Goal: Feedback & Contribution: Leave review/rating

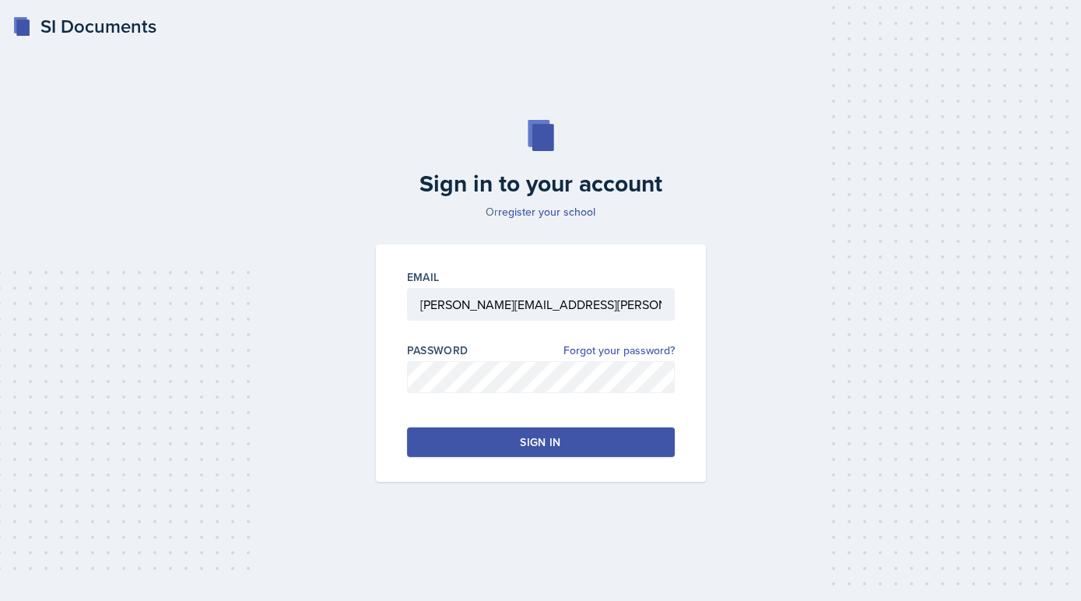
click at [634, 449] on button "Sign in" at bounding box center [541, 442] width 268 height 30
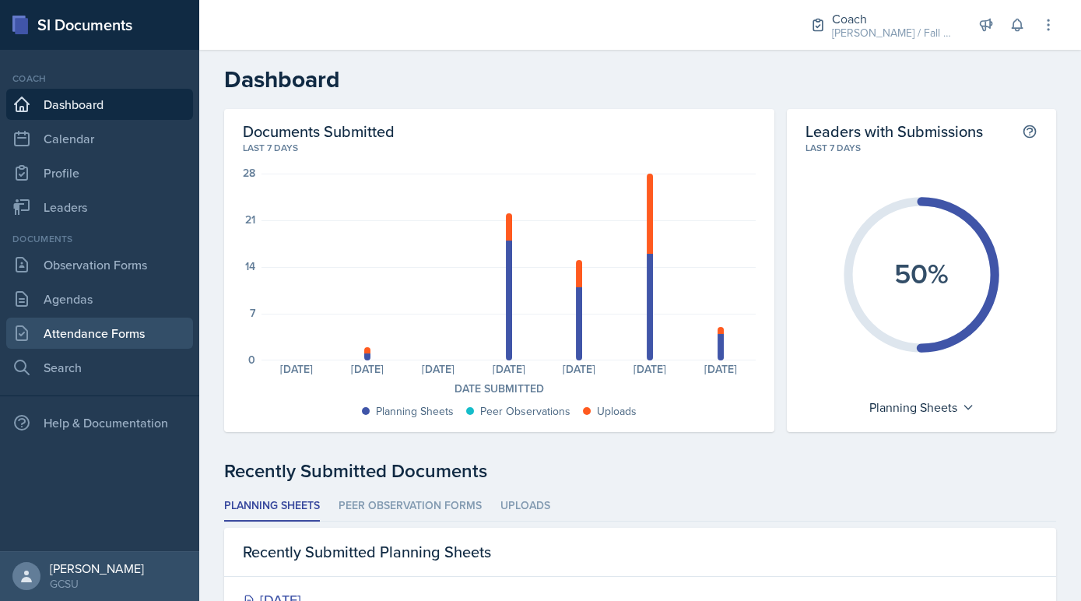
click at [119, 341] on link "Attendance Forms" at bounding box center [99, 333] width 187 height 31
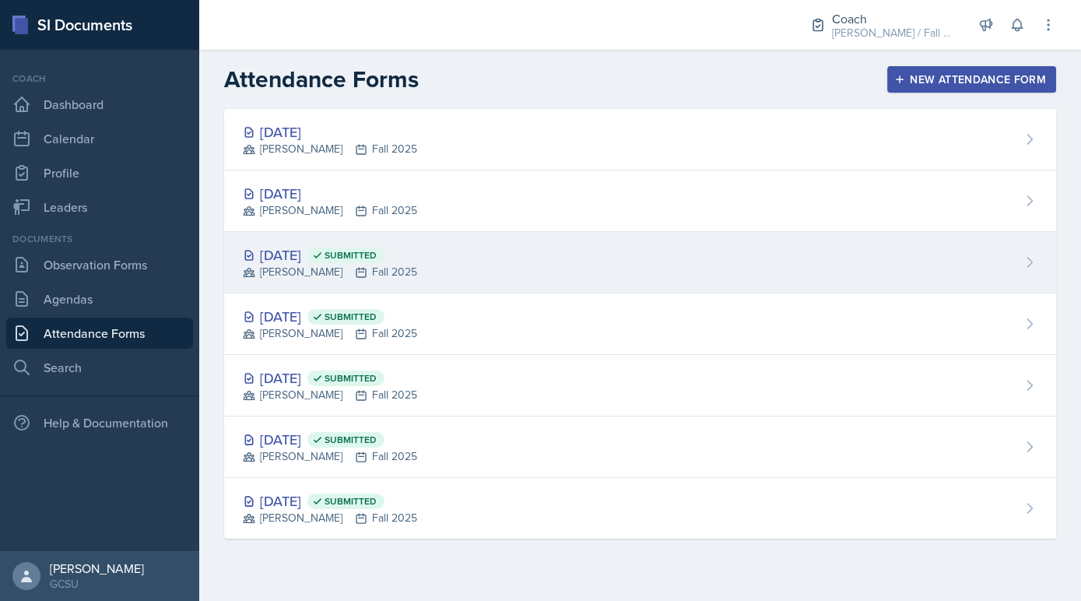
click at [353, 267] on div "BECK Fall 2025" at bounding box center [330, 272] width 174 height 16
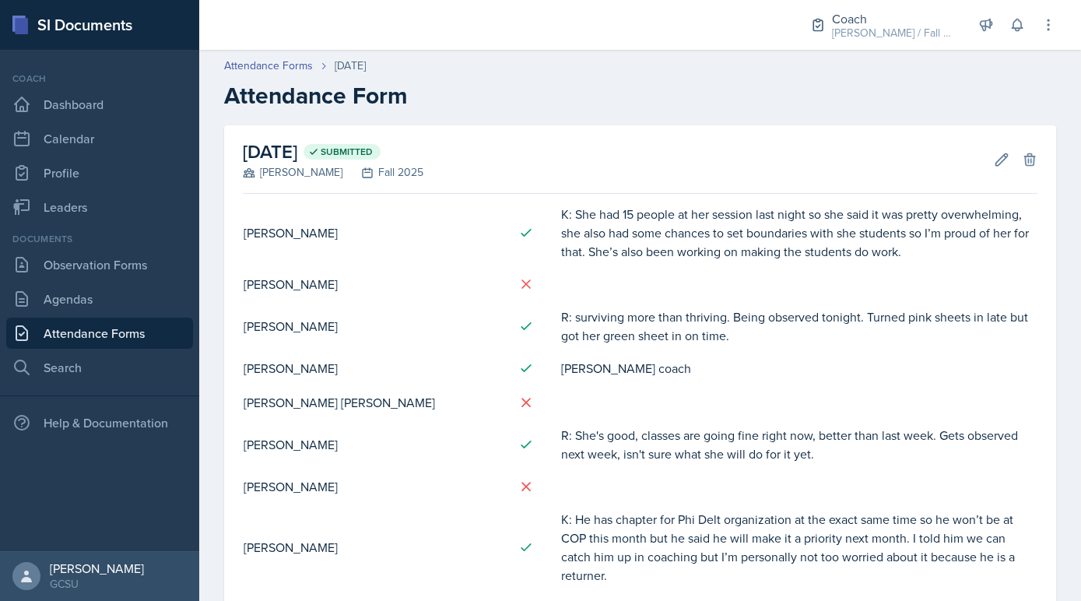
click at [353, 267] on td "[PERSON_NAME]" at bounding box center [374, 284] width 263 height 34
click at [995, 160] on icon at bounding box center [1002, 160] width 16 height 16
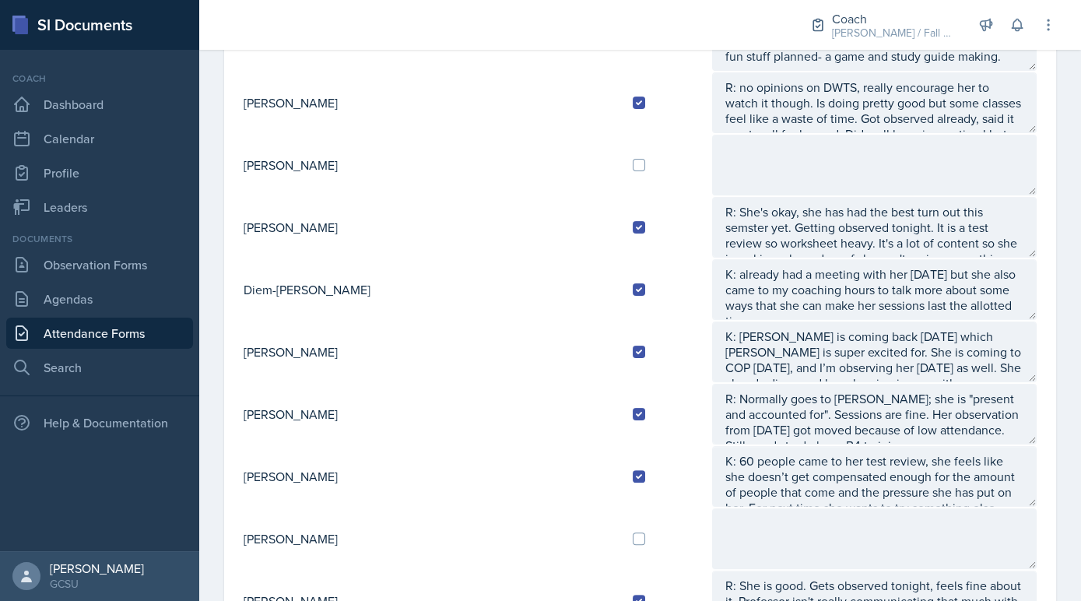
scroll to position [813, 0]
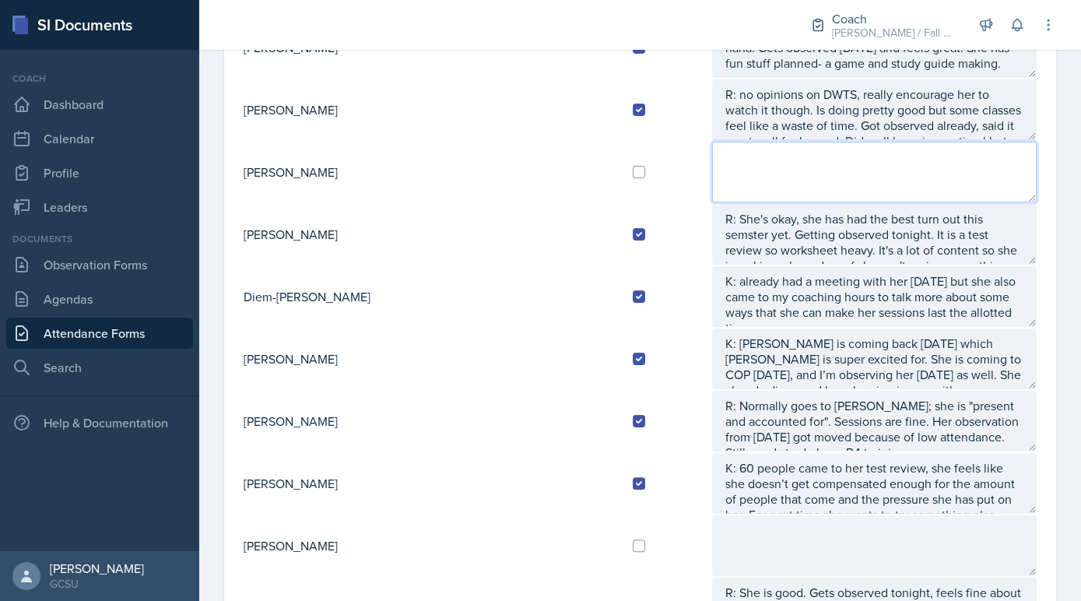
click at [786, 170] on textarea at bounding box center [874, 172] width 325 height 61
type textarea "A:"
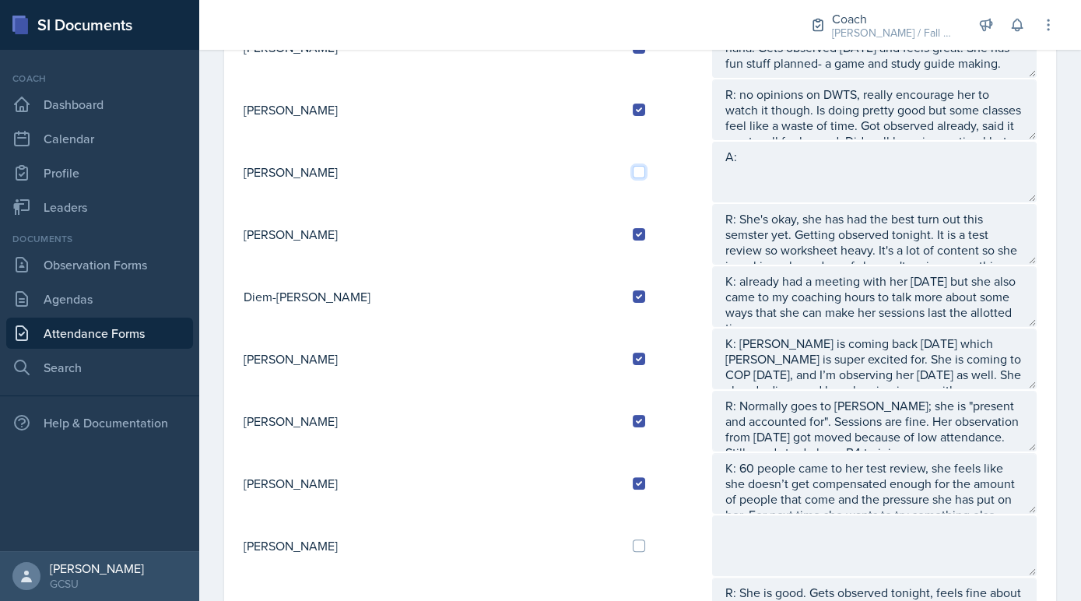
click at [633, 166] on input "checkbox" at bounding box center [639, 172] width 12 height 12
checkbox input "true"
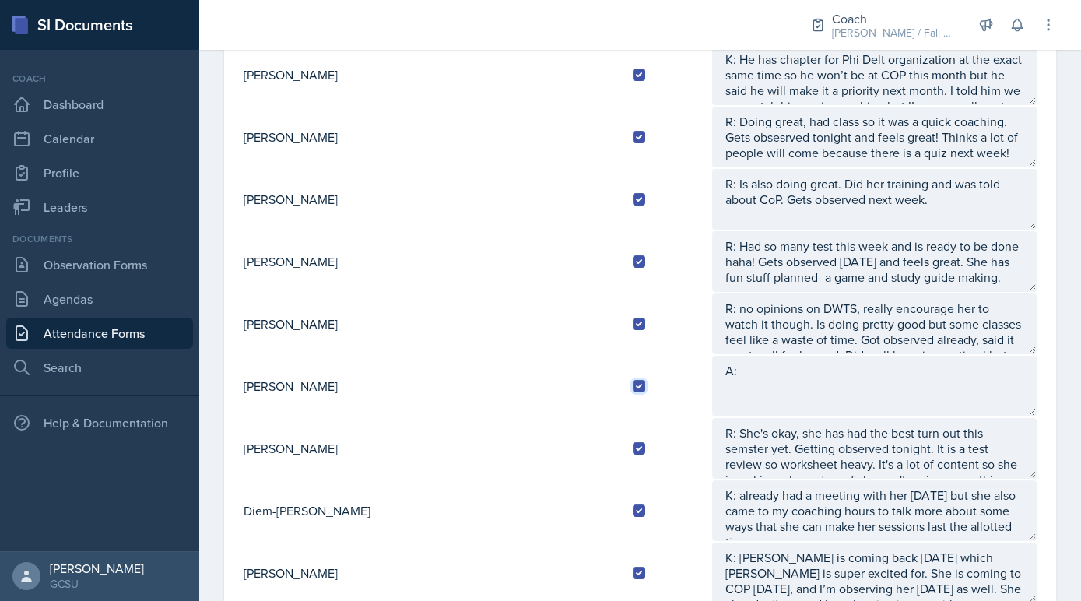
scroll to position [597, 0]
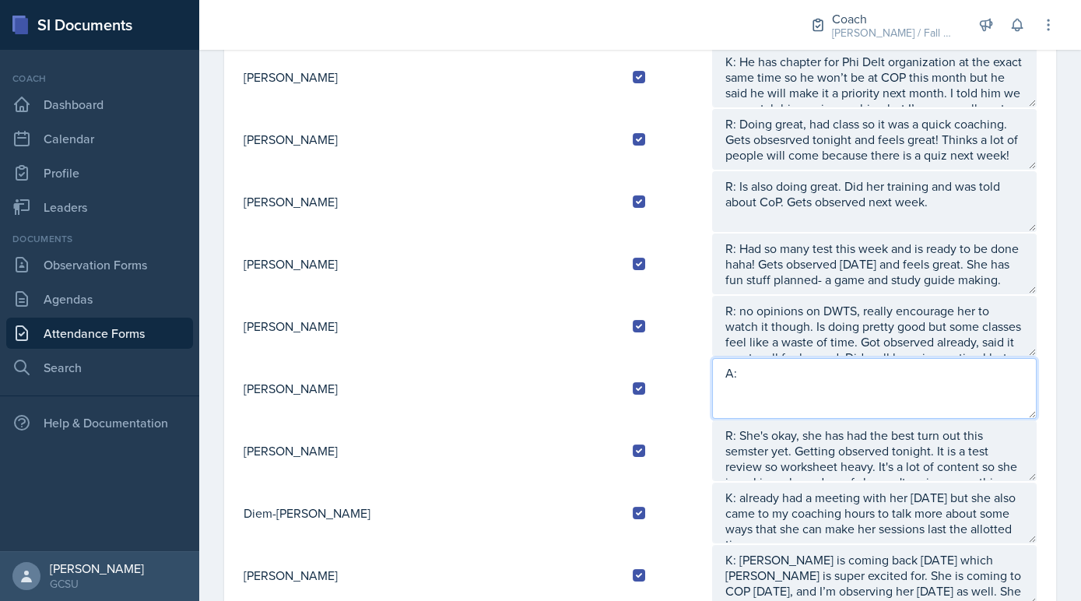
click at [784, 387] on textarea "A:" at bounding box center [874, 388] width 325 height 61
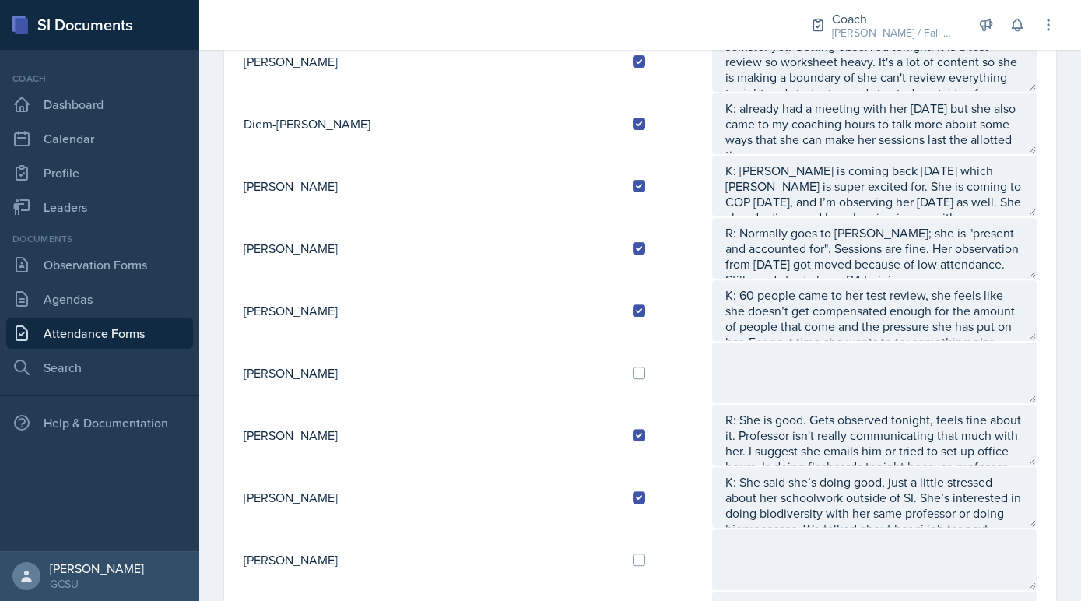
scroll to position [0, 0]
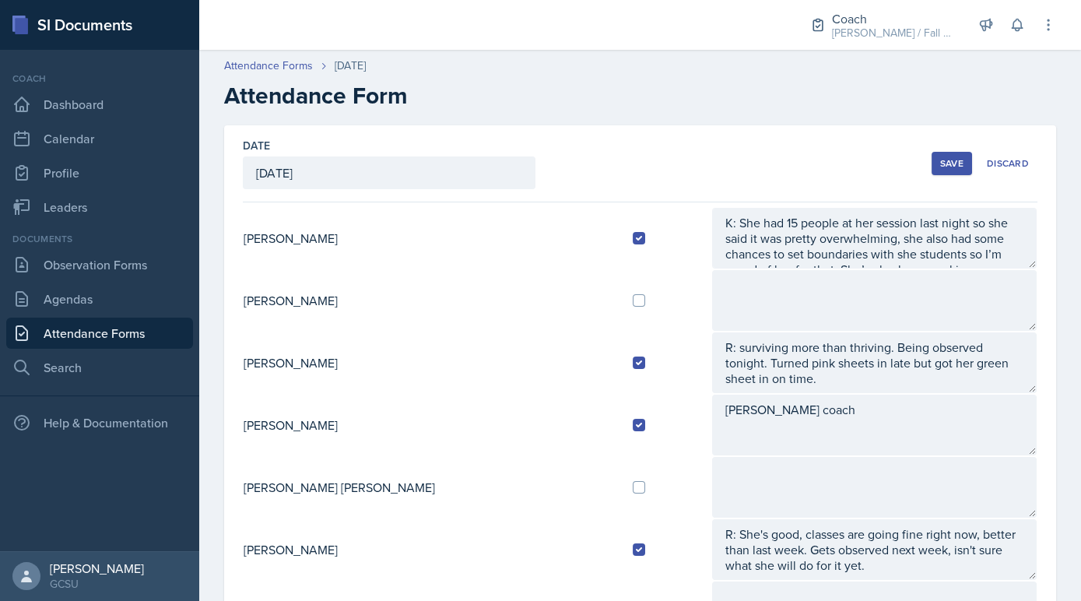
click at [950, 174] on button "Save" at bounding box center [952, 163] width 40 height 23
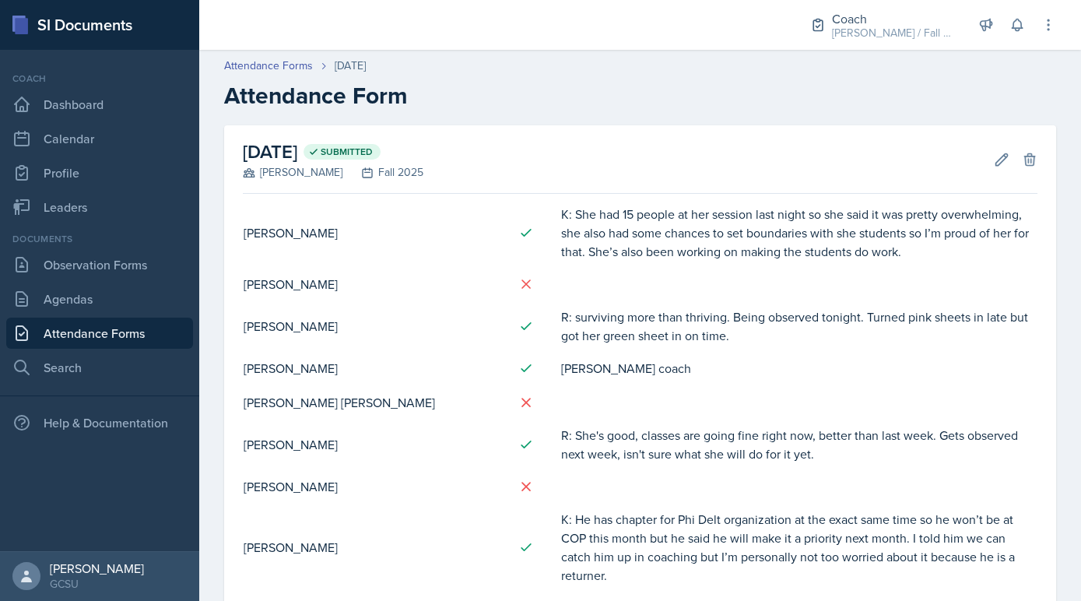
click at [994, 173] on div "September 15th, 2025 Submitted BECK Fall 2025 Edit Delete" at bounding box center [640, 159] width 795 height 68
click at [999, 149] on button "Edit" at bounding box center [1002, 160] width 28 height 28
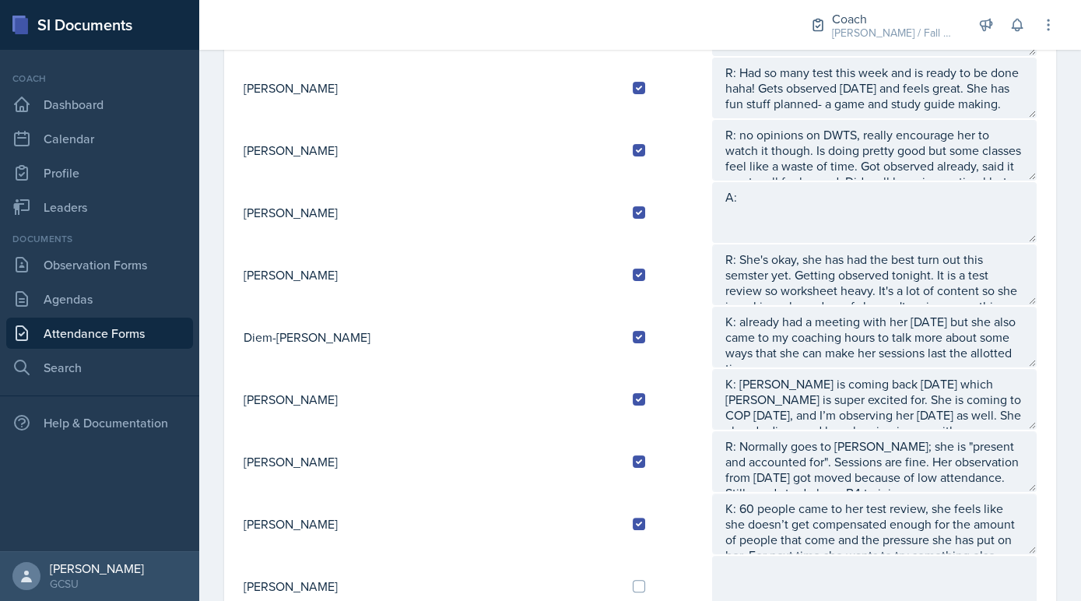
scroll to position [708, 0]
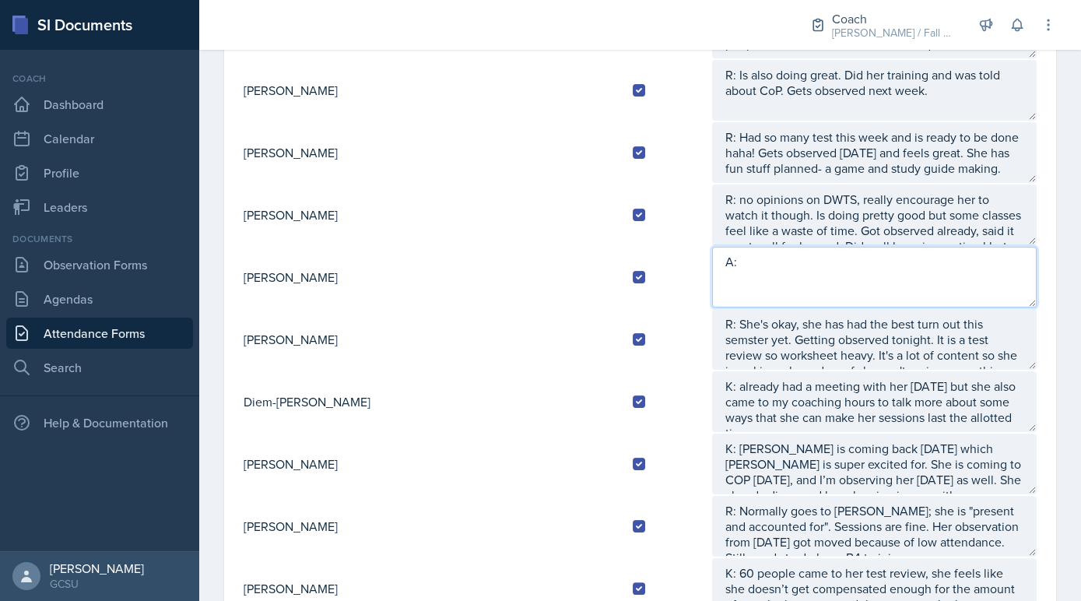
click at [735, 265] on textarea "A:" at bounding box center [874, 277] width 325 height 61
click at [1031, 257] on textarea "A: Had test on Wednesday and did drop by session at Tuesday." at bounding box center [874, 277] width 325 height 61
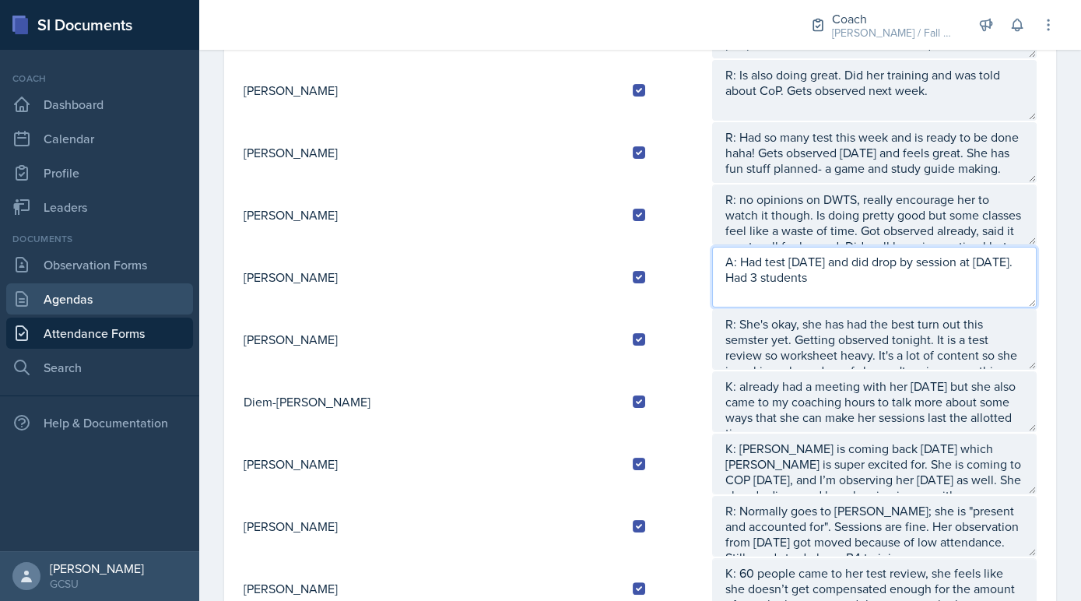
type textarea "A: Had test on Wednesday and did drop by session at Tuesday. Had 3 students"
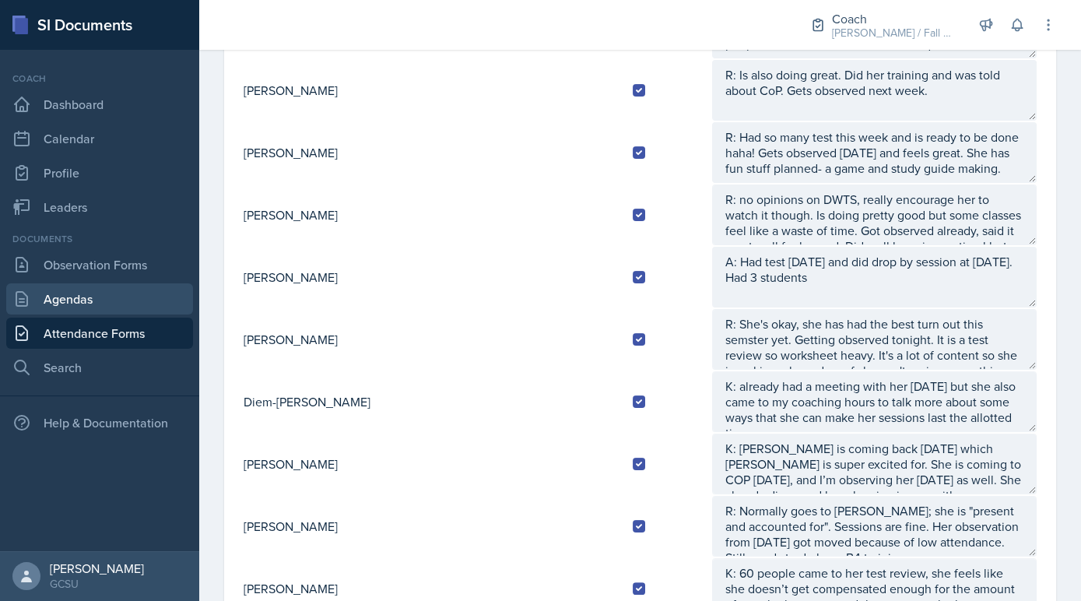
click at [149, 304] on link "Agendas" at bounding box center [99, 298] width 187 height 31
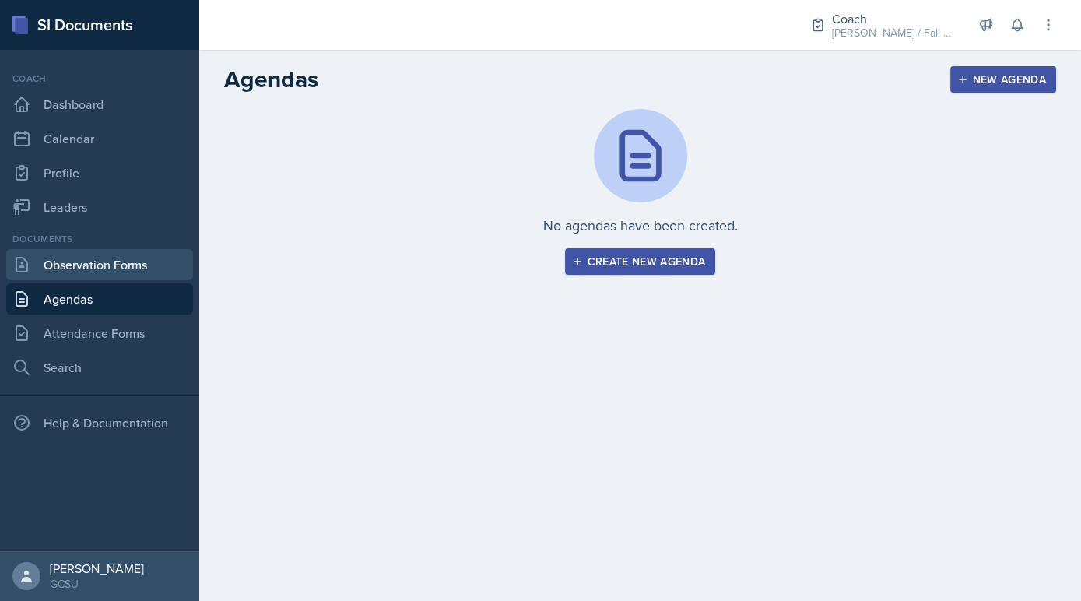
click at [141, 269] on link "Observation Forms" at bounding box center [99, 264] width 187 height 31
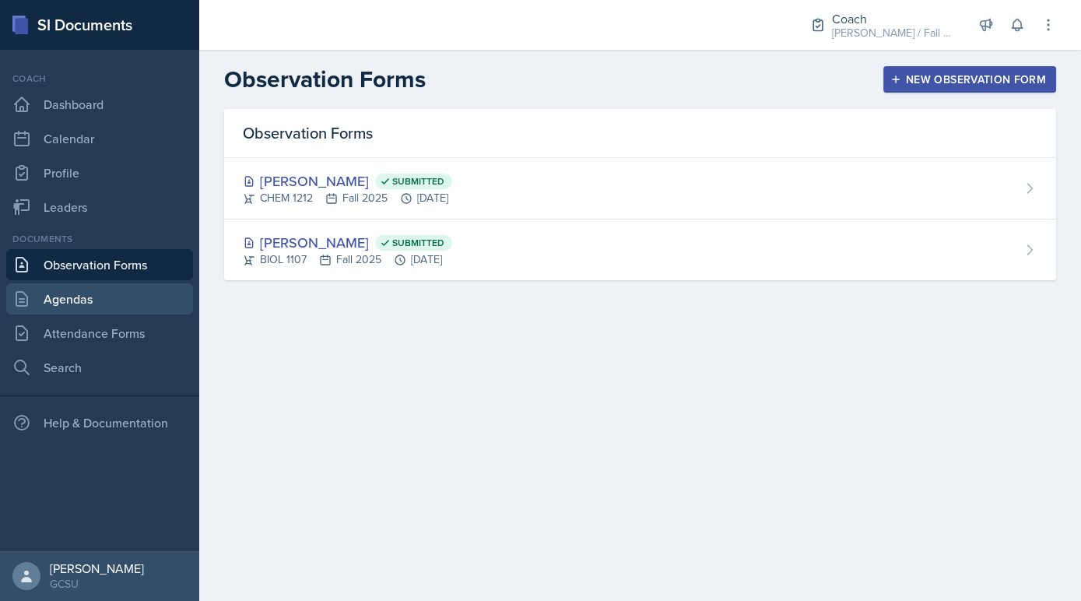
click at [155, 313] on link "Agendas" at bounding box center [99, 298] width 187 height 31
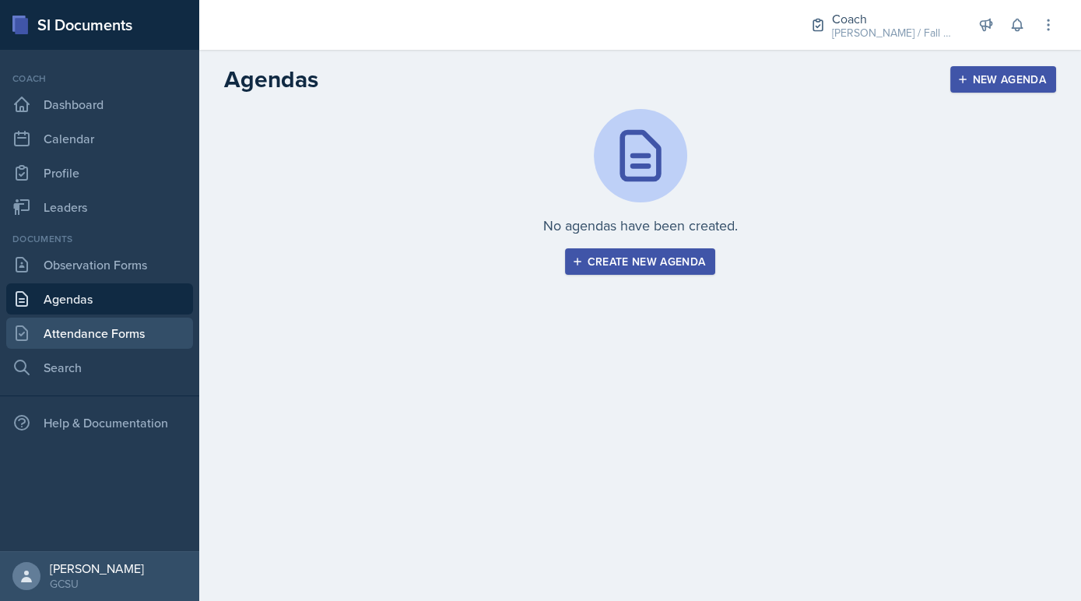
click at [155, 340] on link "Attendance Forms" at bounding box center [99, 333] width 187 height 31
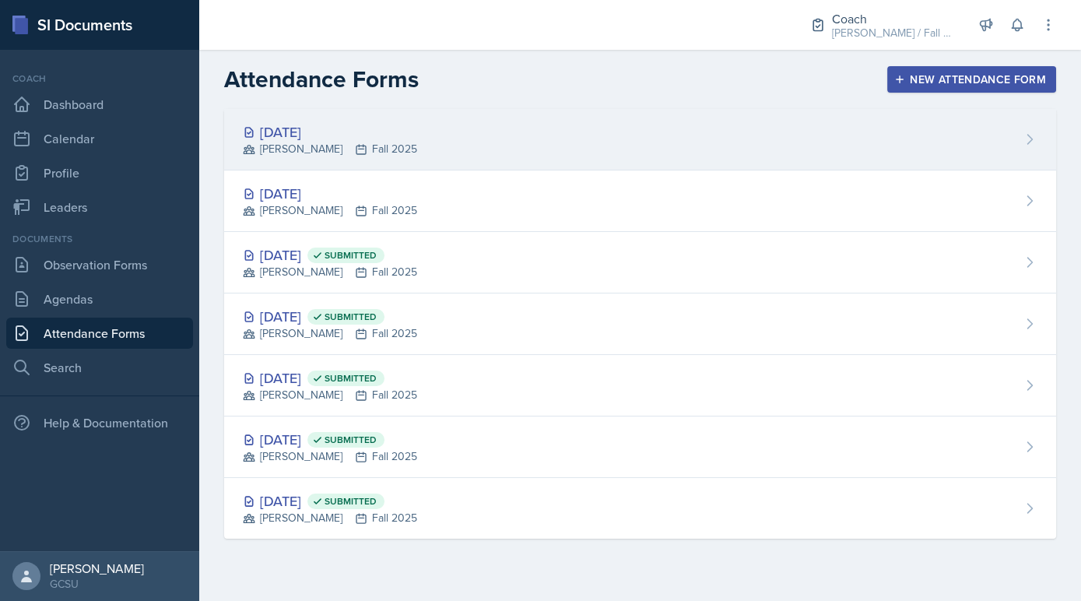
click at [393, 138] on div "Sep 22nd, 2025 BECK Fall 2025" at bounding box center [640, 139] width 832 height 61
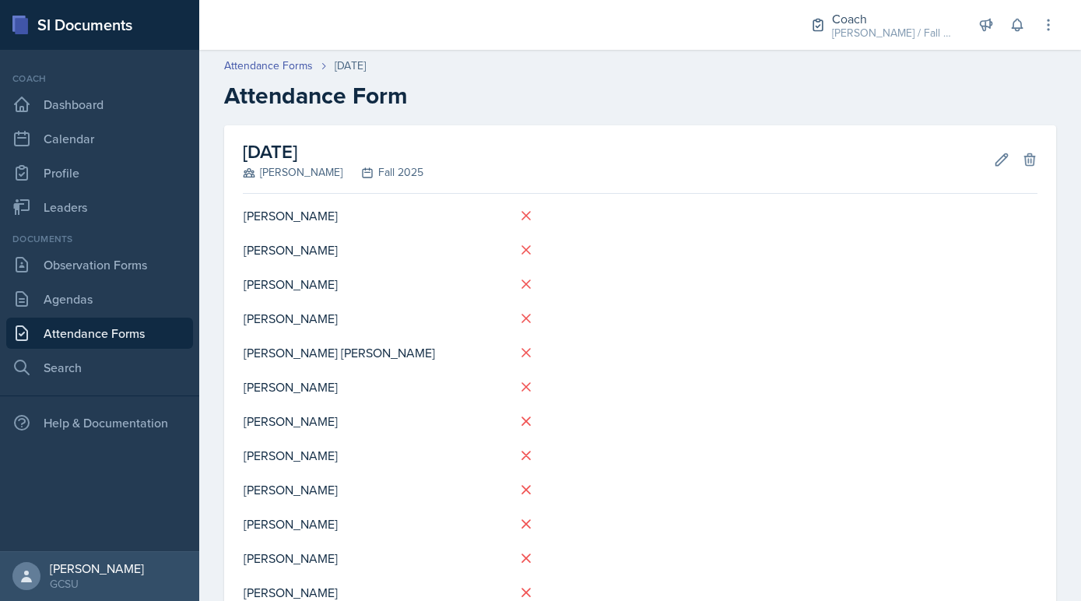
click at [99, 335] on link "Attendance Forms" at bounding box center [99, 333] width 187 height 31
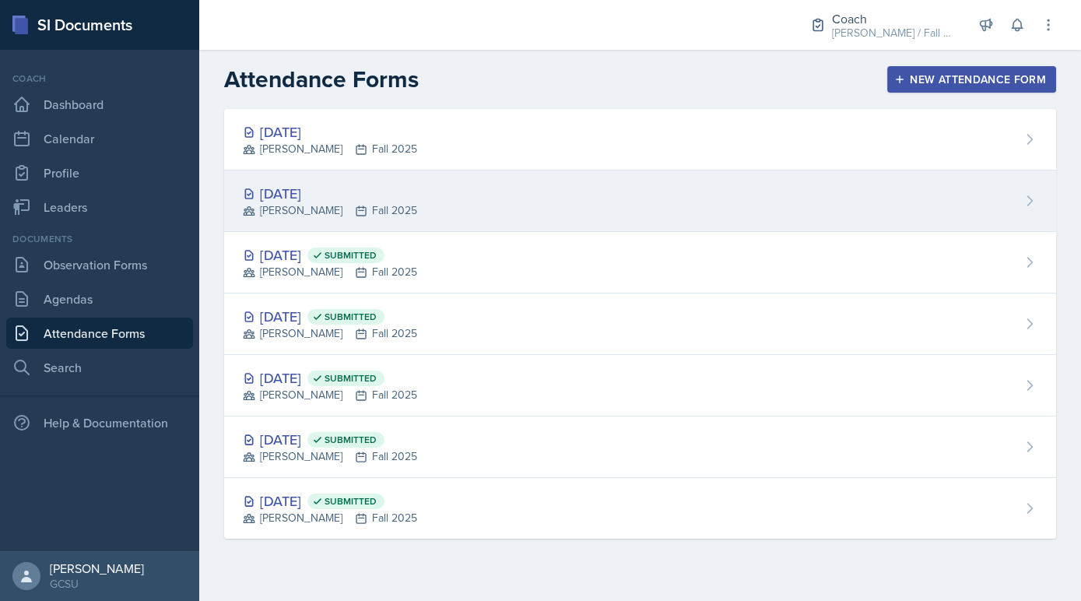
click at [371, 195] on div "Sep 21st, 2025 BECK Fall 2025" at bounding box center [640, 200] width 832 height 61
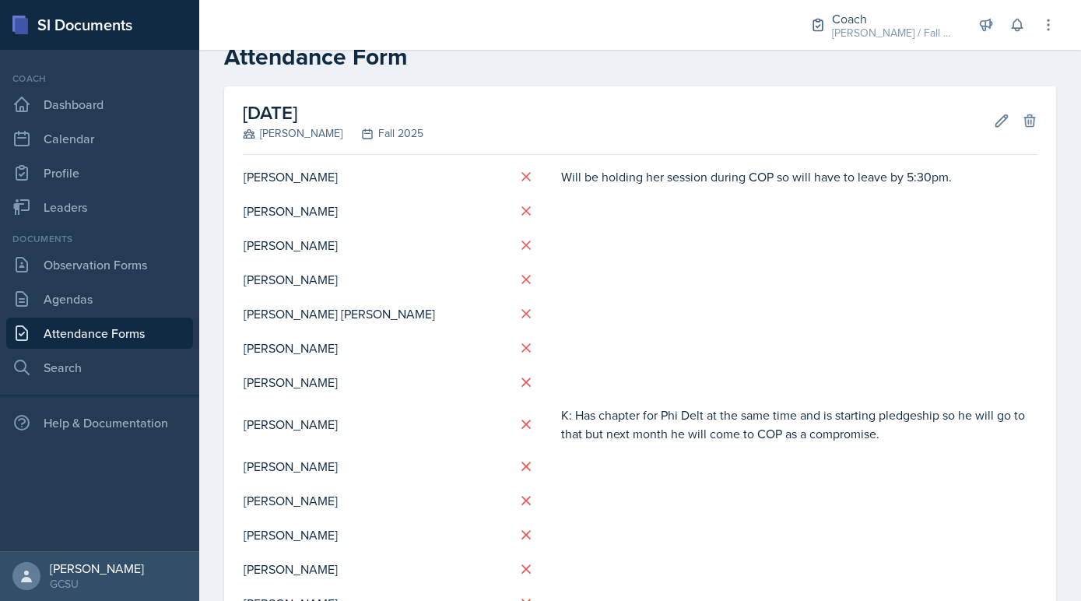
scroll to position [40, 0]
click at [132, 327] on link "Attendance Forms" at bounding box center [99, 333] width 187 height 31
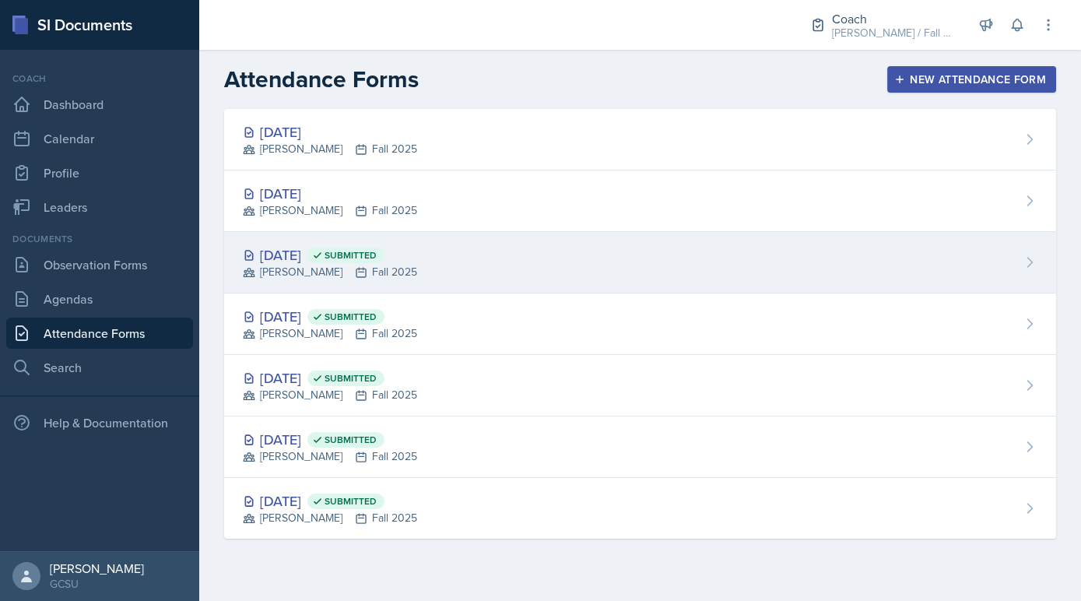
click at [430, 285] on div "Sep 15th, 2025 Submitted BECK Fall 2025" at bounding box center [640, 262] width 832 height 61
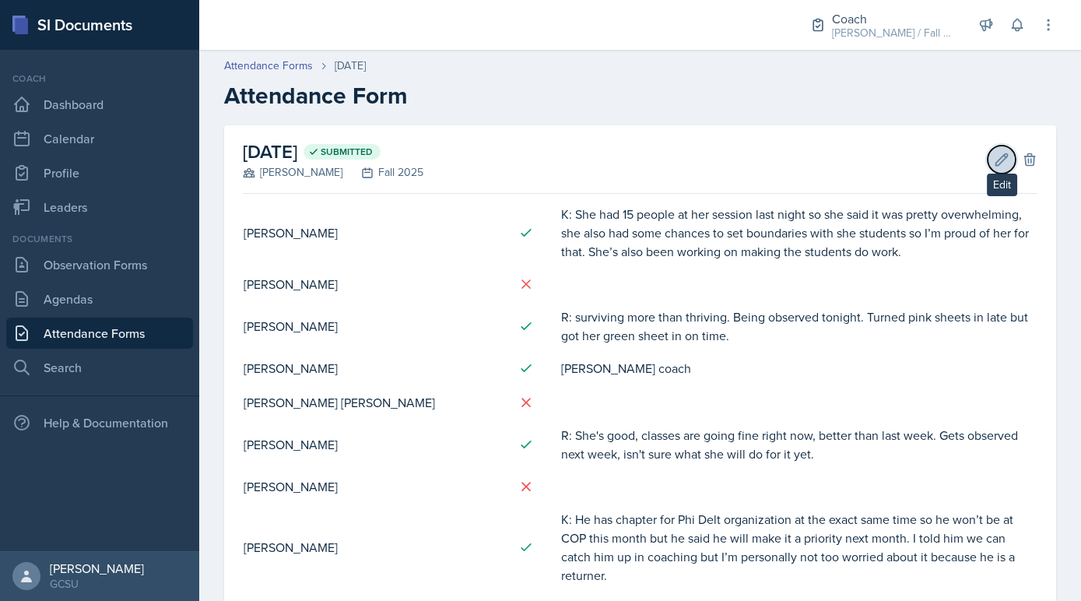
click at [996, 160] on icon at bounding box center [1002, 160] width 16 height 16
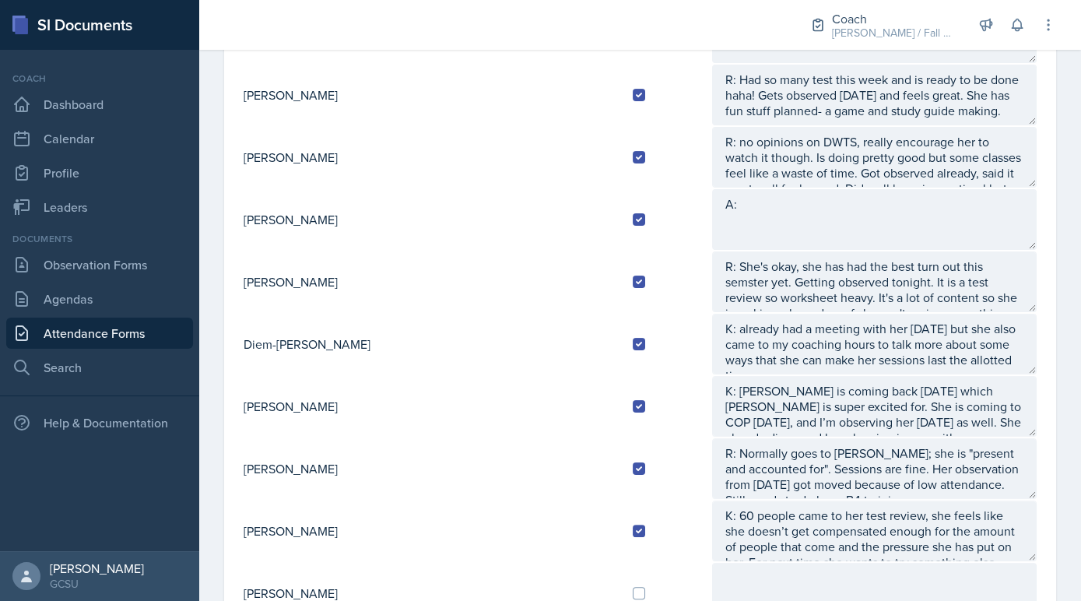
scroll to position [747, 0]
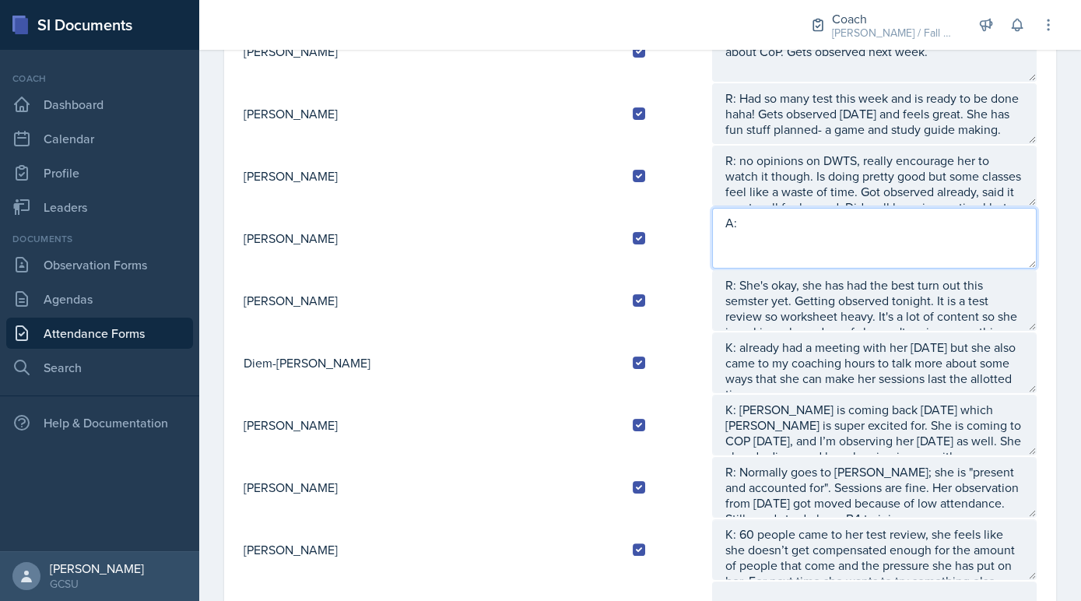
click at [760, 227] on textarea "A:" at bounding box center [874, 238] width 325 height 61
click at [927, 211] on textarea "A: Students had exam on Wednesday so Tuesdays session" at bounding box center [874, 238] width 325 height 61
click at [985, 210] on textarea "A: Students had exam on Wednesday so Tuesday's session" at bounding box center [874, 238] width 325 height 61
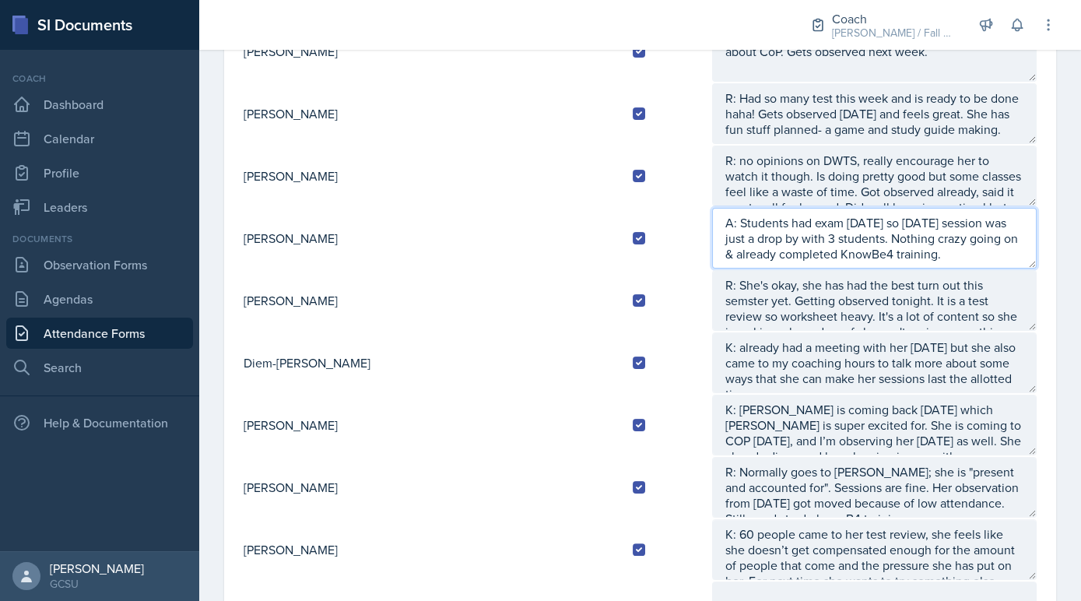
scroll to position [16, 0]
click at [907, 247] on textarea "A: Students had exam on Wednesday so Tuesday's session was just a drop by with …" at bounding box center [874, 238] width 325 height 61
click at [857, 248] on textarea "A: Students had exam on Wednesday so Tuesday's session was just a drop by with …" at bounding box center [874, 238] width 325 height 61
click at [987, 245] on textarea "A: Students had exam on Wednesday so Tuesday's session was just a drop by with …" at bounding box center [874, 238] width 325 height 61
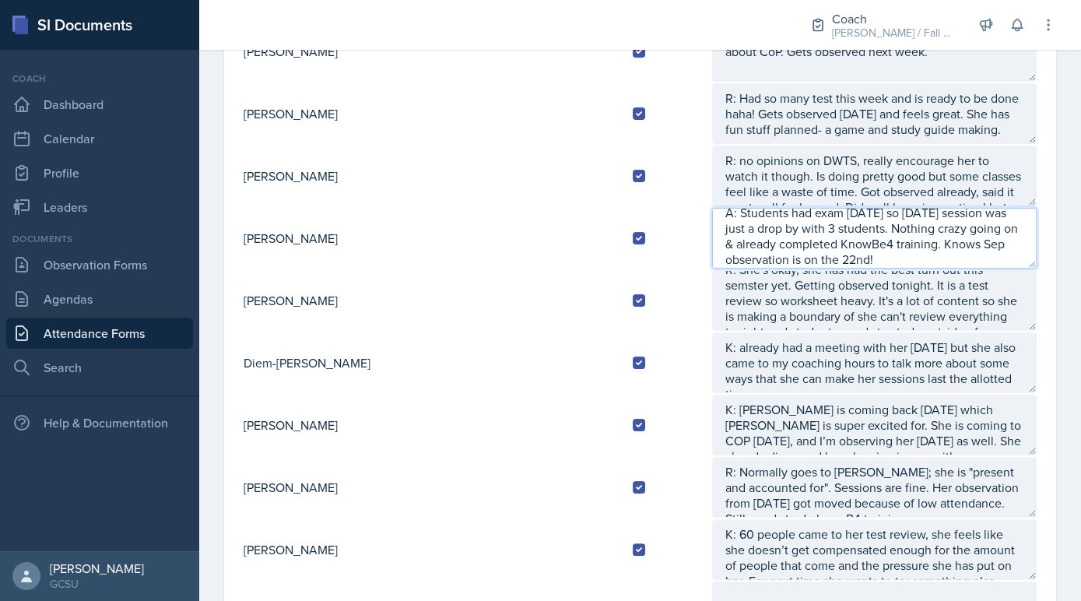
scroll to position [942, 0]
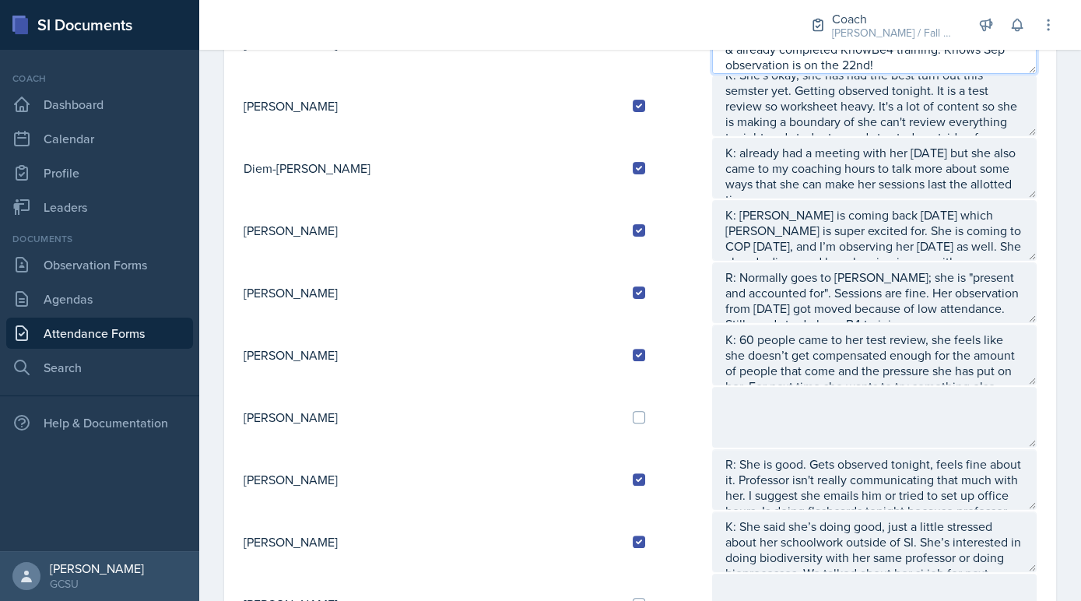
type textarea "A: Students had exam on Wednesday so Tuesday's session was just a drop by with …"
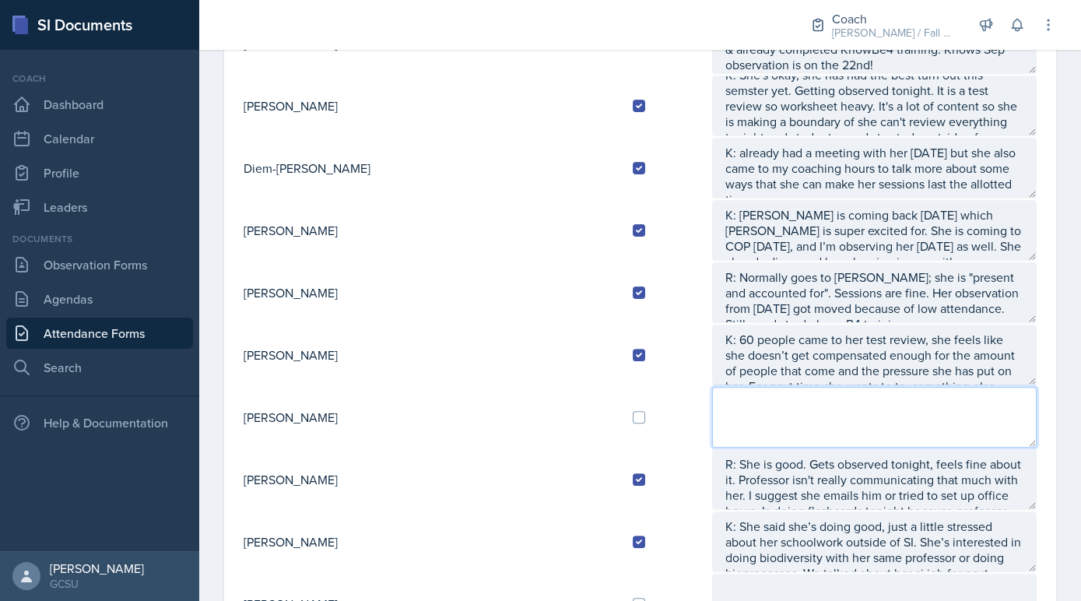
click at [723, 402] on textarea at bounding box center [874, 417] width 325 height 61
click at [741, 402] on textarea at bounding box center [874, 417] width 325 height 61
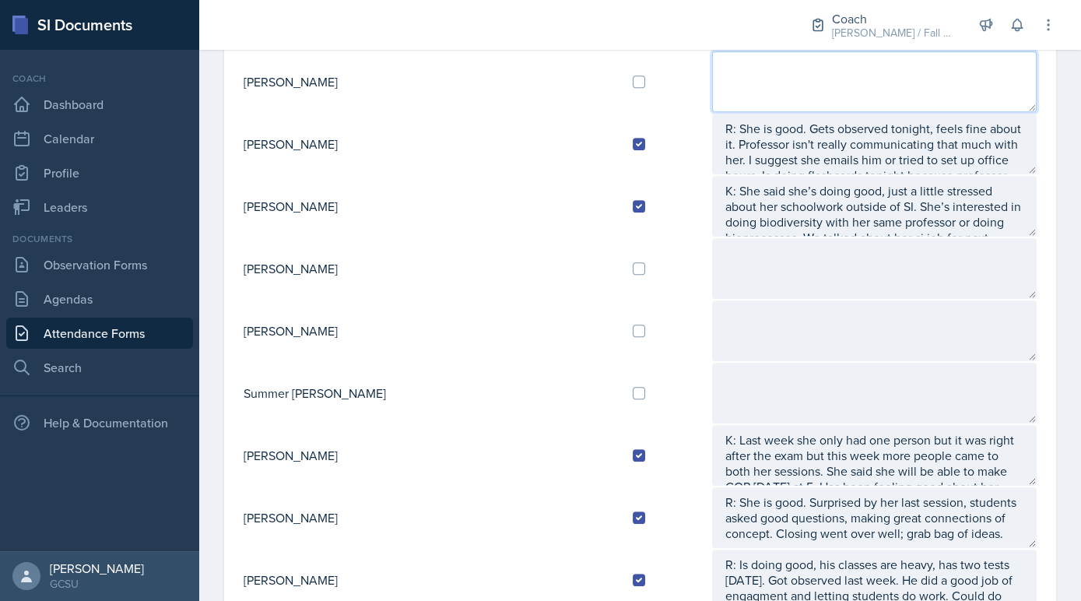
scroll to position [1279, 0]
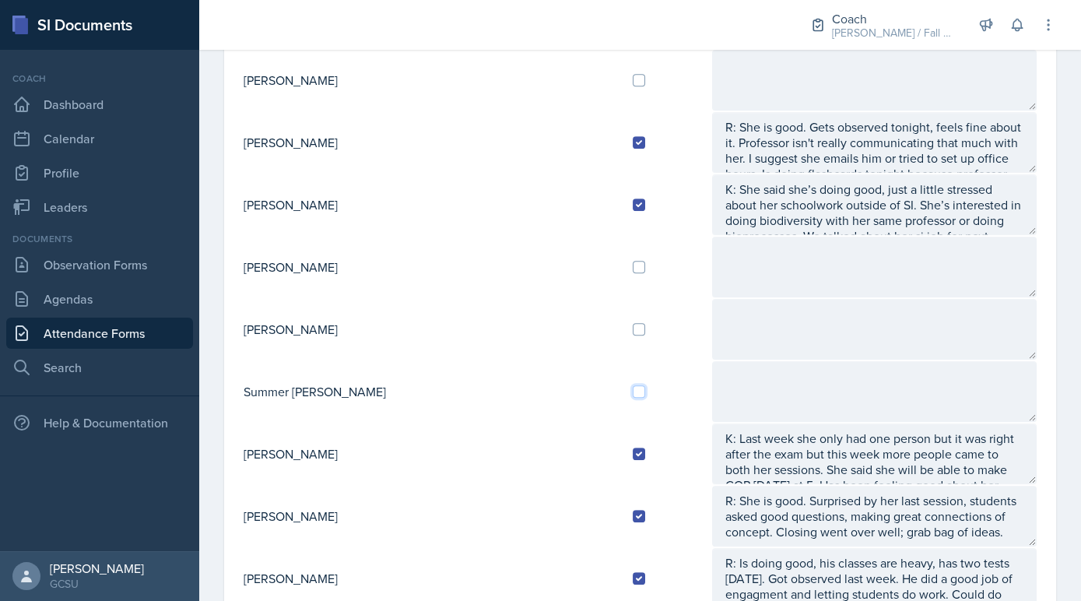
click at [633, 385] on input "checkbox" at bounding box center [639, 391] width 12 height 12
checkbox input "true"
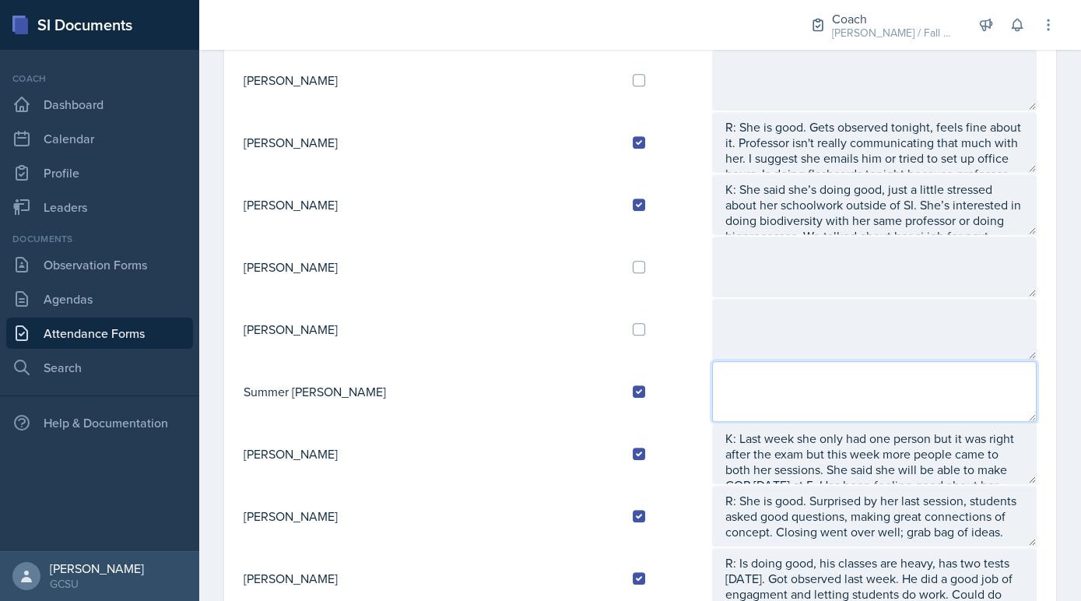
click at [712, 371] on textarea at bounding box center [874, 391] width 325 height 61
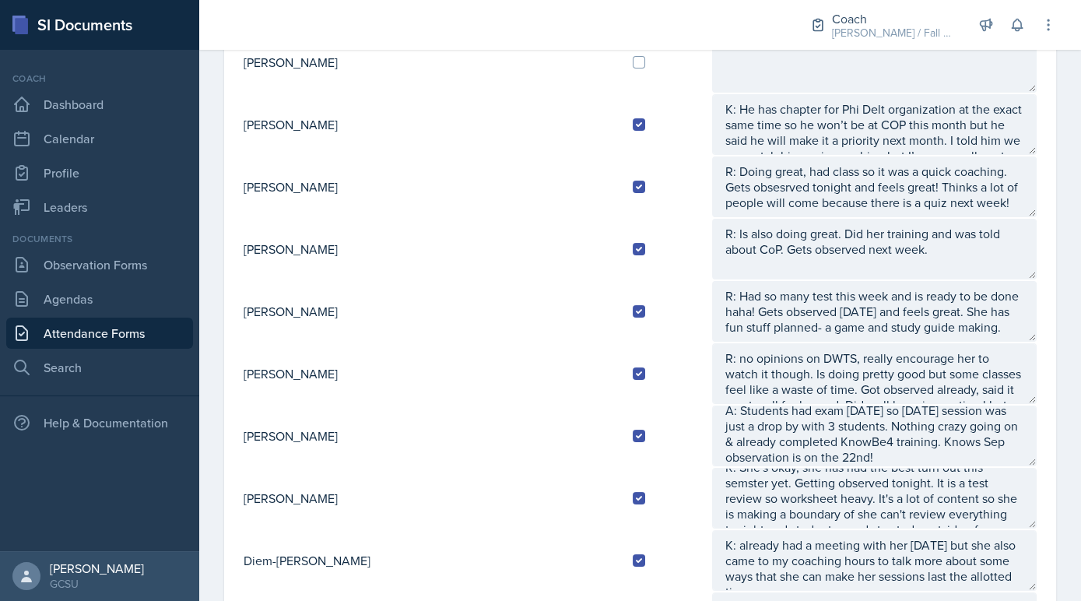
scroll to position [550, 0]
type textarea "A: Did not have Monday session because they had exam on Thursday so only held W…"
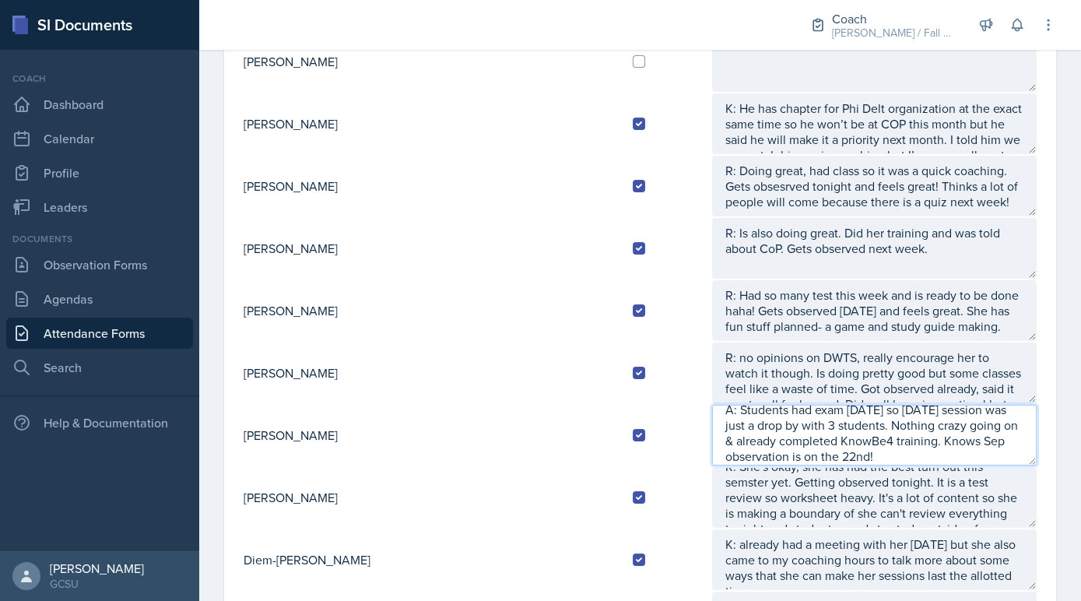
click at [729, 447] on textarea "A: Students had exam on Wednesday so Tuesday's session was just a drop by with …" at bounding box center [874, 435] width 325 height 61
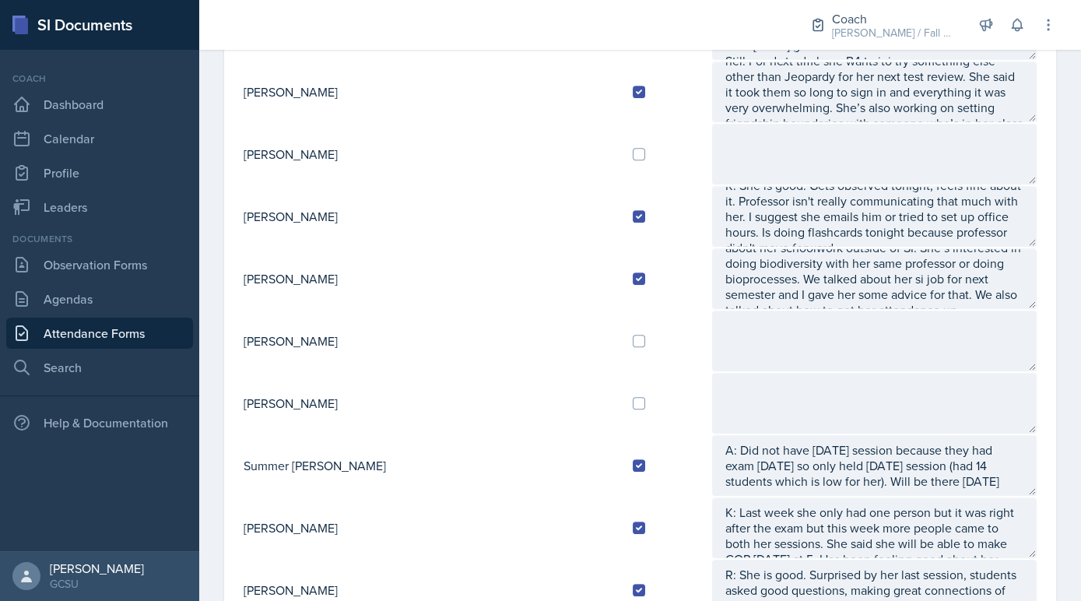
scroll to position [1217, 0]
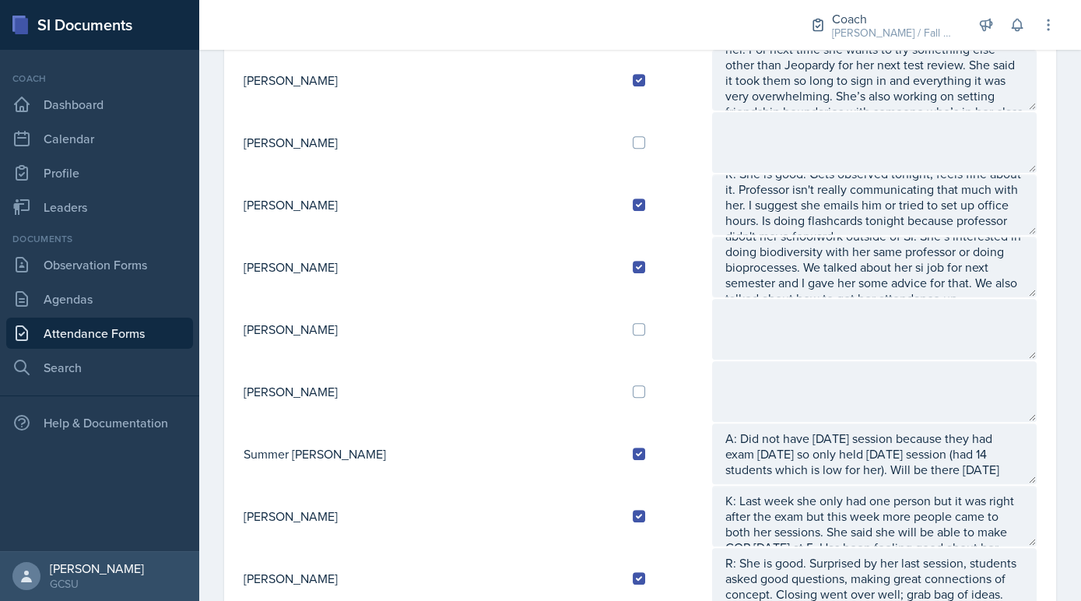
type textarea "A: Students had exam [DATE] so [DATE] session was just a drop by with 3 student…"
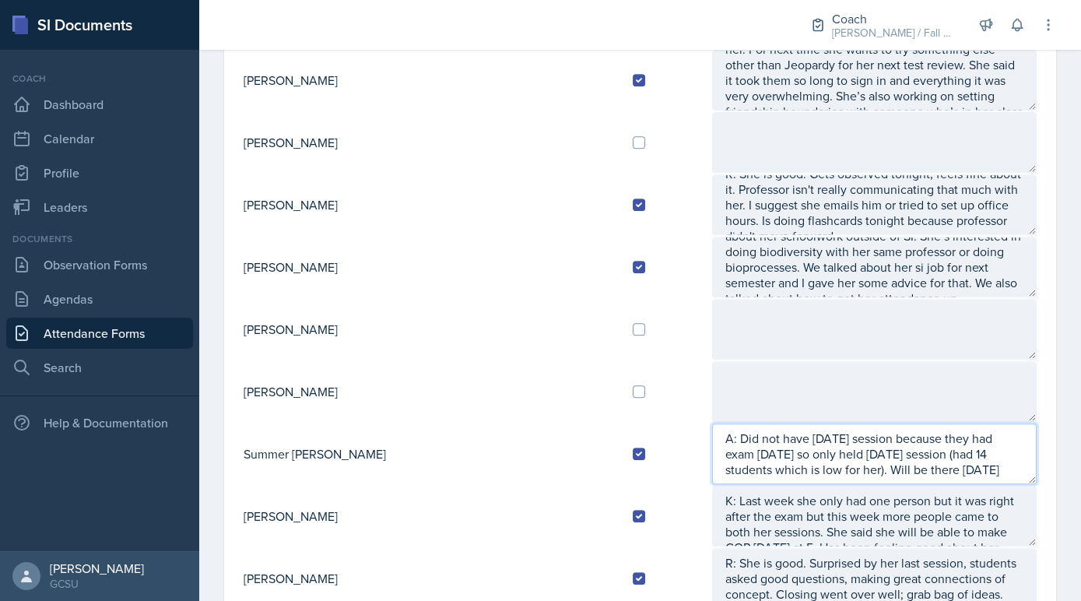
click at [866, 453] on textarea "A: Did not have Monday session because they had exam on Thursday so only held W…" at bounding box center [874, 453] width 325 height 61
type textarea "A: Did not have [DATE] session because they had exam [DATE] so only held [DATE]…"
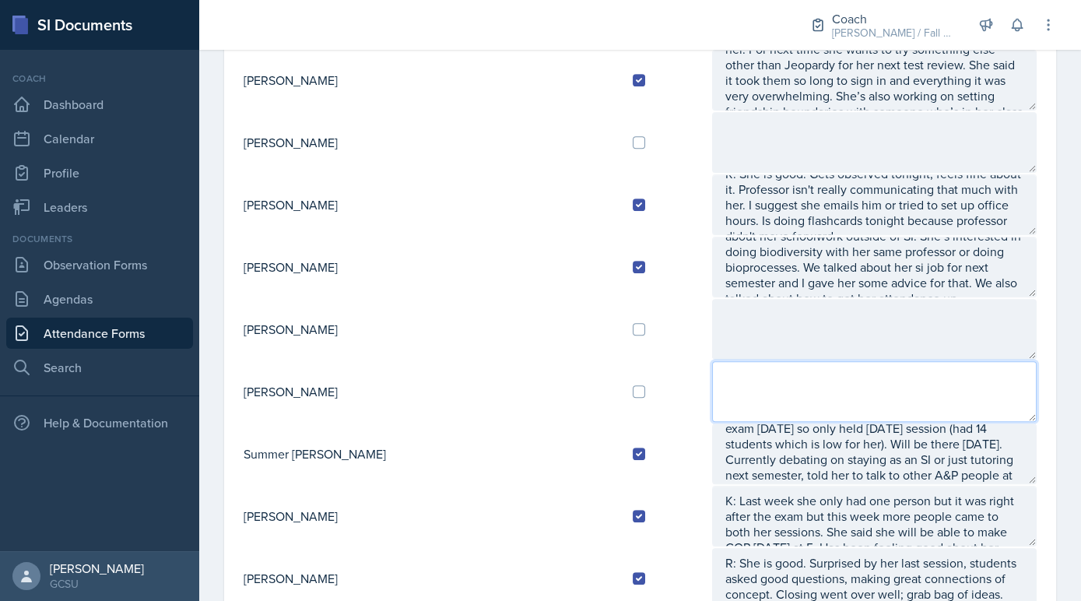
click at [977, 384] on textarea at bounding box center [874, 391] width 325 height 61
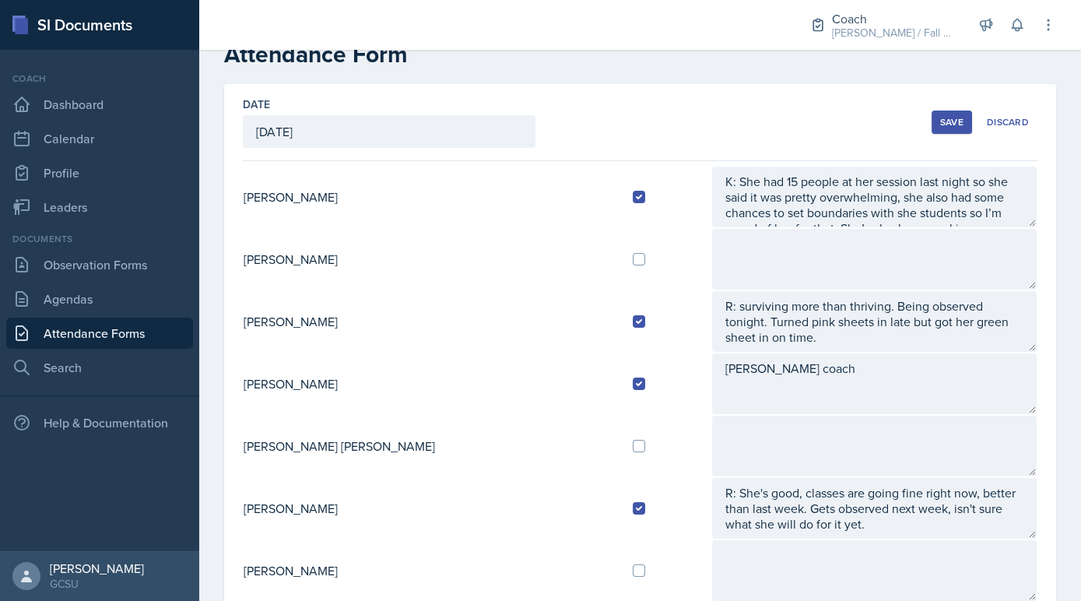
scroll to position [60, 0]
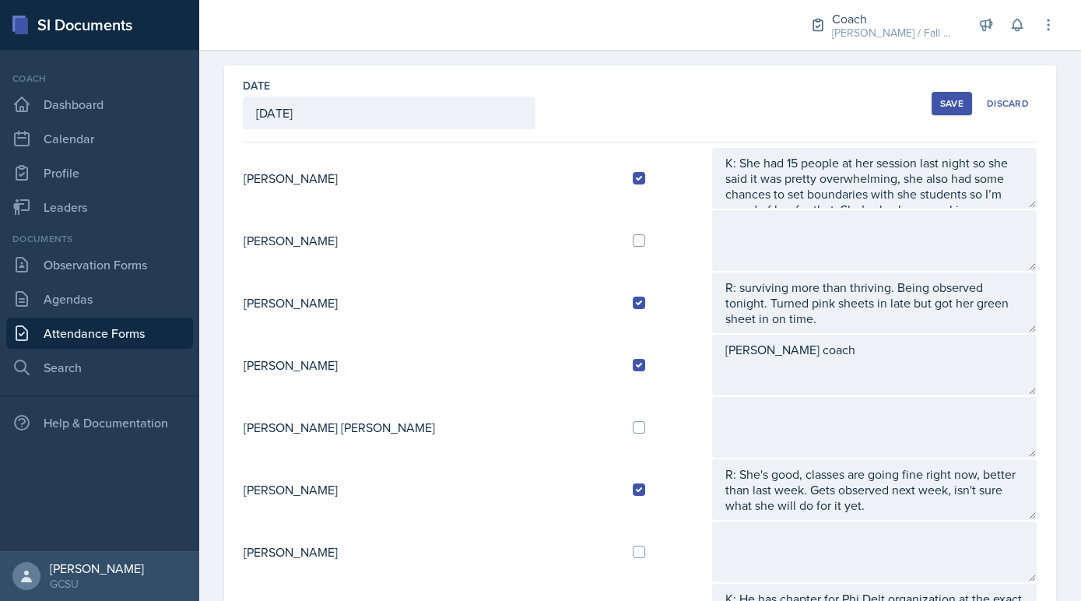
click at [620, 427] on td at bounding box center [665, 427] width 91 height 62
click at [633, 427] on div at bounding box center [666, 427] width 66 height 12
click at [633, 422] on input "checkbox" at bounding box center [639, 427] width 12 height 12
checkbox input "true"
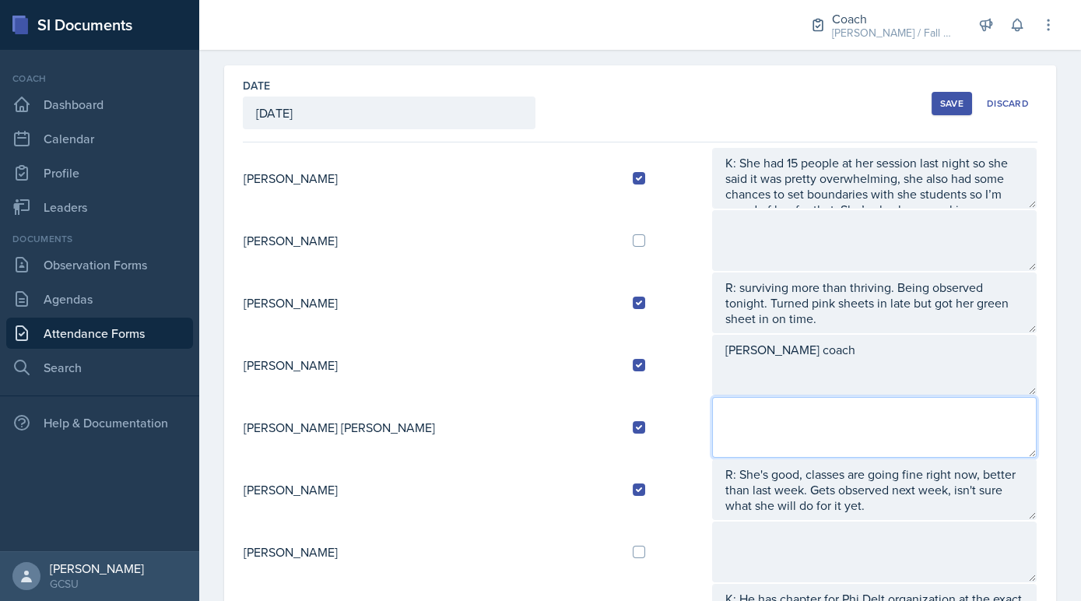
click at [712, 428] on textarea at bounding box center [874, 427] width 325 height 61
type textarea "A:"
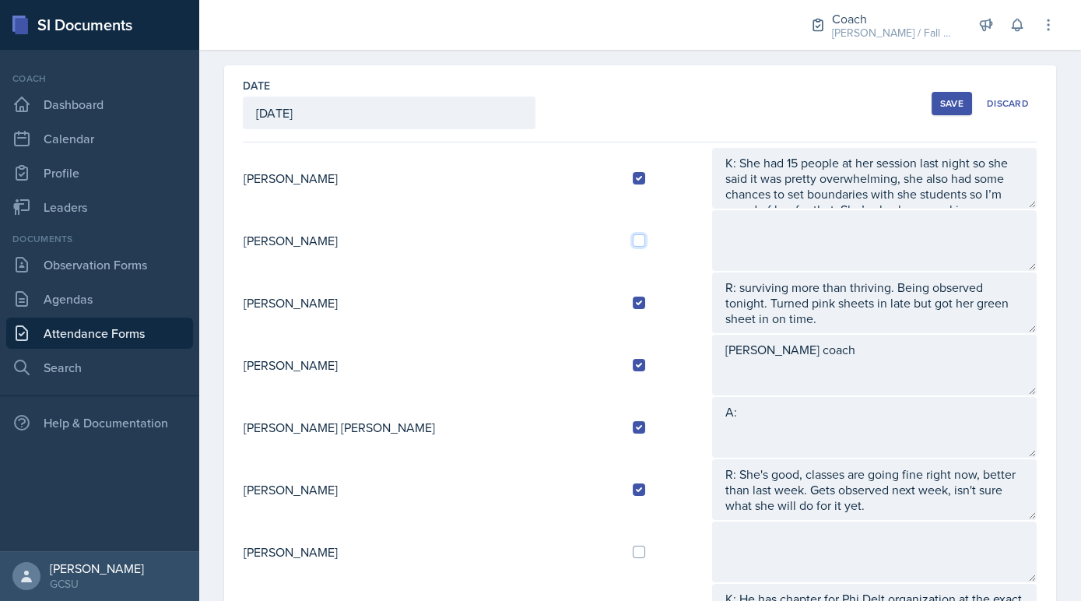
click at [633, 237] on input "checkbox" at bounding box center [639, 240] width 12 height 12
checkbox input "true"
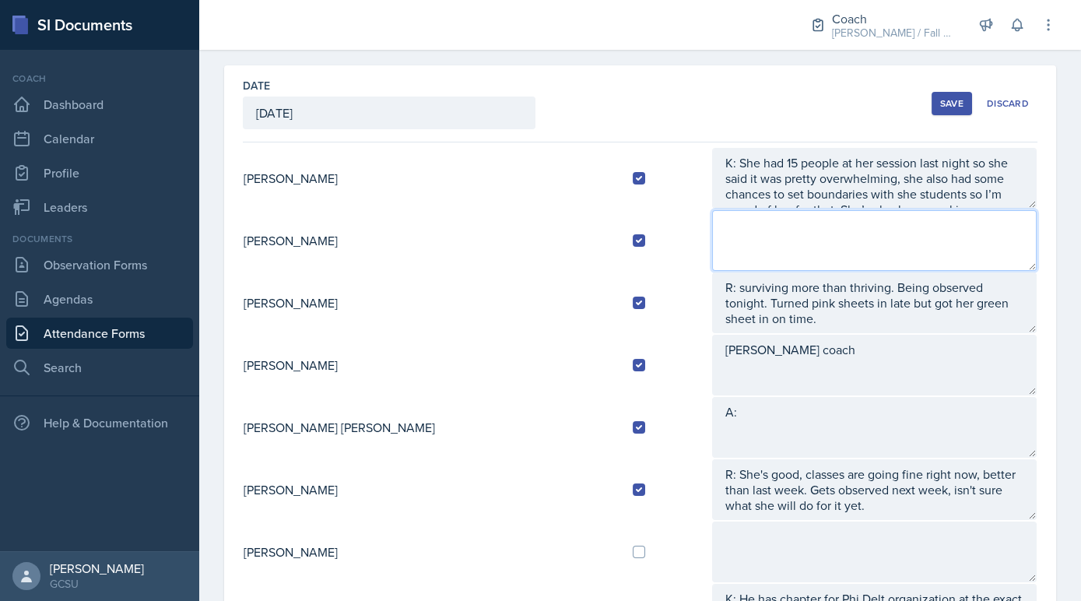
click at [712, 226] on textarea at bounding box center [874, 240] width 325 height 61
type textarea "A:"
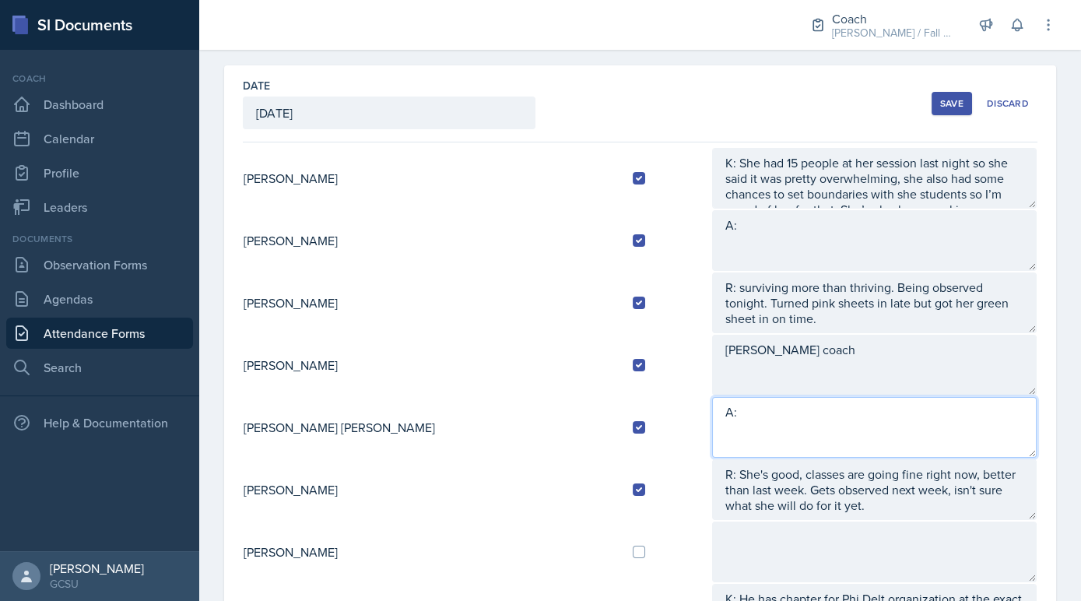
click at [863, 432] on textarea "A:" at bounding box center [874, 427] width 325 height 61
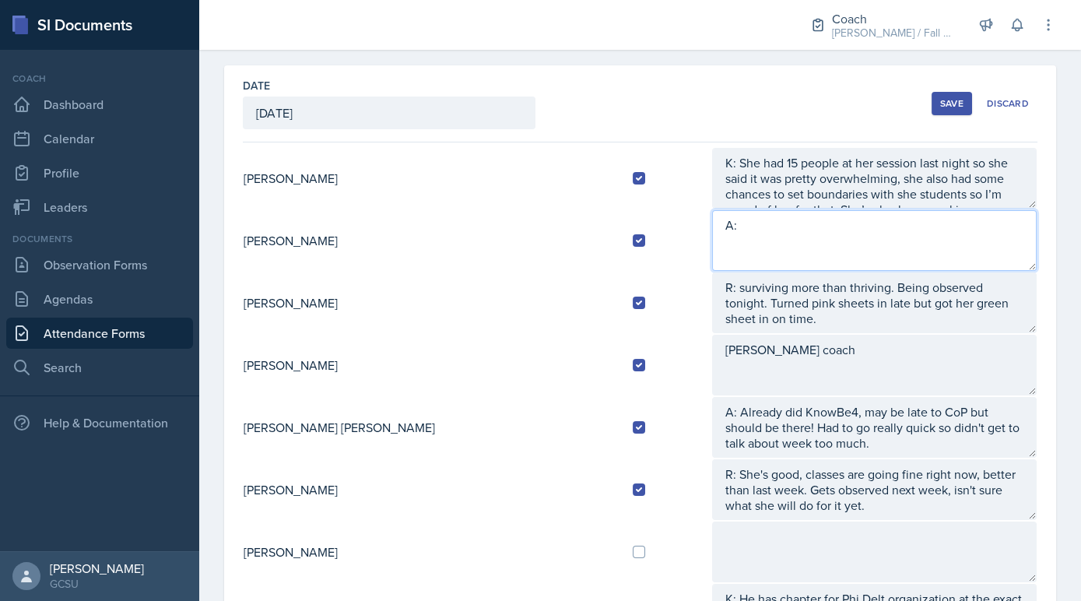
click at [725, 262] on textarea "A:" at bounding box center [874, 240] width 325 height 61
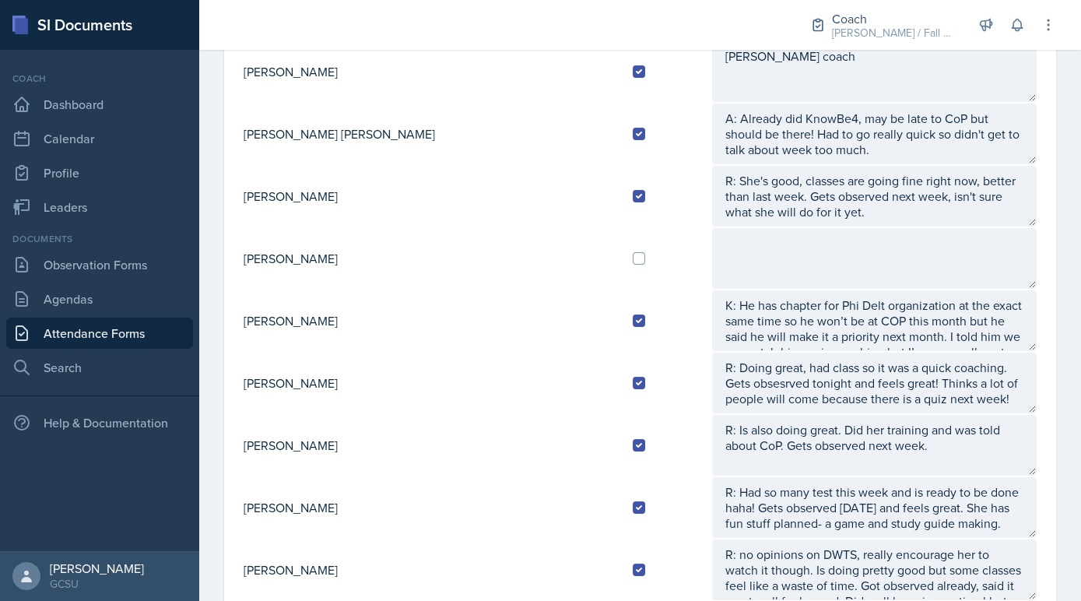
scroll to position [356, 0]
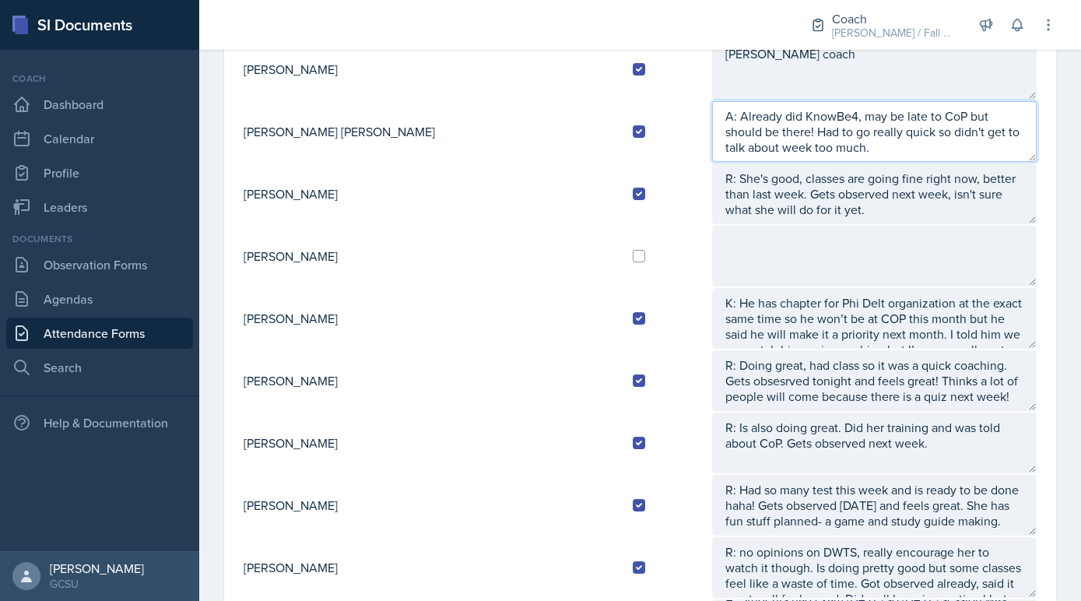
click at [812, 148] on textarea "A: Already did KnowBe4, may be late to CoP but should be there! Had to go reall…" at bounding box center [874, 131] width 325 height 61
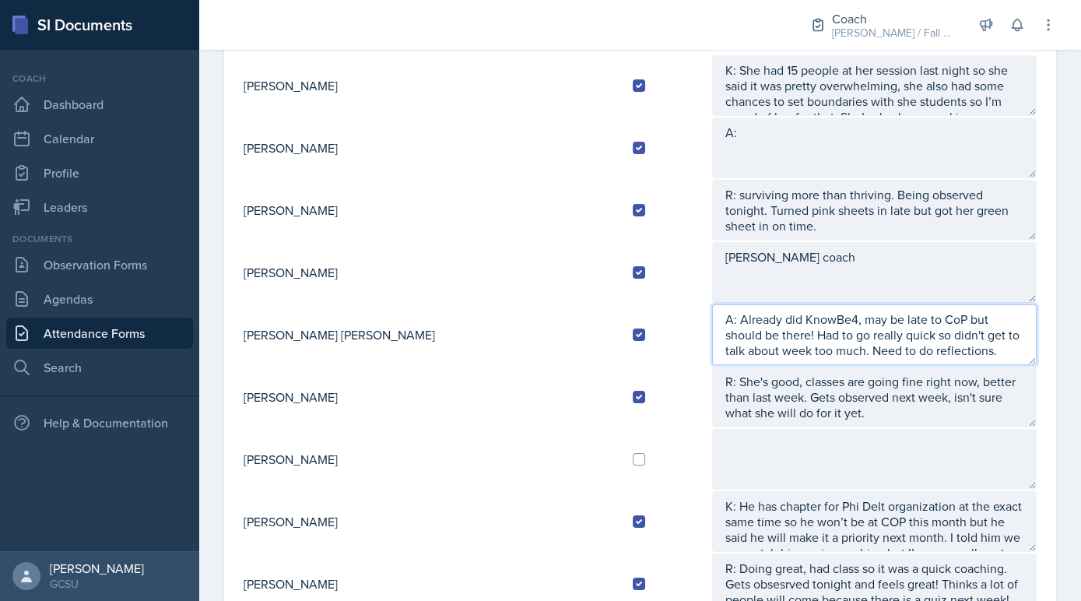
scroll to position [152, 0]
type textarea "A: Already did KnowBe4, may be late to CoP but should be there! Had to go reall…"
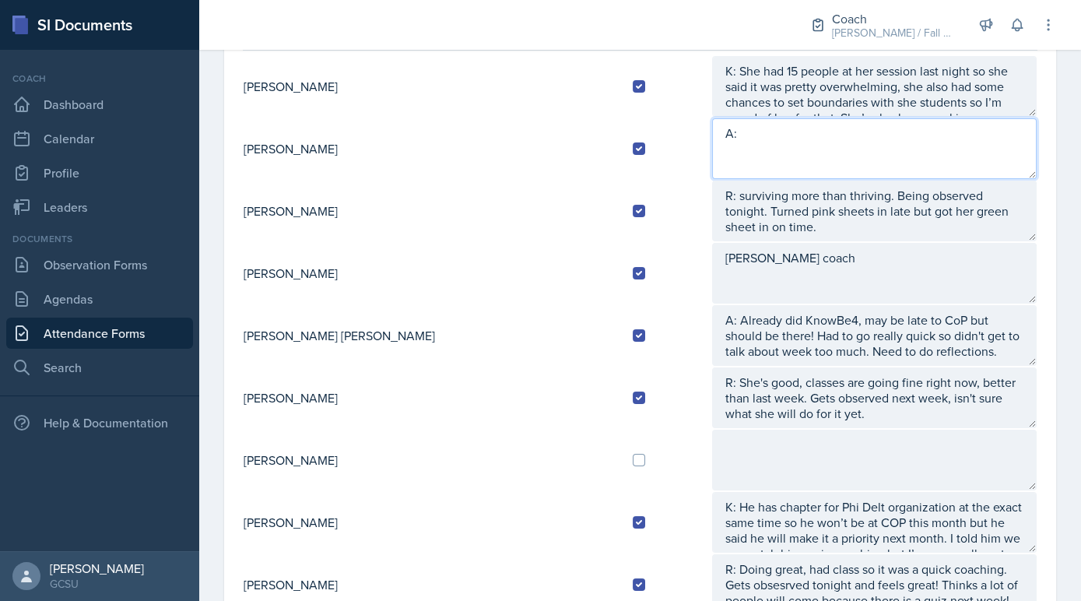
click at [712, 164] on textarea "A:" at bounding box center [874, 148] width 325 height 61
click at [712, 134] on textarea "A: FOrgot to" at bounding box center [874, 148] width 325 height 61
click at [744, 132] on textarea "A: Forgot to" at bounding box center [874, 148] width 325 height 61
click at [992, 148] on textarea "A: Forgot to email students the powerpoint from last night so did" at bounding box center [874, 148] width 325 height 61
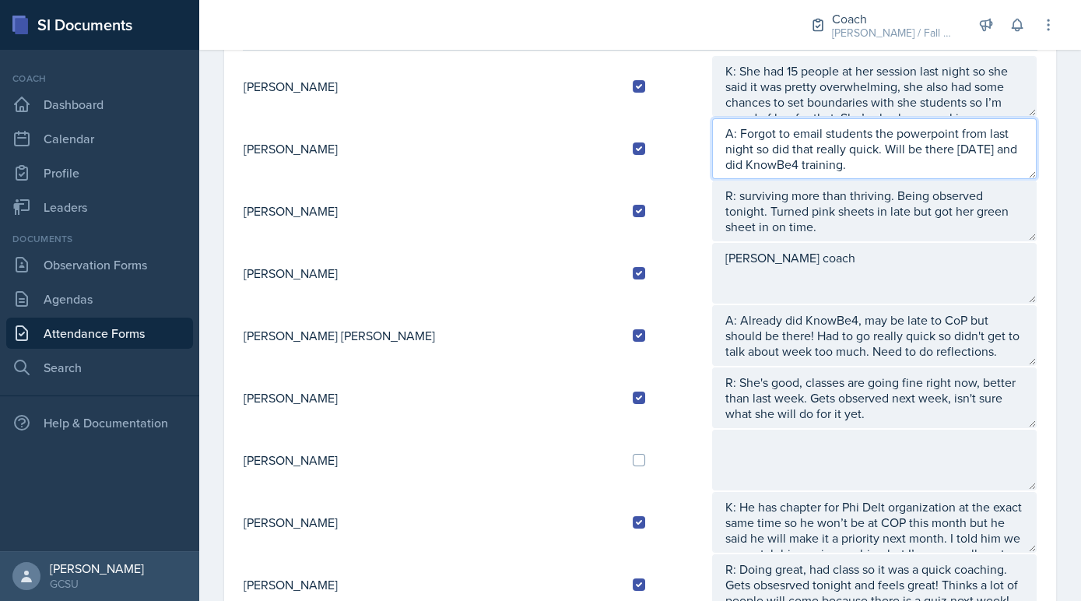
click at [925, 146] on textarea "A: Forgot to email students the powerpoint from last night so did that really q…" at bounding box center [874, 148] width 325 height 61
click at [876, 167] on textarea "A: Forgot to email students the powerpoint from last night so did that really q…" at bounding box center [874, 148] width 325 height 61
drag, startPoint x: 876, startPoint y: 167, endPoint x: 913, endPoint y: 143, distance: 43.8
click at [913, 143] on textarea "A: Forgot to email students the powerpoint from last night so did that really q…" at bounding box center [874, 148] width 325 height 61
click at [925, 146] on textarea "A: Forgot to email students the powerpoint from last night so did that really q…" at bounding box center [874, 148] width 325 height 61
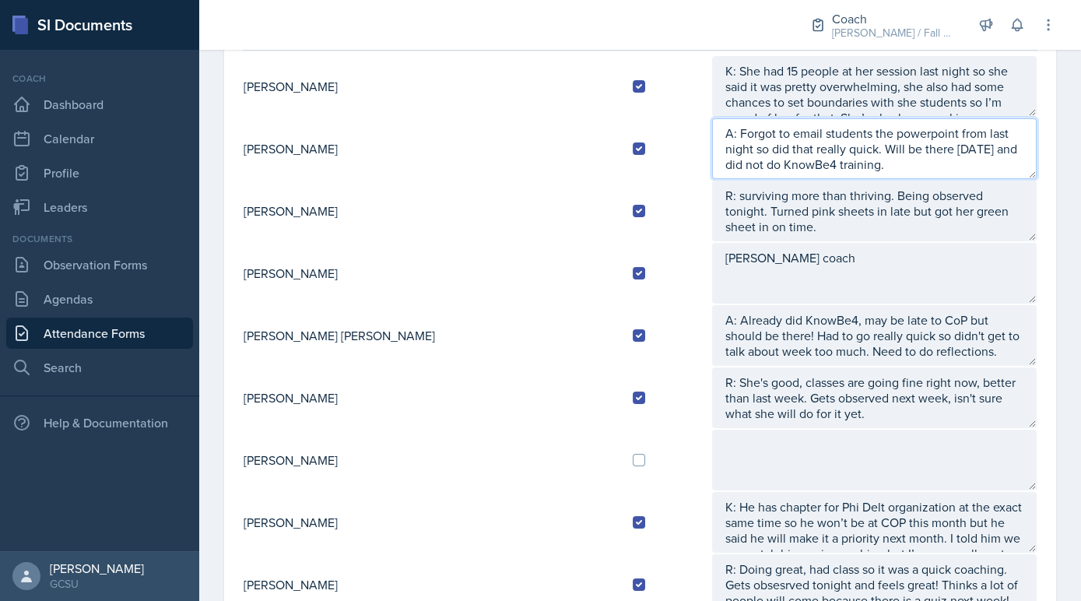
click at [712, 161] on textarea "A: Forgot to email students the powerpoint from last night so did that really q…" at bounding box center [874, 148] width 325 height 61
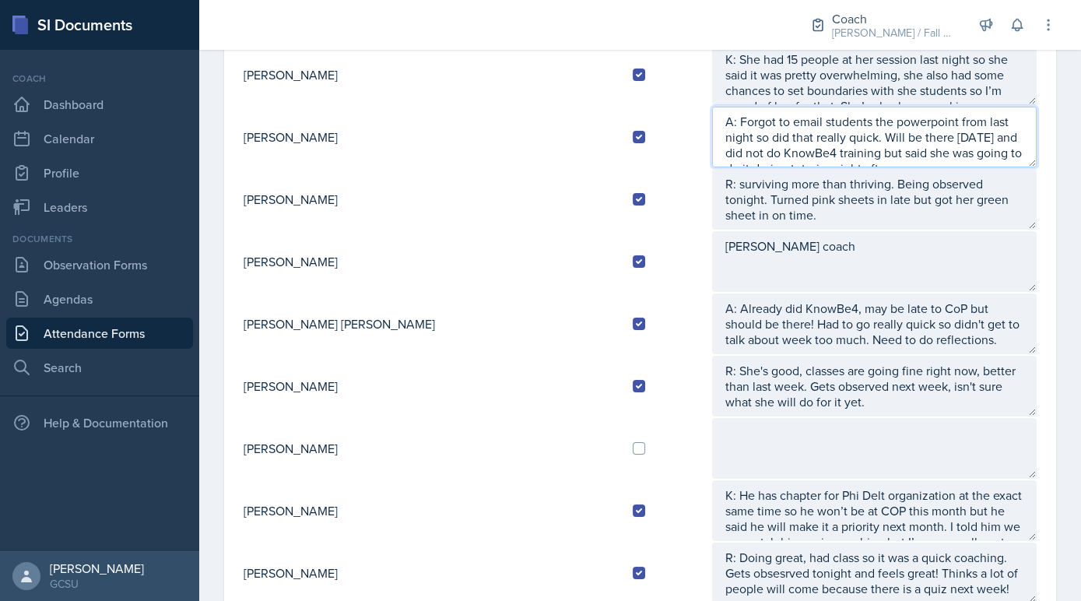
scroll to position [0, 0]
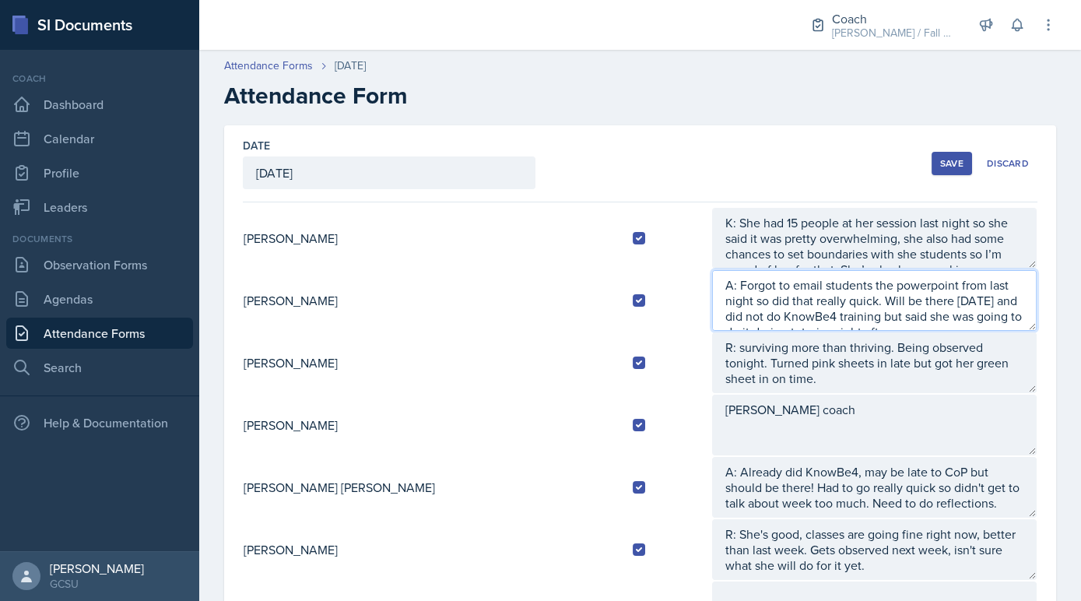
type textarea "A: Forgot to email students the powerpoint from last night so did that really q…"
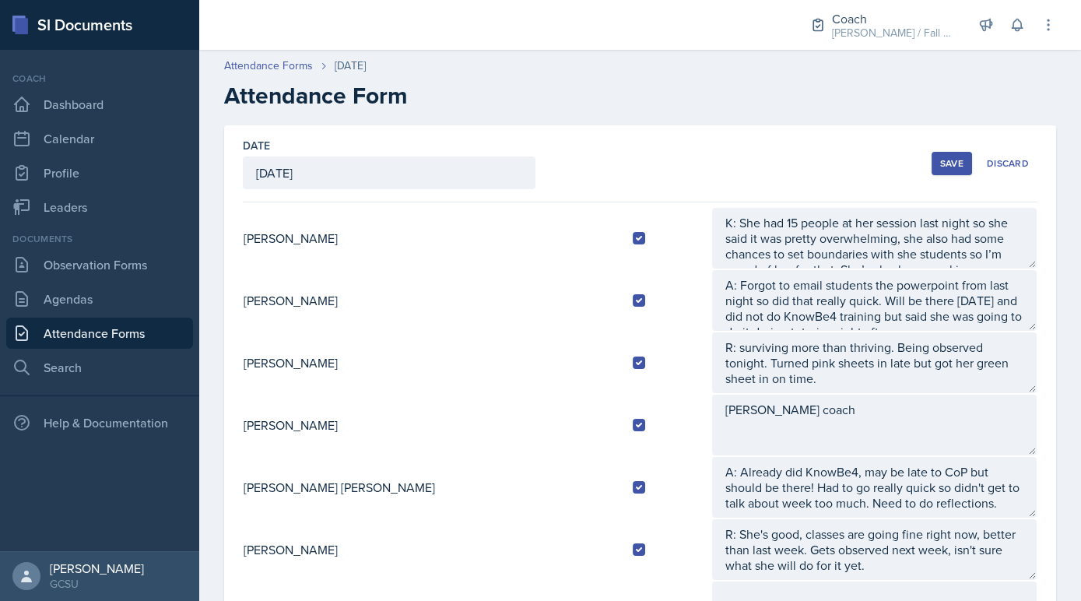
click at [947, 157] on div "Save" at bounding box center [951, 163] width 23 height 12
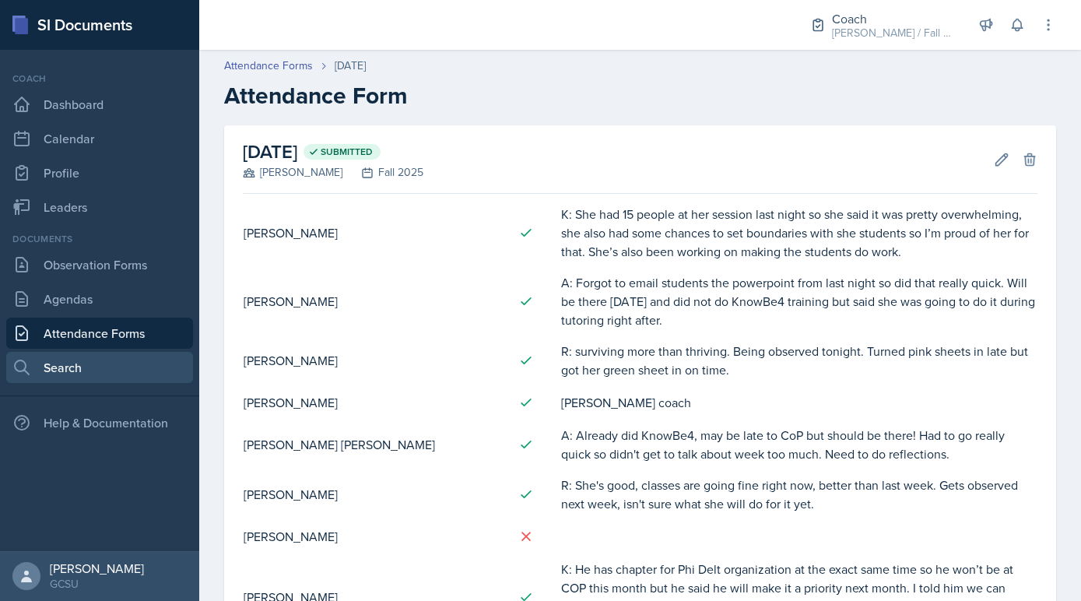
click at [85, 359] on link "Search" at bounding box center [99, 367] width 187 height 31
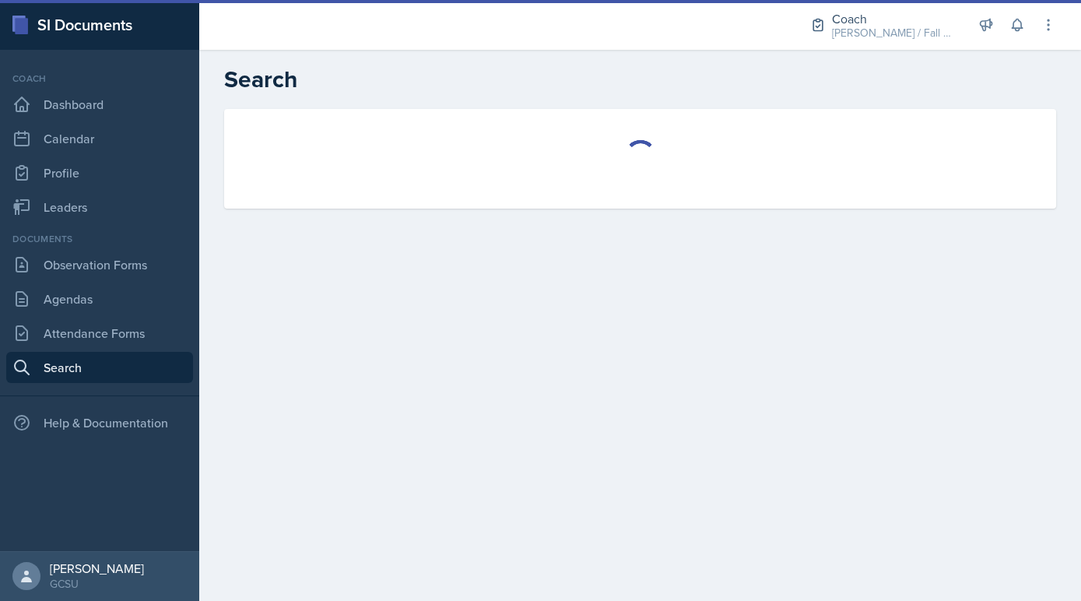
select select "all"
select select "1"
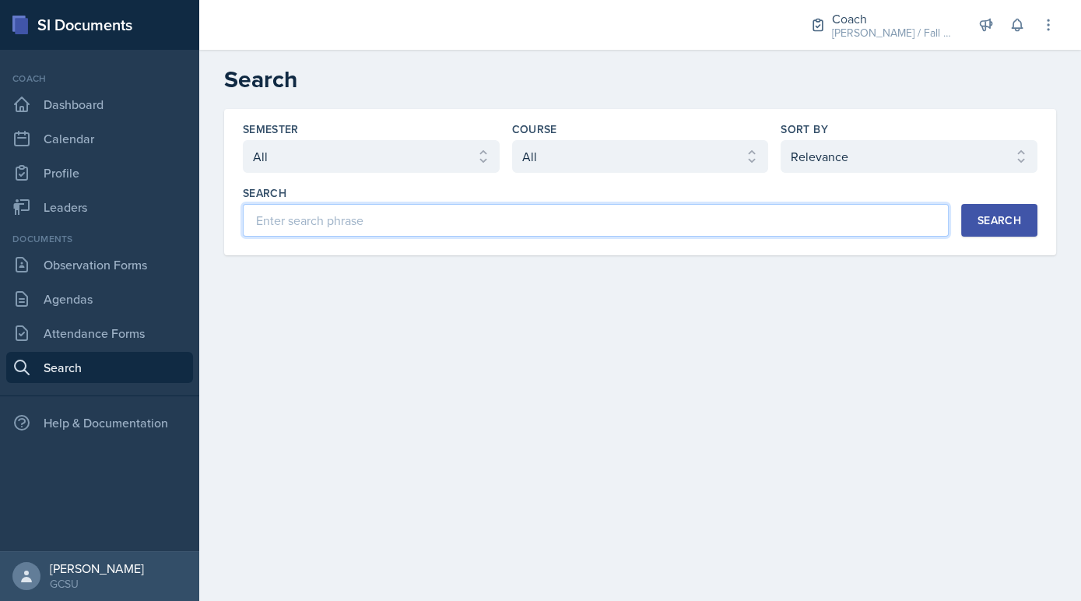
click at [430, 210] on input at bounding box center [596, 220] width 706 height 33
click at [461, 180] on div "Semester Select semester All Fall 2025 Spring 2025 Fall 2024 Spring 2024 Fall 2…" at bounding box center [640, 178] width 795 height 115
click at [602, 215] on input at bounding box center [596, 220] width 706 height 33
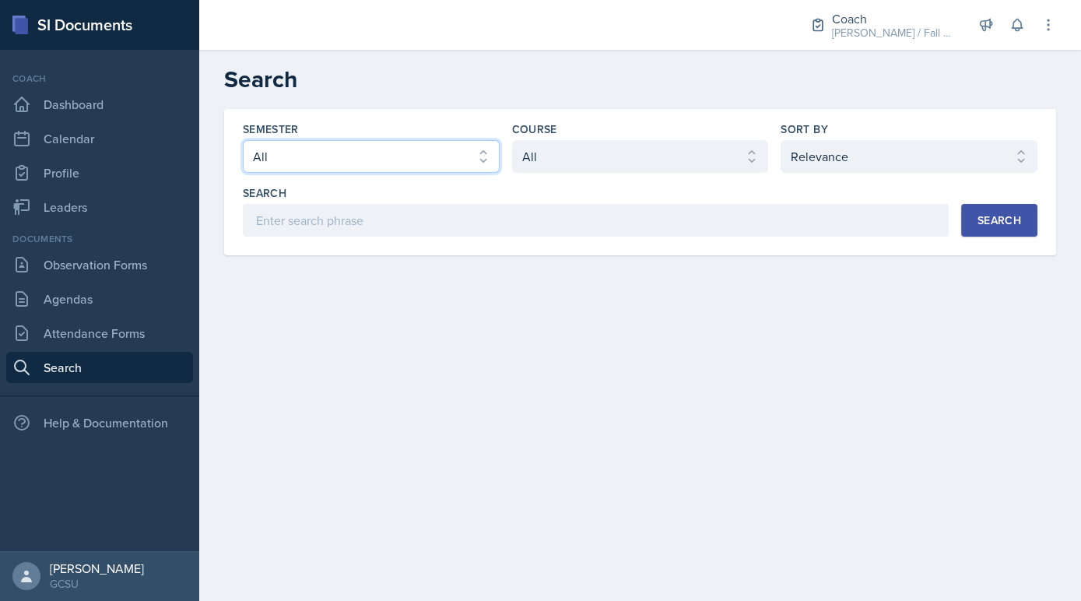
click at [429, 163] on select "Select semester All Fall 2025 Spring 2025 Fall 2024 Spring 2024 Fall 2023 Sprin…" at bounding box center [371, 156] width 257 height 33
select select "e7b6c66a-987a-4ab3-92d3-5526cc86007b"
click at [243, 140] on select "Select semester All Fall 2025 Spring 2025 Fall 2024 Spring 2024 Fall 2023 Sprin…" at bounding box center [371, 156] width 257 height 33
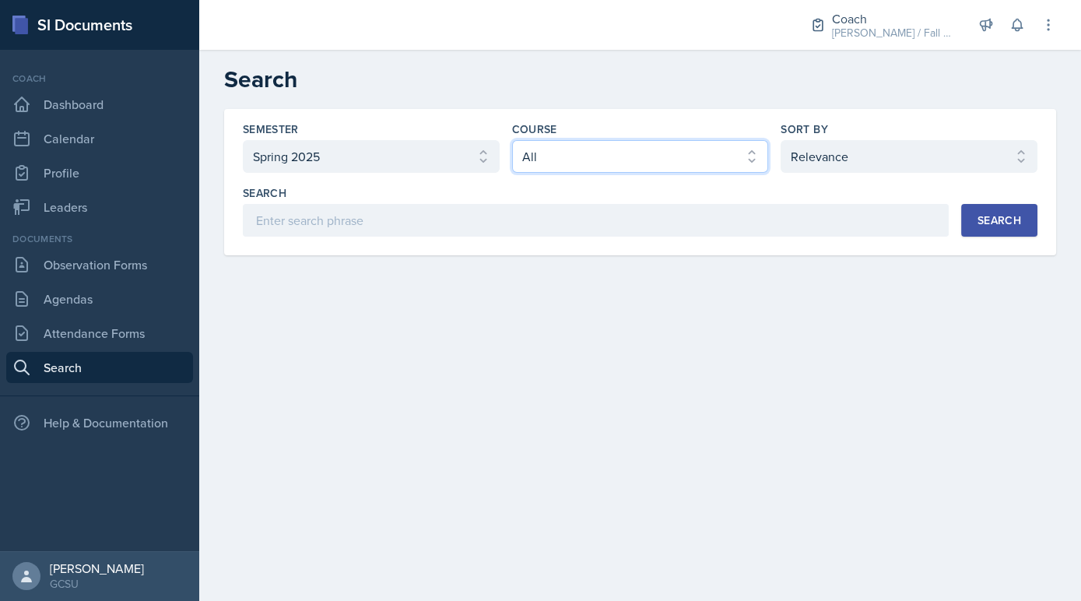
click at [599, 161] on select "Select course All ACCT 3101 ACCT 3102 ASTR 1000 BIOL 1100 BIOL 1107 BIOL 1108 B…" at bounding box center [640, 156] width 257 height 33
select select "f563b5ee-2306-4600-b49e-4e785f6b30e5"
click at [512, 140] on select "Select course All ACCT 3101 ACCT 3102 ASTR 1000 BIOL 1100 BIOL 1107 BIOL 1108 B…" at bounding box center [640, 156] width 257 height 33
click at [1002, 226] on div "Search" at bounding box center [1000, 220] width 44 height 12
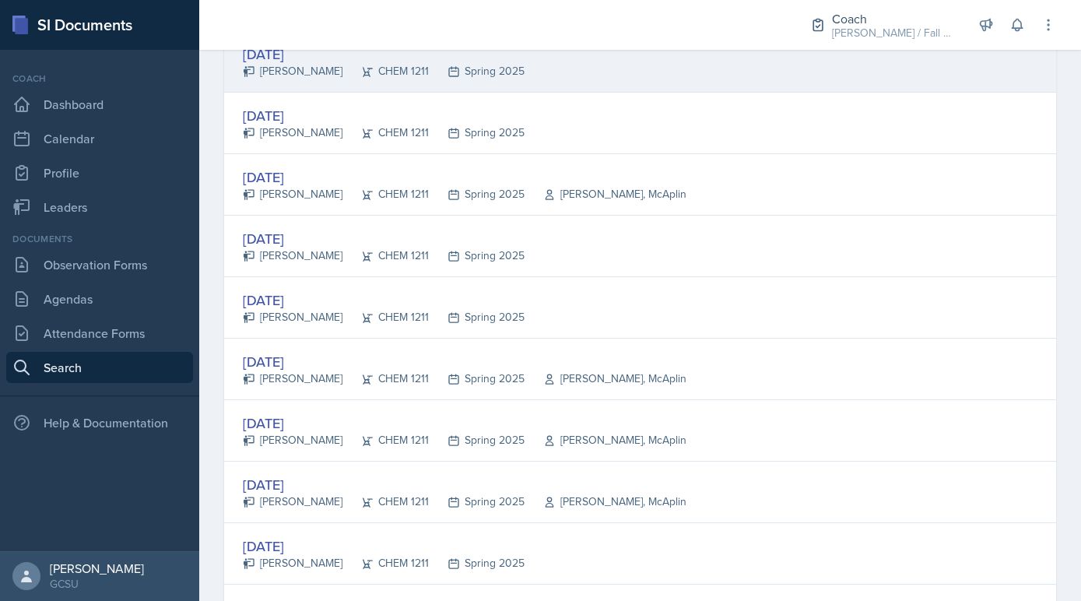
scroll to position [339, 0]
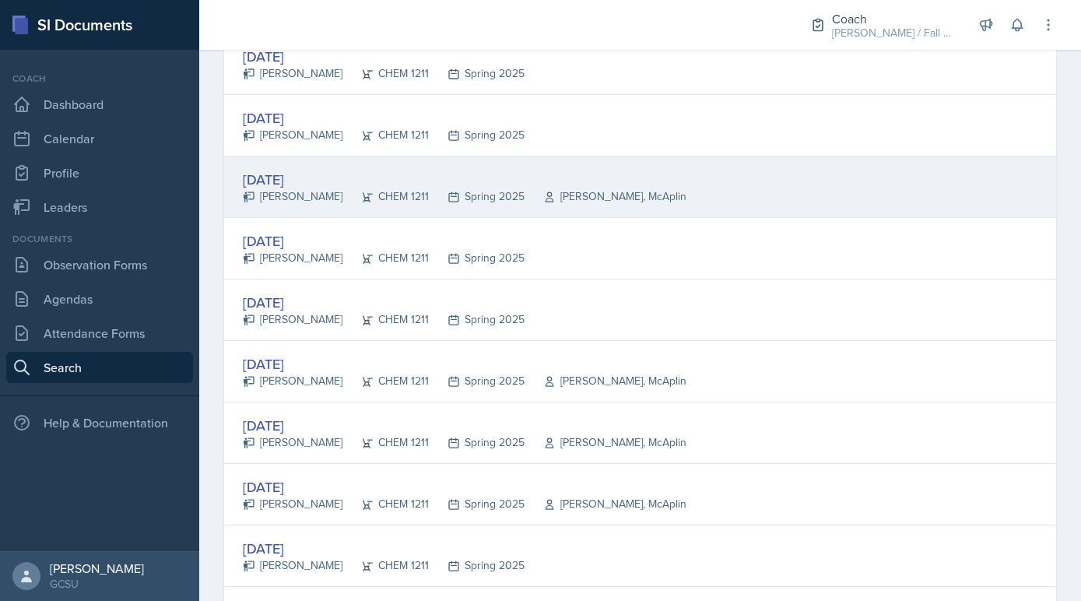
click at [445, 207] on div "Mar 10th, 2025 Avery Halseth CHEM 1211 Spring 2025 Gamage, McAplin" at bounding box center [640, 186] width 832 height 61
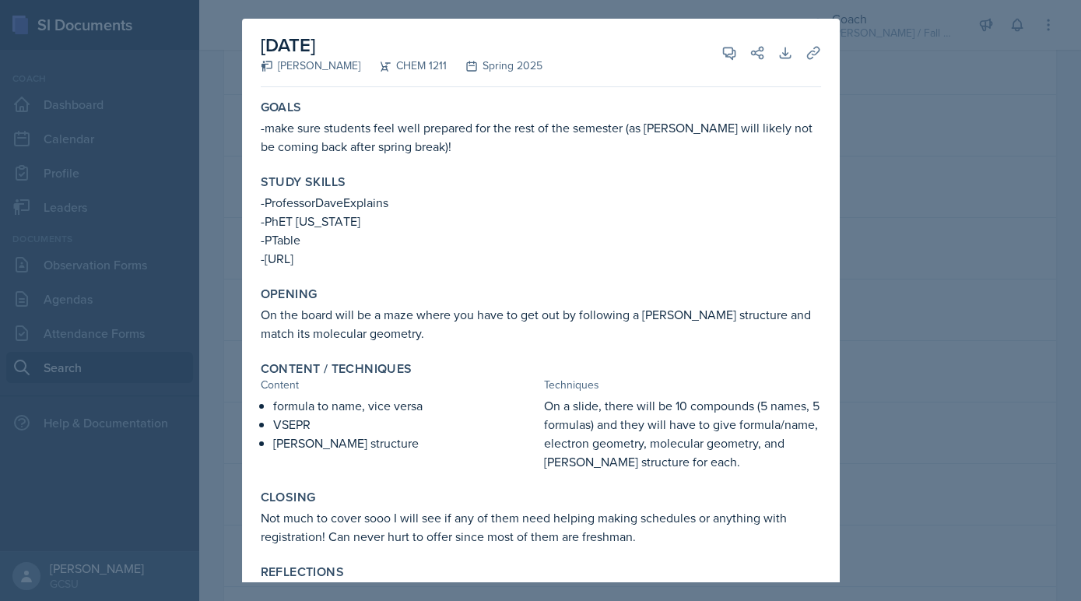
click at [145, 150] on div at bounding box center [540, 300] width 1081 height 601
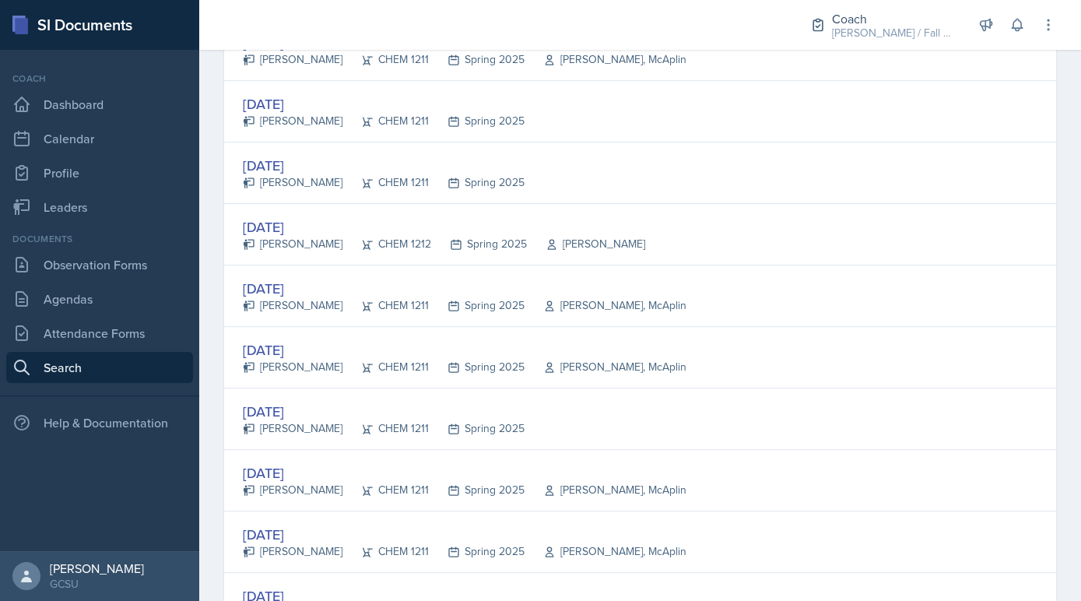
scroll to position [1461, 0]
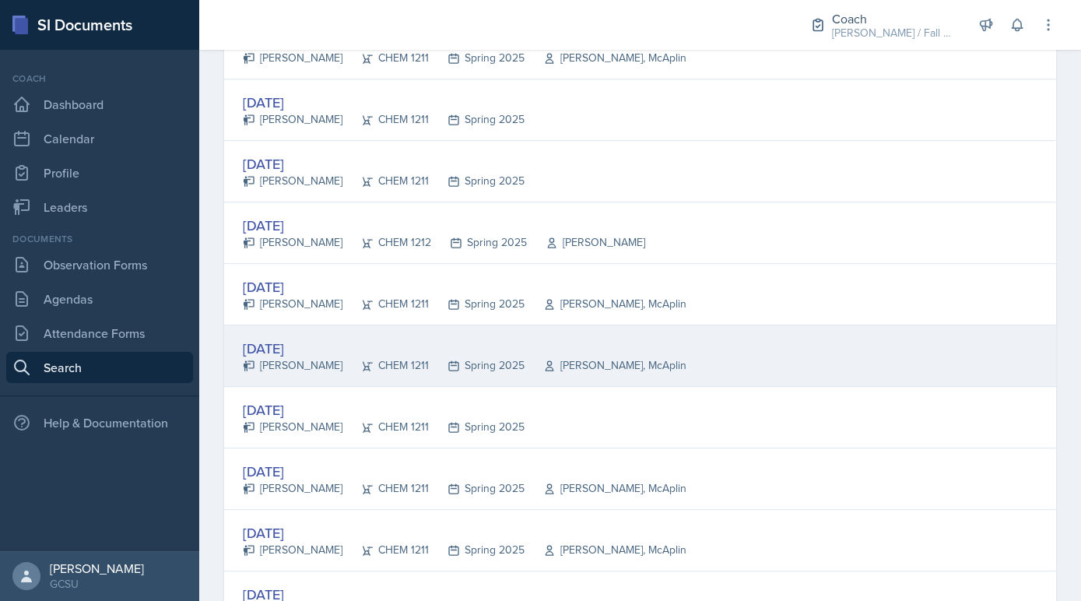
click at [338, 342] on div "Apr 16th, 2025" at bounding box center [465, 348] width 444 height 21
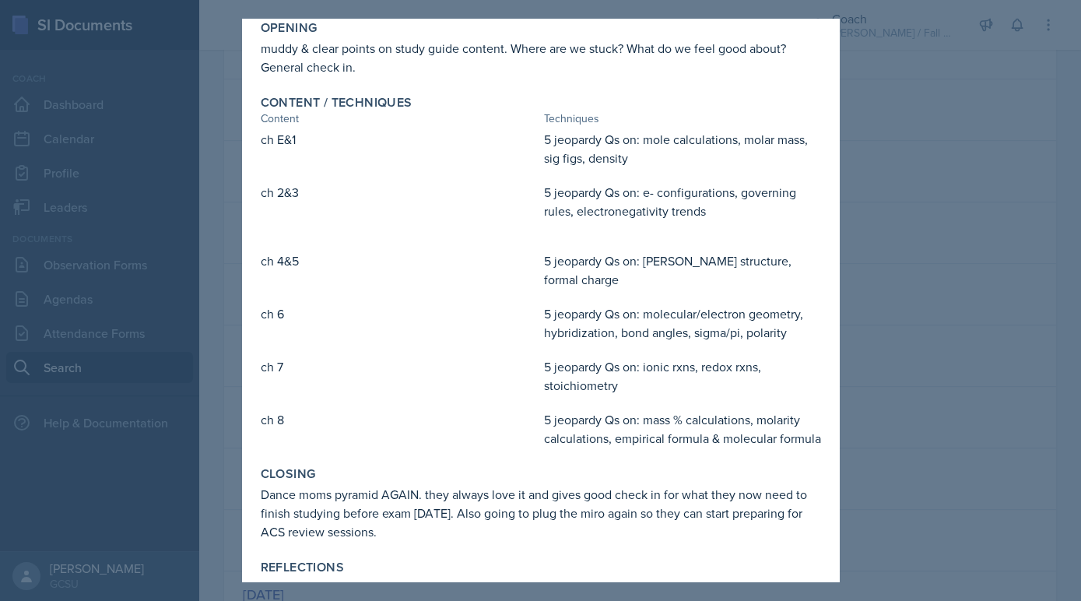
scroll to position [358, 0]
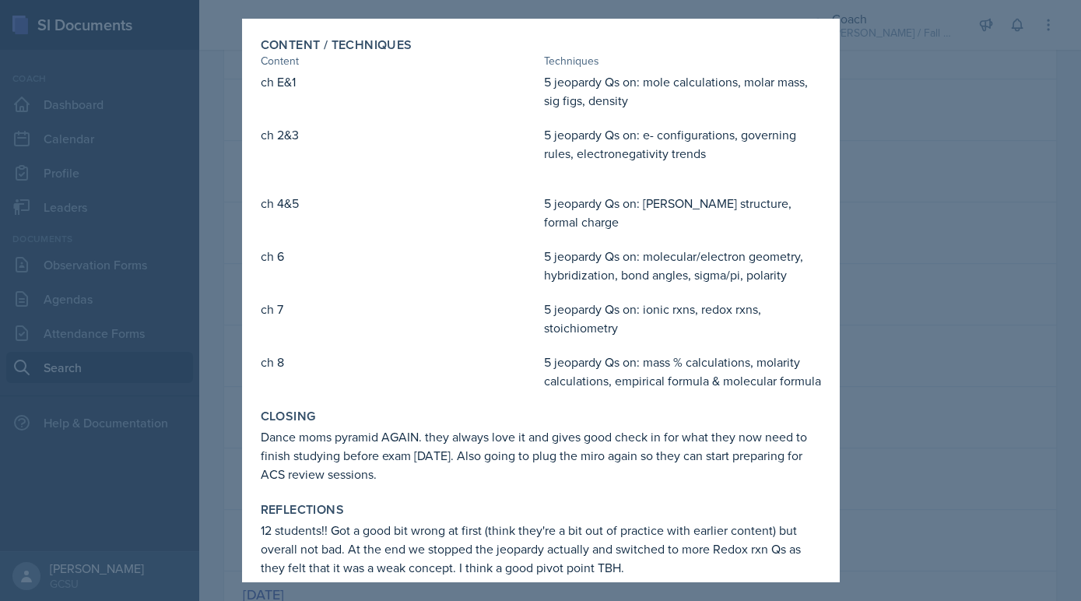
click at [209, 502] on div at bounding box center [540, 300] width 1081 height 601
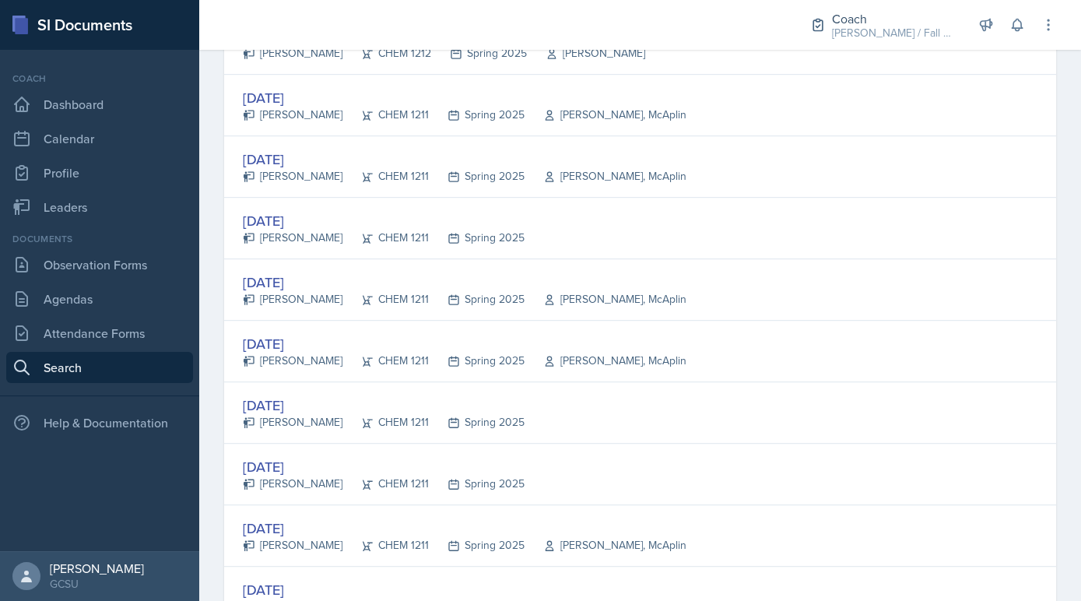
scroll to position [1764, 0]
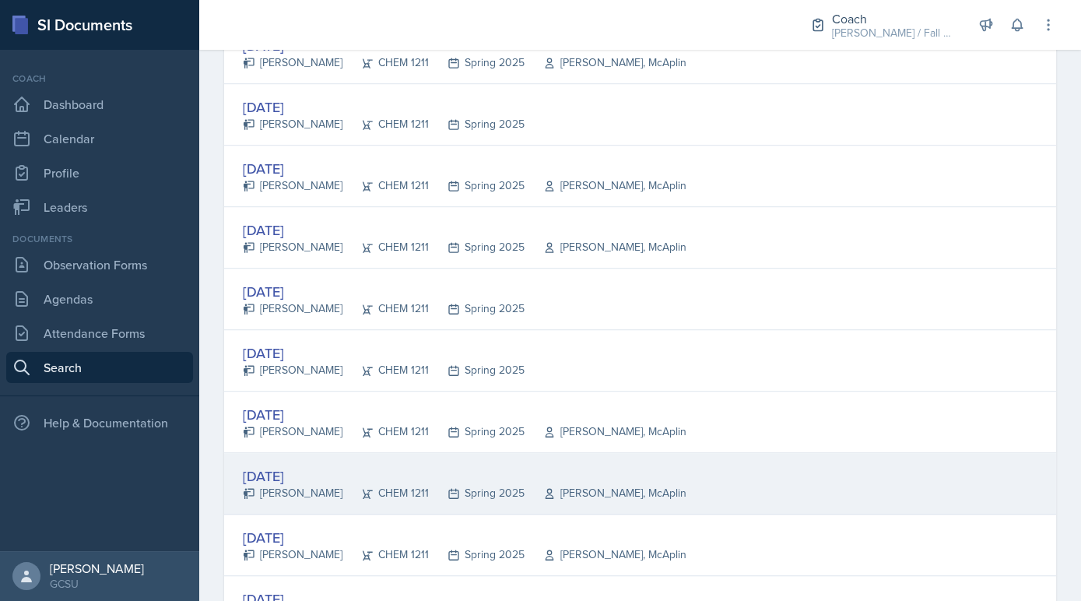
click at [361, 487] on icon at bounding box center [367, 493] width 12 height 12
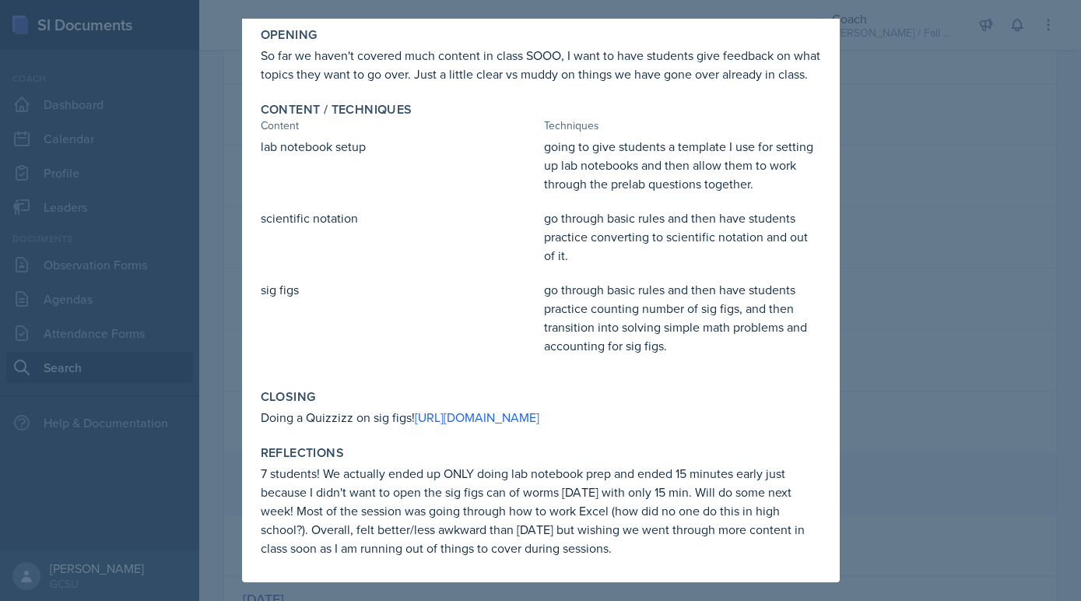
scroll to position [318, 0]
click at [158, 477] on div at bounding box center [540, 300] width 1081 height 601
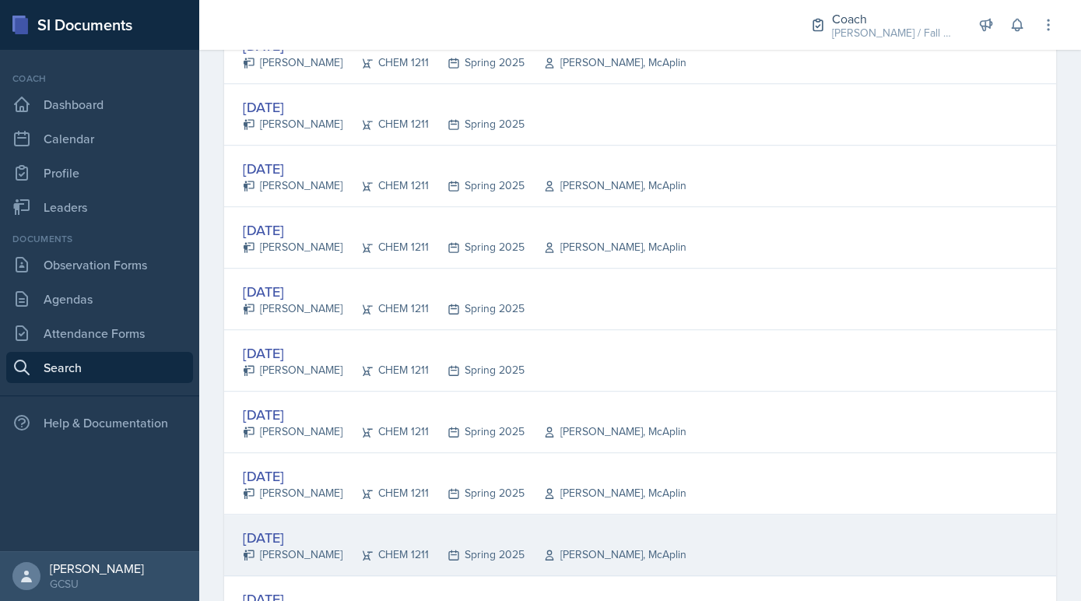
scroll to position [1927, 0]
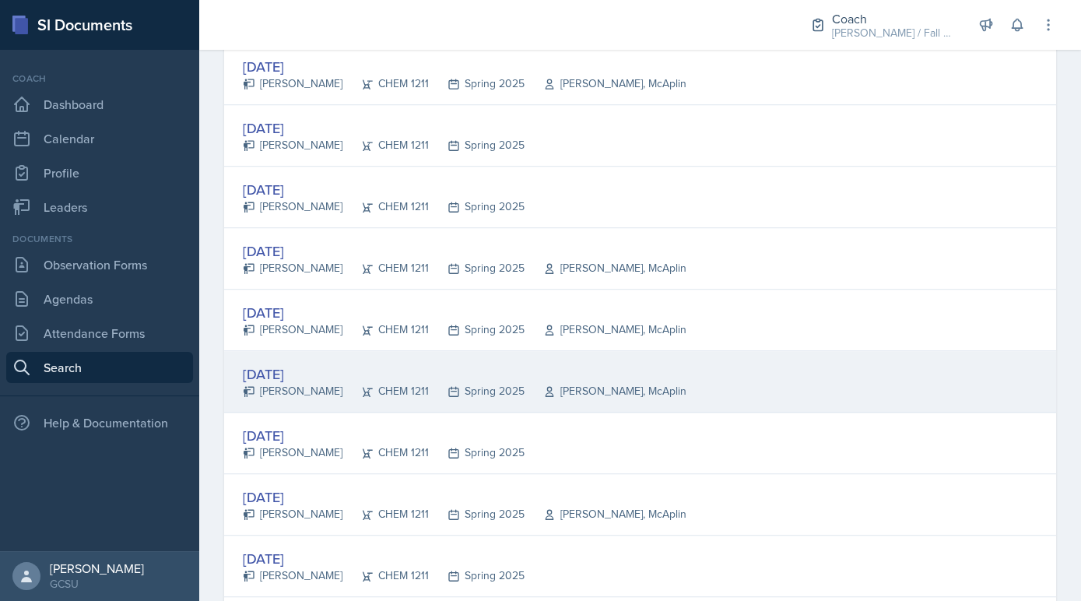
click at [381, 393] on div "Jan 27th, 2025 Avery Halseth CHEM 1211 Spring 2025 Gamage, McAplin" at bounding box center [640, 381] width 832 height 61
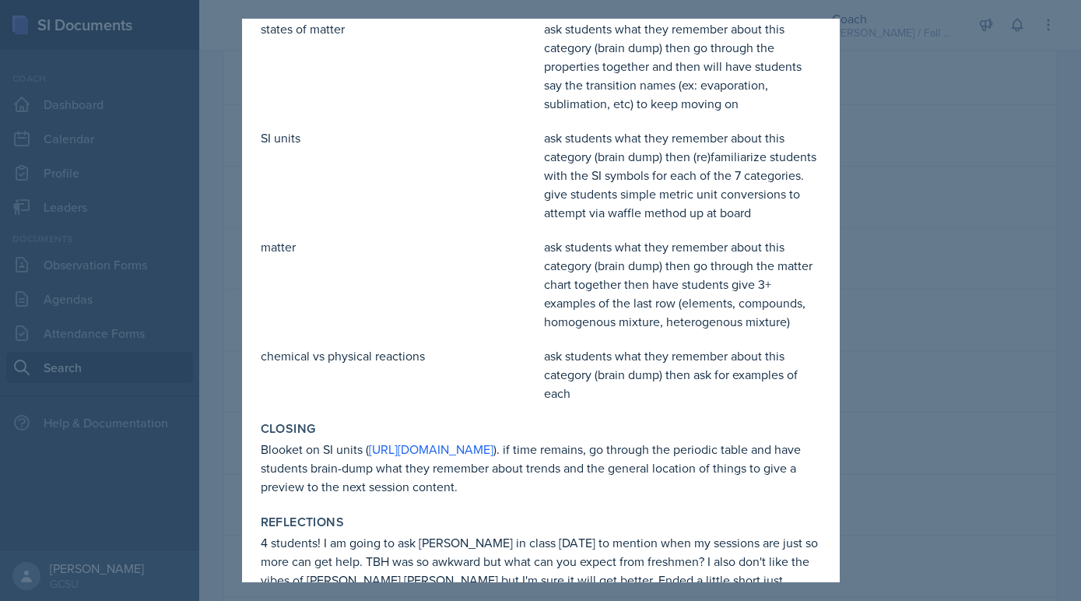
scroll to position [463, 0]
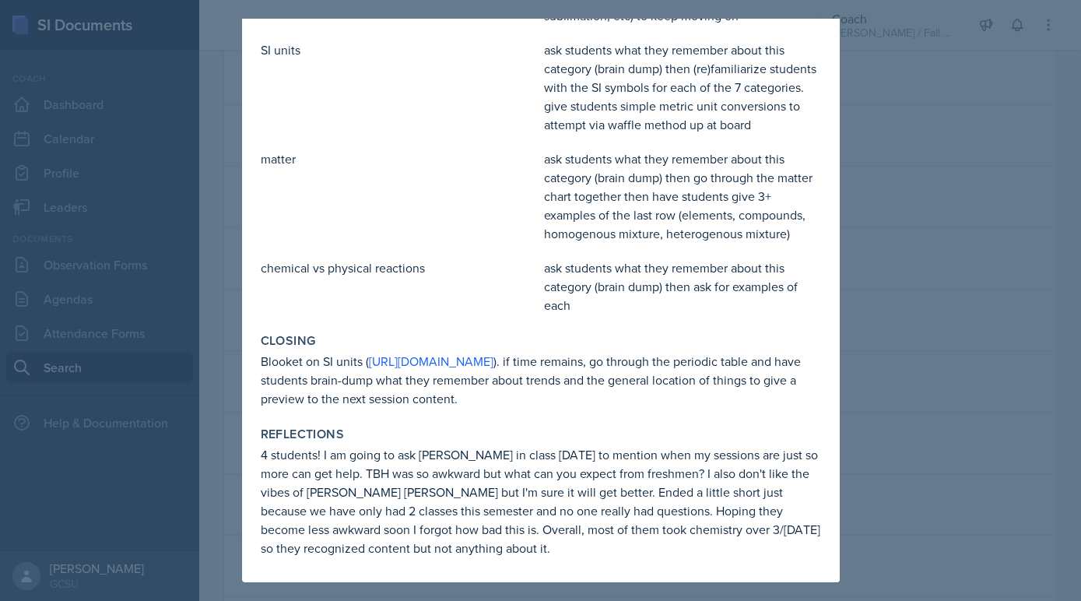
click at [121, 481] on div at bounding box center [540, 300] width 1081 height 601
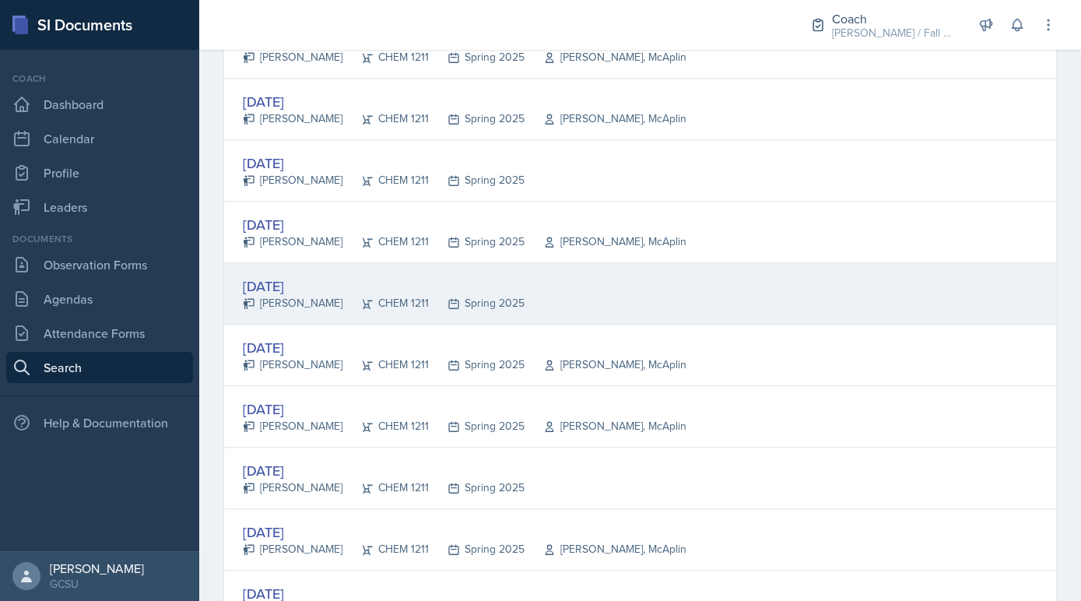
scroll to position [2309, 0]
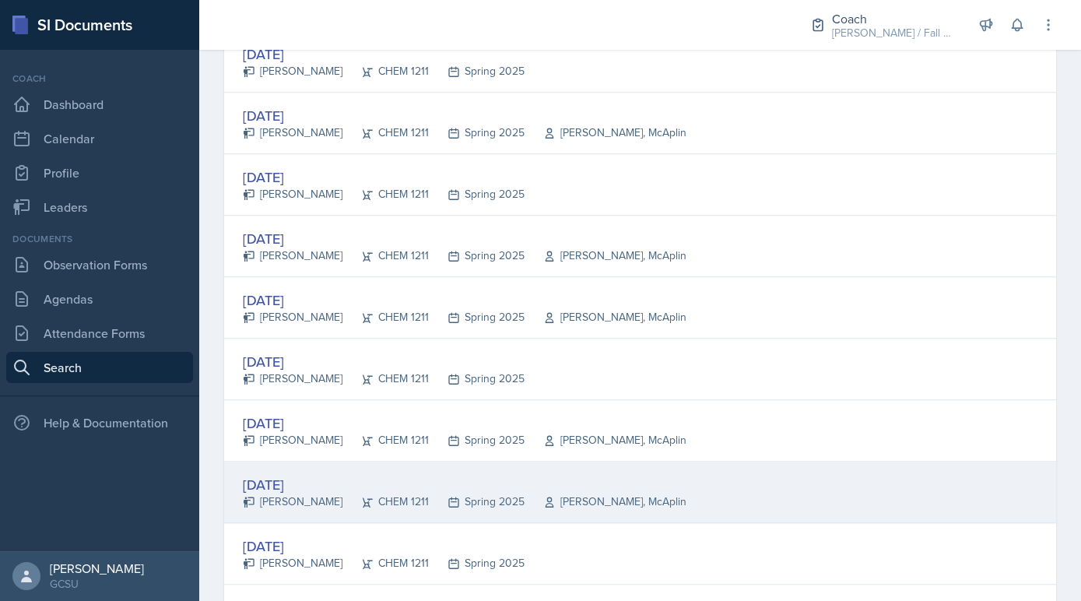
click at [463, 474] on div "Feb 12th, 2025" at bounding box center [465, 484] width 444 height 21
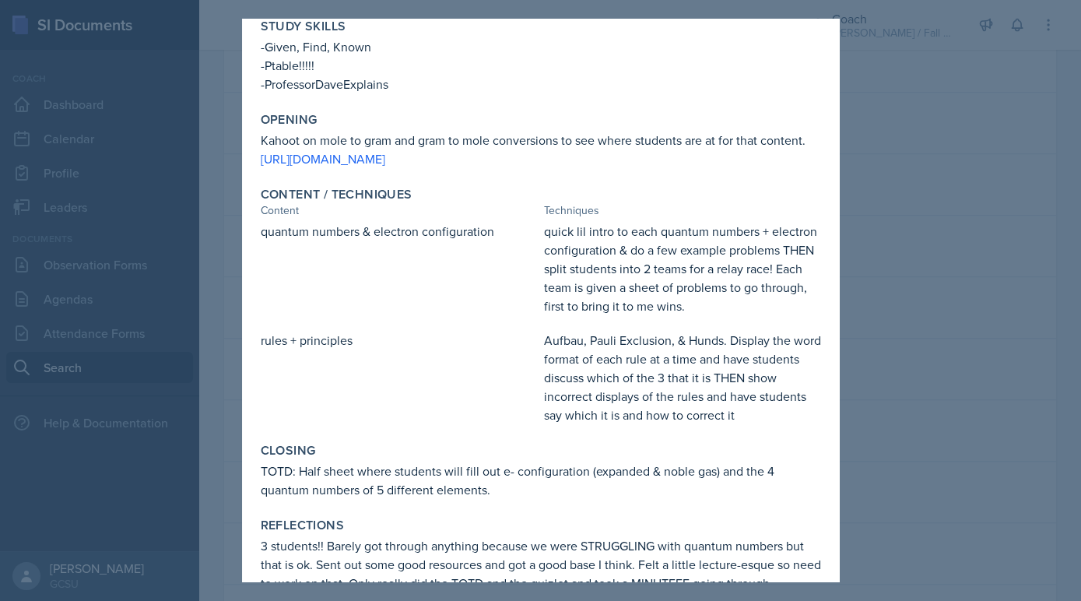
scroll to position [146, 0]
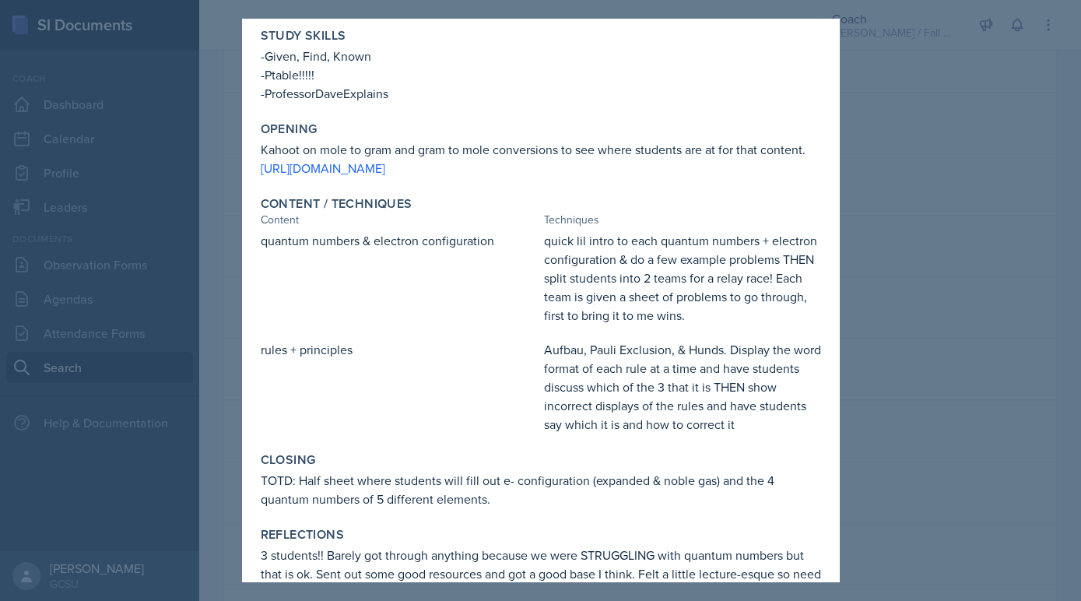
click at [159, 416] on div at bounding box center [540, 300] width 1081 height 601
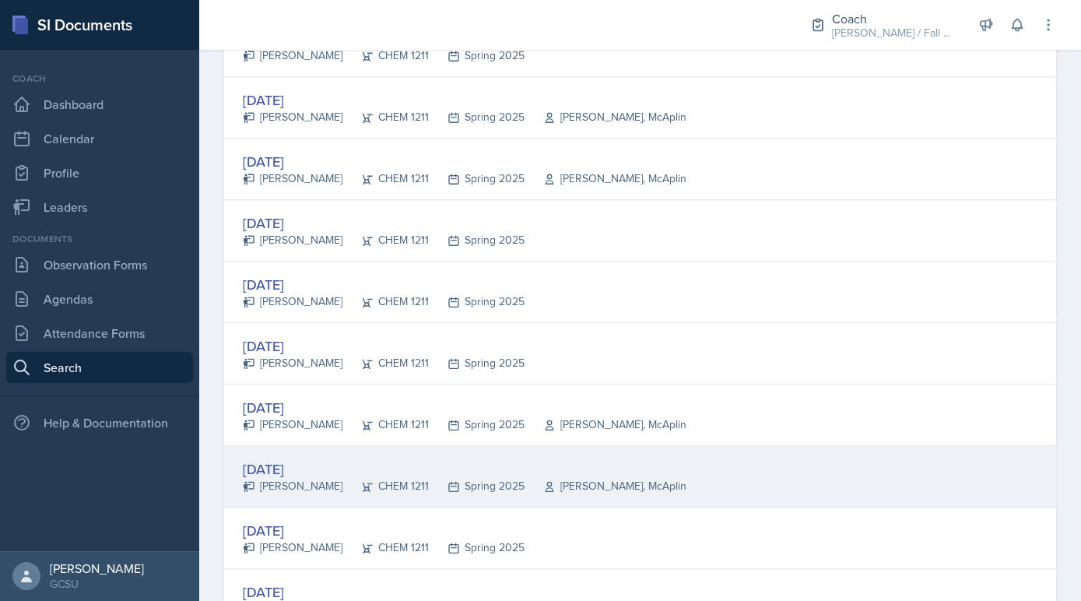
scroll to position [2316, 0]
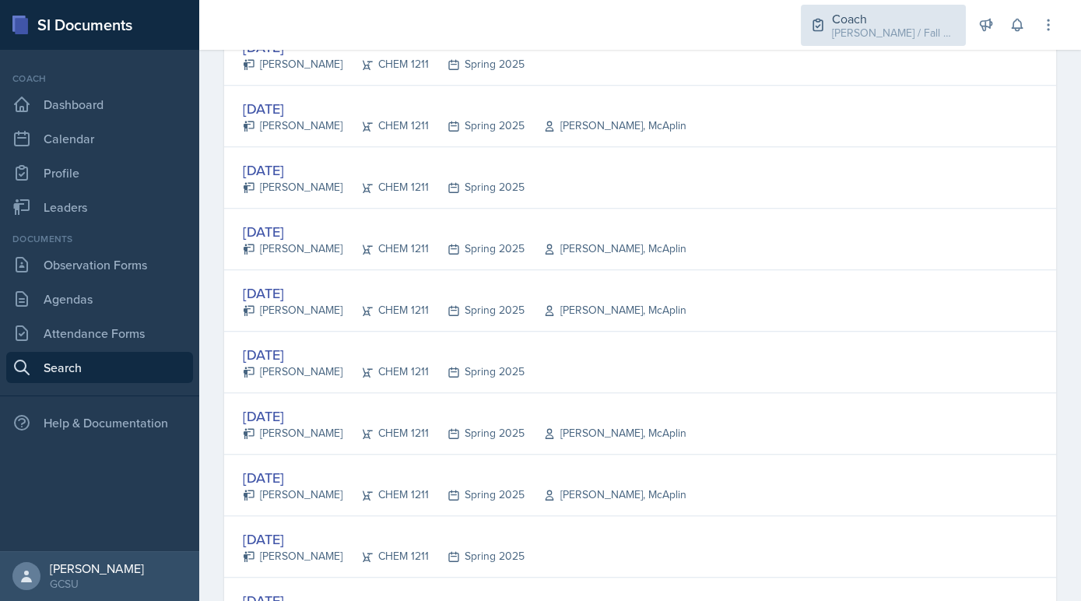
click at [911, 25] on div "[PERSON_NAME] / Fall 2025" at bounding box center [894, 33] width 125 height 16
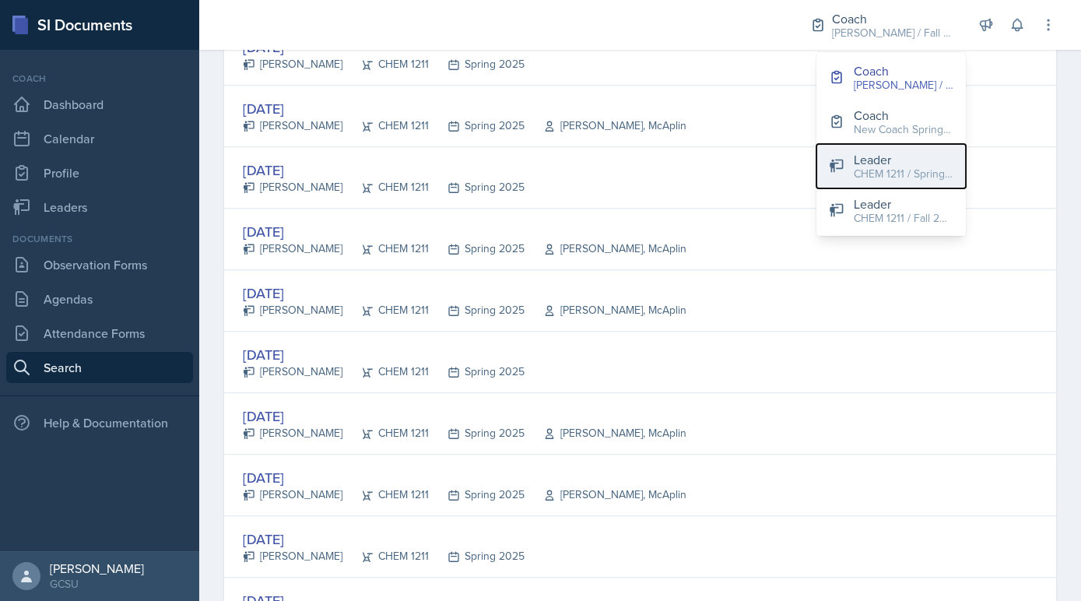
click at [873, 160] on div "Leader" at bounding box center [904, 159] width 100 height 19
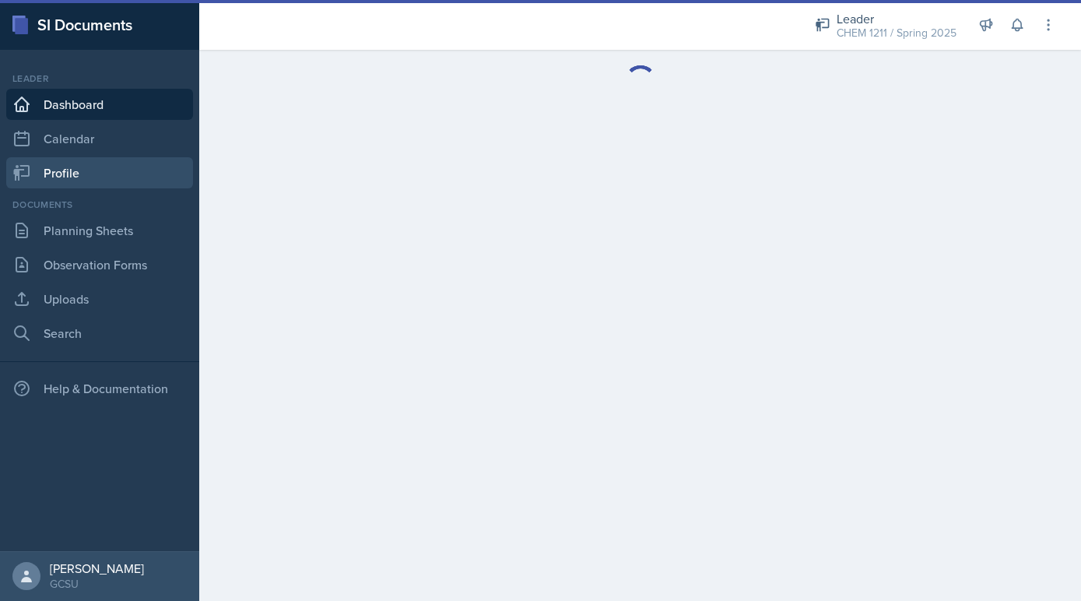
click at [91, 175] on link "Profile" at bounding box center [99, 172] width 187 height 31
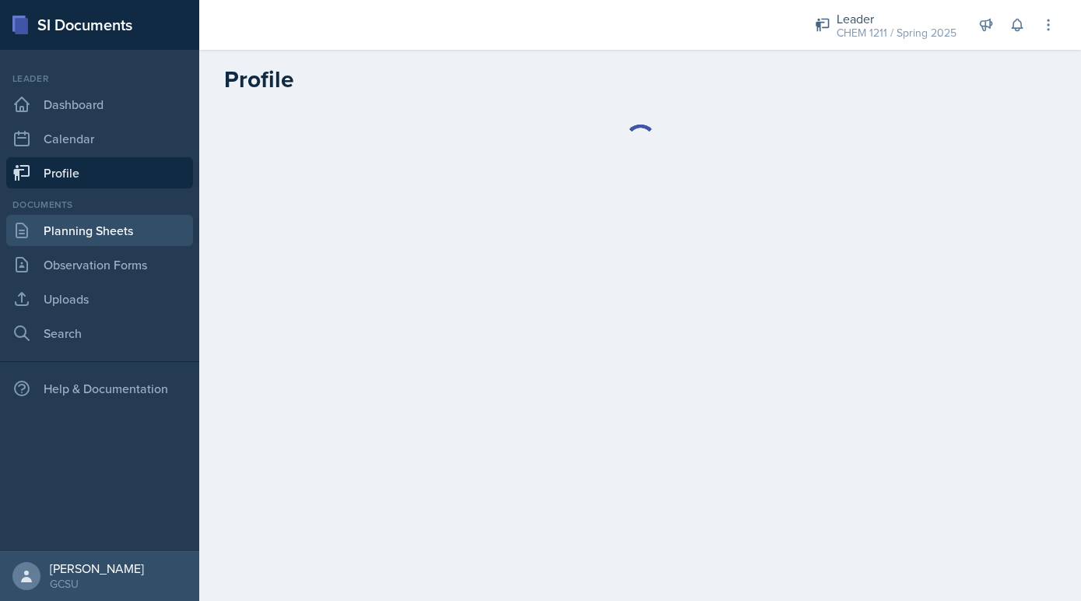
click at [103, 234] on link "Planning Sheets" at bounding box center [99, 230] width 187 height 31
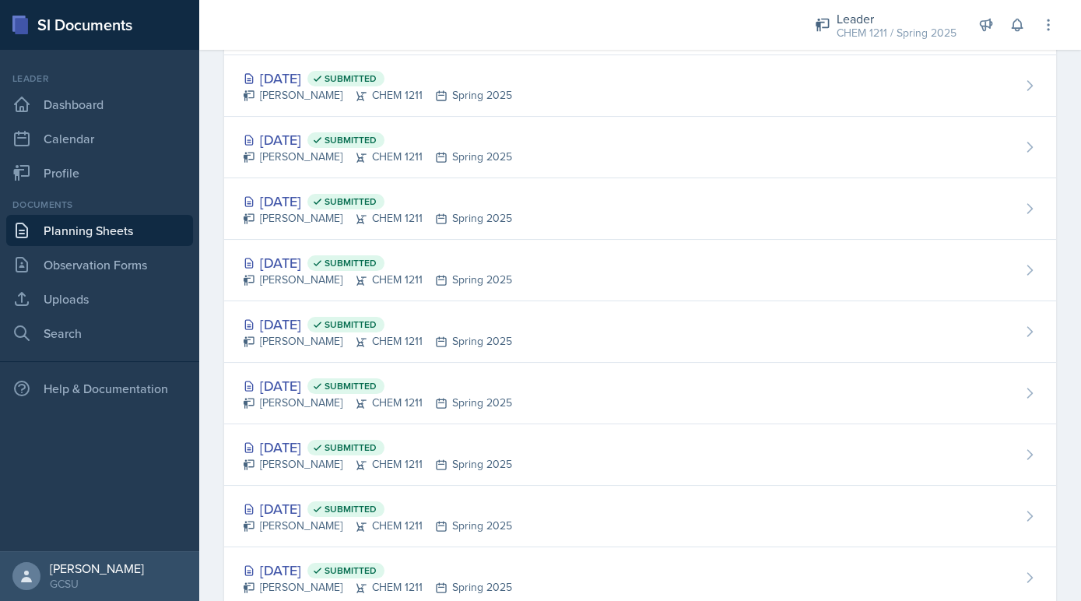
scroll to position [1183, 0]
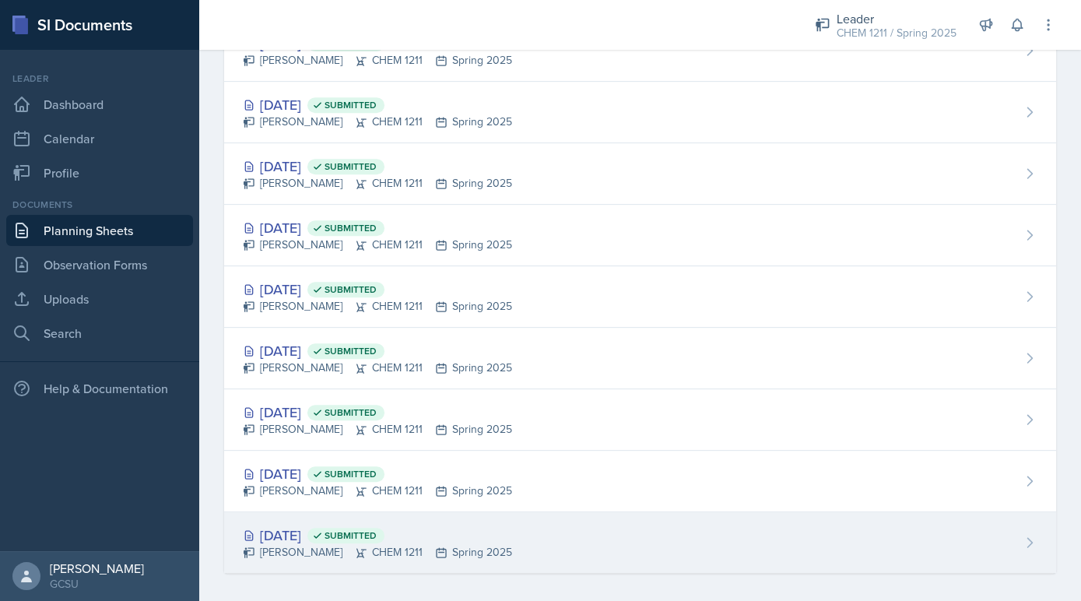
click at [323, 530] on icon at bounding box center [317, 535] width 11 height 11
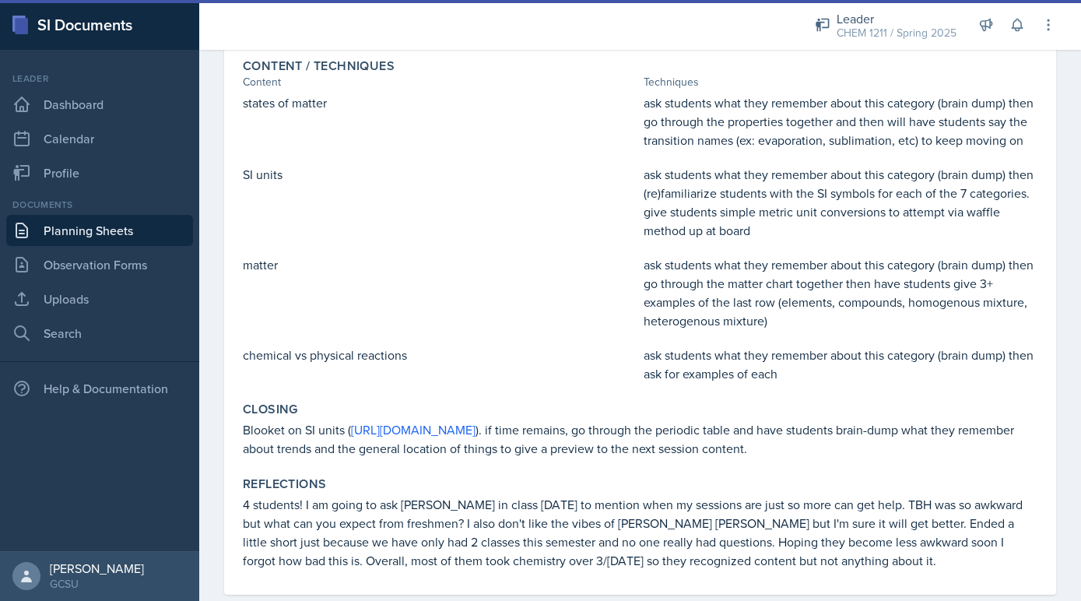
scroll to position [352, 0]
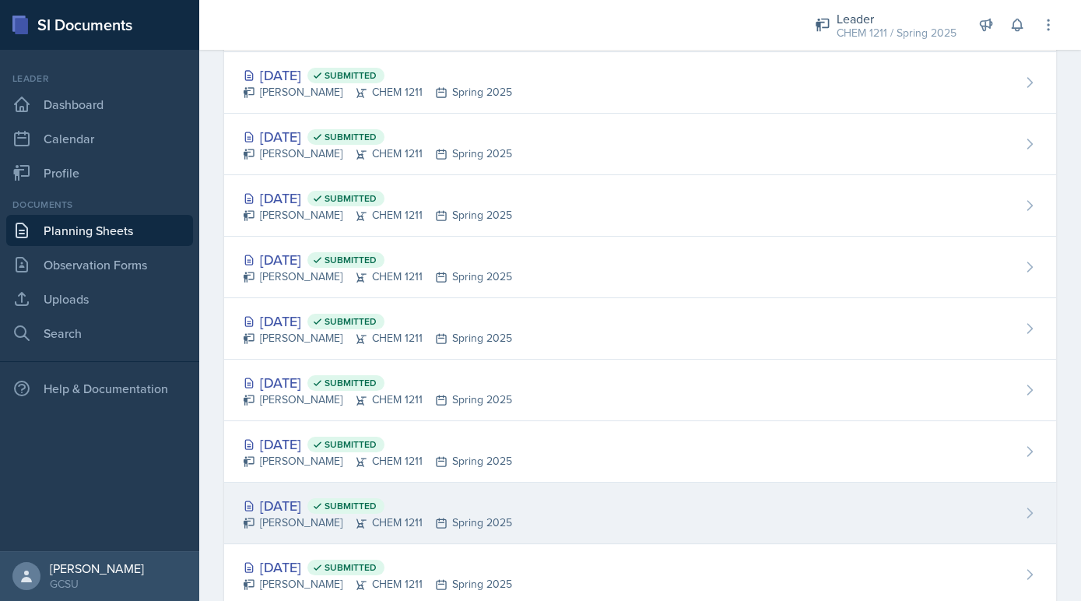
scroll to position [1183, 0]
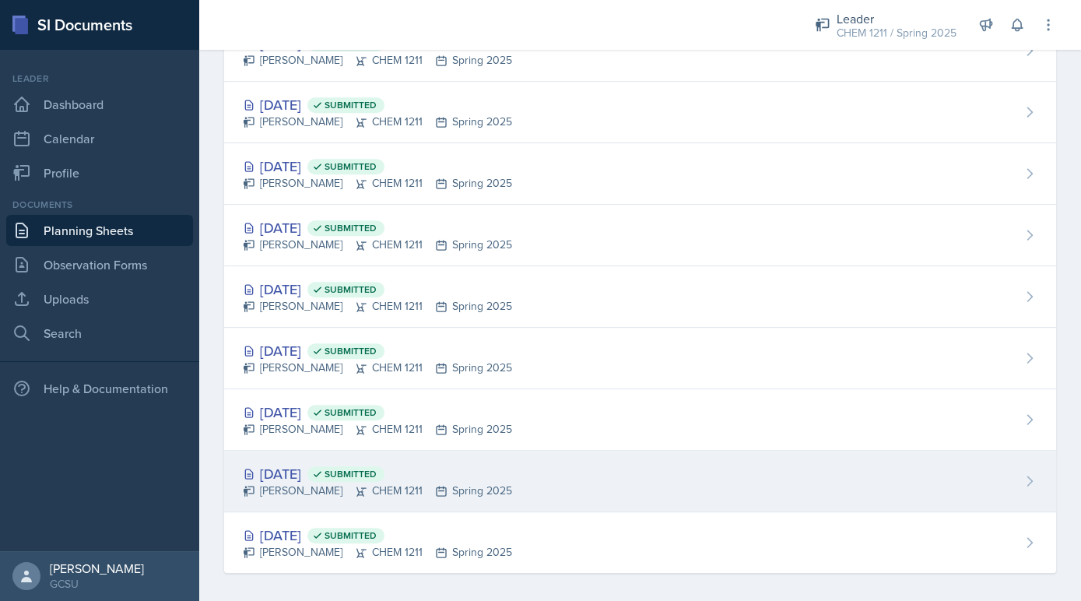
click at [418, 483] on div "Avery Halseth CHEM 1211 Spring 2025" at bounding box center [377, 491] width 269 height 16
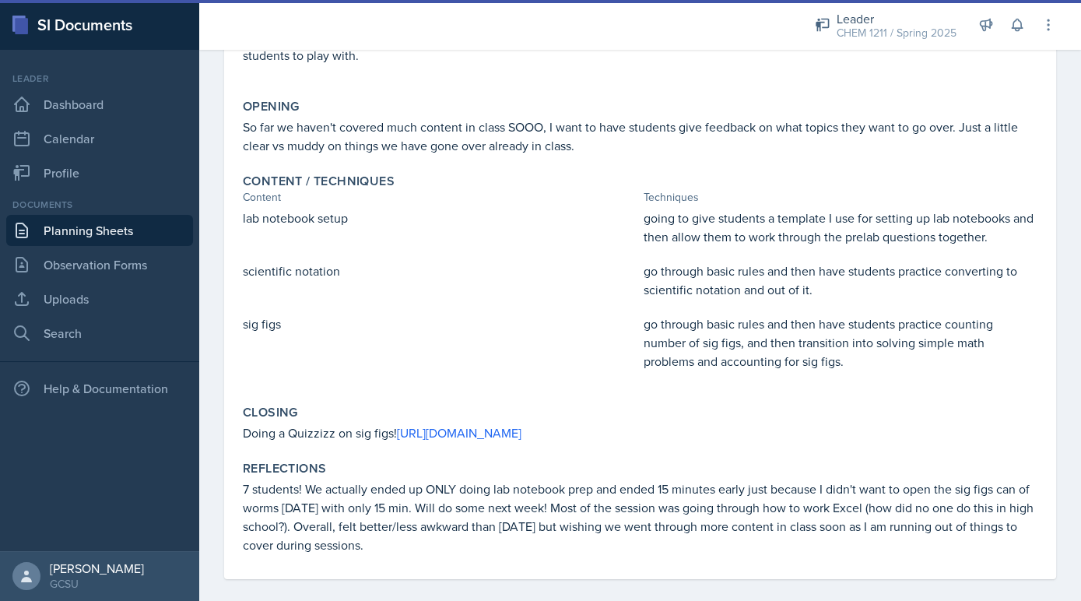
scroll to position [270, 0]
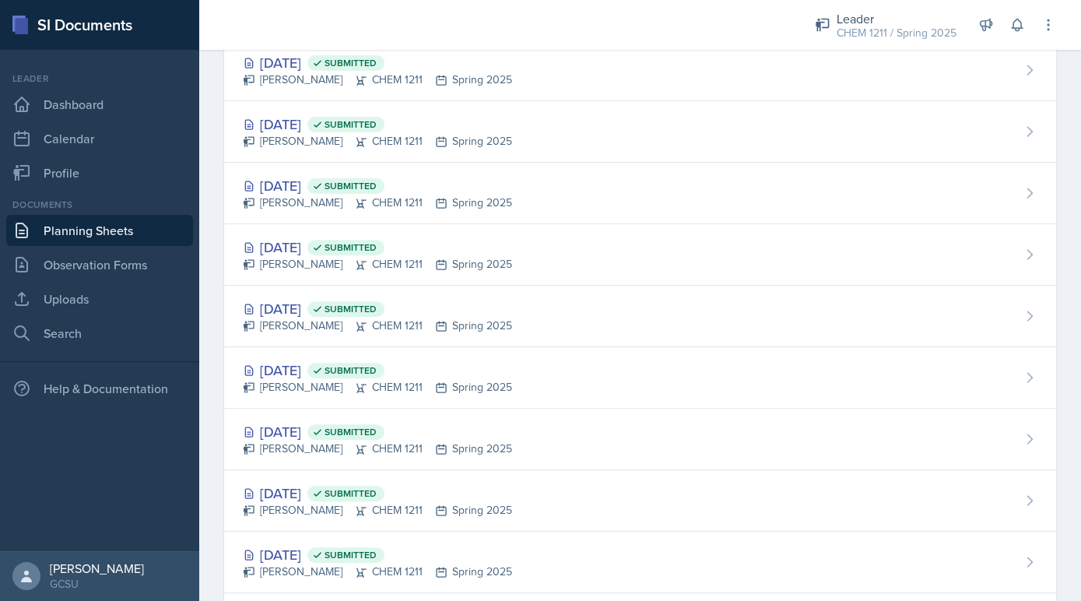
scroll to position [1183, 0]
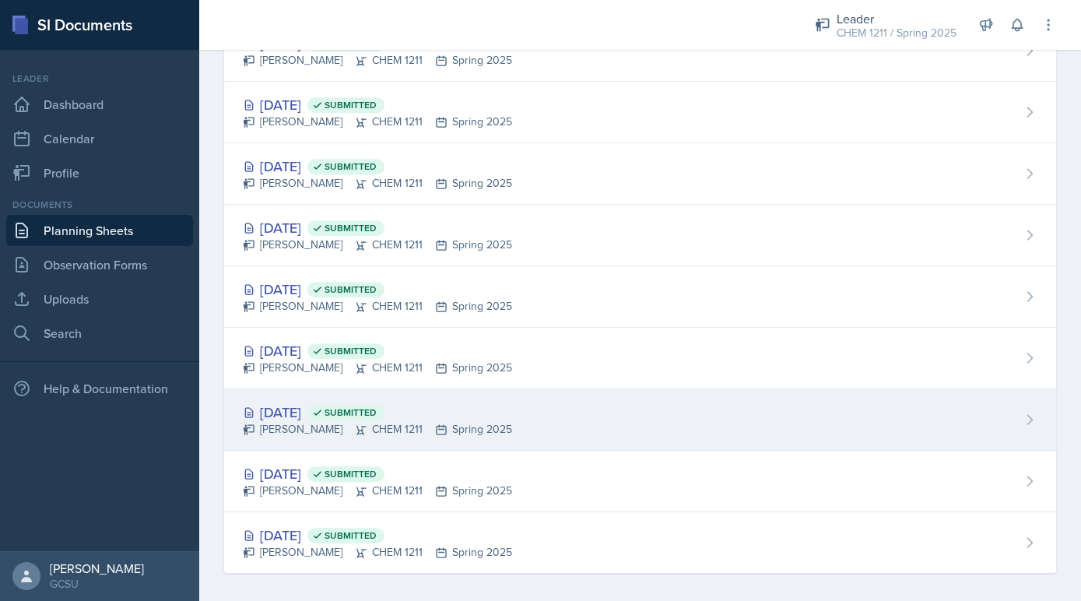
click at [301, 421] on div "Avery Halseth CHEM 1211 Spring 2025" at bounding box center [377, 429] width 269 height 16
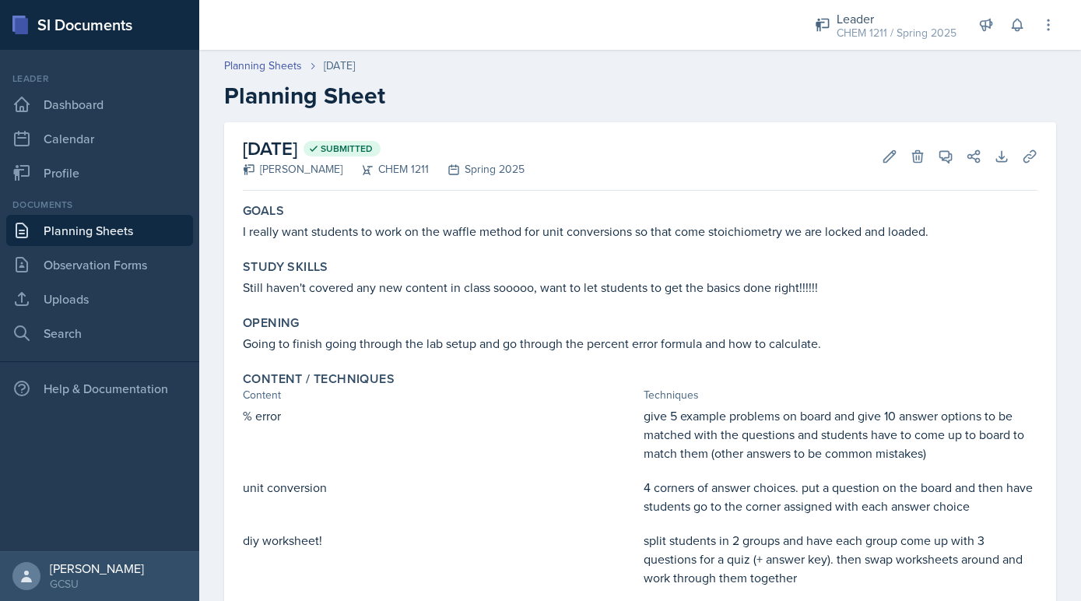
scroll to position [196, 0]
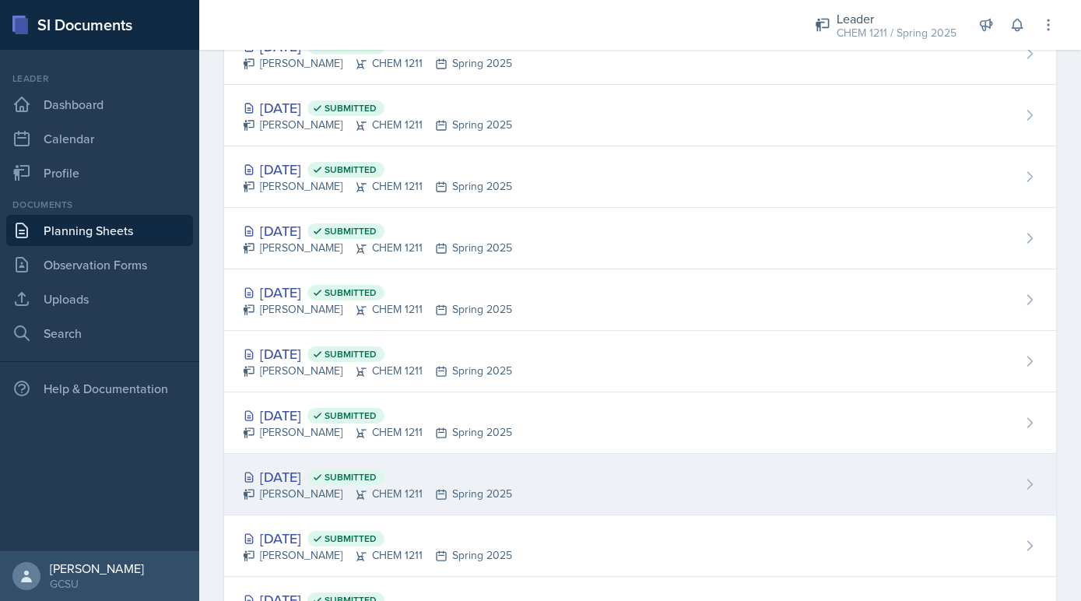
scroll to position [1183, 0]
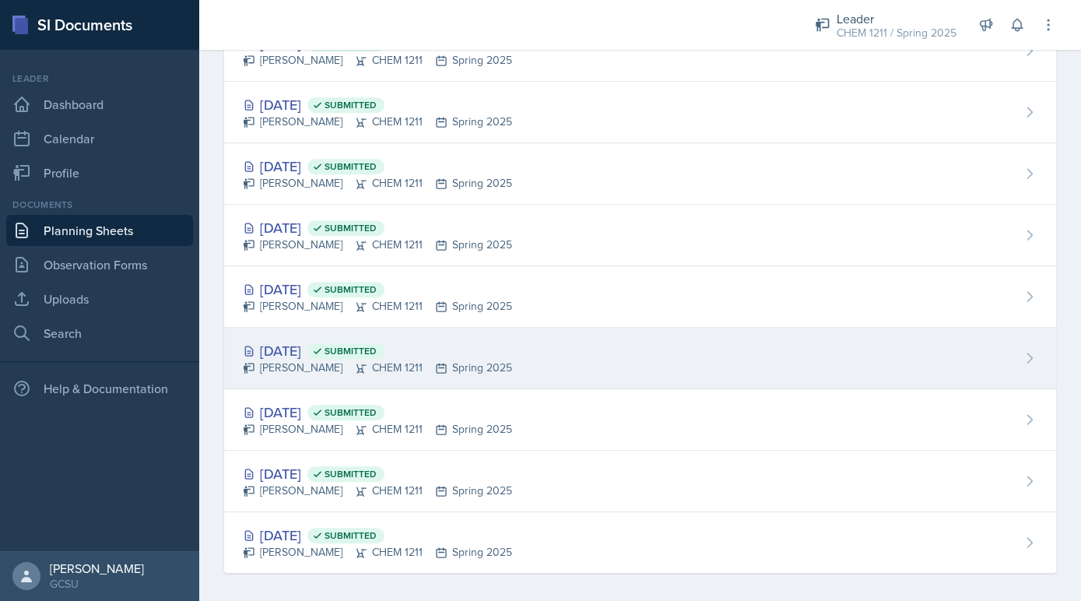
click at [347, 346] on div "Feb 5th, 2025 Submitted" at bounding box center [377, 350] width 269 height 21
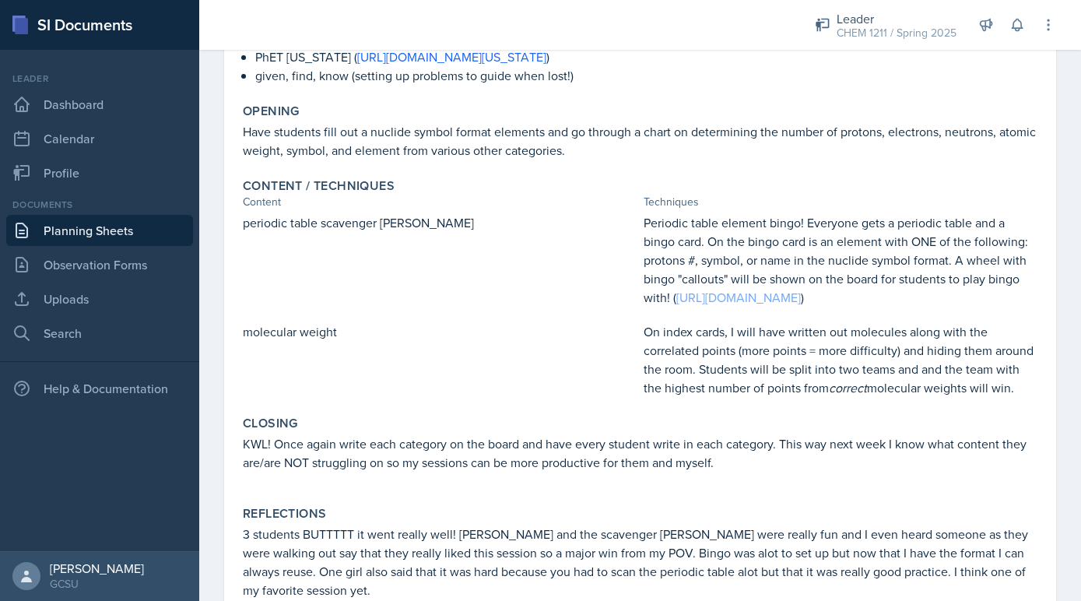
scroll to position [250, 0]
click at [786, 296] on link "https://pickerwheel.com/pw?id=CmHe4" at bounding box center [738, 296] width 125 height 17
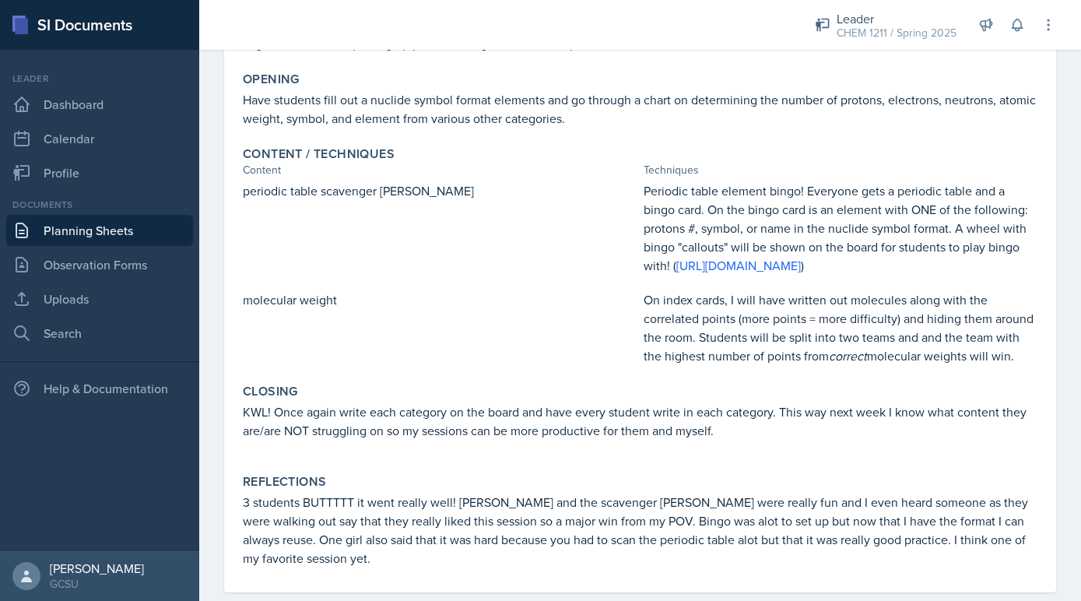
scroll to position [0, 0]
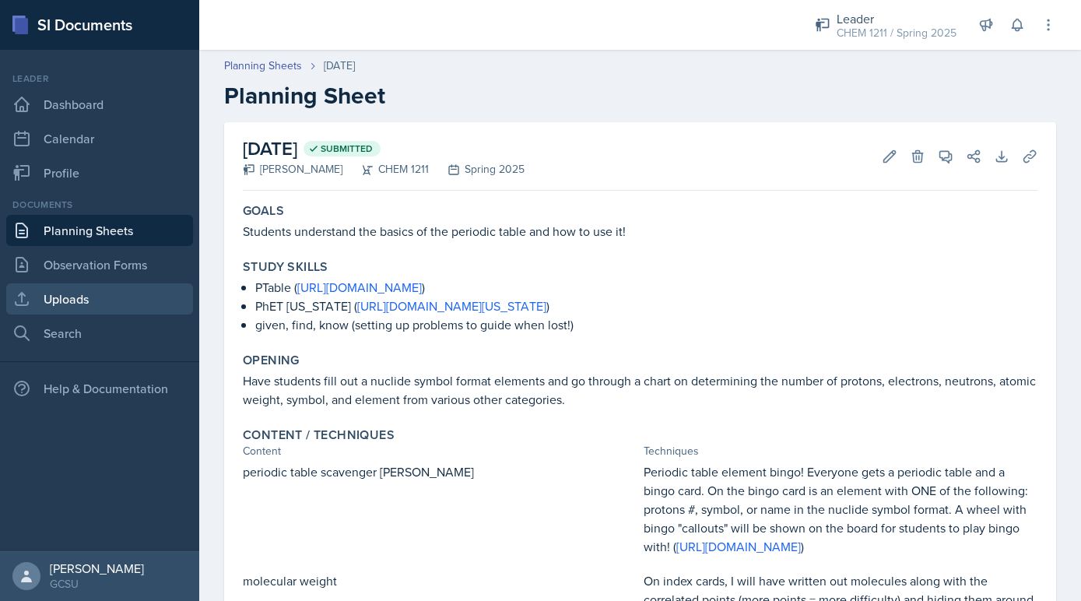
click at [102, 311] on link "Uploads" at bounding box center [99, 298] width 187 height 31
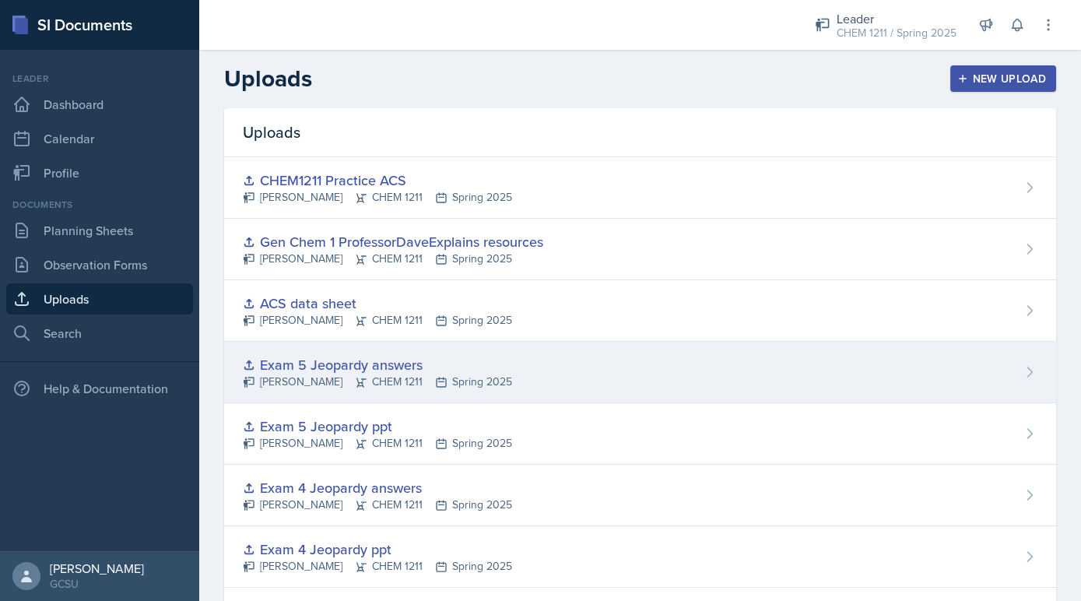
scroll to position [5, 0]
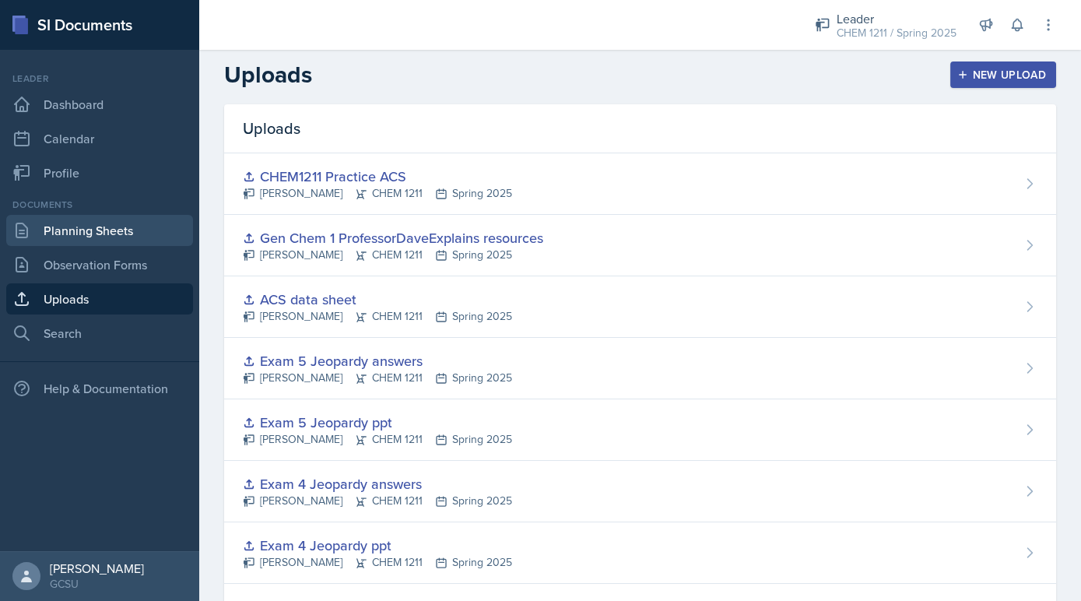
click at [118, 230] on link "Planning Sheets" at bounding box center [99, 230] width 187 height 31
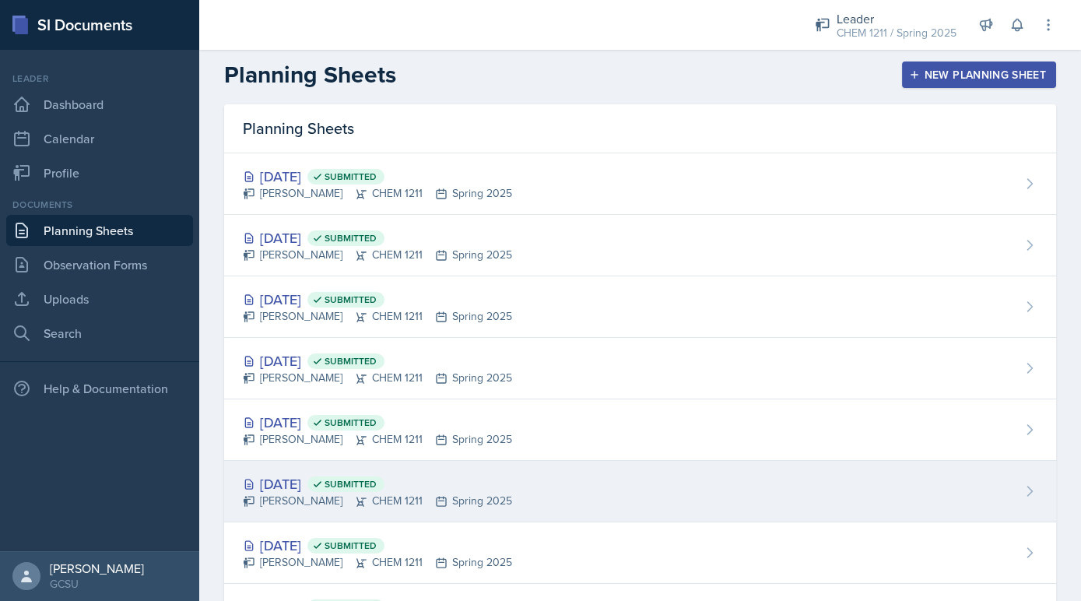
scroll to position [1183, 0]
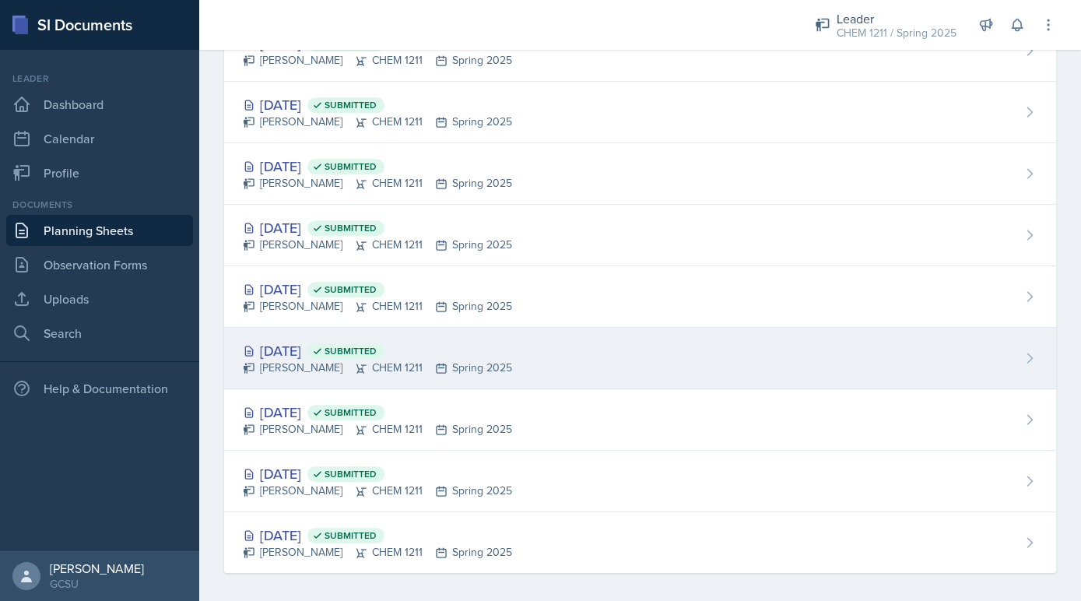
click at [314, 340] on div "Feb 5th, 2025 Submitted" at bounding box center [377, 350] width 269 height 21
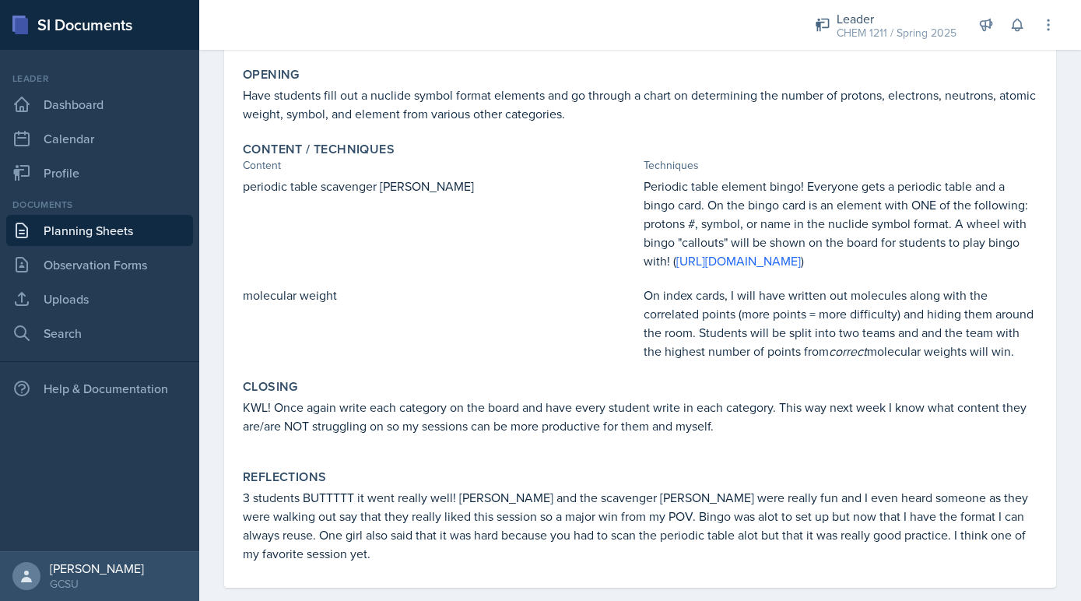
scroll to position [286, 0]
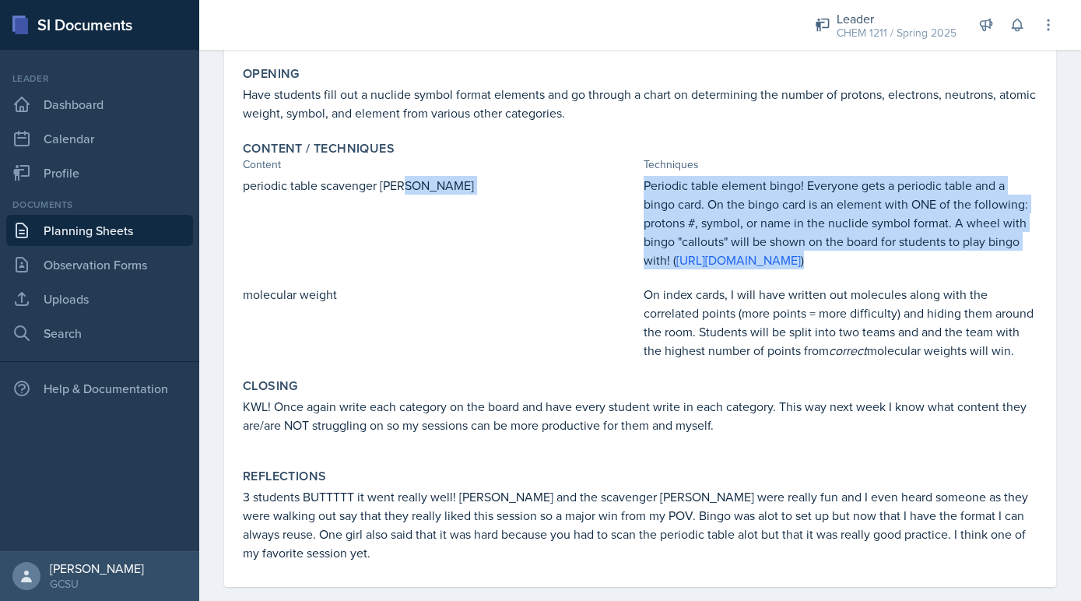
drag, startPoint x: 936, startPoint y: 265, endPoint x: 638, endPoint y: 178, distance: 309.6
click at [638, 178] on div "periodic table scavenger hunt Periodic table element bingo! Everyone gets a per…" at bounding box center [640, 222] width 795 height 93
copy div "Periodic table element bingo! Everyone gets a periodic table and a bingo card. …"
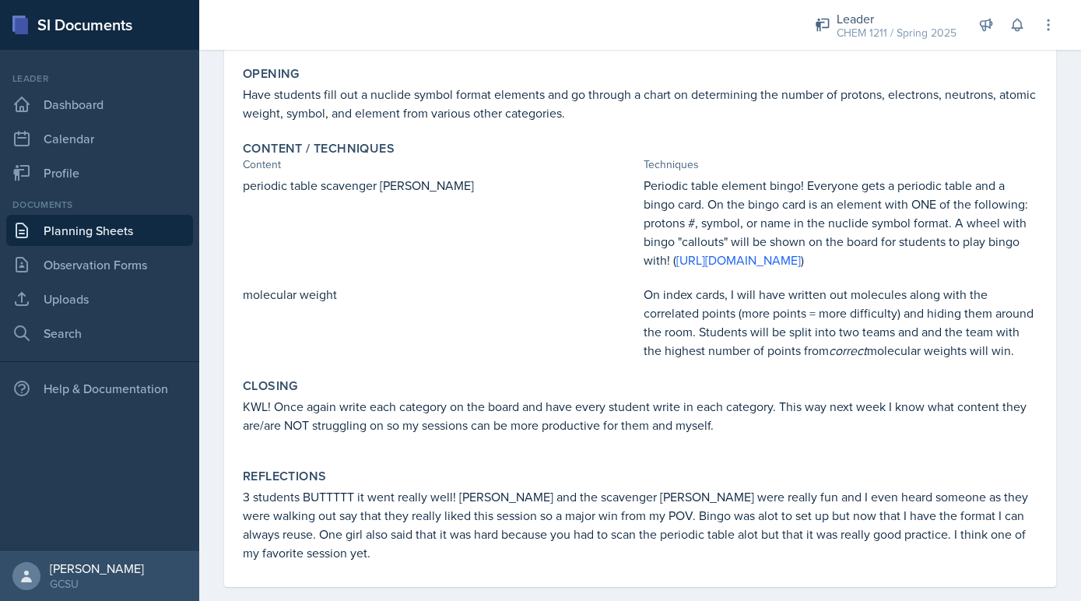
click at [427, 354] on div "molecular weight" at bounding box center [440, 322] width 395 height 75
click at [861, 5] on div "Leader CHEM 1211 / Spring 2025" at bounding box center [886, 25] width 160 height 41
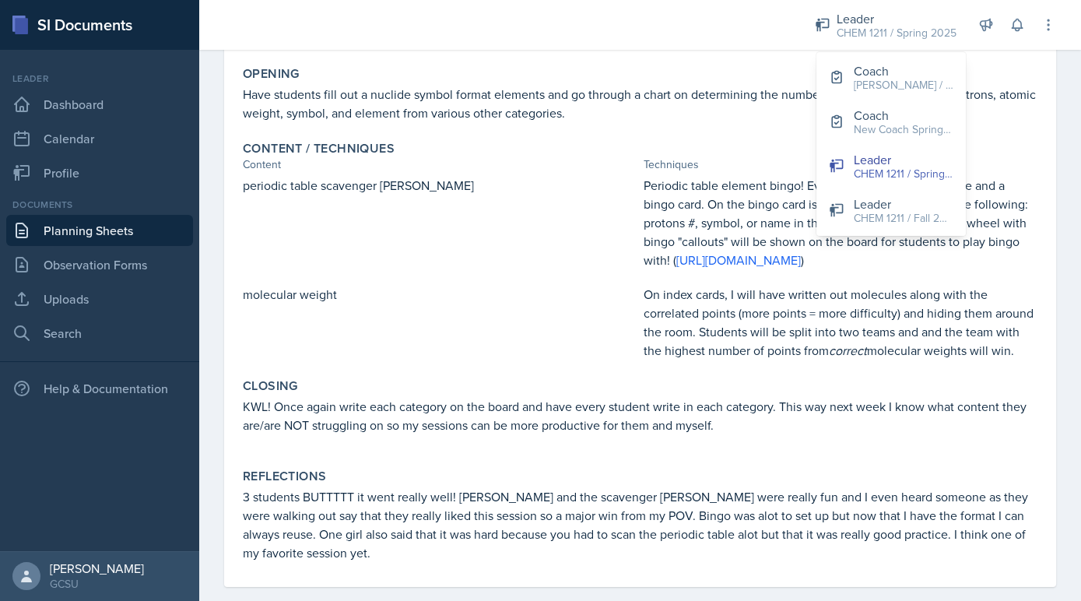
click at [730, 114] on p "Have students fill out a nuclide symbol format elements and go through a chart …" at bounding box center [640, 103] width 795 height 37
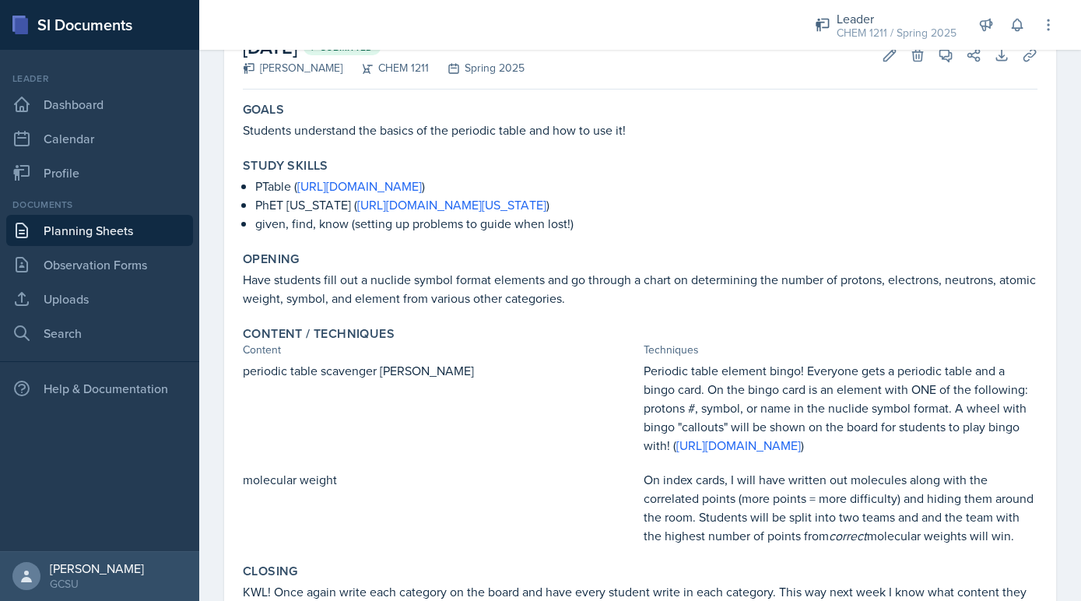
scroll to position [0, 0]
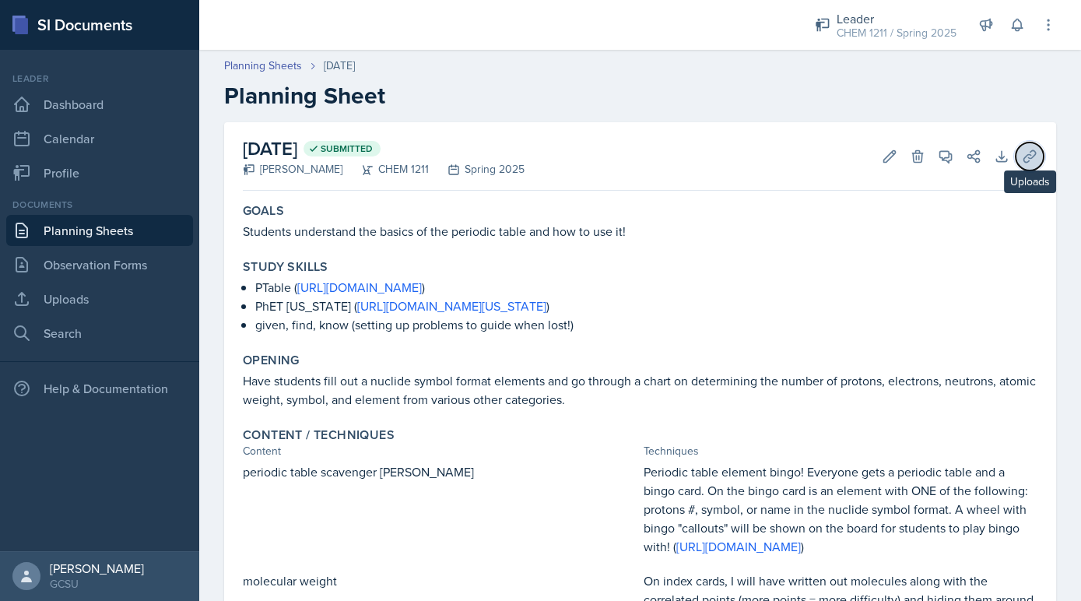
click at [1043, 151] on button "Uploads" at bounding box center [1030, 156] width 28 height 28
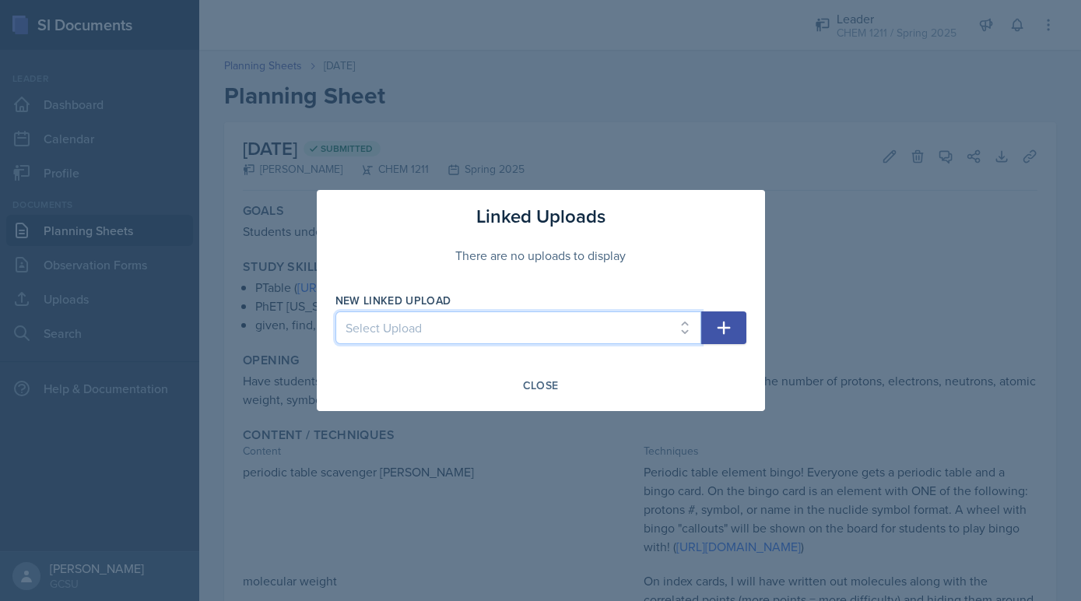
click at [518, 339] on select "Select Upload Exam 1 Jeopardy ppt Exam 1 Jeopardy answers Exam 2 Jeopardy ppt E…" at bounding box center [518, 327] width 366 height 33
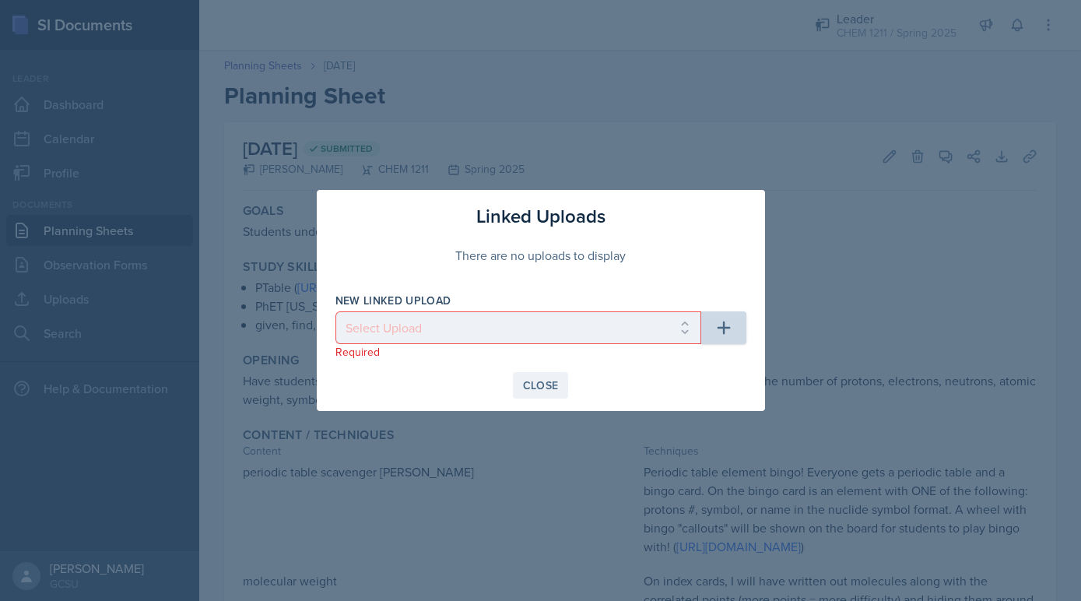
click at [533, 395] on button "Close" at bounding box center [541, 385] width 56 height 26
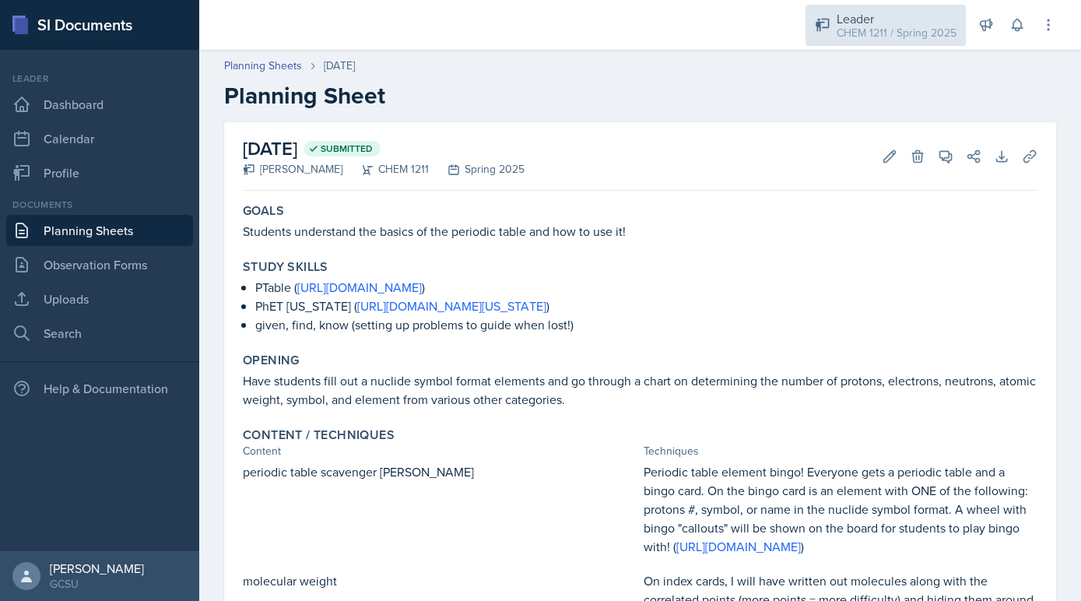
click at [831, 9] on div "Leader CHEM 1211 / Spring 2025" at bounding box center [886, 25] width 160 height 41
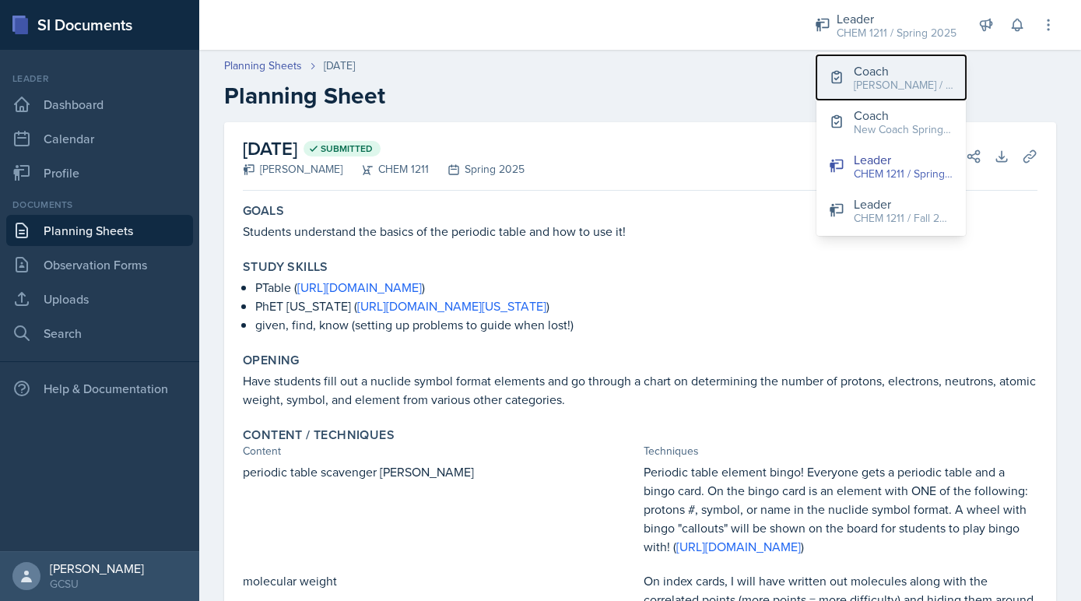
click at [869, 89] on div "[PERSON_NAME] / Fall 2025" at bounding box center [904, 85] width 100 height 16
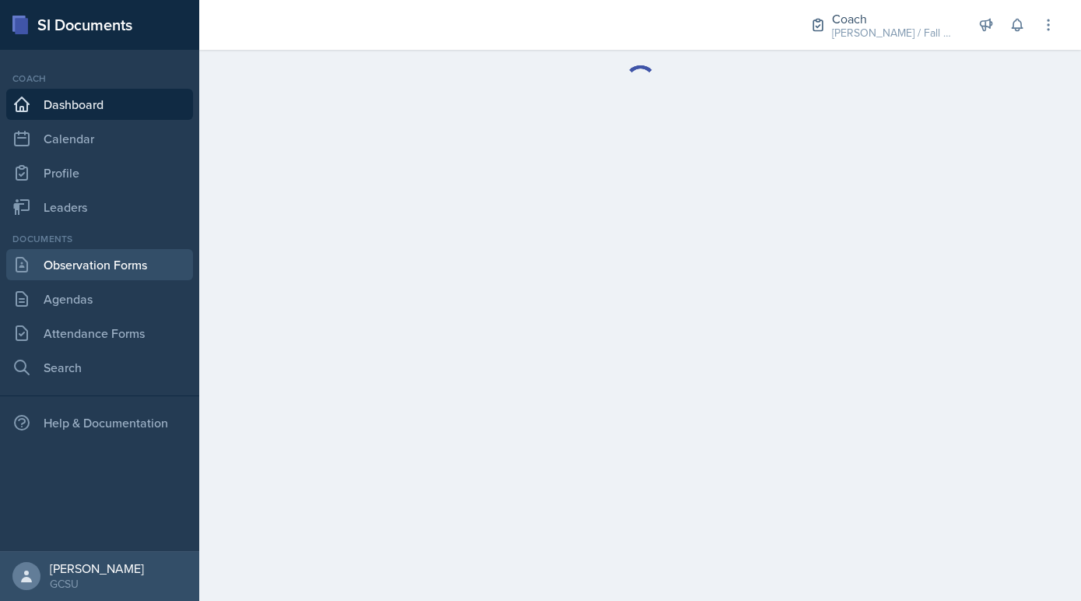
click at [109, 259] on link "Observation Forms" at bounding box center [99, 264] width 187 height 31
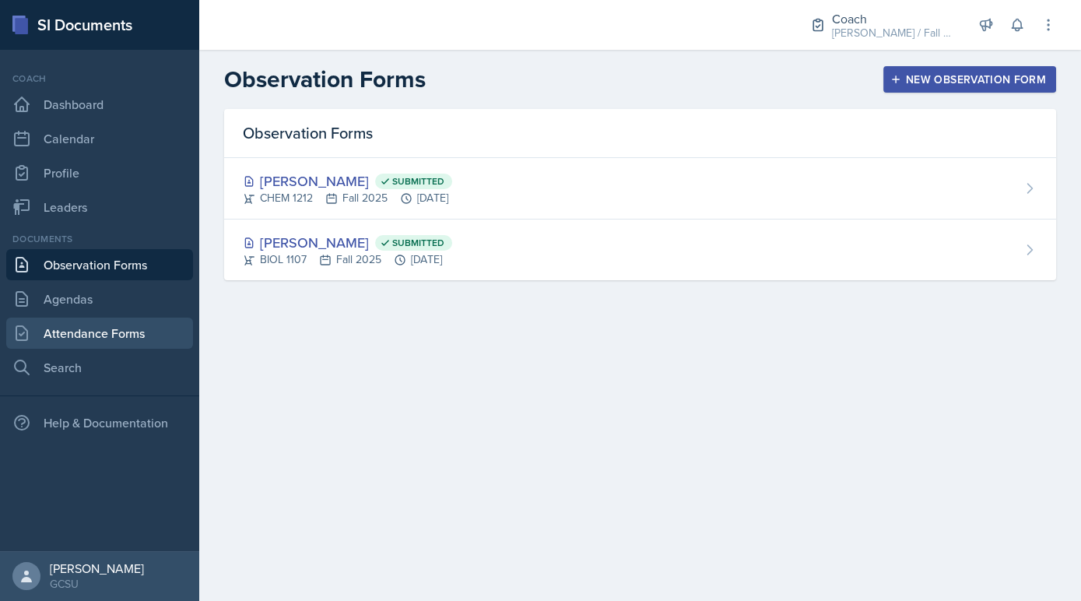
click at [112, 318] on link "Attendance Forms" at bounding box center [99, 333] width 187 height 31
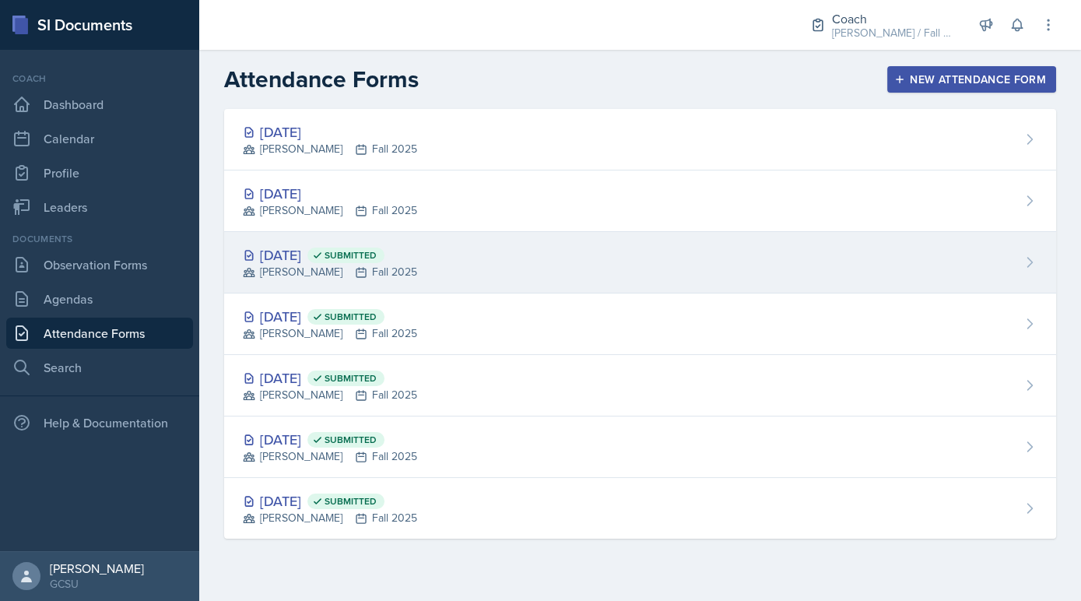
click at [334, 258] on div "Sep 15th, 2025 Submitted" at bounding box center [330, 254] width 174 height 21
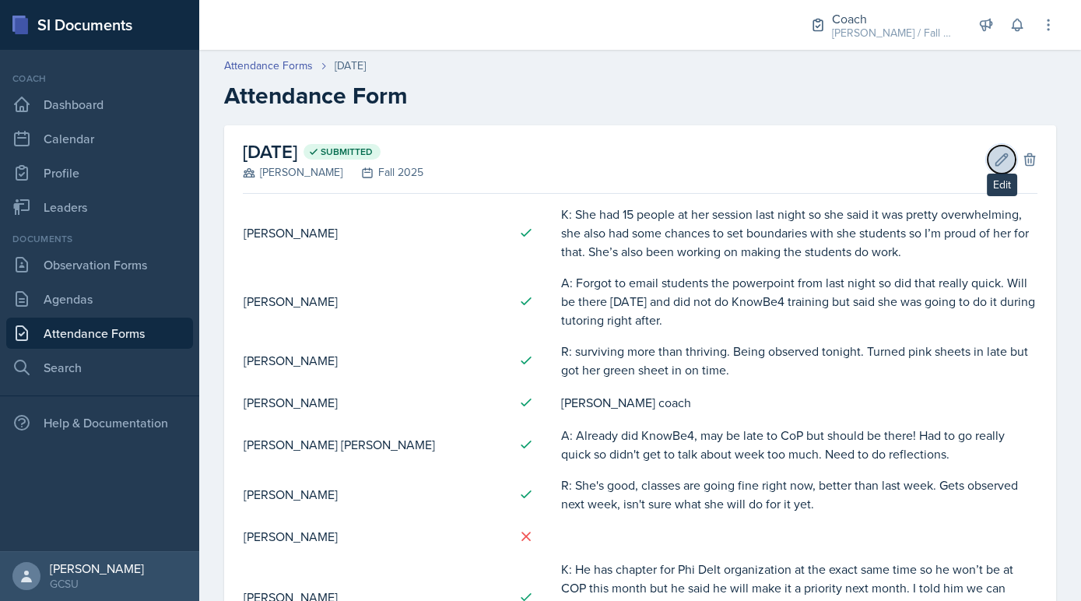
click at [999, 164] on icon at bounding box center [1002, 159] width 12 height 12
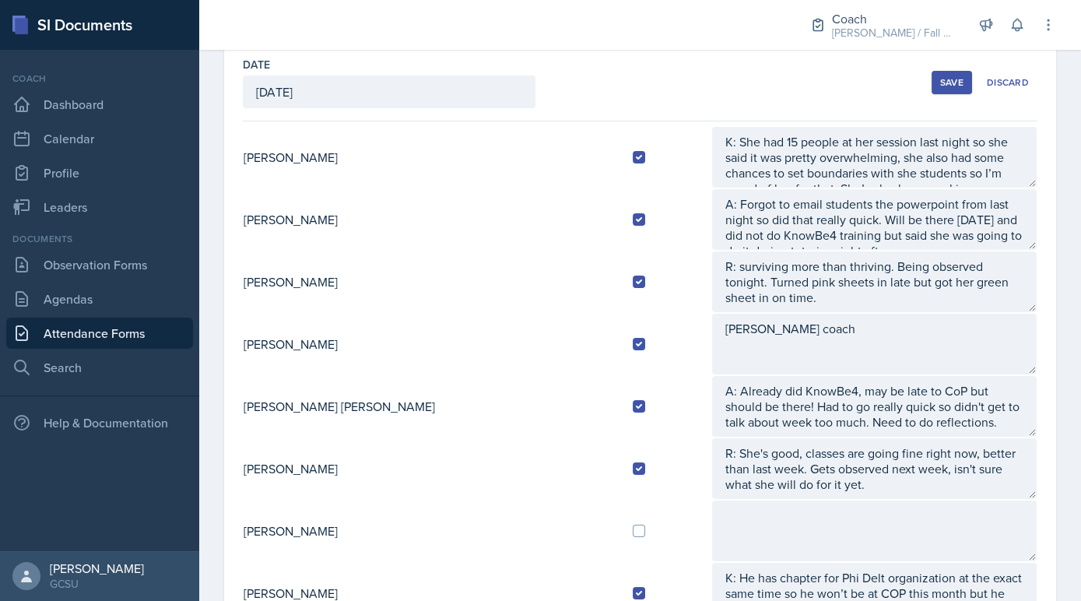
scroll to position [83, 0]
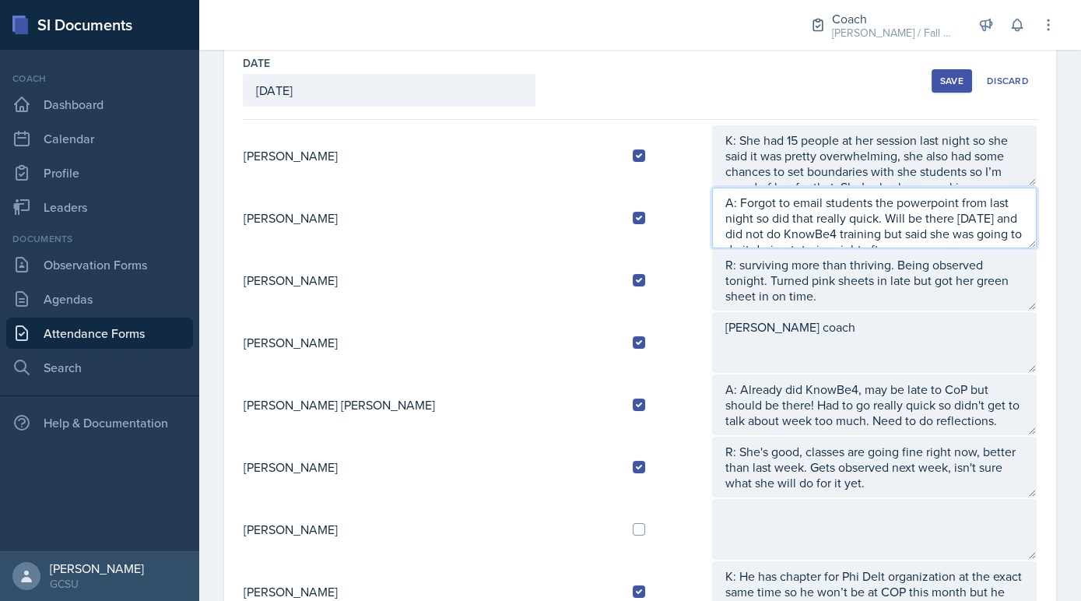
click at [1011, 224] on textarea "A: Forgot to email students the powerpoint from last night so did that really q…" at bounding box center [874, 218] width 325 height 61
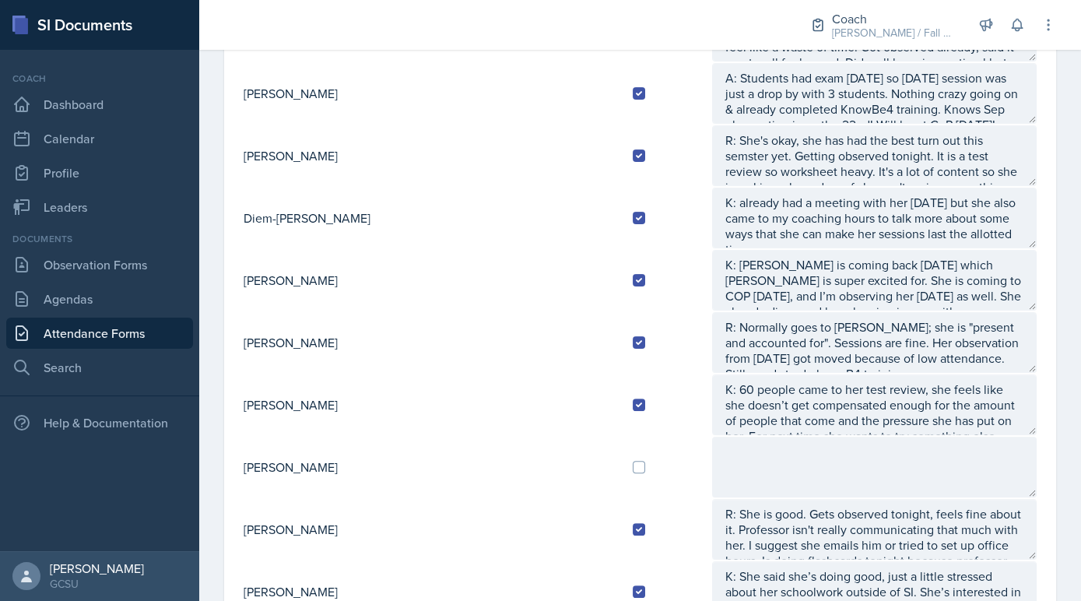
scroll to position [907, 0]
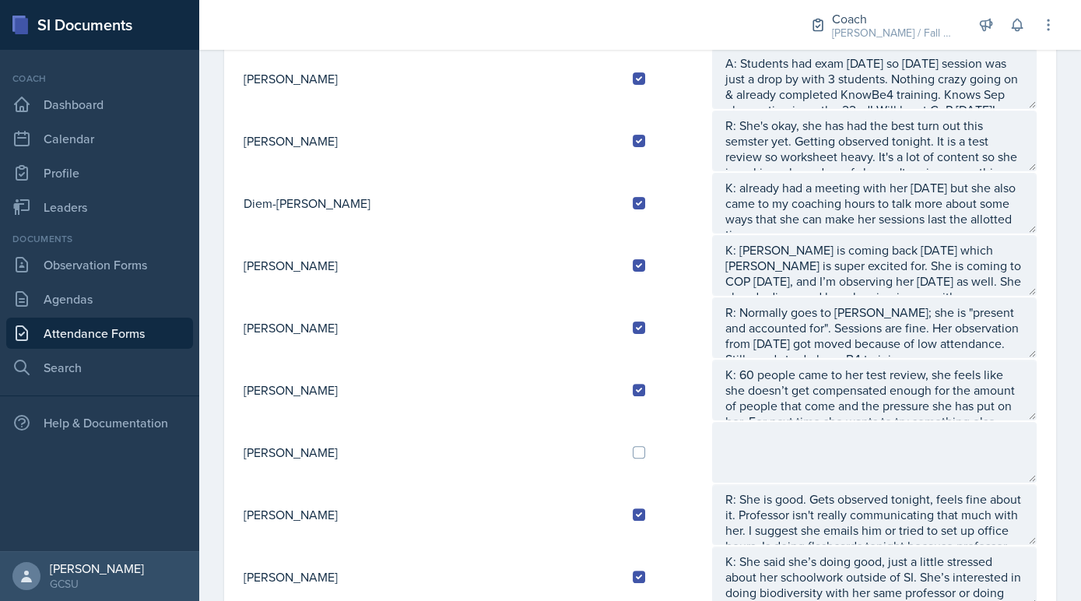
type textarea "A: Forgot to email students the powerpoint from last night so did that really q…"
click at [633, 446] on input "checkbox" at bounding box center [639, 452] width 12 height 12
checkbox input "true"
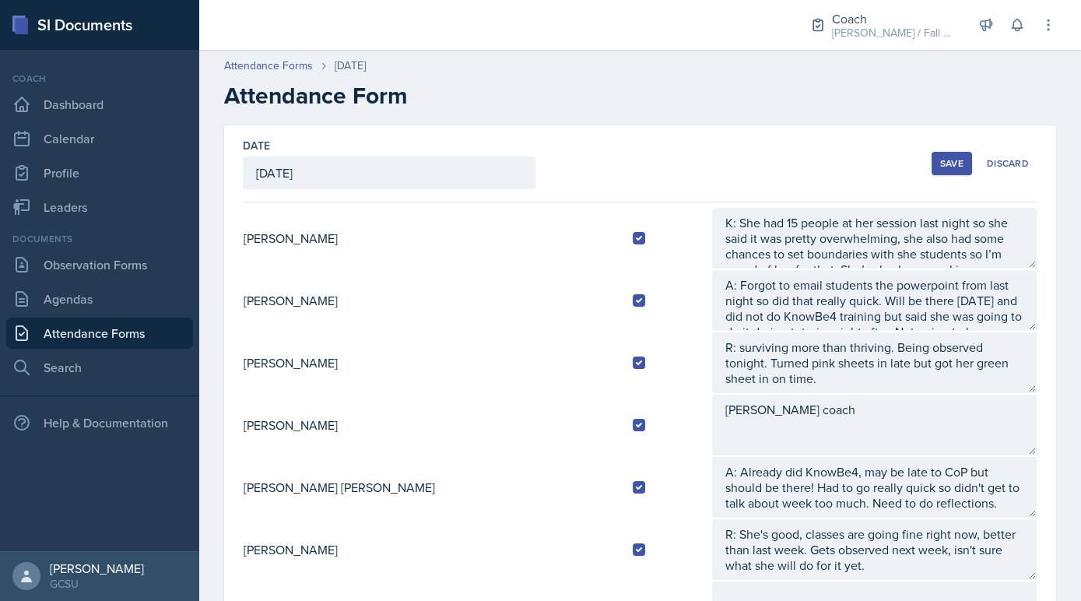
scroll to position [16, 0]
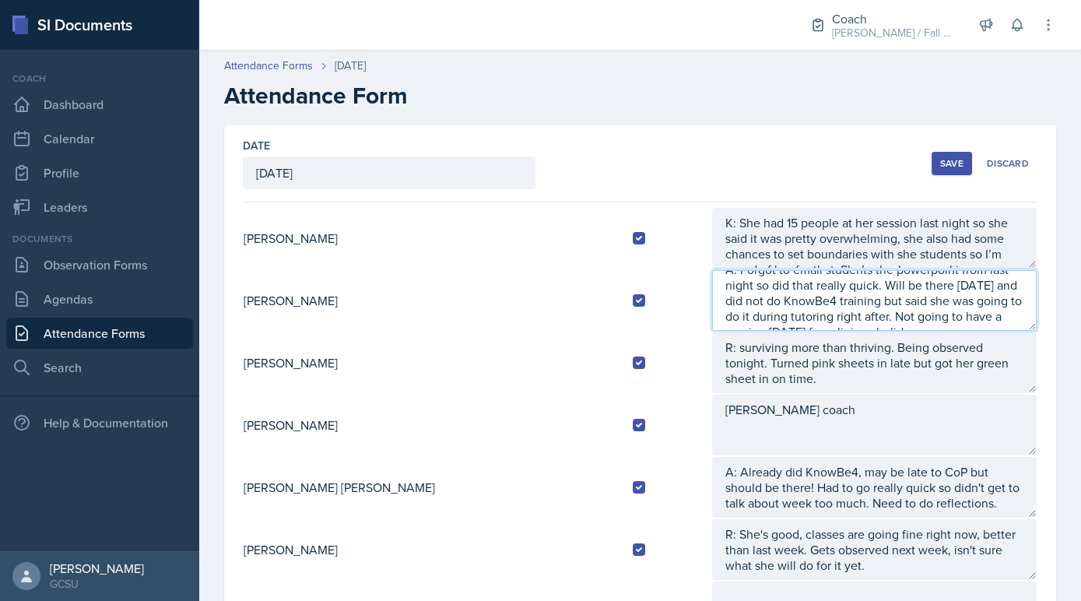
click at [991, 310] on textarea "A: Forgot to email students the powerpoint from last night so did that really q…" at bounding box center [874, 300] width 325 height 61
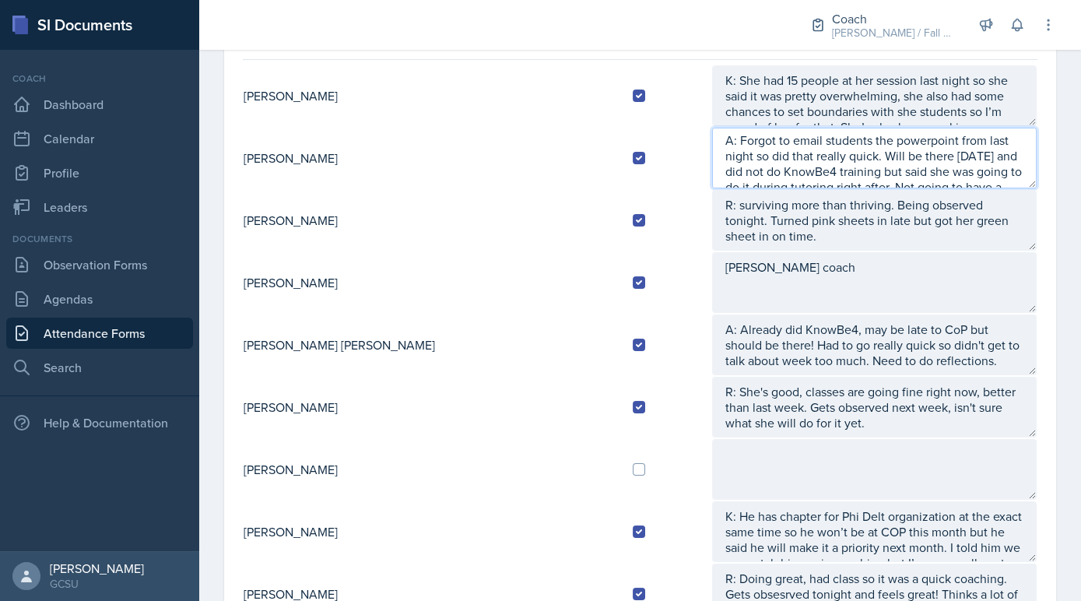
scroll to position [0, 0]
drag, startPoint x: 1036, startPoint y: 178, endPoint x: 1034, endPoint y: 225, distance: 46.8
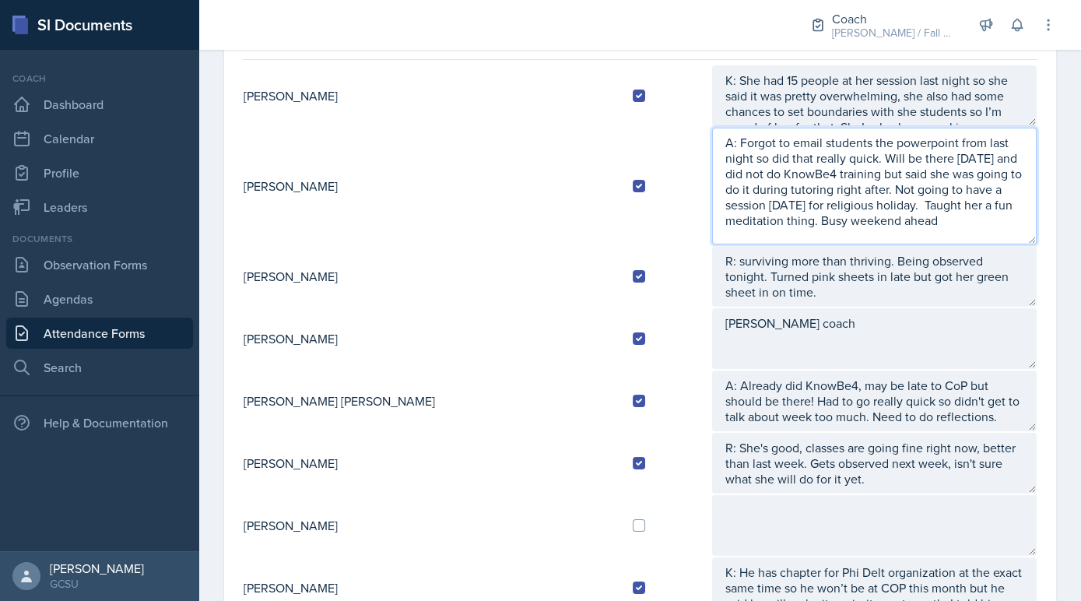
drag, startPoint x: 1032, startPoint y: 183, endPoint x: 1002, endPoint y: 240, distance: 64.4
click at [1002, 240] on textarea "A: Forgot to email students the powerpoint from last night so did that really q…" at bounding box center [874, 186] width 325 height 117
click at [838, 202] on textarea "A: Forgot to email students the powerpoint from last night so did that really q…" at bounding box center [874, 186] width 325 height 117
click at [1002, 202] on textarea "A: Forgot to email students the powerpoint from last night so did that really q…" at bounding box center [874, 186] width 325 height 117
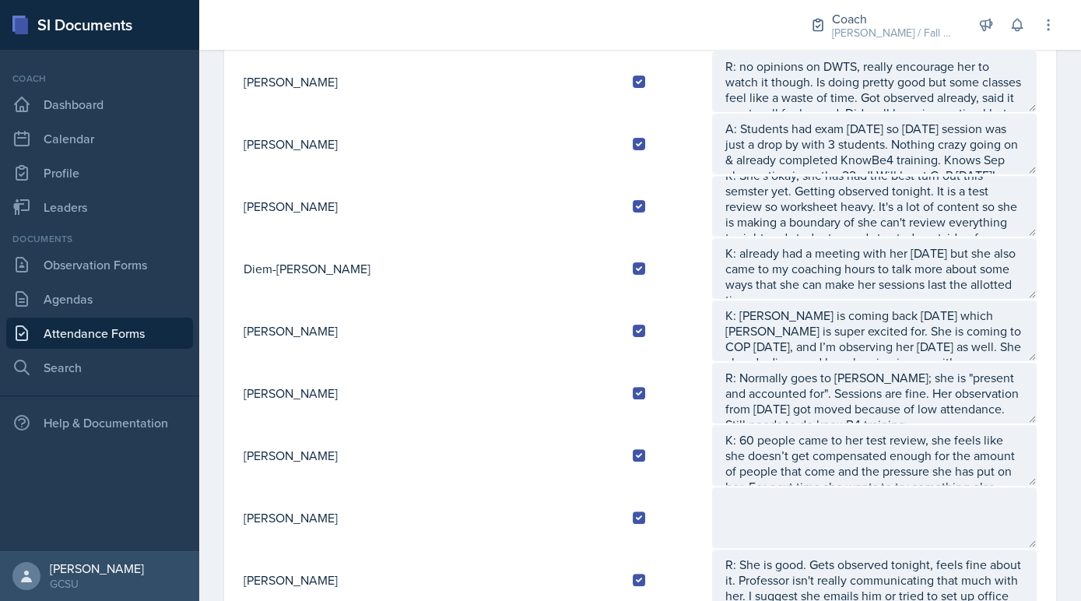
scroll to position [934, 0]
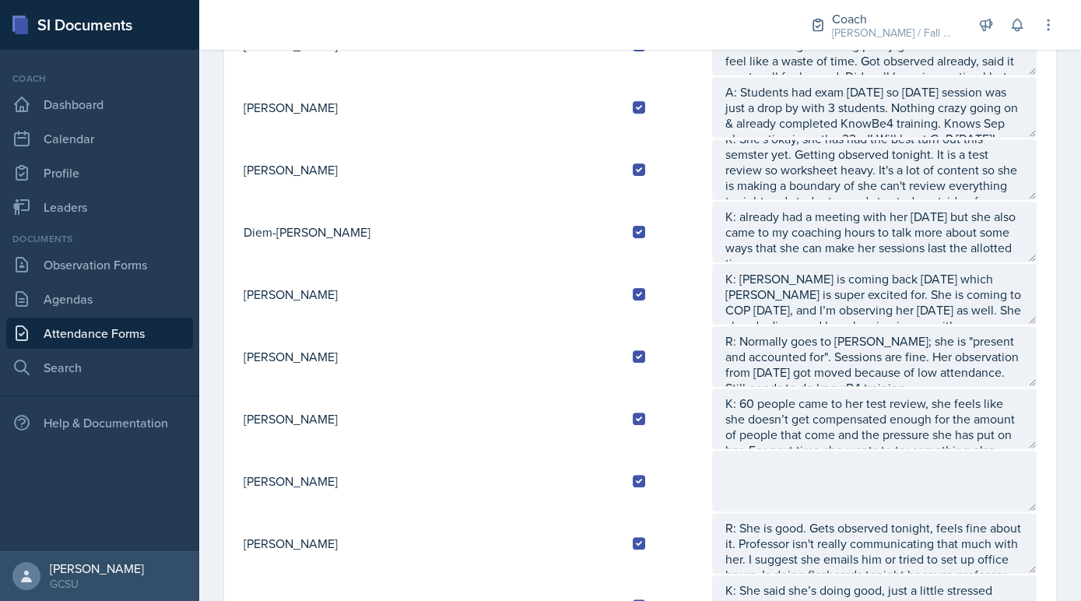
type textarea "A: Forgot to email students the powerpoint from last night so did that really q…"
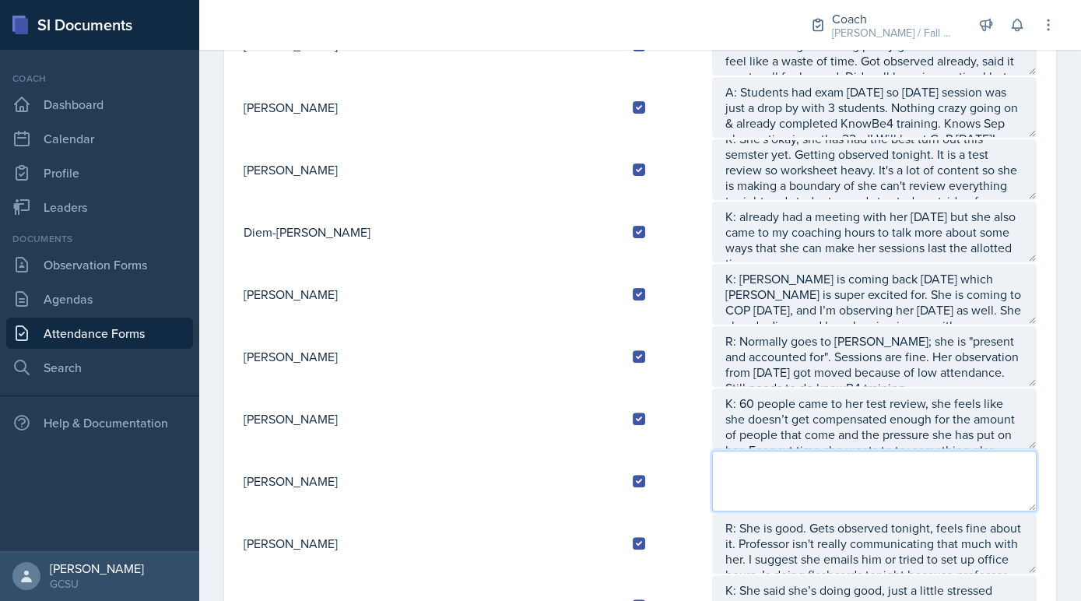
click at [796, 458] on textarea at bounding box center [874, 481] width 325 height 61
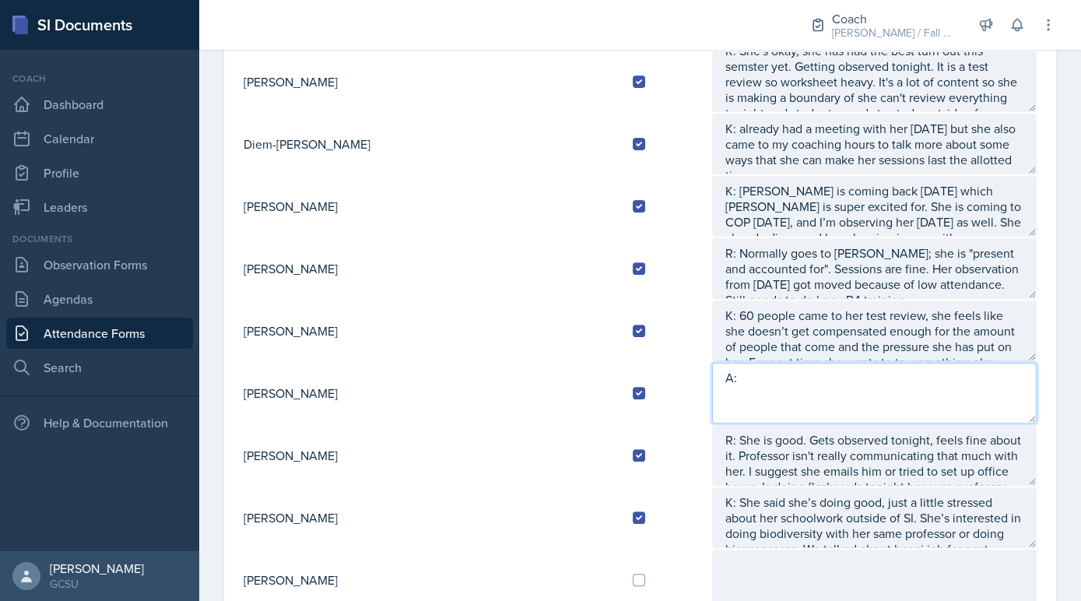
scroll to position [1059, 0]
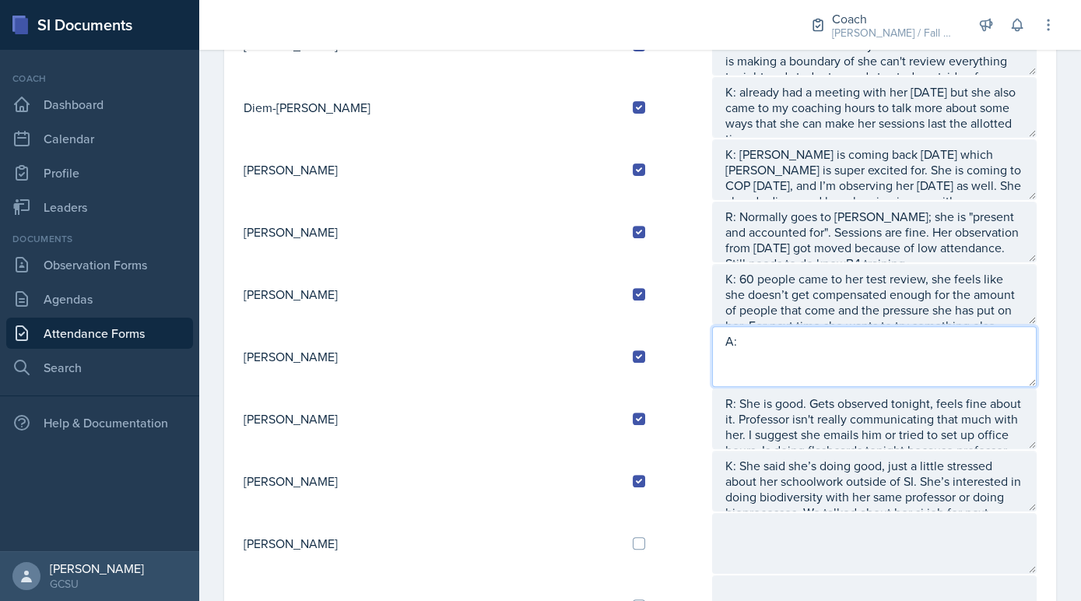
click at [712, 356] on textarea "A:" at bounding box center [874, 356] width 325 height 61
click at [834, 326] on textarea "A: Super busy and having to shedule friend hangouts LOL. Had 6 people (most eve…" at bounding box center [874, 356] width 325 height 61
click at [849, 344] on textarea "A: Super busy and having to shecdule friend hangouts LOL. Had 6 people (most ev…" at bounding box center [874, 356] width 325 height 61
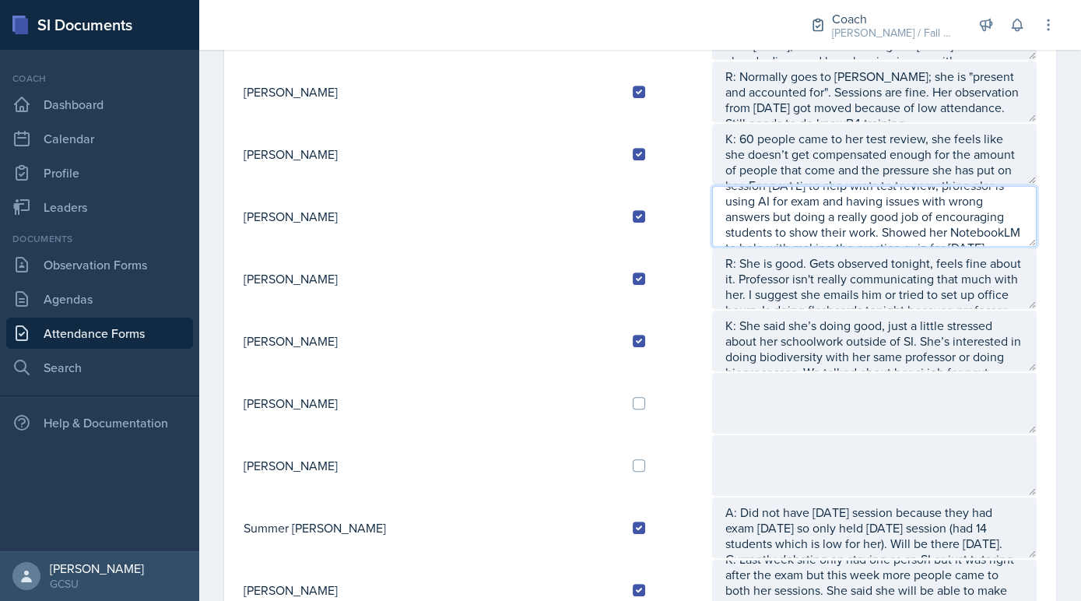
scroll to position [57, 0]
type textarea "A: Super busy and having to shecdule friend hangouts LOL. Had 6 people (most ev…"
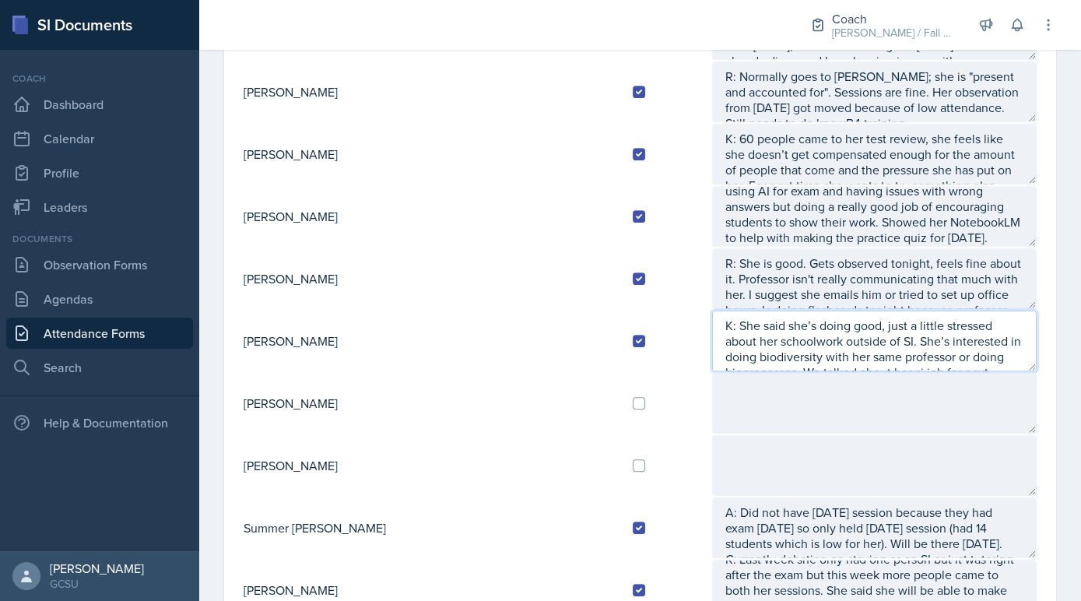
click at [889, 354] on textarea "K: She said she’s doing good, just a little stressed about her schoolwork outsi…" at bounding box center [874, 341] width 325 height 61
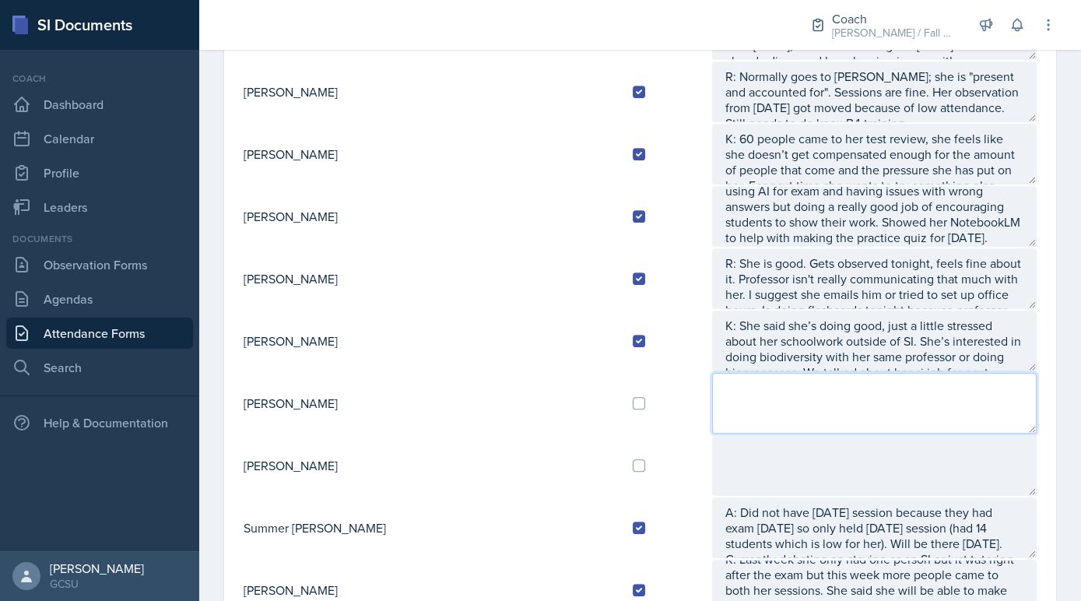
click at [883, 377] on textarea at bounding box center [874, 403] width 325 height 61
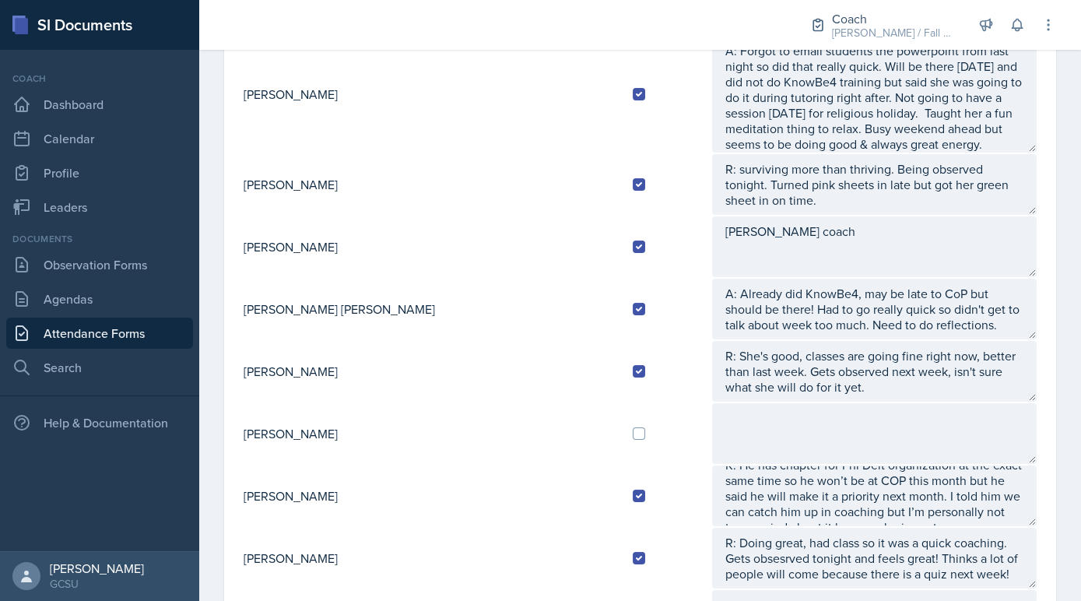
scroll to position [0, 0]
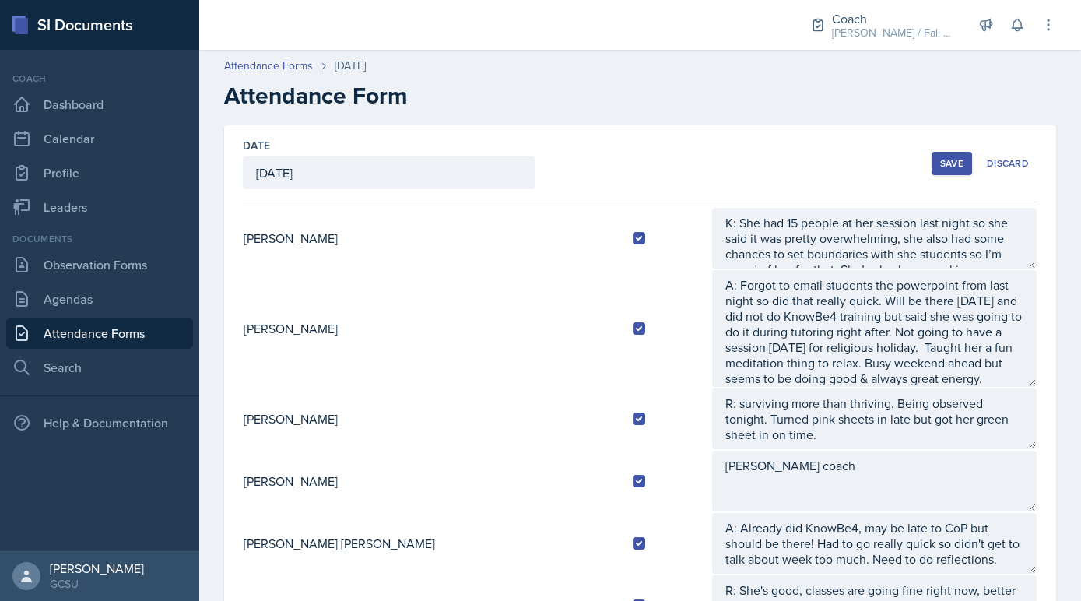
click at [957, 148] on div "Save Discard" at bounding box center [985, 164] width 106 height 36
click at [950, 171] on button "Save" at bounding box center [952, 163] width 40 height 23
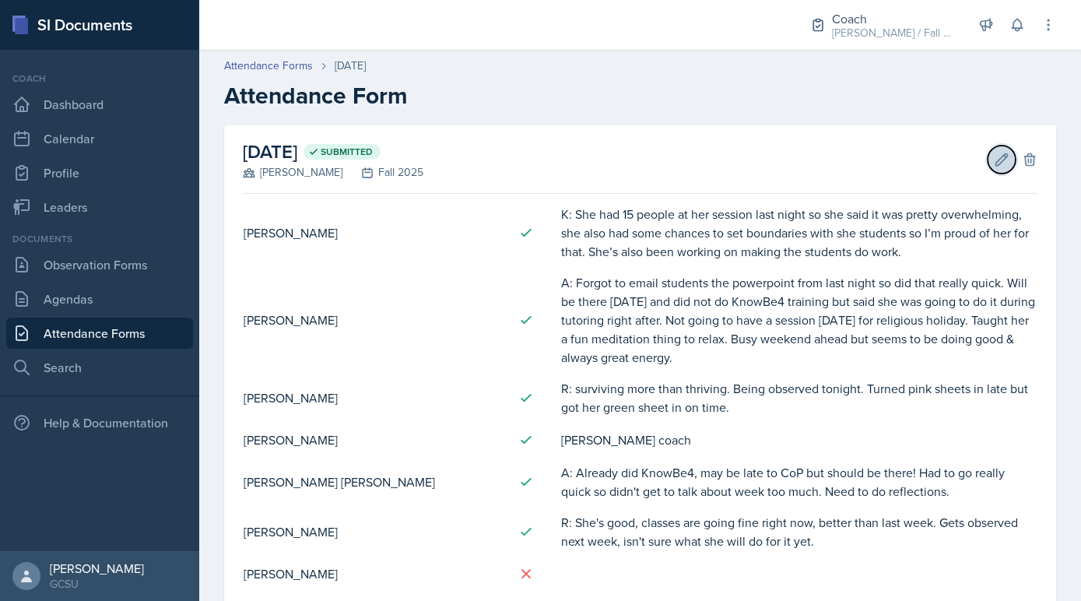
click at [991, 154] on button "Edit" at bounding box center [1002, 160] width 28 height 28
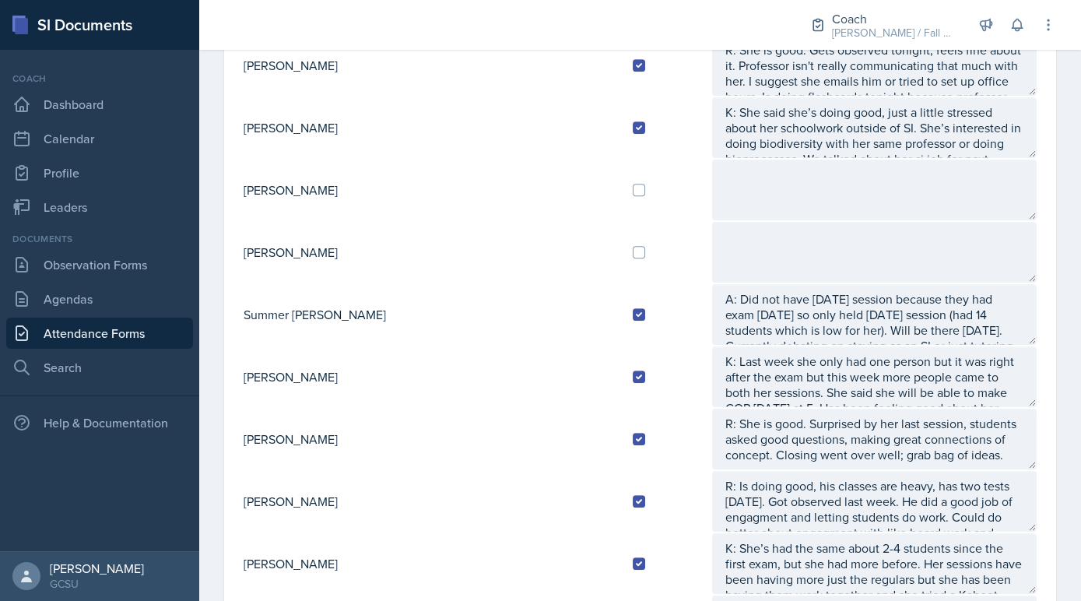
scroll to position [1094, 0]
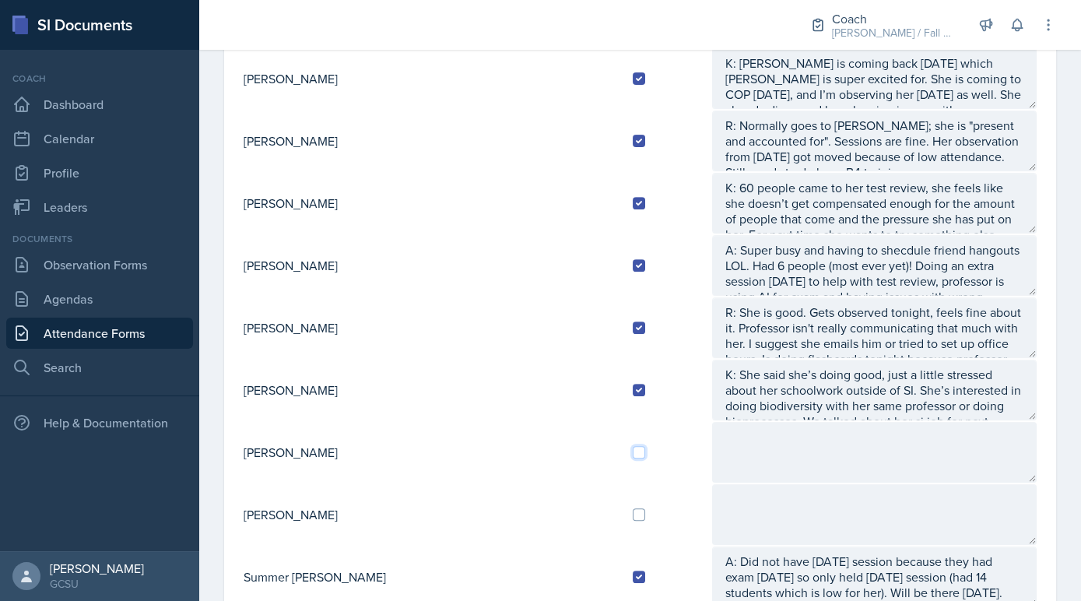
click at [633, 446] on input "checkbox" at bounding box center [639, 452] width 12 height 12
checkbox input "true"
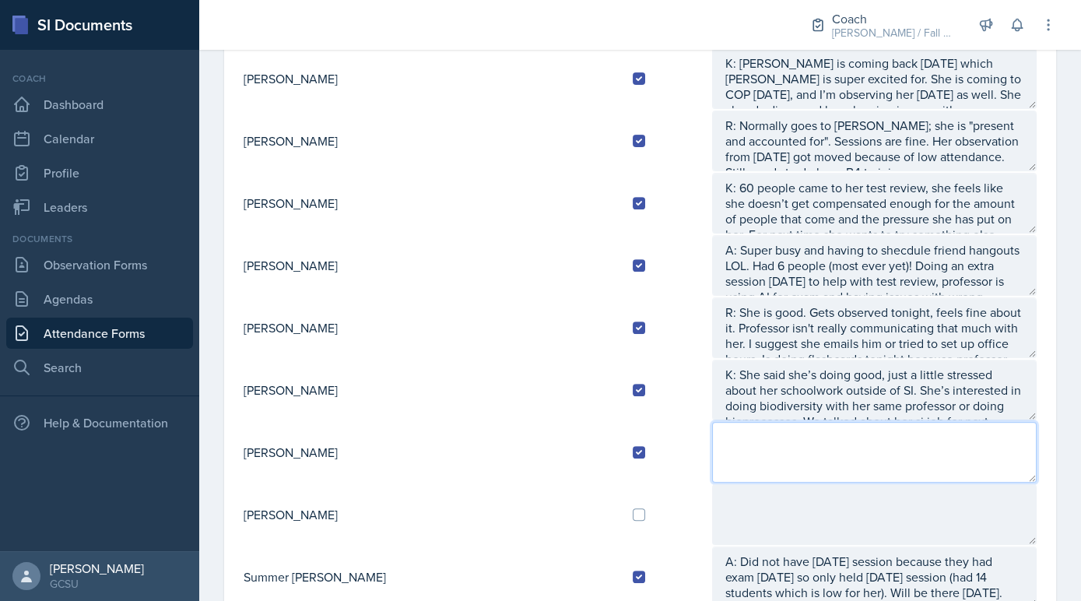
click at [712, 432] on textarea at bounding box center [874, 452] width 325 height 61
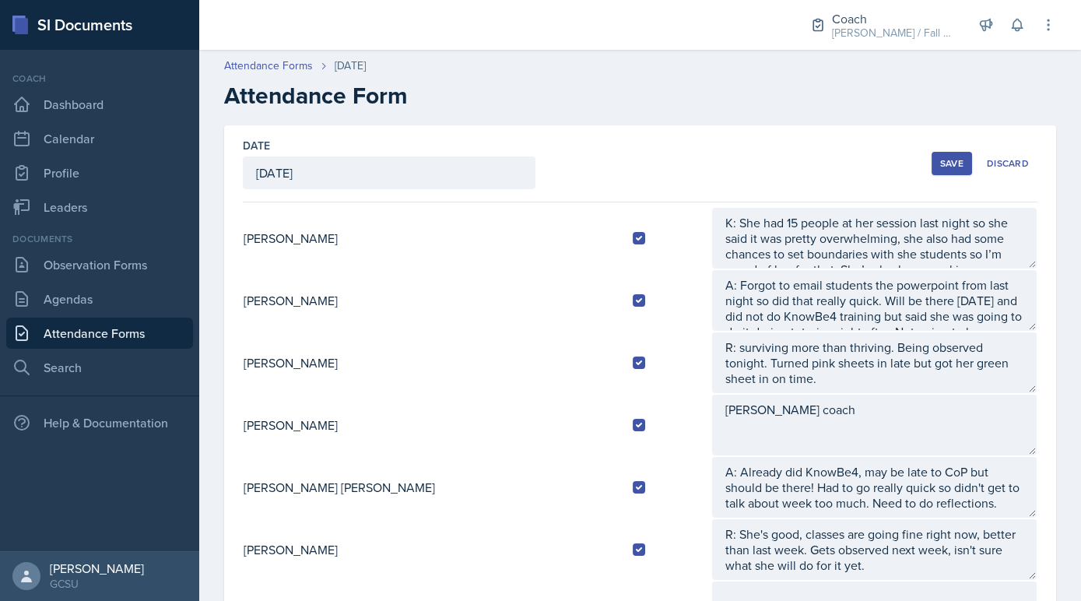
scroll to position [463, 0]
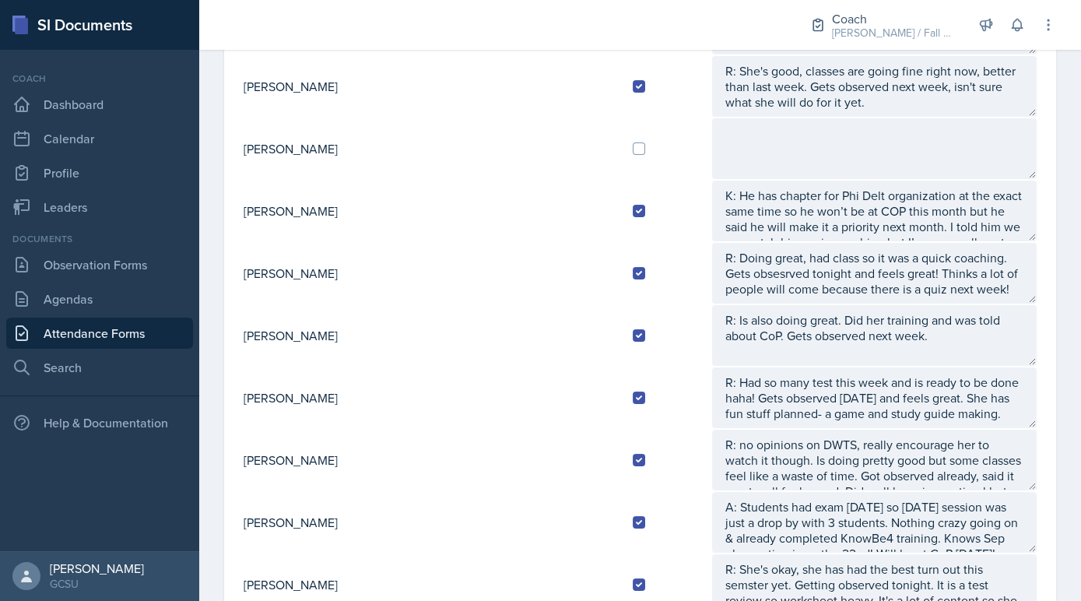
type textarea "A: Has first ochem lab report!! Planning sheets look gorgeous and trying new co…"
click at [620, 134] on td at bounding box center [665, 149] width 91 height 62
click at [633, 142] on input "checkbox" at bounding box center [639, 148] width 12 height 12
checkbox input "true"
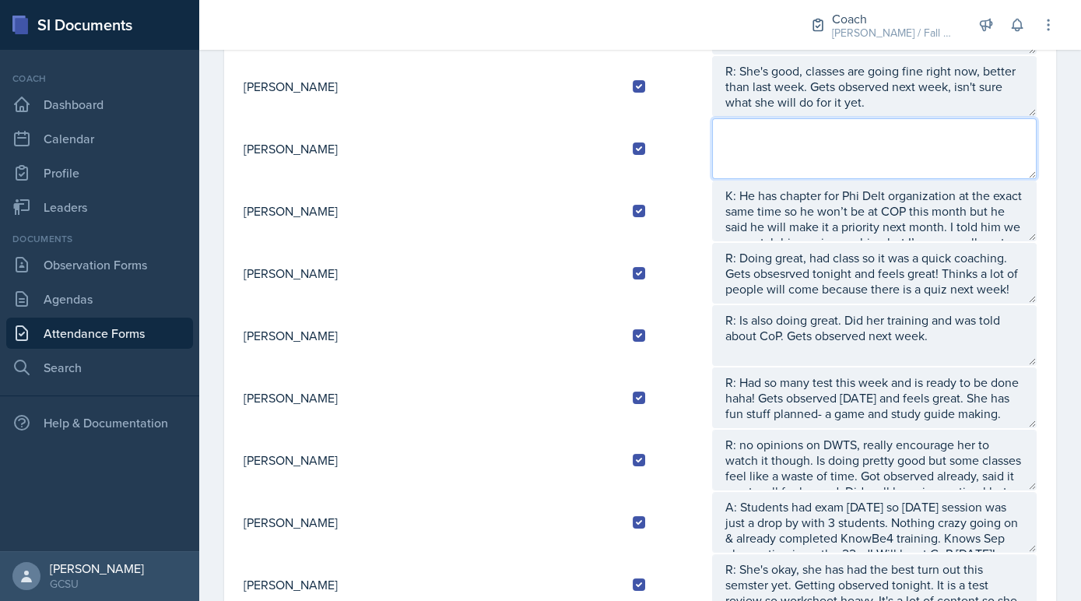
click at [723, 141] on textarea at bounding box center [874, 148] width 325 height 61
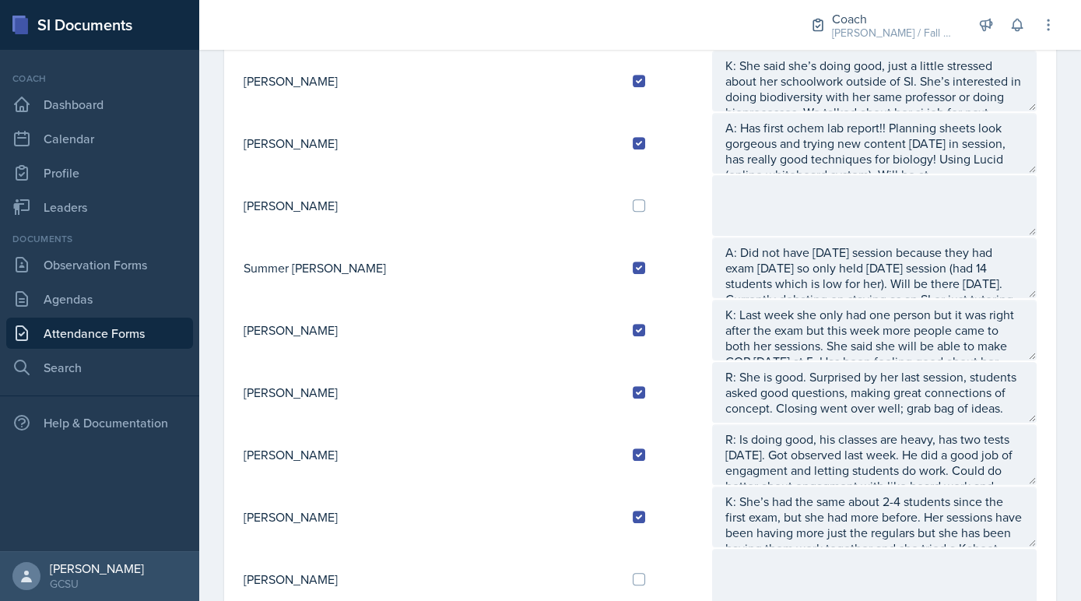
scroll to position [1402, 0]
type textarea "A: Will be at CoP. Has done KnowBe4 training."
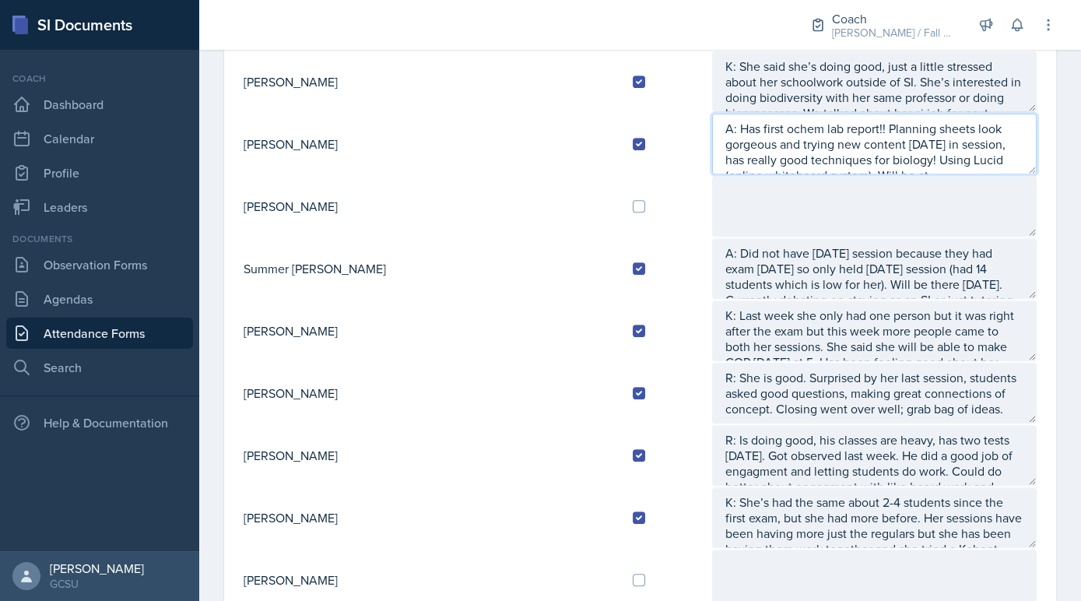
click at [1009, 140] on textarea "A: Has first ochem lab report!! Planning sheets look gorgeous and trying new co…" at bounding box center [874, 144] width 325 height 61
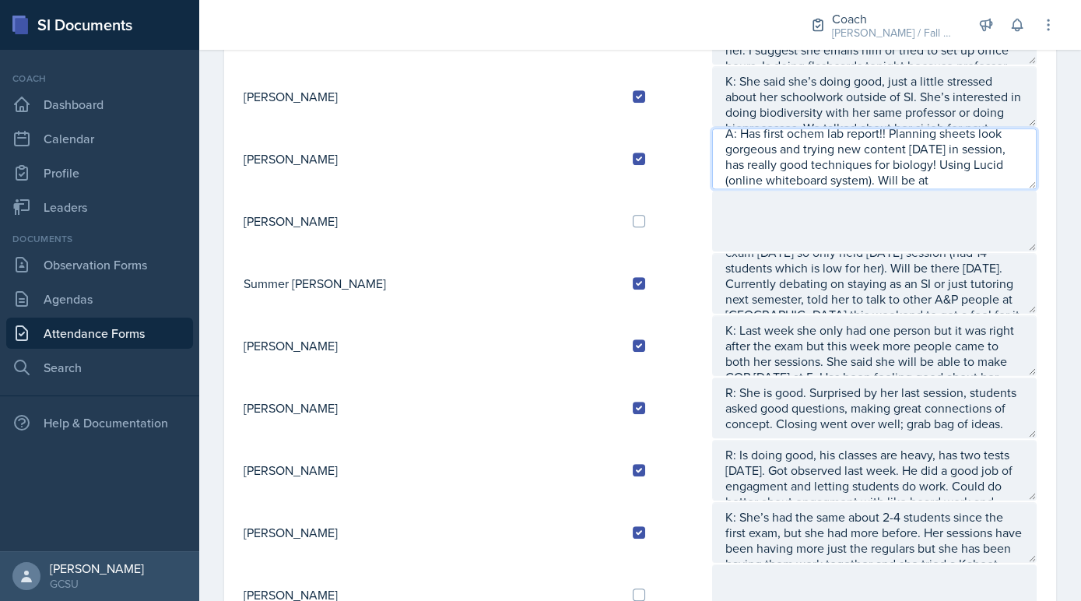
scroll to position [1384, 0]
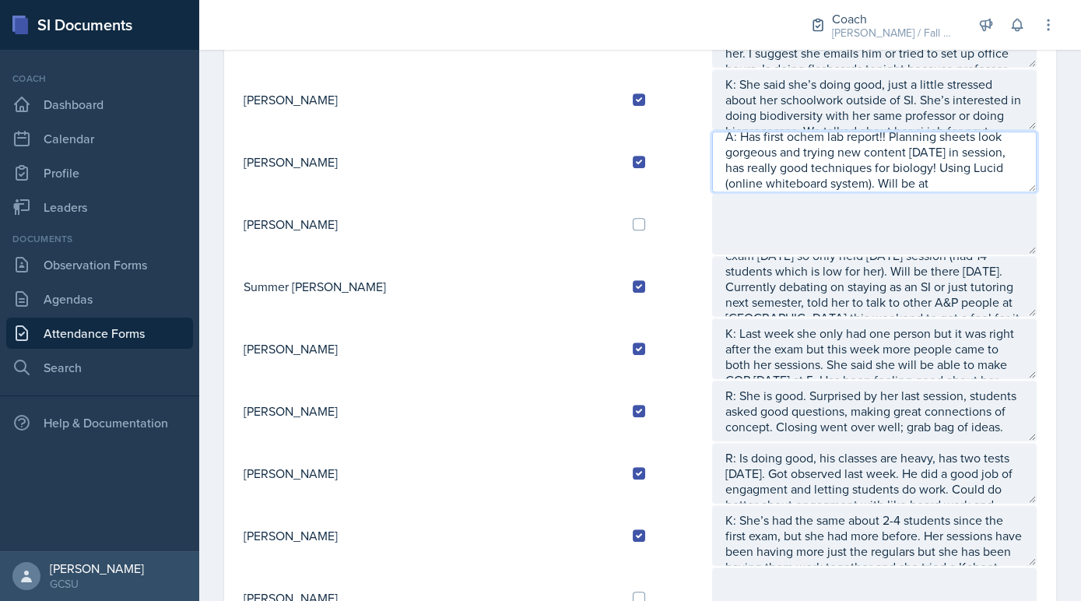
click at [812, 132] on textarea "A: Has first ochem lab report!! Planning sheets look gorgeous and trying new co…" at bounding box center [874, 162] width 325 height 61
click at [990, 165] on textarea "A: Has first ochem lab report!! Planning sheets look gorgeous and trying new co…" at bounding box center [874, 162] width 325 height 61
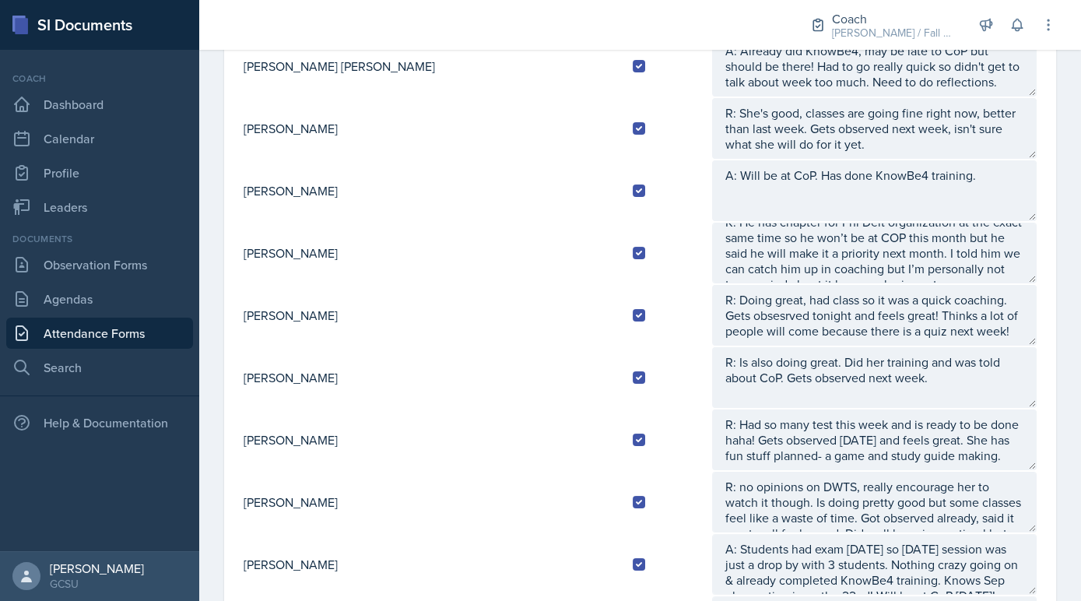
scroll to position [0, 0]
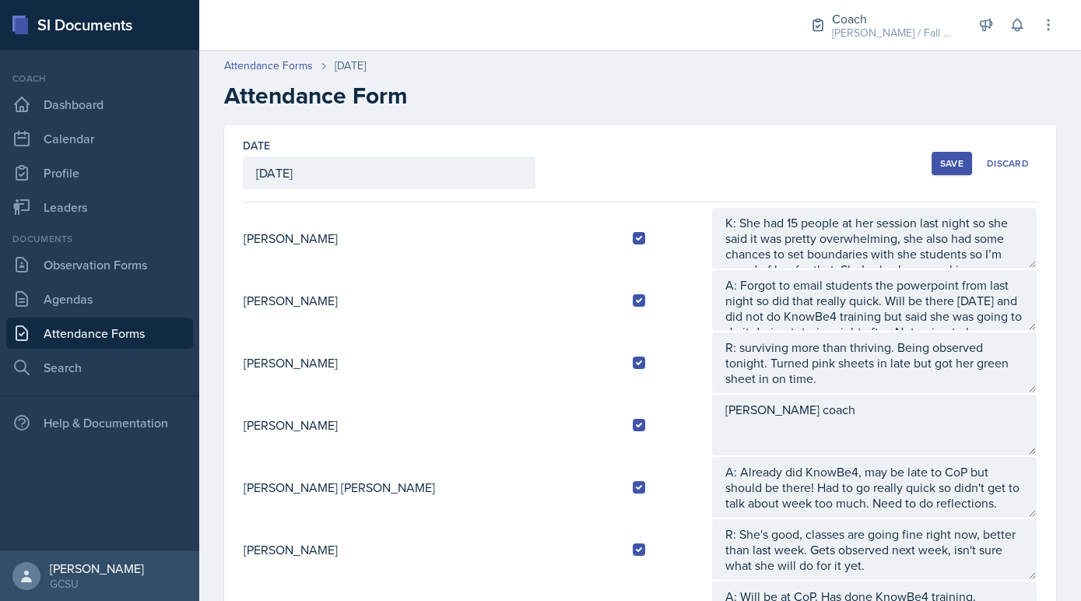
type textarea "A: Has first ochem lab report!! Planning sheets look gorgeous and trying new co…"
click at [939, 164] on button "Save" at bounding box center [952, 163] width 40 height 23
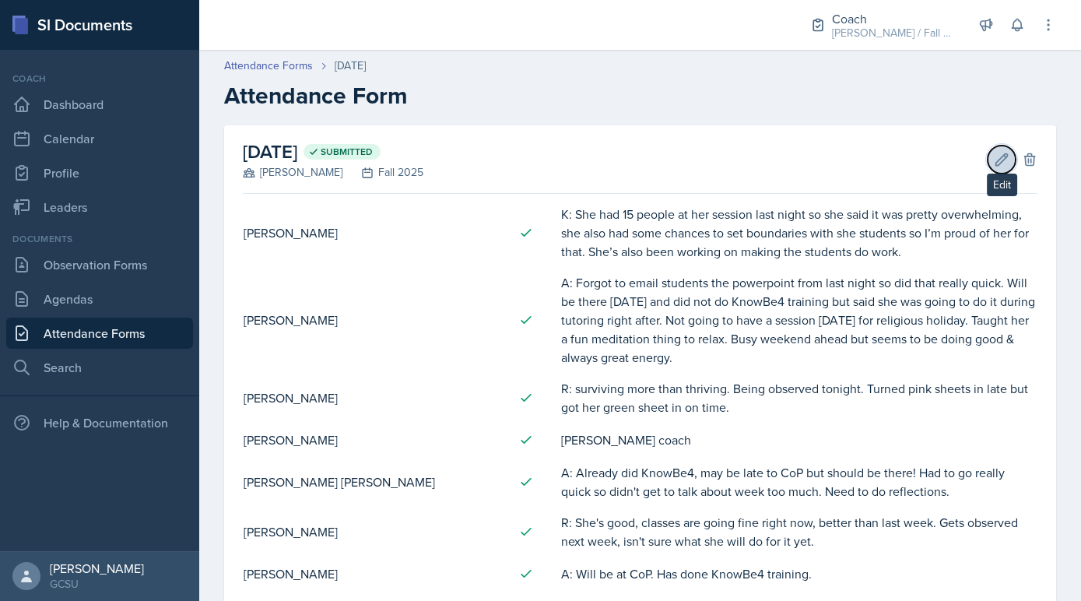
click at [1003, 170] on button "Edit" at bounding box center [1002, 160] width 28 height 28
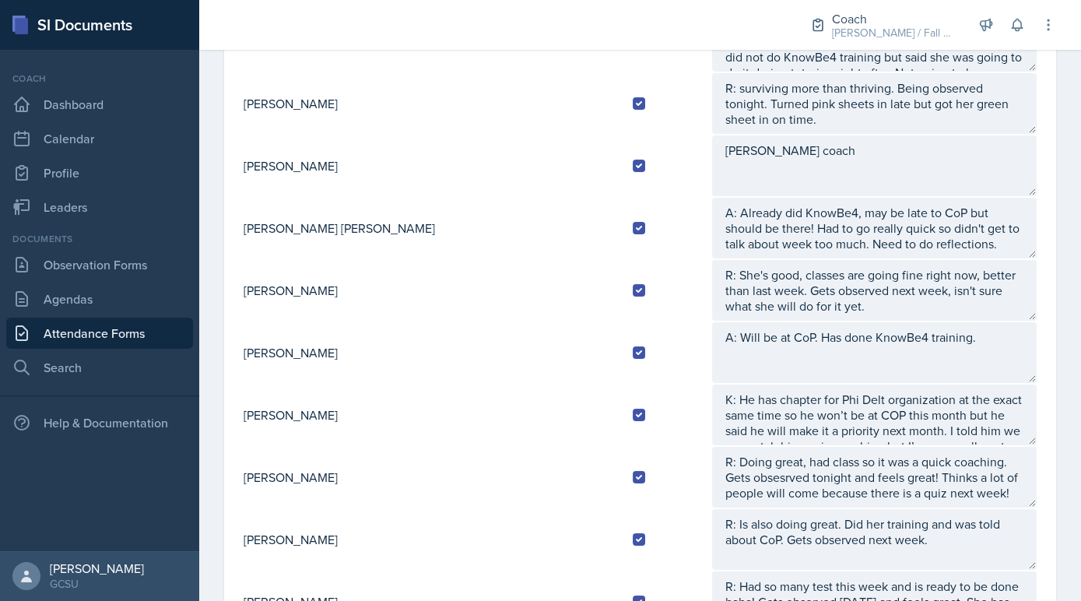
scroll to position [360, 0]
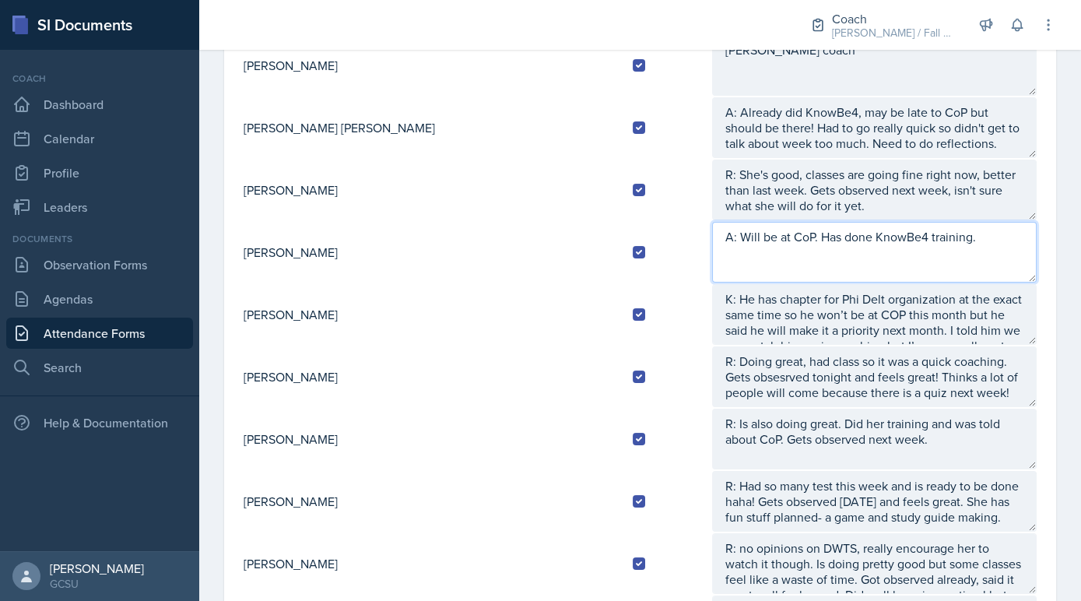
click at [927, 223] on textarea "A: Will be at CoP. Has done KnowBe4 training." at bounding box center [874, 252] width 325 height 61
click at [926, 237] on textarea "A: Will be at CoP. Has done KnowBe4 training." at bounding box center [874, 252] width 325 height 61
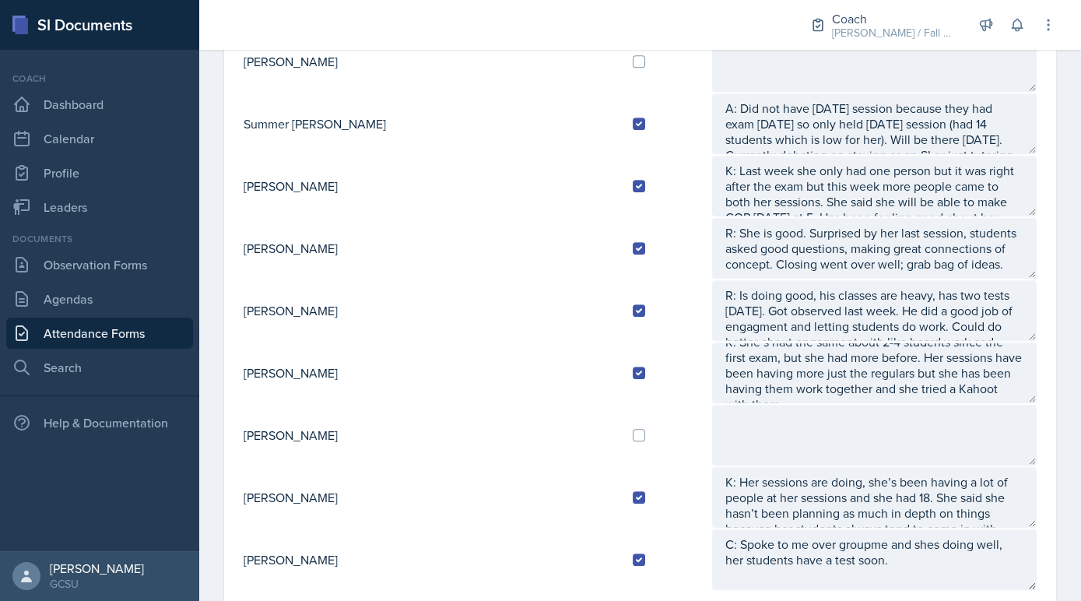
scroll to position [1563, 0]
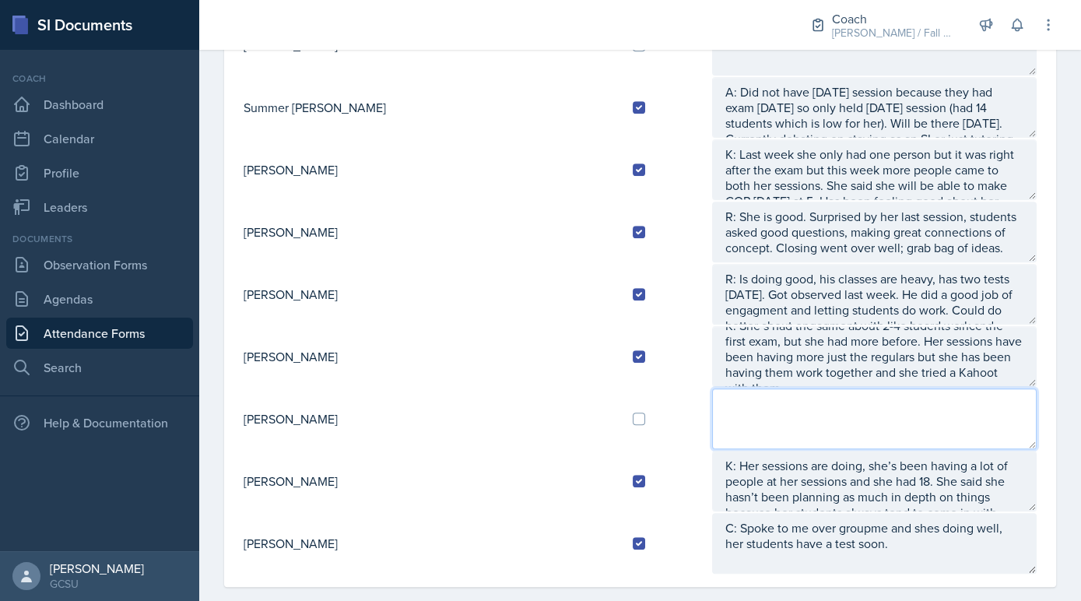
click at [727, 388] on textarea at bounding box center [874, 418] width 325 height 61
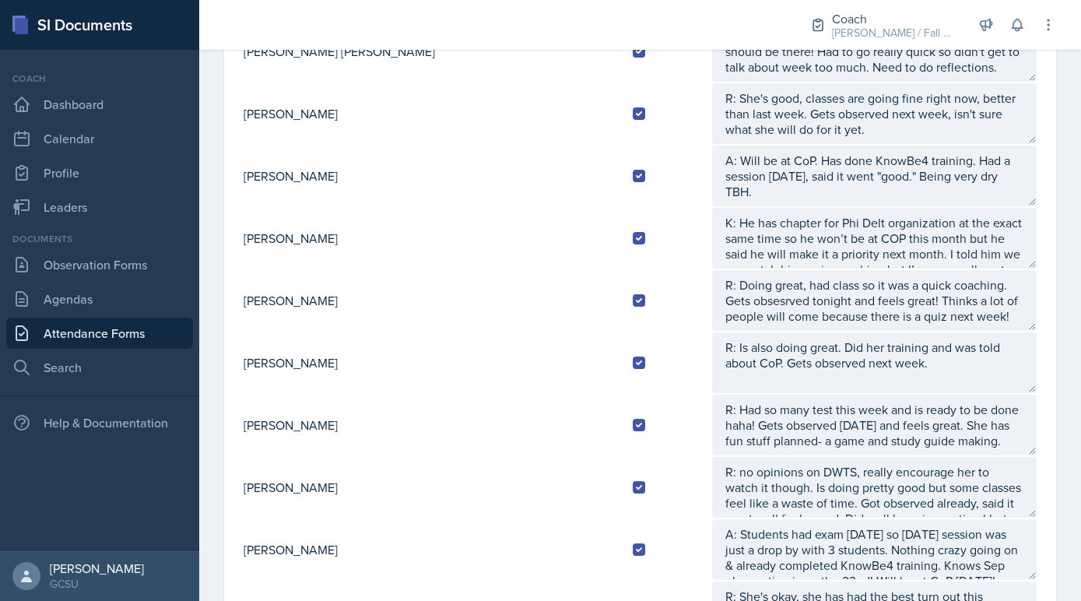
scroll to position [434, 0]
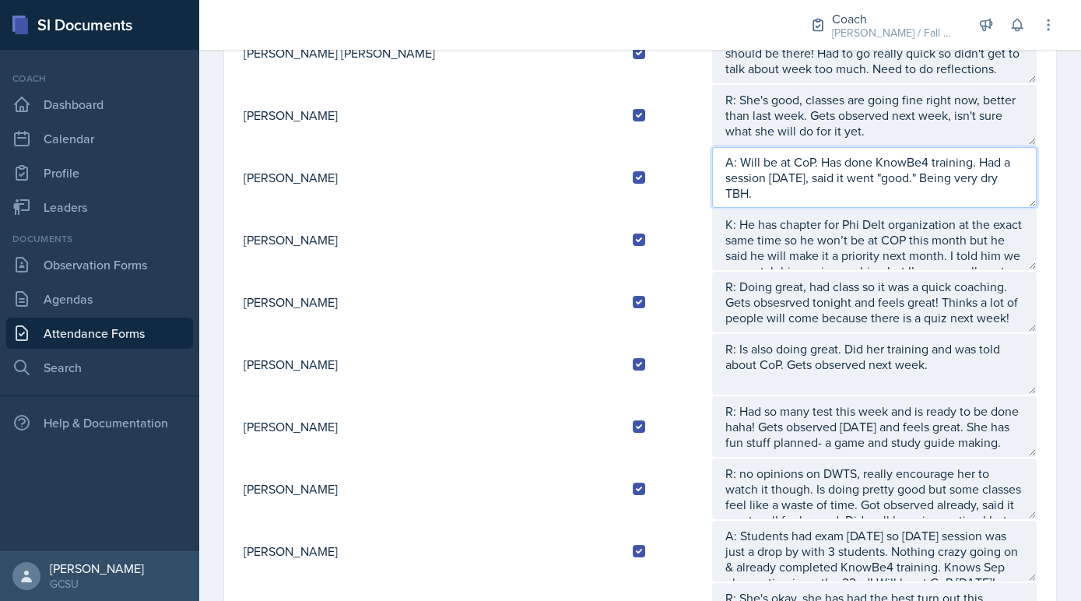
click at [957, 170] on textarea "A: Will be at CoP. Has done KnowBe4 training. Had a session yesterday, said it …" at bounding box center [874, 177] width 325 height 61
click at [864, 184] on textarea "A: Will be at CoP. Has done KnowBe4 training. Had a session yesterday, said it …" at bounding box center [874, 177] width 325 height 61
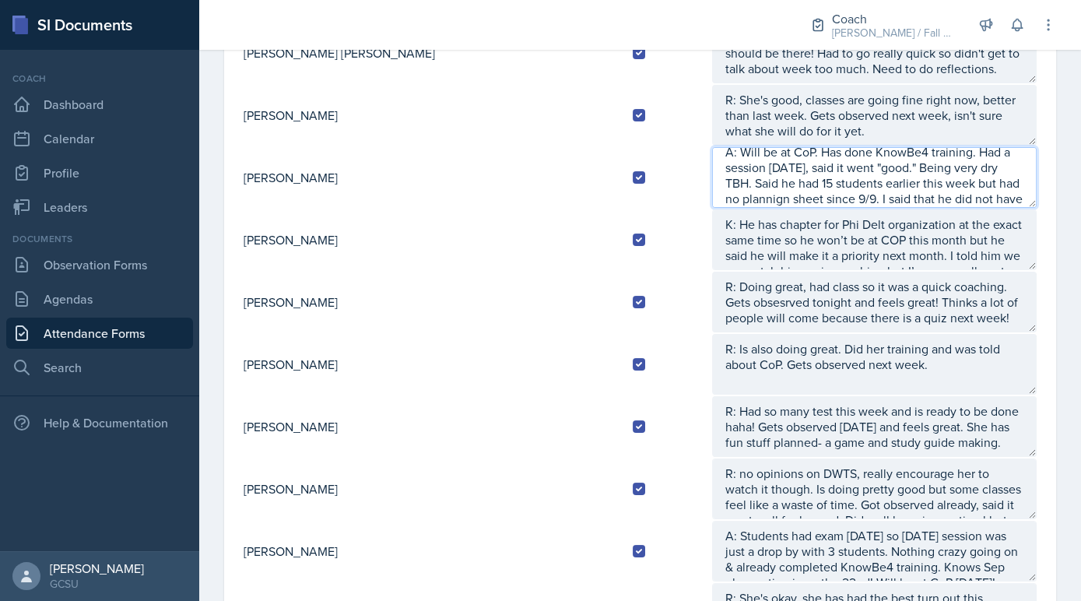
scroll to position [26, 0]
click at [712, 195] on textarea "A: Will be at CoP. Has done KnowBe4 training. Had a session yesterday, said it …" at bounding box center [874, 177] width 325 height 61
click at [852, 183] on textarea "A: Will be at CoP. Has done KnowBe4 training. Had a session yesterday, said it …" at bounding box center [874, 177] width 325 height 61
click at [818, 190] on textarea "A: Will be at CoP. Has done KnowBe4 training. Had a session yesterday, said it …" at bounding box center [874, 177] width 325 height 61
click at [908, 161] on textarea "A: Will be at CoP. Has done KnowBe4 training. Had a session yesterday, said it …" at bounding box center [874, 177] width 325 height 61
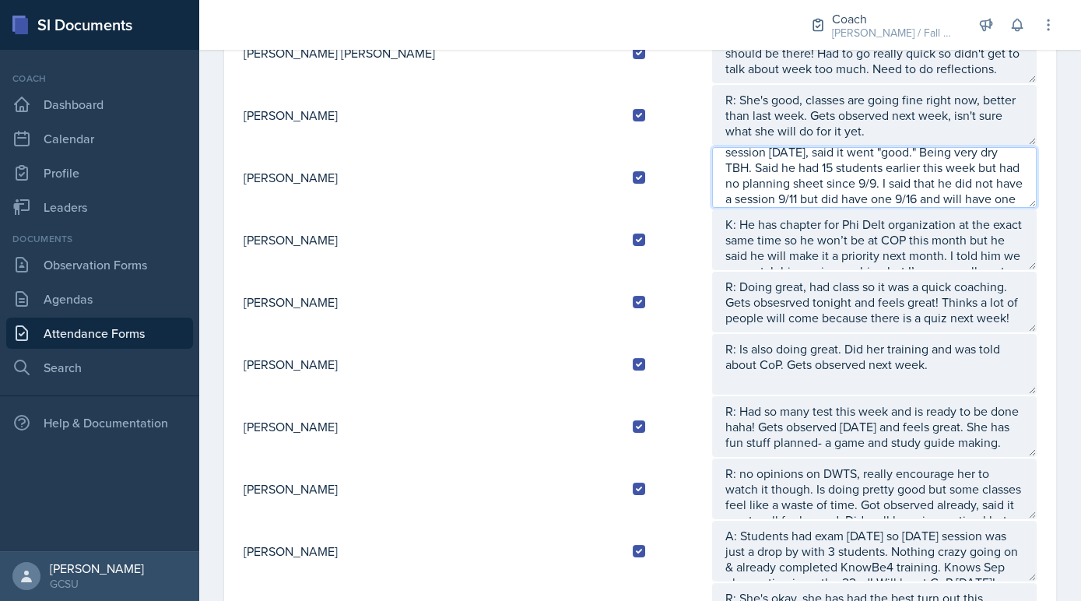
click at [824, 168] on textarea "A: Will be at CoP. Has done KnowBe4 training. Had a session yesterday, said it …" at bounding box center [874, 177] width 325 height 61
click at [833, 164] on textarea "A: Will be at CoP. Has done KnowBe4 training. Had a session yesterday, said it …" at bounding box center [874, 177] width 325 height 61
click at [886, 191] on textarea "A: Will be at CoP. Has done KnowBe4 training. Had a session yesterday, said it …" at bounding box center [874, 177] width 325 height 61
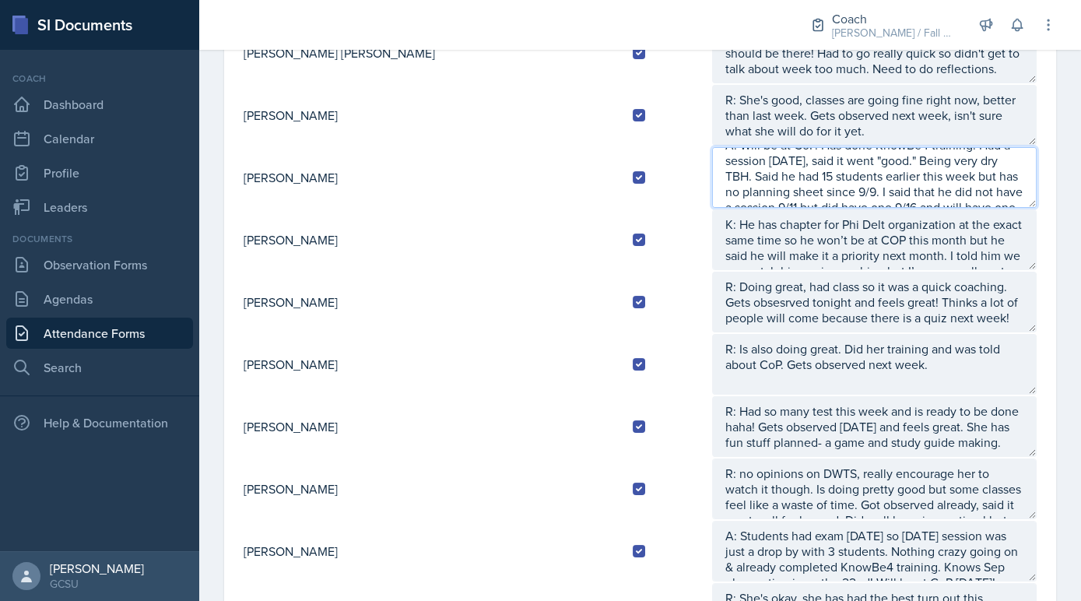
click at [932, 158] on textarea "A: Will be at CoP. Has done KnowBe4 training. Had a session yesterday, said it …" at bounding box center [874, 177] width 325 height 61
drag, startPoint x: 931, startPoint y: 157, endPoint x: 824, endPoint y: 156, distance: 106.6
click at [824, 156] on textarea "A: Will be at CoP. Has done KnowBe4 training. Had a session yesterday, said it …" at bounding box center [874, 177] width 325 height 61
click at [770, 192] on textarea "A: Will be at CoP. Has done KnowBe4 training. Had a session yesterday, said it …" at bounding box center [874, 177] width 325 height 61
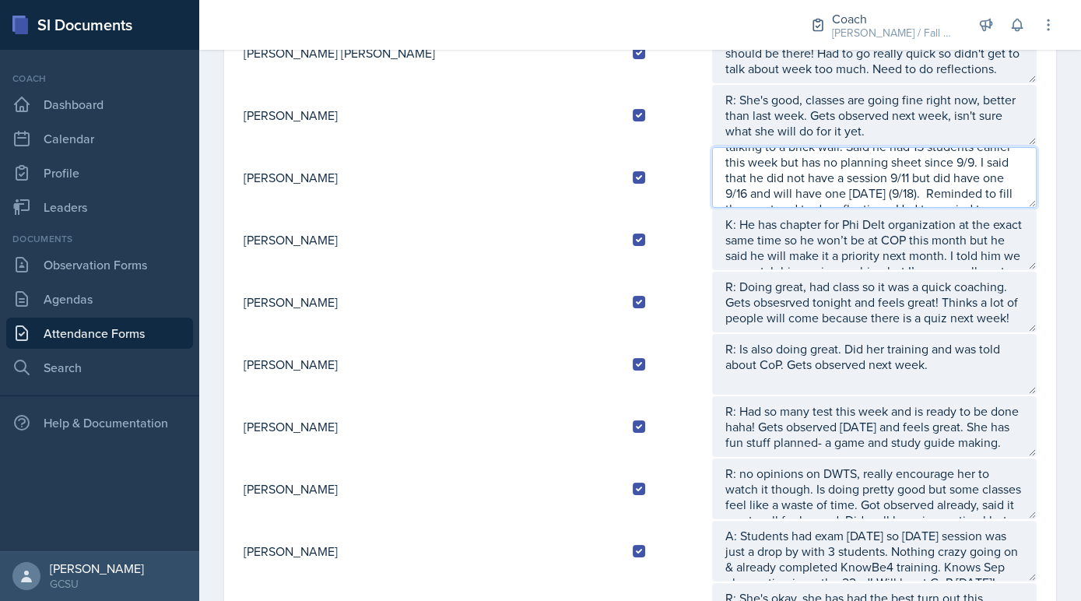
click at [836, 184] on textarea "A: Will be at CoP. Has done KnowBe4 training. Had a session yesterday, said it …" at bounding box center [874, 177] width 325 height 61
click at [732, 198] on textarea "A: Will be at CoP. Has done KnowBe4 training. Had a session yesterday, said it …" at bounding box center [874, 177] width 325 height 61
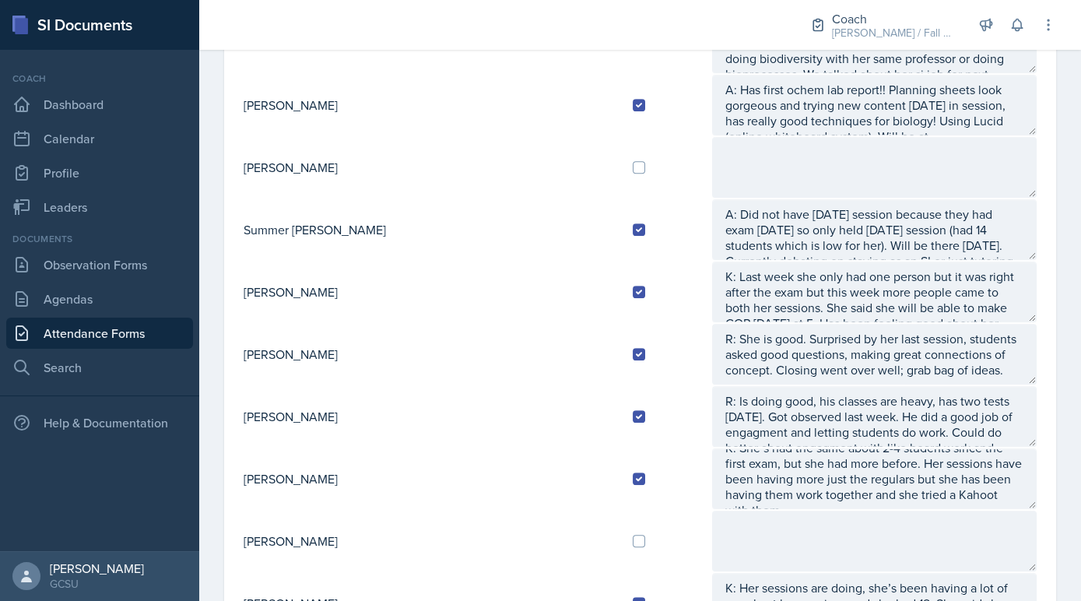
scroll to position [1563, 0]
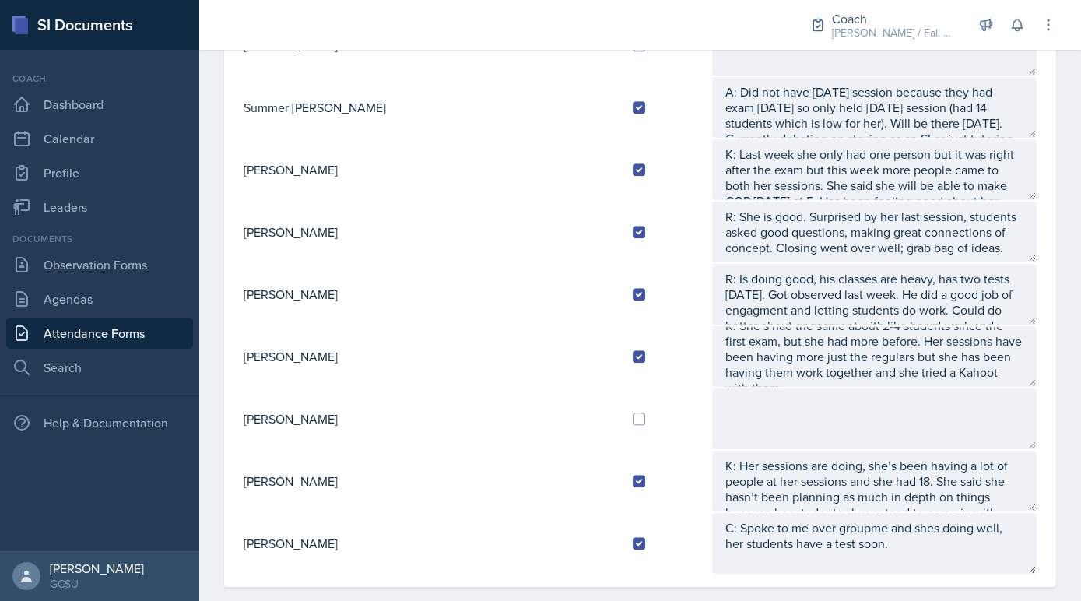
type textarea "A: Will be at CoP. Has done KnowBe4 training. Had a session [DATE], said it wen…"
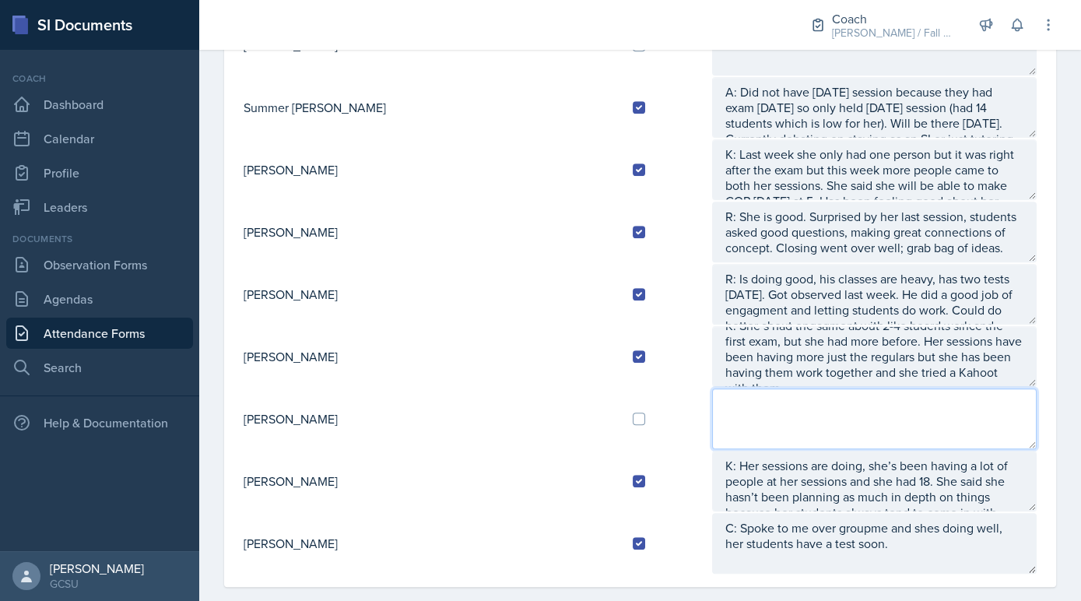
click at [712, 396] on textarea at bounding box center [874, 418] width 325 height 61
drag, startPoint x: 869, startPoint y: 384, endPoint x: 546, endPoint y: 385, distance: 323.0
click at [546, 388] on tr "Abigail Todd A: Reached out but got no response" at bounding box center [640, 419] width 795 height 62
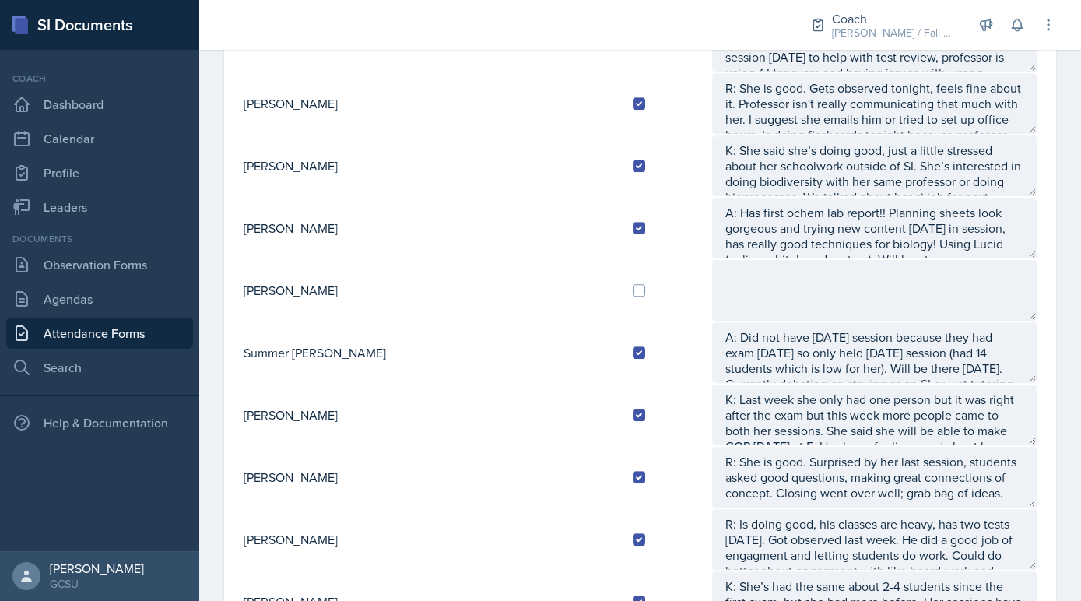
scroll to position [1161, 0]
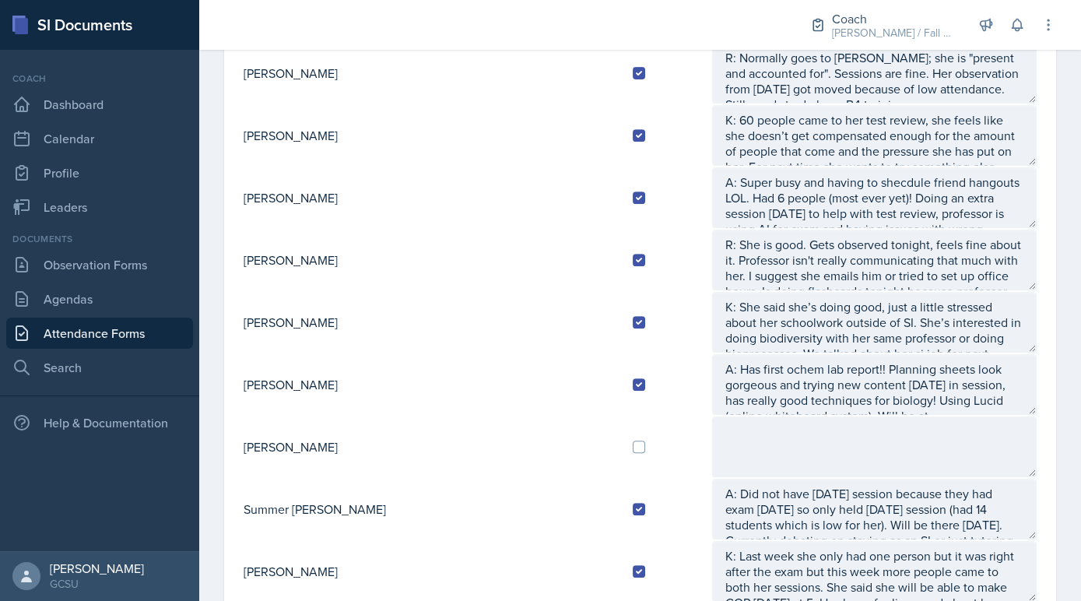
type textarea "A: Reached out but got no response"
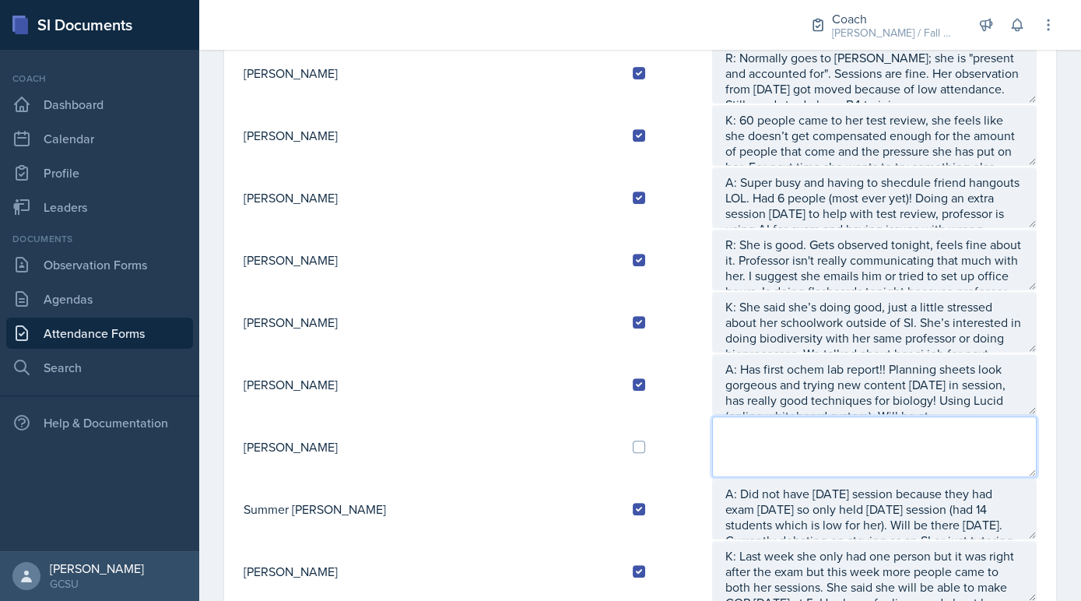
click at [769, 416] on textarea at bounding box center [874, 446] width 325 height 61
paste textarea "A: Reached out but got no response"
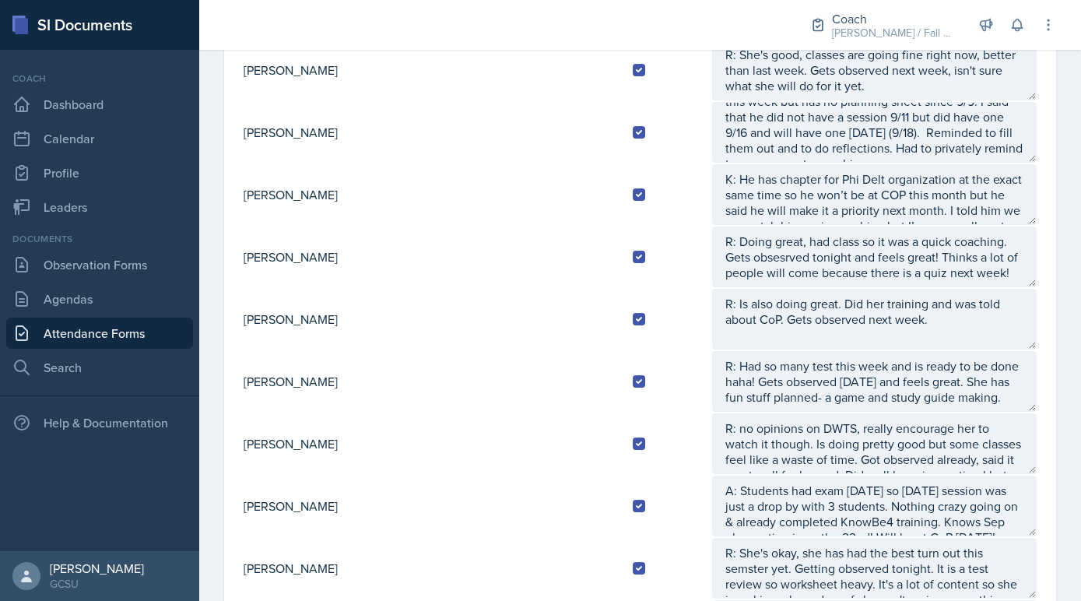
scroll to position [0, 0]
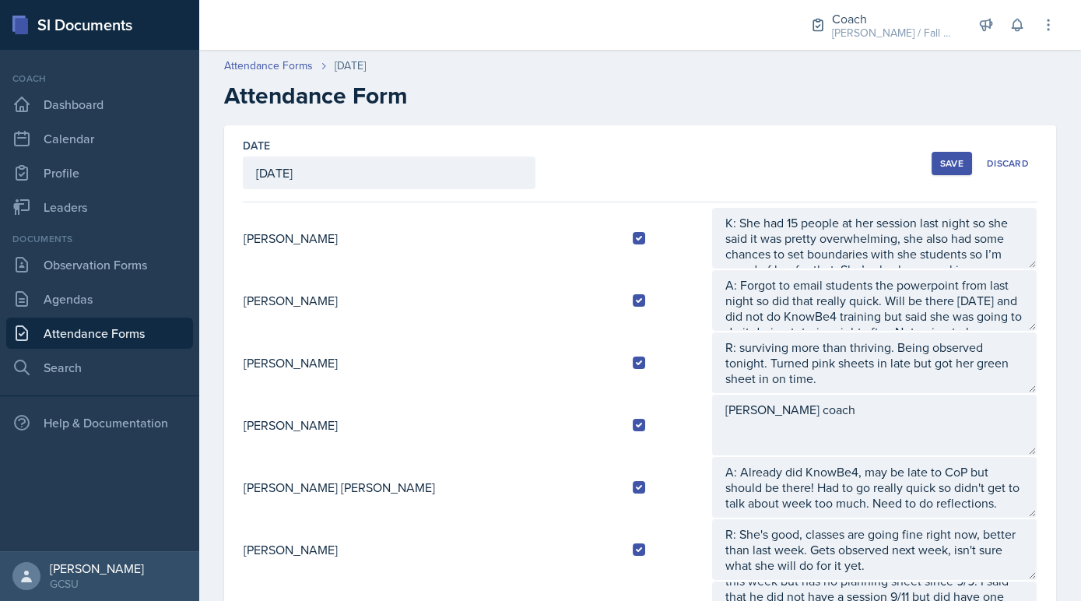
type textarea "A: Reached out but got no response"
click at [949, 158] on div "Save" at bounding box center [951, 163] width 23 height 12
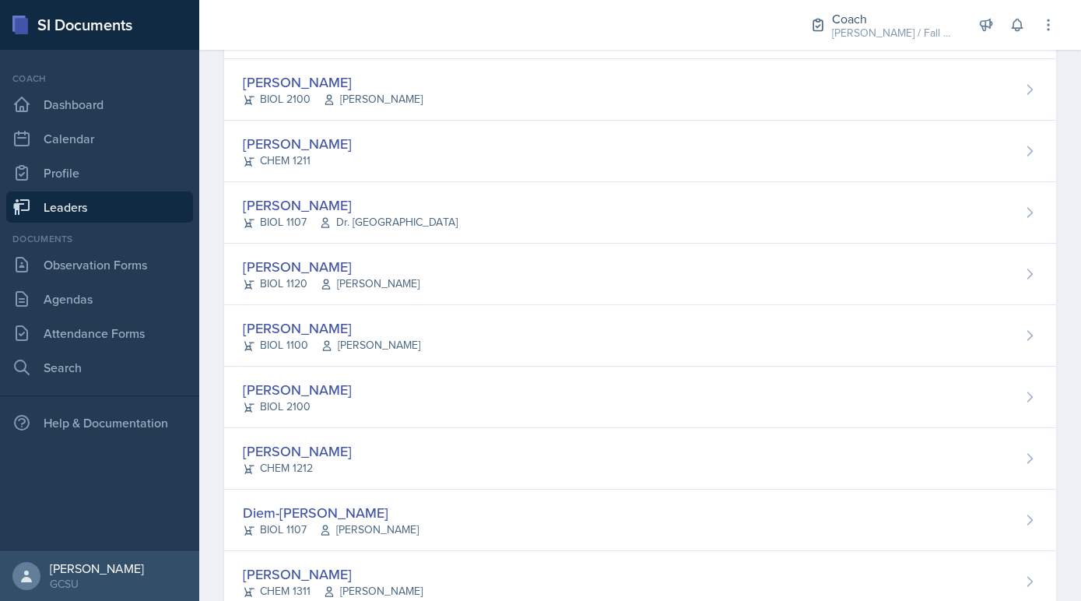
scroll to position [641, 0]
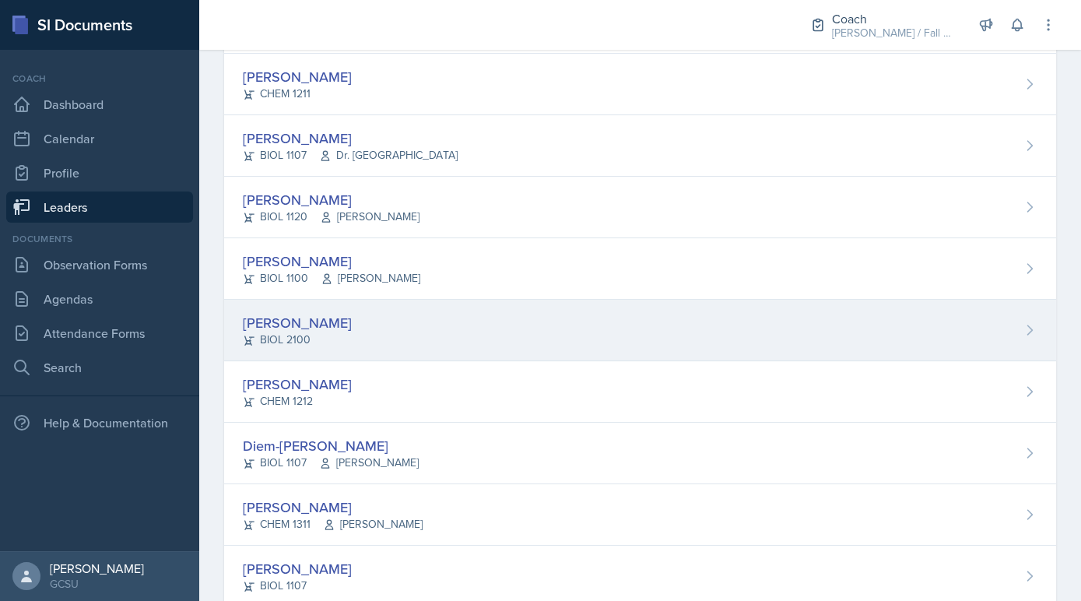
click at [321, 328] on div "[PERSON_NAME] BIOL 2100" at bounding box center [640, 330] width 832 height 61
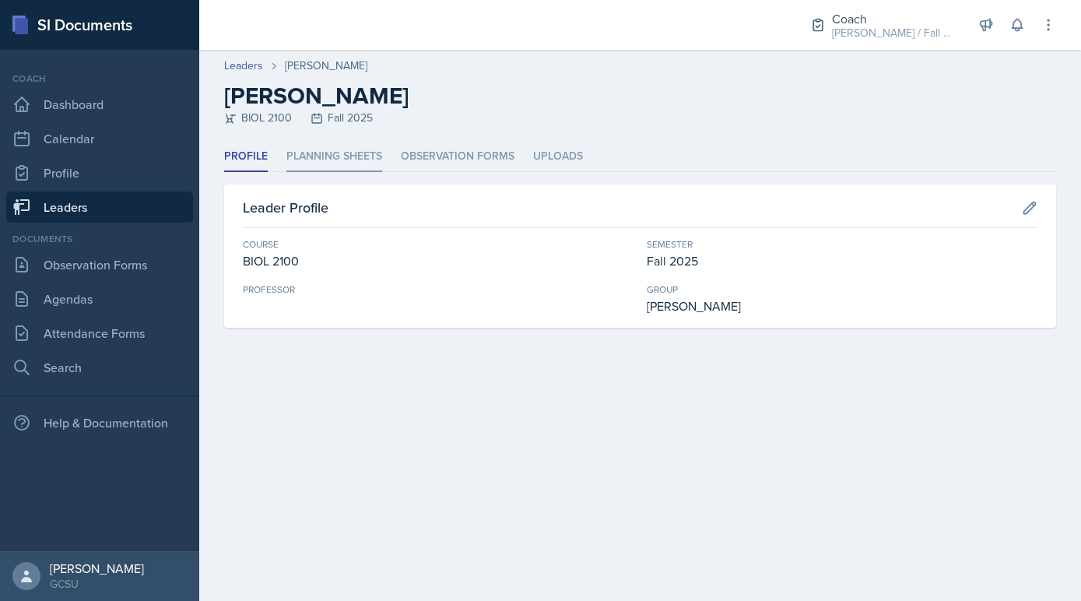
click at [348, 157] on li "Planning Sheets" at bounding box center [334, 157] width 96 height 30
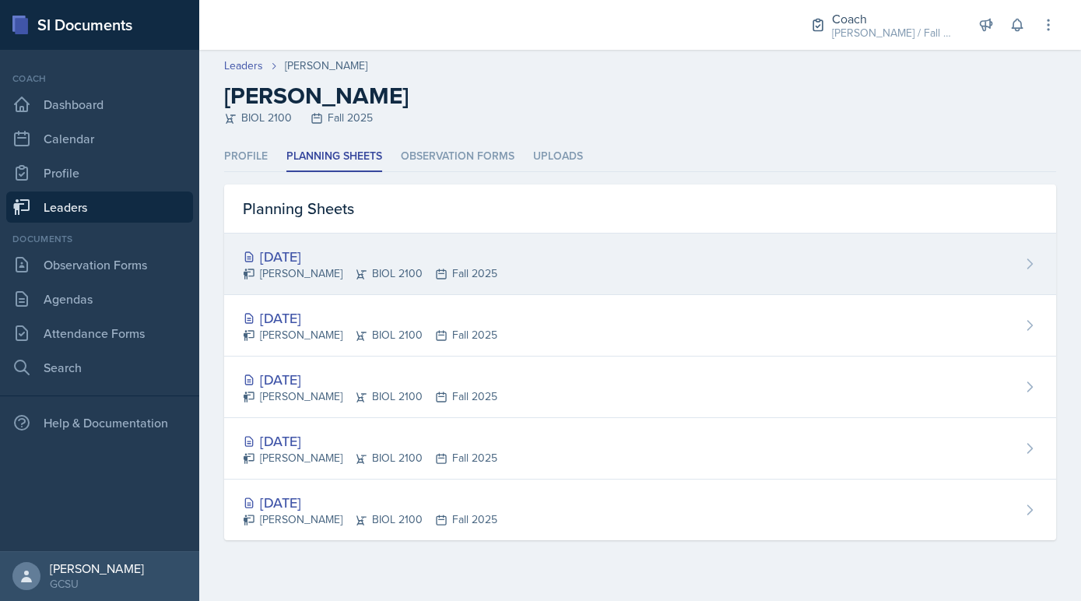
click at [373, 272] on div "Ava Farmer BIOL 2100 Fall 2025" at bounding box center [370, 273] width 255 height 16
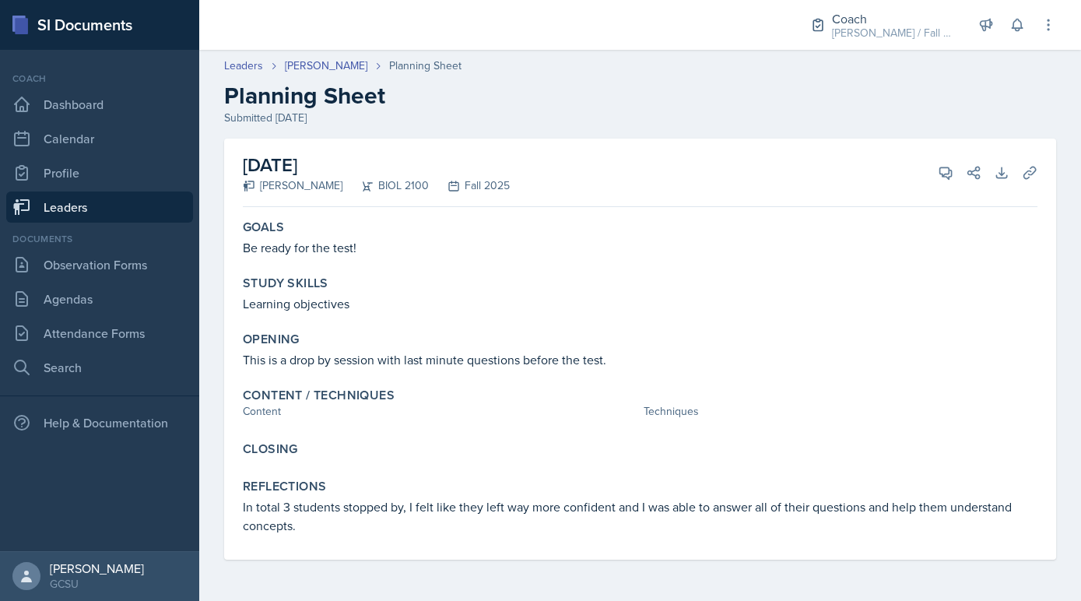
click at [90, 216] on link "Leaders" at bounding box center [99, 206] width 187 height 31
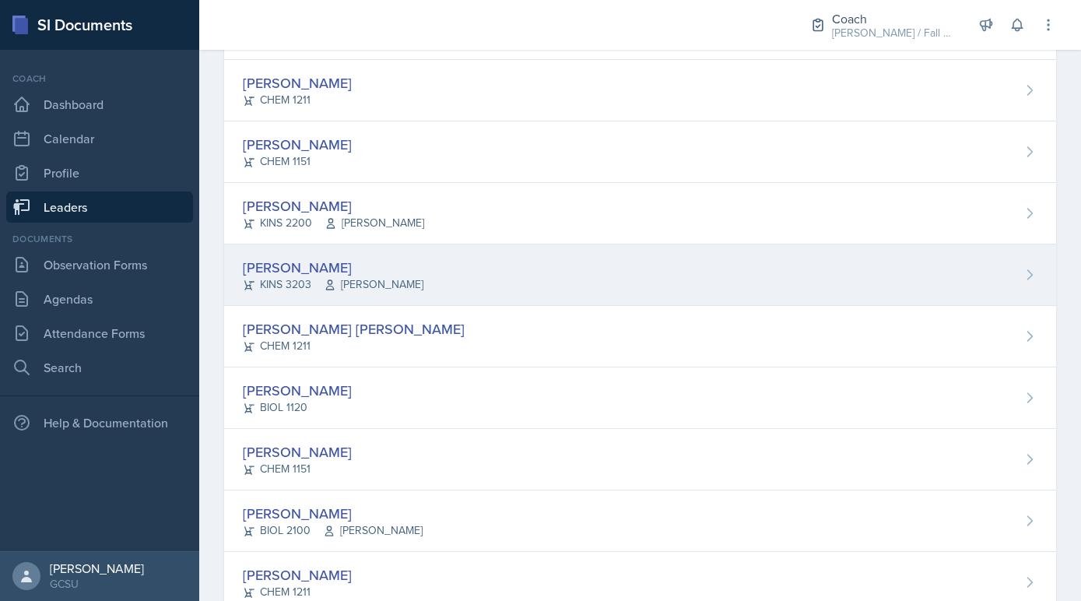
scroll to position [157, 0]
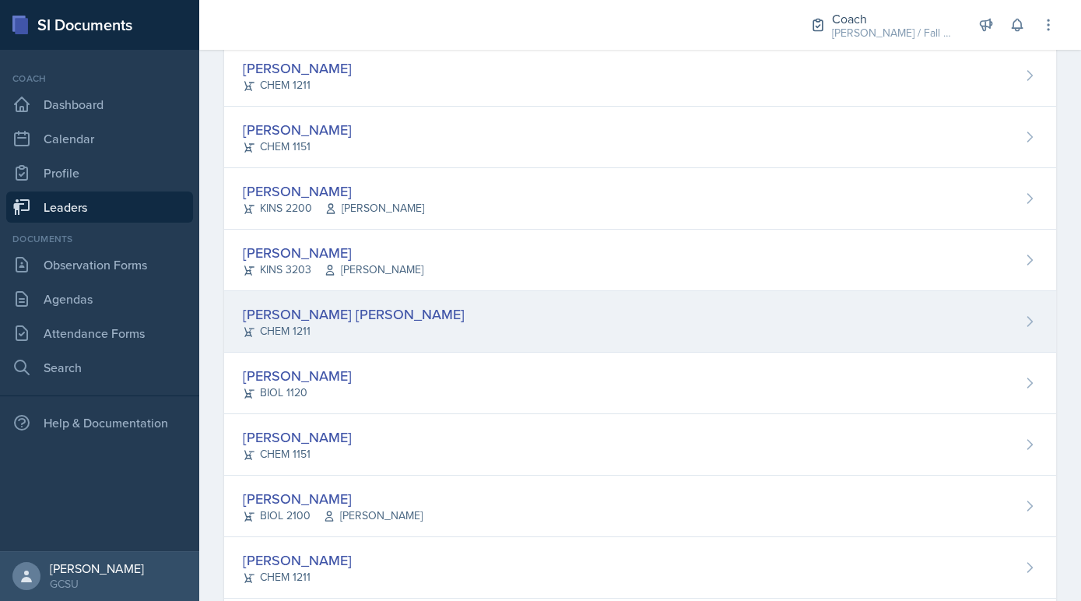
click at [383, 346] on div "Abigail Bosse Joseph CHEM 1211" at bounding box center [640, 321] width 832 height 61
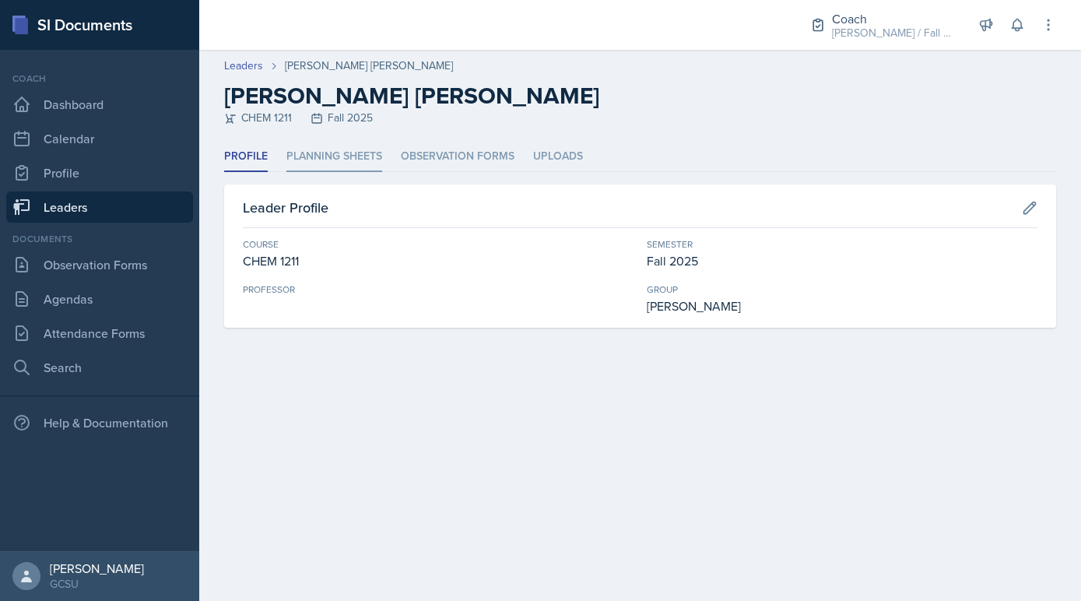
click at [350, 153] on li "Planning Sheets" at bounding box center [334, 157] width 96 height 30
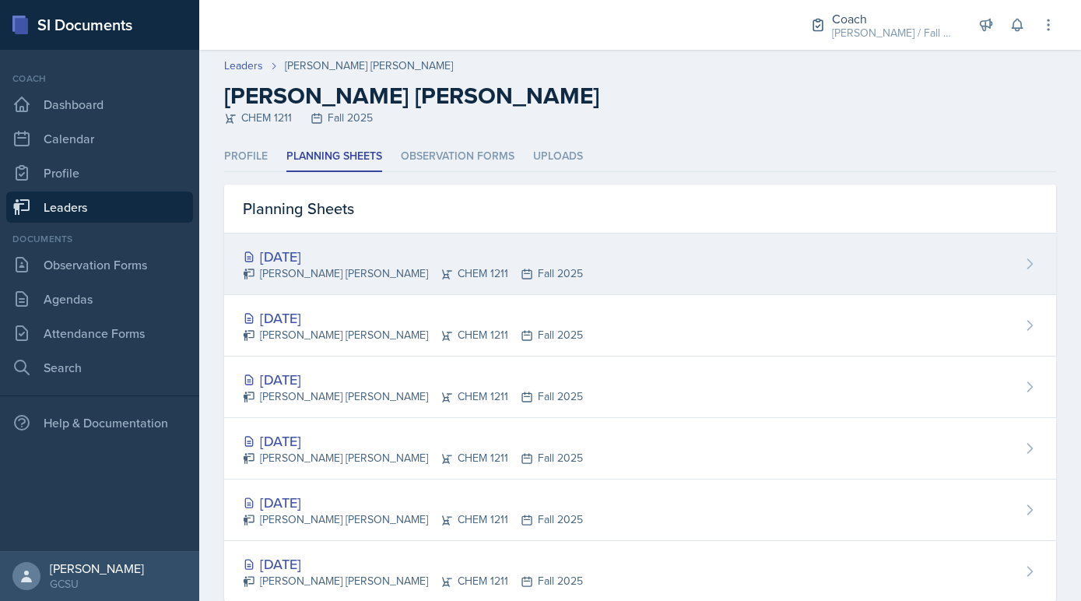
click at [372, 279] on div "Abigail Bosse Joseph CHEM 1211 Fall 2025" at bounding box center [413, 273] width 340 height 16
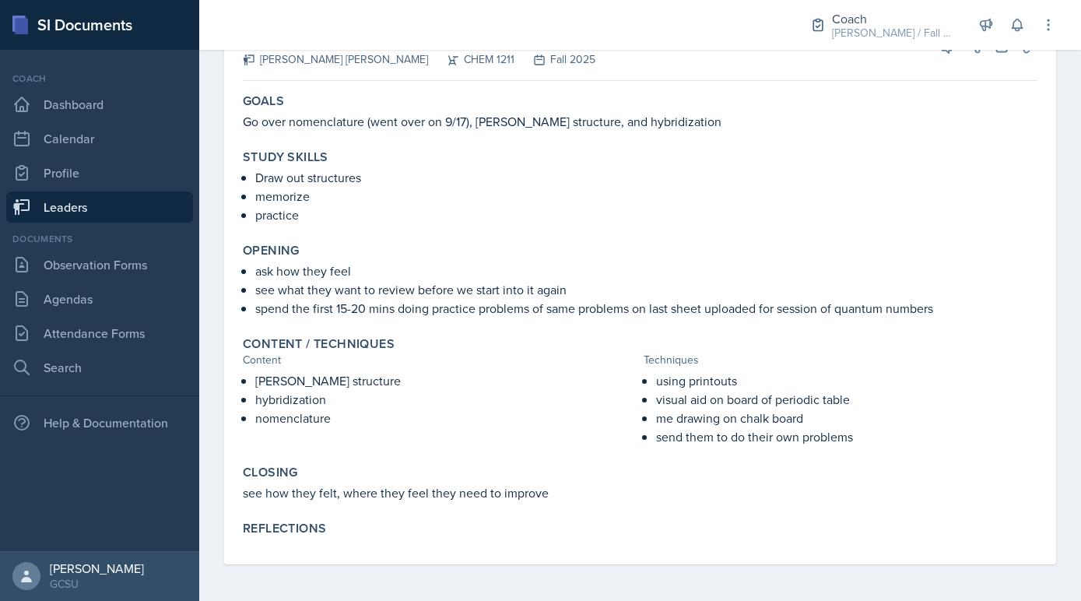
scroll to position [125, 0]
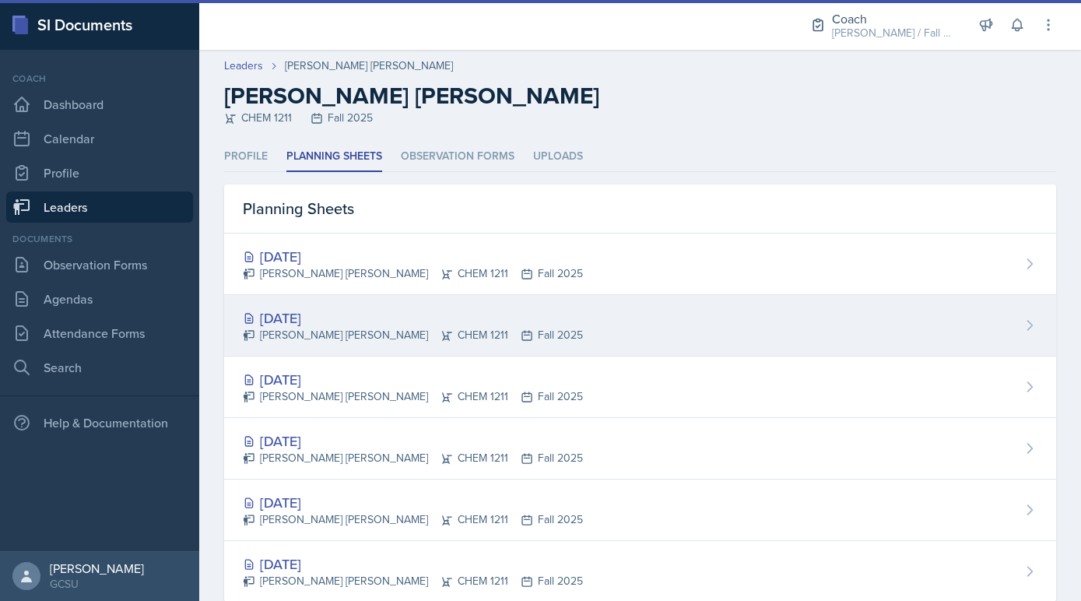
click at [333, 343] on div "Sep 16th, 2025 Abigail Bosse Joseph CHEM 1211 Fall 2025" at bounding box center [640, 325] width 832 height 61
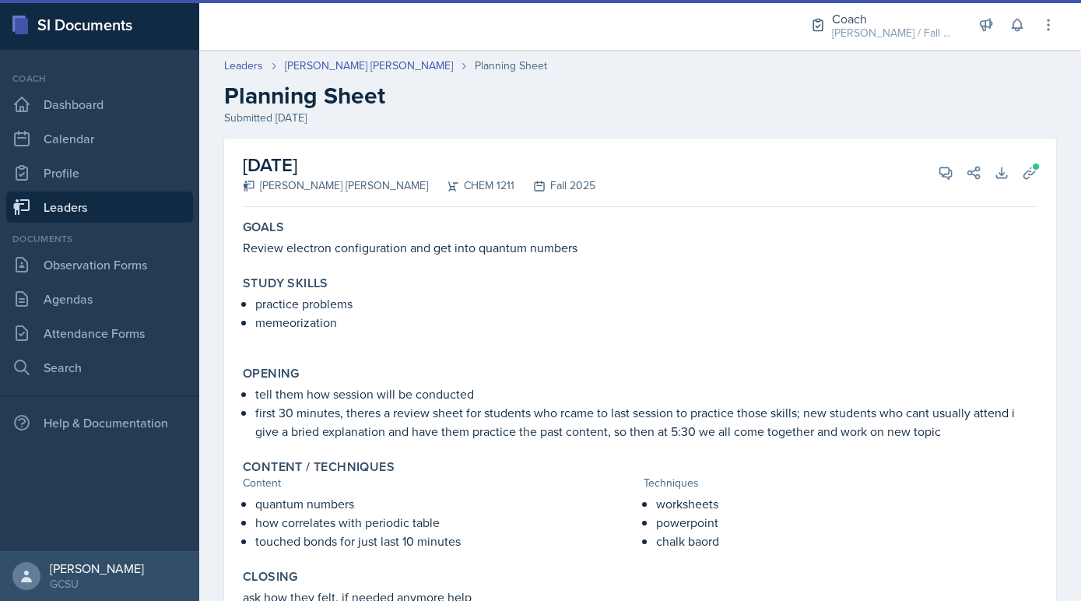
scroll to position [122, 0]
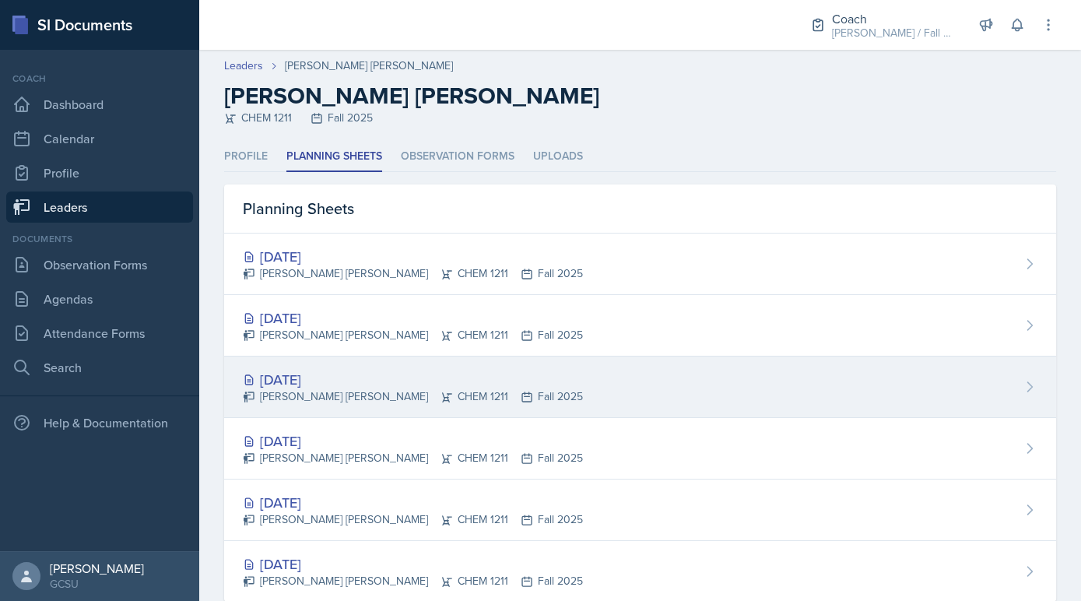
click at [350, 388] on div "Abigail Bosse Joseph CHEM 1211 Fall 2025" at bounding box center [413, 396] width 340 height 16
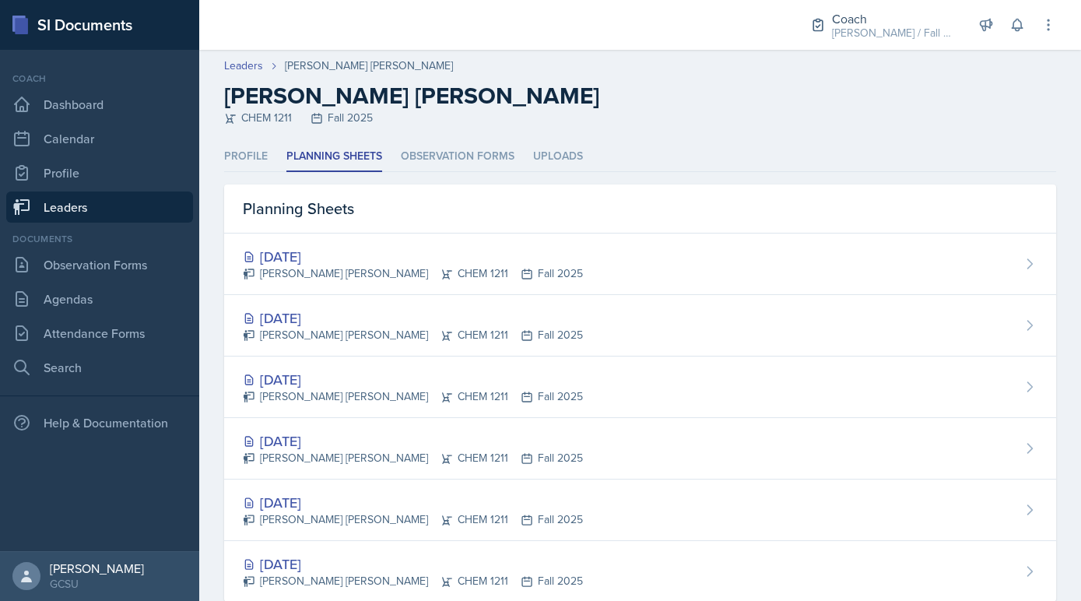
click at [168, 196] on link "Leaders" at bounding box center [99, 206] width 187 height 31
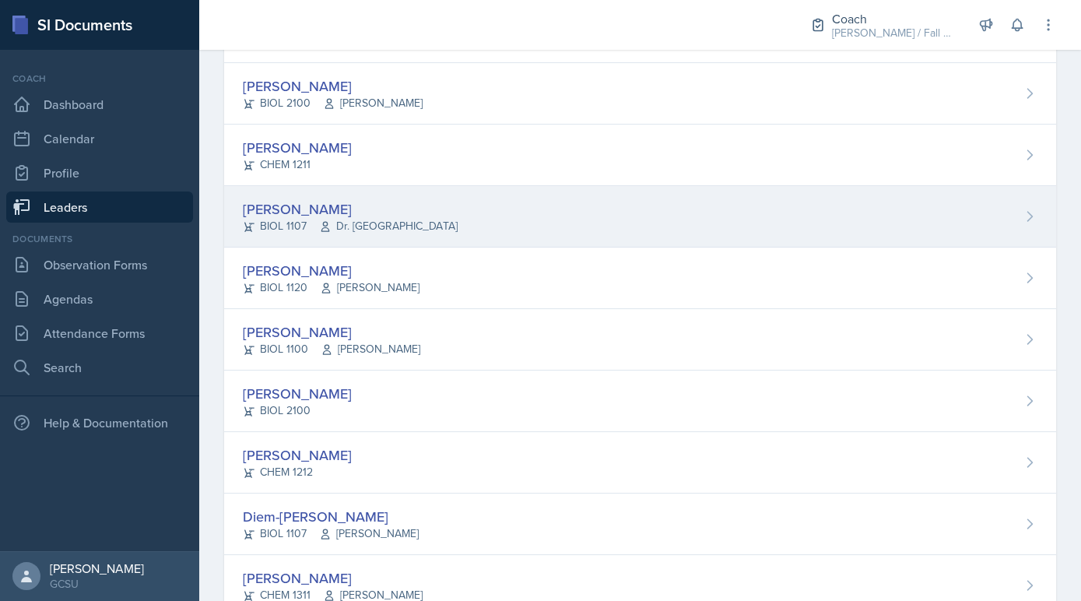
scroll to position [574, 0]
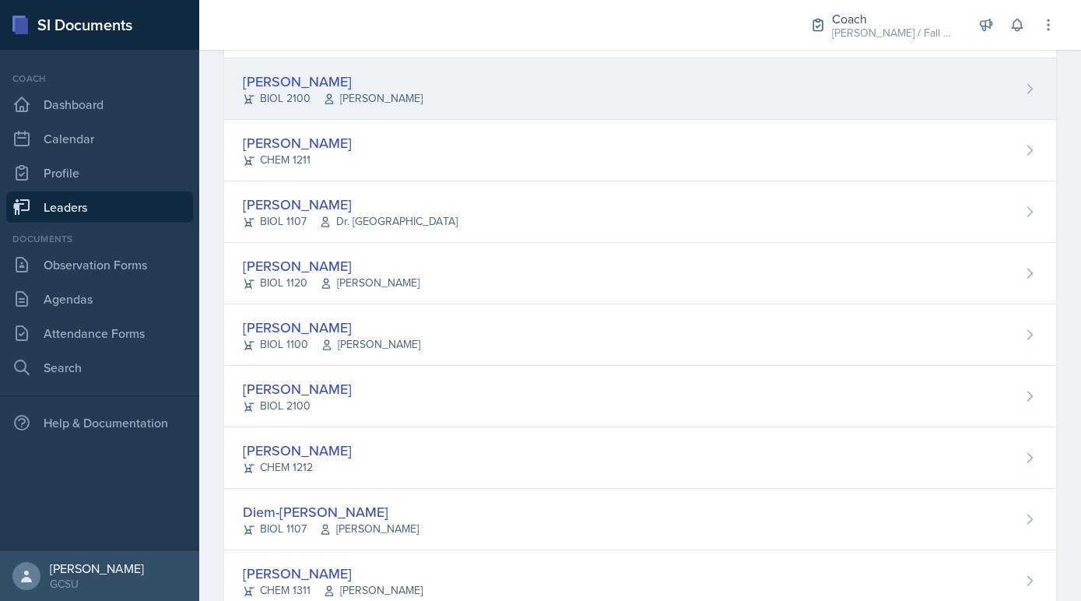
click at [411, 82] on div "Nathan Choi BIOL 2100 Weese" at bounding box center [640, 88] width 832 height 61
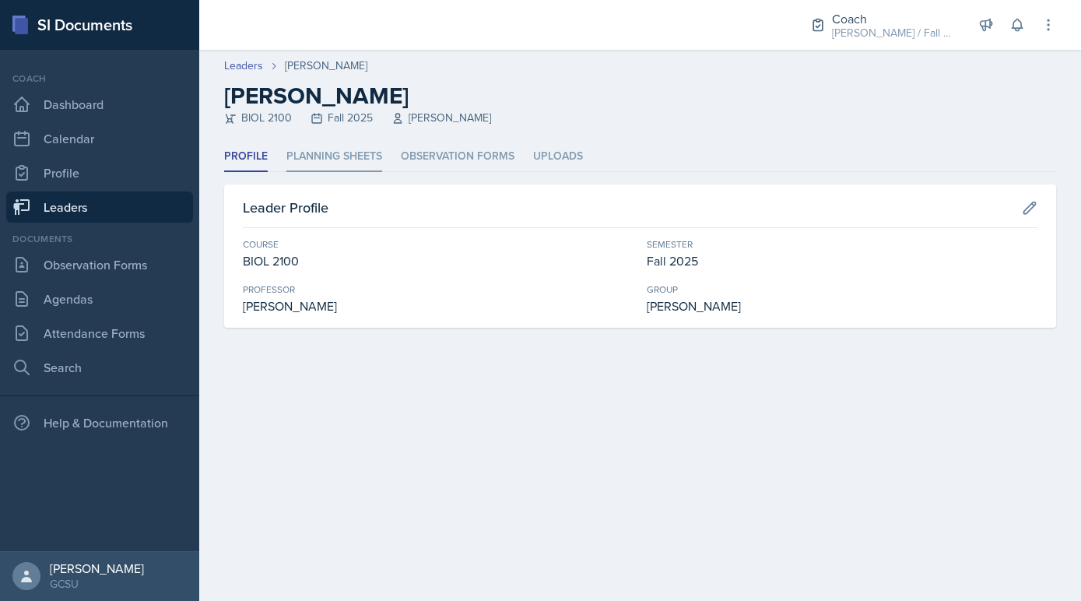
click at [338, 169] on li "Planning Sheets" at bounding box center [334, 157] width 96 height 30
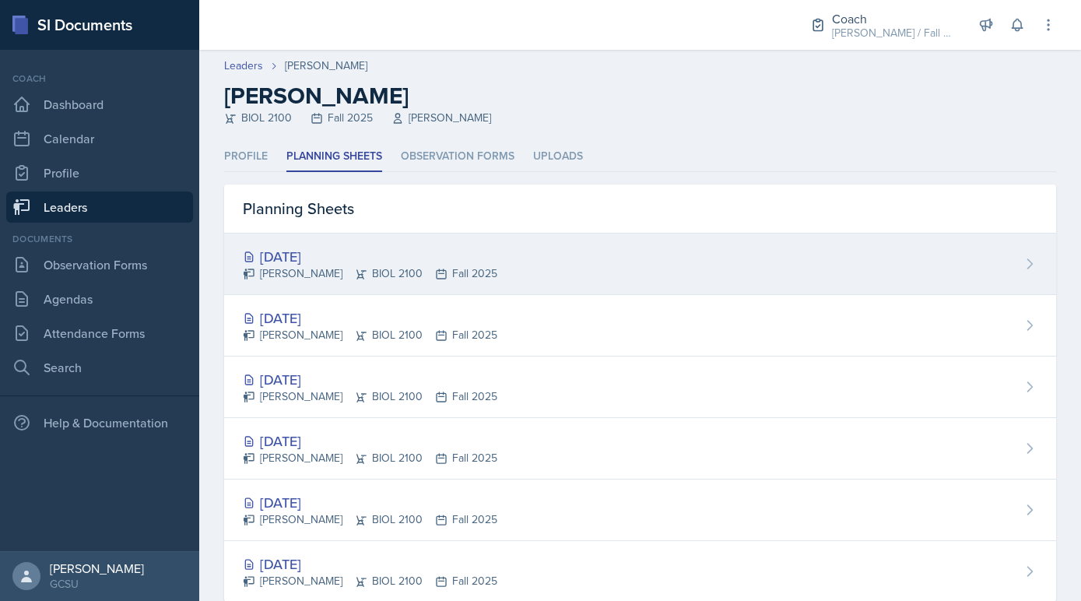
click at [338, 249] on div "[DATE]" at bounding box center [370, 256] width 255 height 21
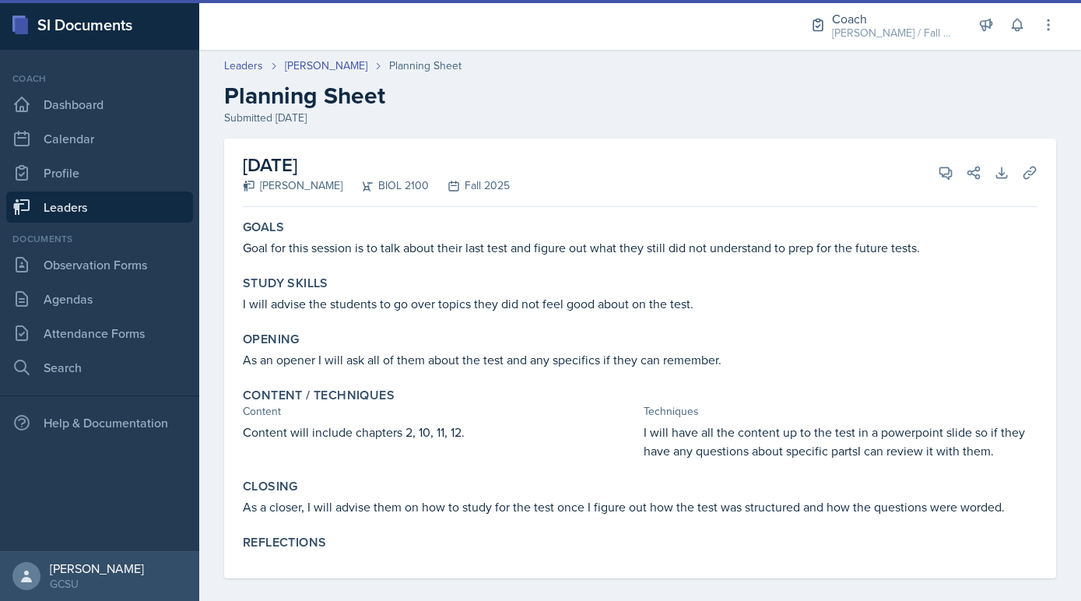
scroll to position [13, 0]
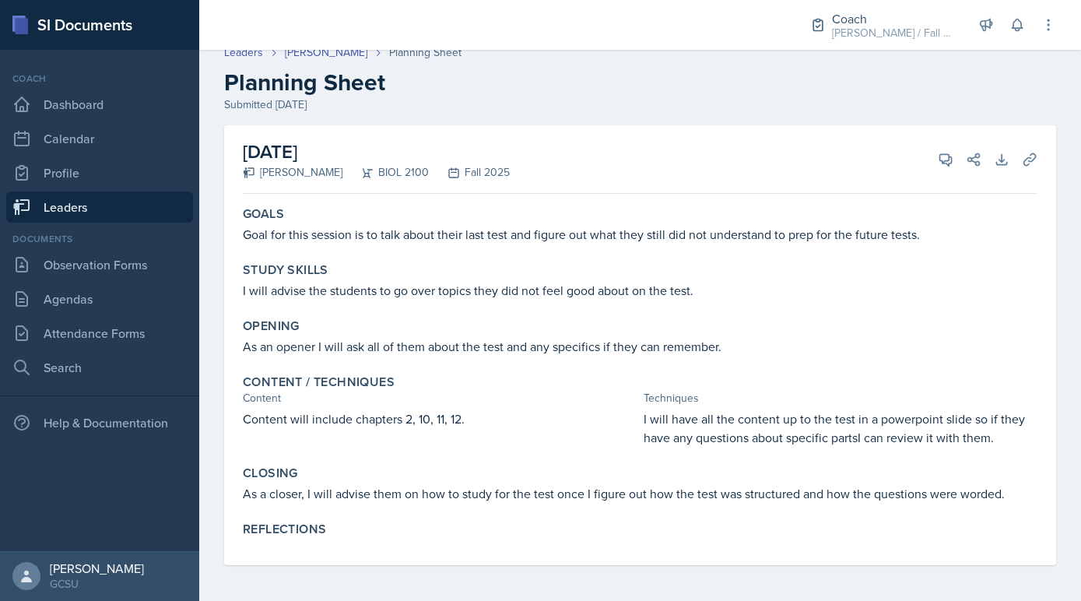
click at [89, 219] on link "Leaders" at bounding box center [99, 206] width 187 height 31
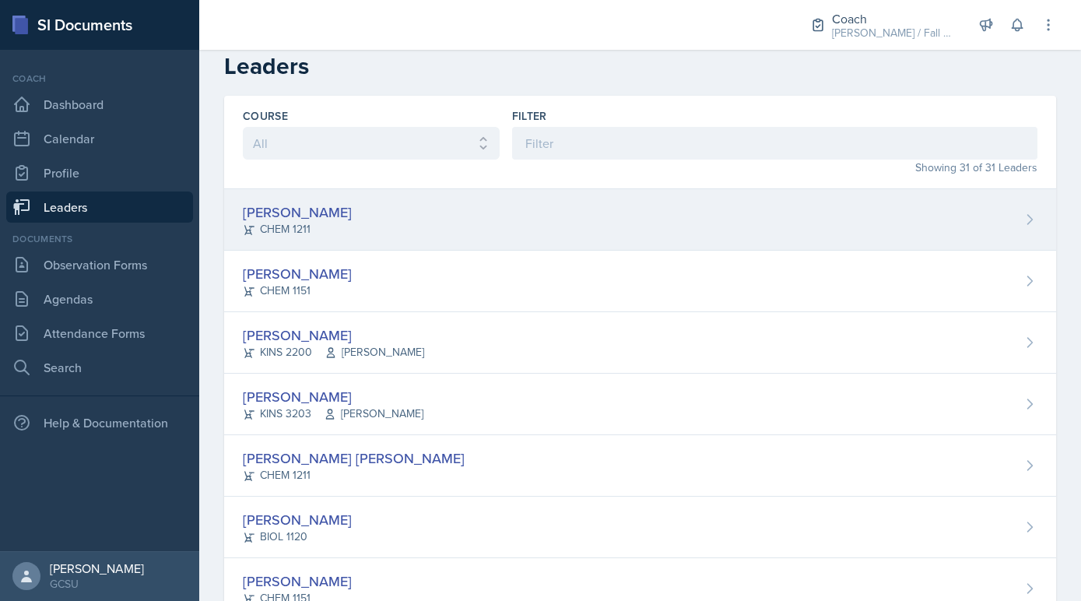
click at [296, 223] on div "CHEM 1211" at bounding box center [297, 229] width 109 height 16
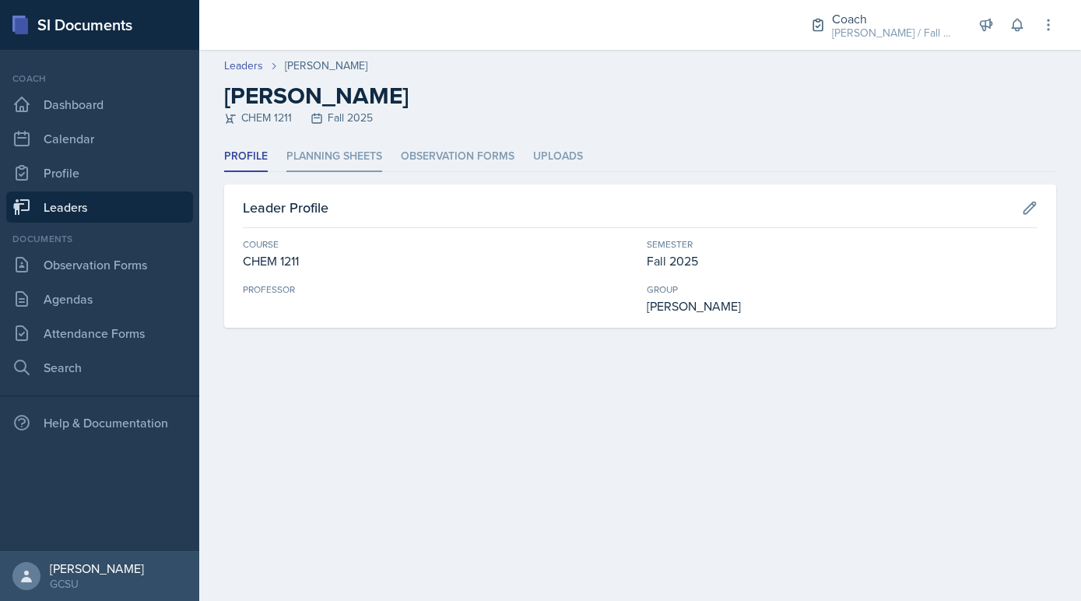
click at [347, 148] on li "Planning Sheets" at bounding box center [334, 157] width 96 height 30
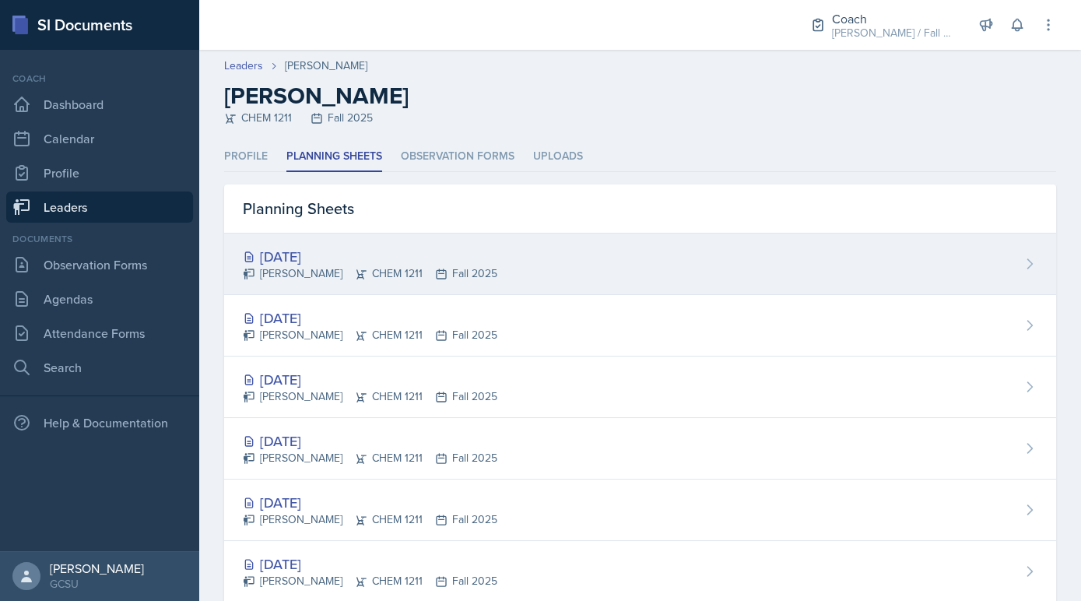
click at [329, 246] on div "[DATE]" at bounding box center [370, 256] width 255 height 21
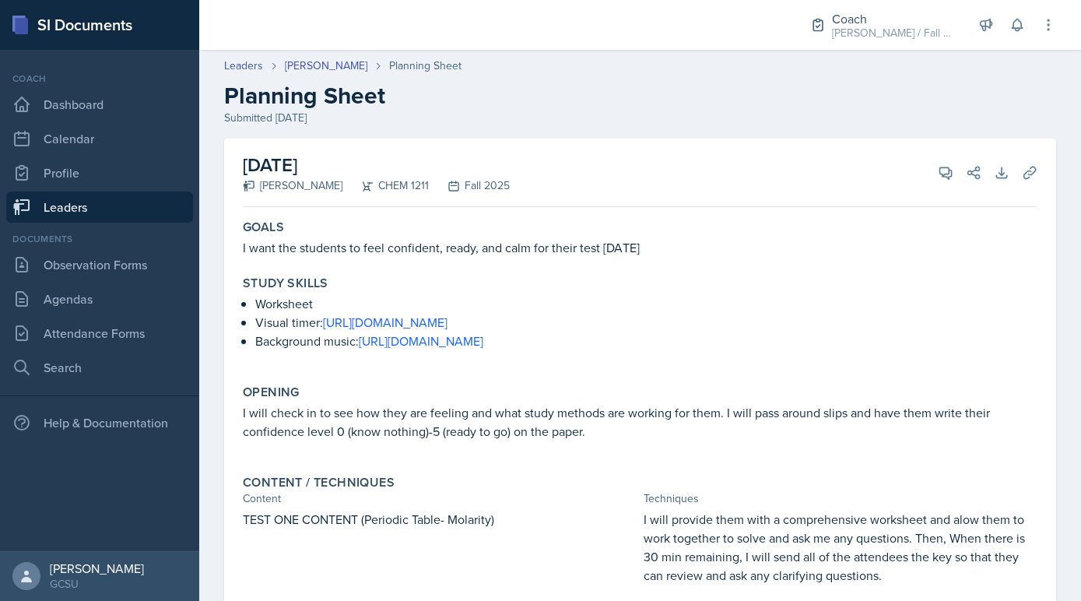
click at [119, 209] on link "Leaders" at bounding box center [99, 206] width 187 height 31
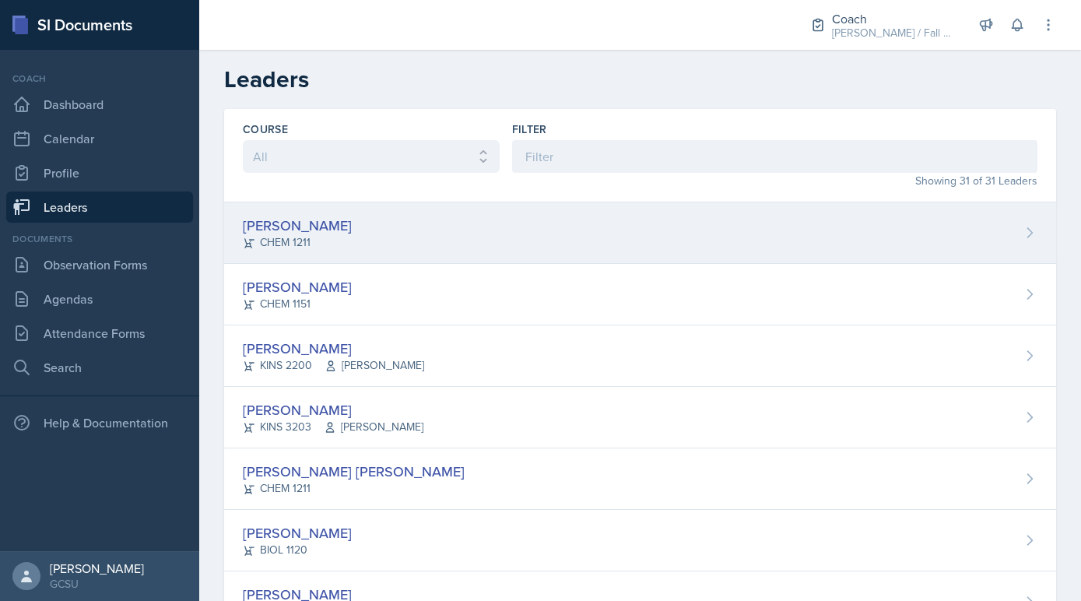
click at [277, 234] on div "CHEM 1211" at bounding box center [297, 242] width 109 height 16
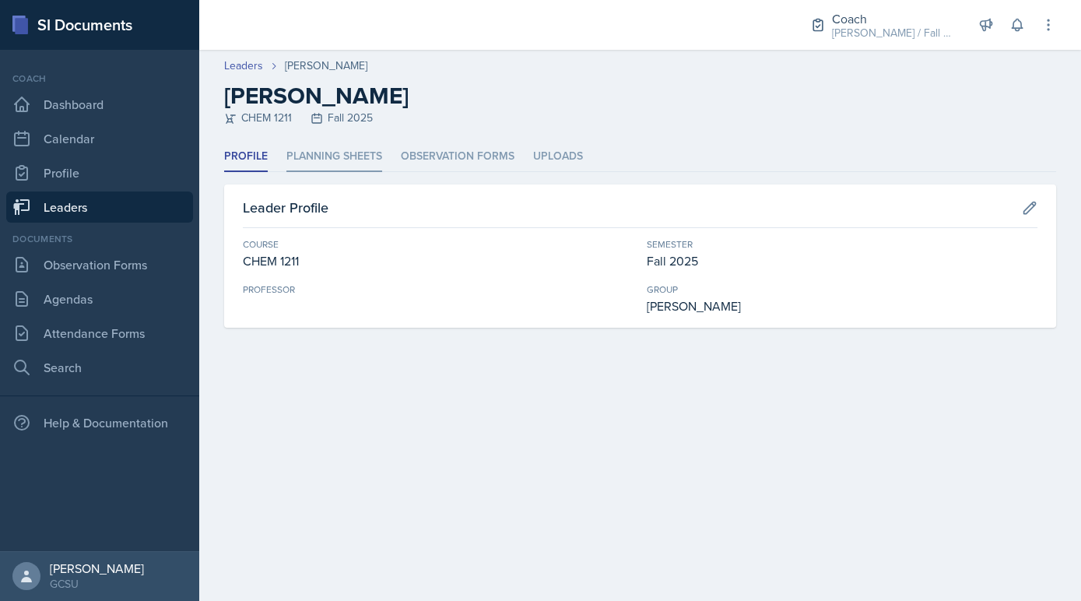
click at [319, 164] on li "Planning Sheets" at bounding box center [334, 157] width 96 height 30
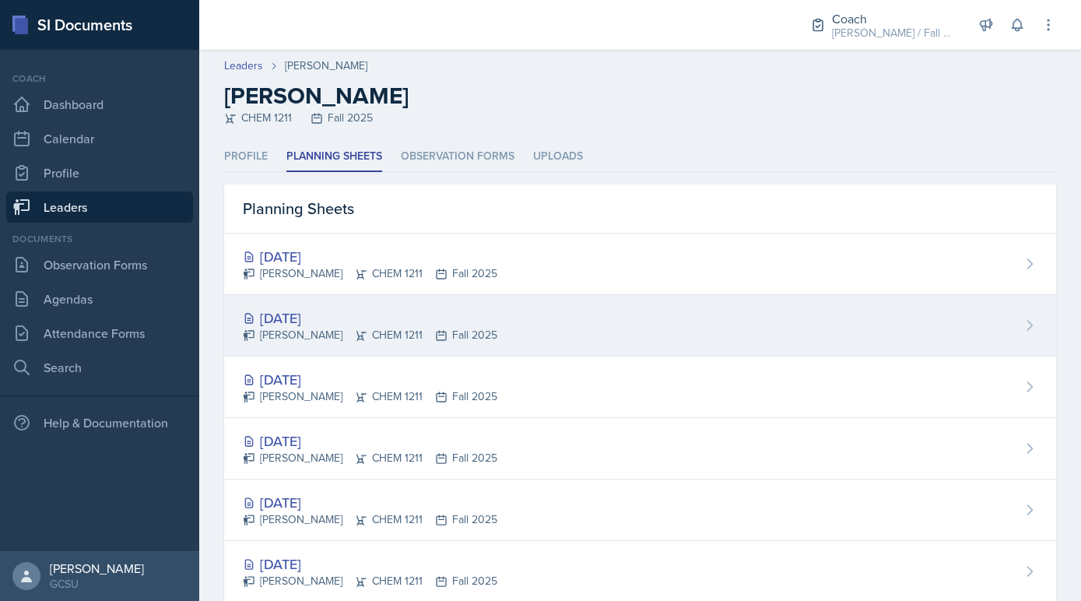
click at [315, 318] on div "[DATE]" at bounding box center [370, 317] width 255 height 21
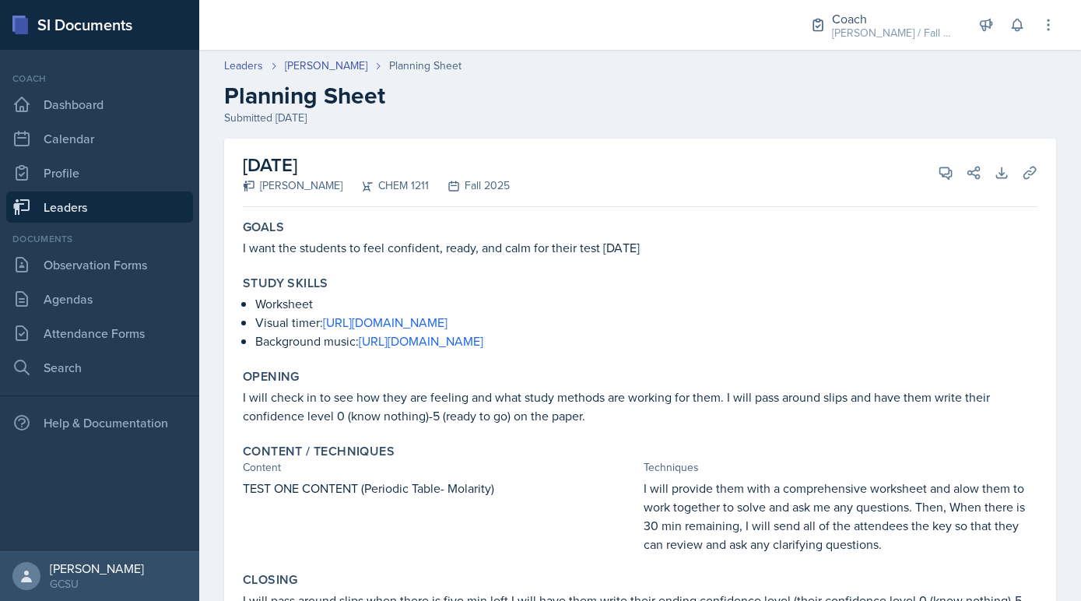
click at [118, 210] on link "Leaders" at bounding box center [99, 206] width 187 height 31
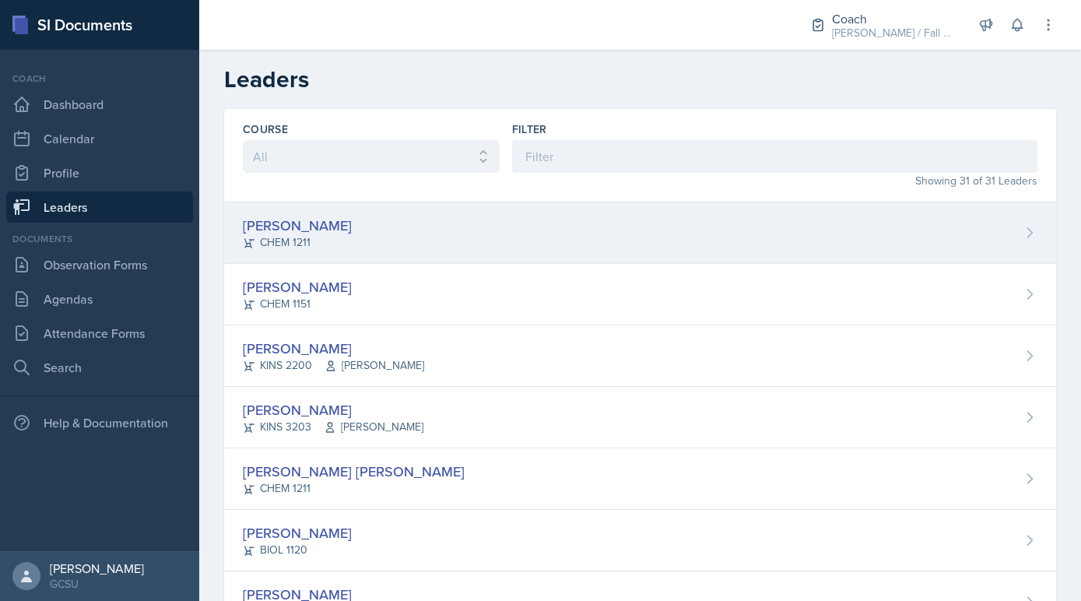
click at [297, 238] on div "CHEM 1211" at bounding box center [297, 242] width 109 height 16
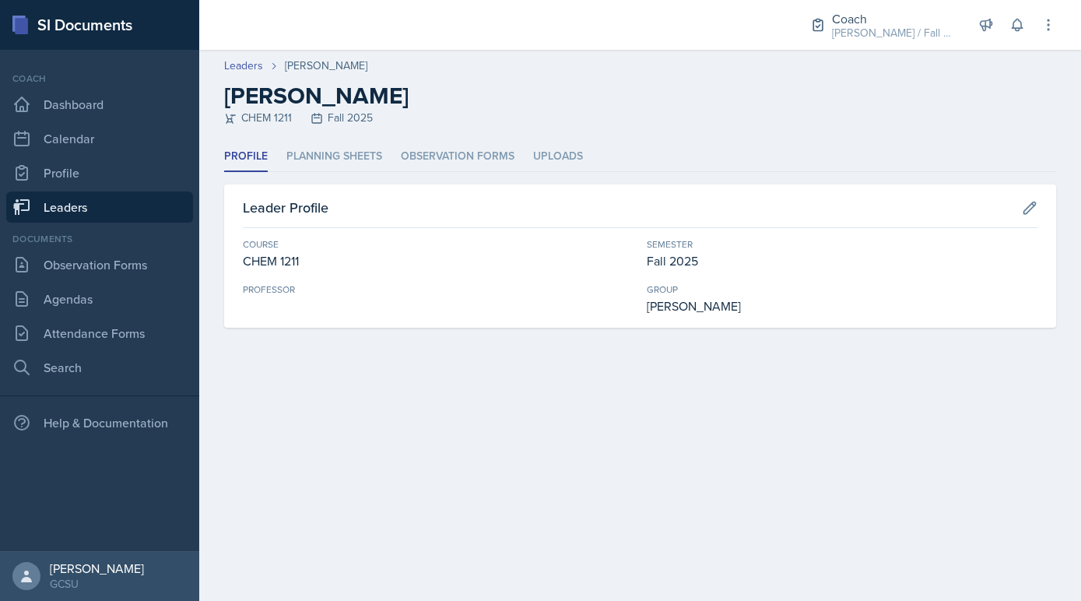
click at [325, 173] on div "Profile Planning Sheets Observation Forms Uploads Profile Planning Sheets Obser…" at bounding box center [640, 235] width 832 height 186
click at [323, 169] on li "Planning Sheets" at bounding box center [334, 157] width 96 height 30
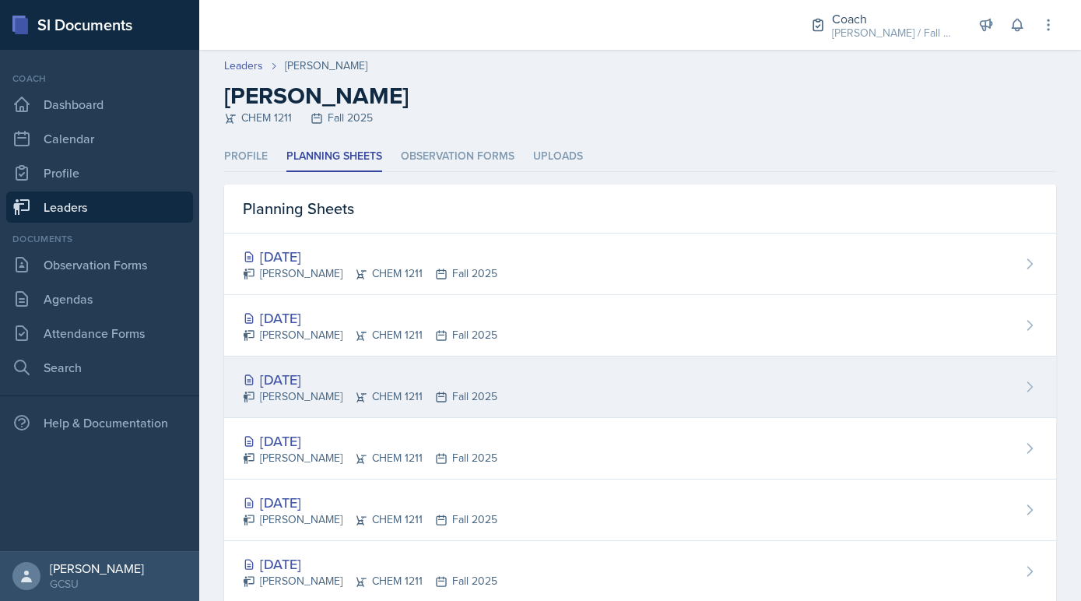
click at [320, 378] on div "[DATE]" at bounding box center [370, 379] width 255 height 21
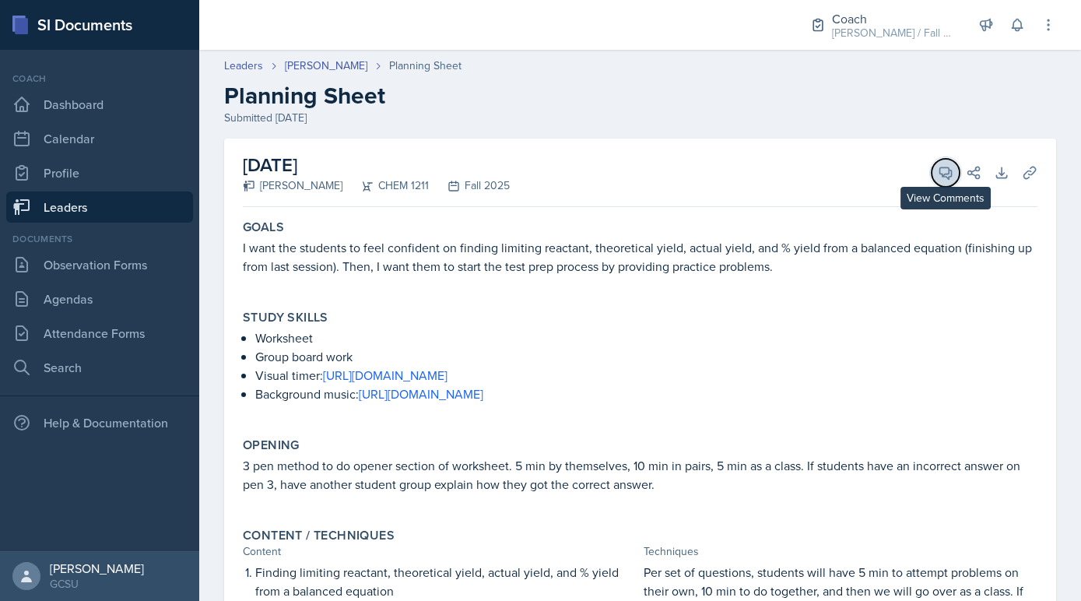
click at [952, 169] on span at bounding box center [951, 167] width 8 height 8
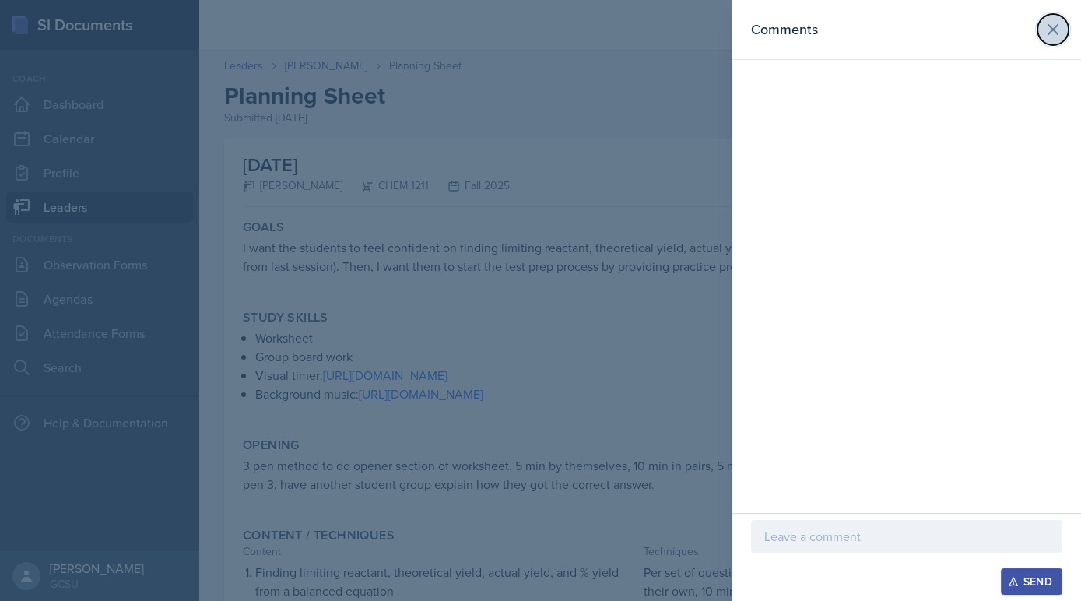
click at [1049, 29] on icon at bounding box center [1053, 29] width 19 height 19
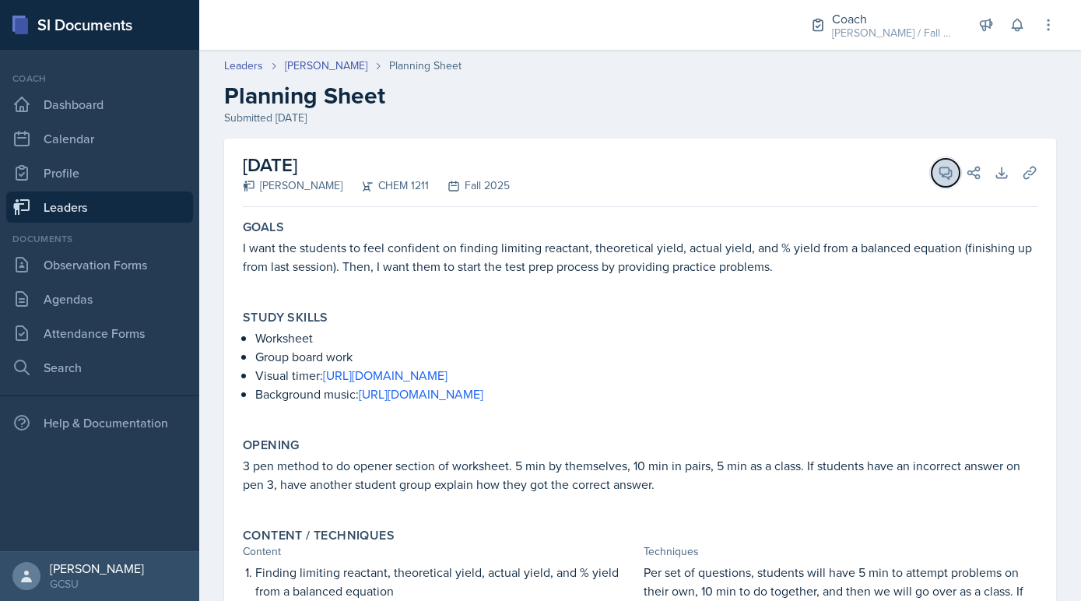
click at [938, 171] on icon at bounding box center [946, 173] width 16 height 16
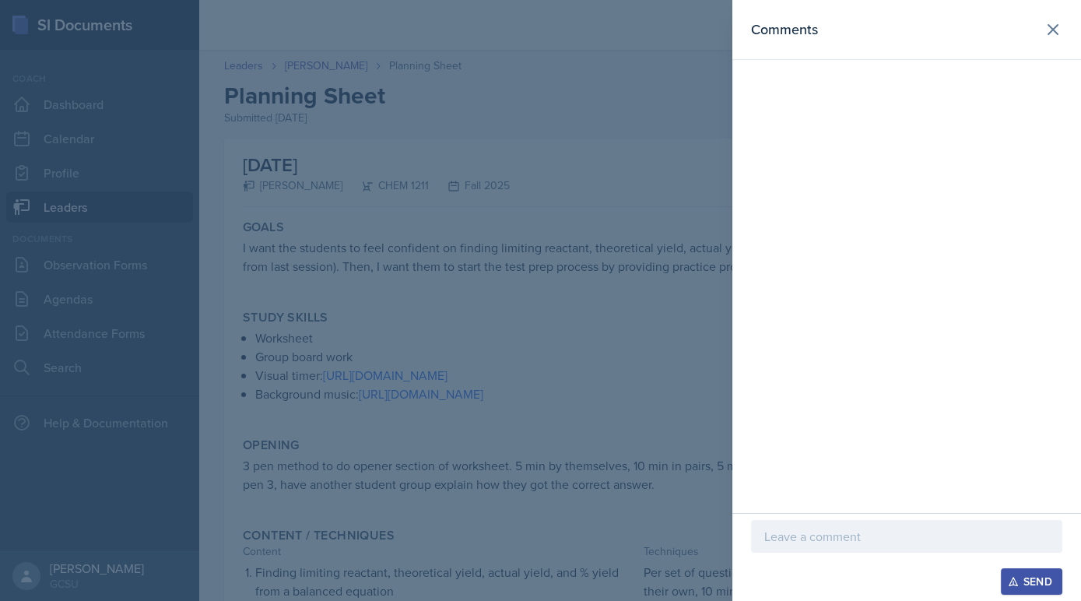
click at [873, 518] on div "Send" at bounding box center [906, 557] width 349 height 88
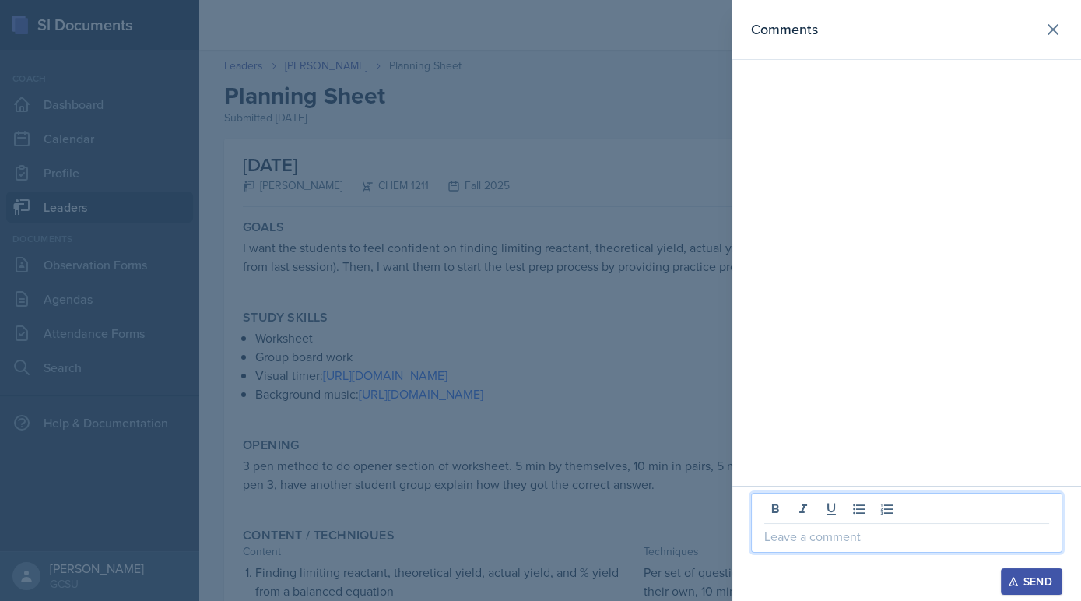
click at [868, 528] on p at bounding box center [906, 536] width 285 height 19
click at [868, 535] on p "Really enjoy this tehnique" at bounding box center [906, 536] width 285 height 19
click at [926, 537] on p "Really enjoy this technique" at bounding box center [906, 536] width 285 height 19
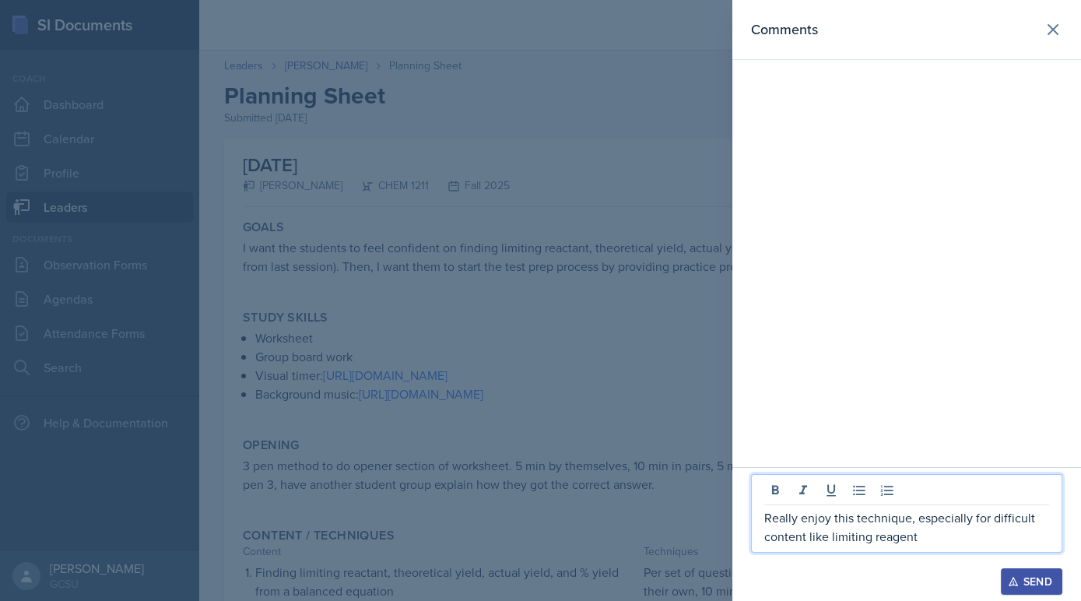
drag, startPoint x: 975, startPoint y: 538, endPoint x: 987, endPoint y: 523, distance: 18.8
click at [987, 523] on p "Really enjoy this technique, especially for difficult content like limiting rea…" at bounding box center [906, 526] width 285 height 37
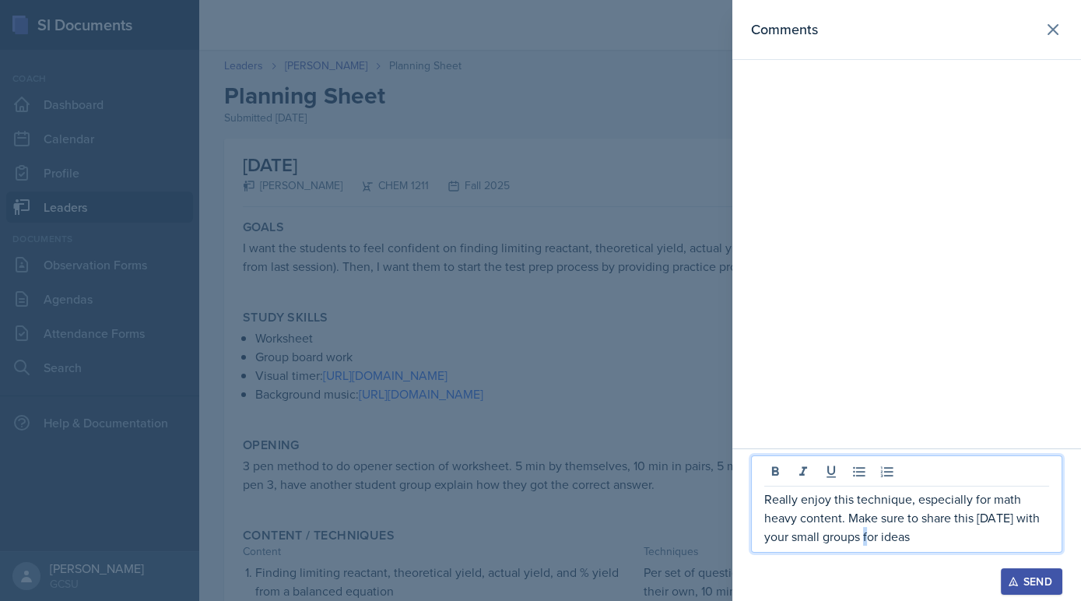
click at [876, 539] on p "Really enjoy this technique, especially for math heavy content. Make sure to sh…" at bounding box center [906, 518] width 285 height 56
click at [835, 542] on p "Really enjoy this technique, especially for math heavy content. Make sure to sh…" at bounding box center [906, 518] width 285 height 56
click at [908, 538] on p "Really enjoy this technique, especially for math heavy content. Make sure to sh…" at bounding box center [906, 518] width 285 height 56
click at [908, 535] on p "Really enjoy this technique, especially for math heavy content. Make sure to sh…" at bounding box center [906, 518] width 285 height 56
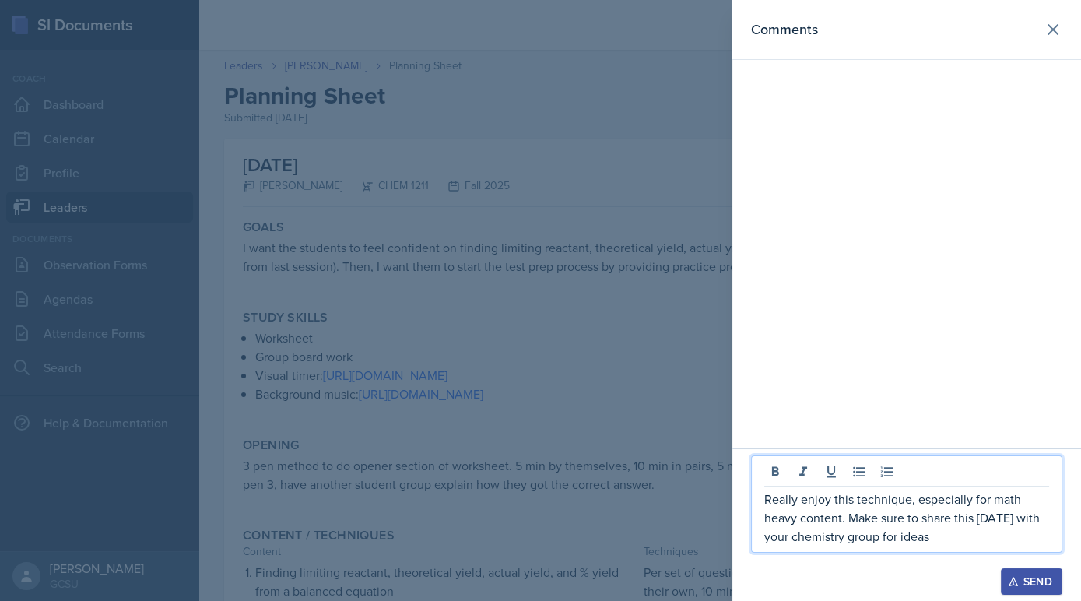
click at [971, 542] on p "Really enjoy this technique, especially for math heavy content. Make sure to sh…" at bounding box center [906, 518] width 285 height 56
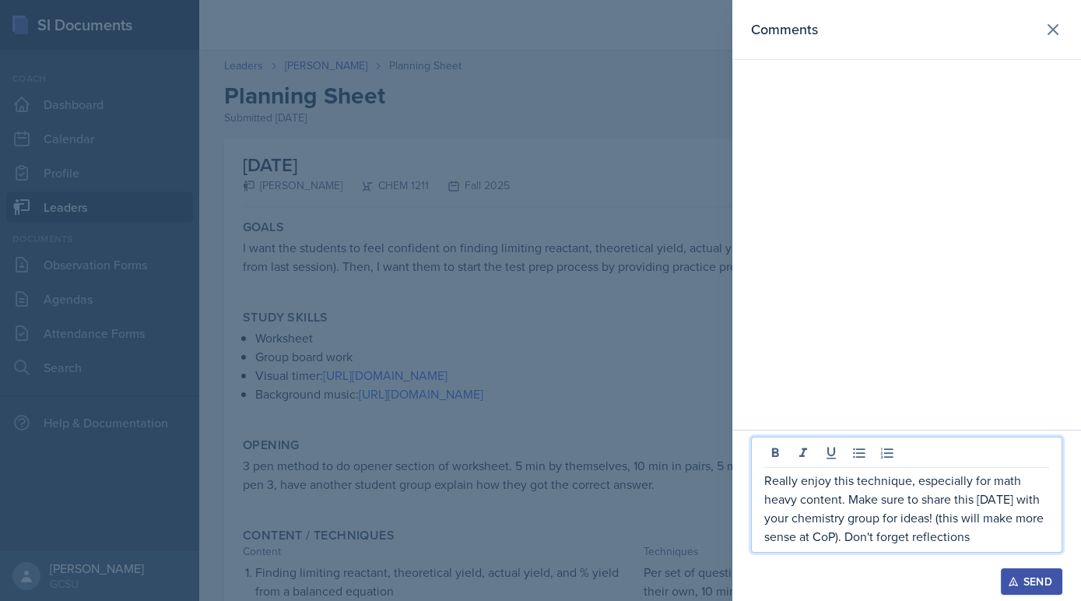
click at [945, 538] on p "Really enjoy this technique, especially for math heavy content. Make sure to sh…" at bounding box center [906, 508] width 285 height 75
click at [1038, 535] on p "Really enjoy this technique, especially for math heavy content. Make sure to sh…" at bounding box center [906, 508] width 285 height 75
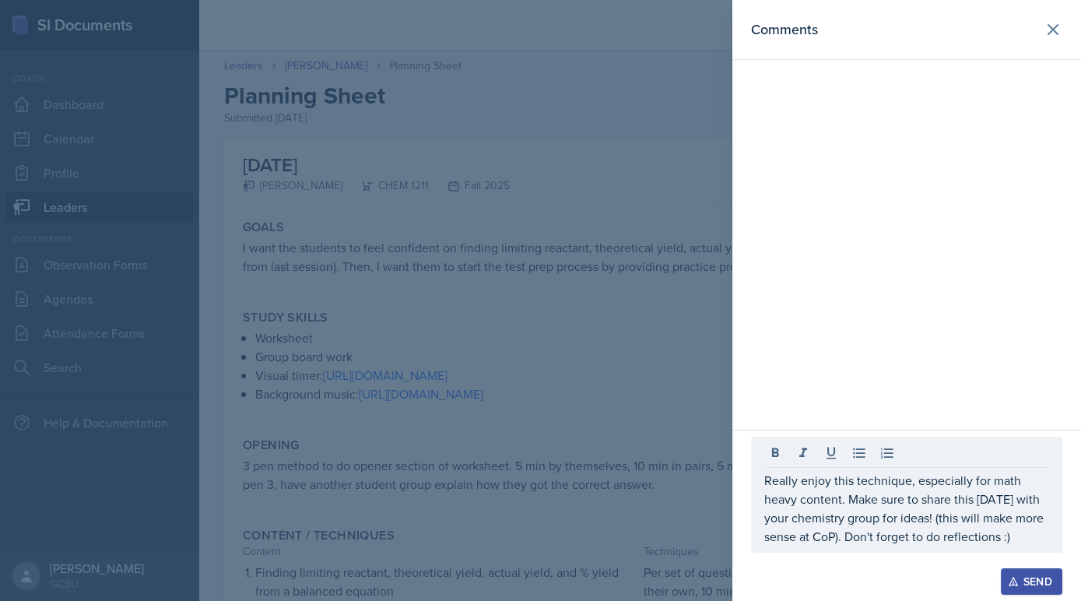
click at [1052, 575] on button "Send" at bounding box center [1031, 581] width 61 height 26
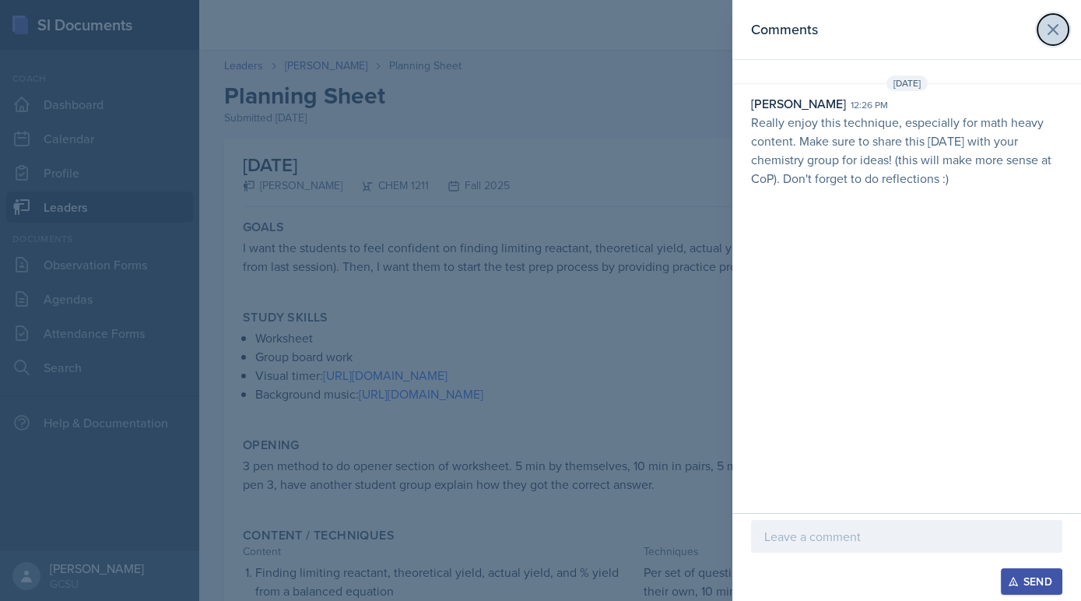
click at [1055, 20] on icon at bounding box center [1053, 29] width 19 height 19
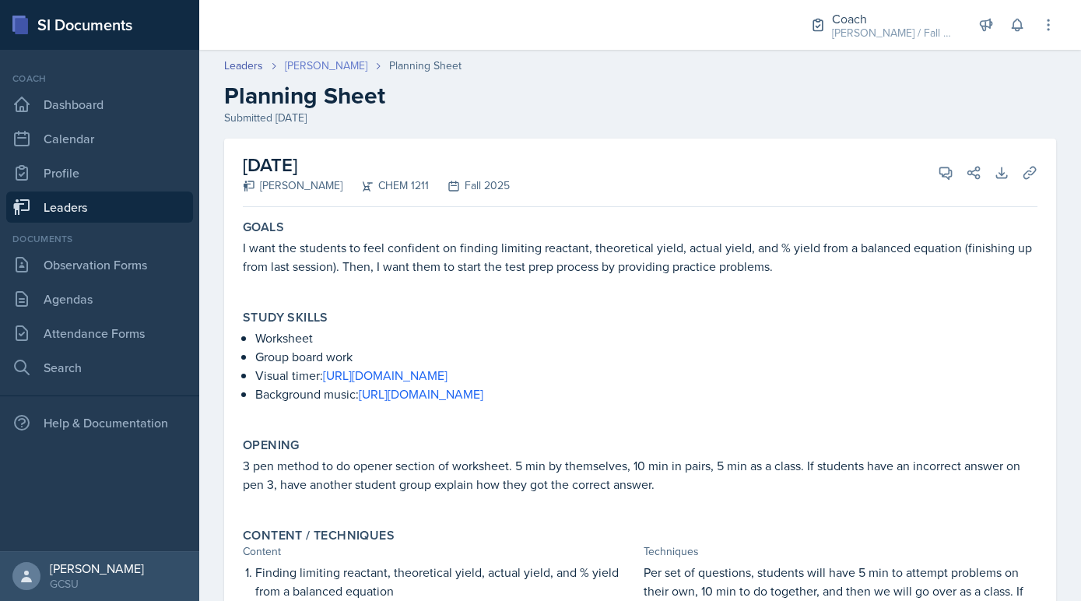
click at [317, 62] on link "[PERSON_NAME]" at bounding box center [326, 66] width 83 height 16
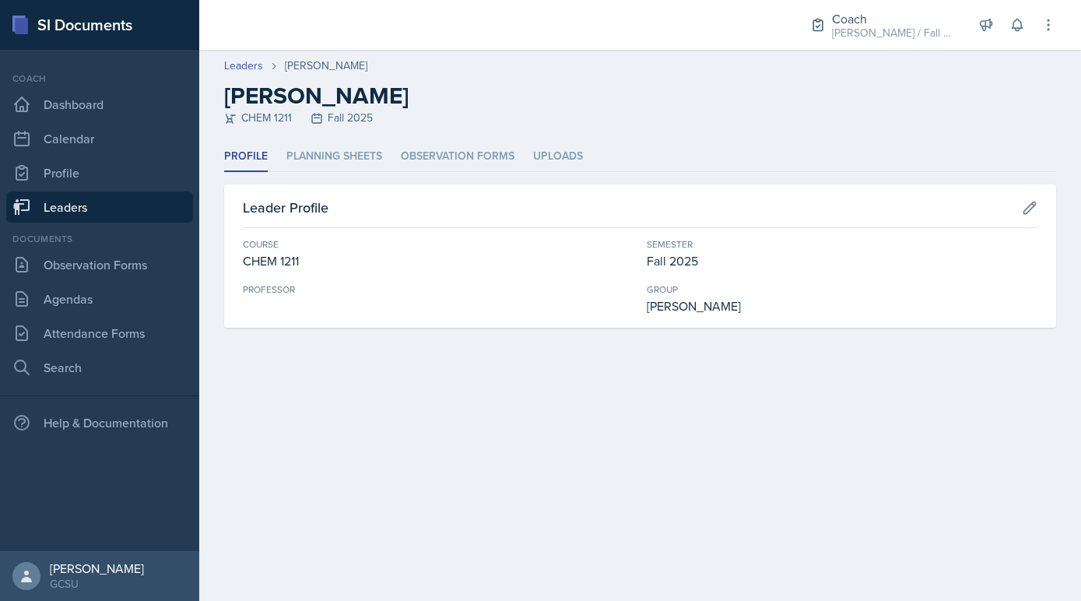
click at [114, 202] on link "Leaders" at bounding box center [99, 206] width 187 height 31
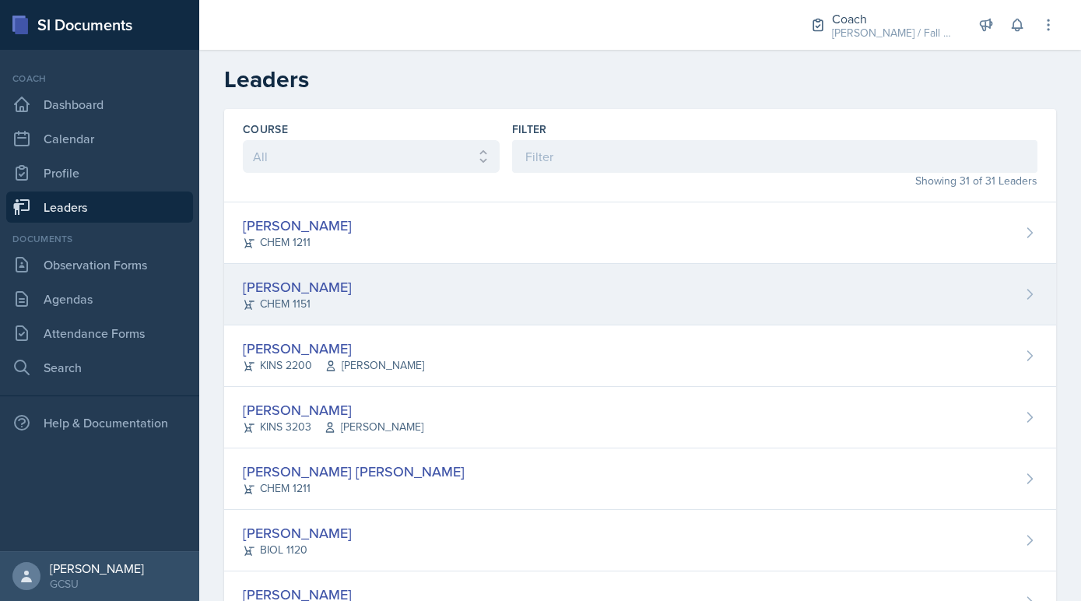
click at [275, 298] on div "CHEM 1151" at bounding box center [297, 304] width 109 height 16
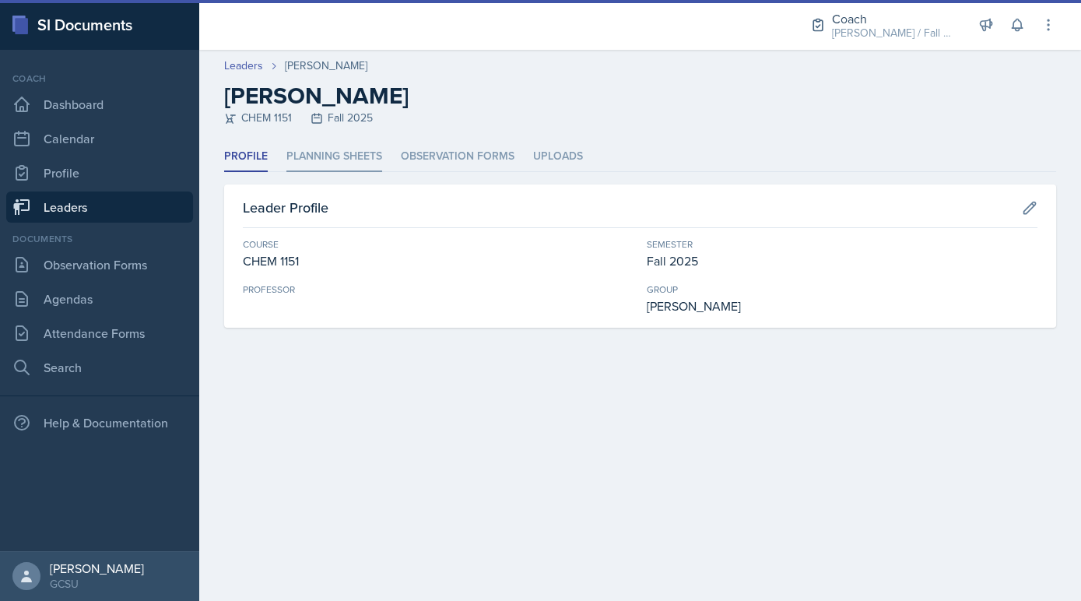
click at [342, 152] on li "Planning Sheets" at bounding box center [334, 157] width 96 height 30
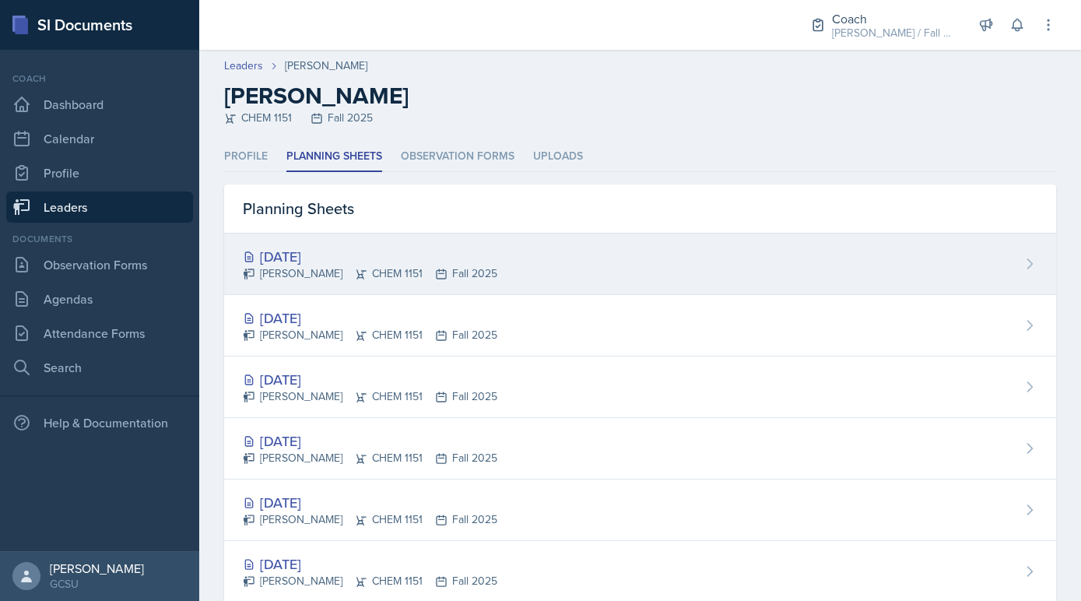
click at [334, 247] on div "[DATE]" at bounding box center [370, 256] width 255 height 21
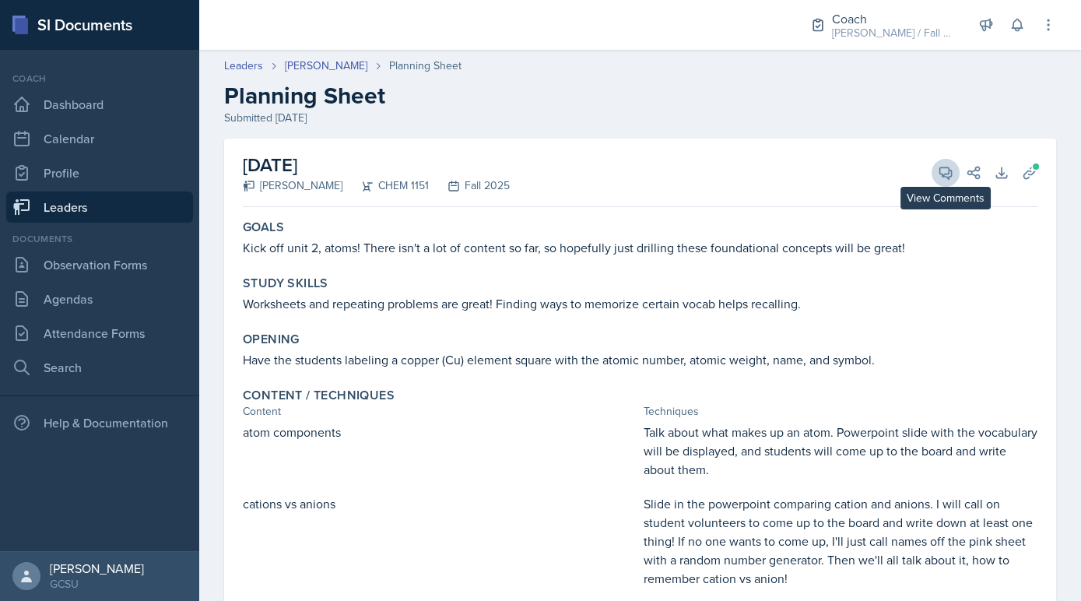
click at [944, 181] on button "View Comments" at bounding box center [946, 173] width 28 height 28
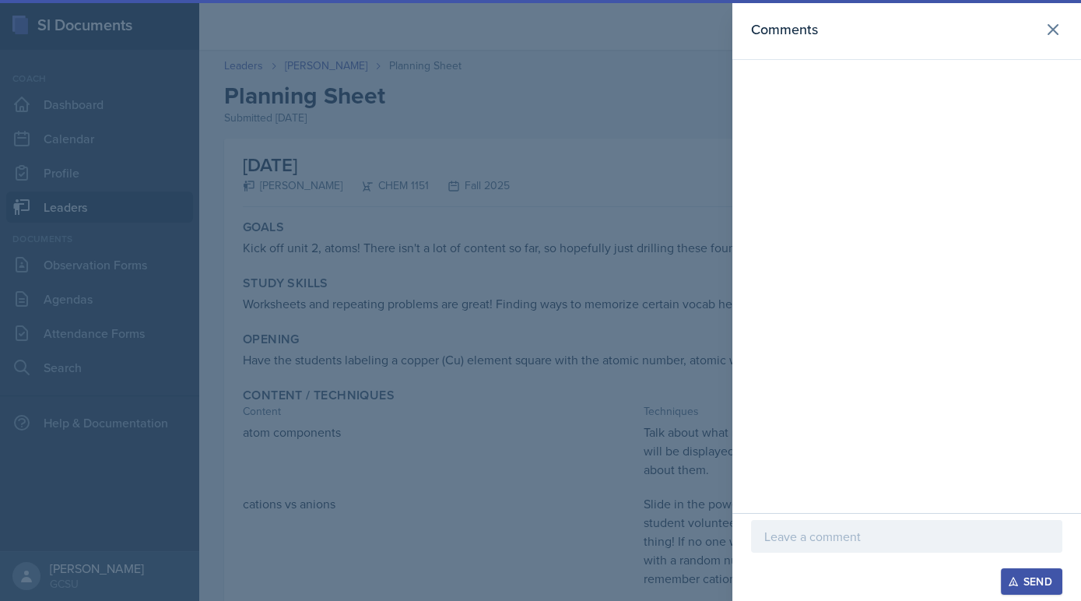
click at [879, 525] on div at bounding box center [906, 536] width 311 height 33
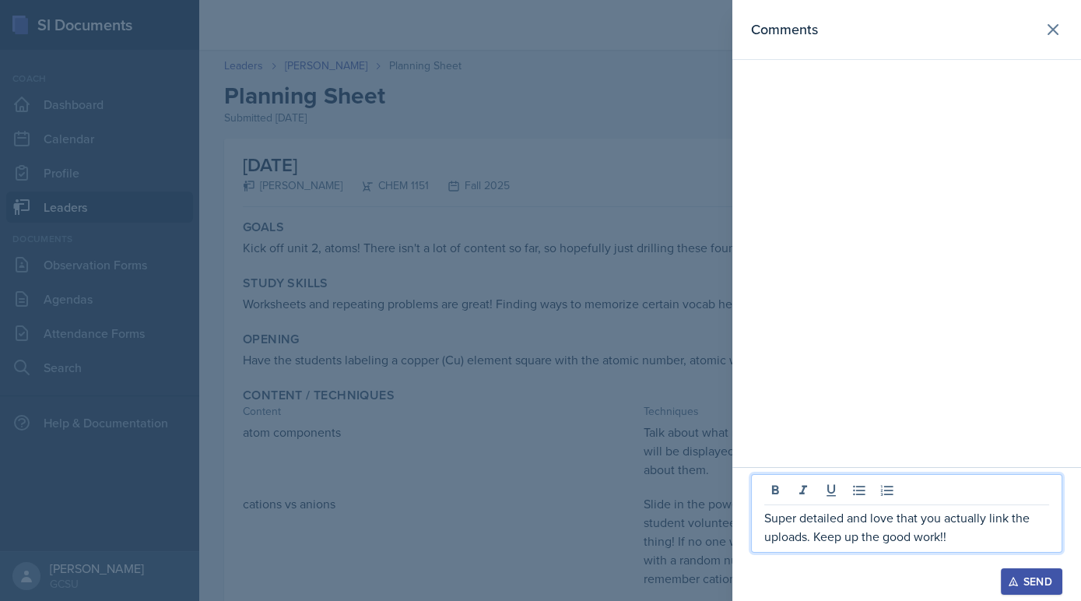
click at [651, 360] on div at bounding box center [540, 300] width 1081 height 601
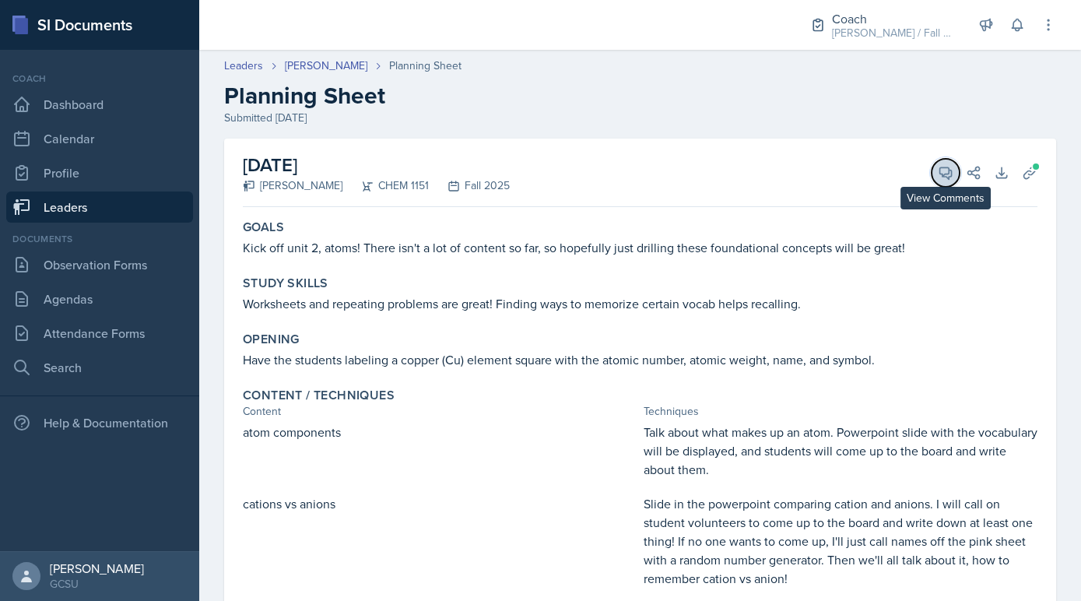
click at [946, 166] on icon at bounding box center [946, 173] width 16 height 16
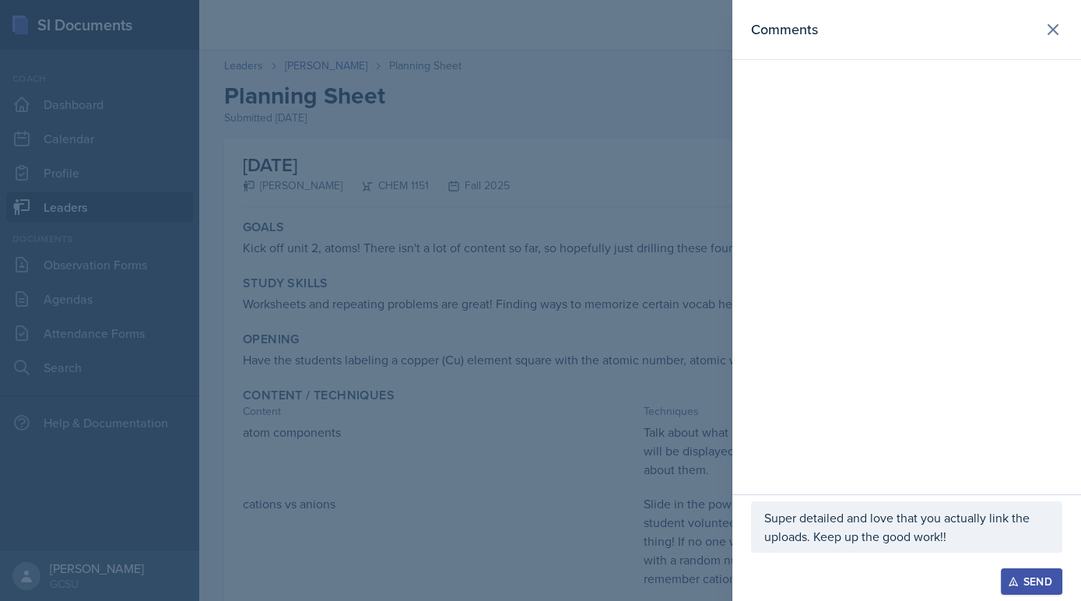
click at [980, 546] on p "Super detailed and love that you actually link the uploads. Keep up the good wo…" at bounding box center [906, 526] width 285 height 37
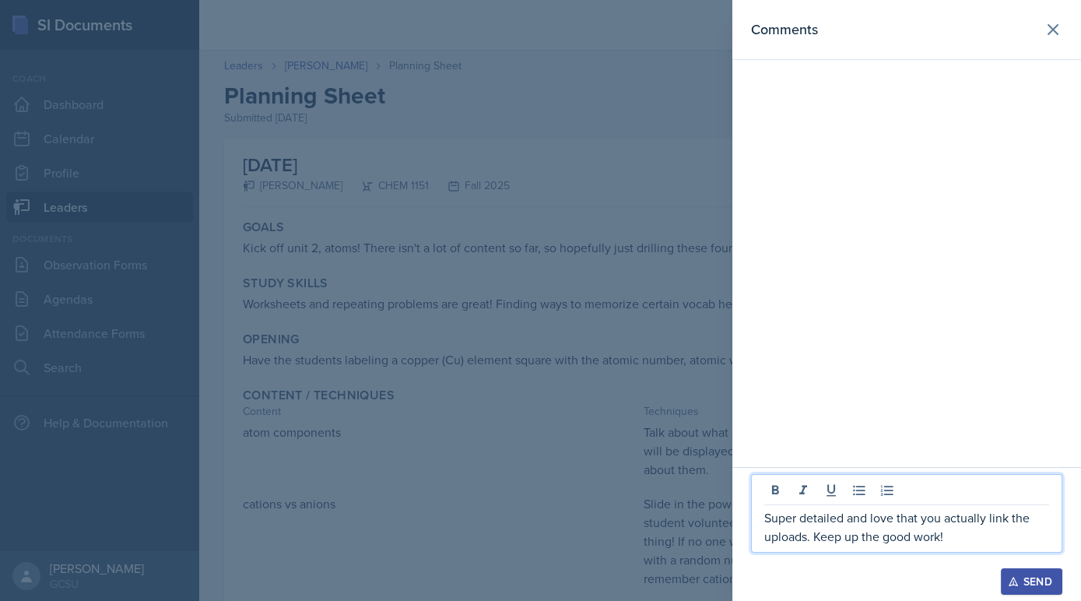
click at [1015, 572] on button "Send" at bounding box center [1031, 581] width 61 height 26
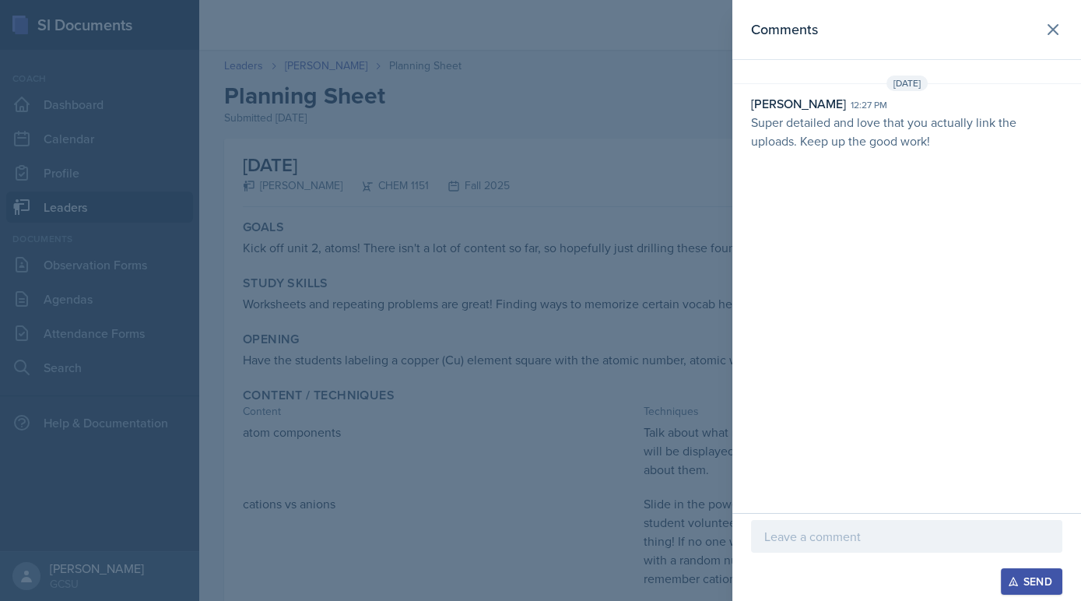
click at [627, 160] on div at bounding box center [540, 300] width 1081 height 601
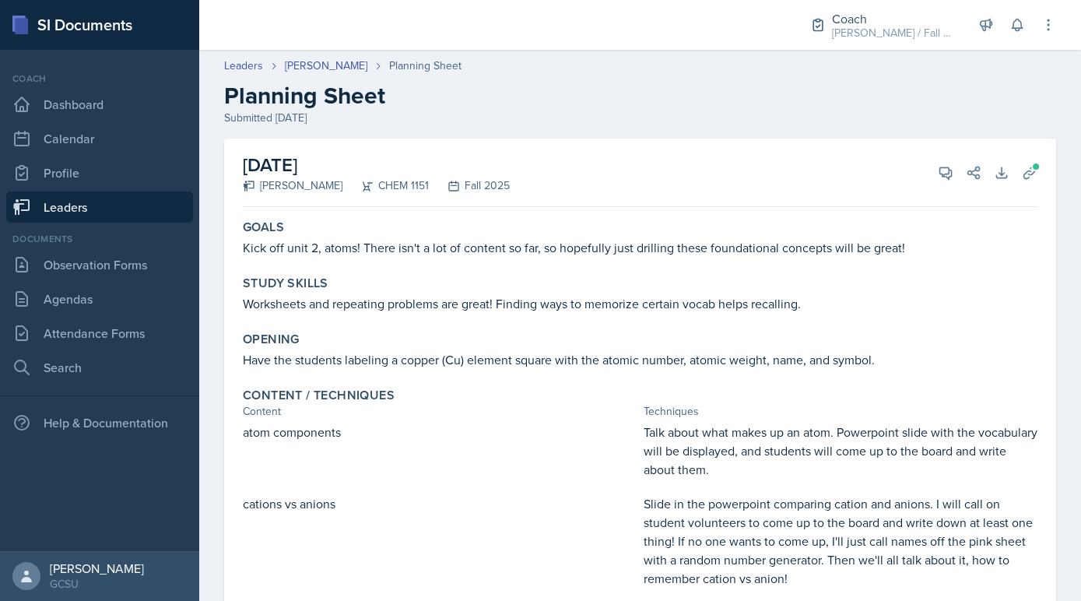
click at [76, 214] on link "Leaders" at bounding box center [99, 206] width 187 height 31
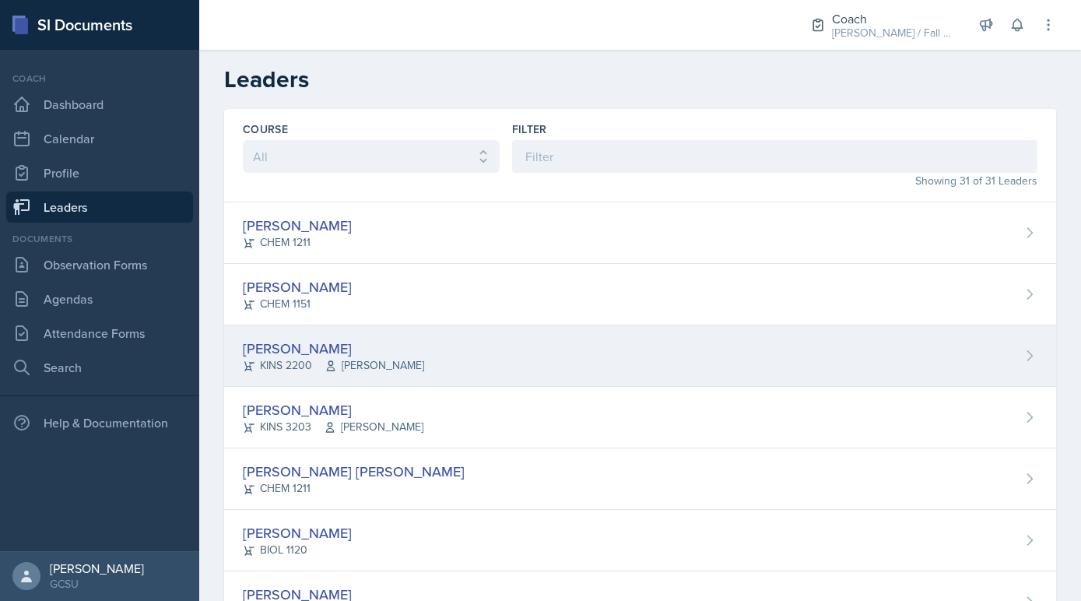
click at [295, 381] on div "Mallory Bates KINS 2200 Dr. Parks" at bounding box center [640, 355] width 832 height 61
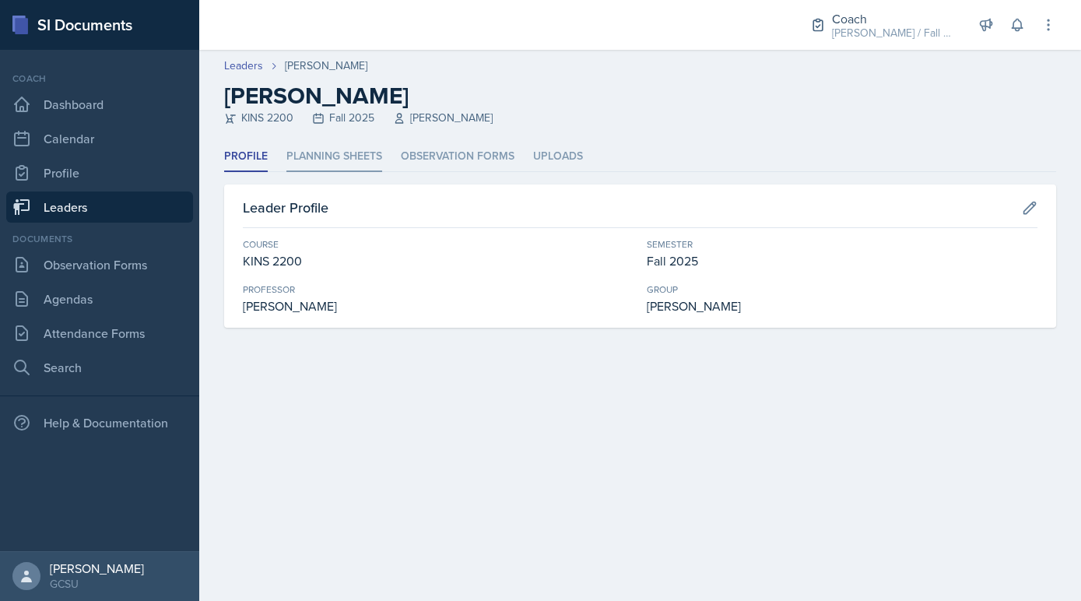
click at [366, 142] on li "Planning Sheets" at bounding box center [334, 157] width 96 height 30
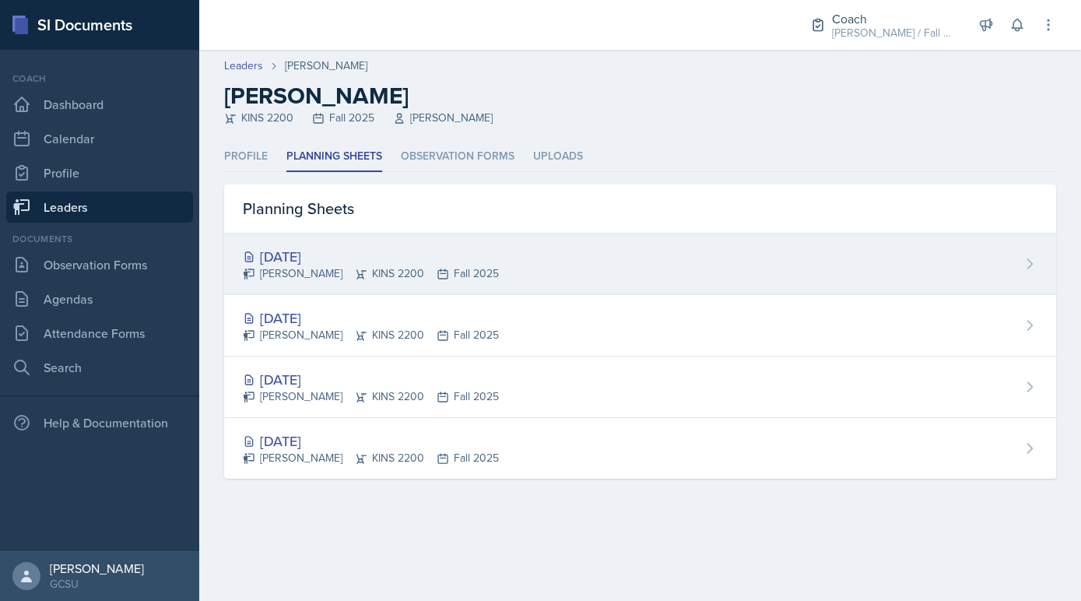
click at [371, 268] on div "Mallory Bates KINS 2200 Fall 2025" at bounding box center [371, 273] width 256 height 16
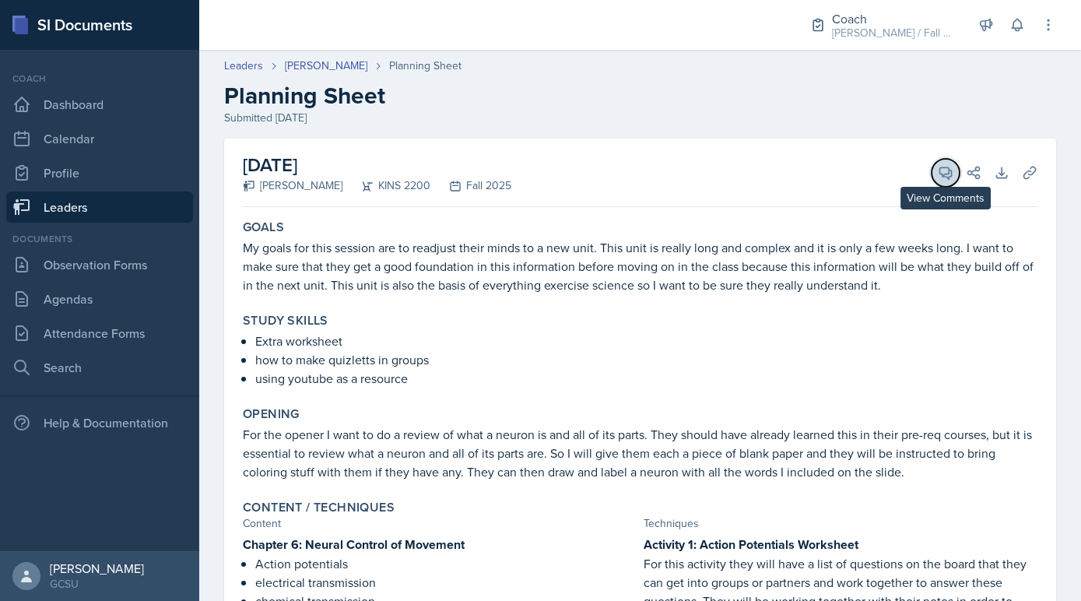
click at [947, 170] on icon at bounding box center [946, 173] width 16 height 16
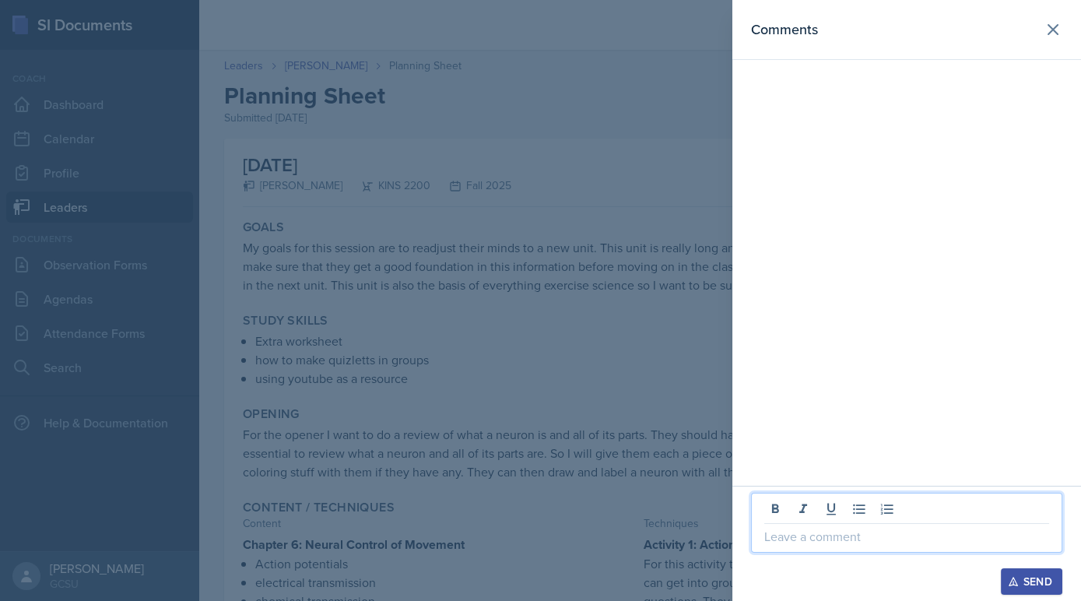
click at [836, 537] on p at bounding box center [906, 536] width 285 height 19
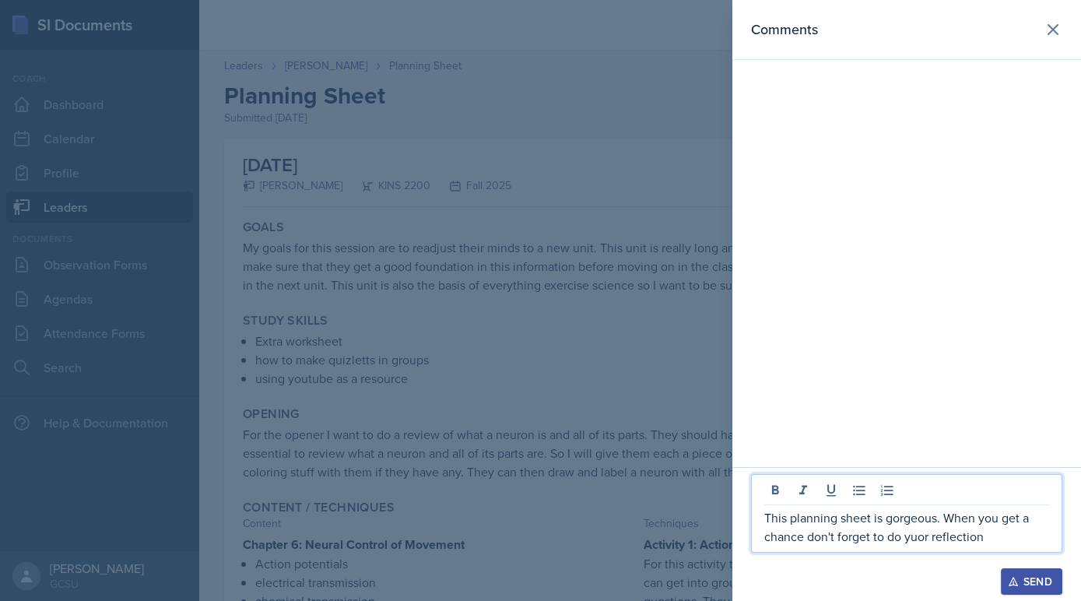
click at [923, 536] on p "This planning sheet is gorgeous. When you get a chance don't forget to do yuor …" at bounding box center [906, 526] width 285 height 37
click at [1009, 546] on p "This planning sheet is gorgeous. When you get a chance don't forget to do your …" at bounding box center [906, 526] width 285 height 37
click at [665, 490] on div at bounding box center [540, 300] width 1081 height 601
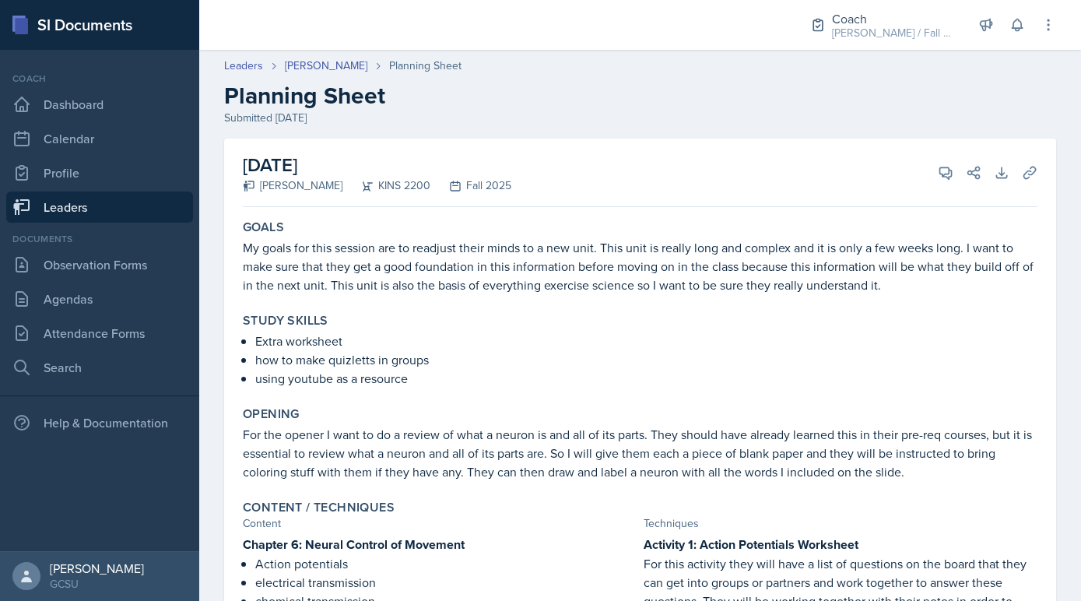
scroll to position [78, 0]
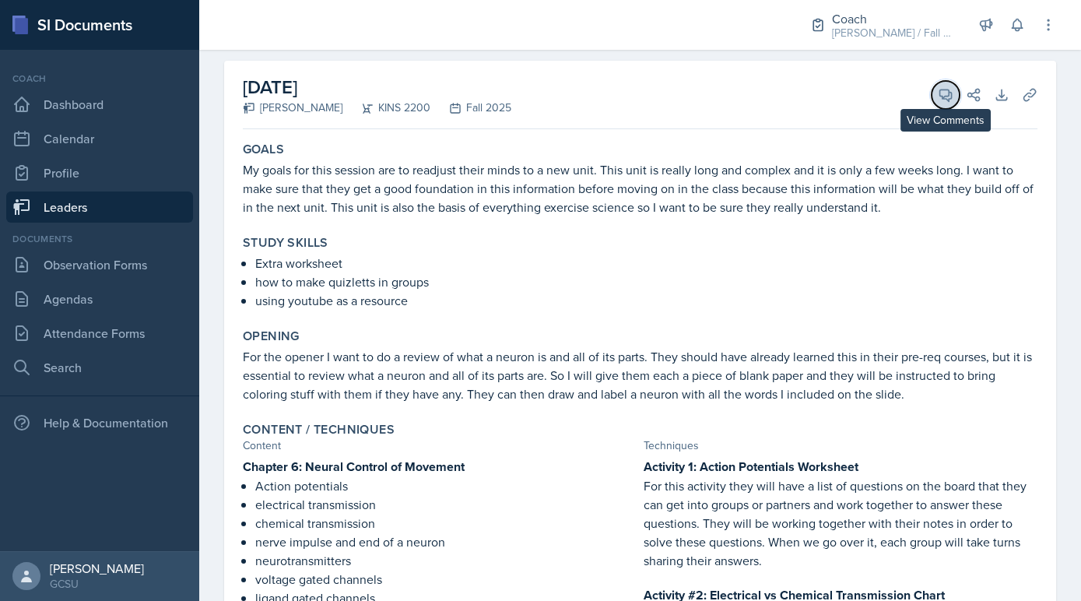
click at [940, 95] on icon at bounding box center [946, 96] width 12 height 12
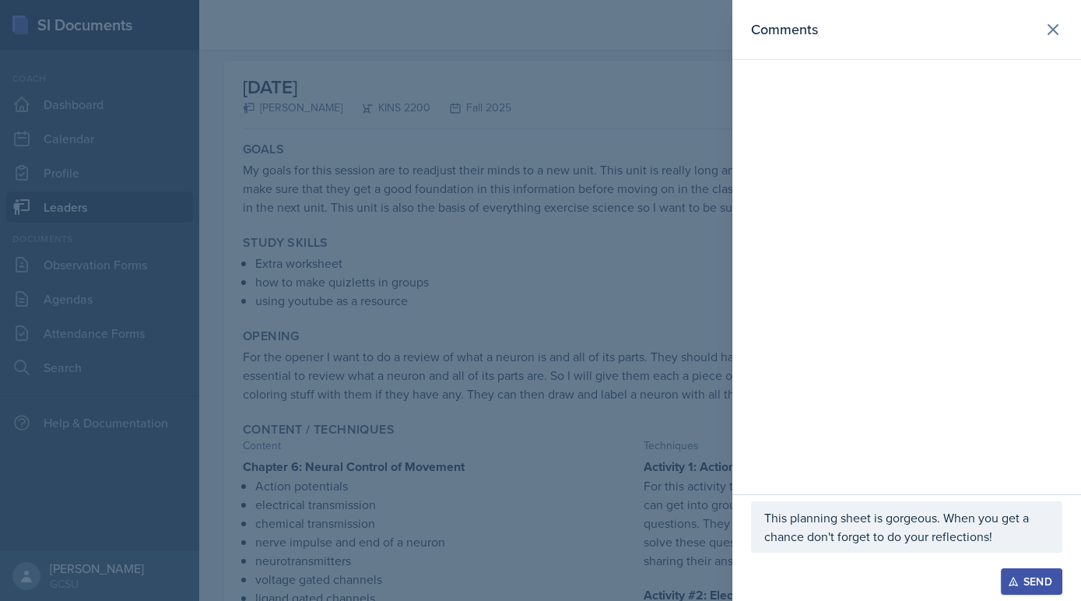
click at [943, 520] on p "This planning sheet is gorgeous. When you get a chance don't forget to do your …" at bounding box center [906, 526] width 285 height 37
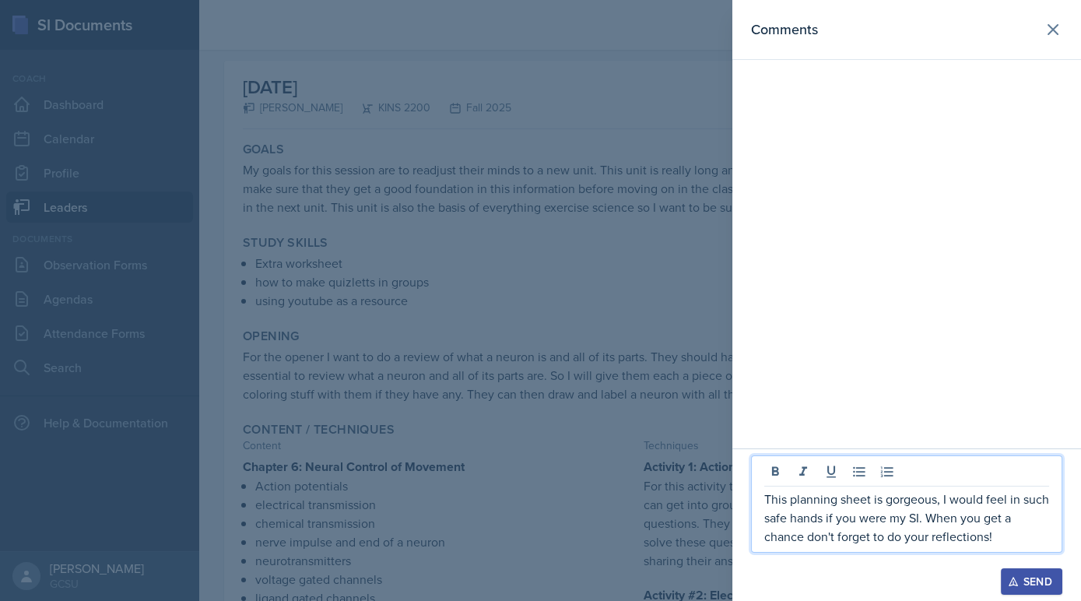
click at [424, 433] on div at bounding box center [540, 300] width 1081 height 601
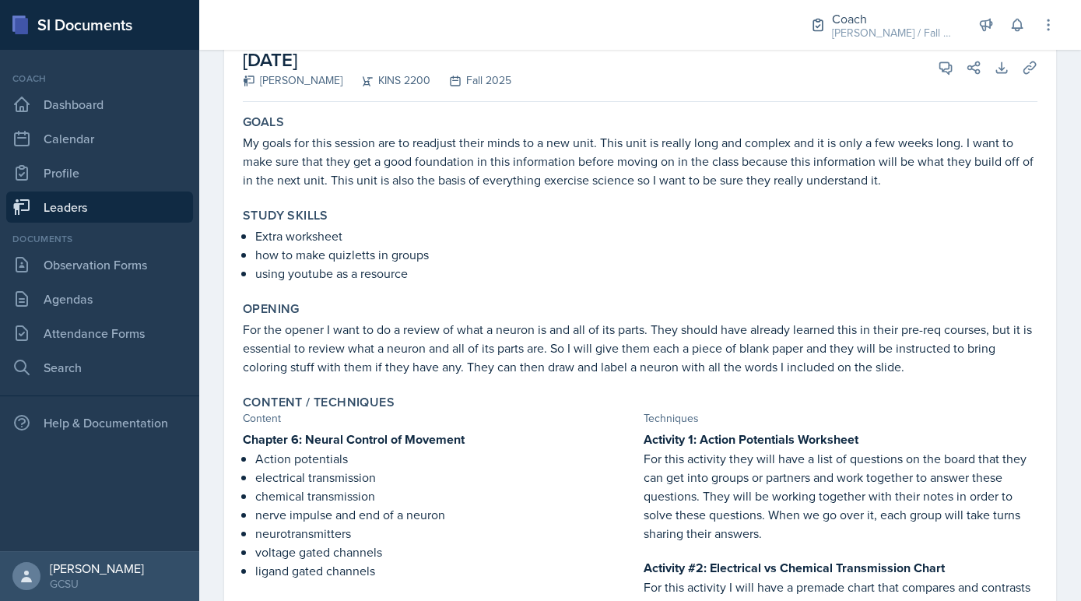
scroll to position [86, 0]
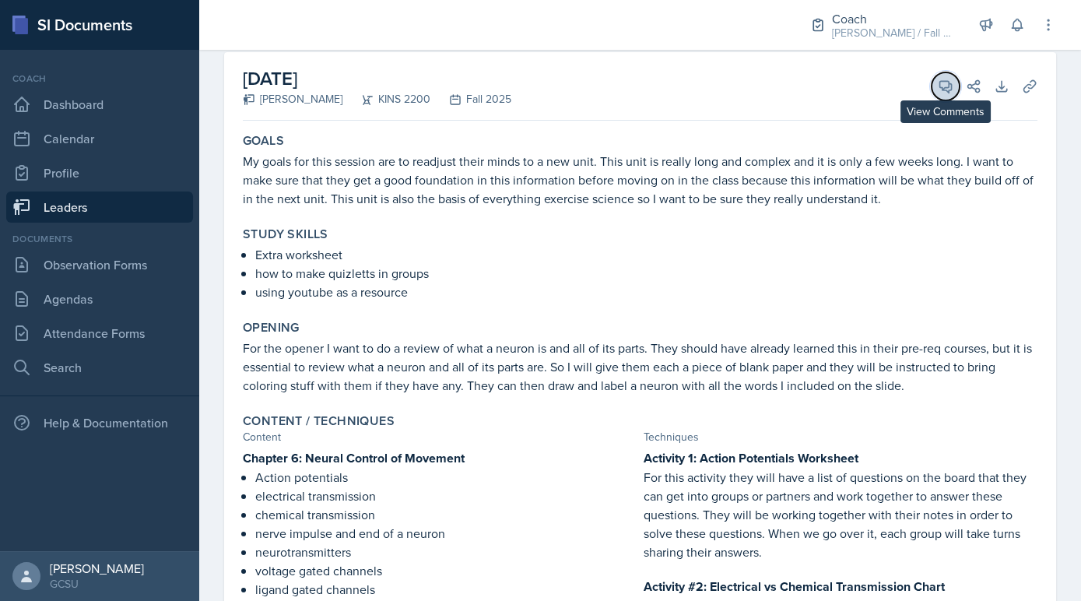
click at [936, 88] on button "View Comments" at bounding box center [946, 86] width 28 height 28
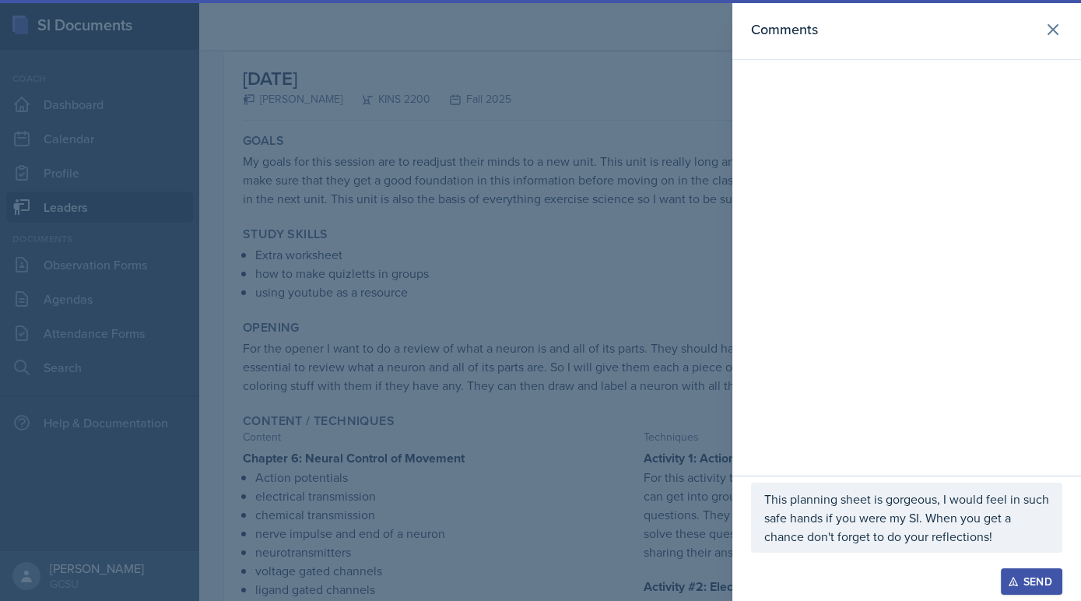
click at [1039, 585] on div "Send" at bounding box center [1031, 581] width 41 height 12
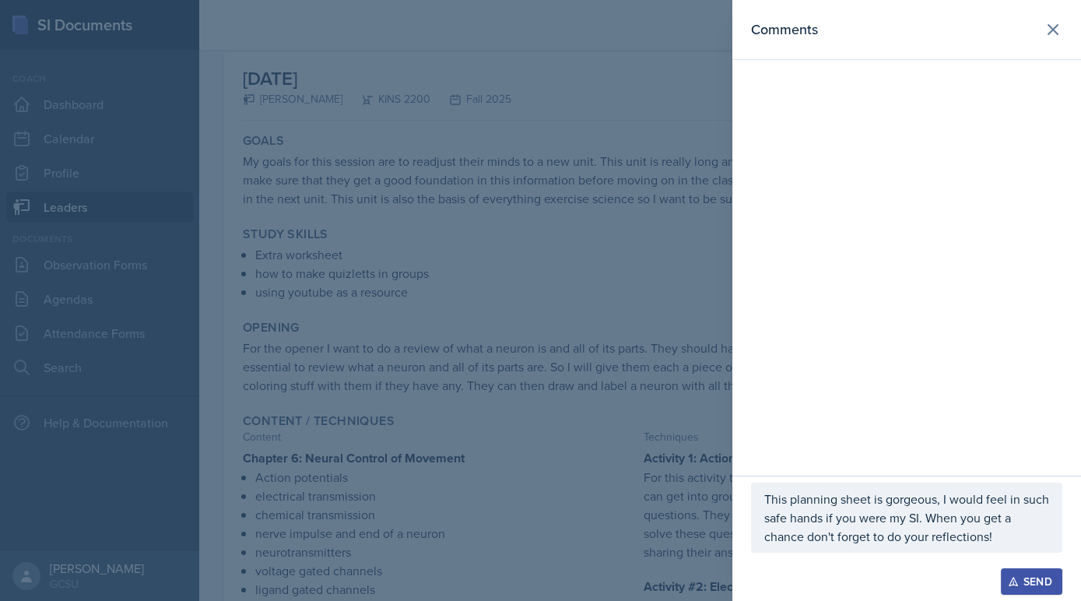
click at [1017, 576] on icon "button" at bounding box center [1013, 581] width 11 height 11
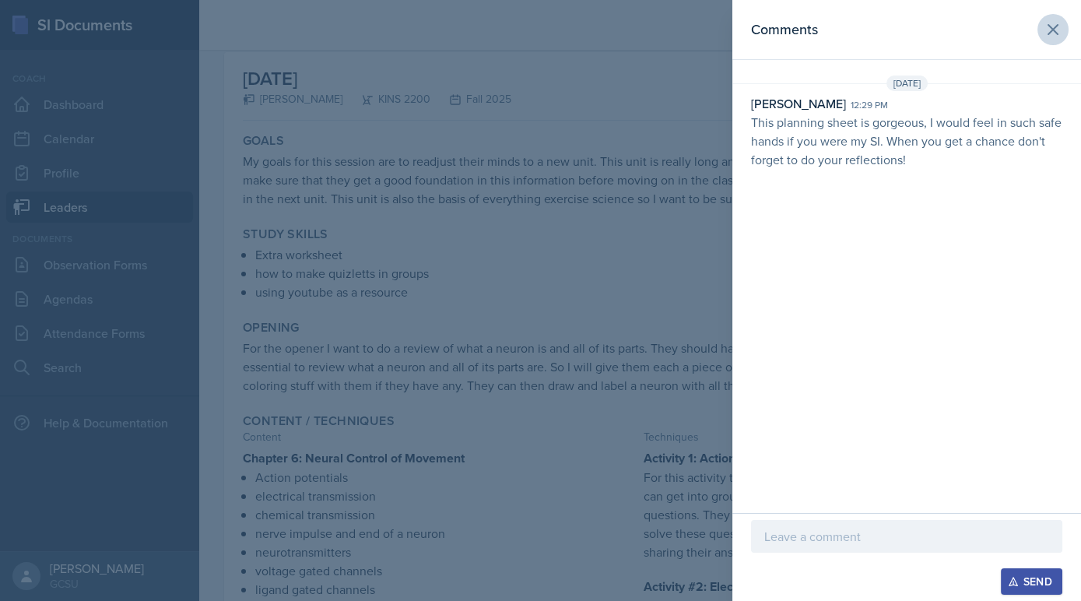
click at [1059, 41] on button at bounding box center [1053, 29] width 31 height 31
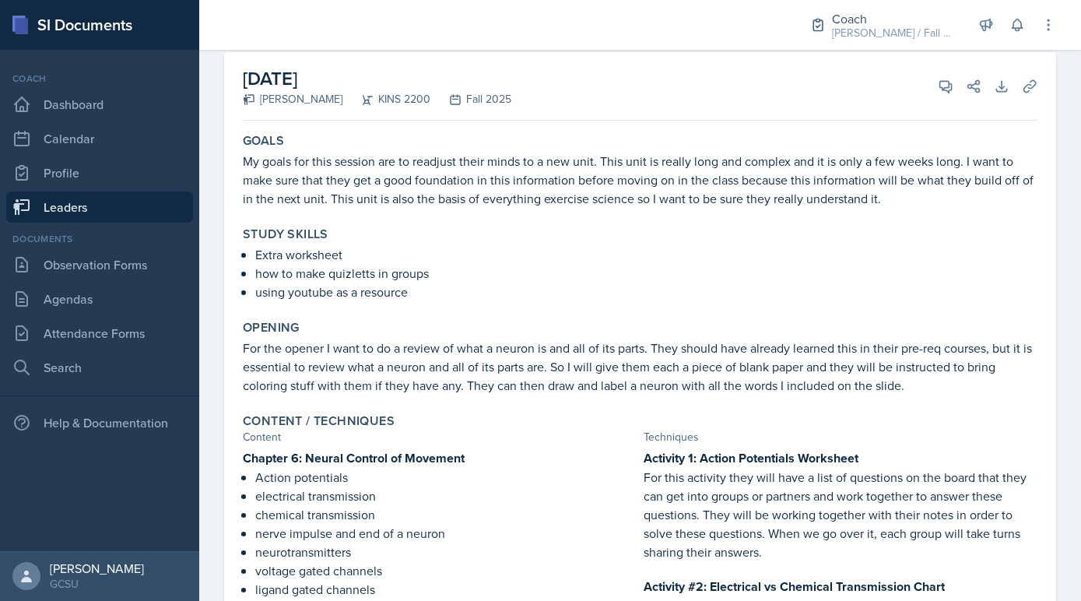
click at [121, 208] on link "Leaders" at bounding box center [99, 206] width 187 height 31
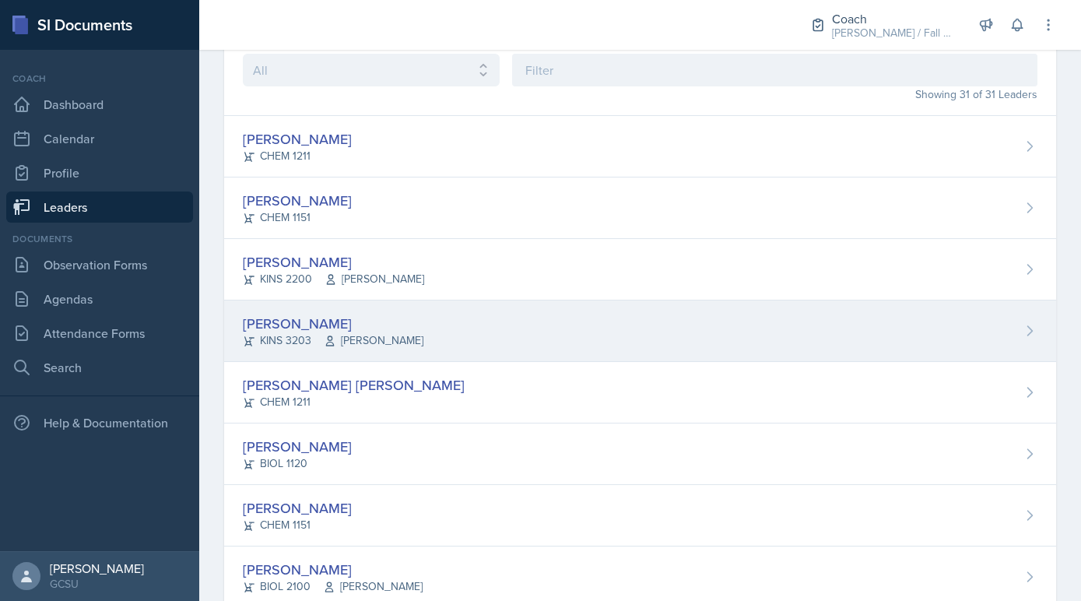
click at [328, 348] on div "Mallory Bates KINS 3203 Dr. Massey" at bounding box center [640, 330] width 832 height 61
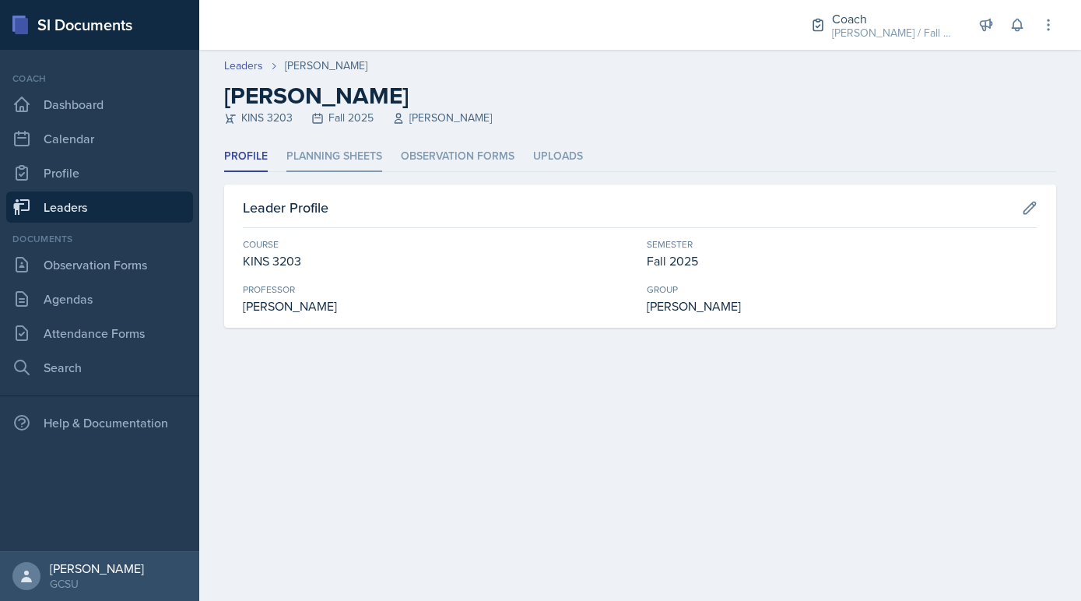
click at [353, 169] on li "Planning Sheets" at bounding box center [334, 157] width 96 height 30
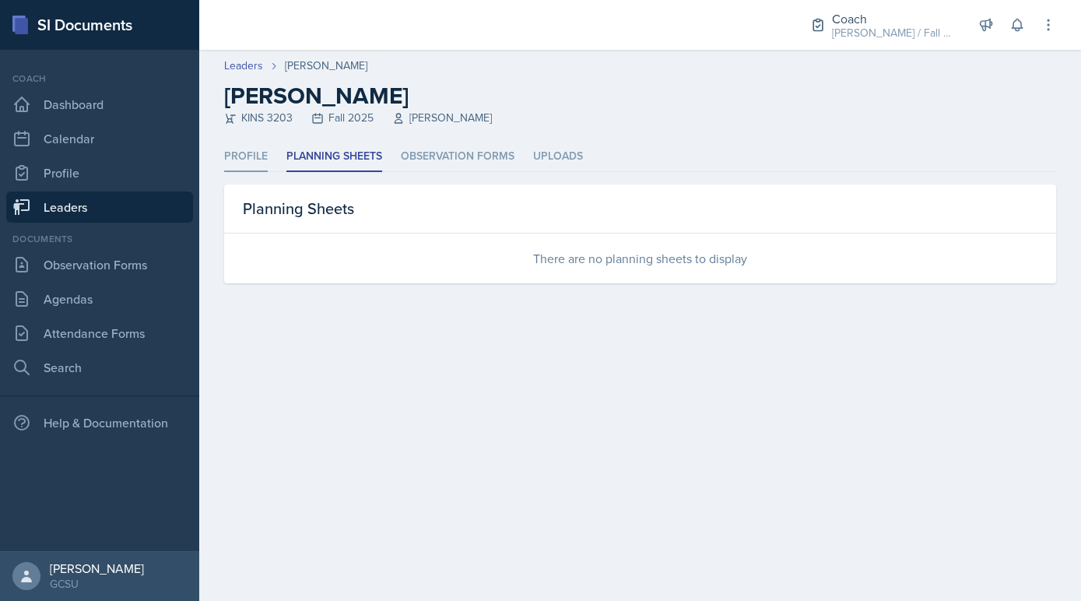
click at [243, 158] on li "Profile" at bounding box center [246, 157] width 44 height 30
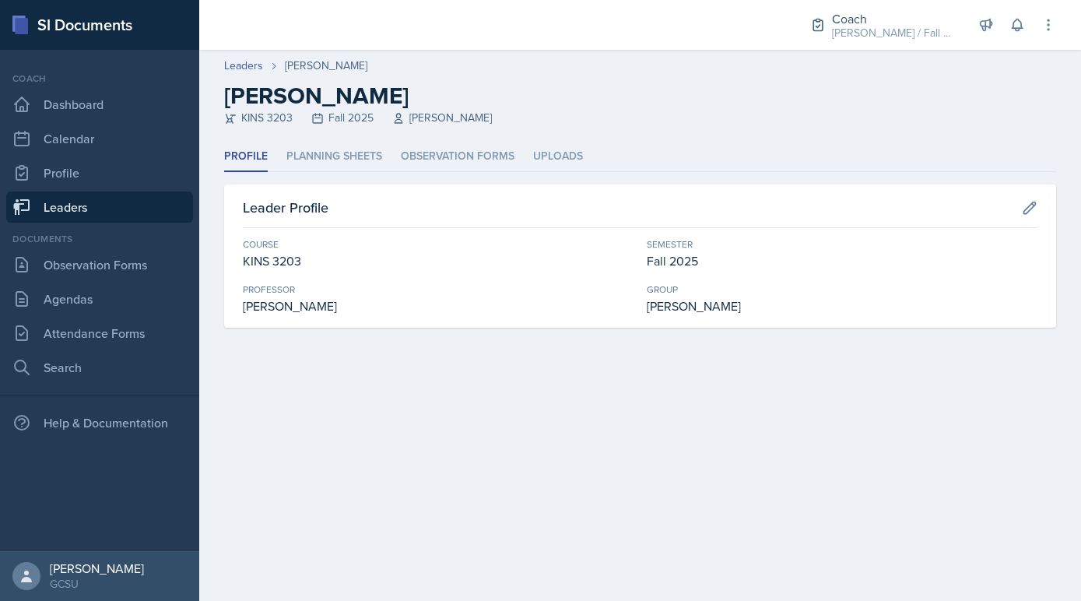
click at [114, 205] on link "Leaders" at bounding box center [99, 206] width 187 height 31
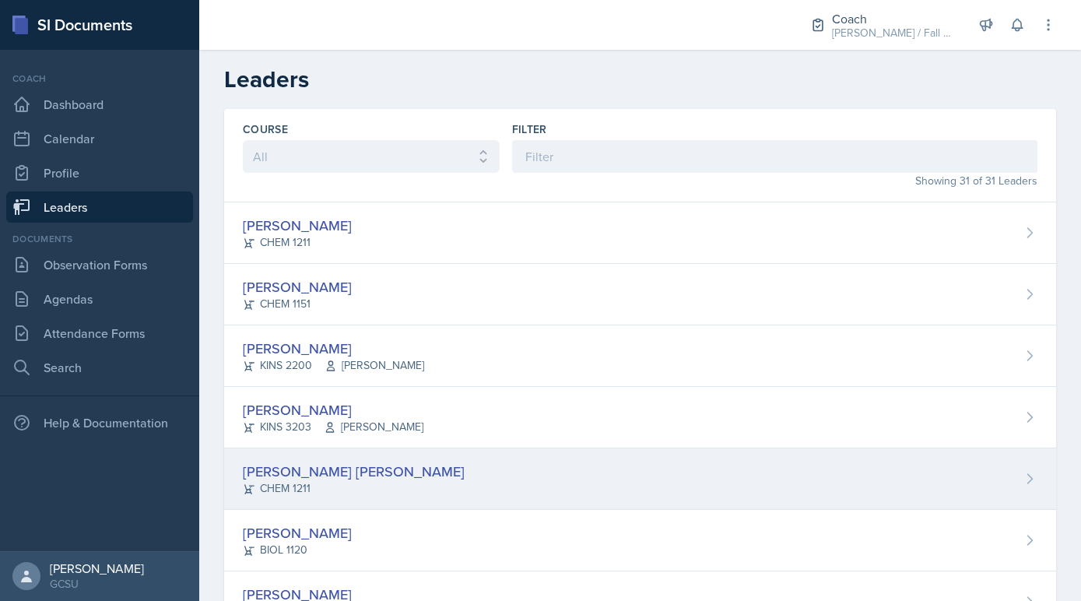
click at [308, 477] on div "[PERSON_NAME] [PERSON_NAME]" at bounding box center [354, 471] width 222 height 21
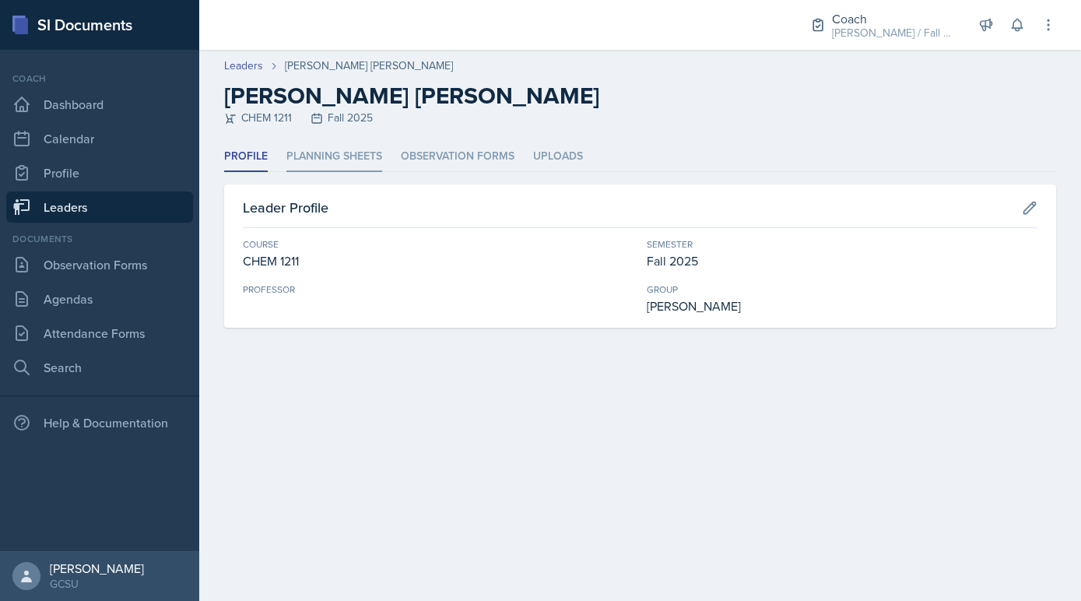
click at [317, 156] on li "Planning Sheets" at bounding box center [334, 157] width 96 height 30
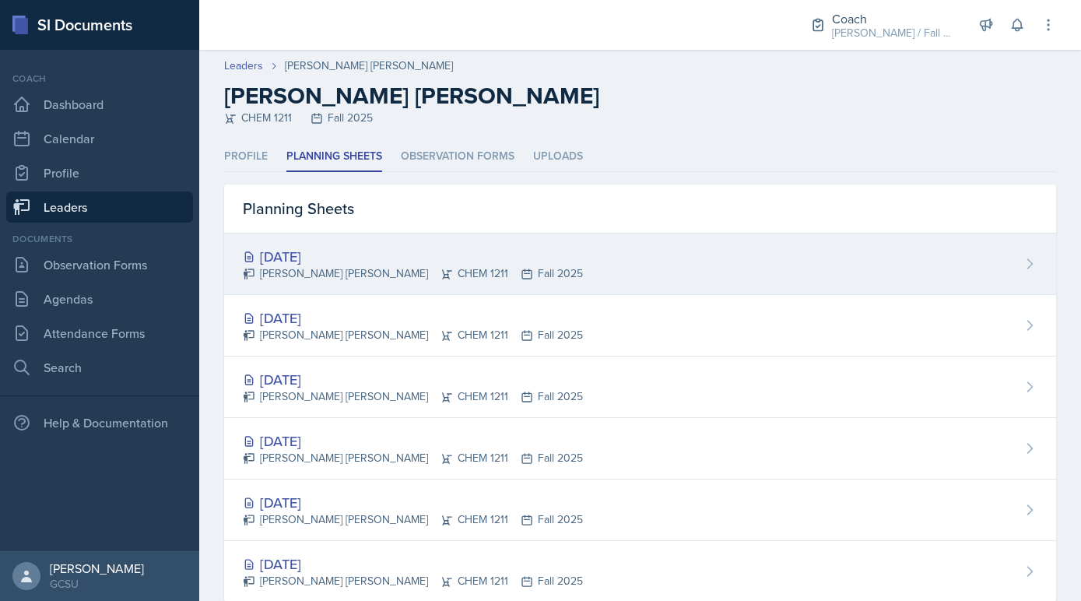
click at [307, 261] on div "[DATE]" at bounding box center [413, 256] width 340 height 21
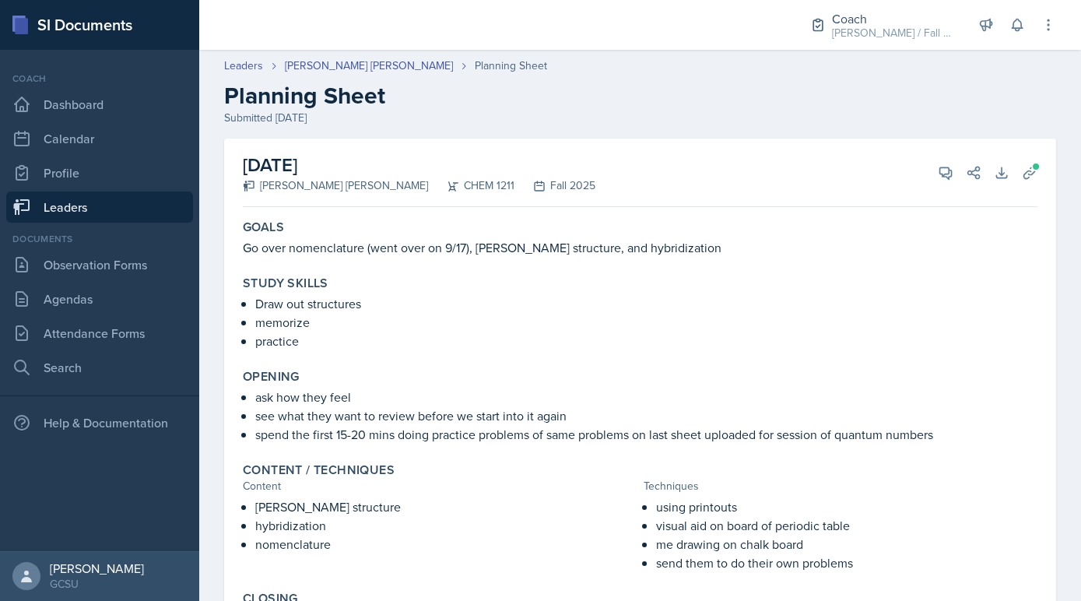
scroll to position [126, 0]
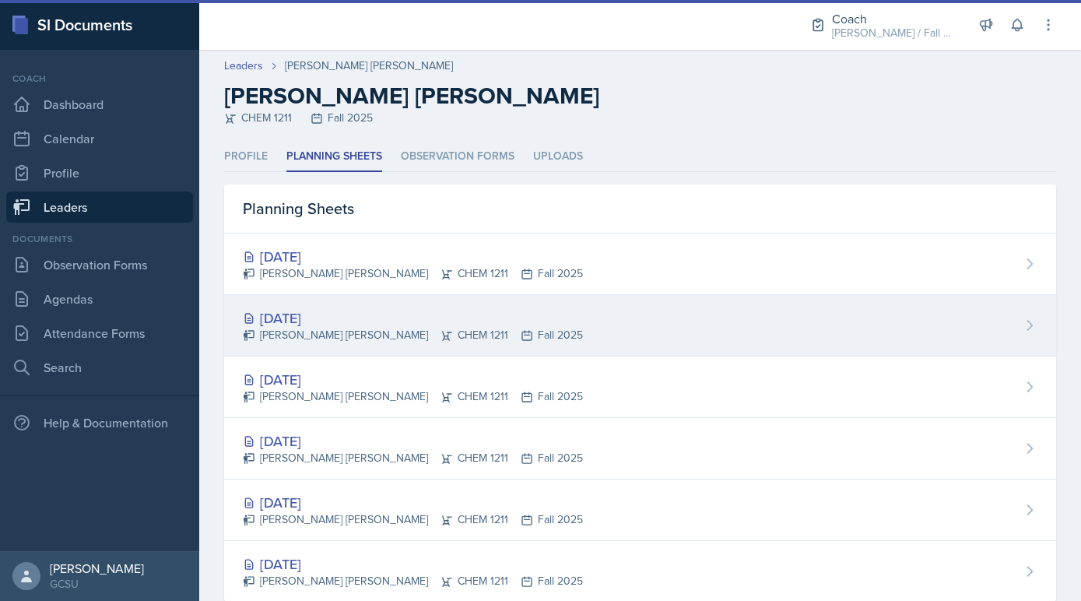
click at [322, 328] on div "Abigail Bosse Joseph CHEM 1211 Fall 2025" at bounding box center [413, 335] width 340 height 16
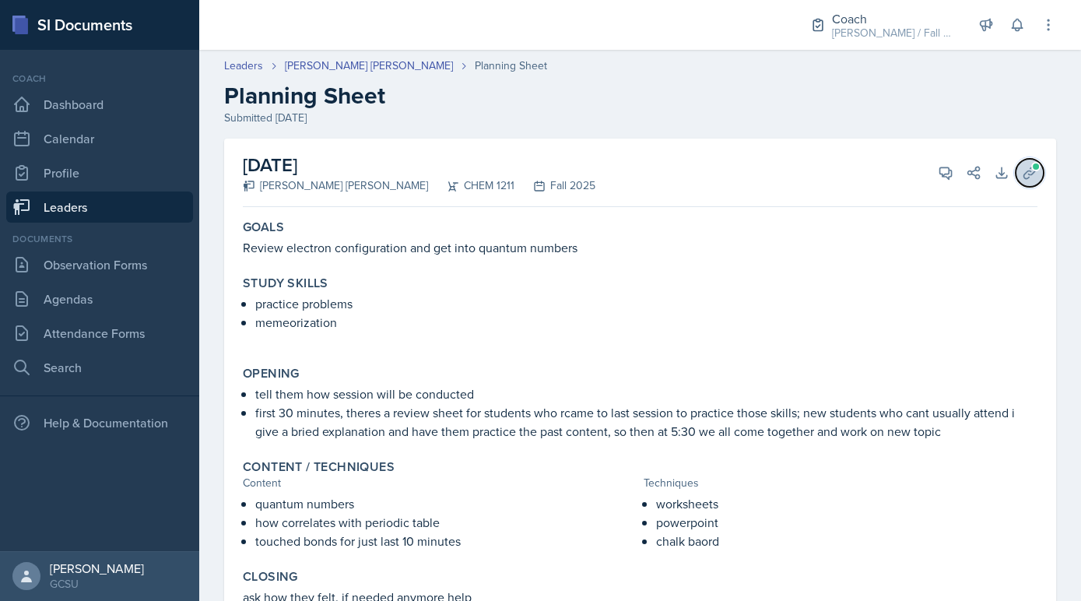
click at [1036, 164] on span at bounding box center [1035, 166] width 9 height 9
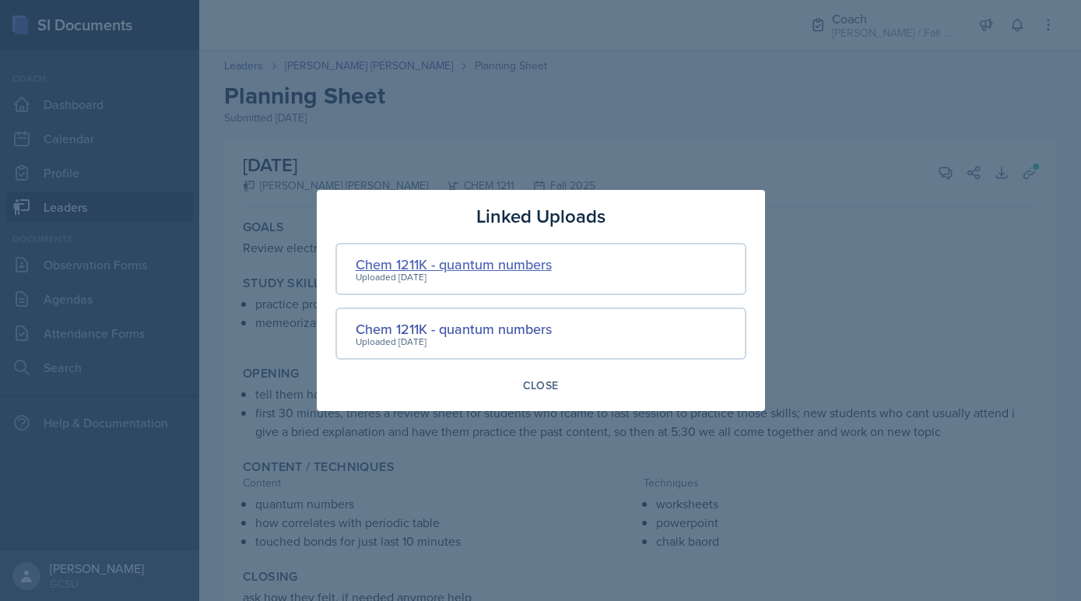
click at [546, 260] on div "Chem 1211K - quantum numbers" at bounding box center [454, 264] width 196 height 21
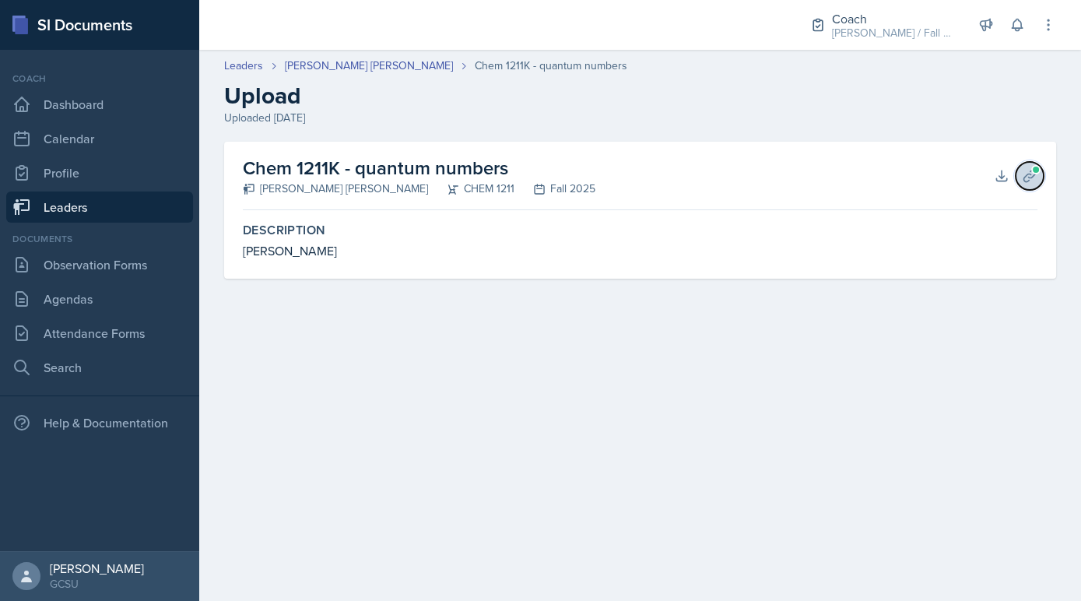
click at [1041, 182] on button "Planning Sheets" at bounding box center [1030, 176] width 28 height 28
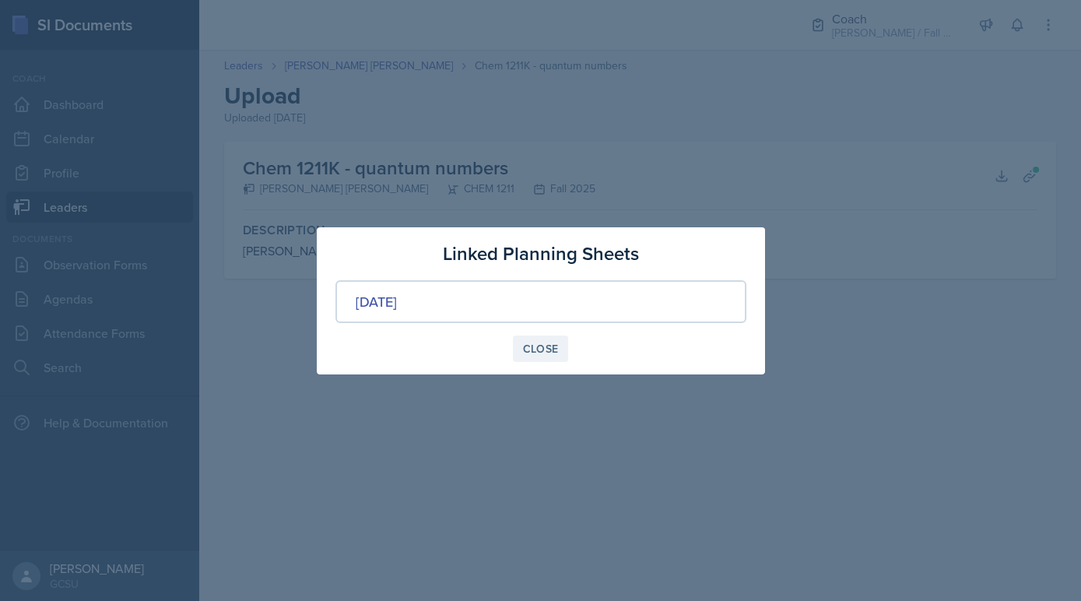
click at [517, 352] on button "Close" at bounding box center [541, 348] width 56 height 26
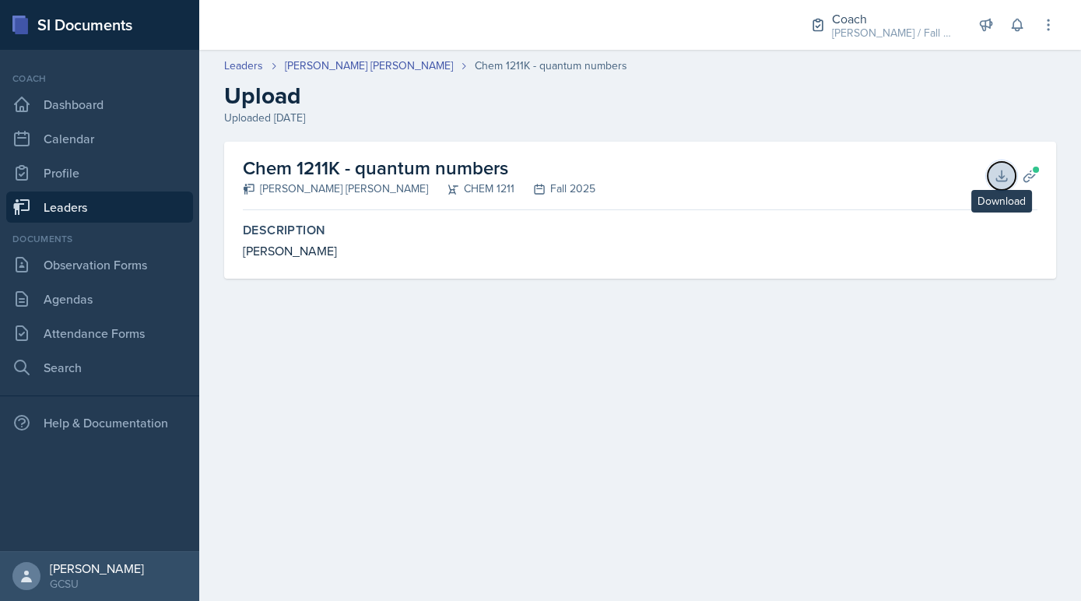
click at [1003, 174] on icon at bounding box center [1002, 176] width 16 height 16
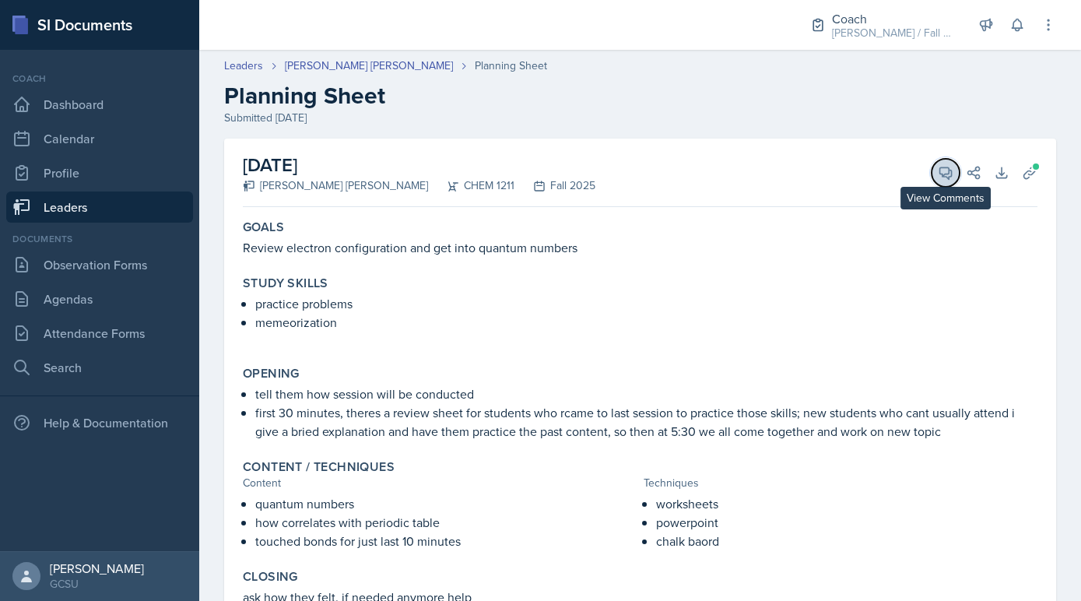
click at [944, 178] on icon at bounding box center [946, 173] width 16 height 16
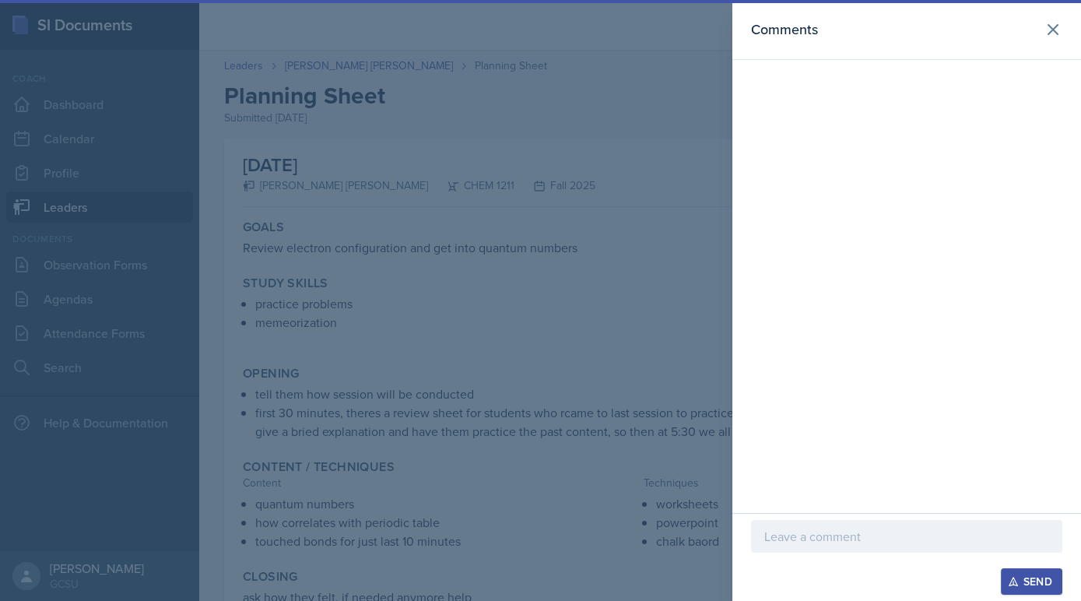
click at [822, 541] on p at bounding box center [906, 536] width 285 height 19
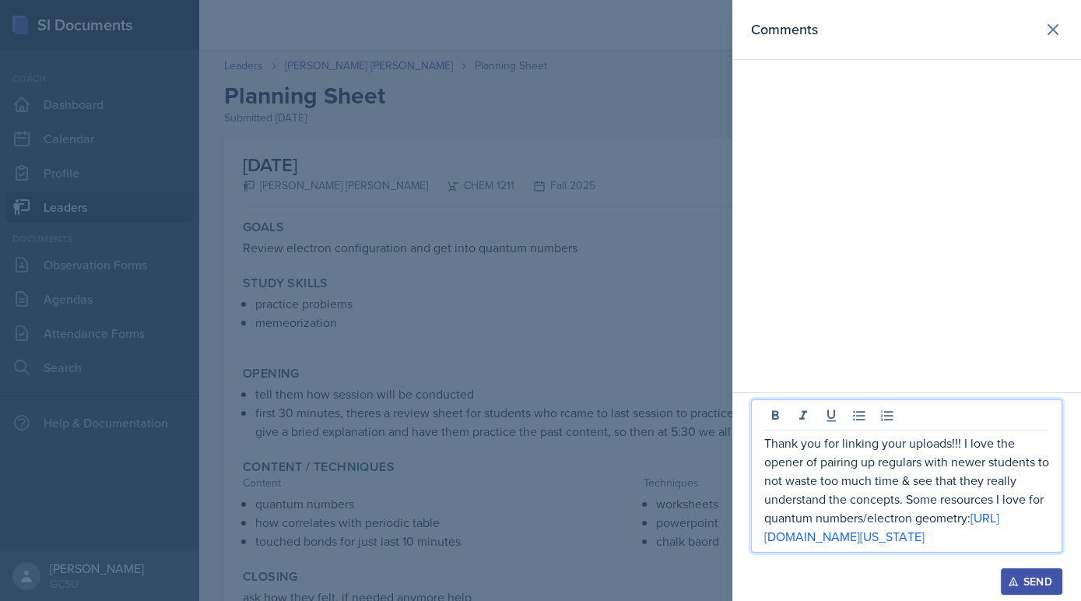
click at [763, 515] on div "Thank you for linking your uploads!!! I love the opener of pairing up regulars …" at bounding box center [906, 475] width 311 height 153
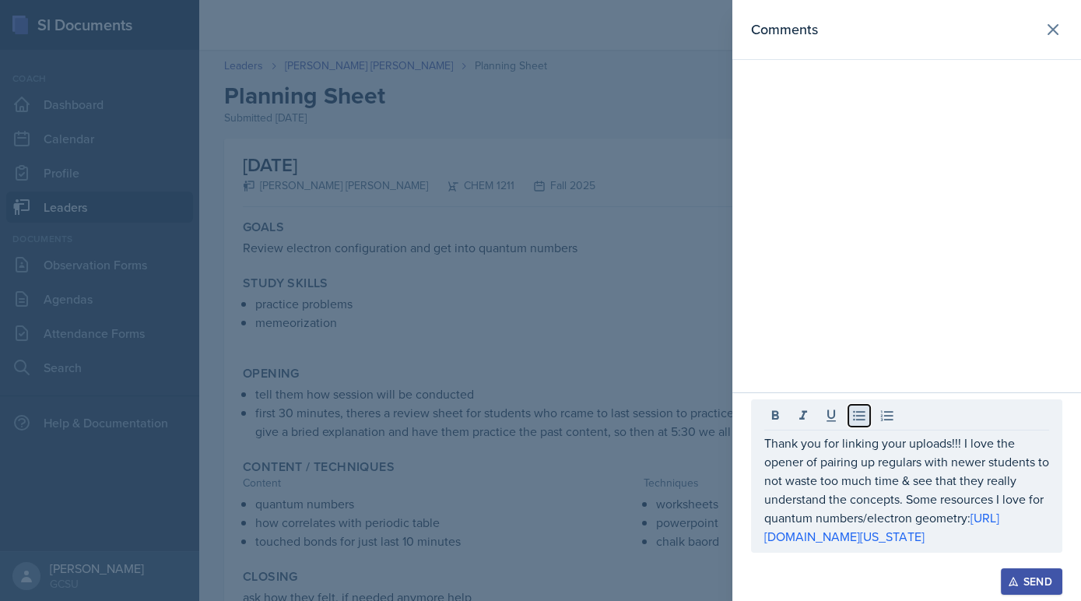
click at [855, 408] on icon at bounding box center [859, 416] width 16 height 16
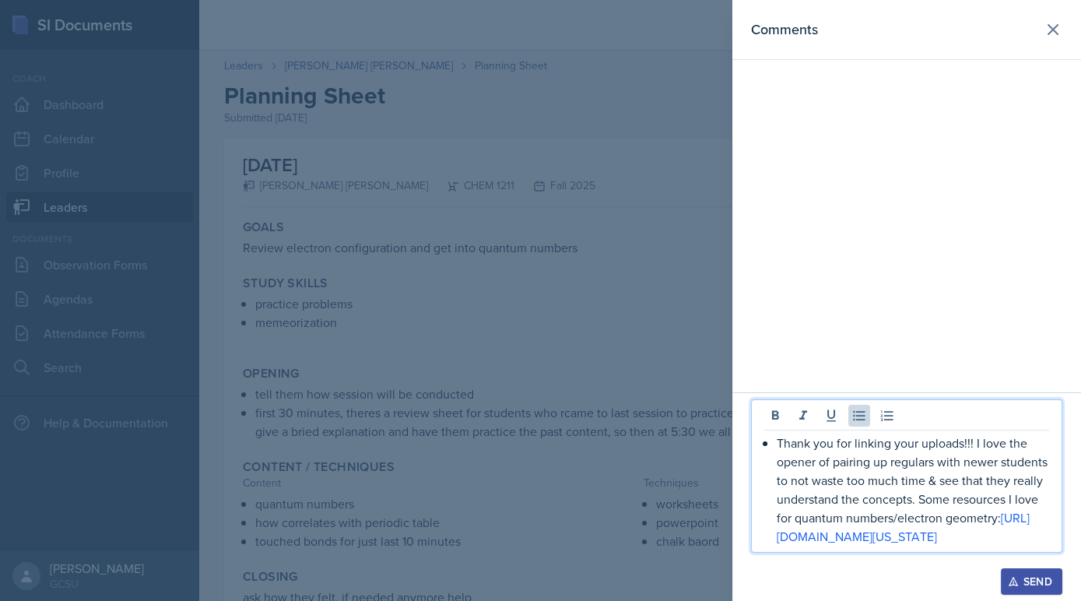
click at [780, 434] on p "Thank you for linking your uploads!!! I love the opener of pairing up regulars …" at bounding box center [913, 490] width 272 height 112
click at [778, 434] on p "Thank you for linking your uploads!!! I love the opener of pairing up regulars …" at bounding box center [913, 490] width 272 height 112
click at [988, 487] on p "Thank you for linking your uploads!!! I love the opener of pairing up regulars …" at bounding box center [906, 490] width 285 height 112
click at [984, 494] on p "Thank you for linking your uploads!!! I love the opener of pairing up regulars …" at bounding box center [906, 490] width 285 height 112
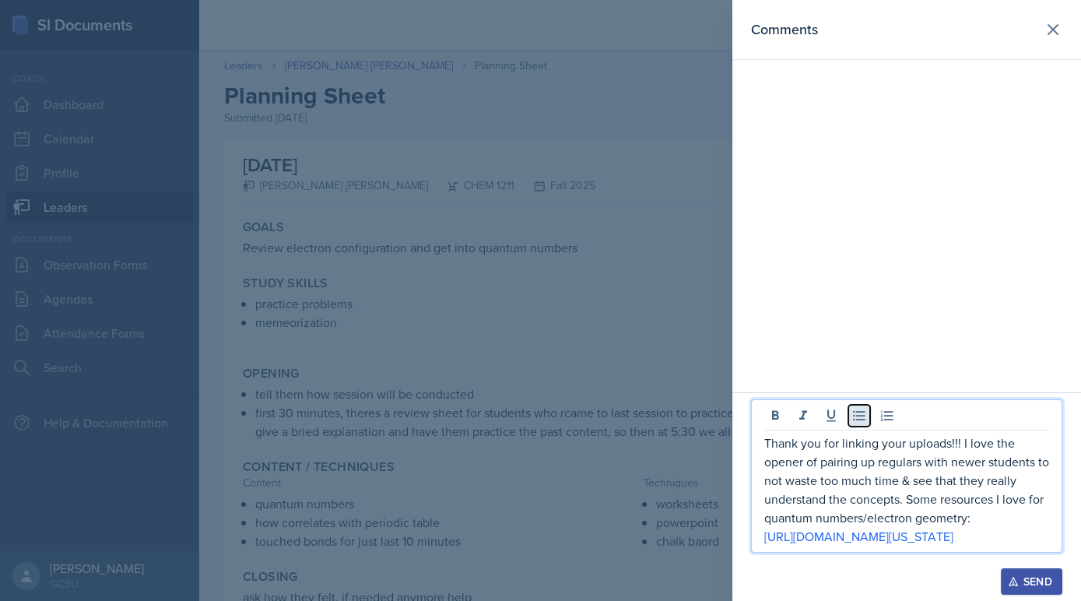
click at [865, 408] on icon at bounding box center [859, 416] width 16 height 16
click at [845, 538] on p "https://phet.colorado.edu/en/simulations/molecule-shapes" at bounding box center [913, 536] width 272 height 19
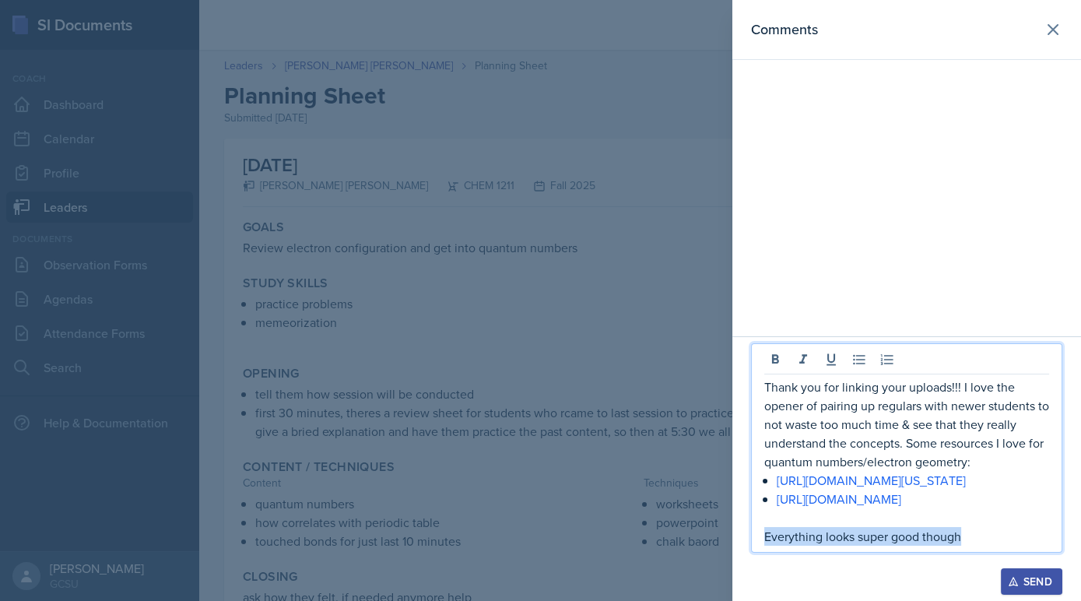
drag, startPoint x: 976, startPoint y: 535, endPoint x: 750, endPoint y: 528, distance: 225.8
click at [751, 528] on div "Thank you for linking your uploads!!! I love the opener of pairing up regulars …" at bounding box center [906, 455] width 311 height 225
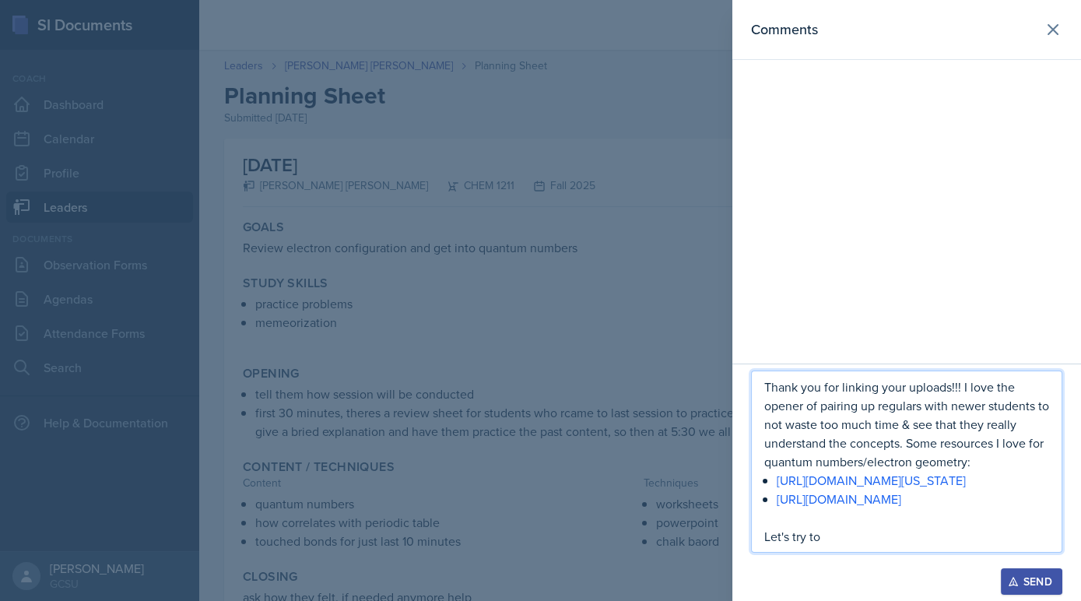
click at [409, 363] on div at bounding box center [540, 300] width 1081 height 601
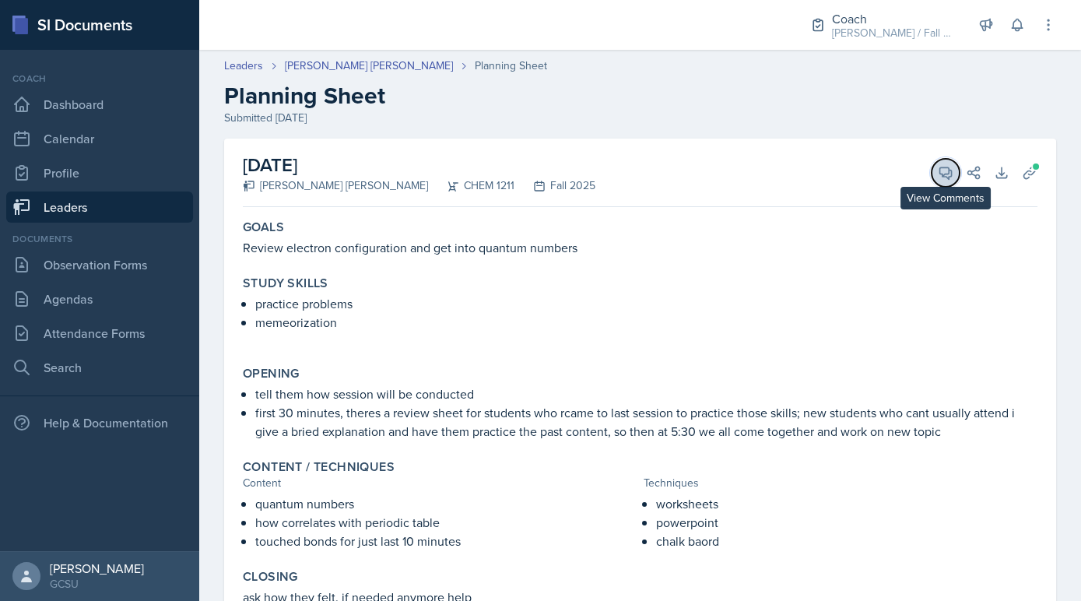
click at [942, 162] on button "View Comments" at bounding box center [946, 173] width 28 height 28
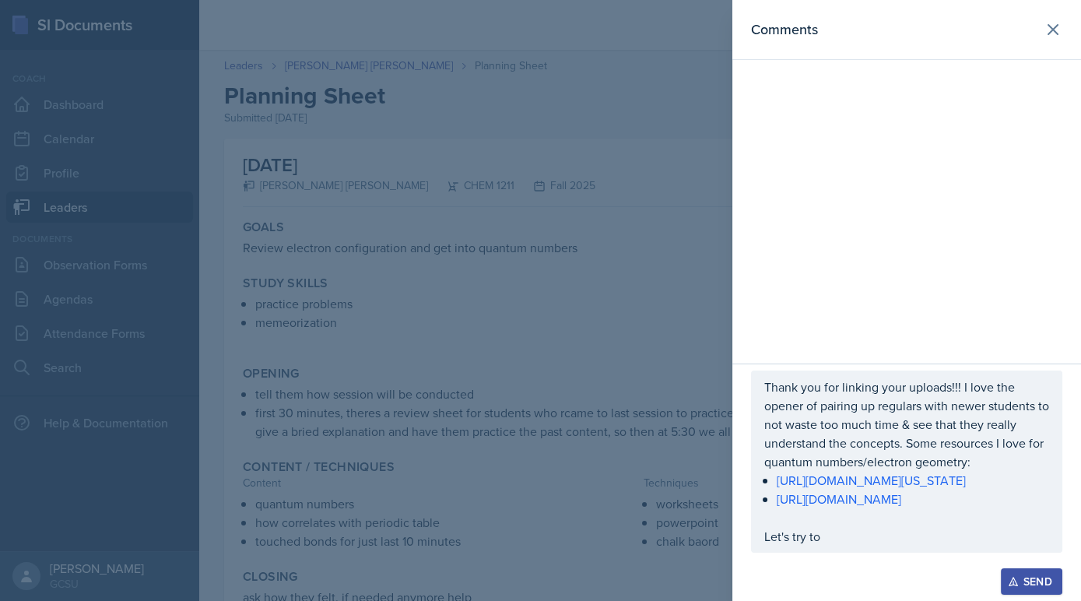
click at [844, 547] on div "Thank you for linking your uploads!!! I love the opener of pairing up regulars …" at bounding box center [906, 461] width 311 height 182
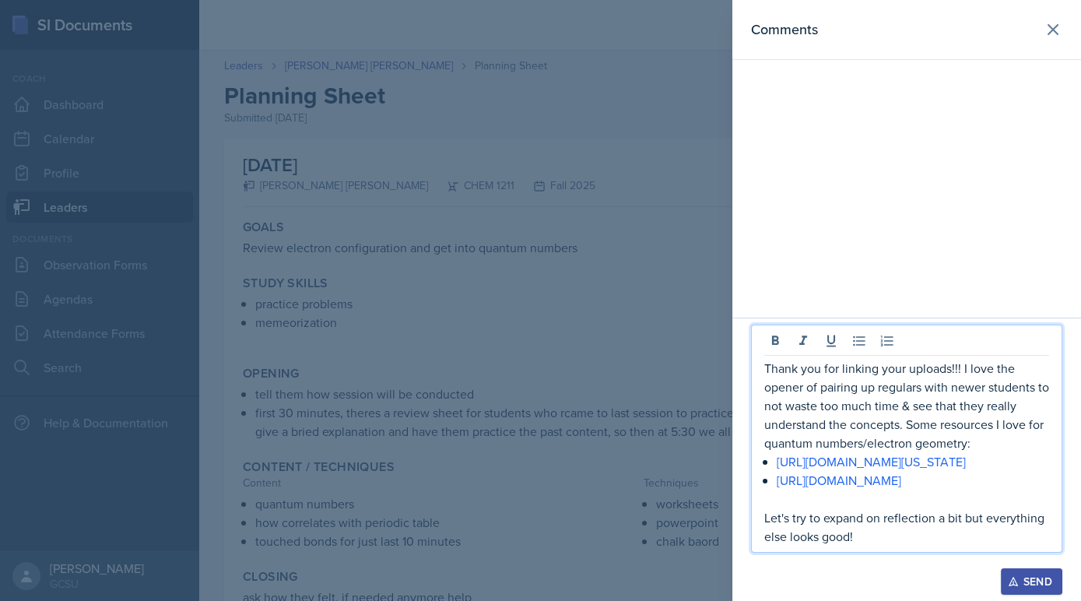
click at [1050, 581] on div "Send" at bounding box center [1031, 581] width 41 height 12
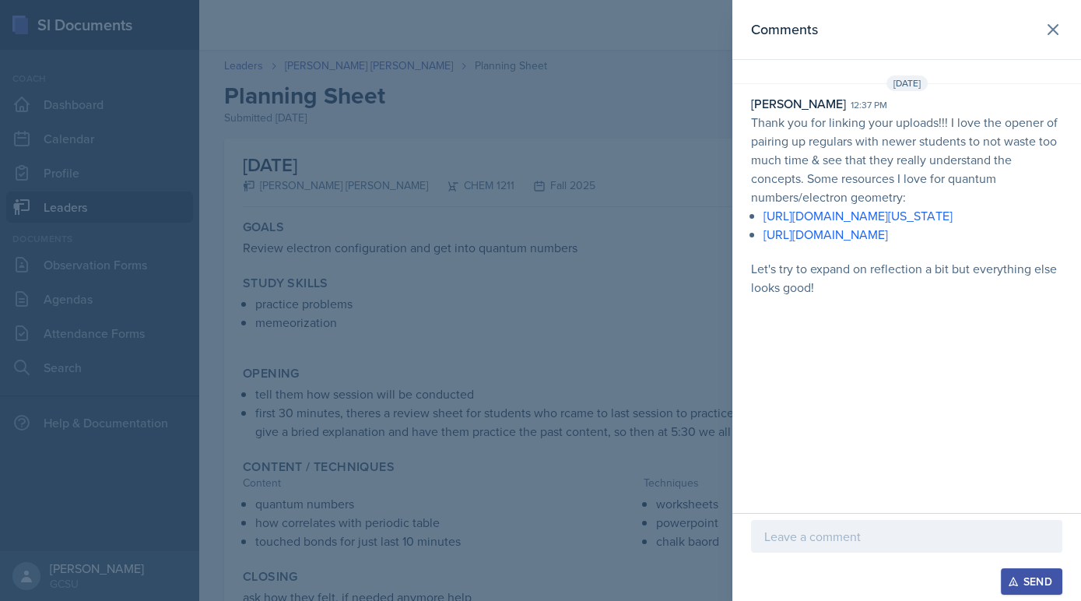
click at [462, 461] on div at bounding box center [540, 300] width 1081 height 601
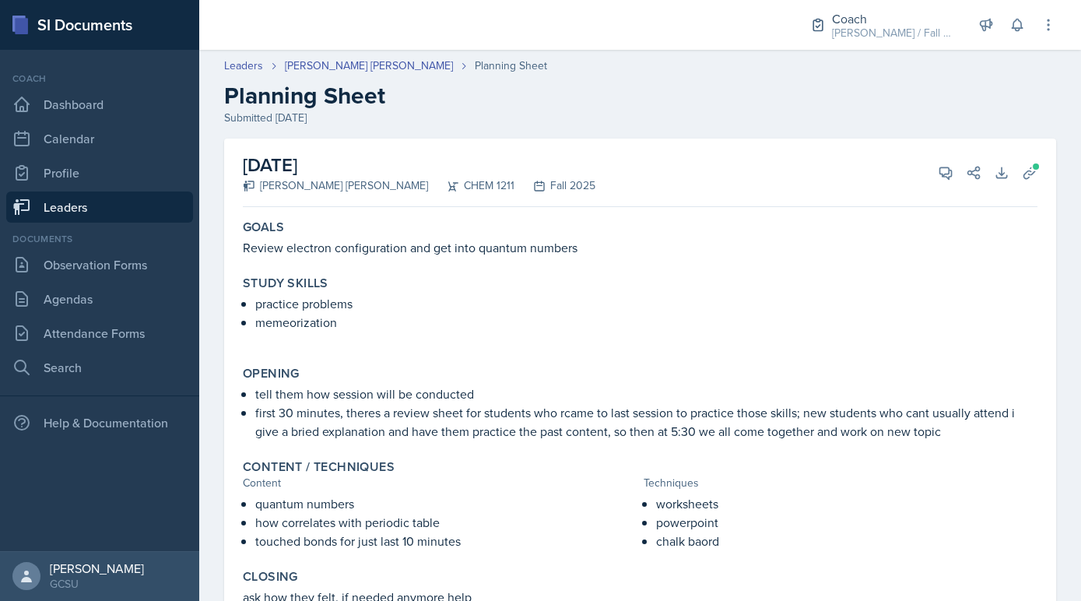
click at [116, 204] on link "Leaders" at bounding box center [99, 206] width 187 height 31
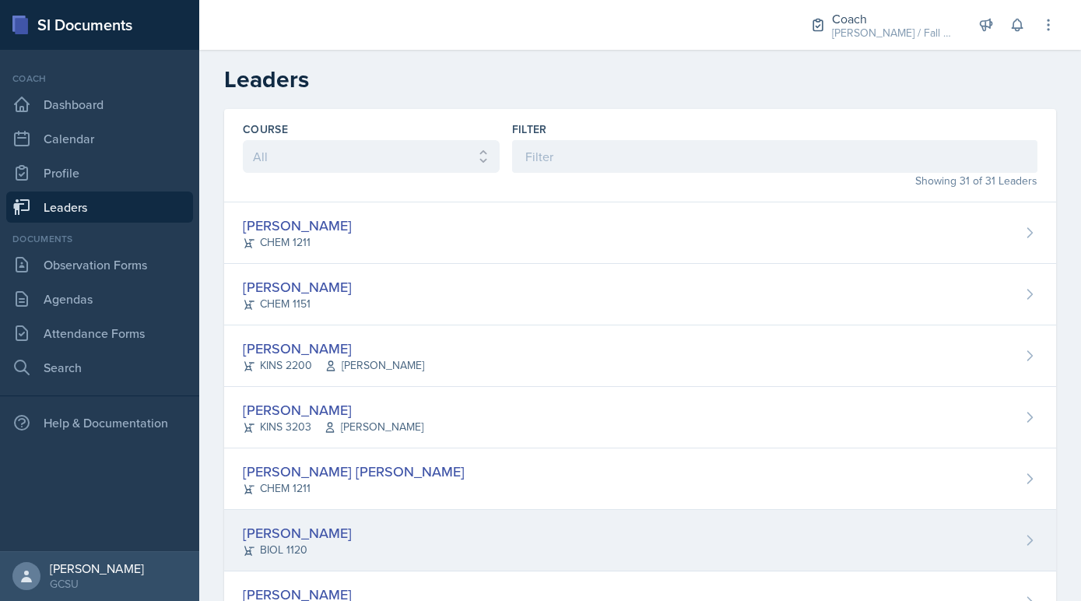
click at [320, 542] on div "BIOL 1120" at bounding box center [297, 550] width 109 height 16
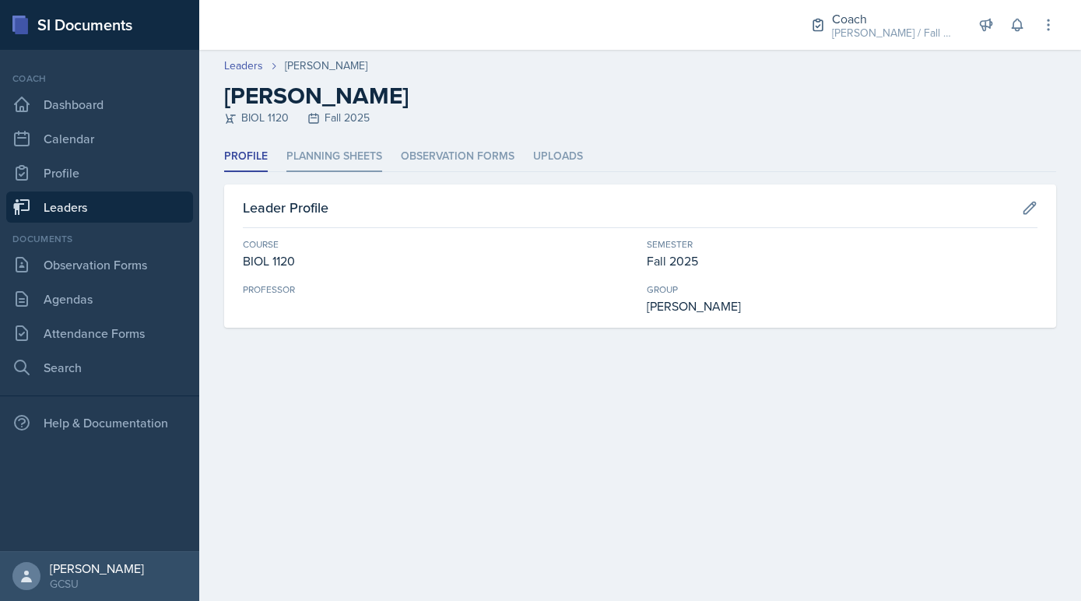
click at [339, 146] on li "Planning Sheets" at bounding box center [334, 157] width 96 height 30
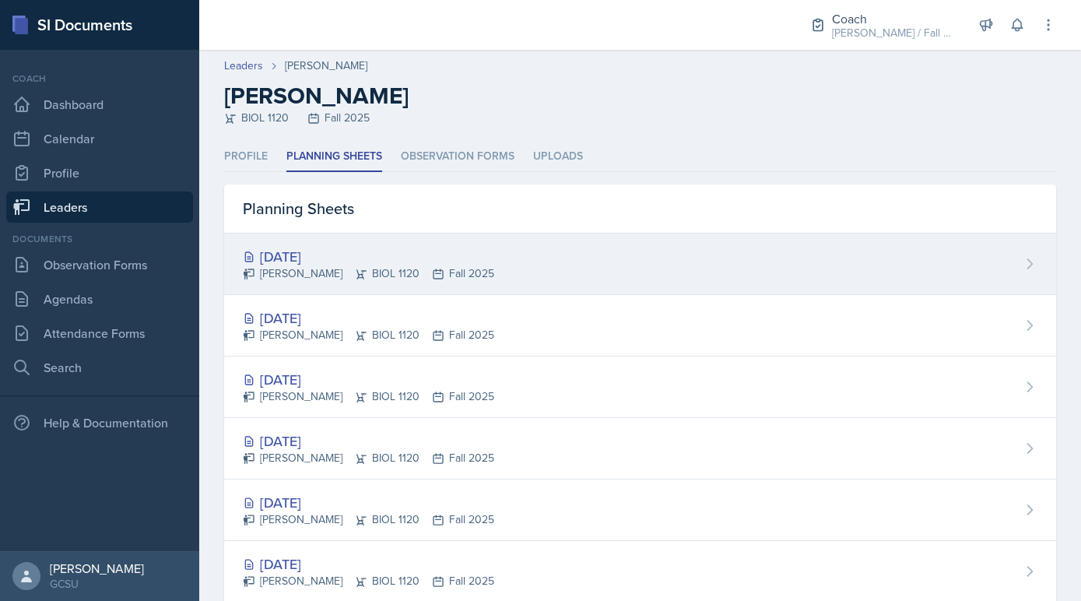
click at [320, 258] on div "[DATE]" at bounding box center [368, 256] width 251 height 21
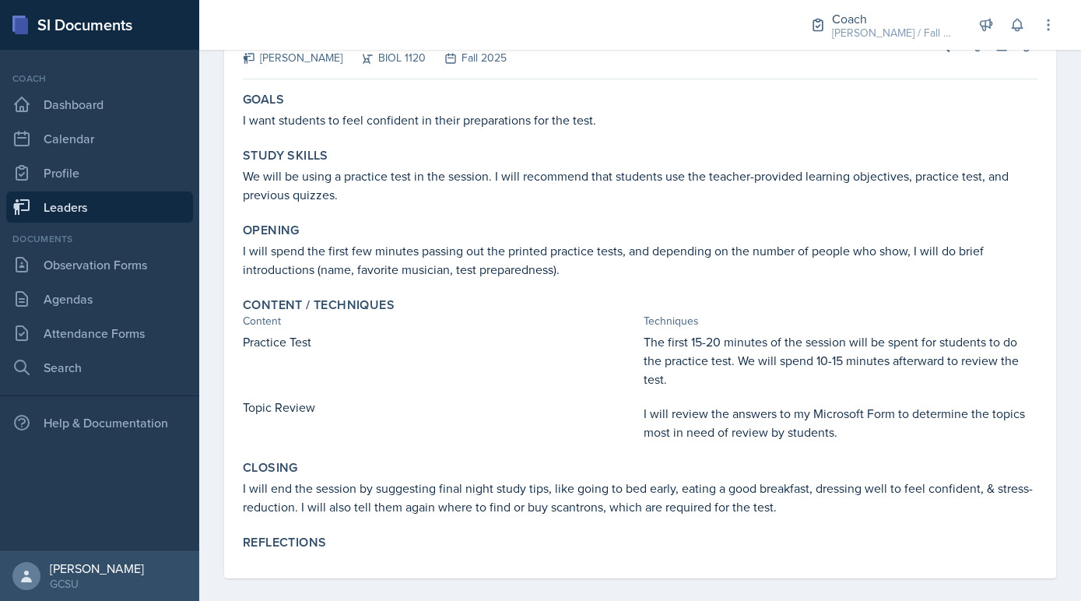
scroll to position [97, 0]
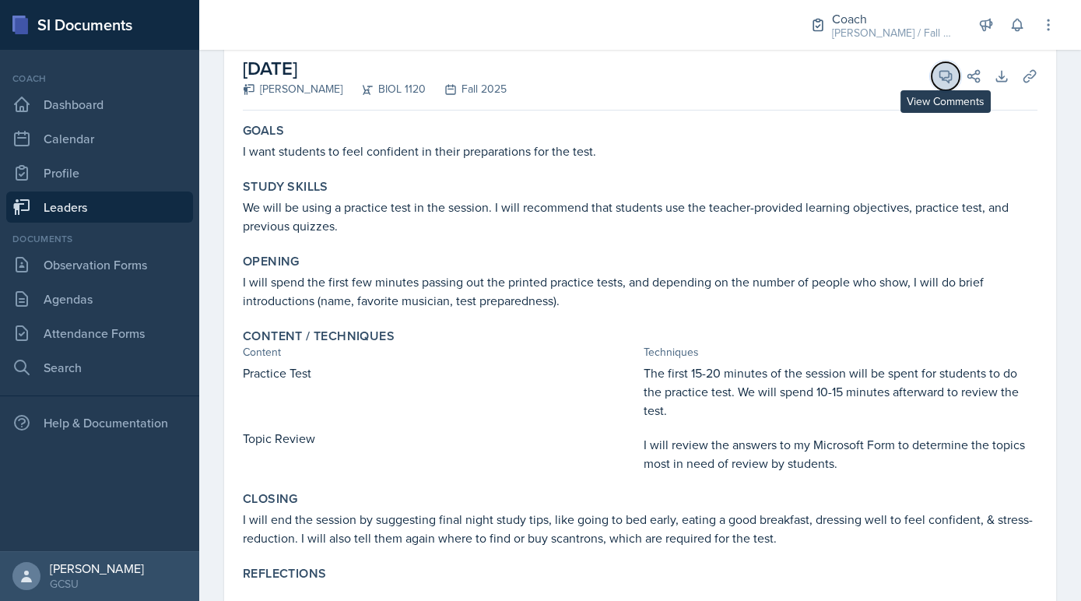
click at [939, 77] on icon at bounding box center [946, 76] width 16 height 16
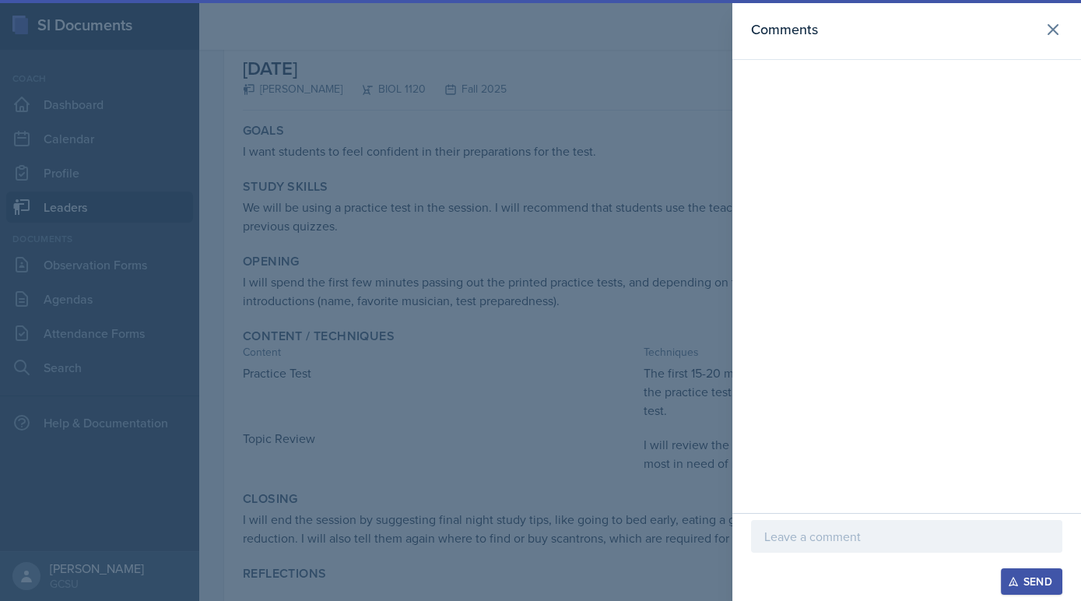
click at [795, 545] on p at bounding box center [906, 536] width 285 height 19
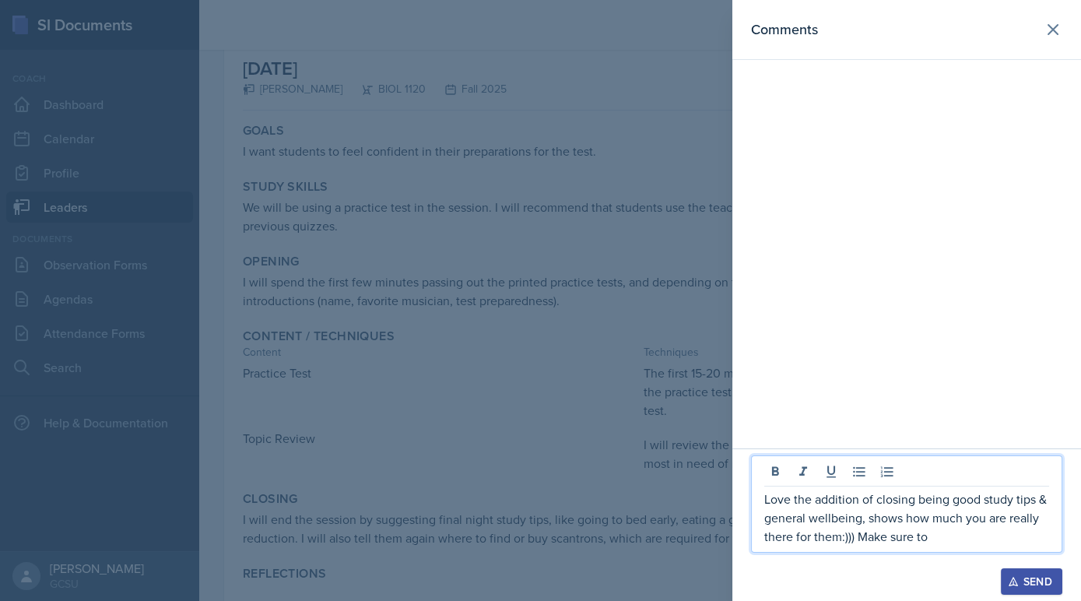
click at [855, 542] on p "Love the addition of closing being good study tips & general wellbeing, shows h…" at bounding box center [906, 518] width 285 height 56
click at [911, 540] on p "Love the addition of closing being good study tips & general wellbeing, shows h…" at bounding box center [906, 518] width 285 height 56
click at [926, 540] on p "Love the addition of closing being good study tips & general wellbeing, shows h…" at bounding box center [906, 518] width 285 height 56
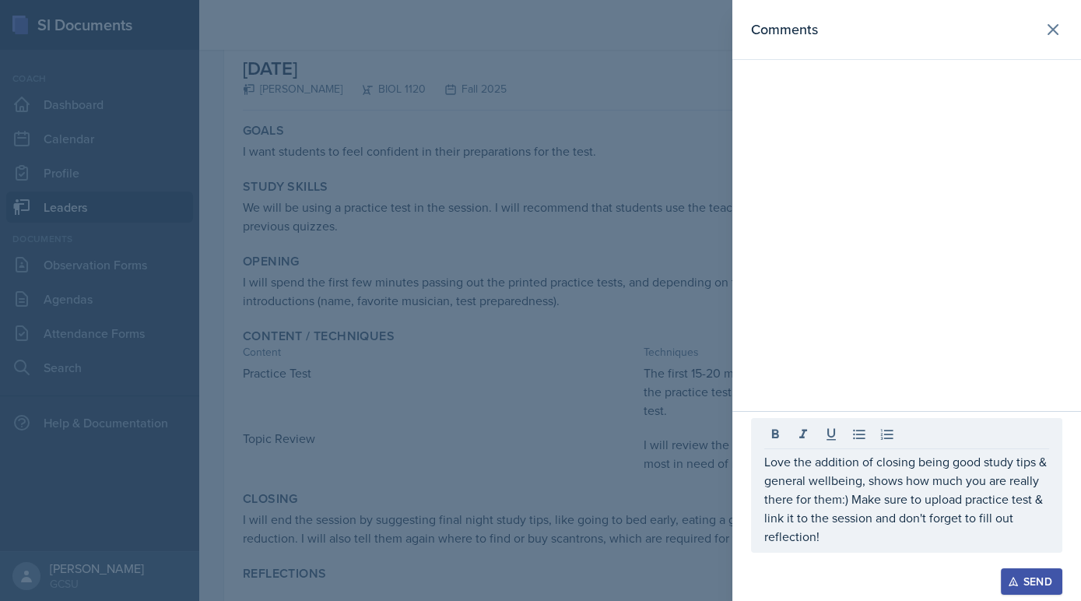
click at [1021, 582] on div "Send" at bounding box center [1031, 581] width 41 height 12
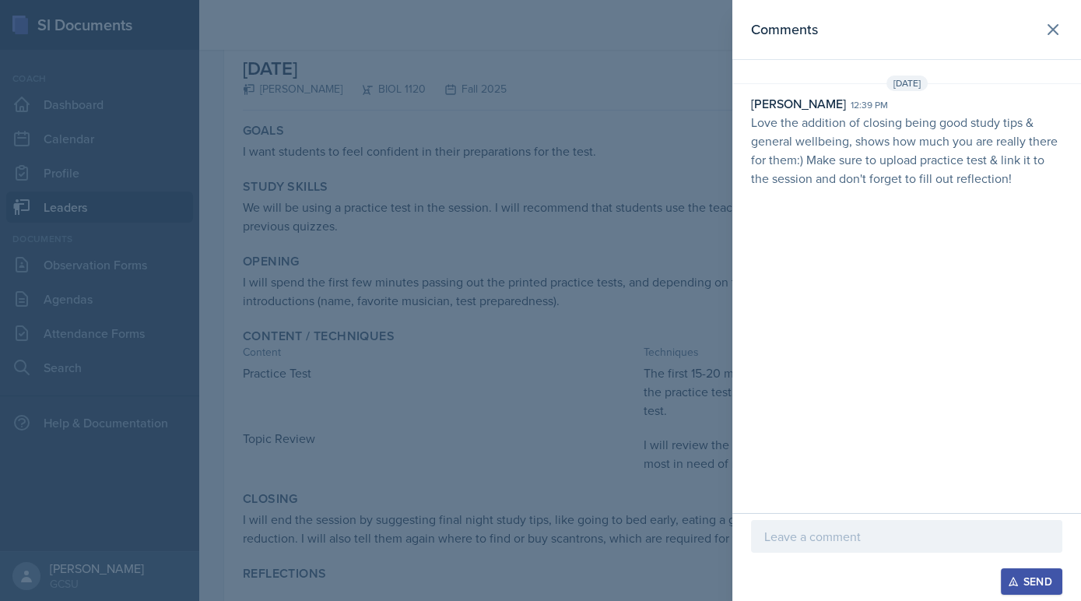
click at [513, 170] on div at bounding box center [540, 300] width 1081 height 601
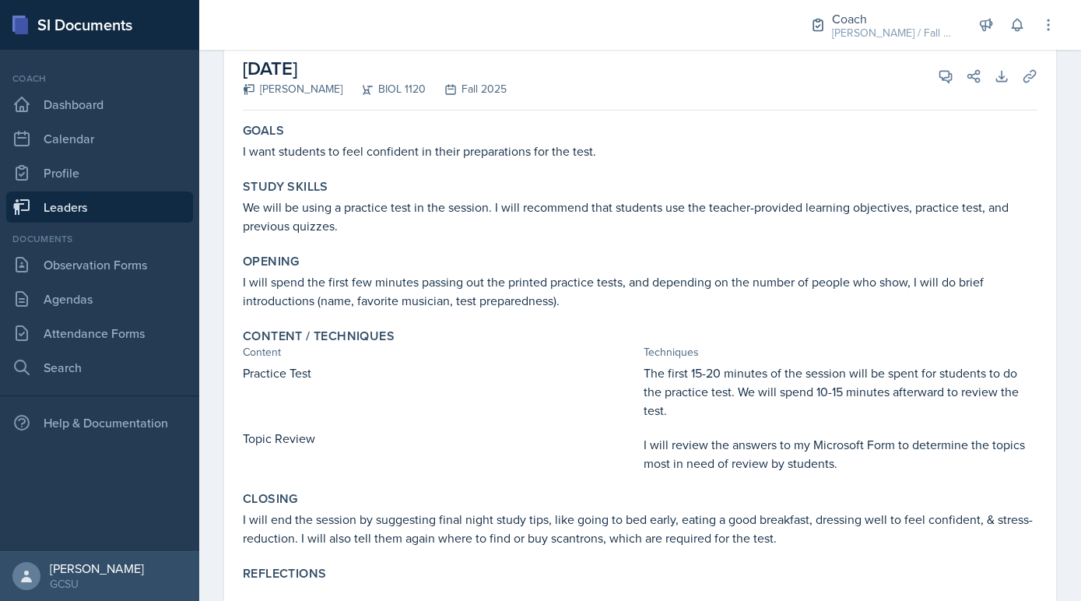
click at [114, 194] on link "Leaders" at bounding box center [99, 206] width 187 height 31
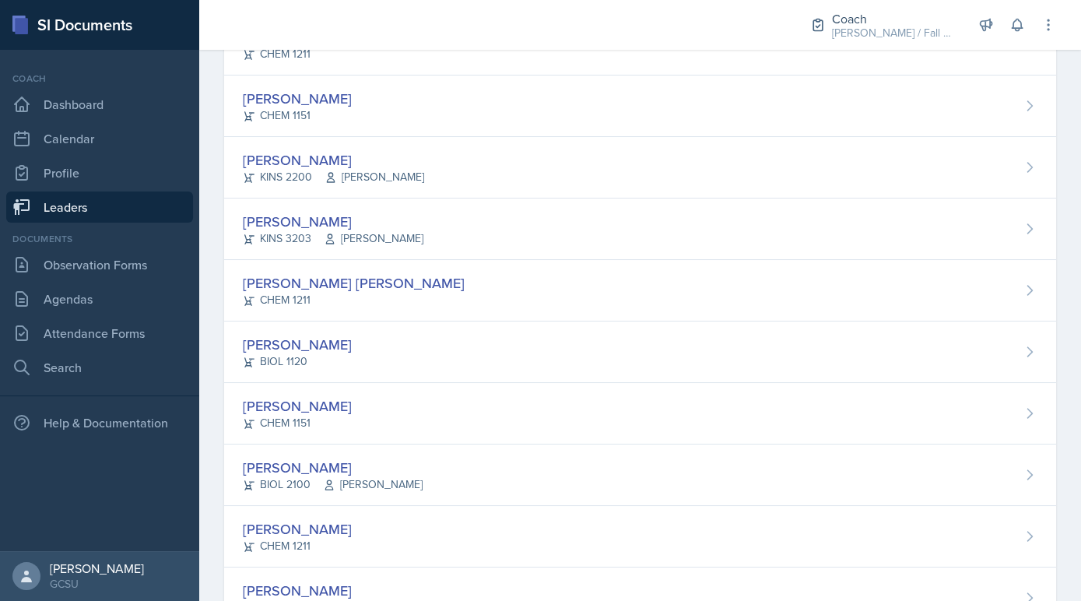
scroll to position [203, 0]
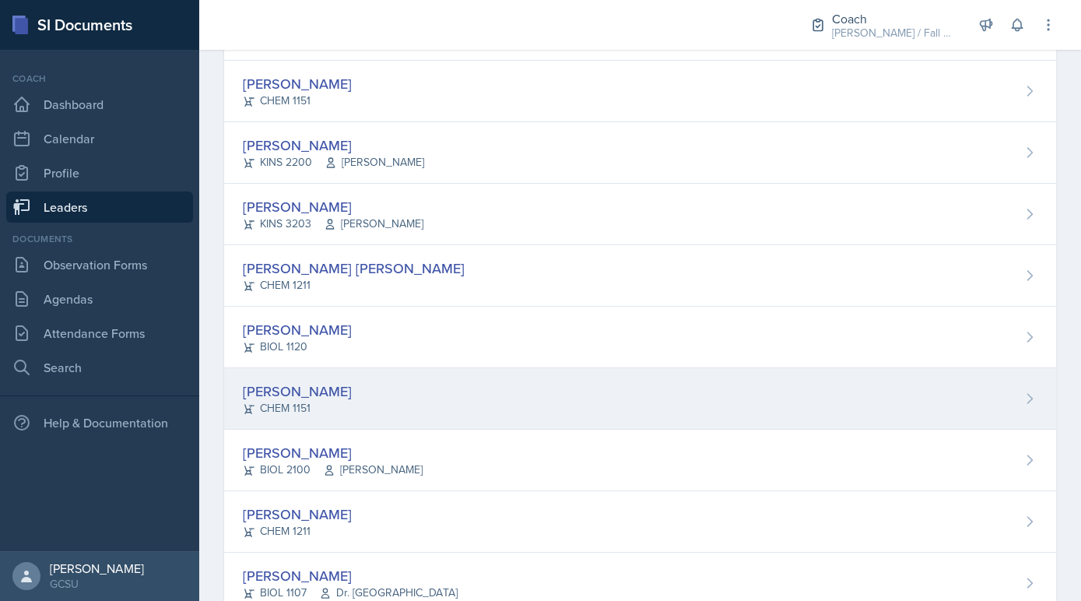
click at [273, 391] on div "[PERSON_NAME]" at bounding box center [297, 391] width 109 height 21
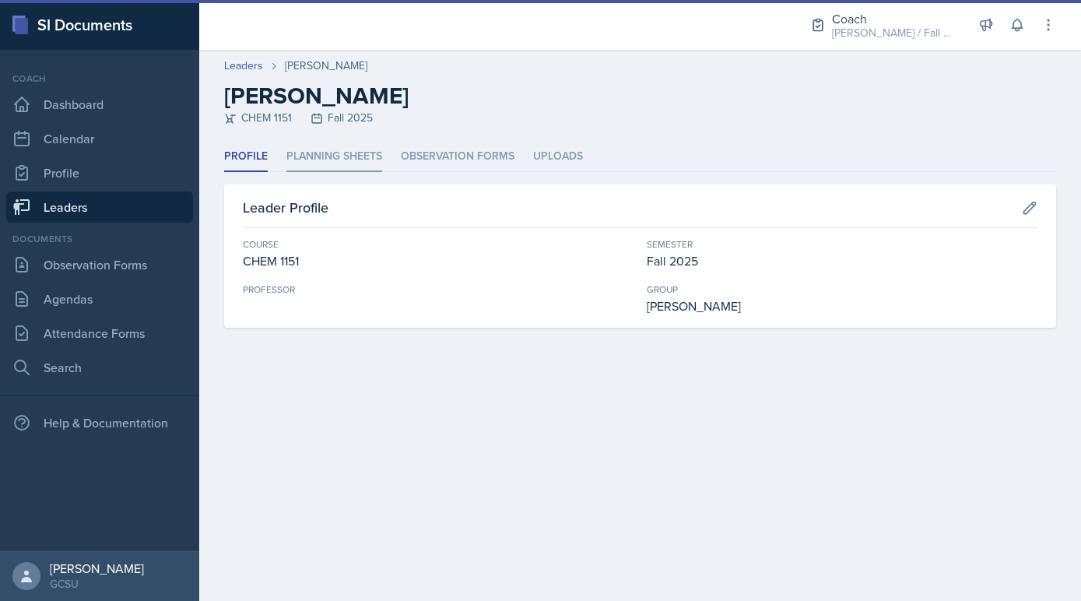
click at [341, 153] on li "Planning Sheets" at bounding box center [334, 157] width 96 height 30
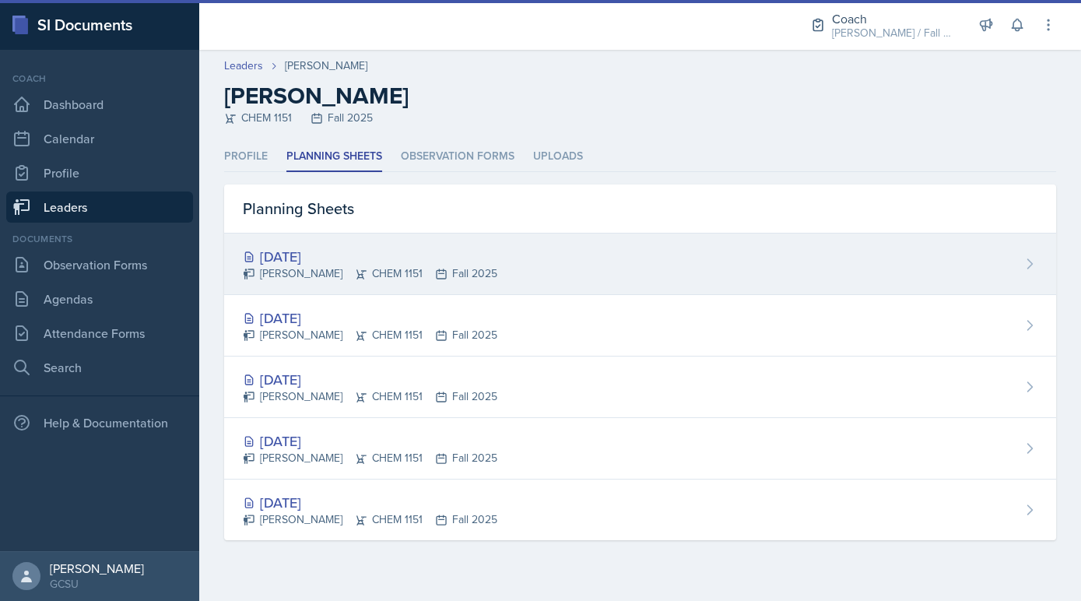
click at [339, 261] on div "[DATE]" at bounding box center [370, 256] width 255 height 21
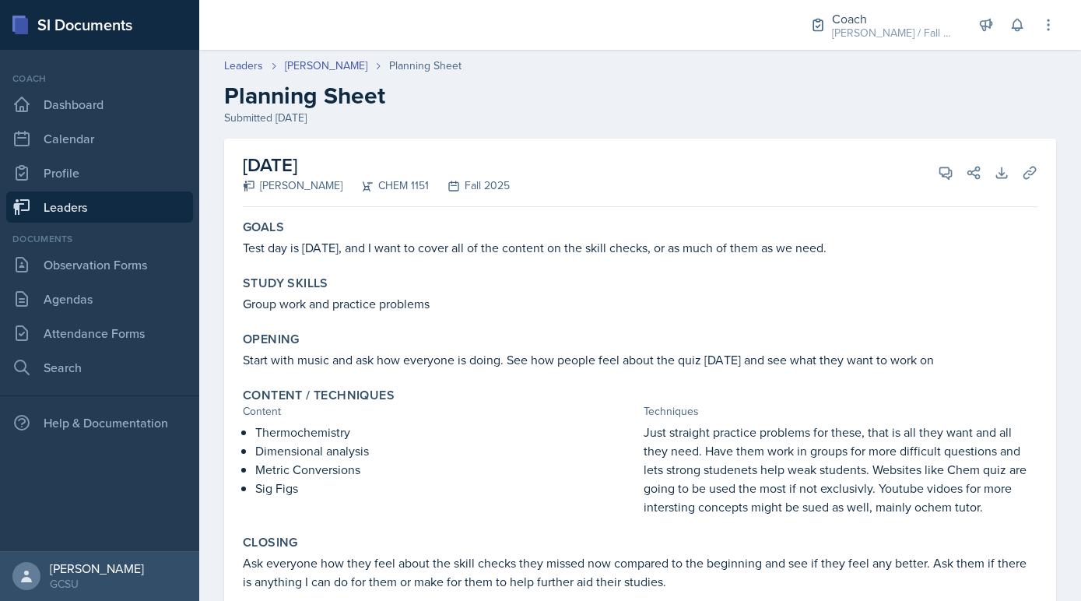
click at [356, 420] on div "Content / Techniques Content Techniques Thermochemistry Dimensional analysis Me…" at bounding box center [640, 451] width 807 height 141
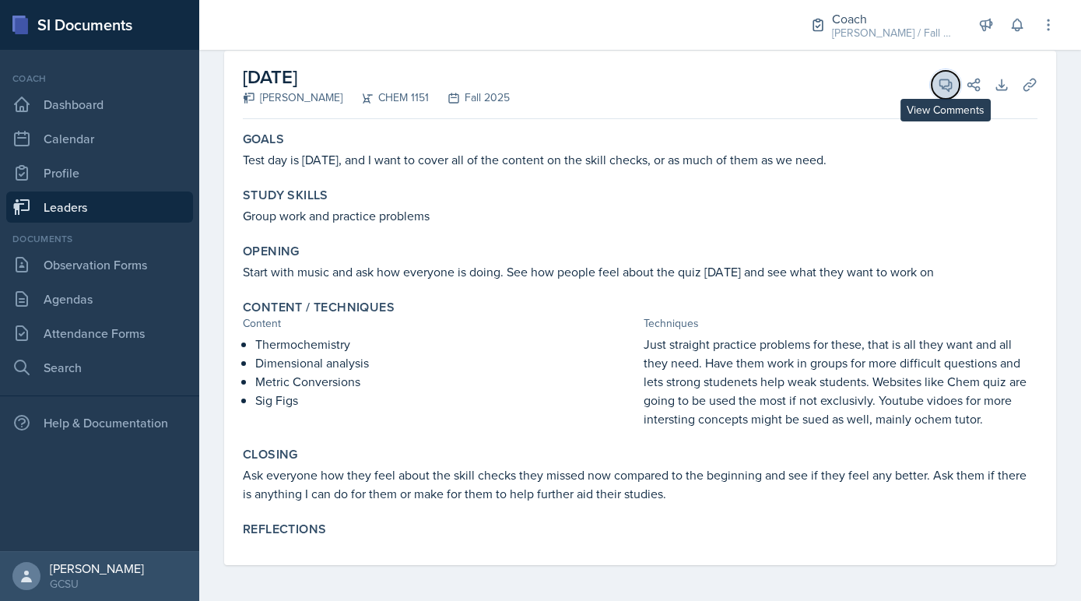
click at [945, 72] on button "View Comments" at bounding box center [946, 85] width 28 height 28
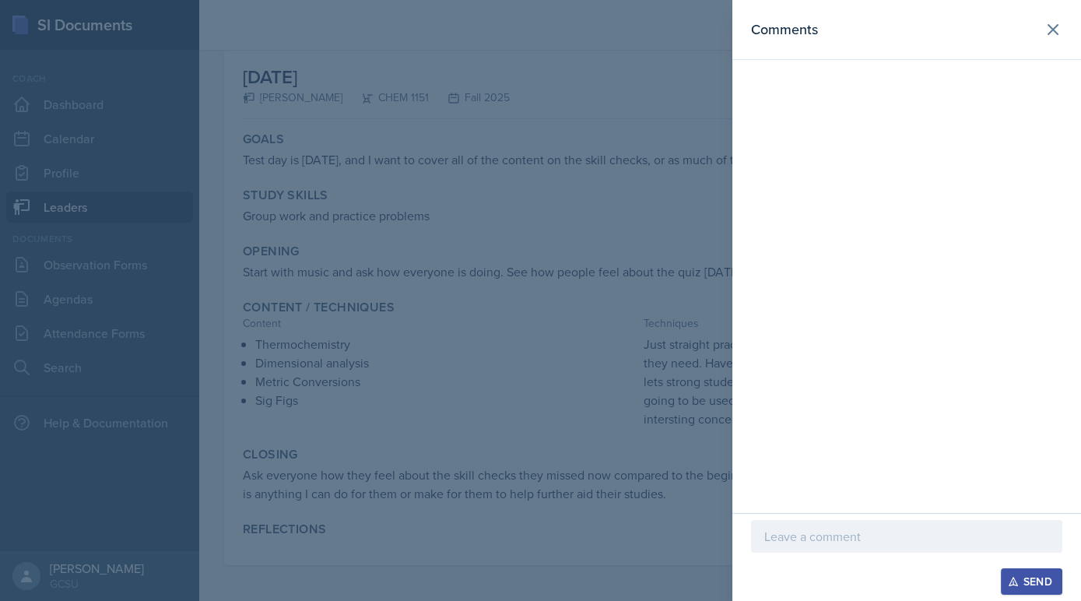
click at [822, 532] on p at bounding box center [906, 536] width 285 height 19
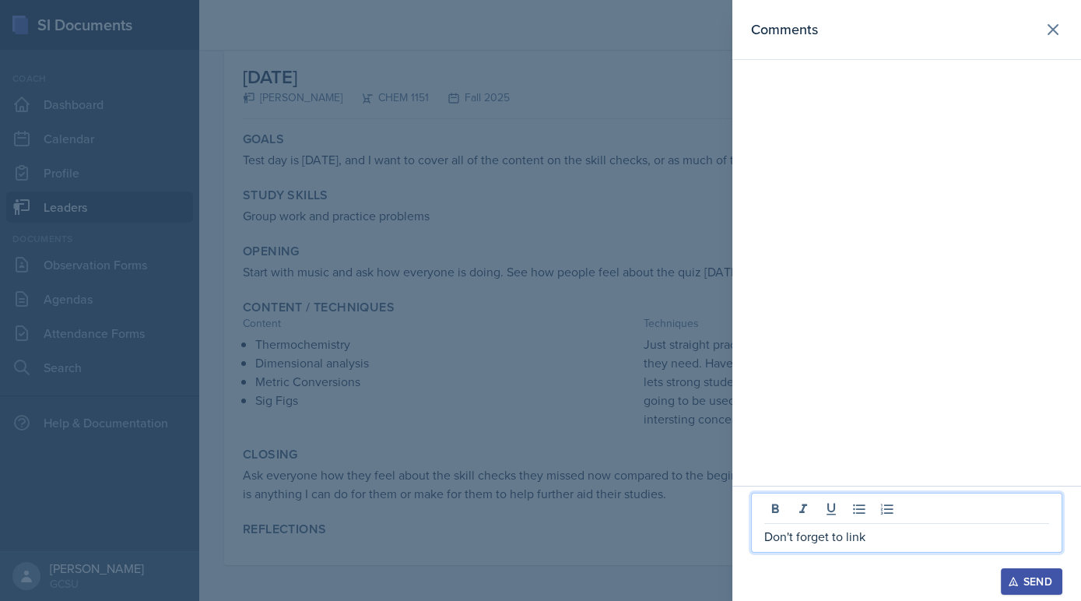
drag, startPoint x: 888, startPoint y: 535, endPoint x: 679, endPoint y: 535, distance: 209.4
click at [679, 535] on div "Comments Don't forget to link Send" at bounding box center [540, 300] width 1081 height 601
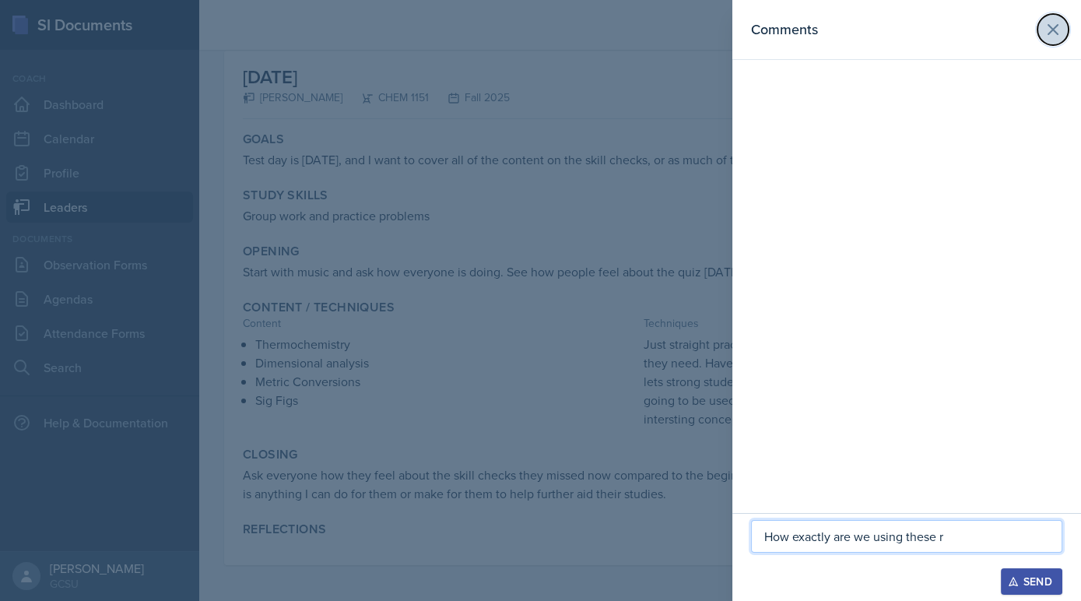
click at [1054, 32] on icon at bounding box center [1053, 29] width 19 height 19
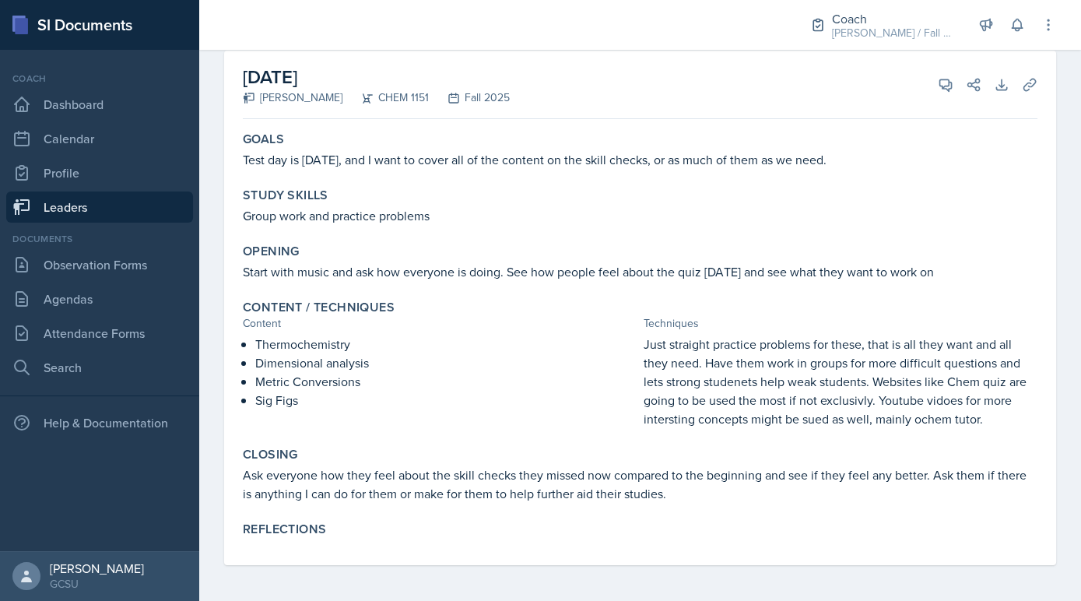
click at [146, 201] on link "Leaders" at bounding box center [99, 206] width 187 height 31
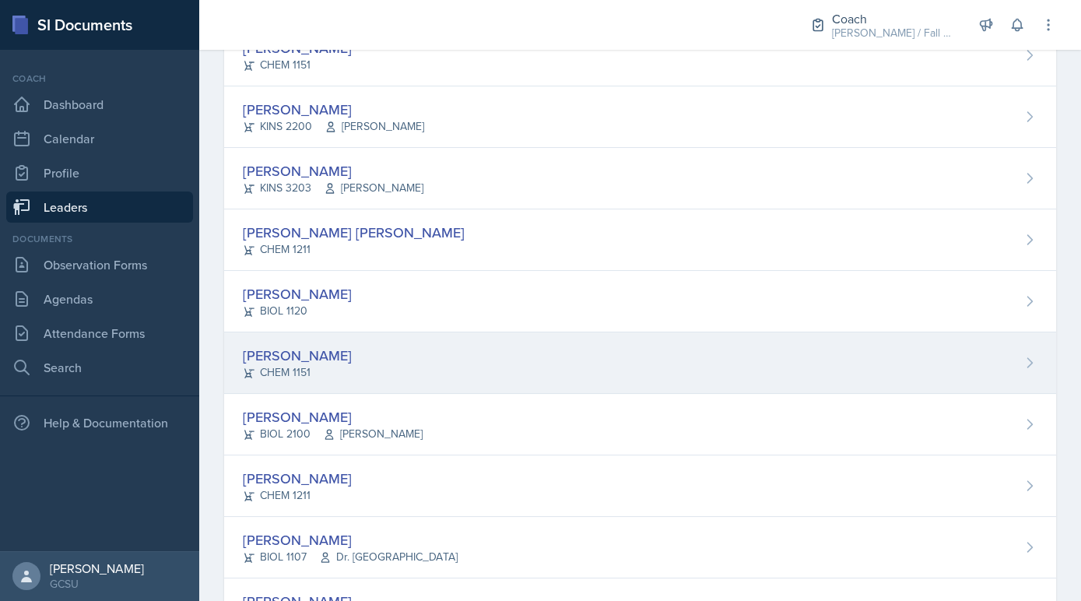
scroll to position [271, 0]
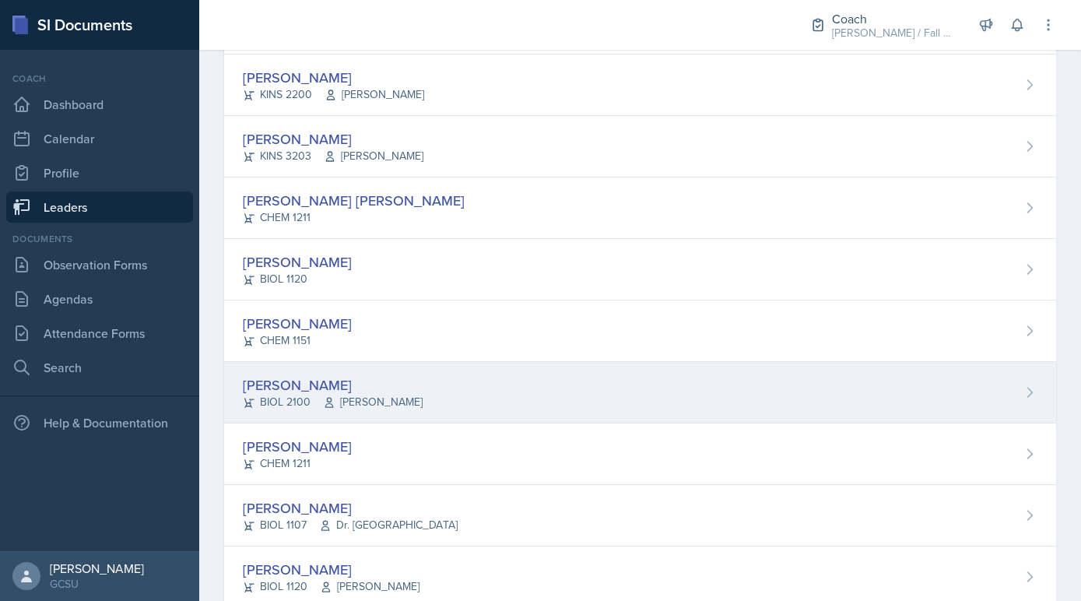
click at [311, 388] on div "[PERSON_NAME]" at bounding box center [333, 384] width 180 height 21
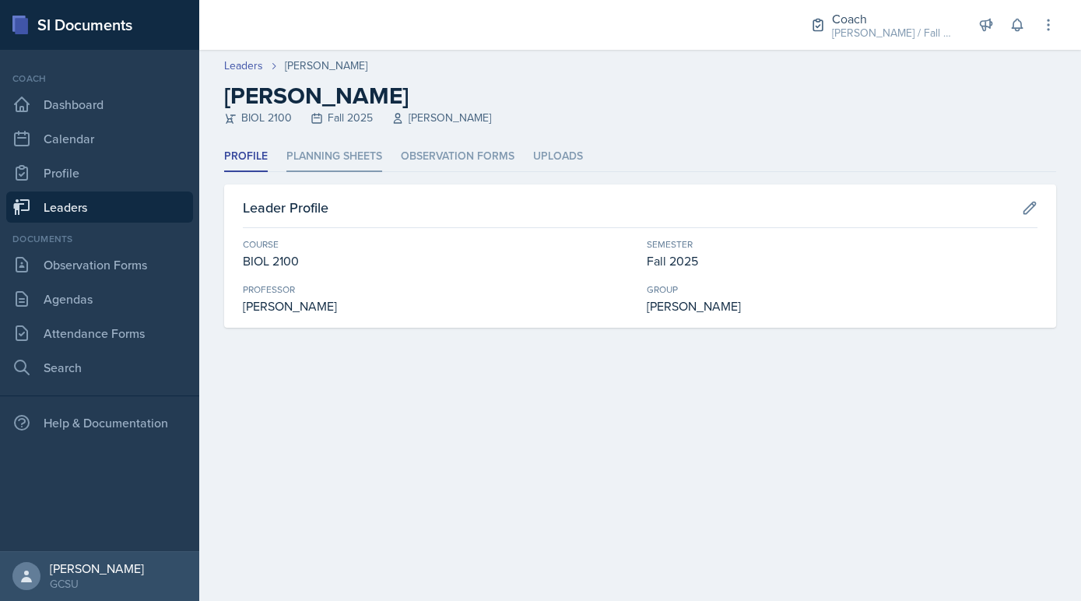
click at [355, 149] on li "Planning Sheets" at bounding box center [334, 157] width 96 height 30
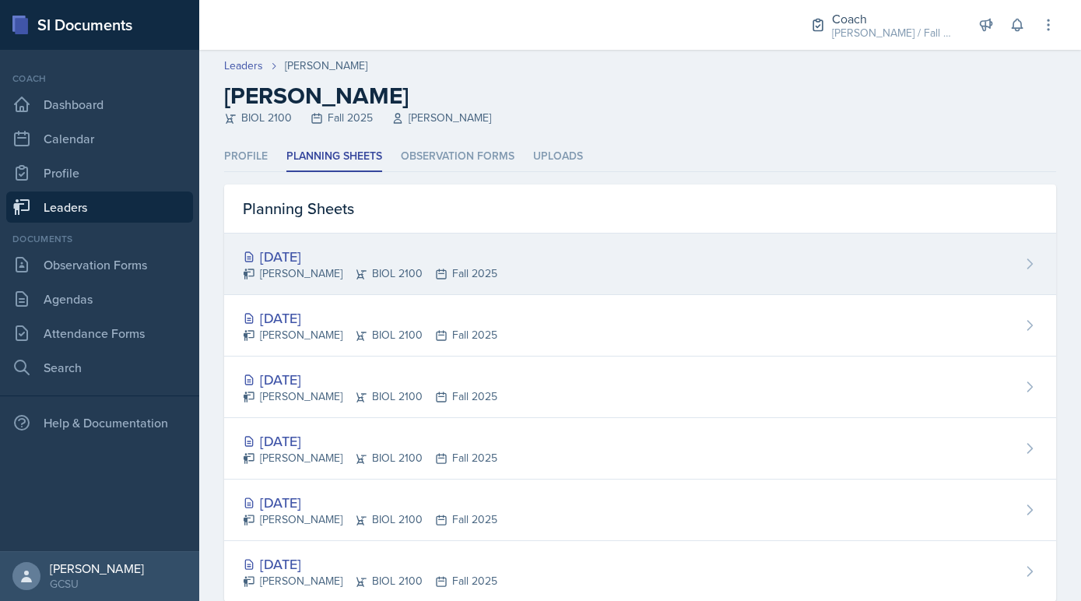
click at [355, 268] on icon at bounding box center [361, 274] width 12 height 12
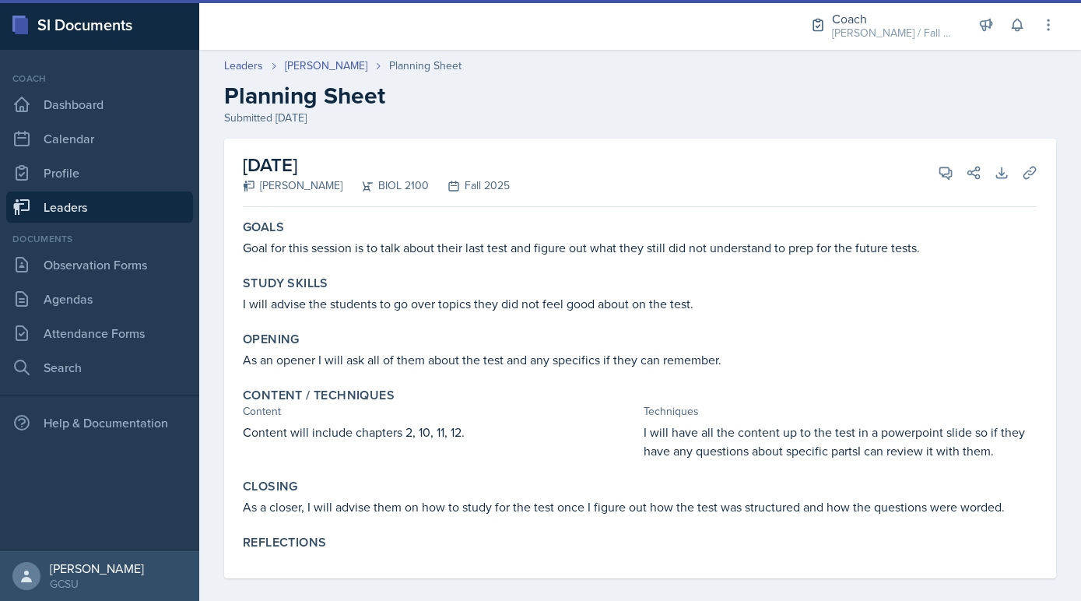
scroll to position [13, 0]
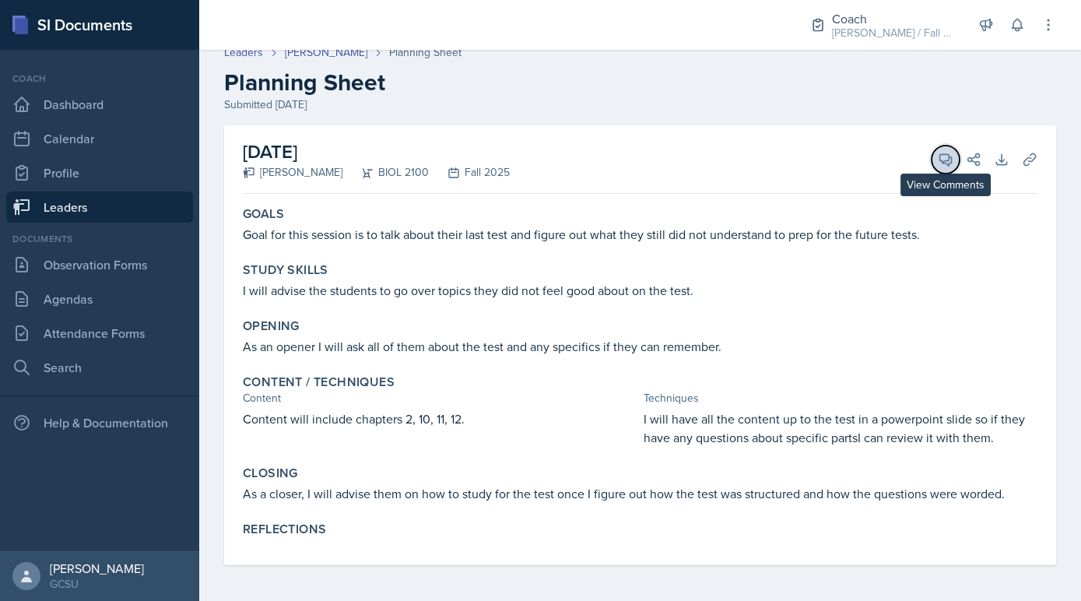
click at [937, 149] on button "View Comments" at bounding box center [946, 160] width 28 height 28
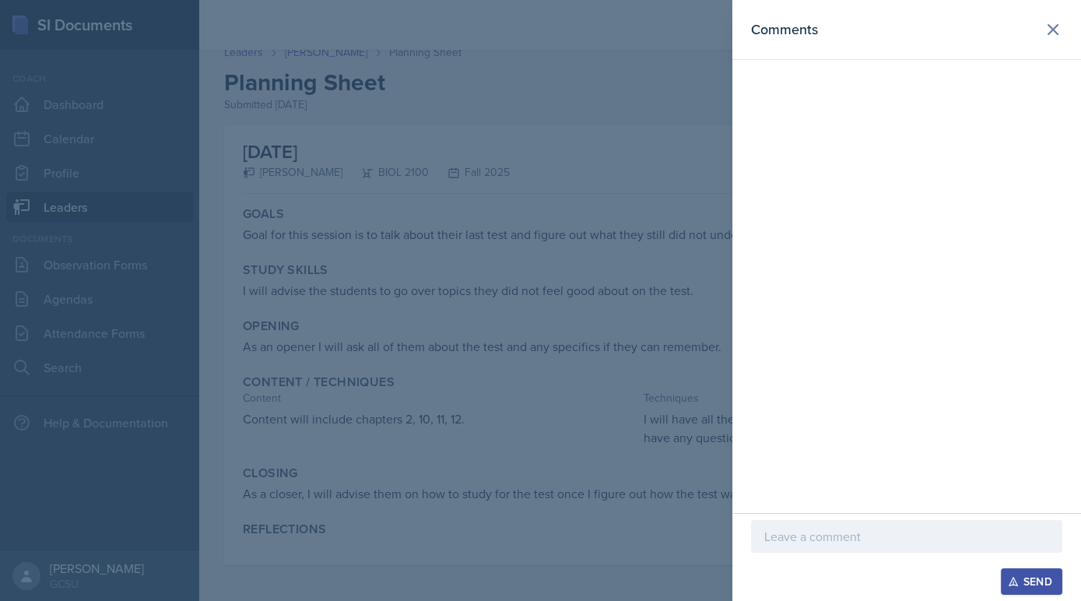
click at [817, 530] on p at bounding box center [906, 536] width 285 height 19
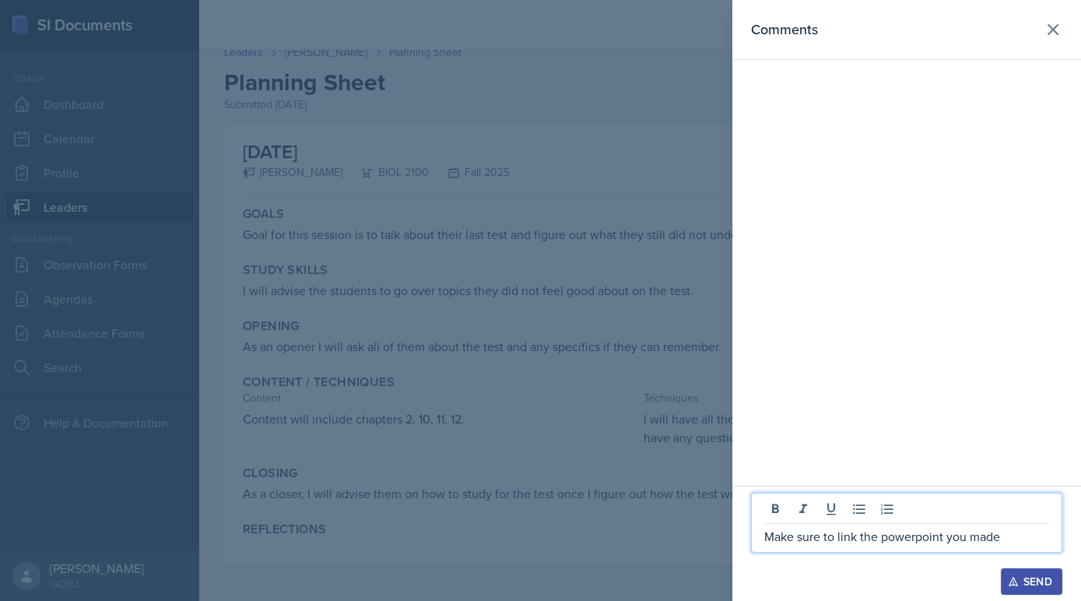
click at [387, 460] on div at bounding box center [540, 300] width 1081 height 601
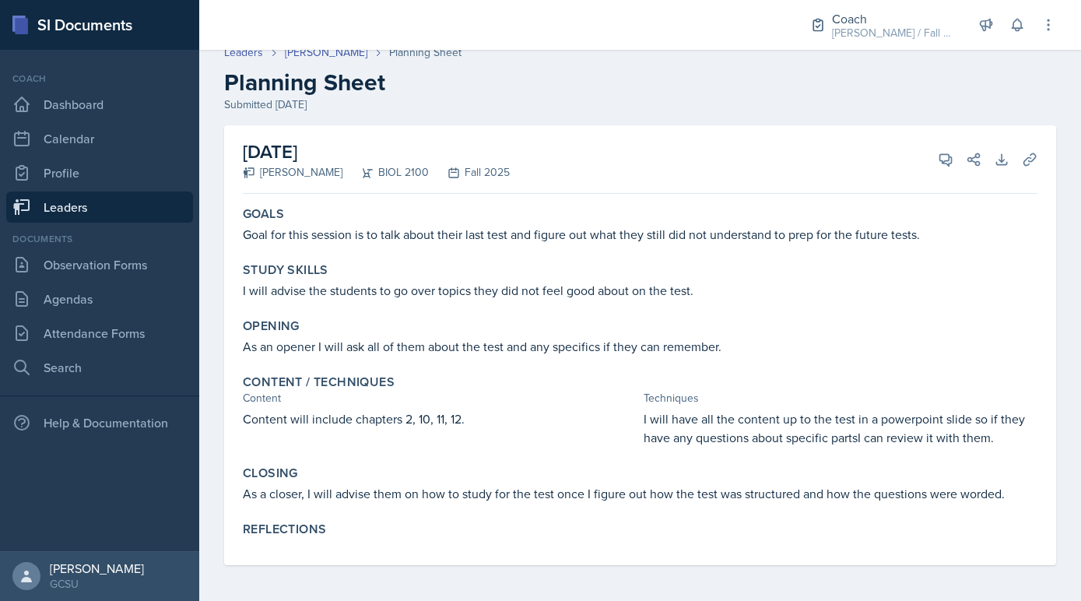
click at [941, 177] on div "September 15th, 2025 Nathan Choi BIOL 2100 Fall 2025 View Comments Comments Mak…" at bounding box center [640, 159] width 795 height 68
click at [941, 158] on icon at bounding box center [946, 160] width 16 height 16
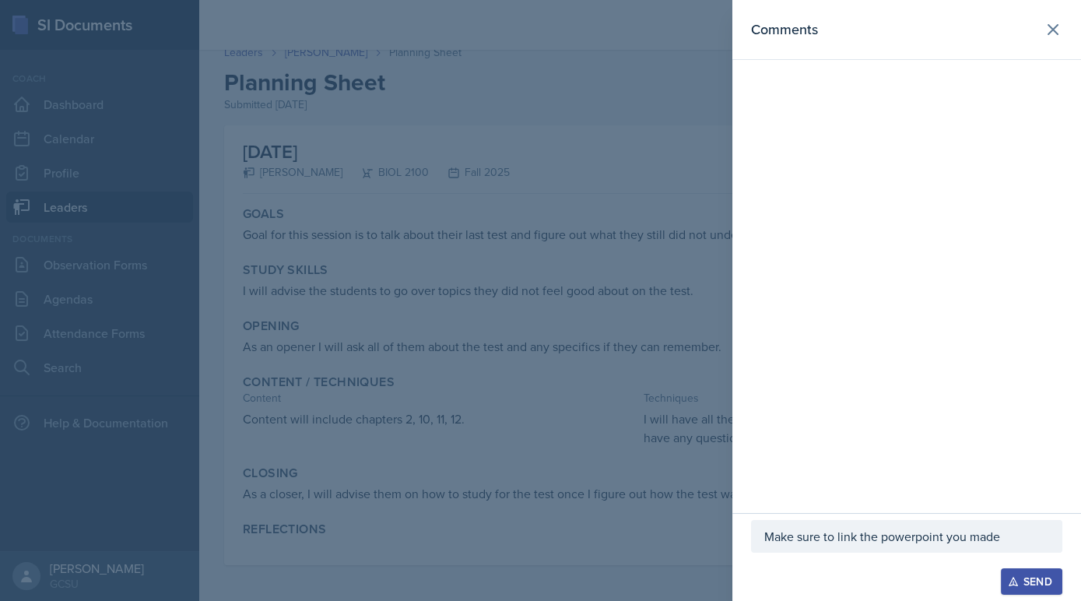
click at [1027, 532] on p "Make sure to link the powerpoint you made" at bounding box center [906, 536] width 285 height 19
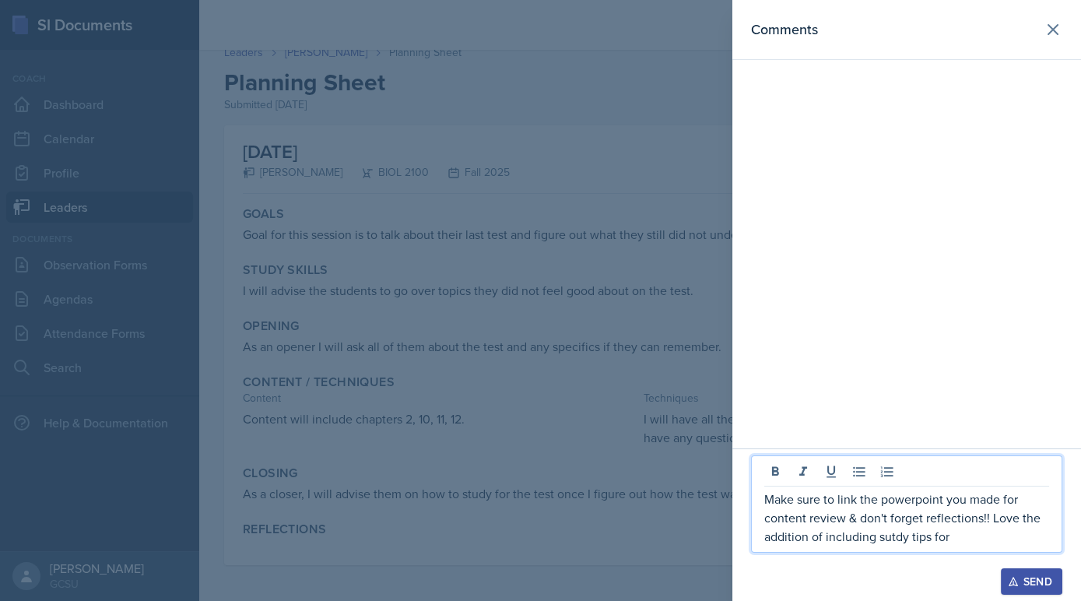
click at [890, 535] on p "Make sure to link the powerpoint you made for content review & don't forget ref…" at bounding box center [906, 518] width 285 height 56
click at [976, 549] on div "Make sure to link the powerpoint you made for content review & don't forget ref…" at bounding box center [906, 503] width 311 height 97
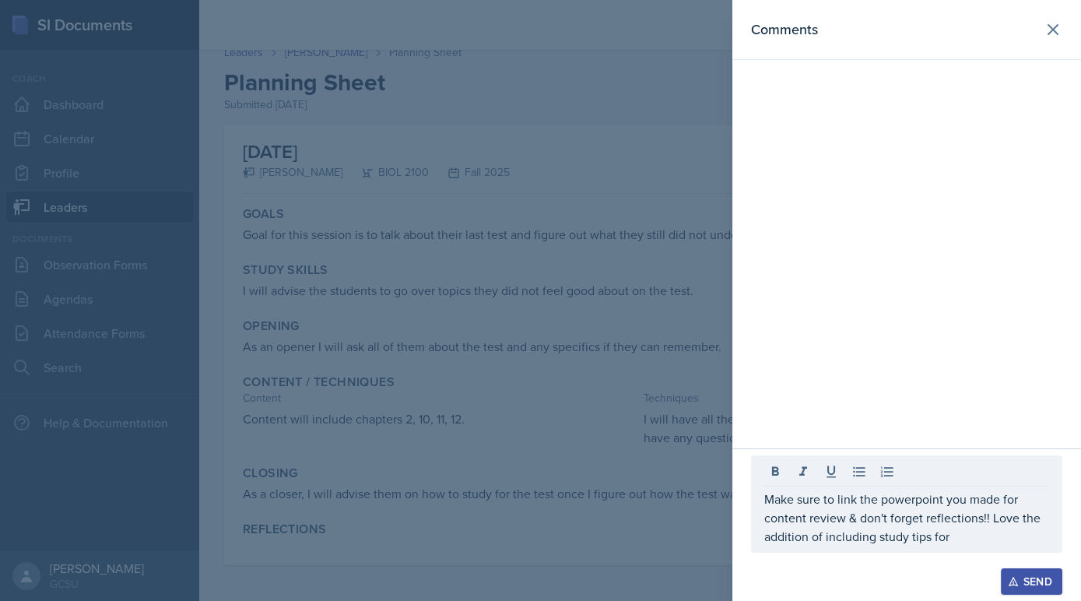
click at [945, 547] on div "Make sure to link the powerpoint you made for content review & don't forget ref…" at bounding box center [906, 503] width 311 height 97
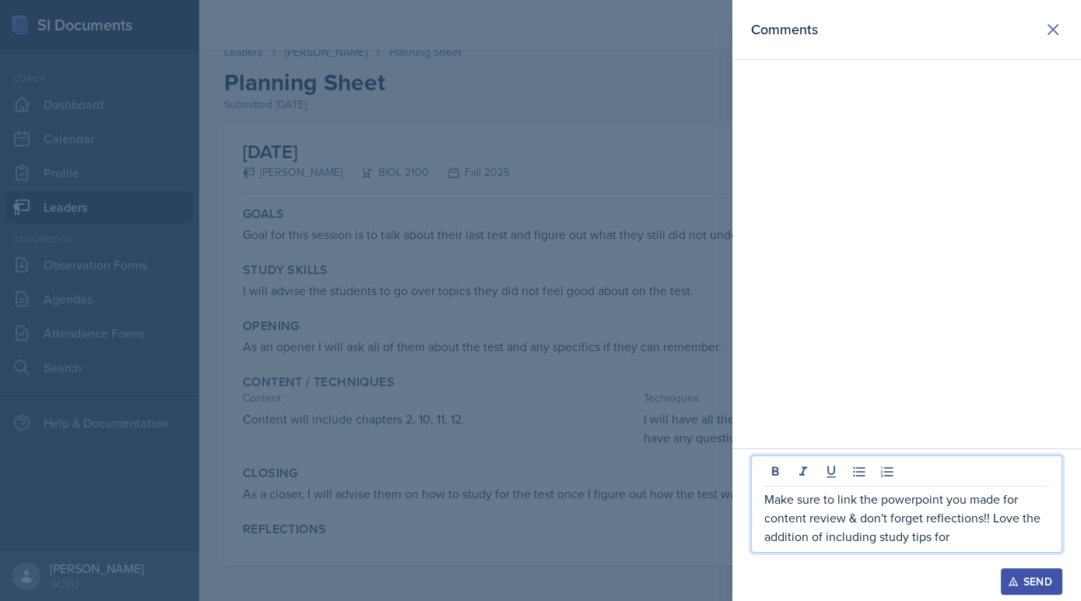
click at [945, 543] on p "Make sure to link the powerpoint you made for content review & don't forget ref…" at bounding box center [906, 518] width 285 height 56
click at [938, 541] on p "Make sure to link the powerpoint you made for content review & don't forget ref…" at bounding box center [906, 518] width 285 height 56
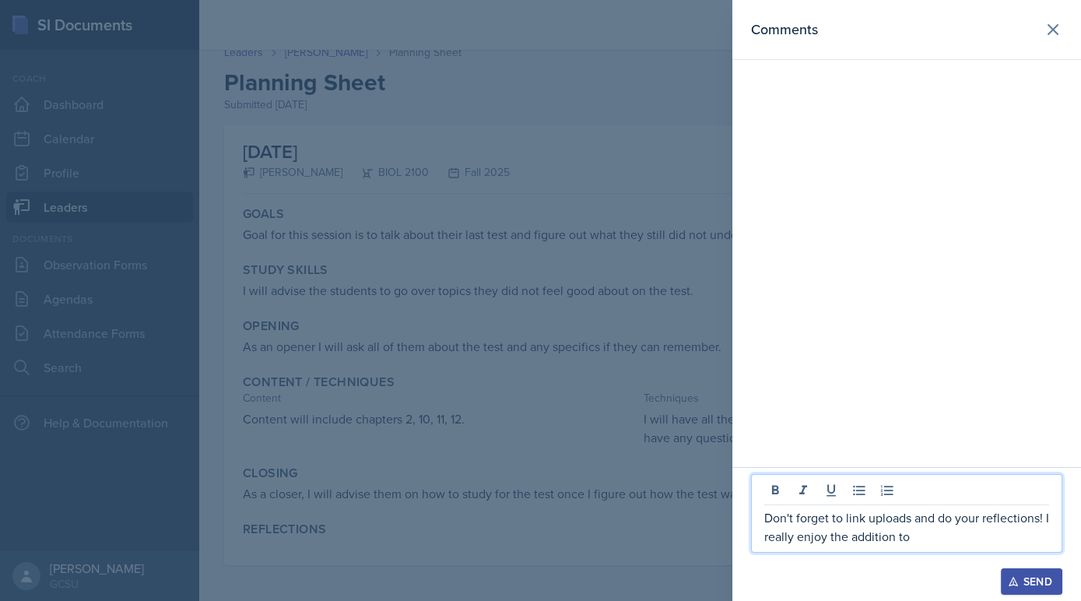
click at [928, 466] on div "Comments" at bounding box center [906, 233] width 349 height 467
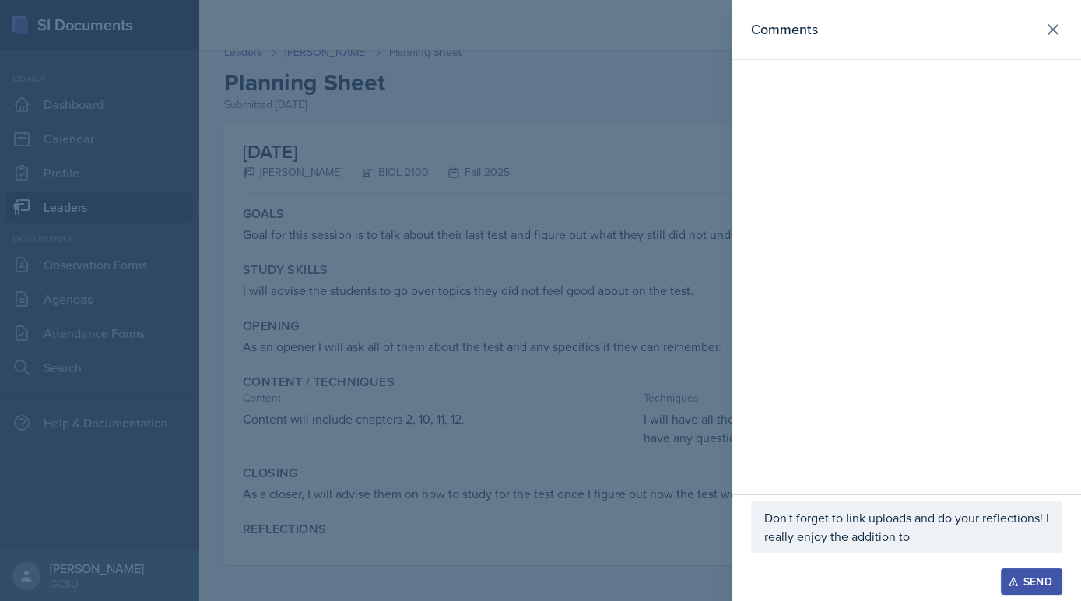
click at [911, 564] on div at bounding box center [906, 561] width 311 height 16
click at [911, 556] on div at bounding box center [906, 561] width 311 height 16
click at [911, 547] on div "Don't forget to link uploads and do your reflections! I really enjoy the additi…" at bounding box center [906, 526] width 311 height 51
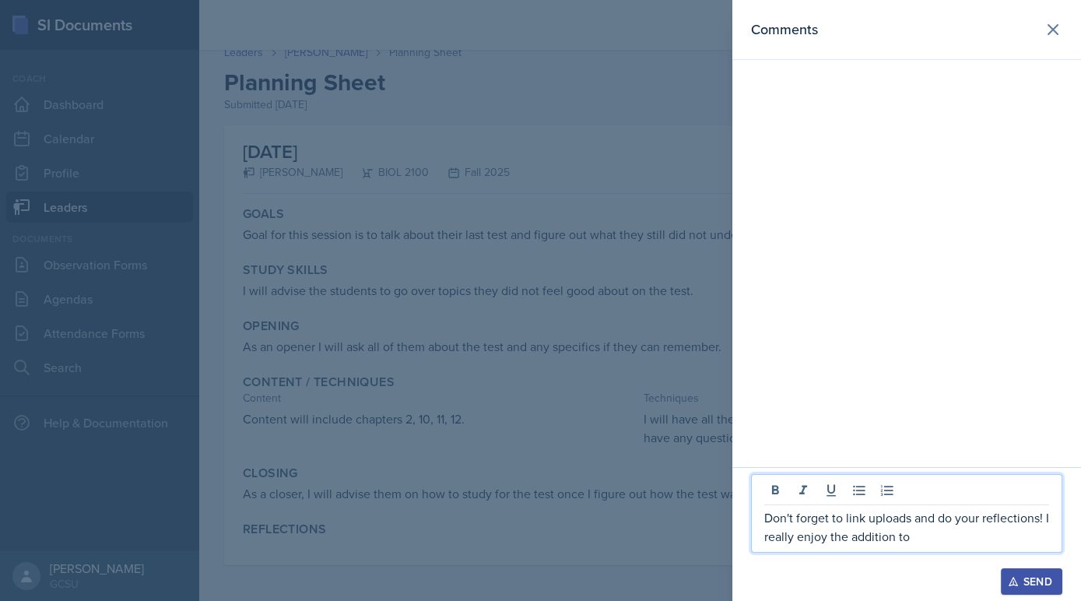
click at [900, 536] on p "Don't forget to link uploads and do your reflections! I really enjoy the additi…" at bounding box center [906, 526] width 285 height 37
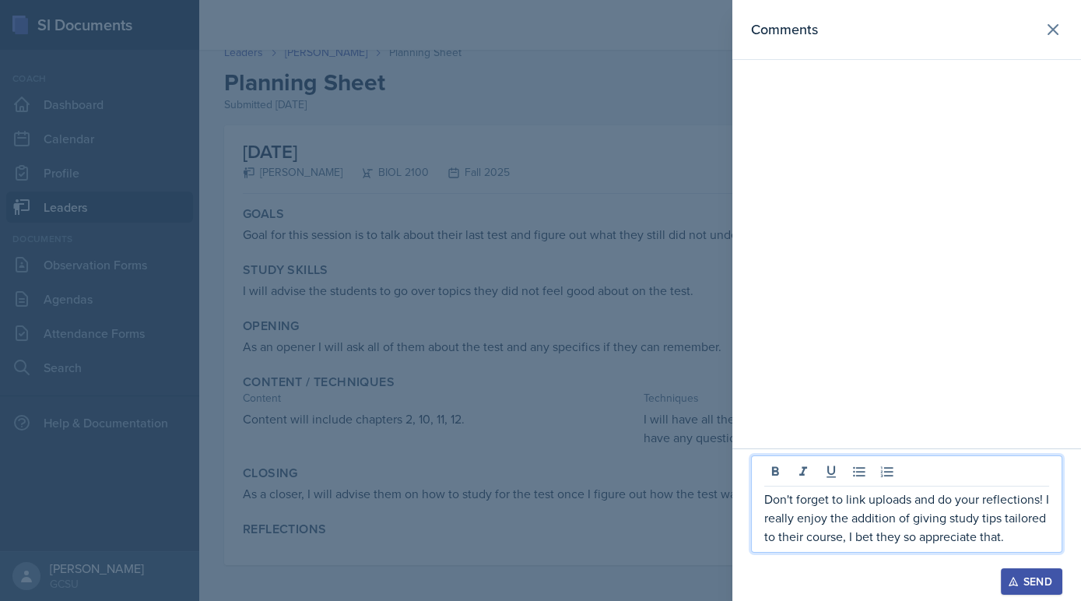
click at [1043, 583] on div "Send" at bounding box center [1031, 581] width 41 height 12
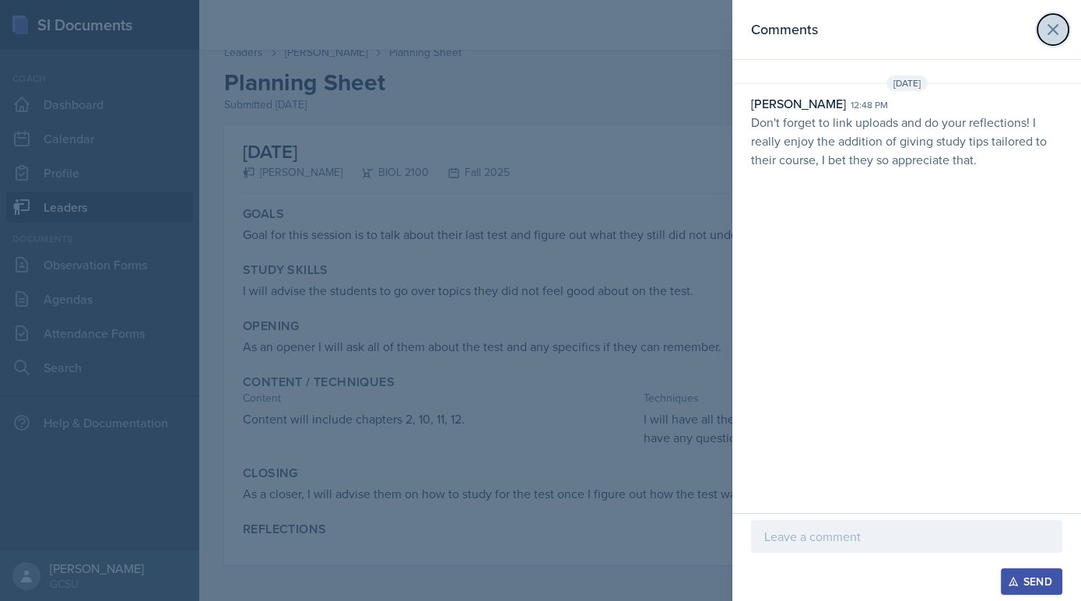
click at [1057, 29] on icon at bounding box center [1053, 29] width 19 height 19
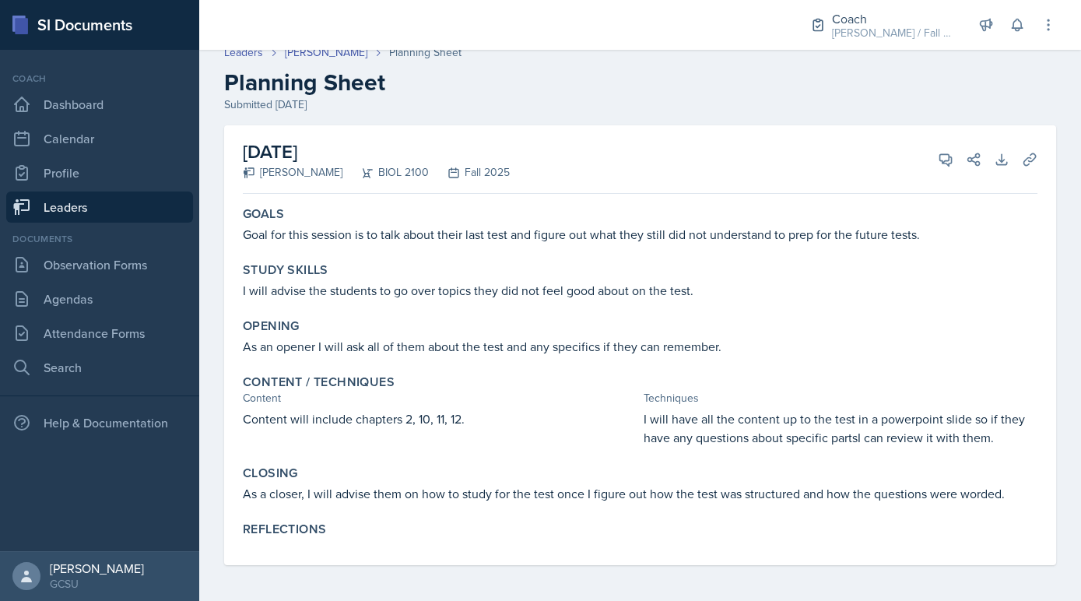
click at [118, 205] on link "Leaders" at bounding box center [99, 206] width 187 height 31
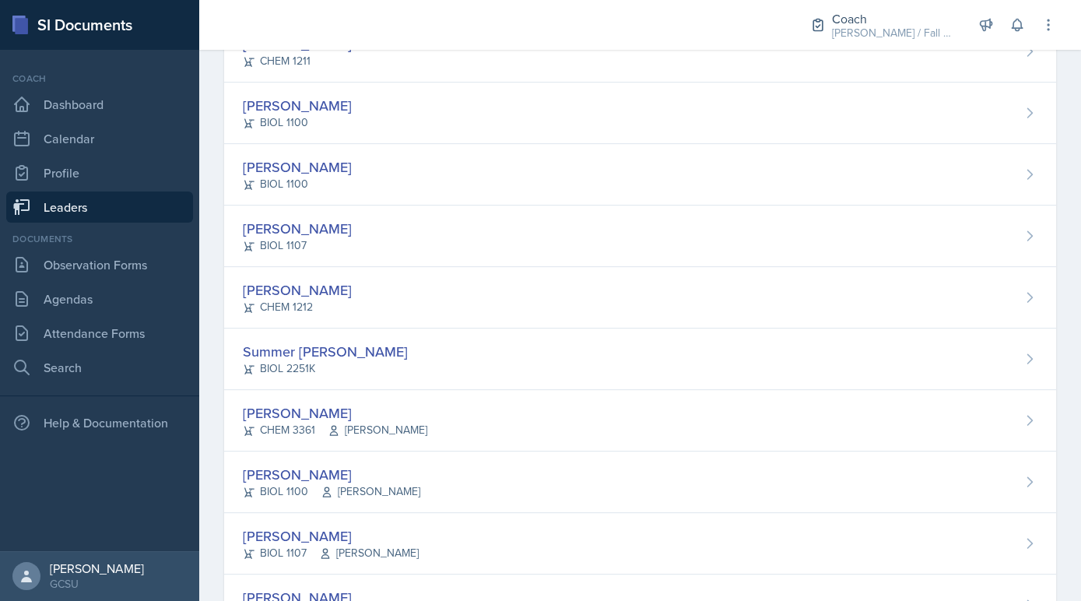
scroll to position [1296, 0]
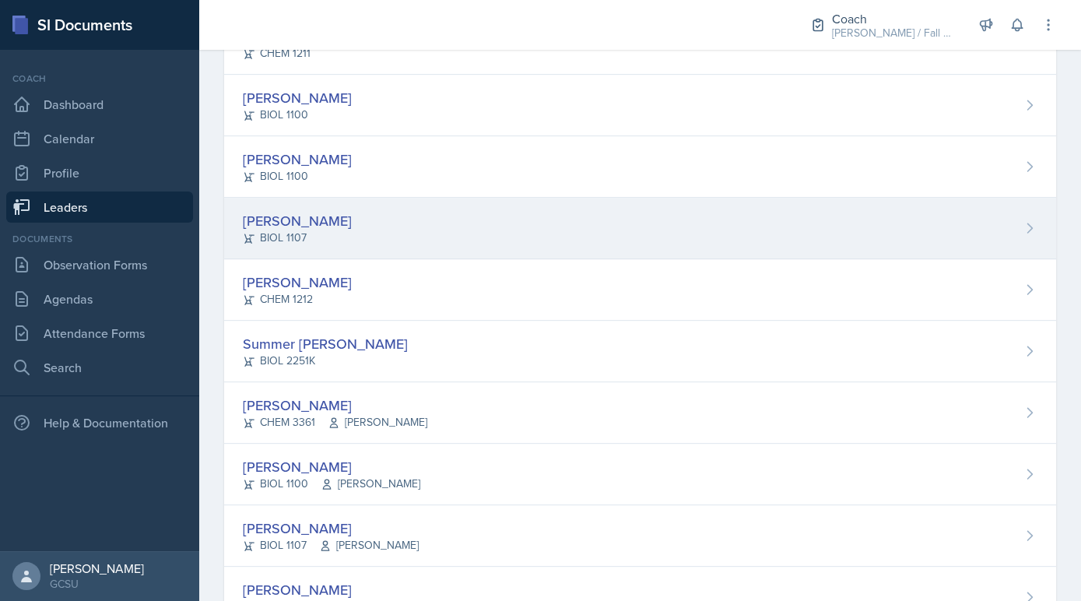
click at [352, 215] on div "[PERSON_NAME] BIOL 1107" at bounding box center [640, 228] width 832 height 61
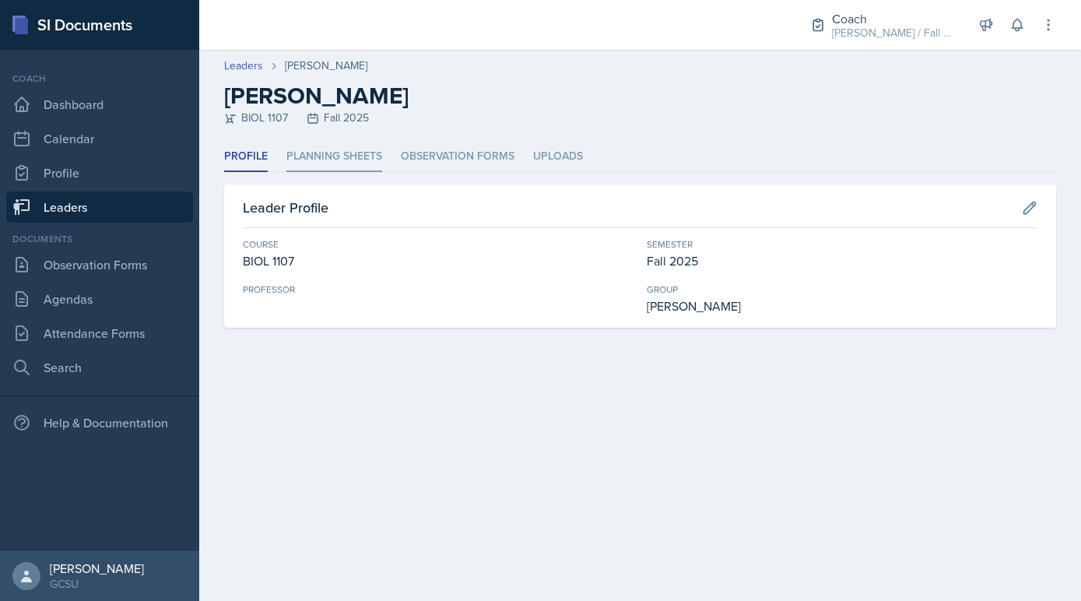
click at [326, 161] on li "Planning Sheets" at bounding box center [334, 157] width 96 height 30
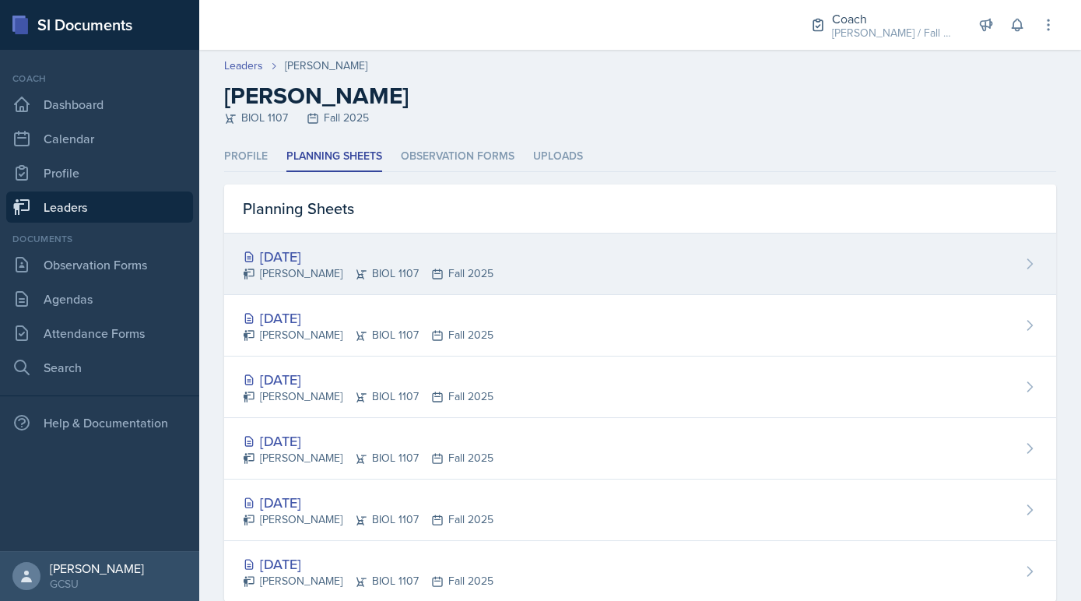
click at [340, 282] on div "Sep 15th, 2025 Kanchan Laul BIOL 1107 Fall 2025" at bounding box center [640, 263] width 832 height 61
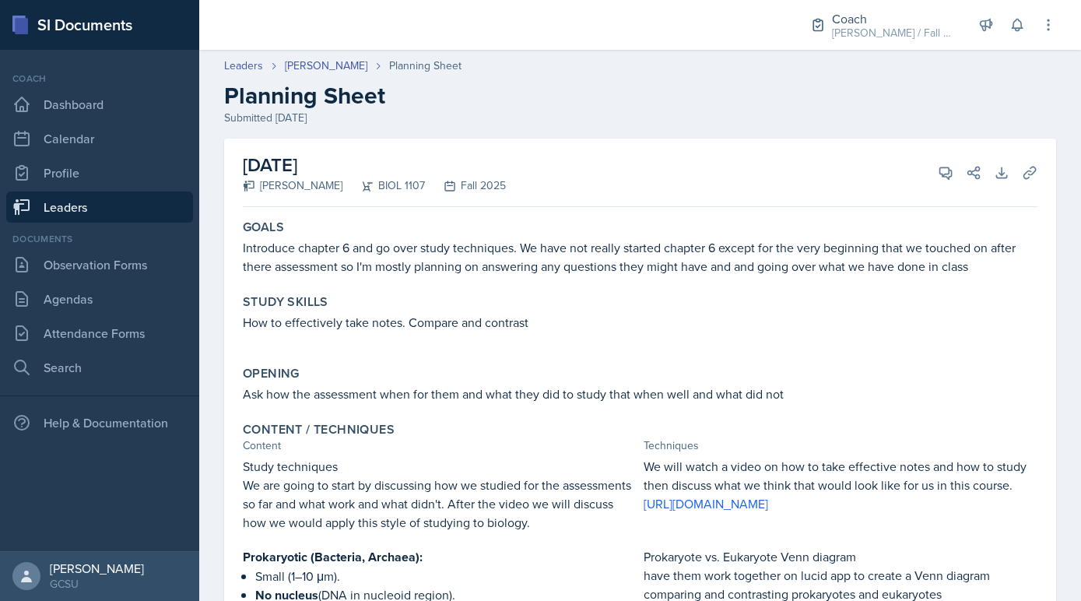
scroll to position [174, 0]
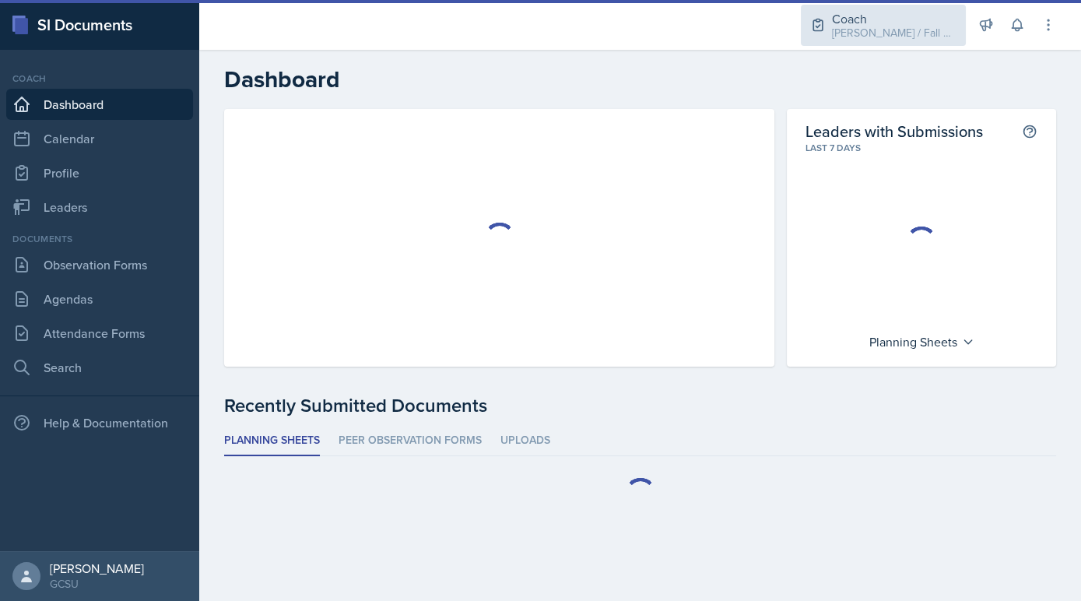
click at [896, 22] on div "Coach" at bounding box center [894, 18] width 125 height 19
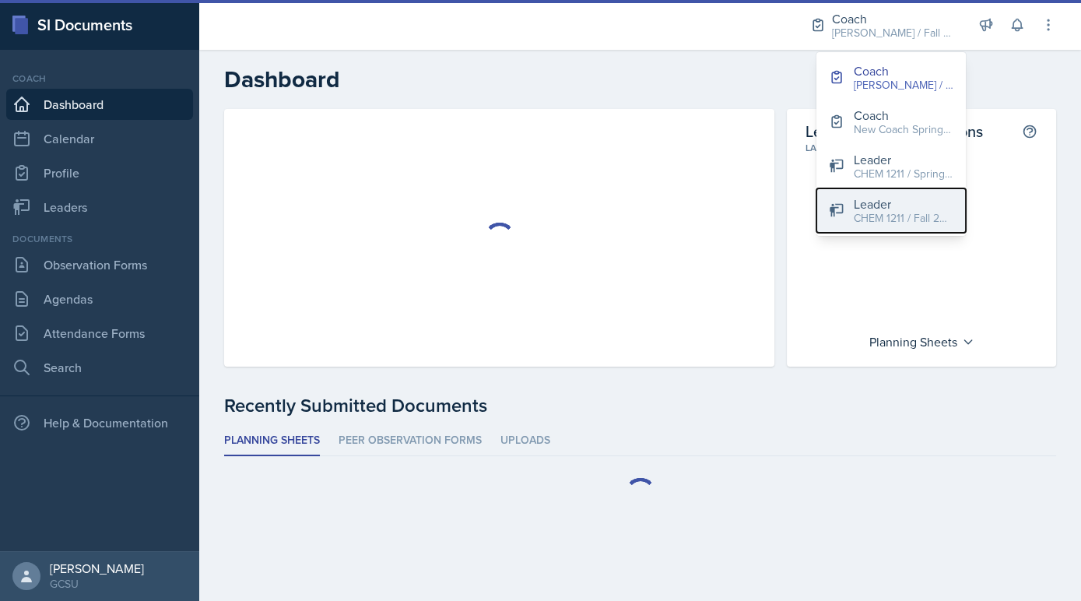
click at [839, 223] on button "Leader CHEM 1211 / Fall 2024" at bounding box center [890, 210] width 149 height 44
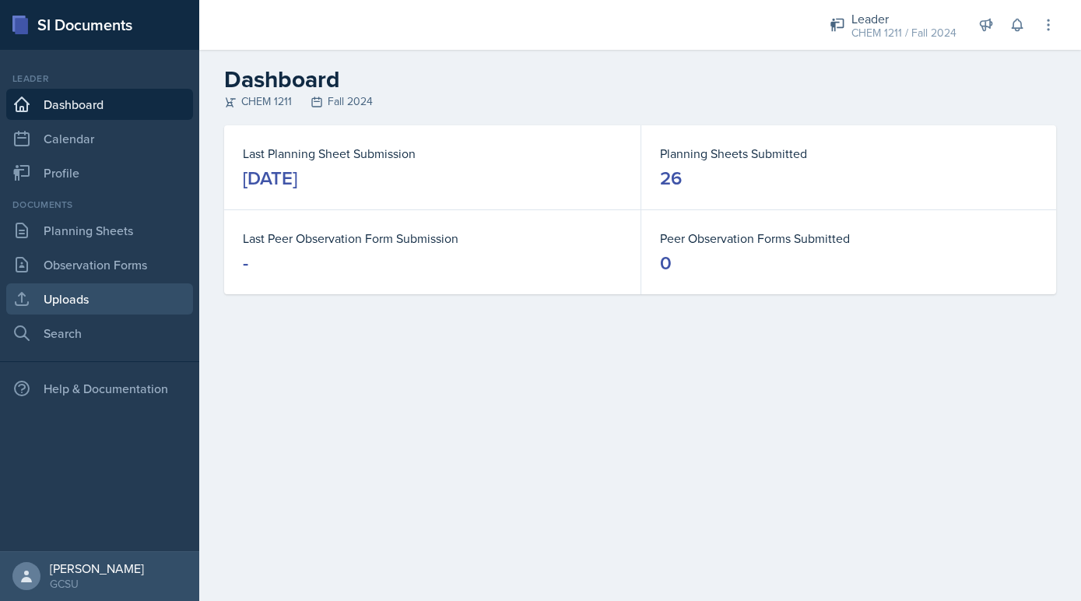
click at [82, 309] on link "Uploads" at bounding box center [99, 298] width 187 height 31
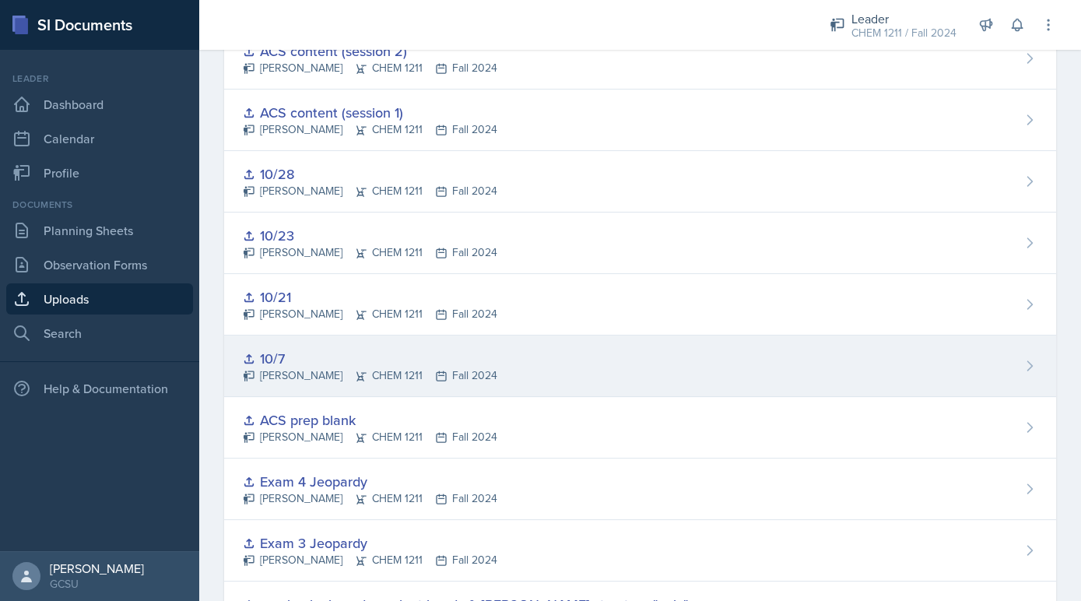
scroll to position [548, 0]
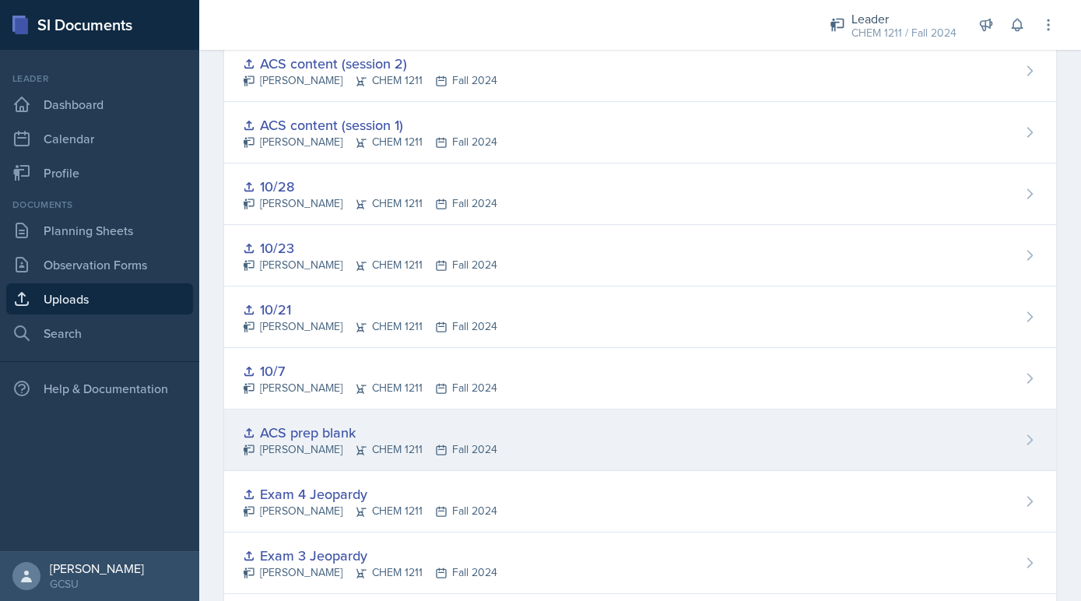
click at [444, 410] on div "ACS prep blank Avery Halseth CHEM 1211 Fall 2024" at bounding box center [640, 439] width 832 height 61
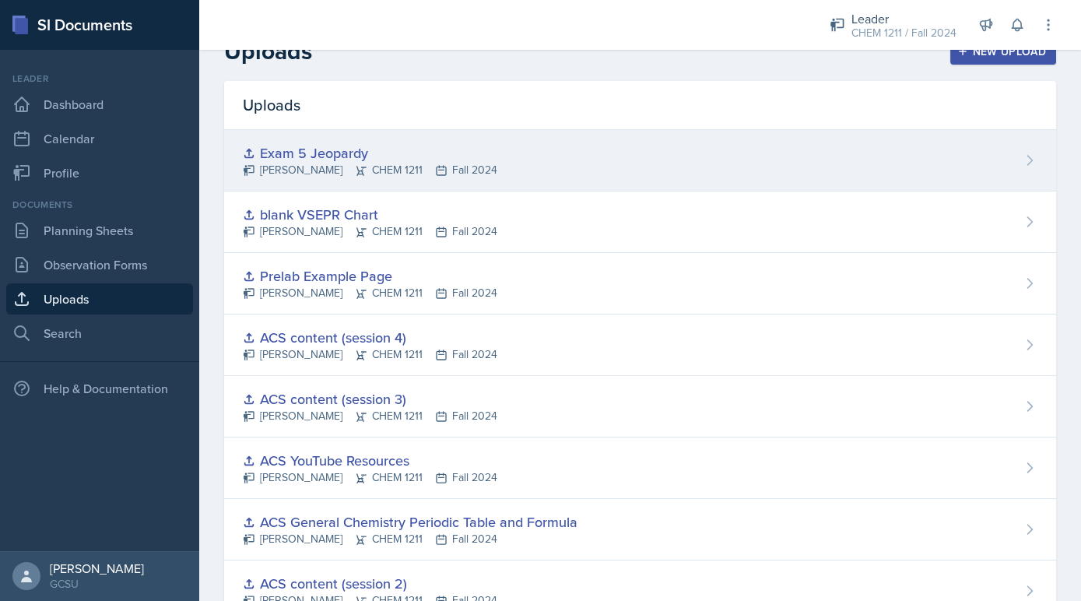
scroll to position [47, 0]
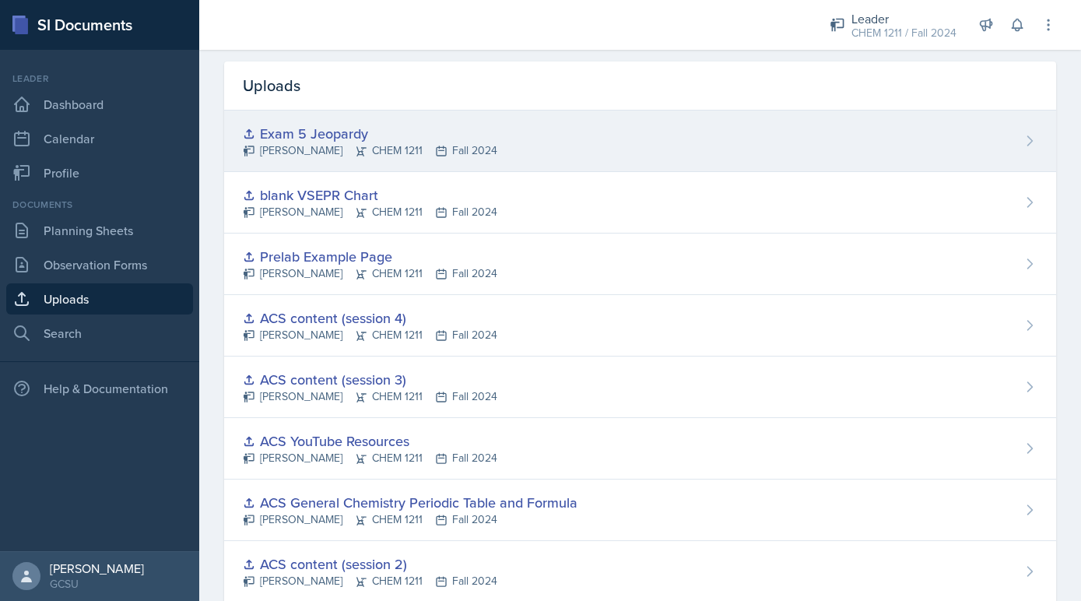
click at [348, 192] on div "blank VSEPR Chart" at bounding box center [370, 194] width 255 height 21
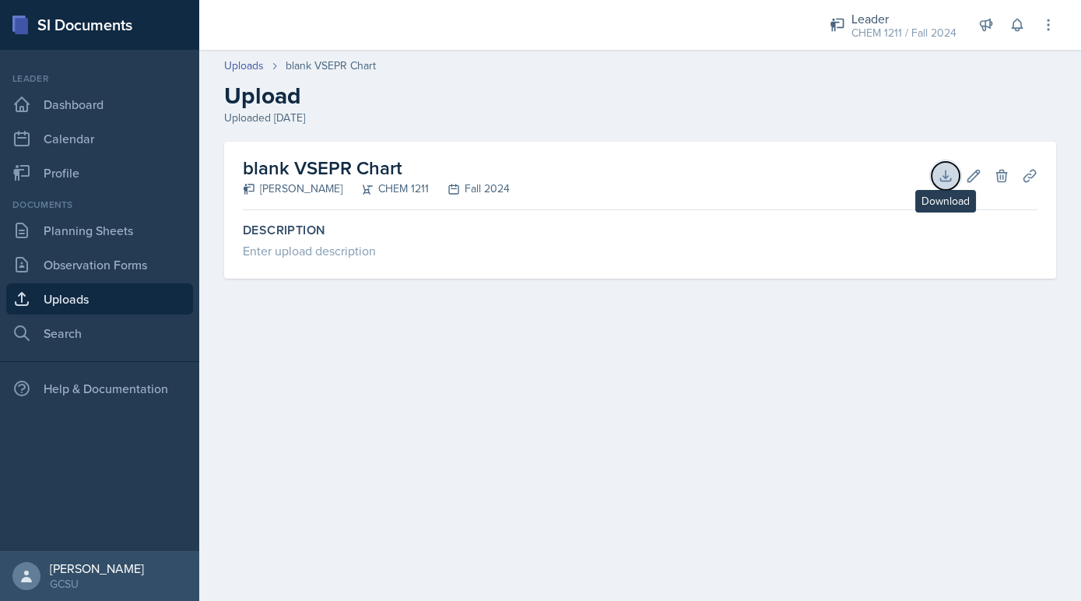
click at [935, 171] on button "Download" at bounding box center [946, 176] width 28 height 28
click at [92, 236] on link "Planning Sheets" at bounding box center [99, 230] width 187 height 31
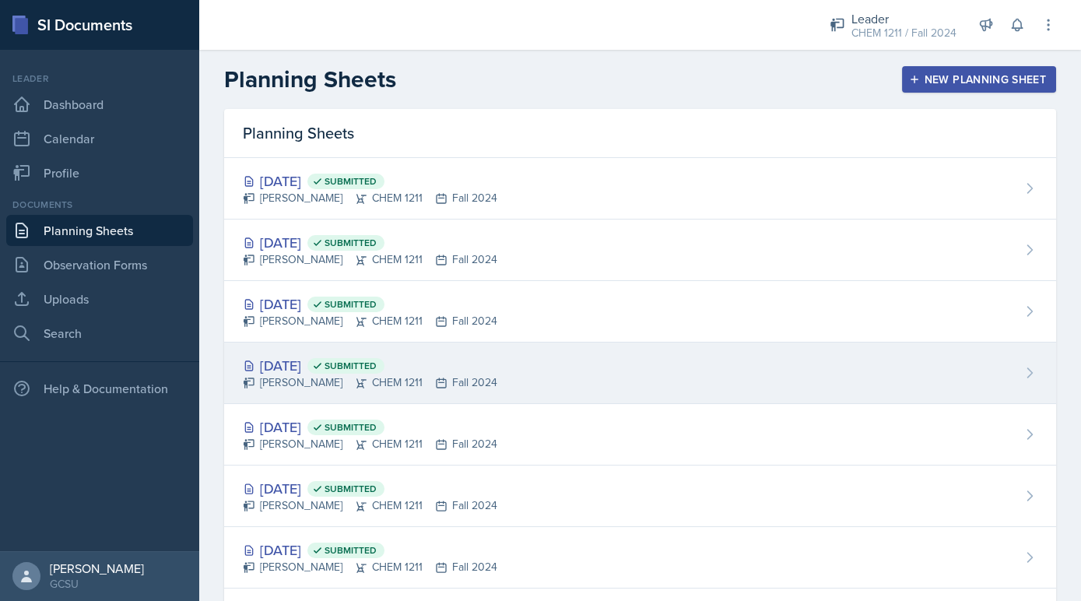
click at [439, 370] on div "Nov 18th, 2024 Submitted" at bounding box center [370, 365] width 255 height 21
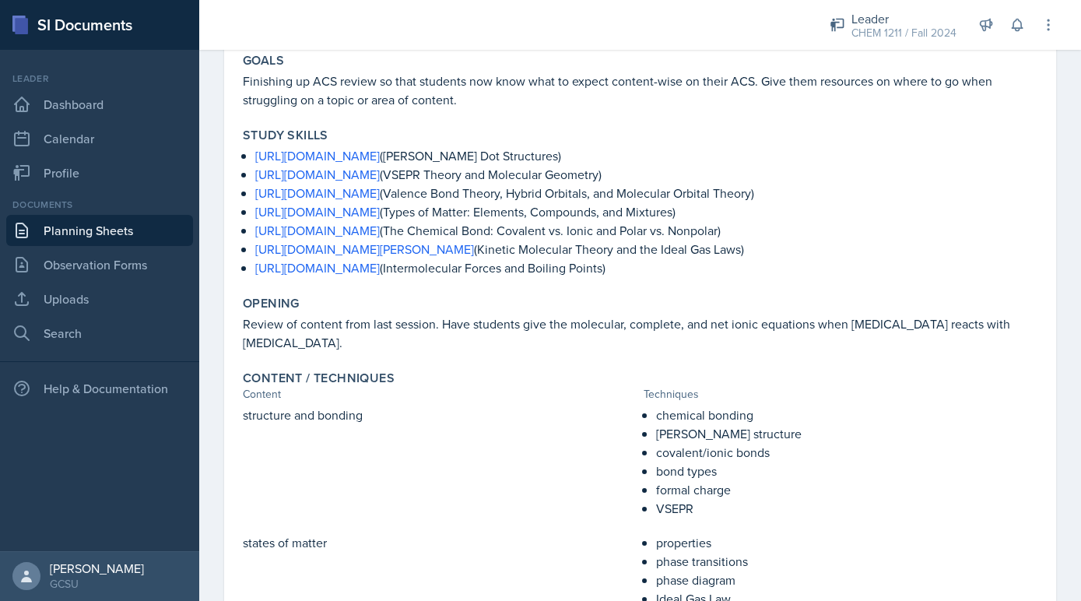
scroll to position [160, 0]
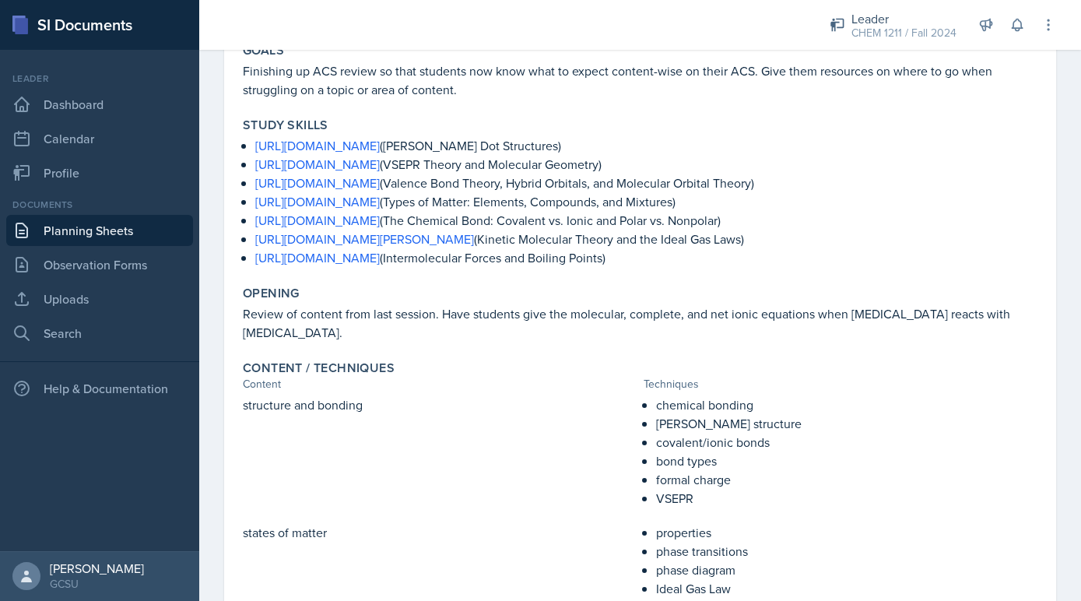
click at [142, 218] on link "Planning Sheets" at bounding box center [99, 230] width 187 height 31
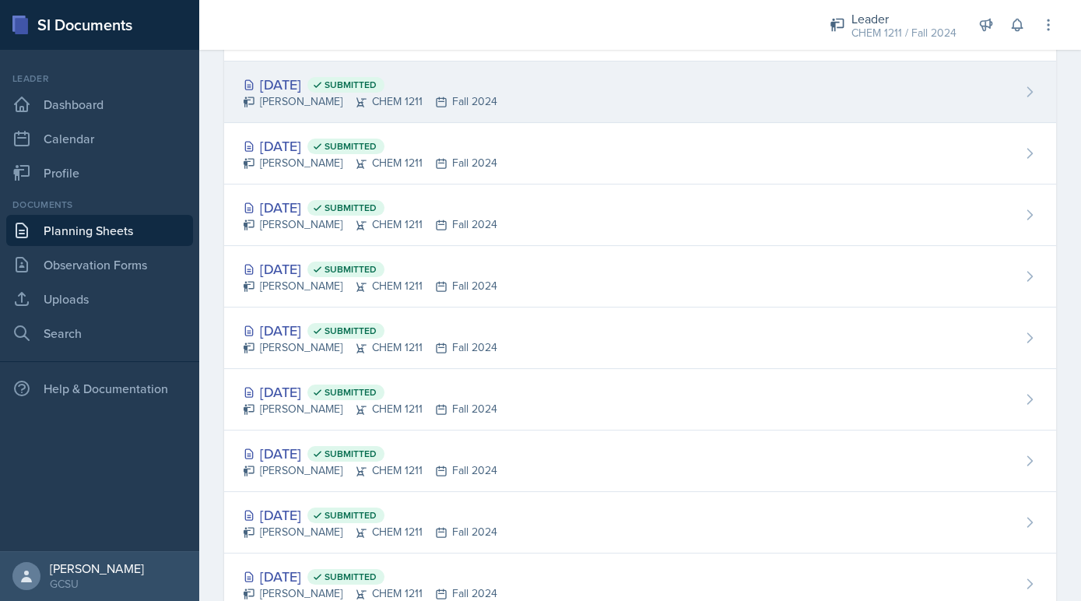
scroll to position [528, 0]
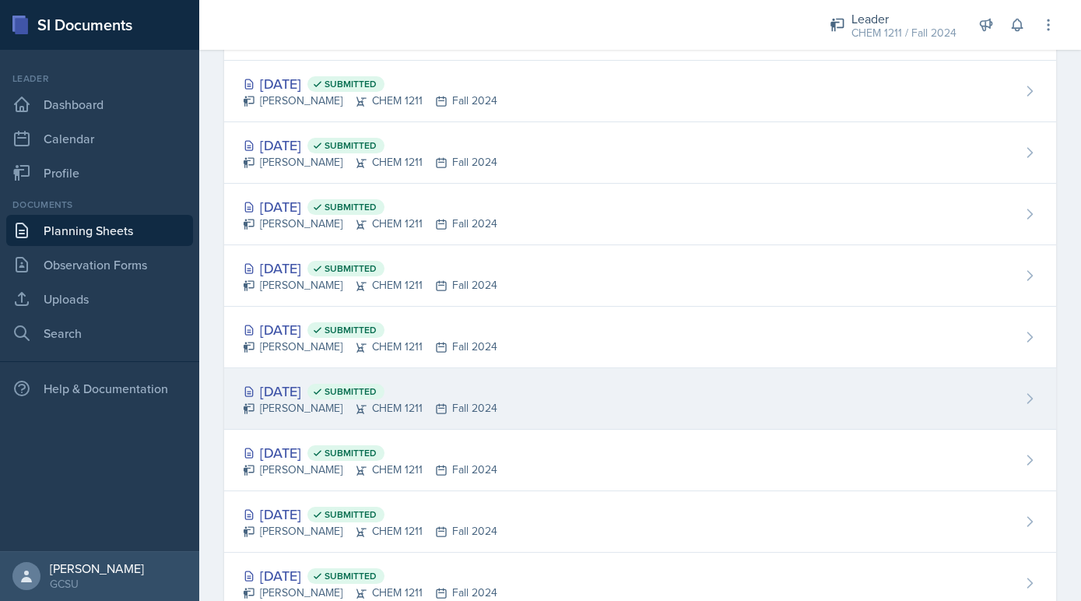
click at [323, 387] on icon at bounding box center [317, 391] width 11 height 11
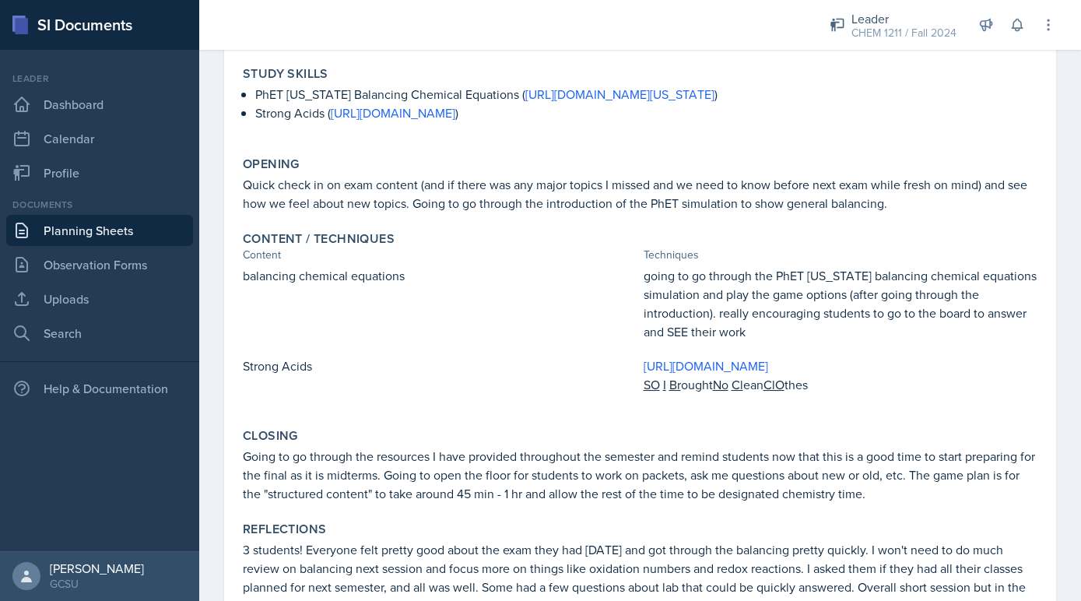
scroll to position [214, 0]
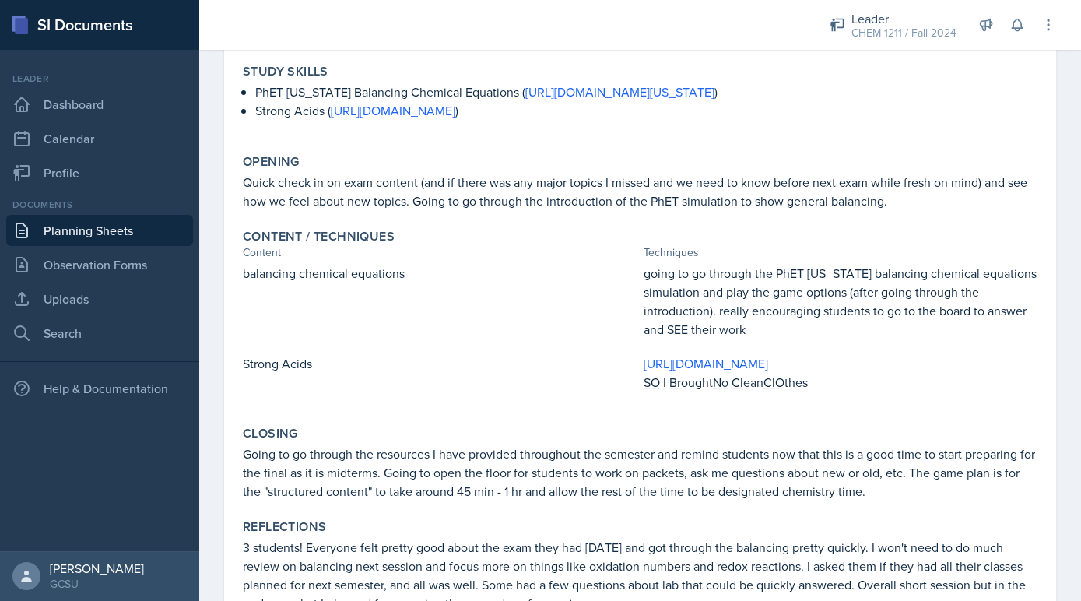
click at [134, 228] on link "Planning Sheets" at bounding box center [99, 230] width 187 height 31
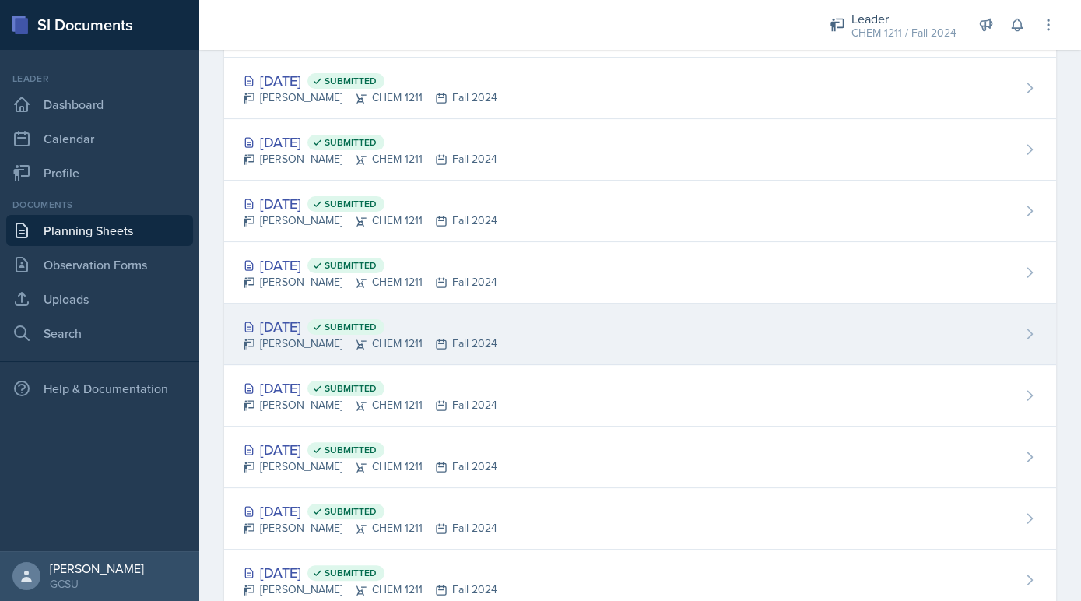
scroll to position [839, 0]
click at [506, 353] on div "Sep 30th, 2024 Submitted Avery Halseth CHEM 1211 Fall 2024" at bounding box center [640, 333] width 832 height 61
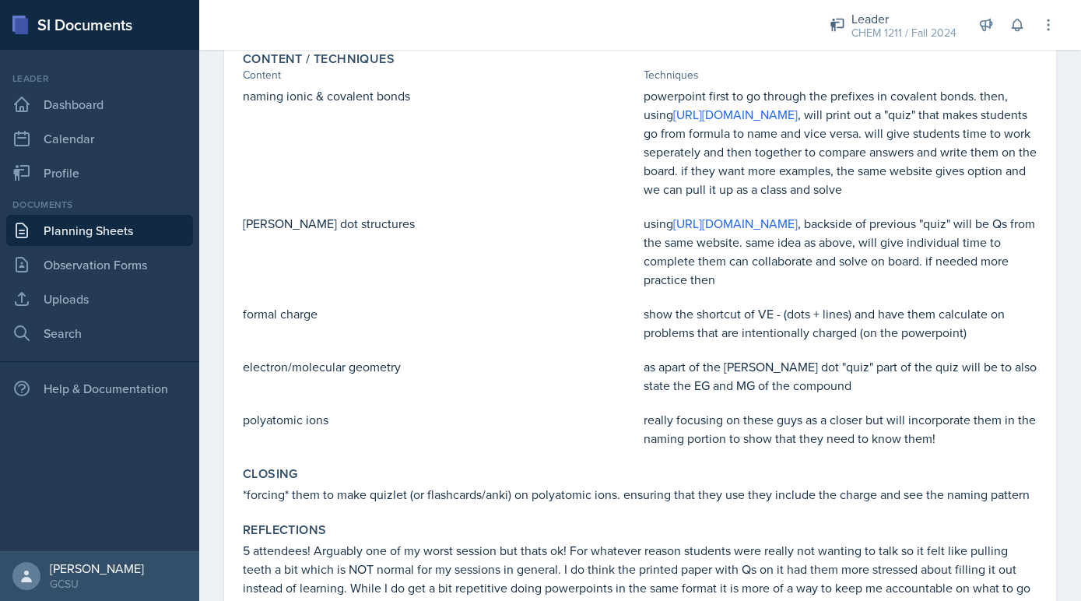
scroll to position [542, 0]
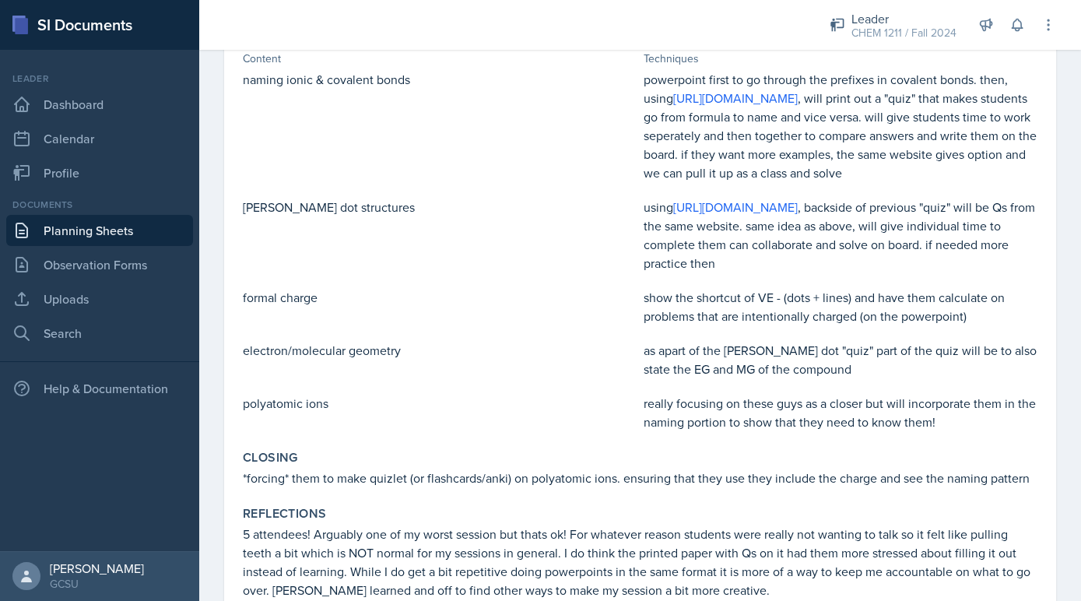
click at [142, 238] on link "Planning Sheets" at bounding box center [99, 230] width 187 height 31
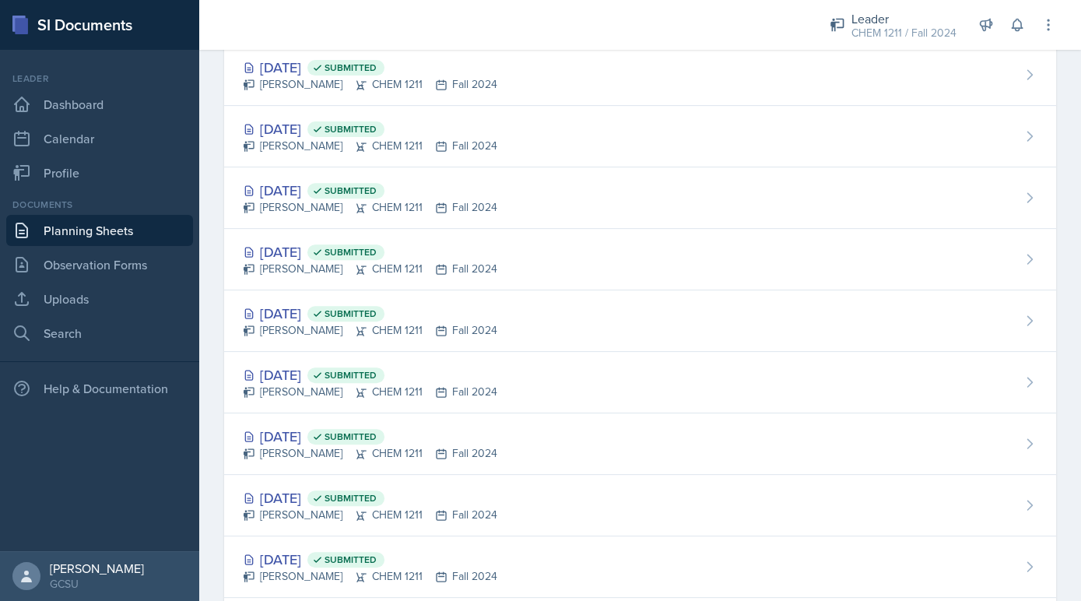
scroll to position [1115, 0]
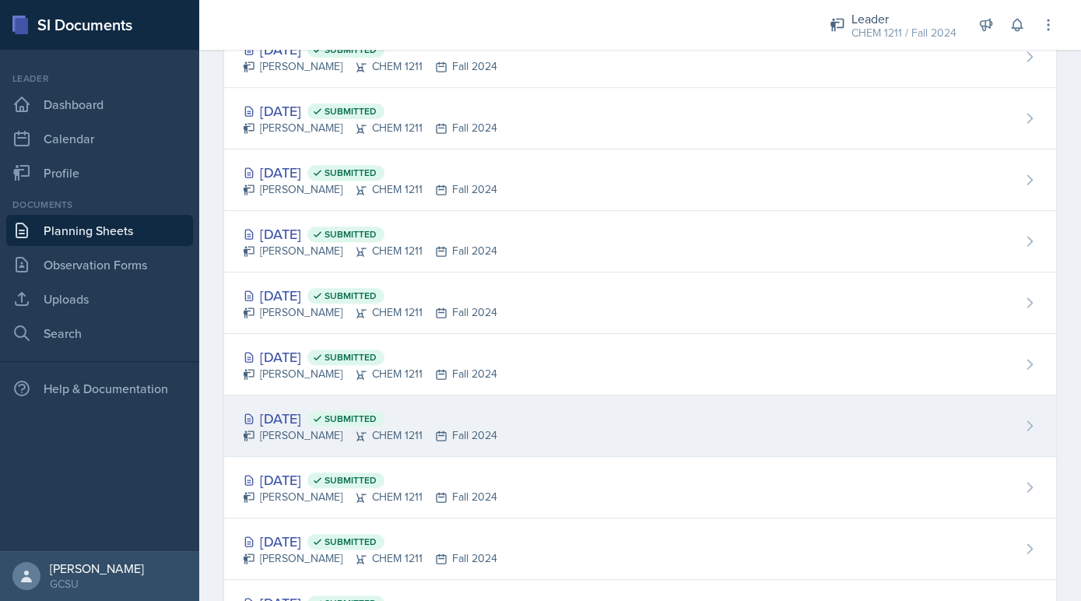
click at [326, 398] on div "Sep 9th, 2024 Submitted Avery Halseth CHEM 1211 Fall 2024" at bounding box center [640, 425] width 832 height 61
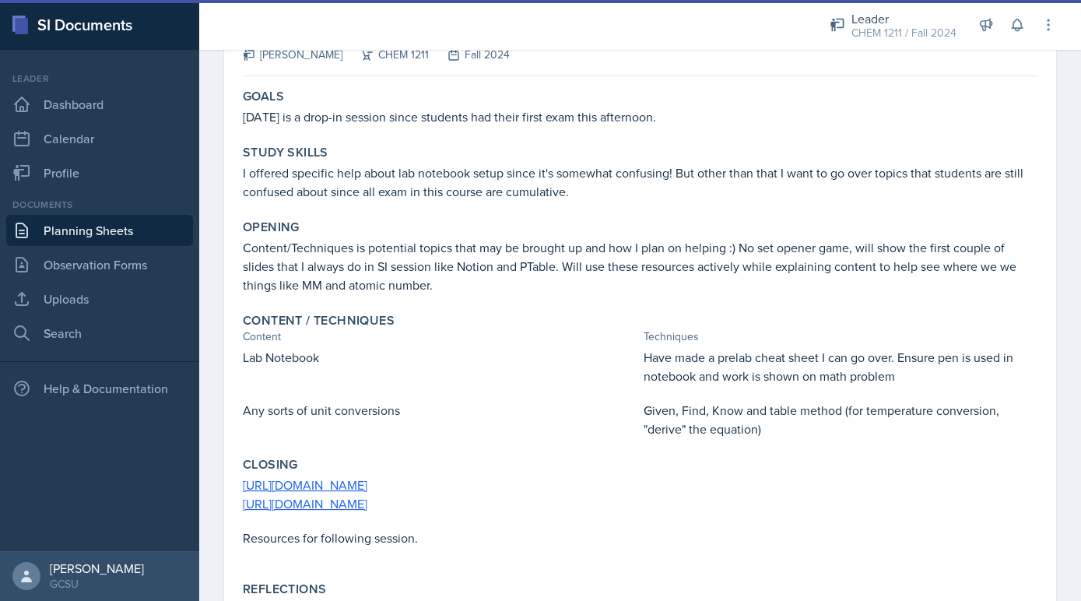
scroll to position [115, 0]
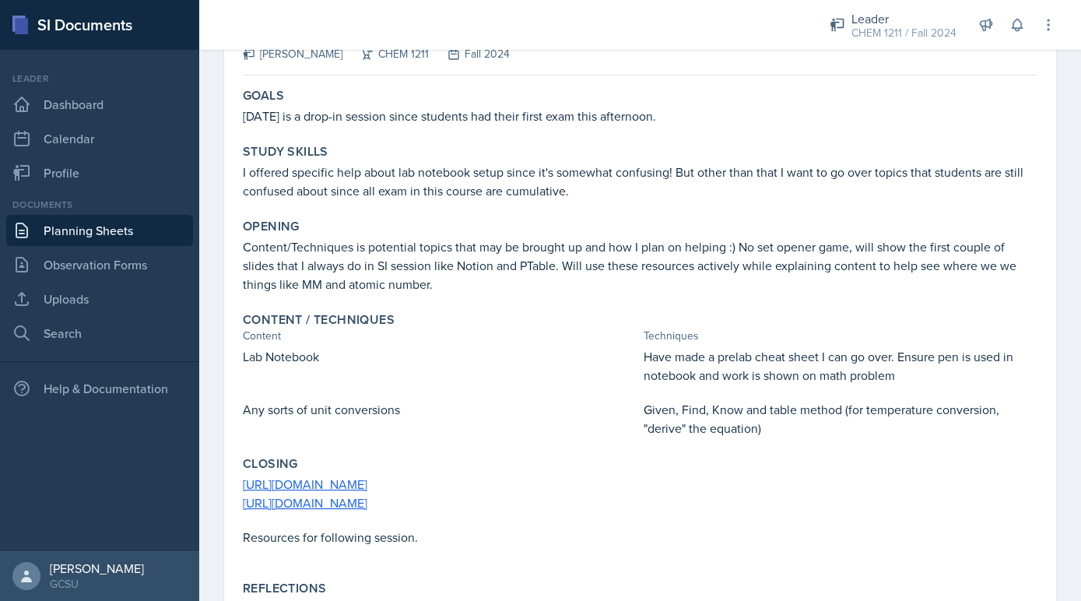
click at [170, 216] on link "Planning Sheets" at bounding box center [99, 230] width 187 height 31
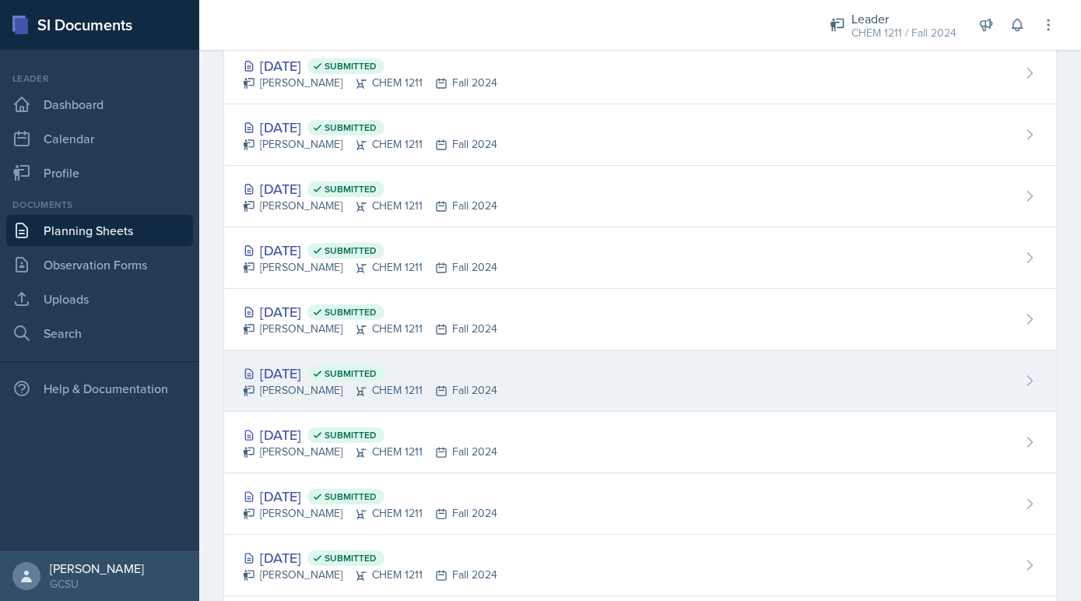
click at [299, 357] on div "Nov 11th, 2024 Submitted Avery Halseth CHEM 1211 Fall 2024" at bounding box center [640, 380] width 832 height 61
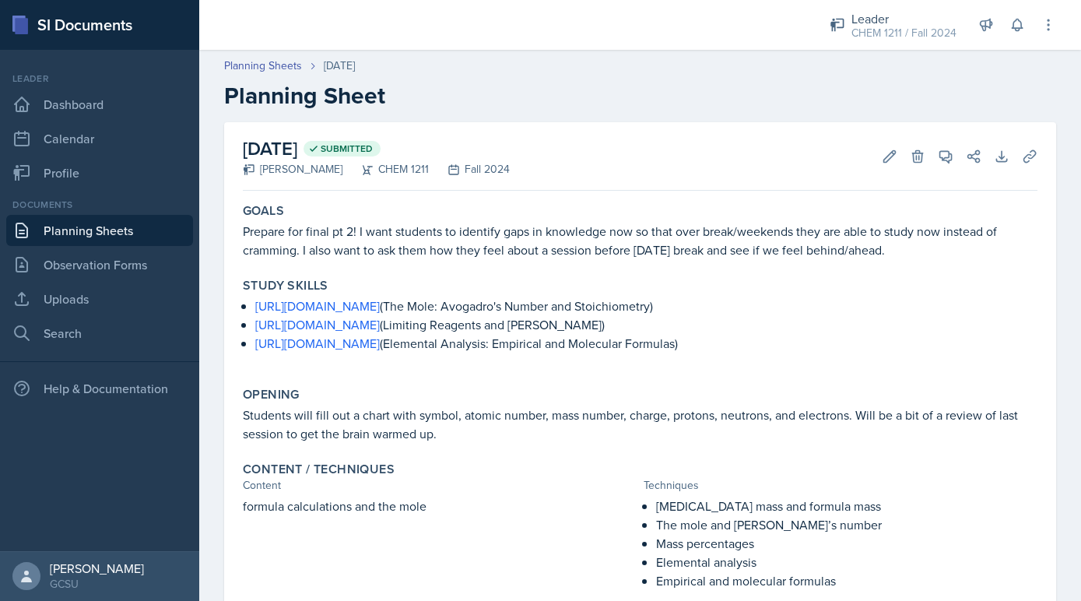
click at [164, 223] on link "Planning Sheets" at bounding box center [99, 230] width 187 height 31
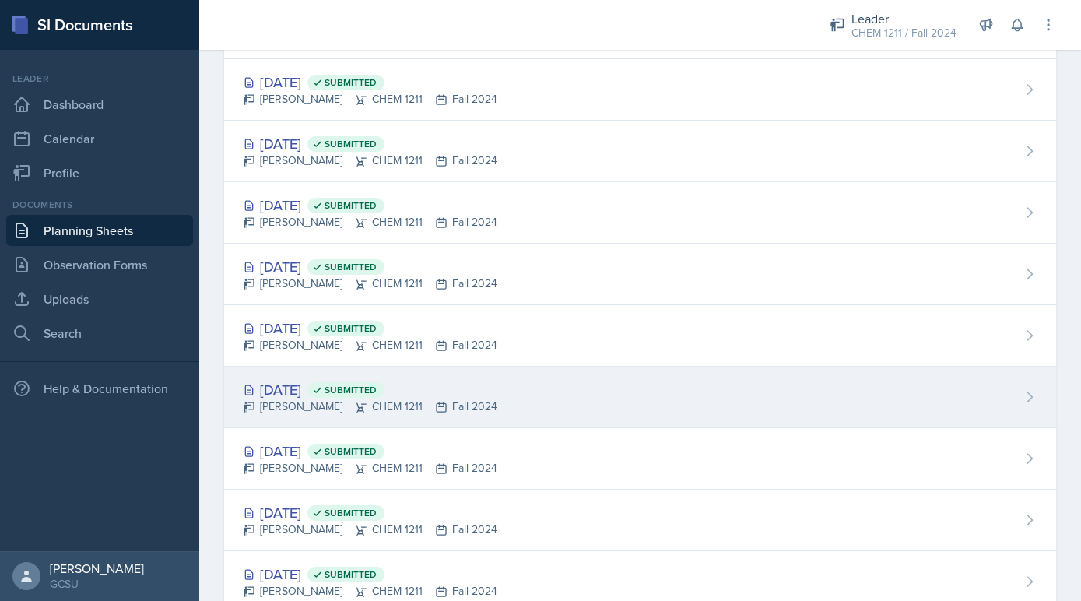
scroll to position [550, 0]
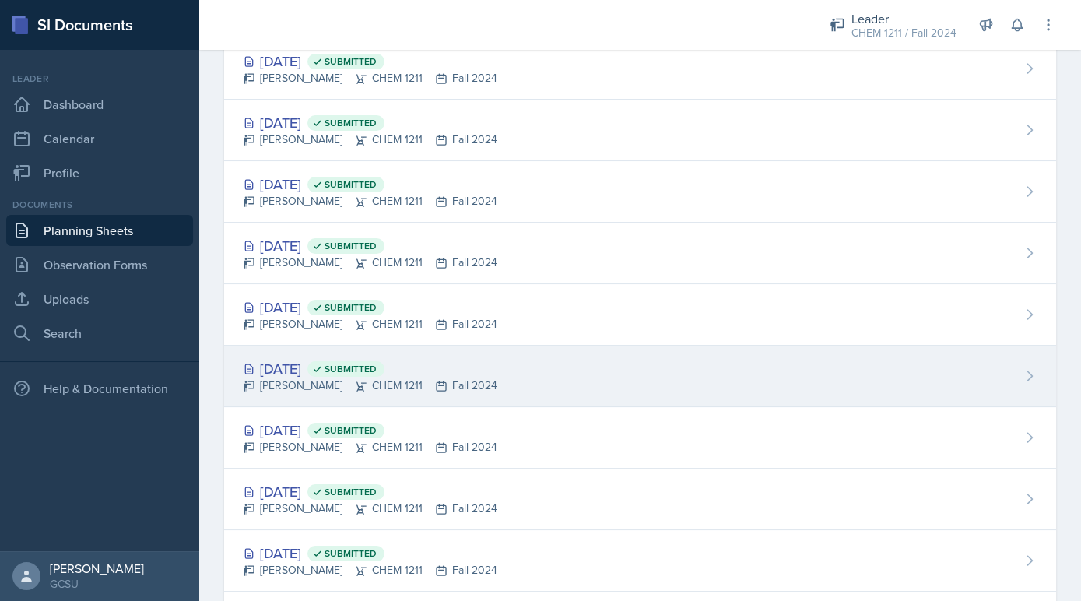
click at [366, 361] on span "Submitted" at bounding box center [345, 369] width 77 height 16
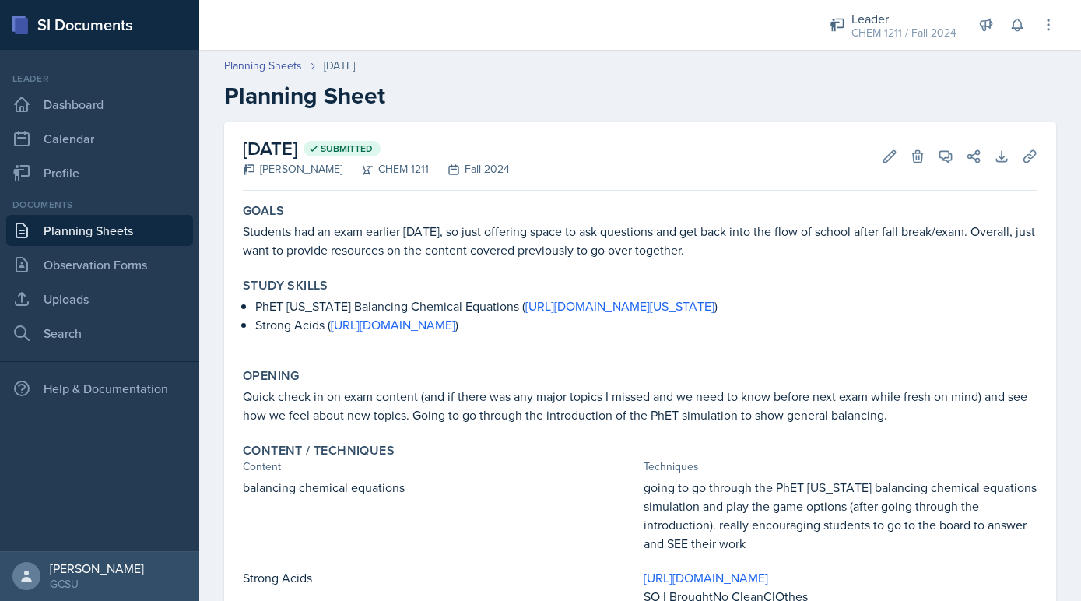
scroll to position [242, 0]
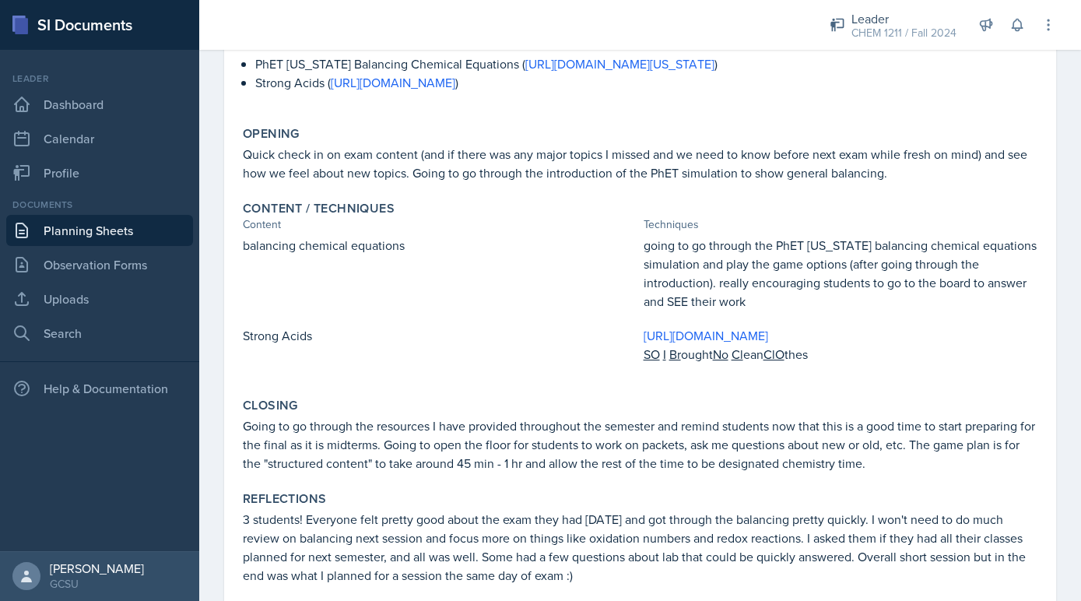
click at [145, 231] on link "Planning Sheets" at bounding box center [99, 230] width 187 height 31
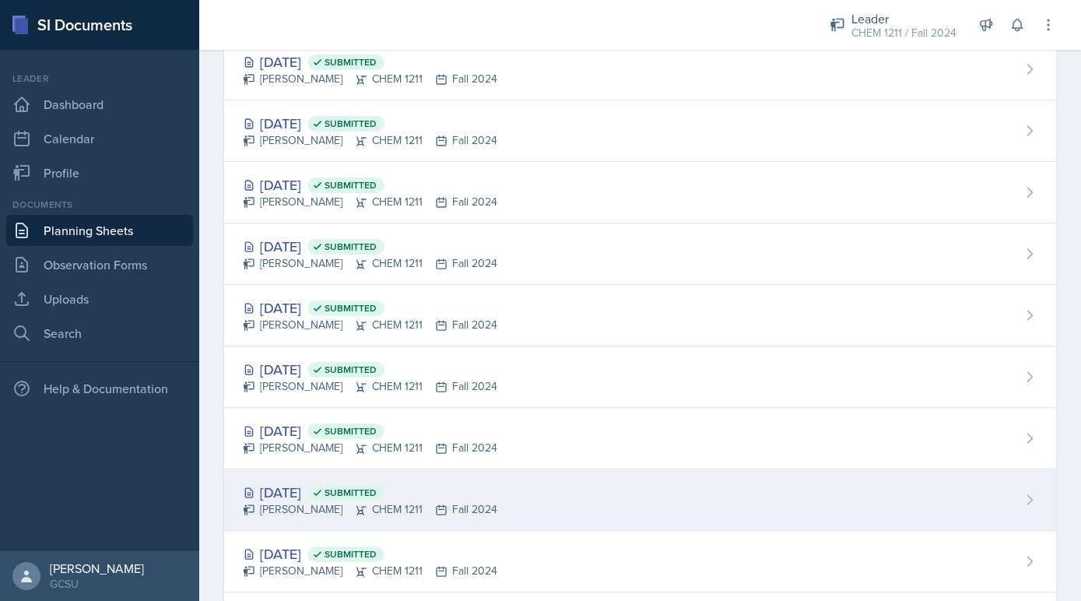
click at [305, 486] on div "Oct 28th, 2024 Submitted" at bounding box center [370, 492] width 255 height 21
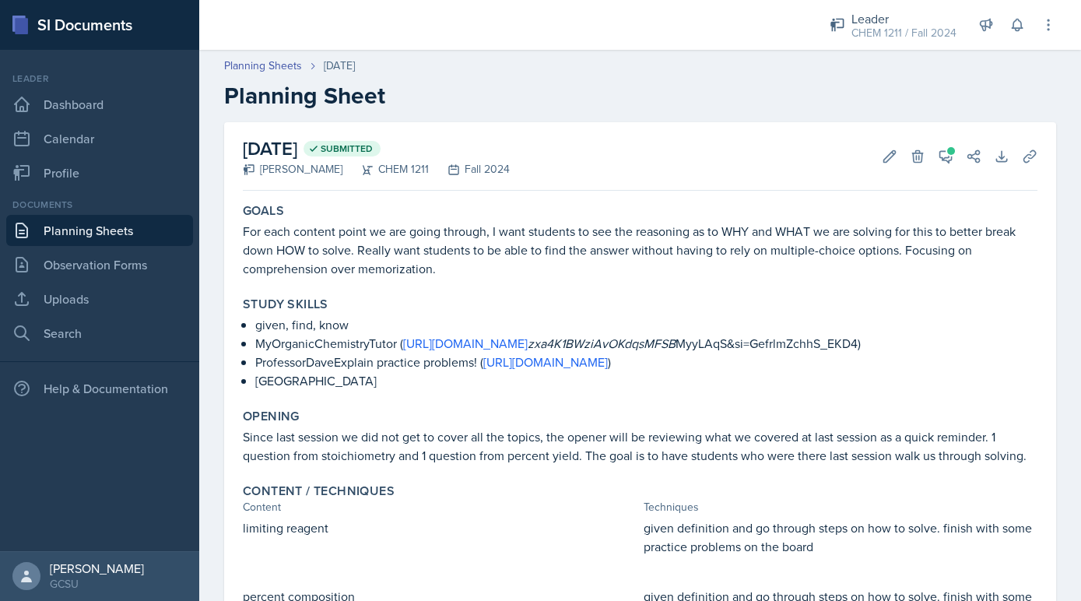
scroll to position [183, 0]
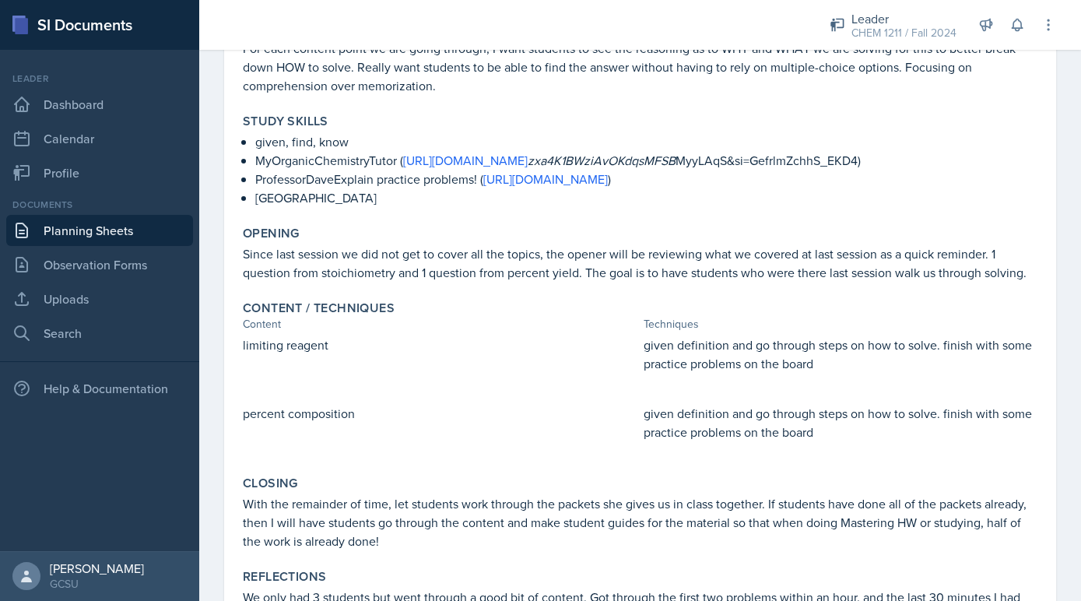
click at [119, 224] on link "Planning Sheets" at bounding box center [99, 230] width 187 height 31
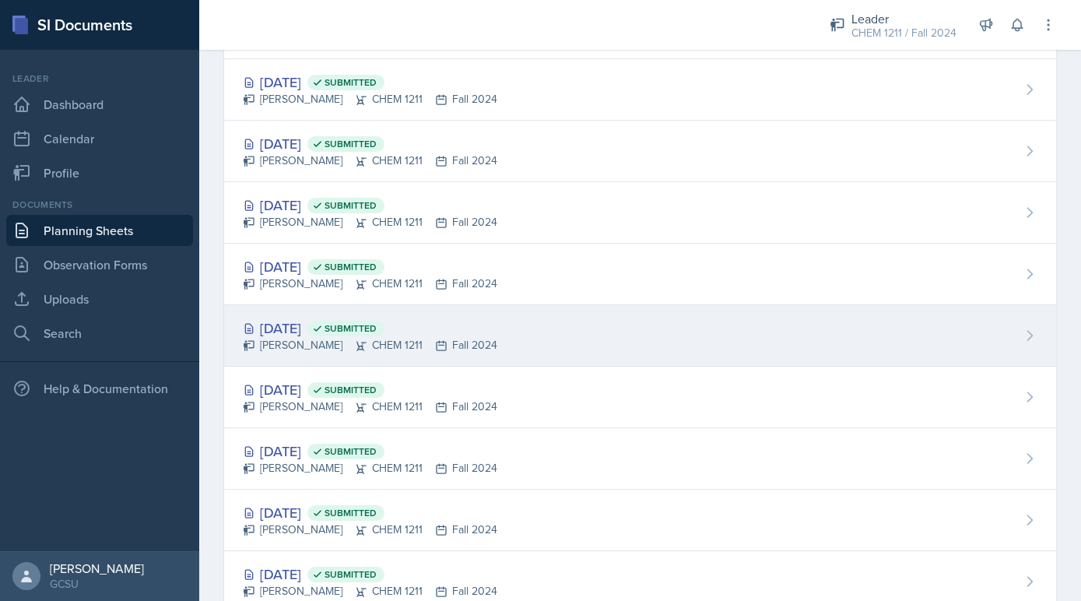
scroll to position [407, 0]
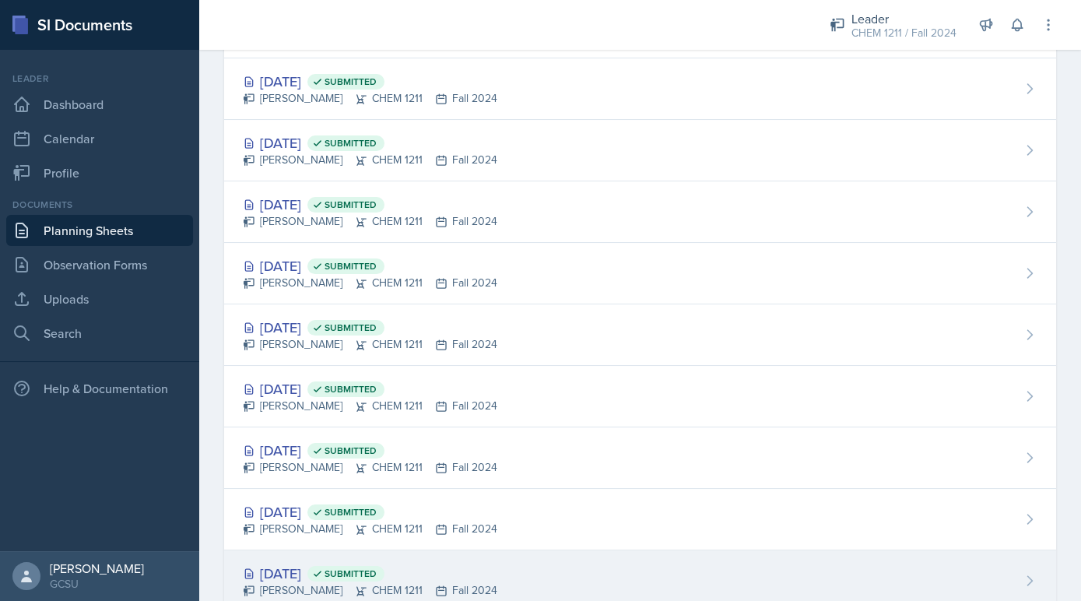
click at [303, 567] on div "Oct 9th, 2024 Submitted" at bounding box center [370, 573] width 255 height 21
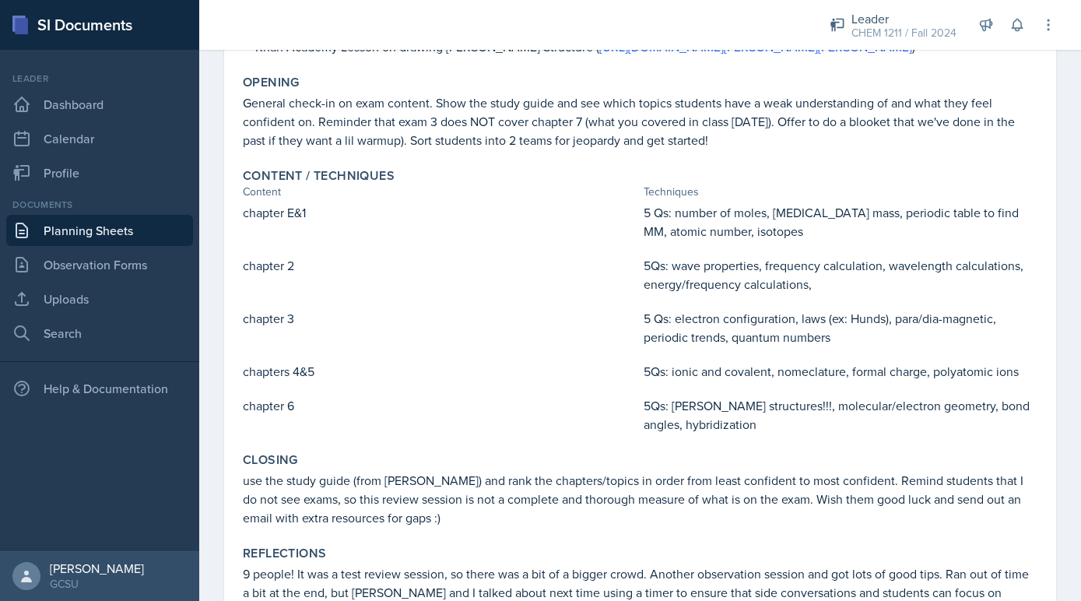
scroll to position [489, 0]
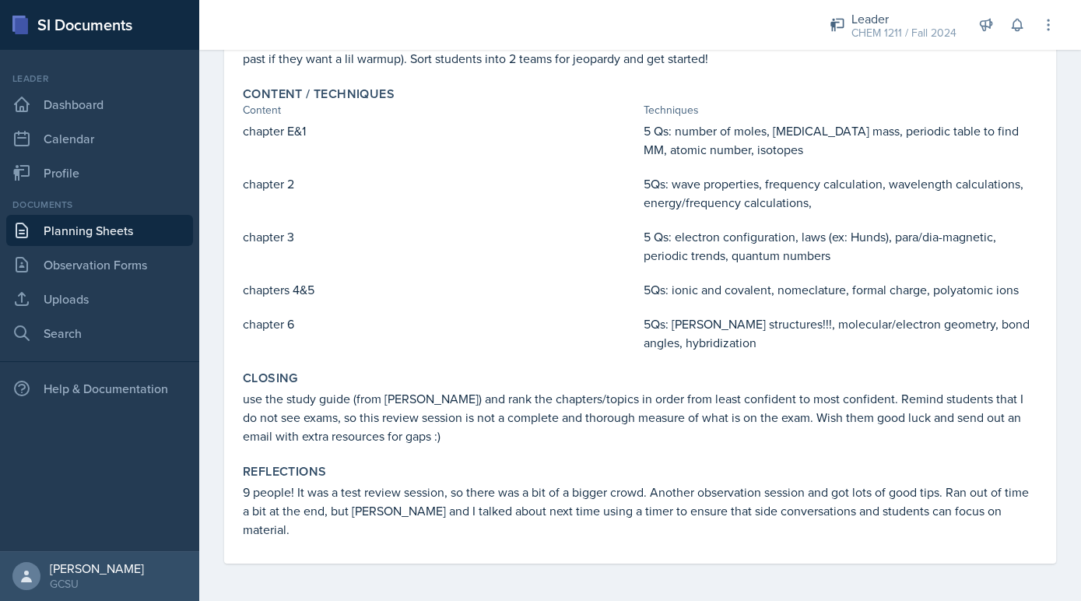
click at [111, 226] on link "Planning Sheets" at bounding box center [99, 230] width 187 height 31
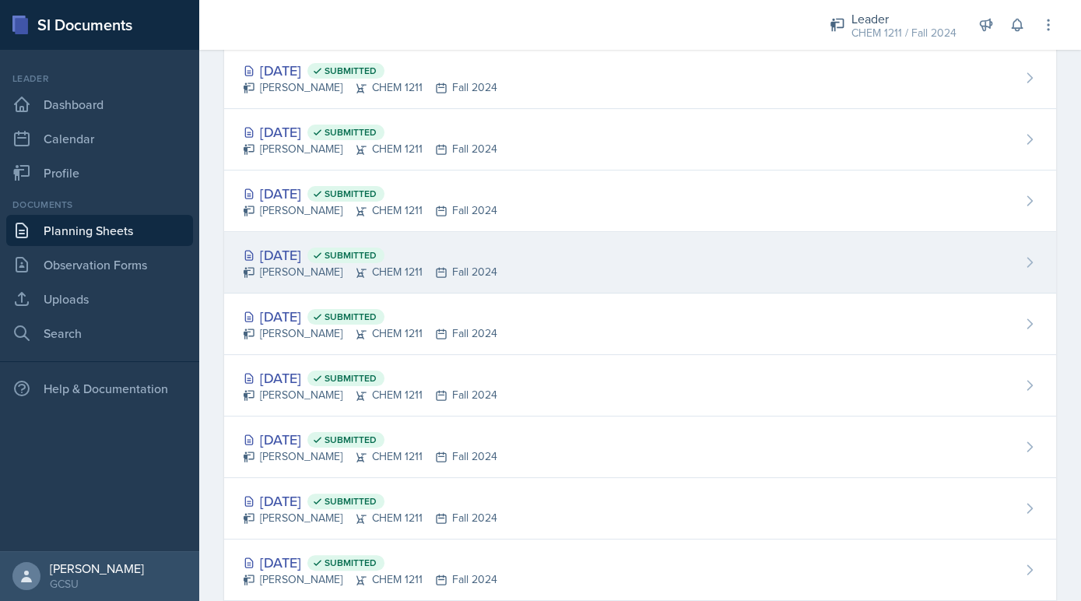
scroll to position [789, 0]
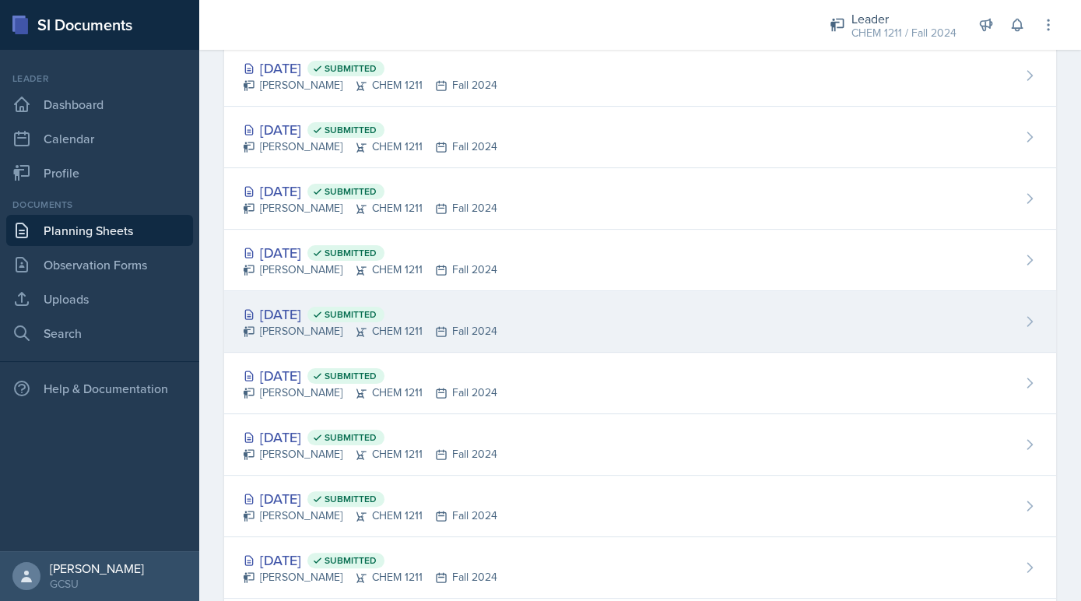
click at [314, 314] on div "Oct 2nd, 2024 Submitted" at bounding box center [370, 314] width 255 height 21
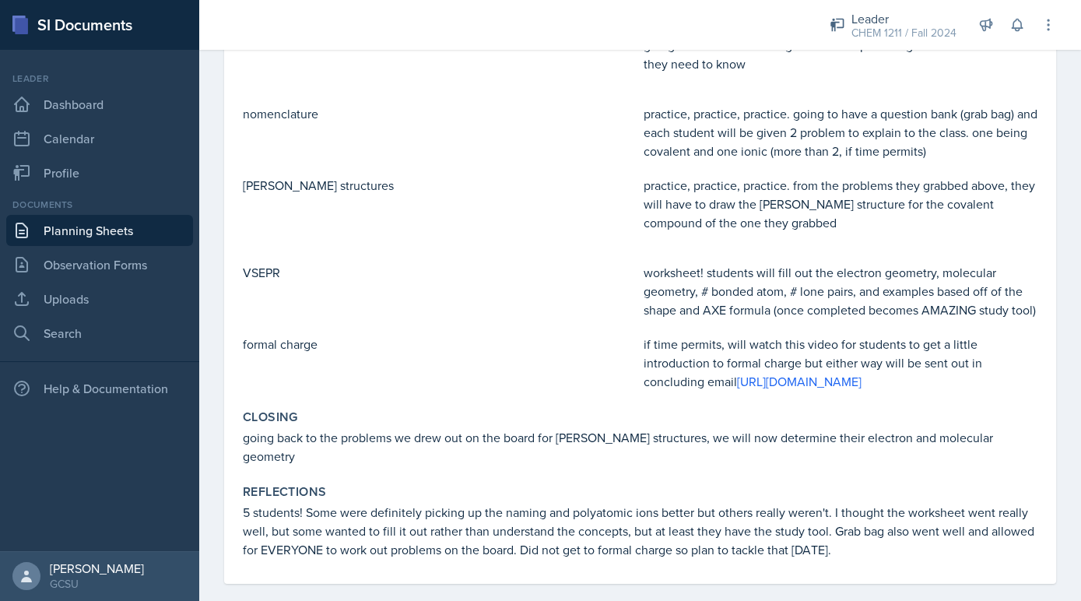
scroll to position [421, 0]
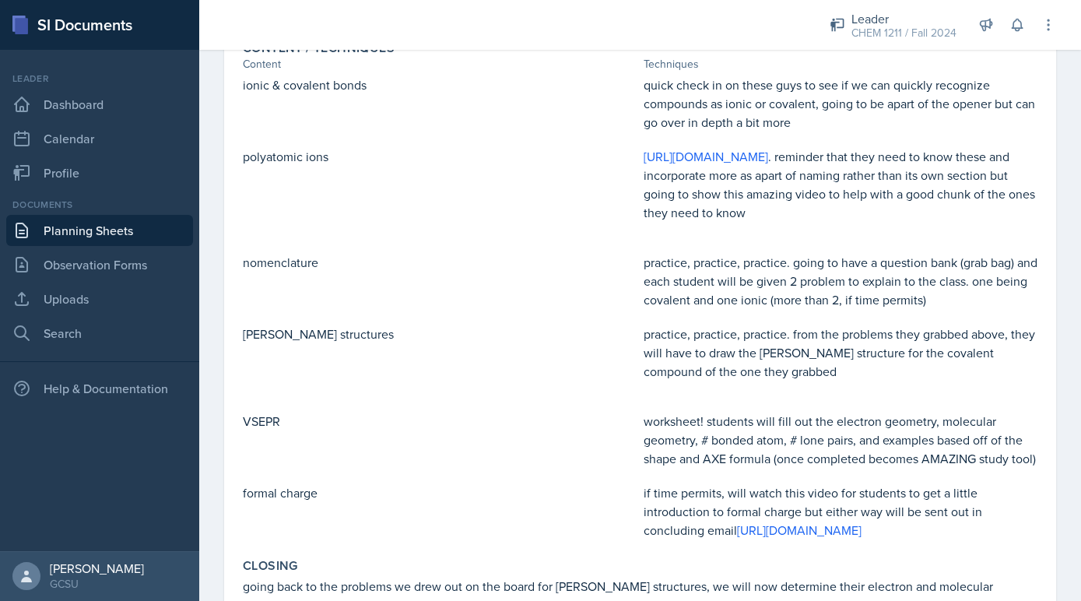
click at [146, 228] on link "Planning Sheets" at bounding box center [99, 230] width 187 height 31
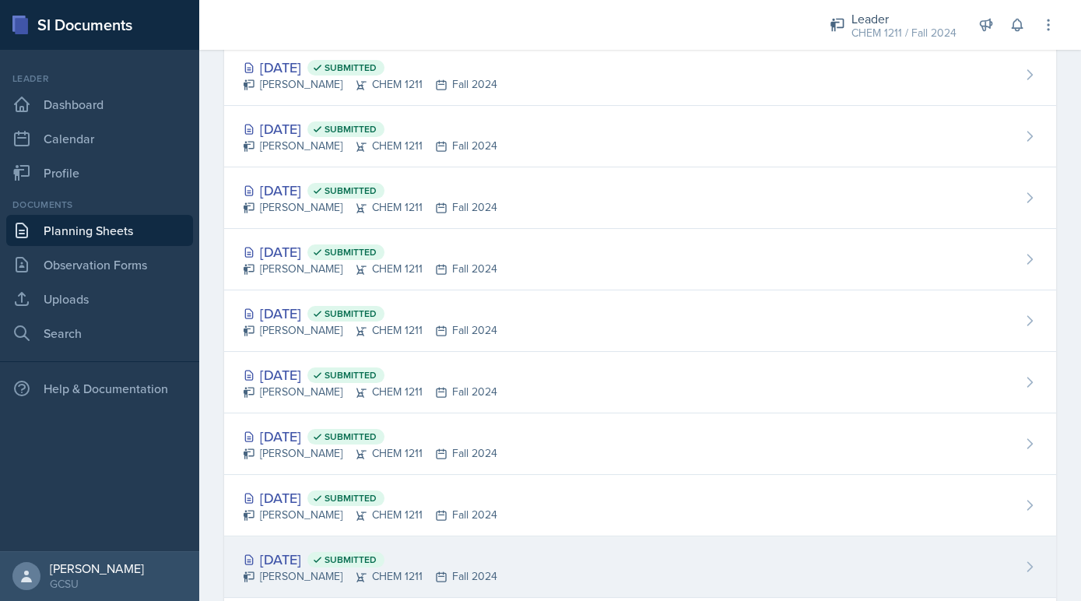
scroll to position [609, 0]
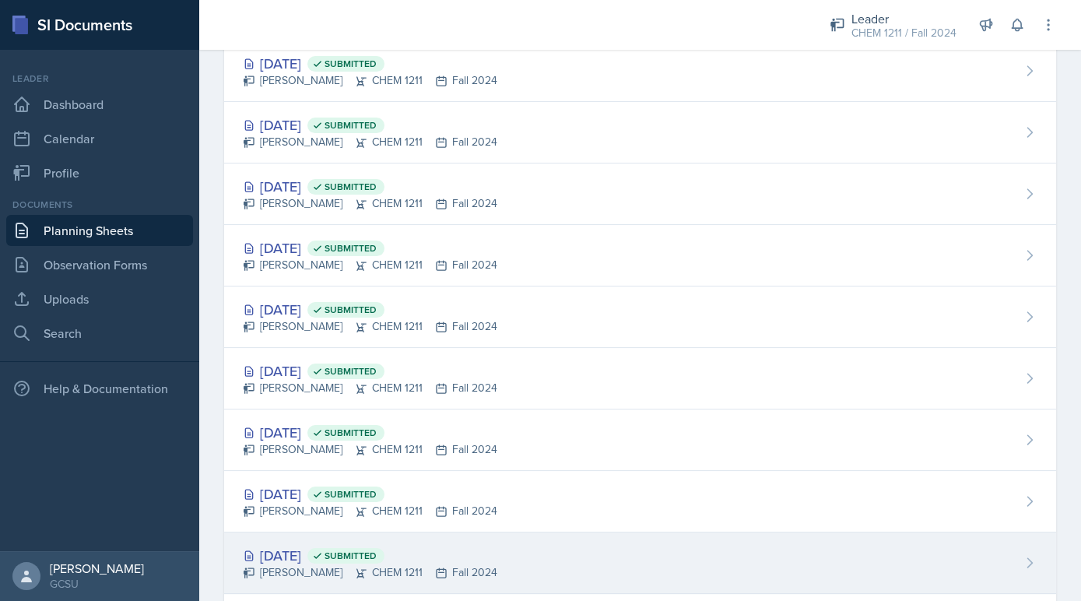
click at [300, 547] on div "Sep 30th, 2024 Submitted" at bounding box center [370, 555] width 255 height 21
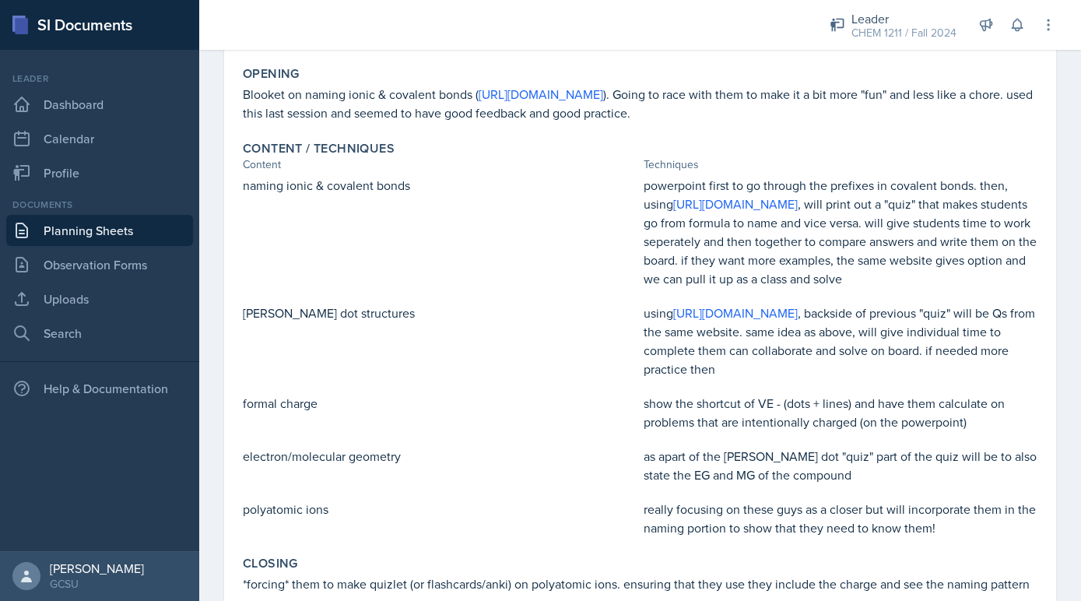
scroll to position [439, 0]
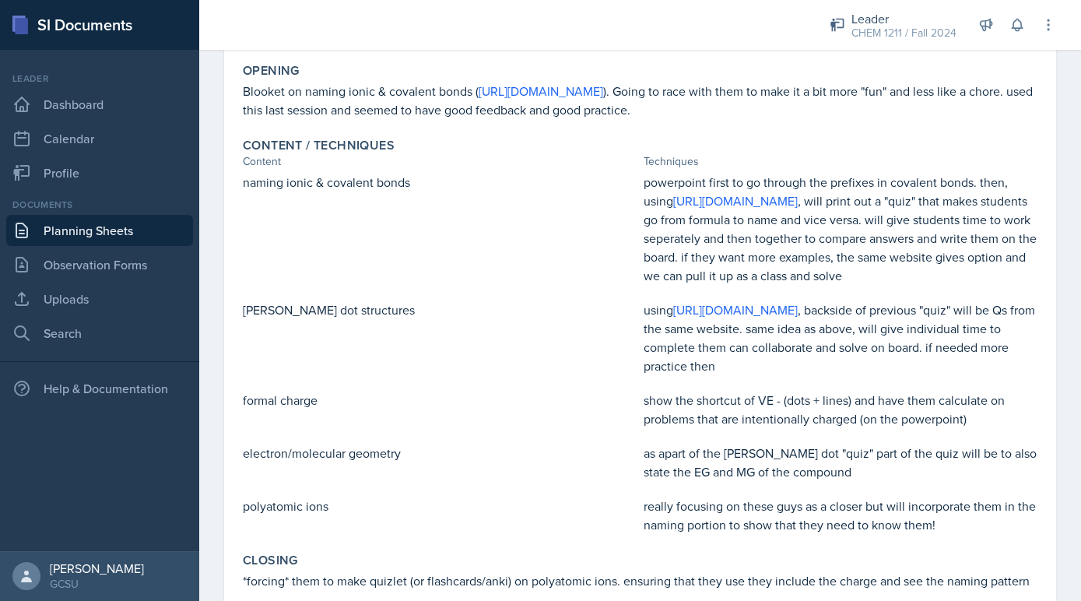
click at [143, 228] on link "Planning Sheets" at bounding box center [99, 230] width 187 height 31
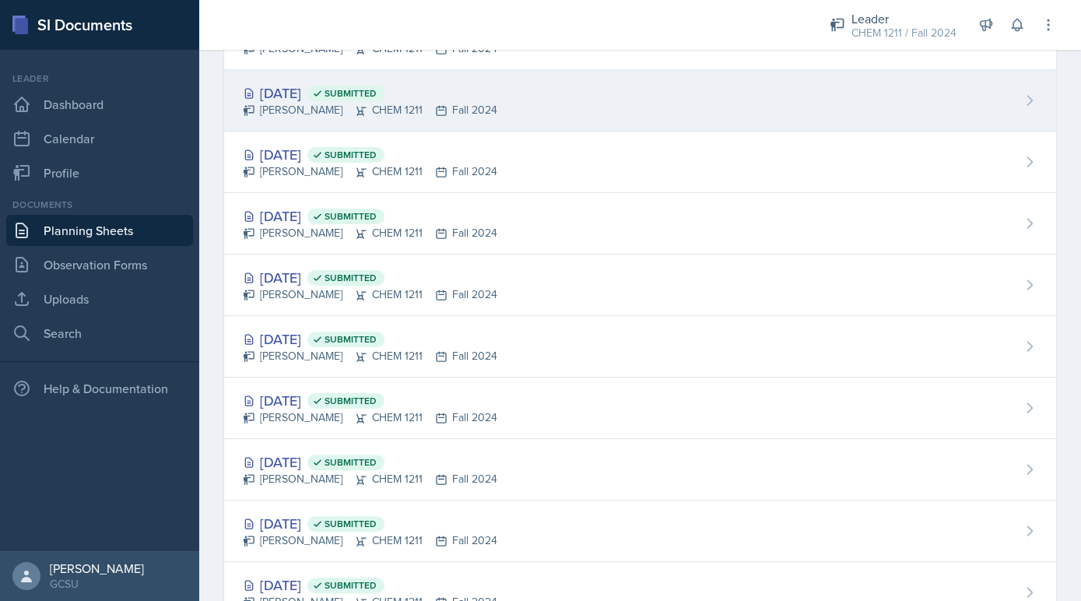
scroll to position [830, 0]
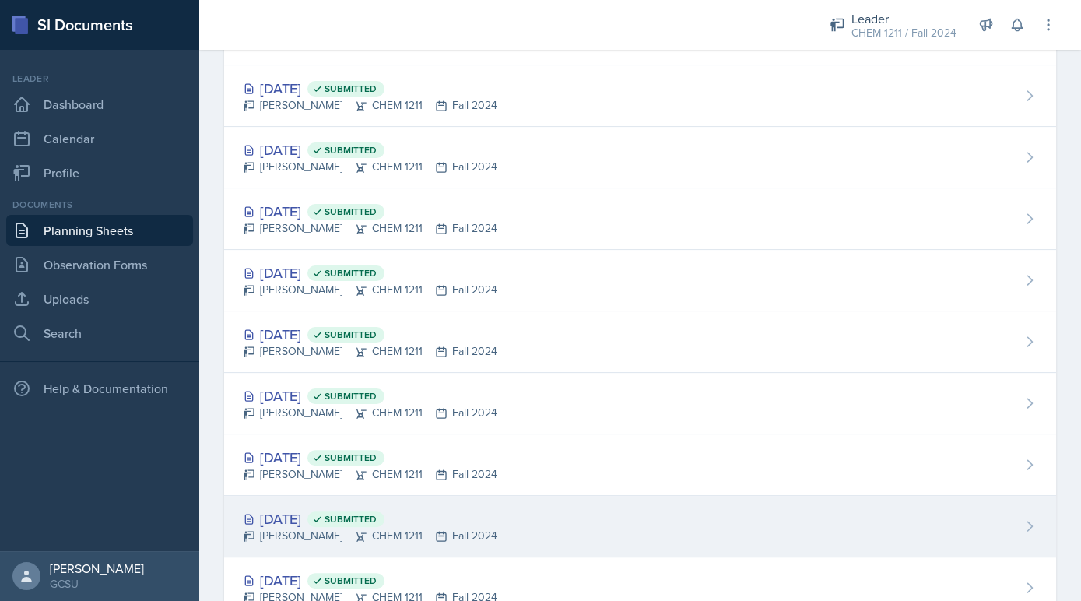
click at [345, 508] on div "Sep 18th, 2024 Submitted" at bounding box center [370, 518] width 255 height 21
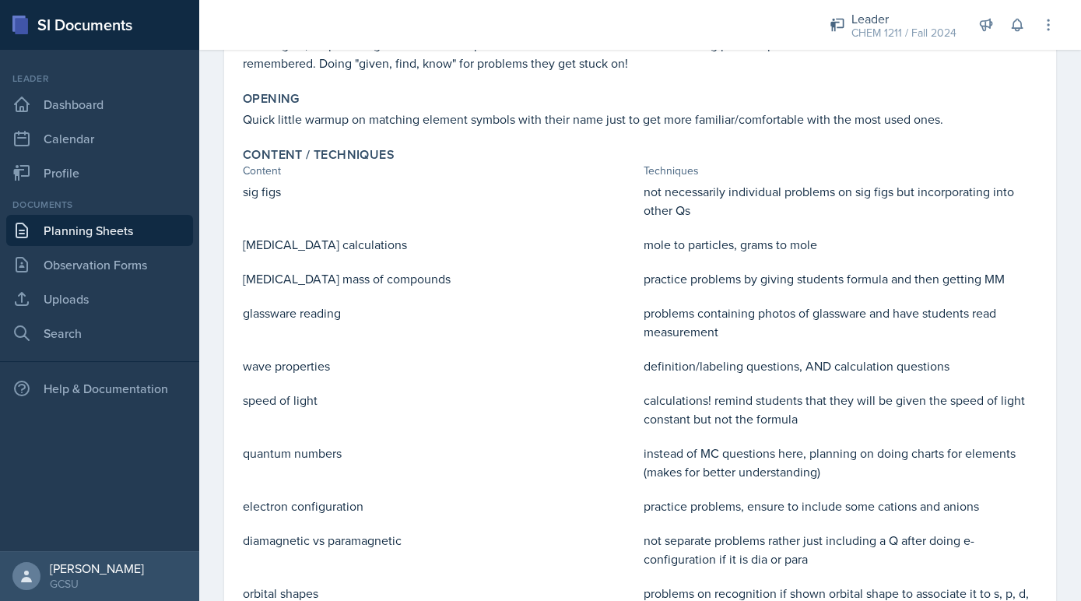
scroll to position [471, 0]
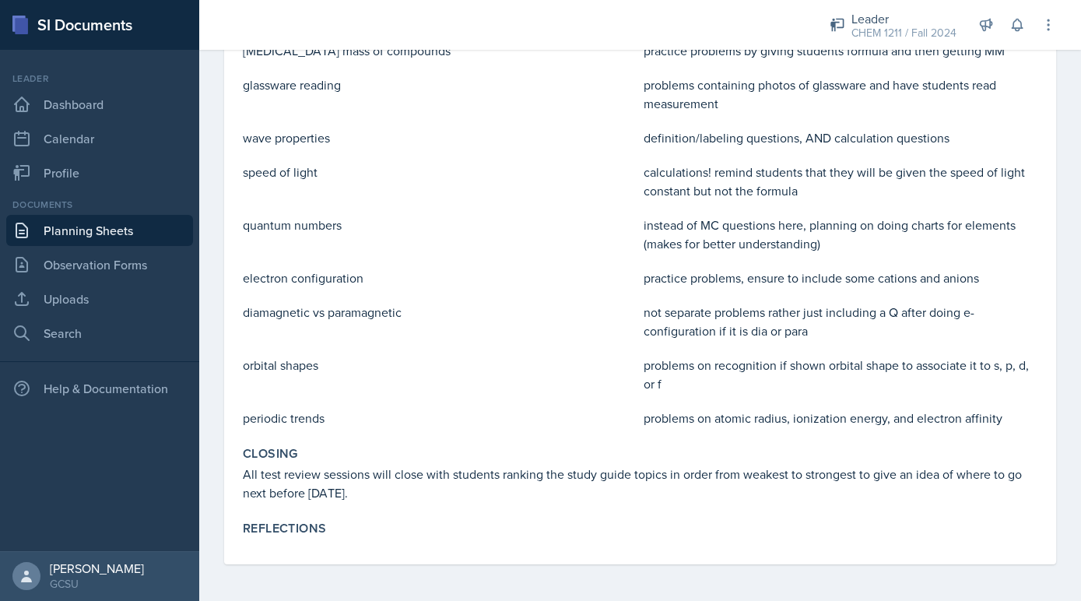
click at [153, 223] on link "Planning Sheets" at bounding box center [99, 230] width 187 height 31
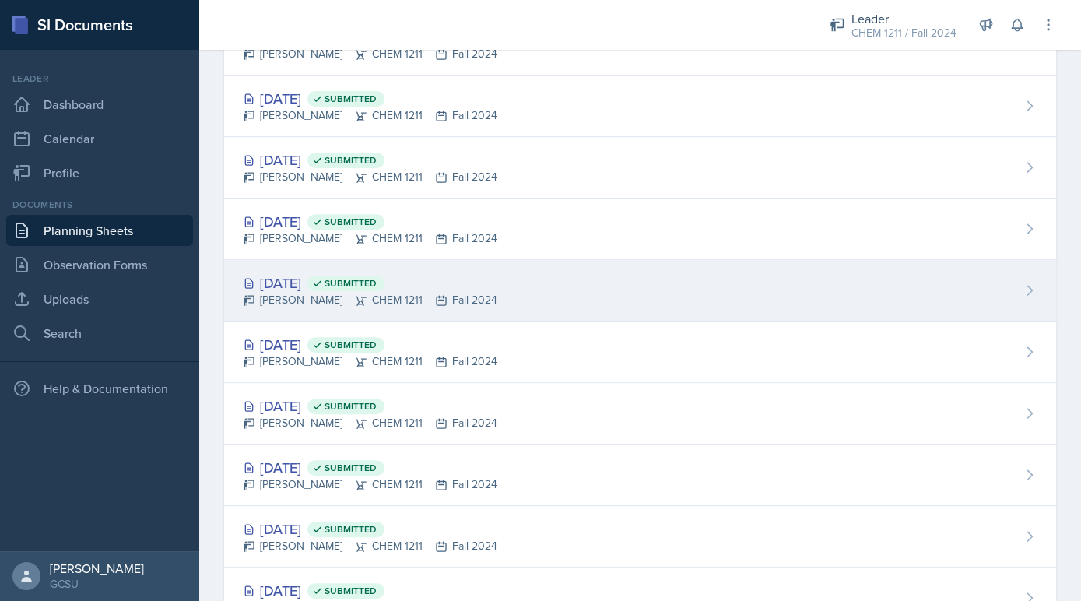
scroll to position [1073, 0]
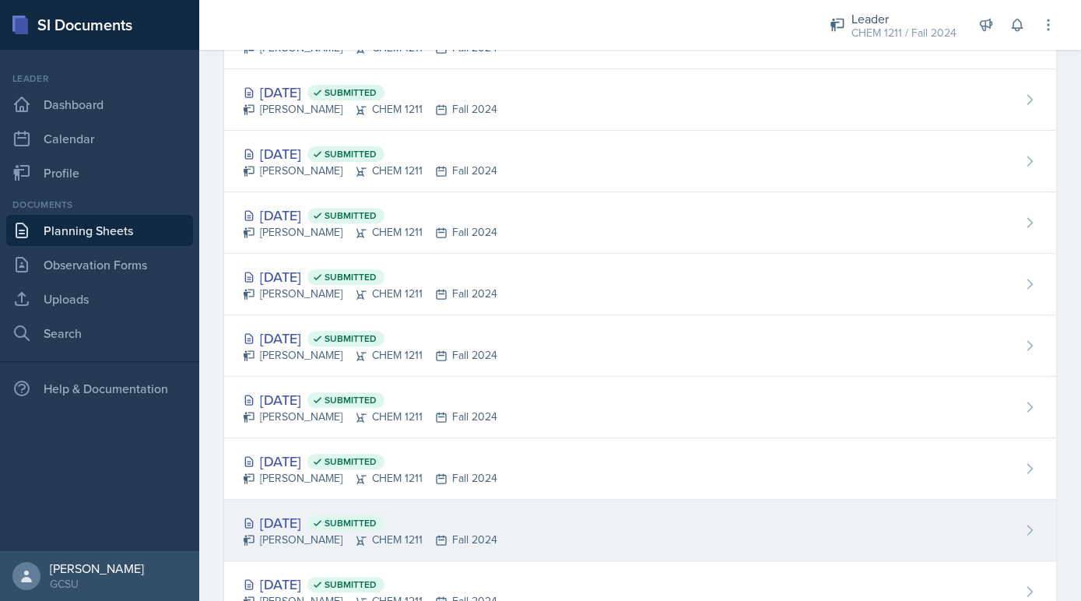
click at [309, 520] on div "Sep 4th, 2024 Submitted" at bounding box center [370, 522] width 255 height 21
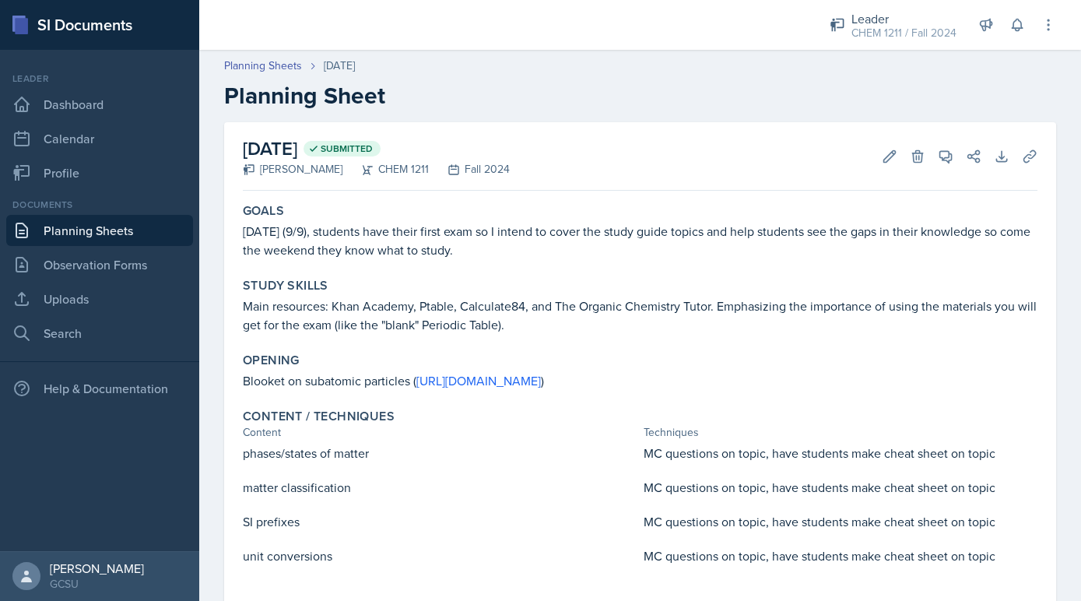
click at [111, 224] on link "Planning Sheets" at bounding box center [99, 230] width 187 height 31
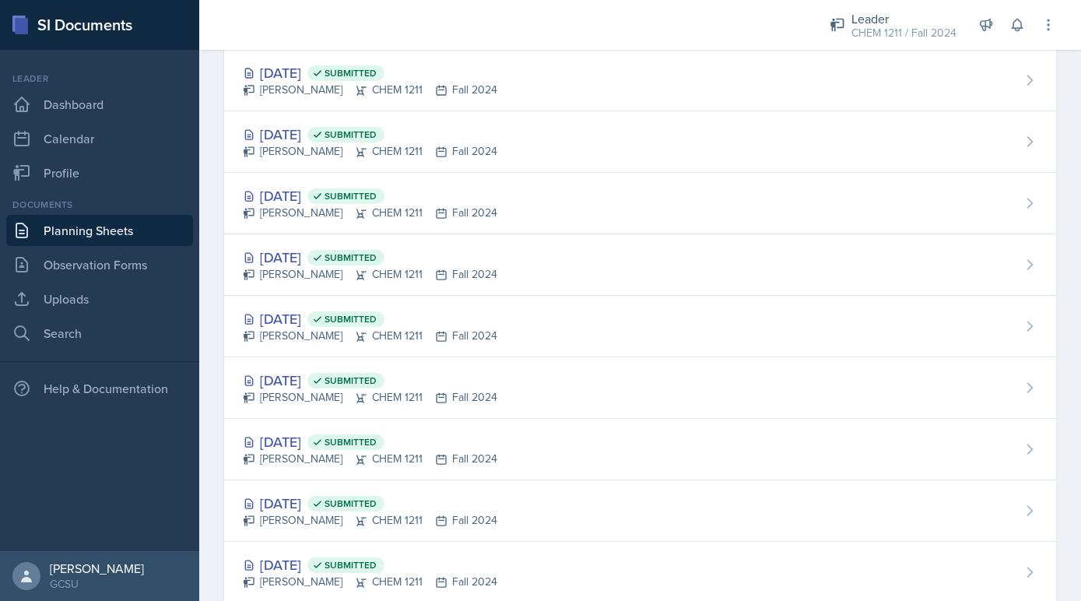
scroll to position [1183, 0]
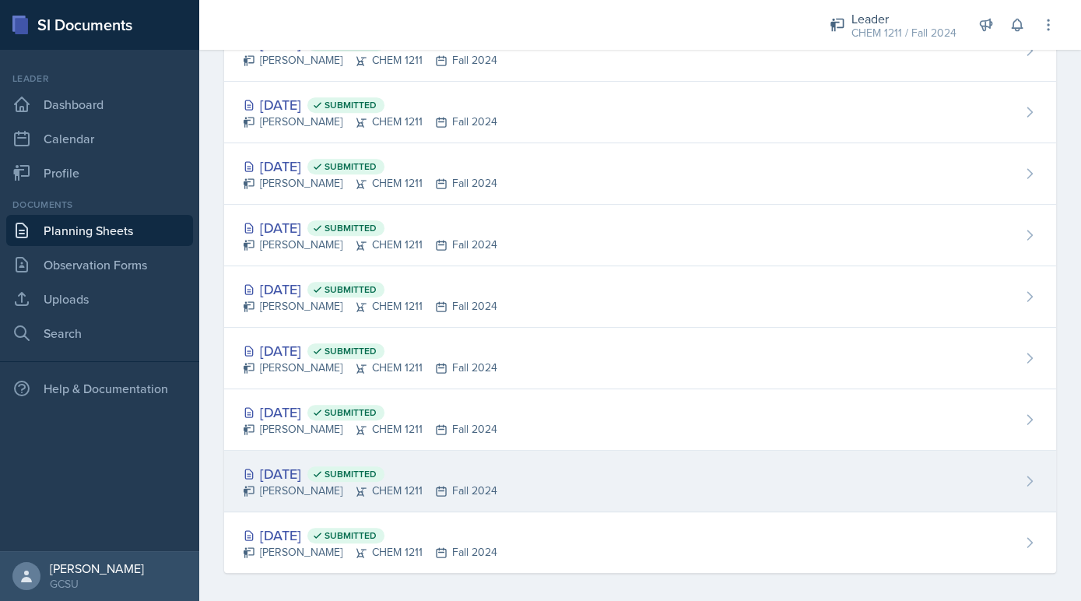
click at [311, 467] on div "Aug 28th, 2024 Submitted" at bounding box center [370, 473] width 255 height 21
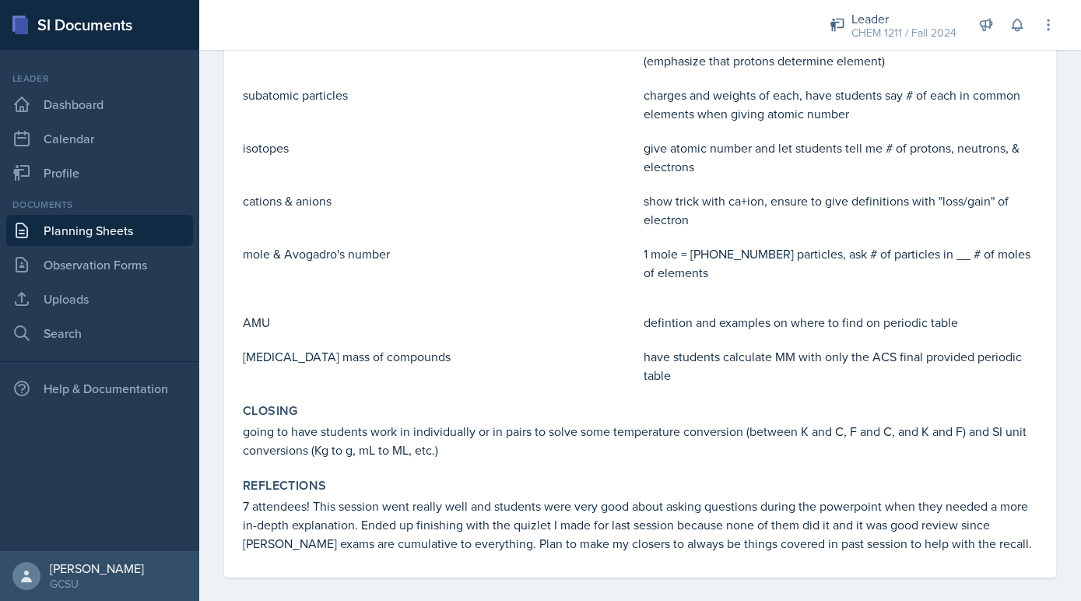
scroll to position [486, 0]
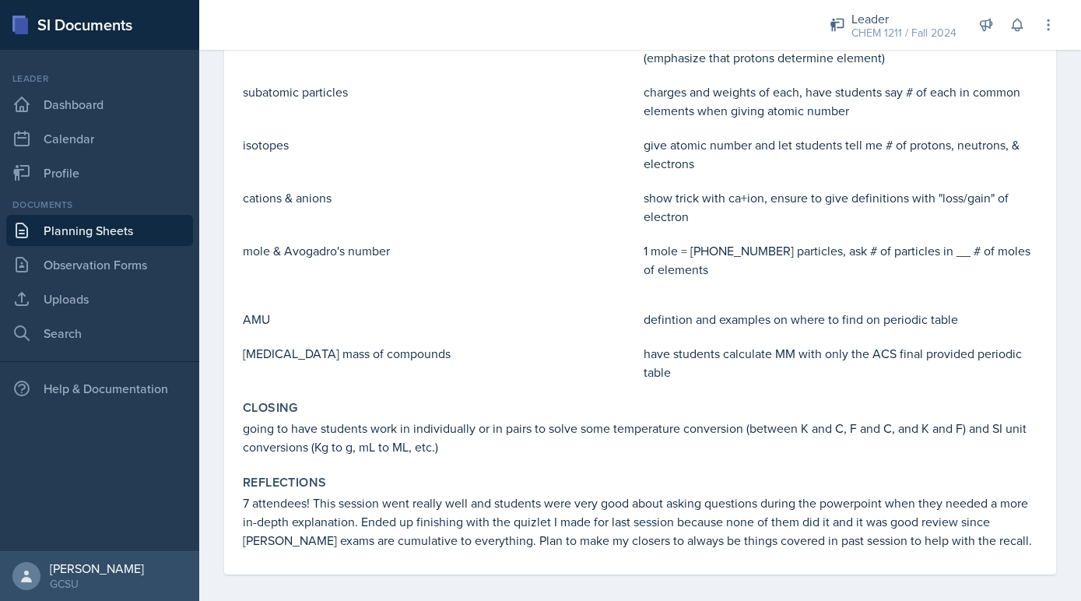
click at [121, 227] on link "Planning Sheets" at bounding box center [99, 230] width 187 height 31
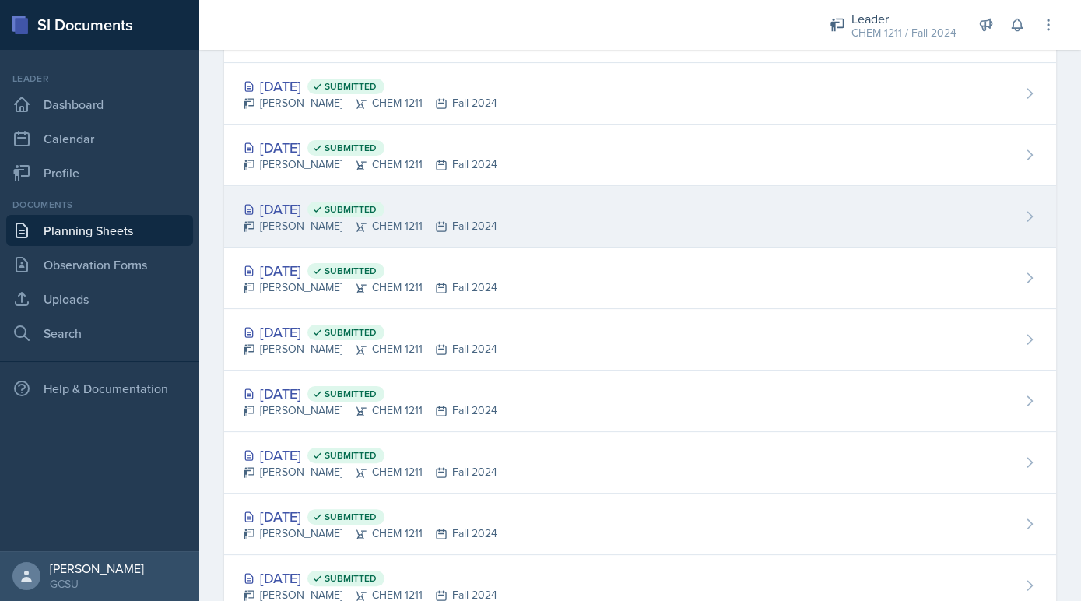
scroll to position [1183, 0]
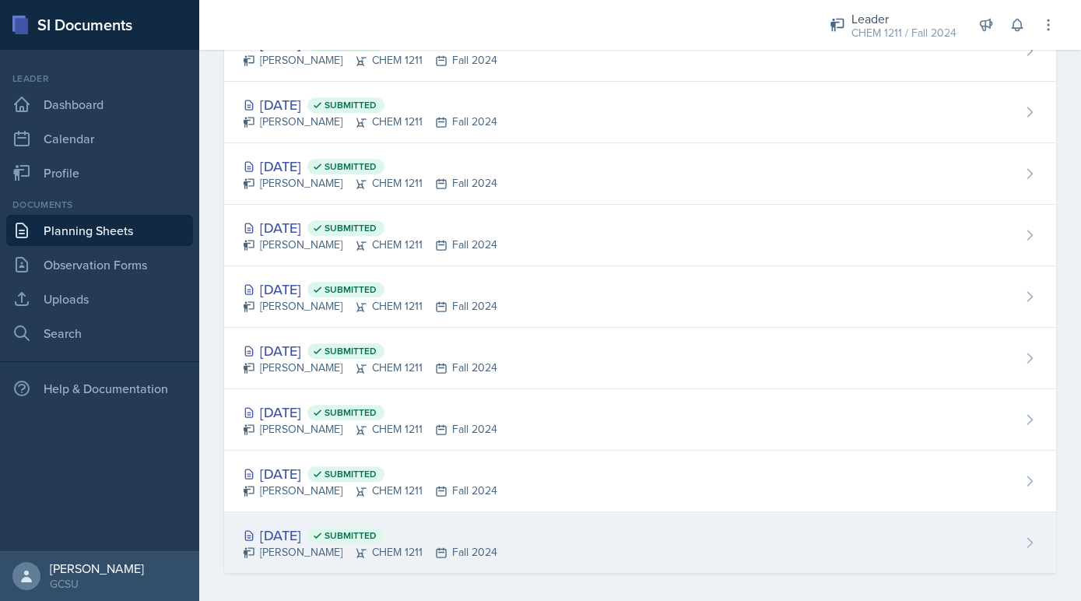
click at [324, 546] on div "Avery Halseth CHEM 1211 Fall 2024" at bounding box center [370, 552] width 255 height 16
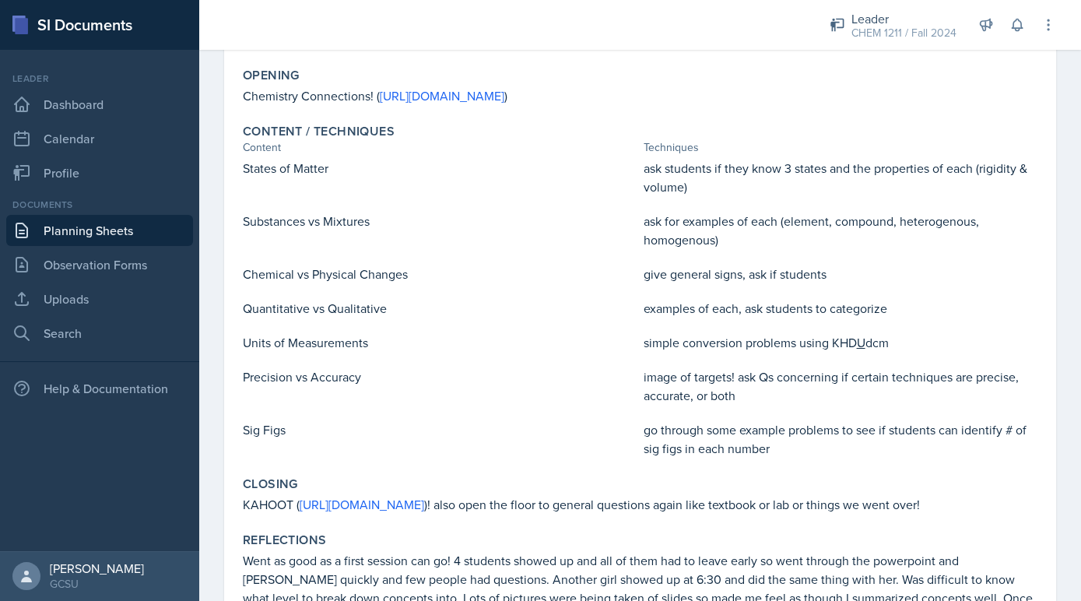
scroll to position [279, 0]
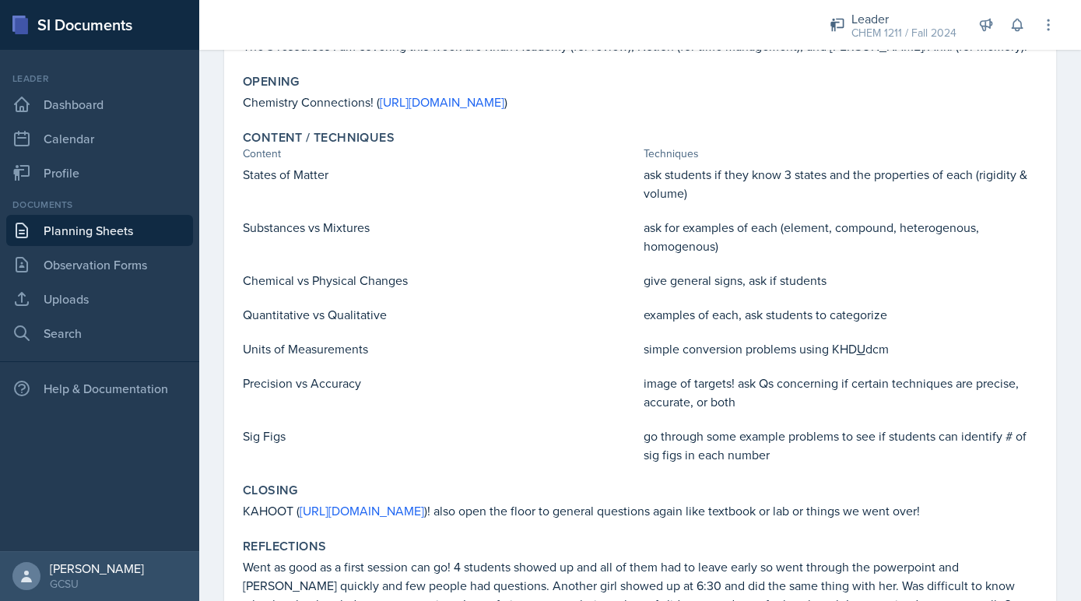
click at [142, 218] on link "Planning Sheets" at bounding box center [99, 230] width 187 height 31
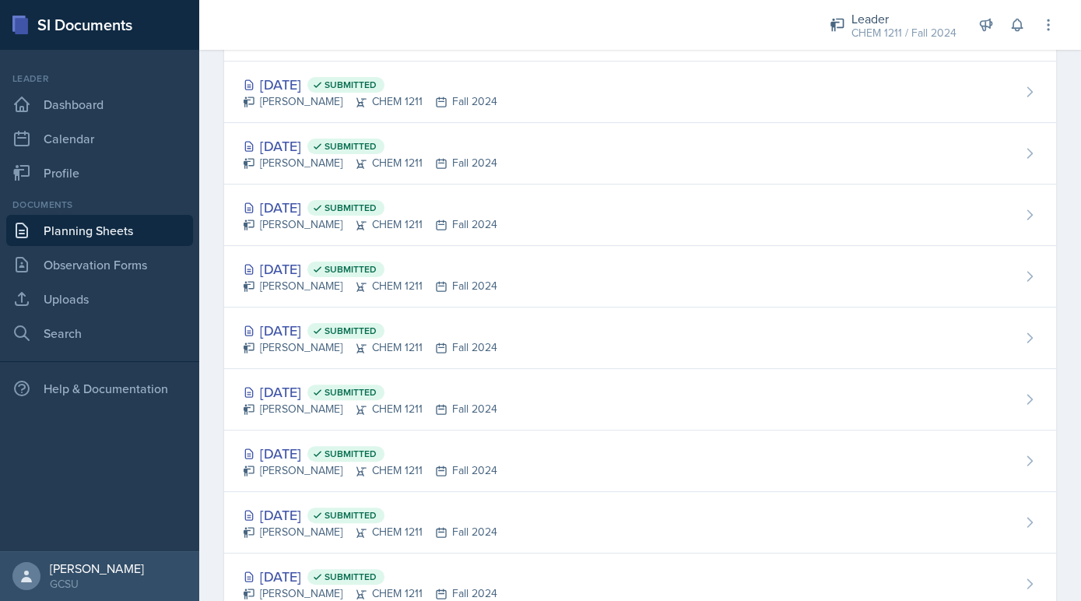
scroll to position [1183, 0]
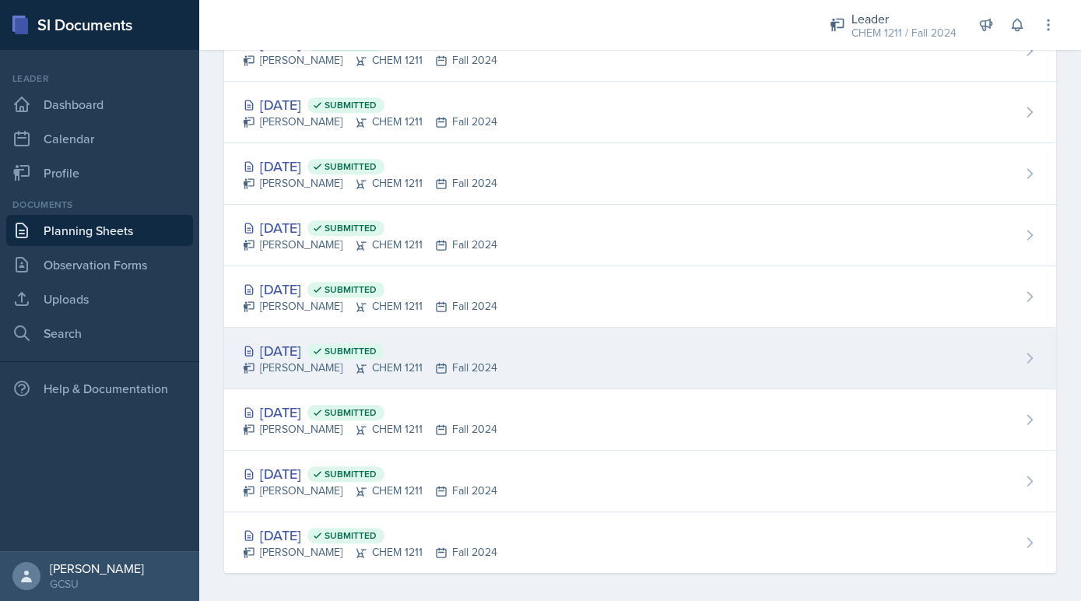
click at [314, 365] on div "Avery Halseth CHEM 1211 Fall 2024" at bounding box center [370, 368] width 255 height 16
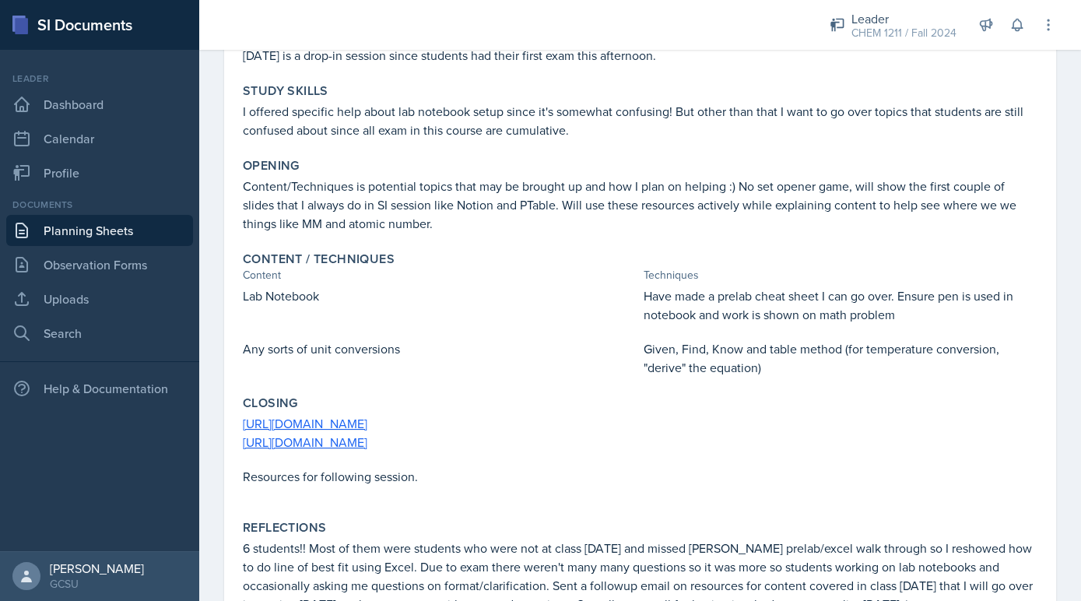
scroll to position [177, 0]
click at [176, 215] on link "Planning Sheets" at bounding box center [99, 230] width 187 height 31
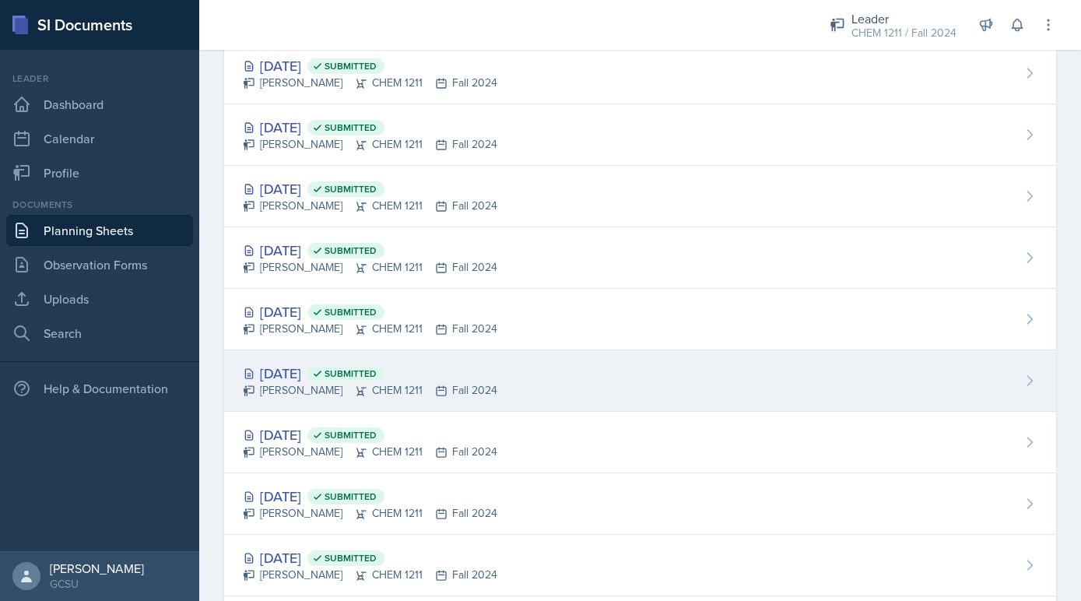
scroll to position [1183, 0]
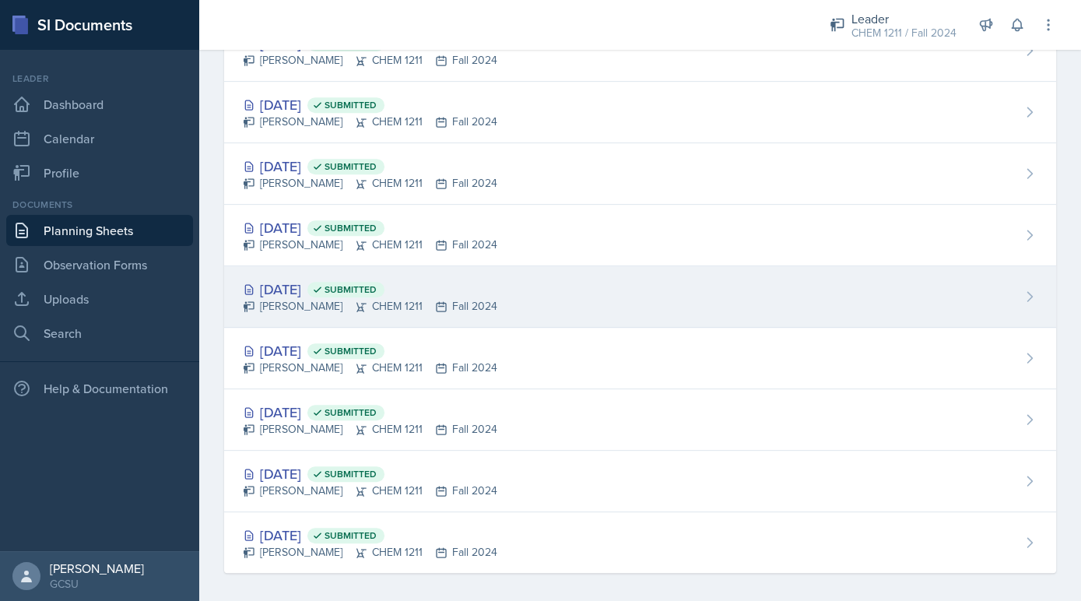
click at [291, 307] on div "Sep 11th, 2024 Submitted Avery Halseth CHEM 1211 Fall 2024" at bounding box center [640, 296] width 832 height 61
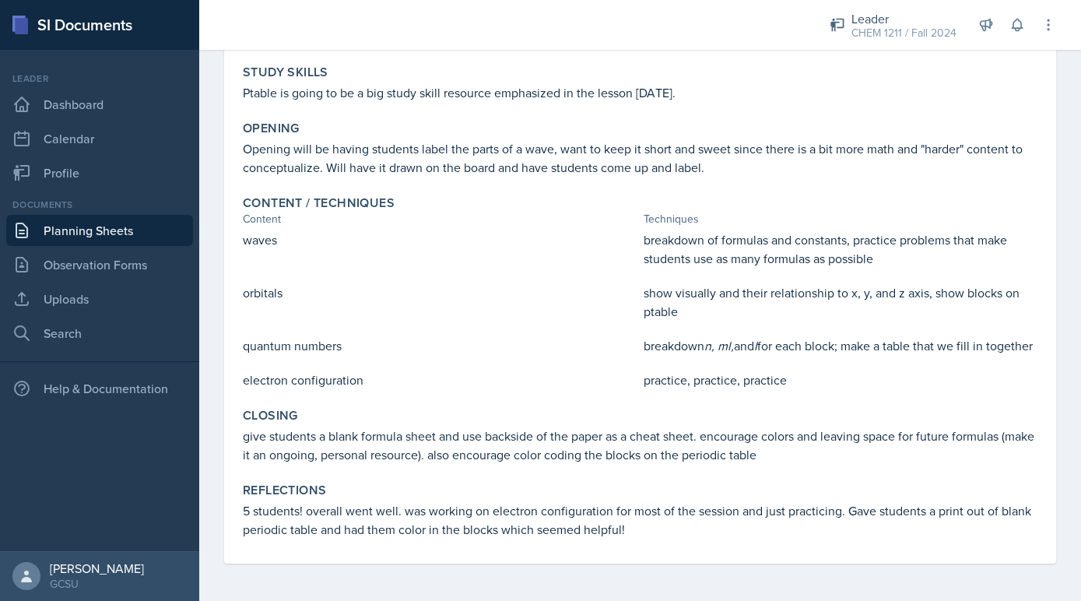
click at [131, 230] on link "Planning Sheets" at bounding box center [99, 230] width 187 height 31
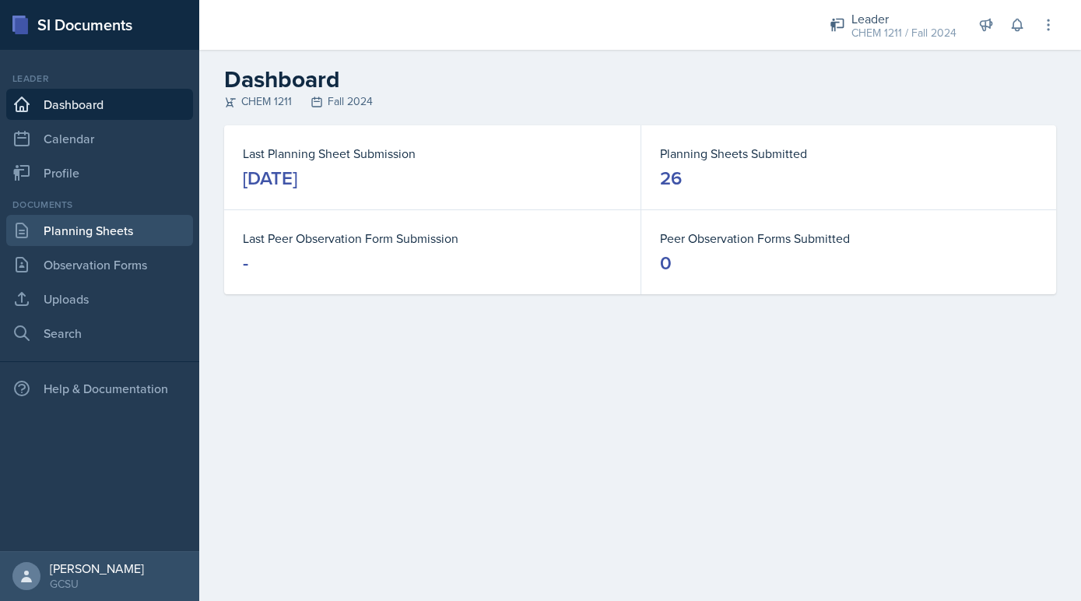
click at [130, 224] on link "Planning Sheets" at bounding box center [99, 230] width 187 height 31
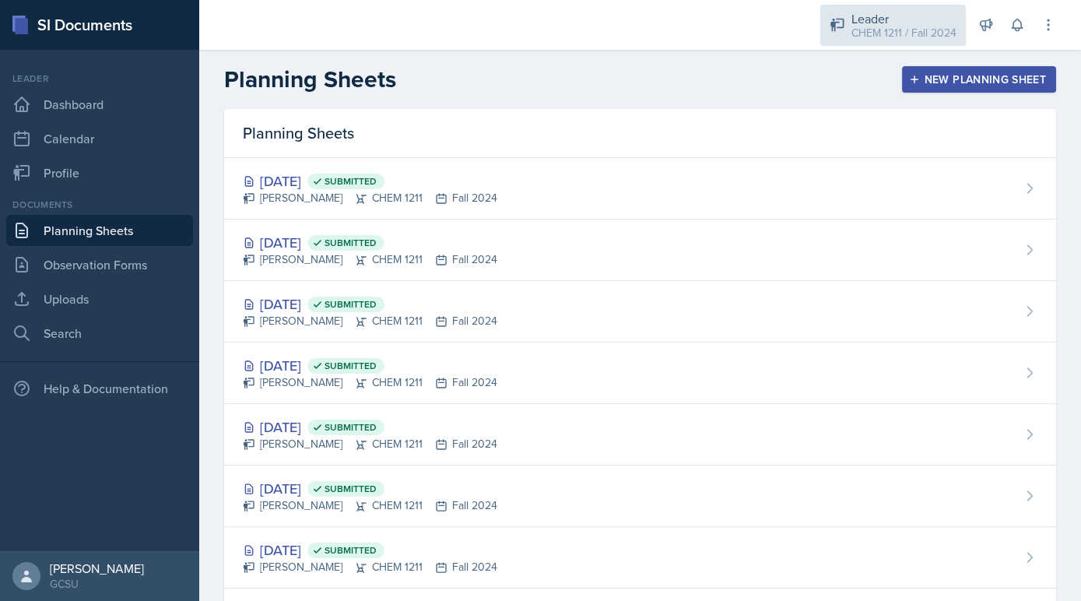
click at [908, 37] on div "CHEM 1211 / Fall 2024" at bounding box center [903, 33] width 105 height 16
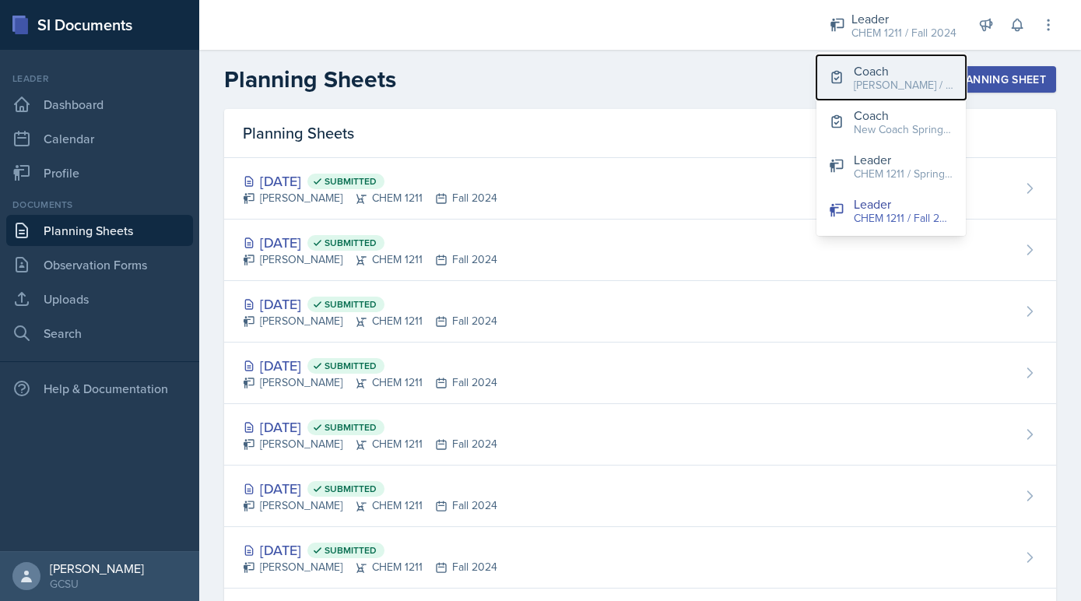
click at [869, 79] on div "[PERSON_NAME] / Fall 2025" at bounding box center [904, 85] width 100 height 16
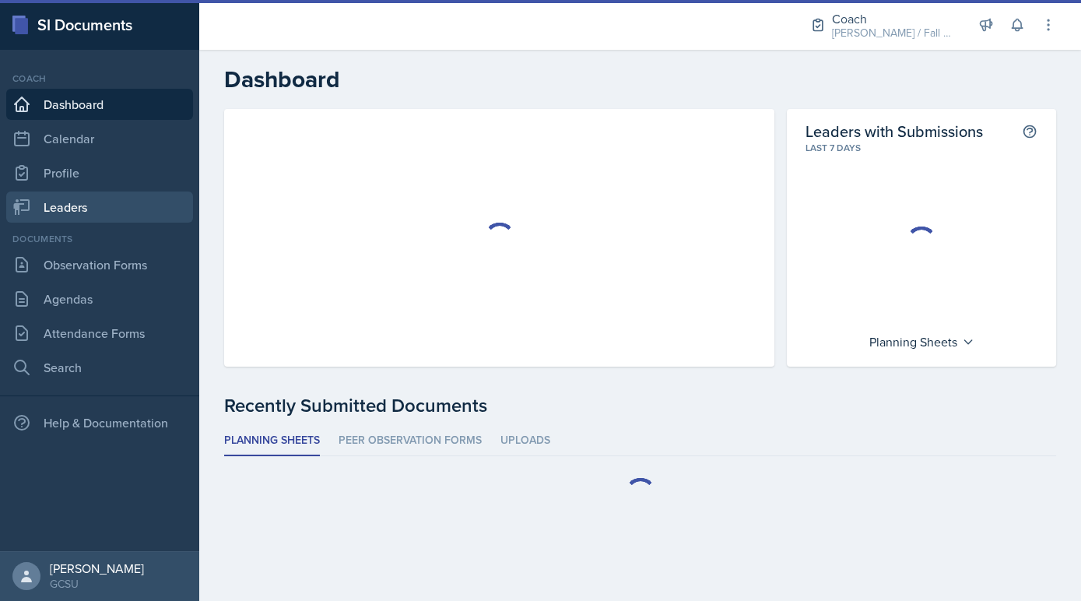
click at [108, 216] on link "Leaders" at bounding box center [99, 206] width 187 height 31
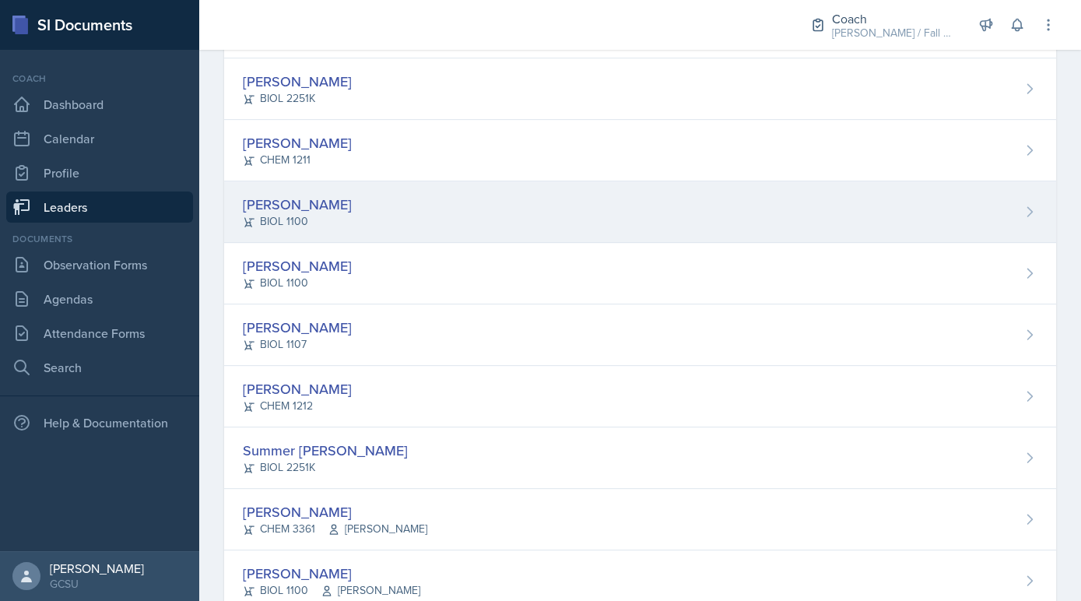
scroll to position [1199, 0]
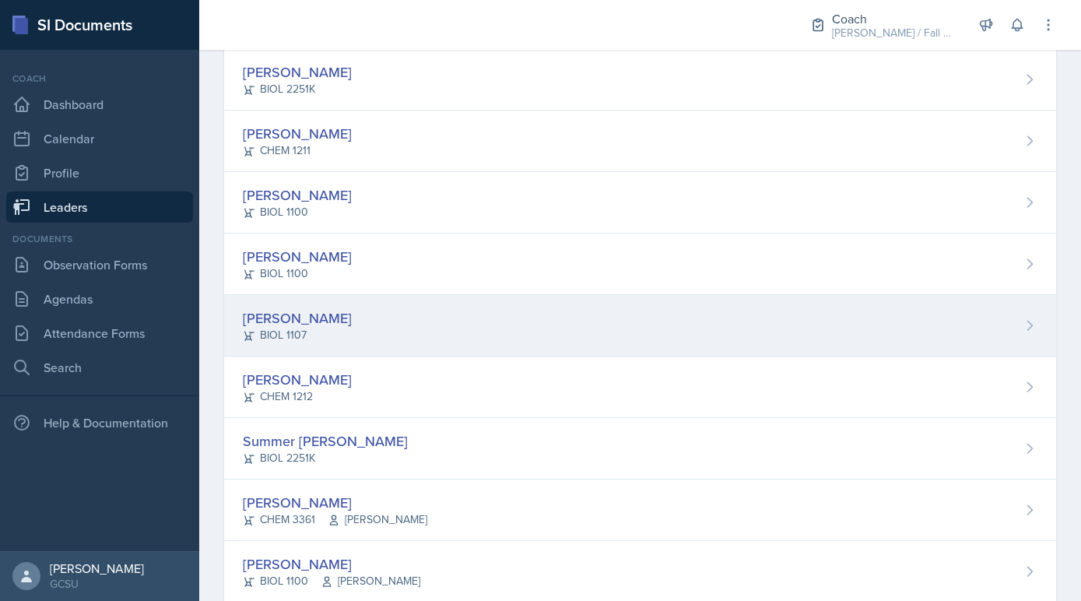
click at [353, 311] on div "[PERSON_NAME] BIOL 1107" at bounding box center [640, 325] width 832 height 61
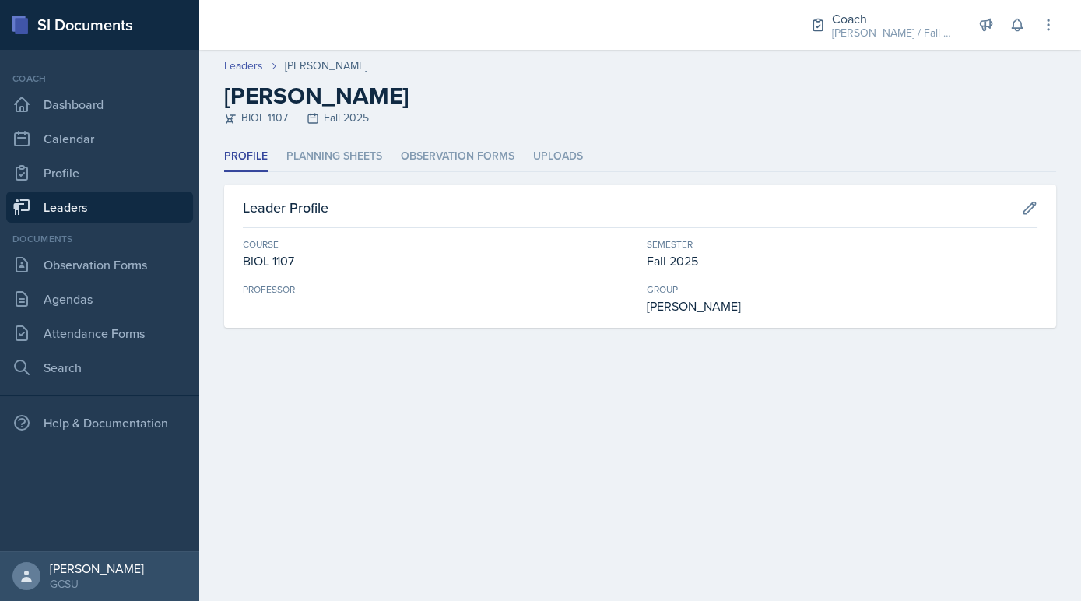
click at [295, 135] on header "Leaders [PERSON_NAME] [PERSON_NAME] BIOL 1107 Fall 2025" at bounding box center [640, 96] width 882 height 92
click at [300, 158] on li "Planning Sheets" at bounding box center [334, 157] width 96 height 30
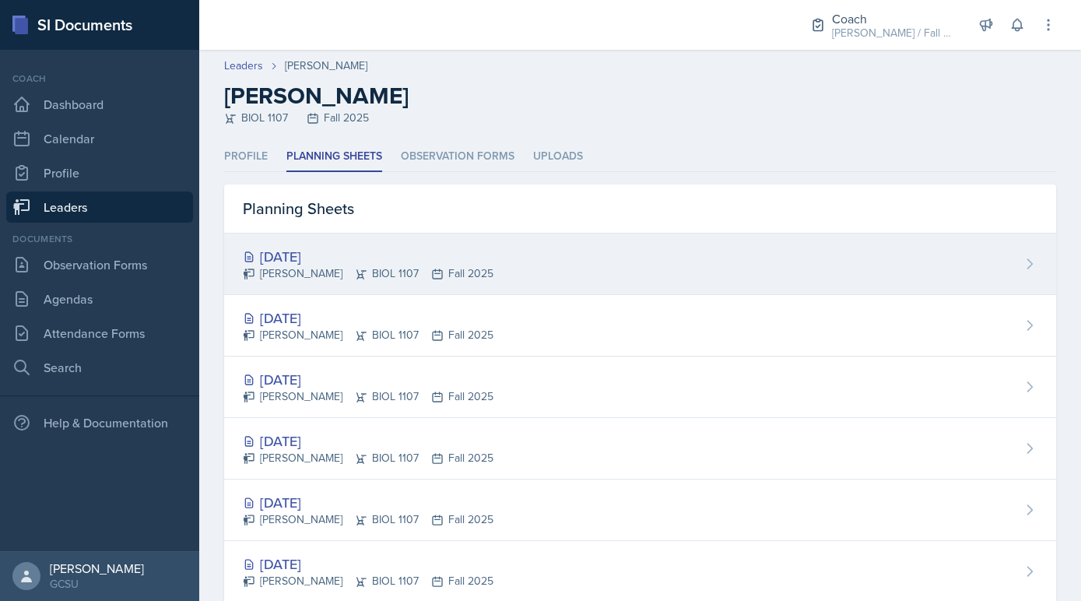
click at [322, 262] on div "[DATE]" at bounding box center [368, 256] width 251 height 21
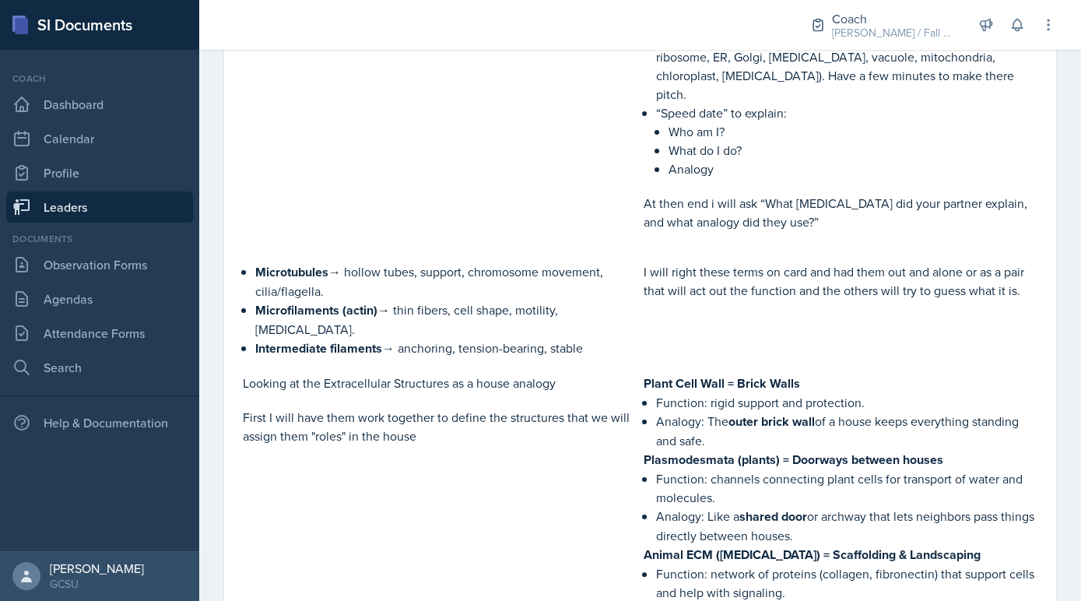
scroll to position [1037, 0]
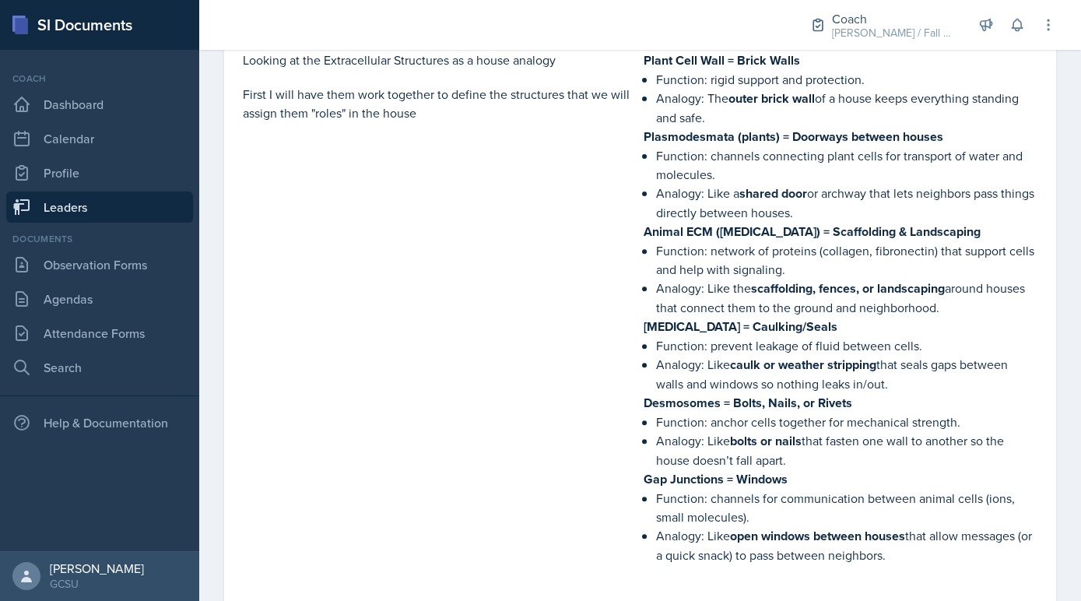
click at [463, 188] on div "Looking at the Extracellular Structures as a house analogy First I will have th…" at bounding box center [440, 315] width 395 height 529
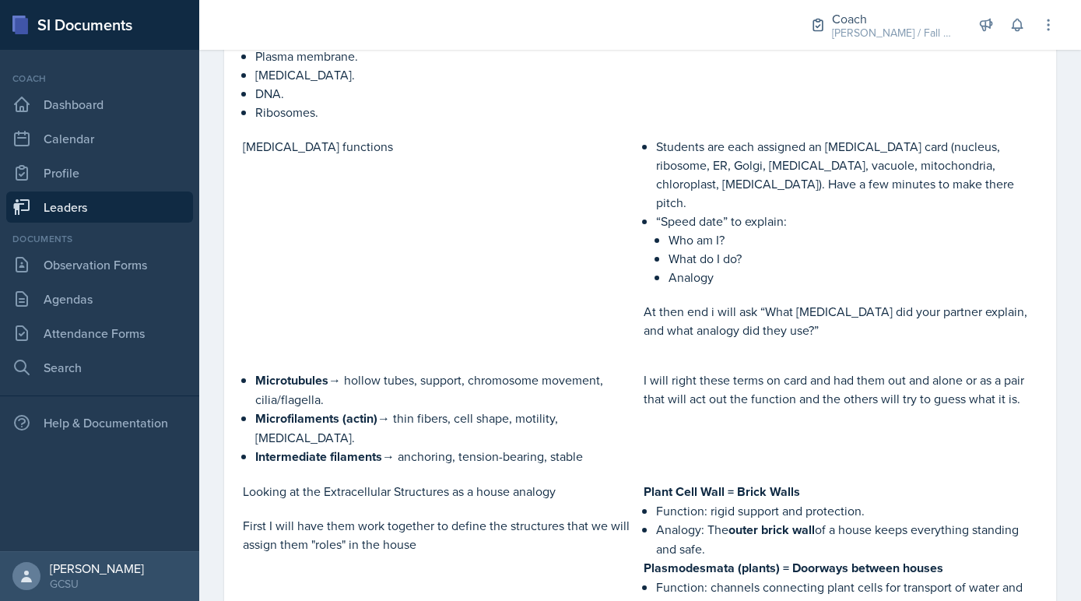
scroll to position [0, 0]
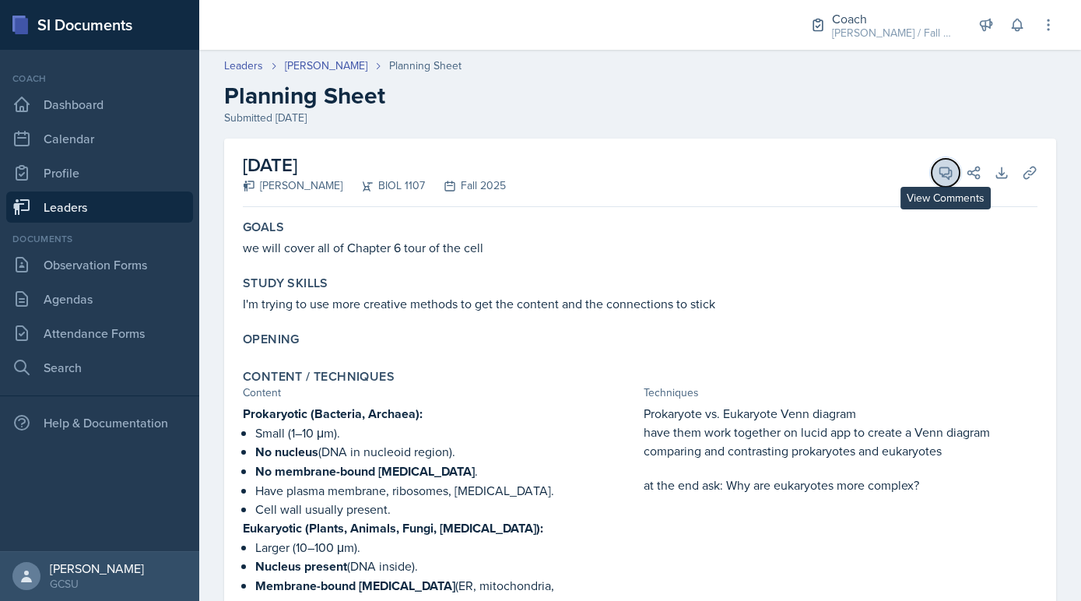
click at [943, 177] on icon at bounding box center [946, 173] width 16 height 16
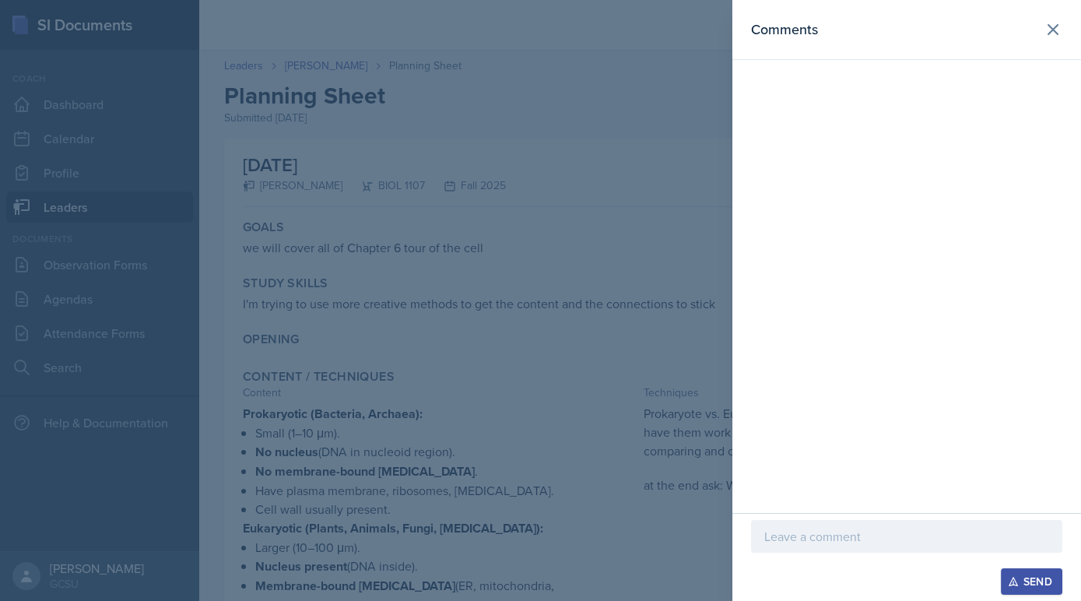
click at [824, 543] on p at bounding box center [906, 536] width 285 height 19
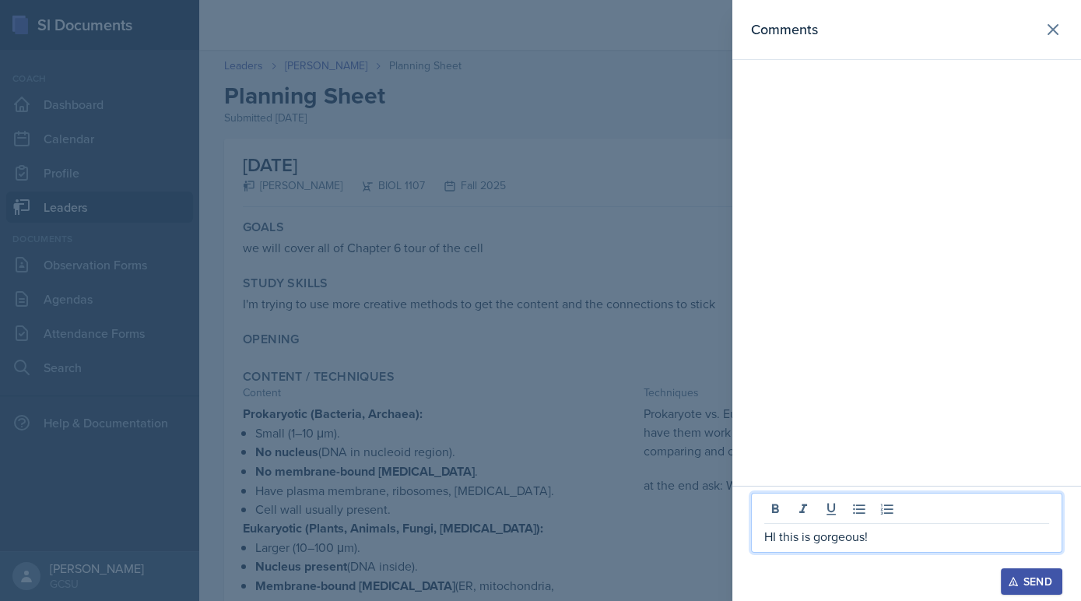
click at [1031, 590] on button "Send" at bounding box center [1031, 581] width 61 height 26
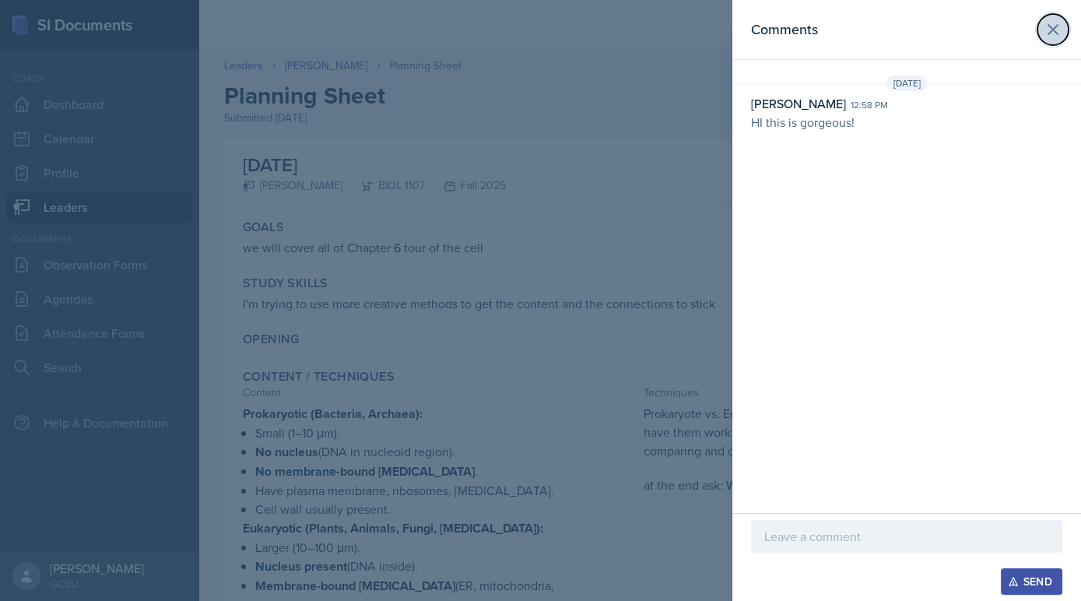
click at [1055, 34] on icon at bounding box center [1053, 29] width 19 height 19
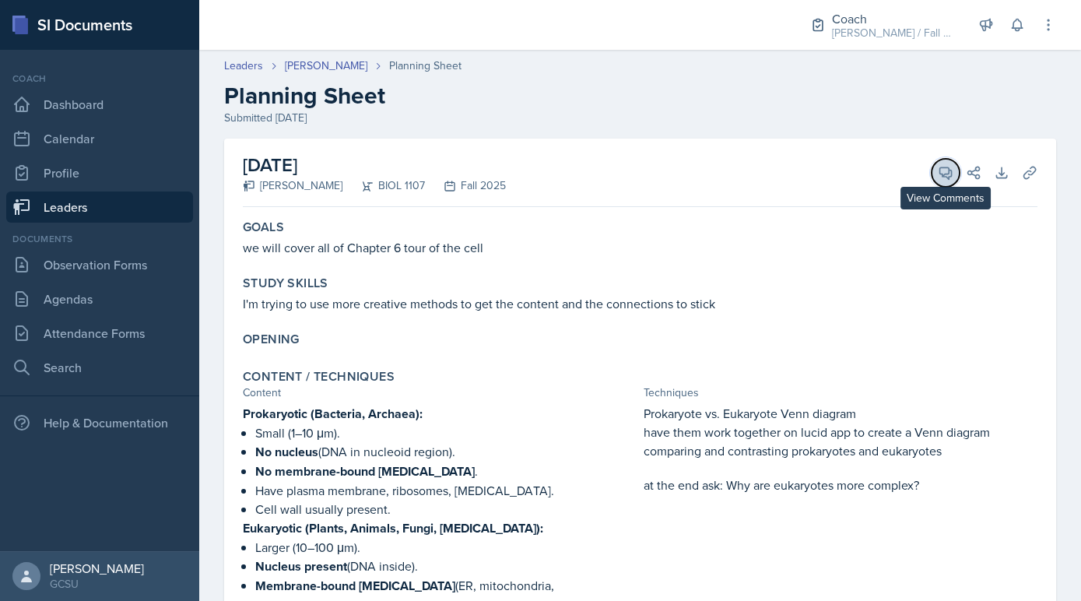
click at [937, 175] on button "View Comments" at bounding box center [946, 173] width 28 height 28
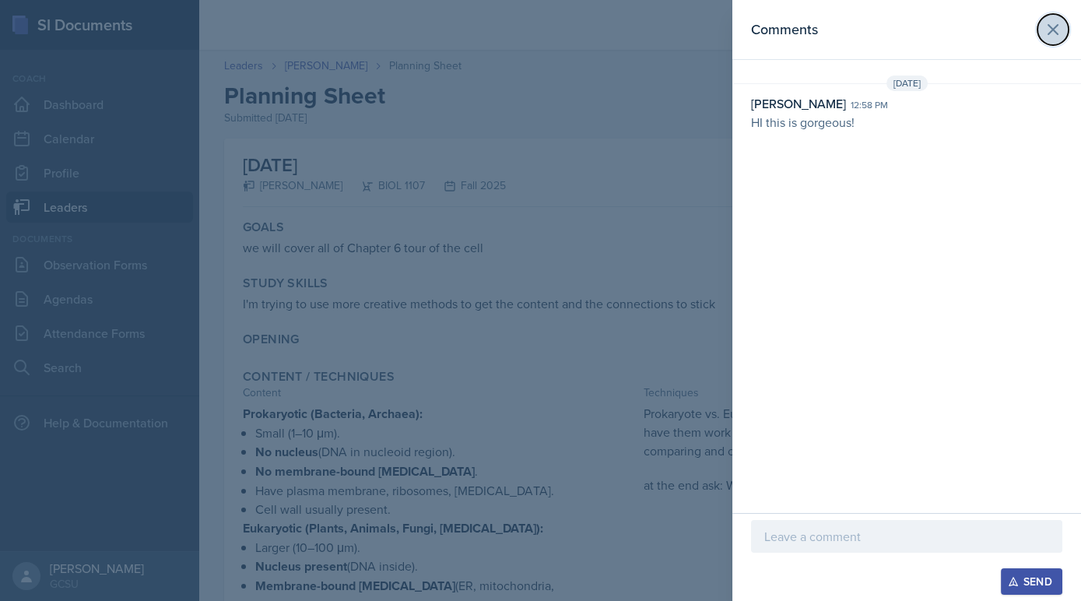
click at [1045, 40] on button at bounding box center [1053, 29] width 31 height 31
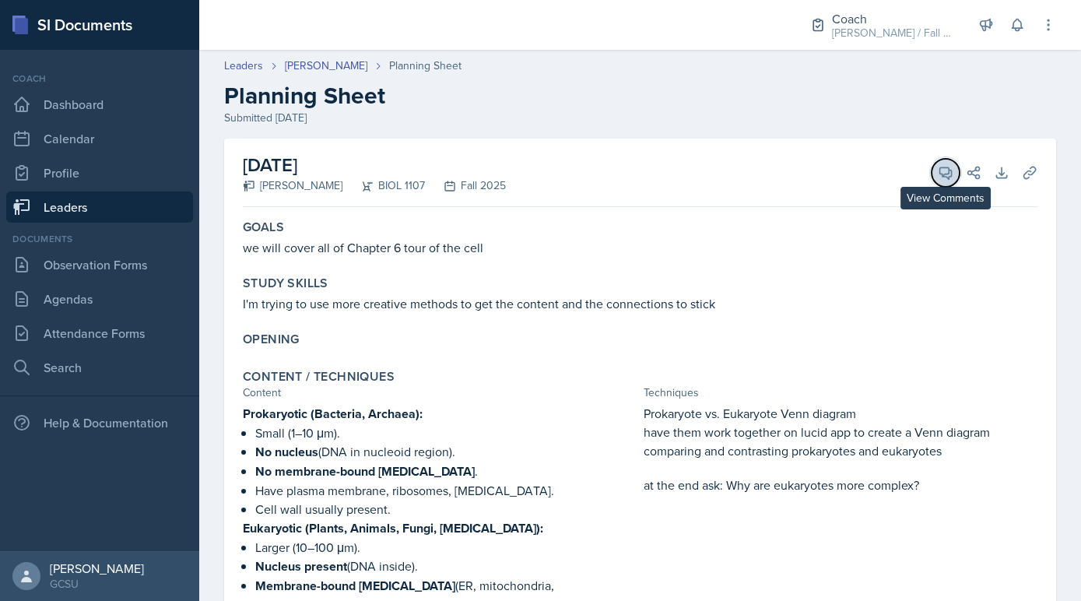
click at [944, 173] on icon at bounding box center [946, 173] width 16 height 16
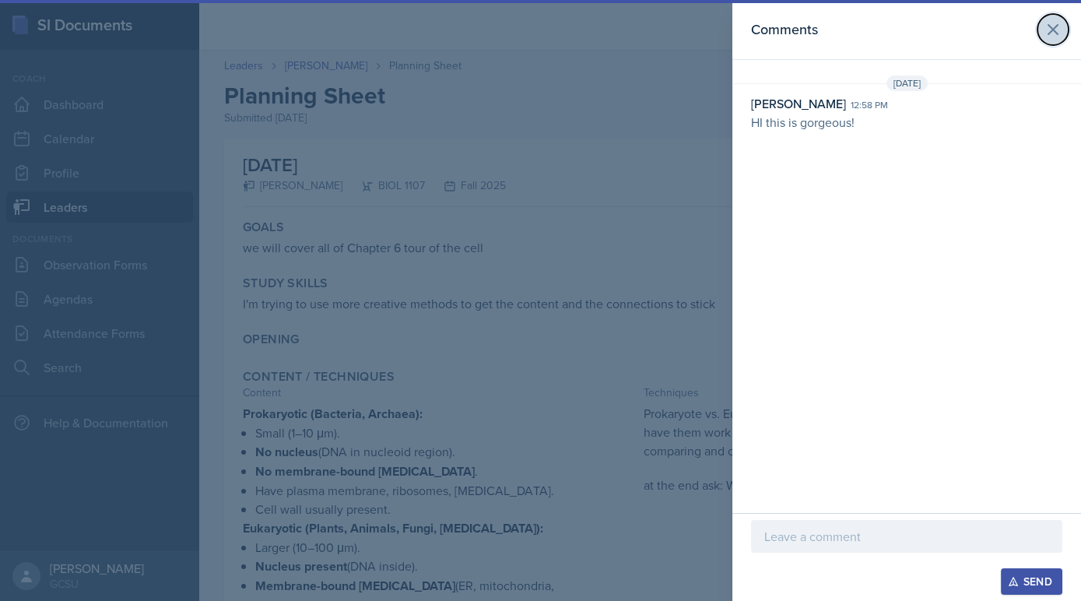
click at [1056, 34] on icon at bounding box center [1053, 29] width 19 height 19
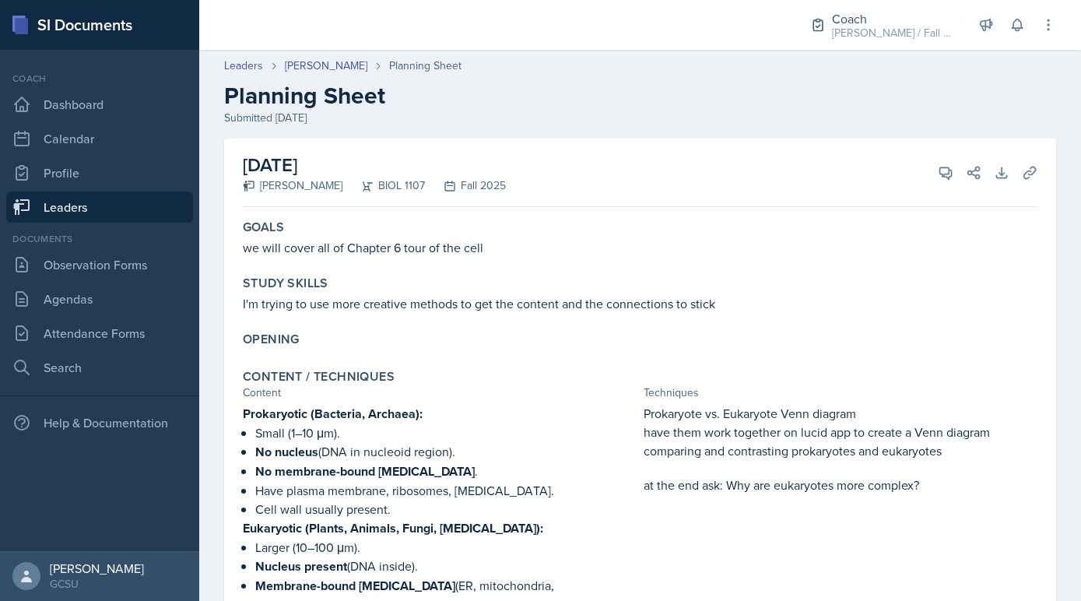
click at [147, 212] on link "Leaders" at bounding box center [99, 206] width 187 height 31
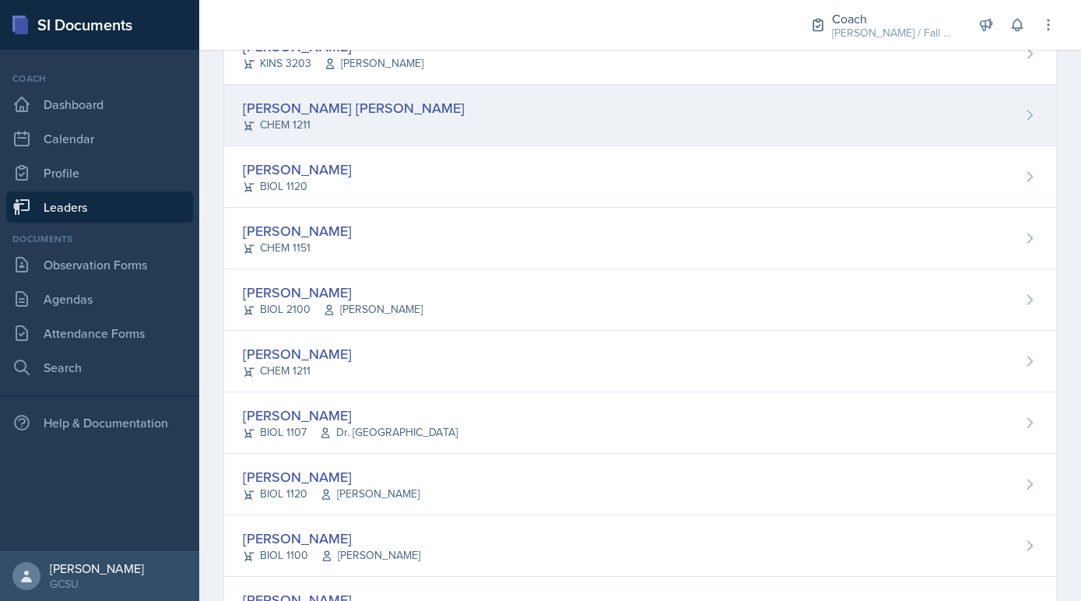
scroll to position [243, 0]
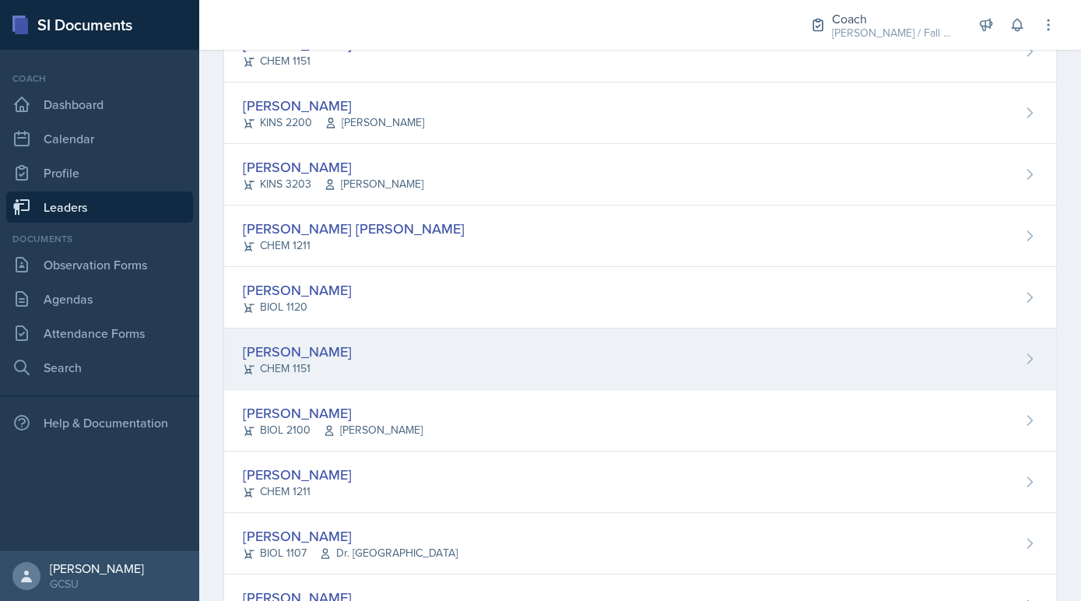
click at [341, 360] on div "CHEM 1151" at bounding box center [297, 368] width 109 height 16
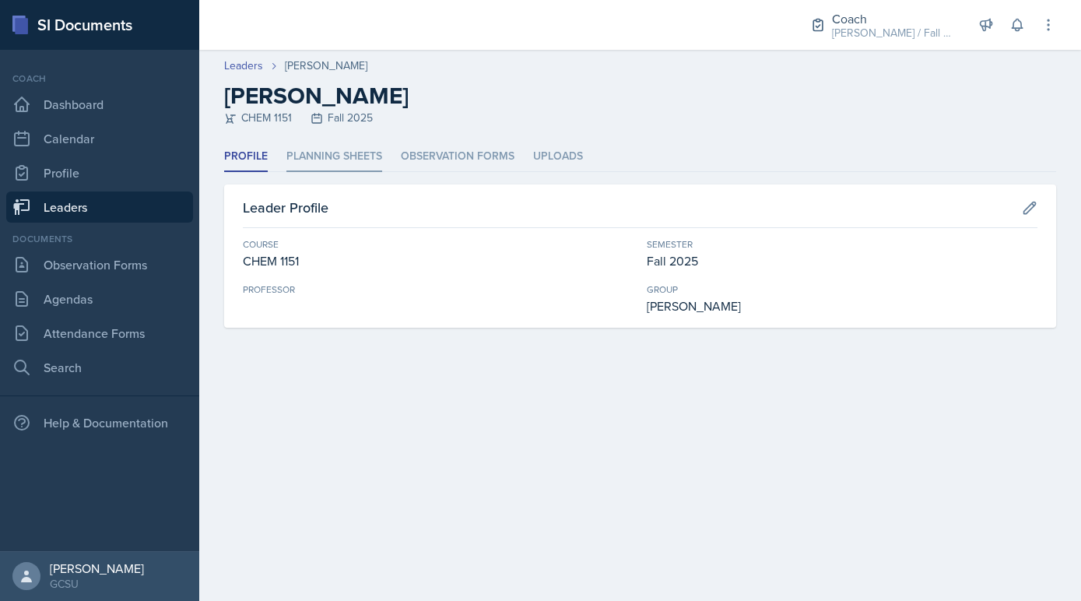
click at [321, 144] on li "Planning Sheets" at bounding box center [334, 157] width 96 height 30
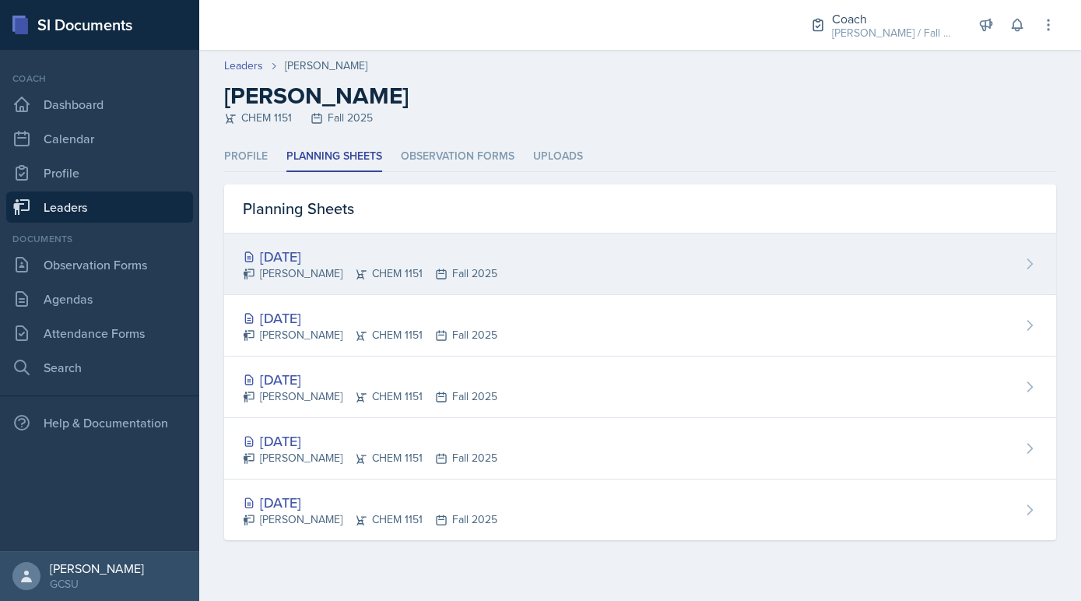
click at [428, 237] on div "Sep 9th, 2025 Owen Campbell CHEM 1151 Fall 2025" at bounding box center [640, 263] width 832 height 61
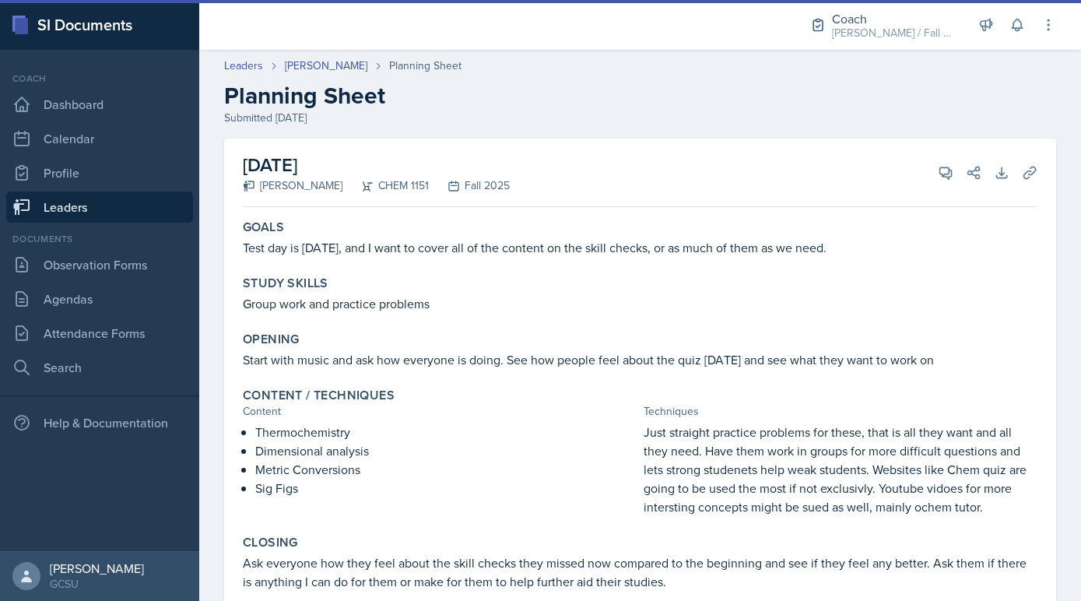
scroll to position [88, 0]
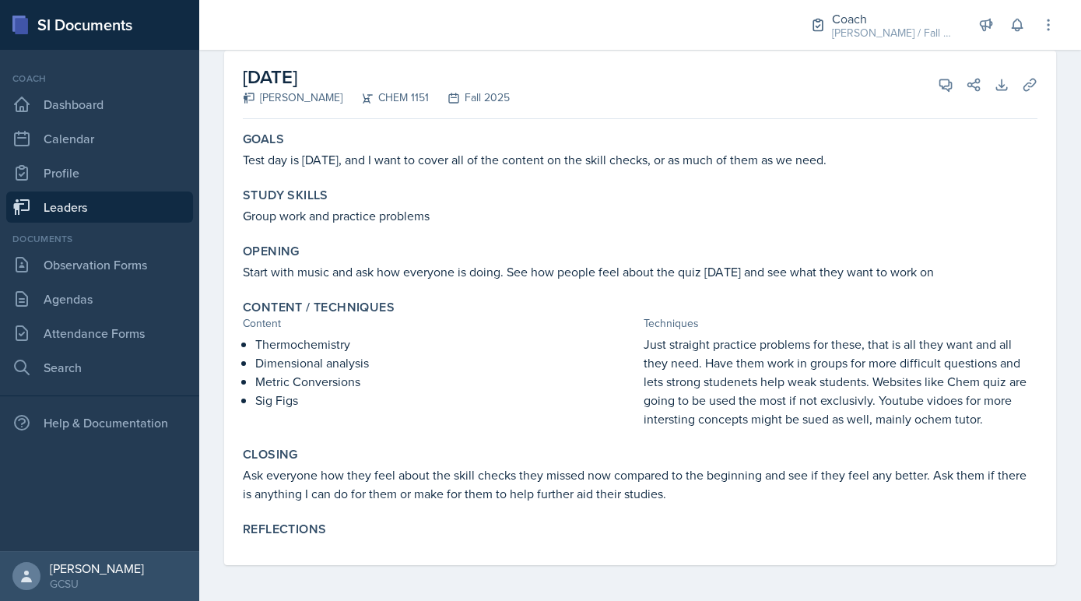
click at [142, 196] on link "Leaders" at bounding box center [99, 206] width 187 height 31
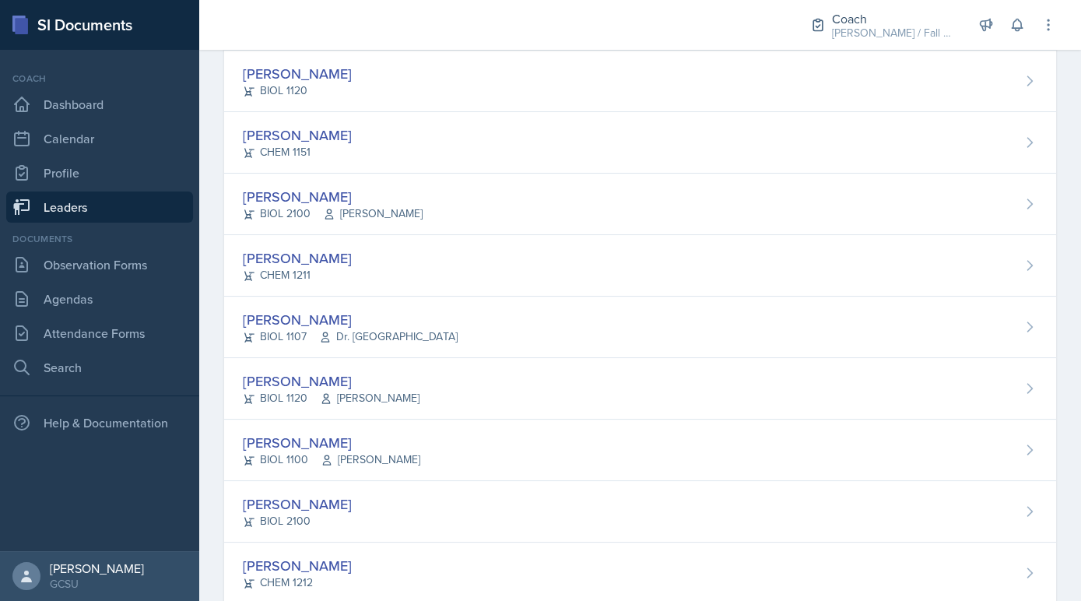
scroll to position [462, 0]
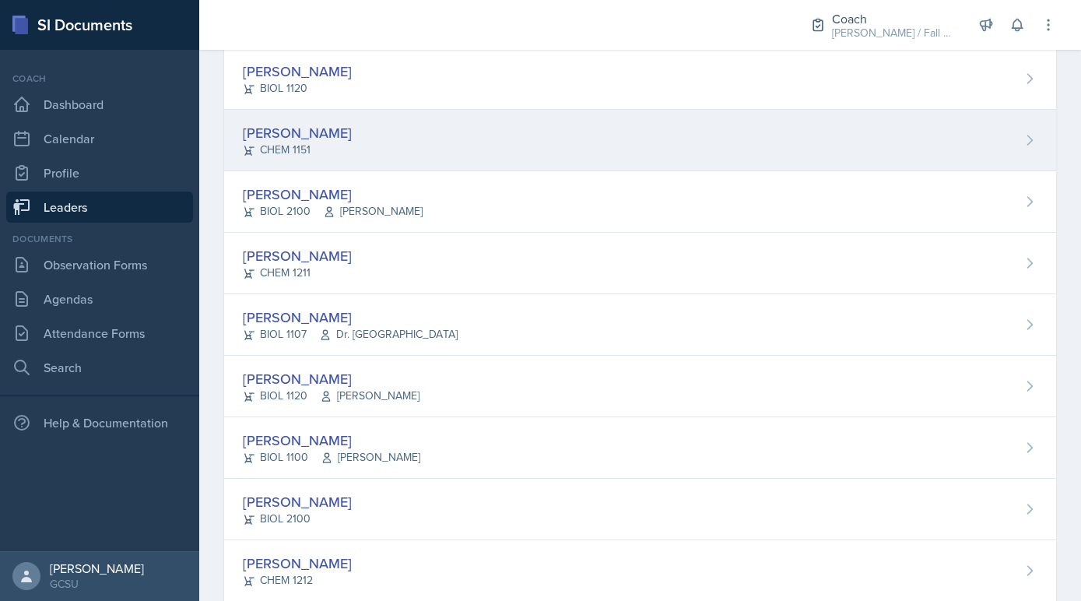
click at [395, 153] on div "Owen Campbell CHEM 1151" at bounding box center [640, 140] width 832 height 61
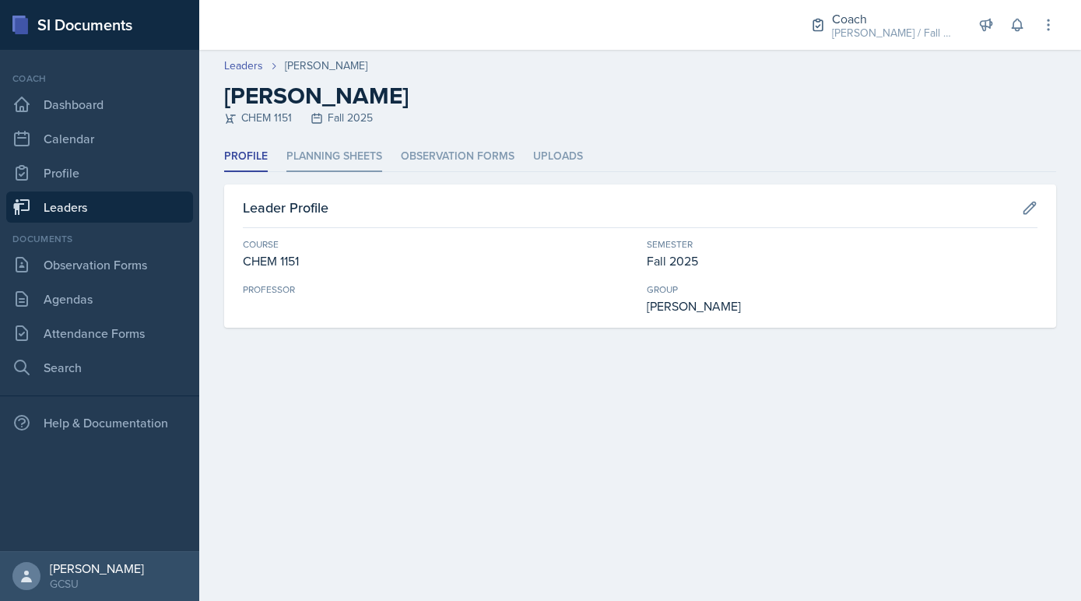
click at [353, 145] on li "Planning Sheets" at bounding box center [334, 157] width 96 height 30
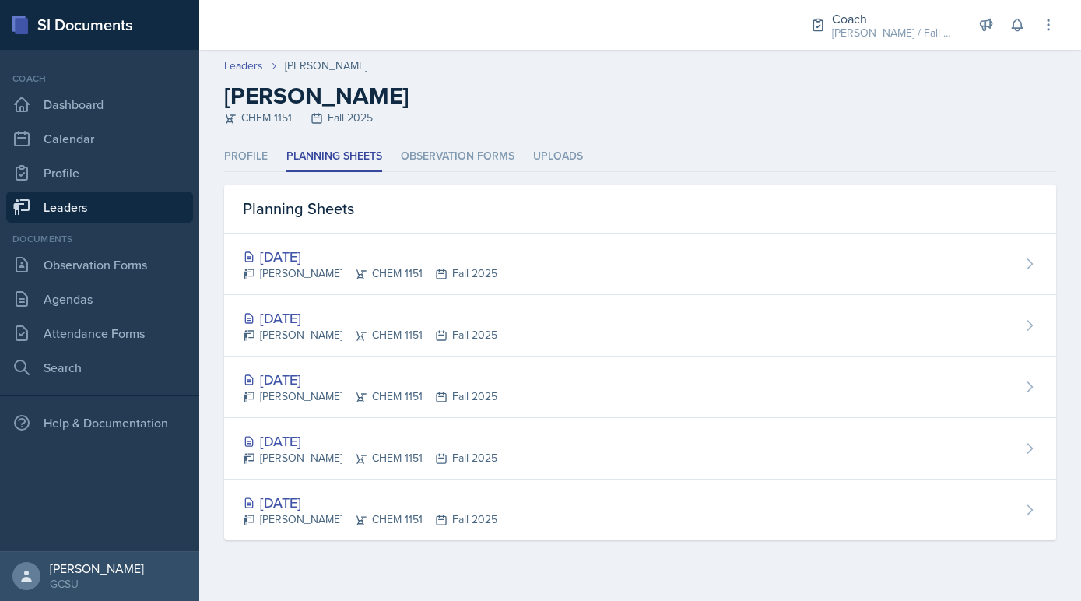
click at [104, 213] on link "Leaders" at bounding box center [99, 206] width 187 height 31
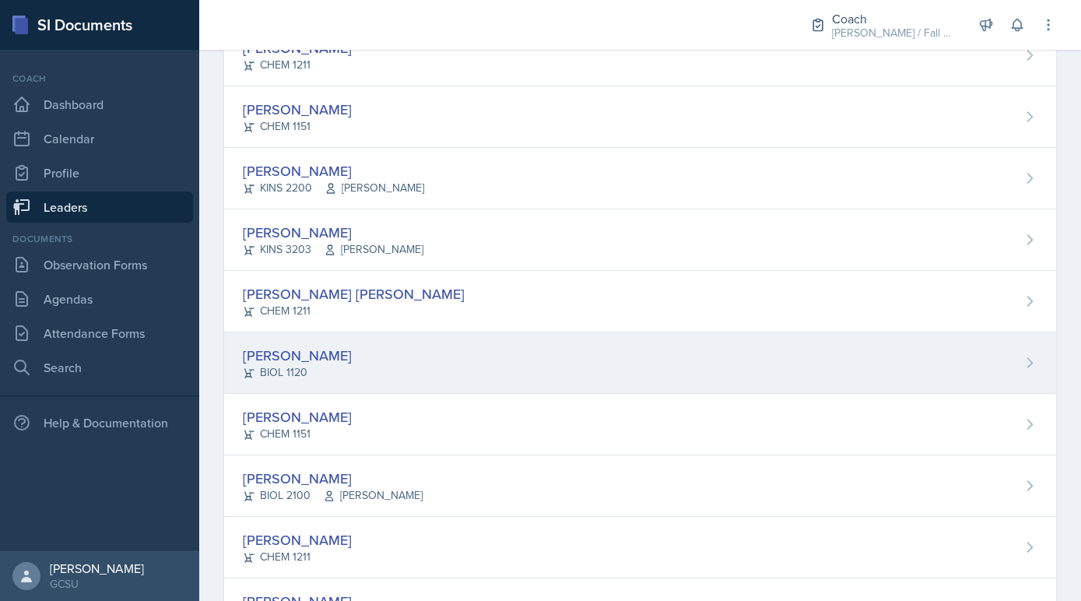
scroll to position [239, 0]
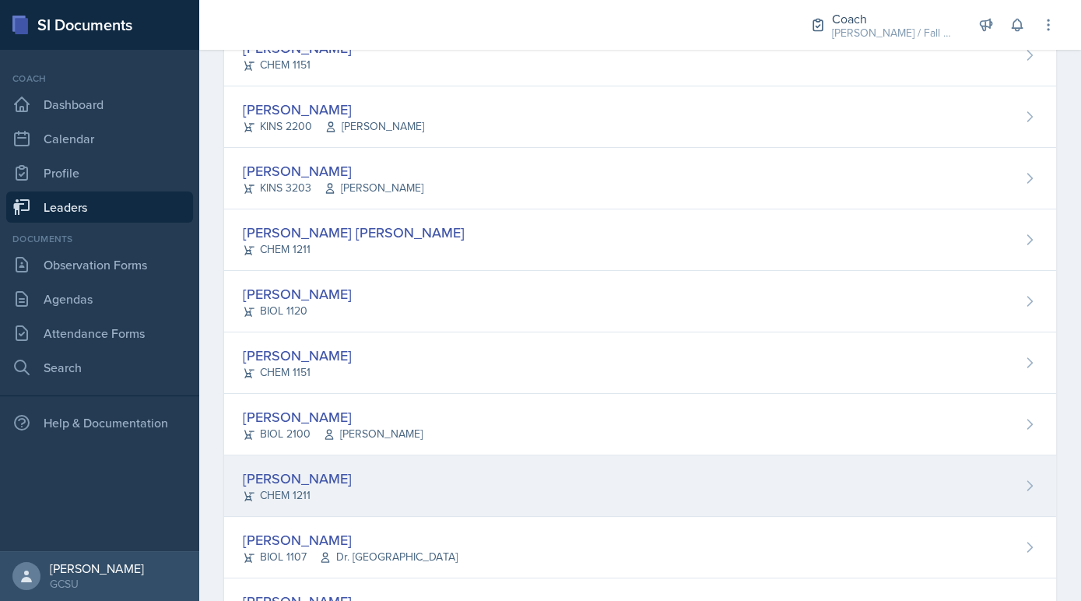
click at [349, 483] on div "Rebecca Deroth CHEM 1211" at bounding box center [640, 485] width 832 height 61
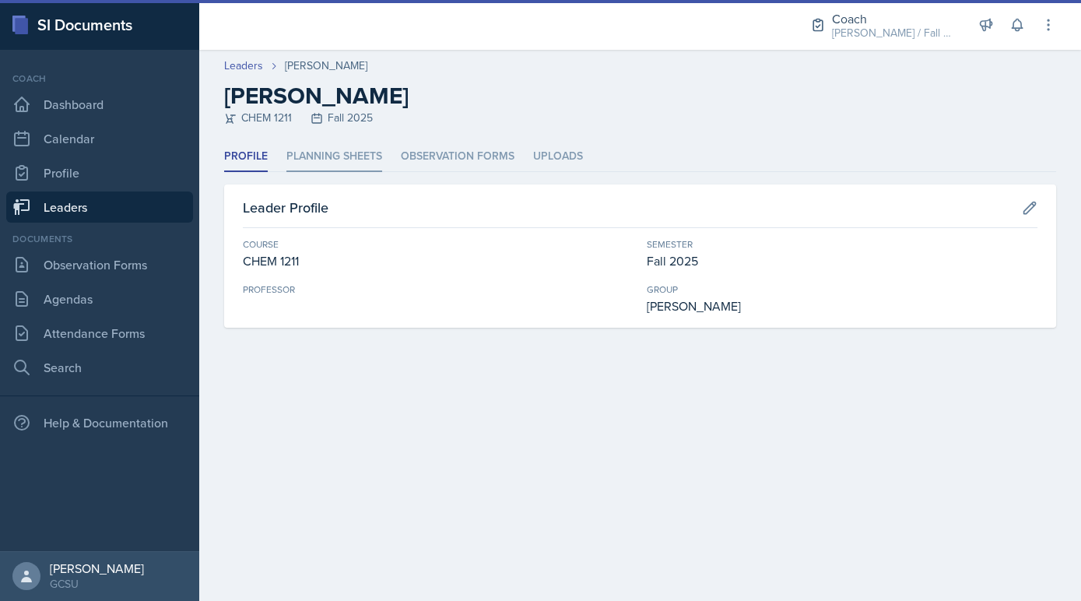
click at [308, 150] on li "Planning Sheets" at bounding box center [334, 157] width 96 height 30
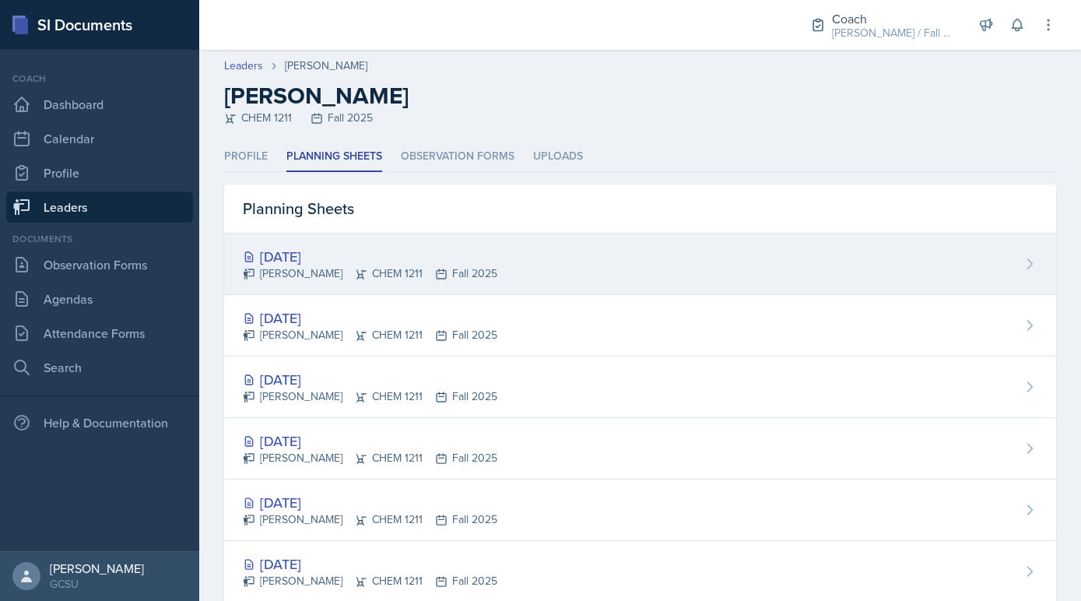
click at [321, 254] on div "[DATE]" at bounding box center [370, 256] width 255 height 21
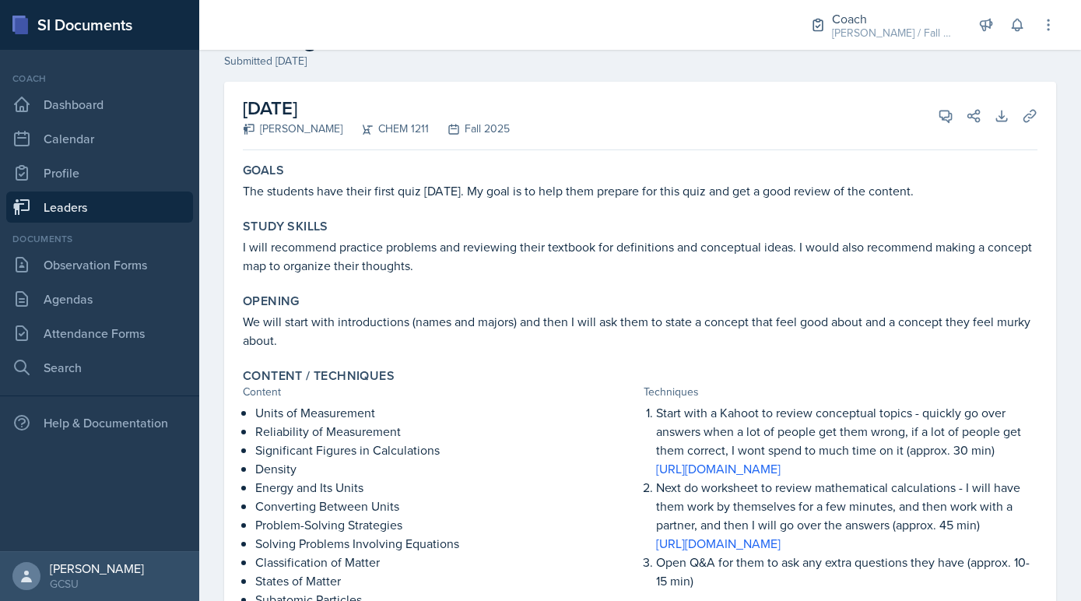
scroll to position [55, 0]
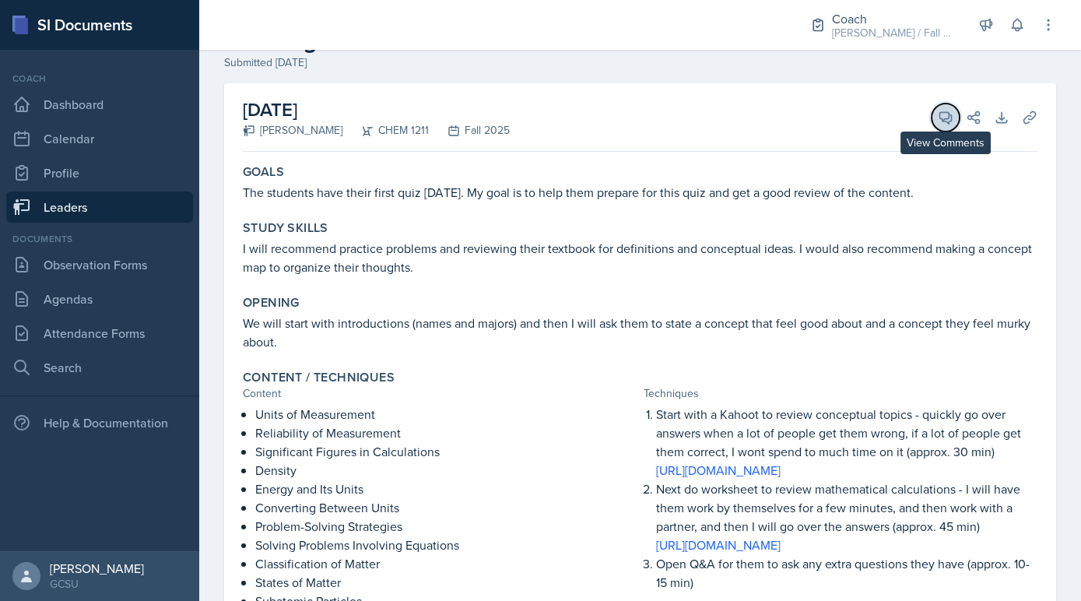
click at [946, 124] on icon at bounding box center [946, 118] width 16 height 16
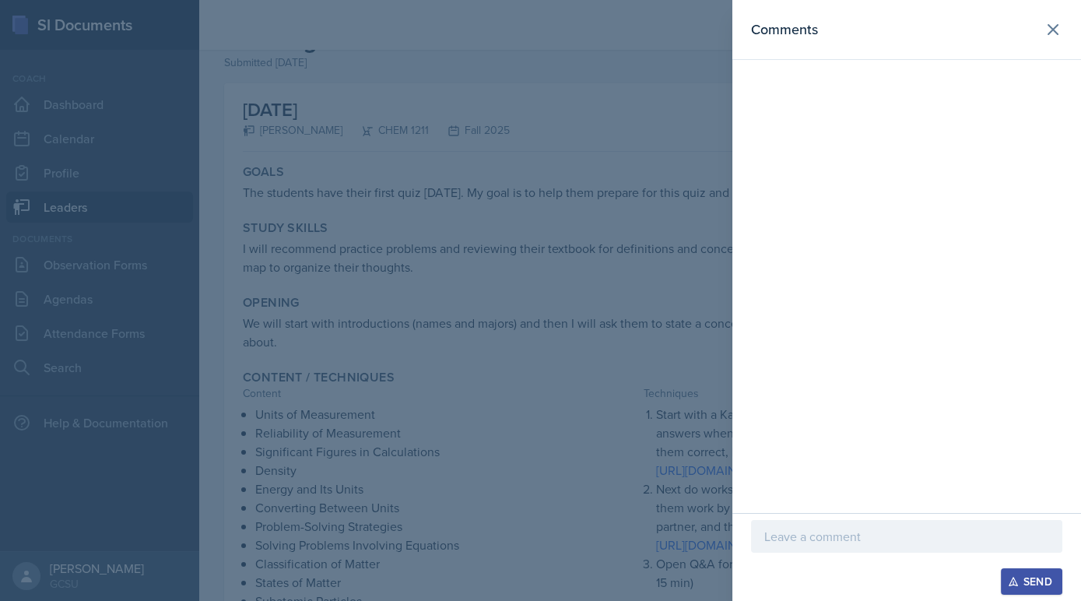
click at [533, 441] on div at bounding box center [540, 300] width 1081 height 601
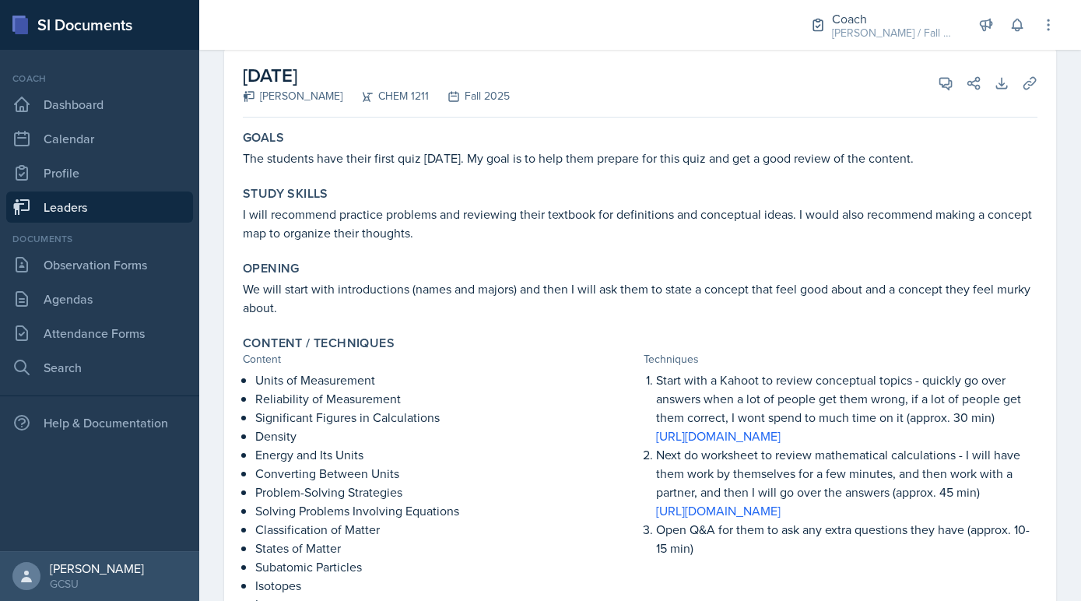
scroll to position [60, 0]
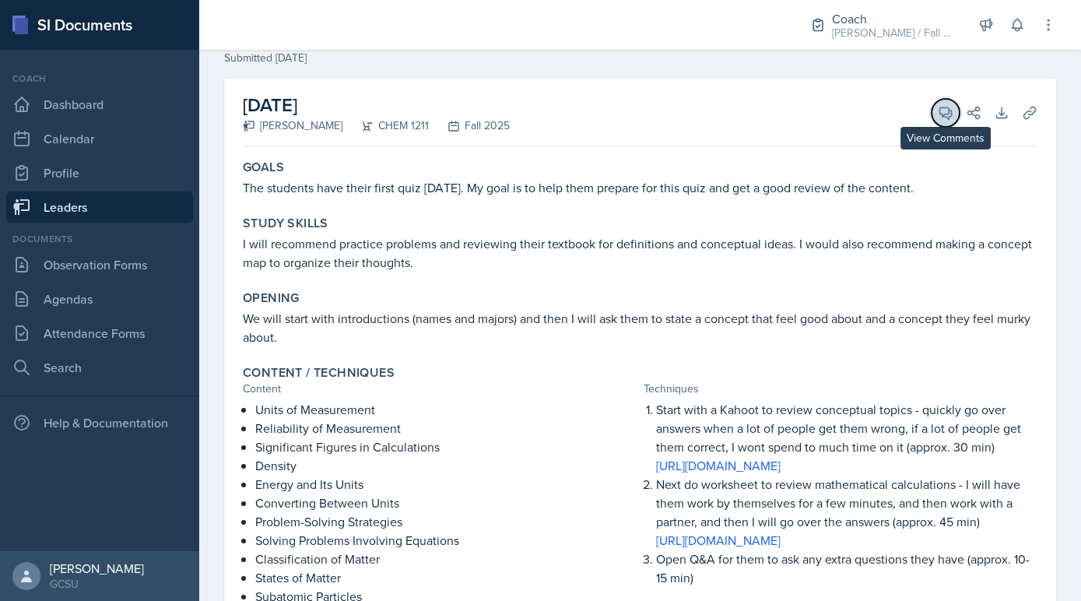
click at [936, 114] on button "View Comments" at bounding box center [946, 113] width 28 height 28
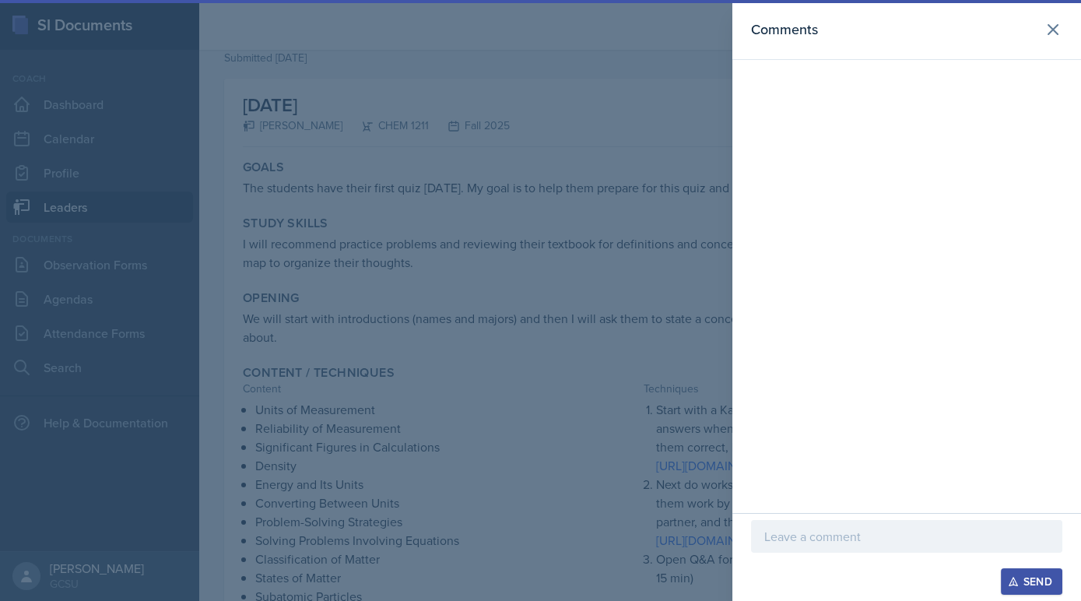
click at [790, 524] on div at bounding box center [906, 536] width 311 height 33
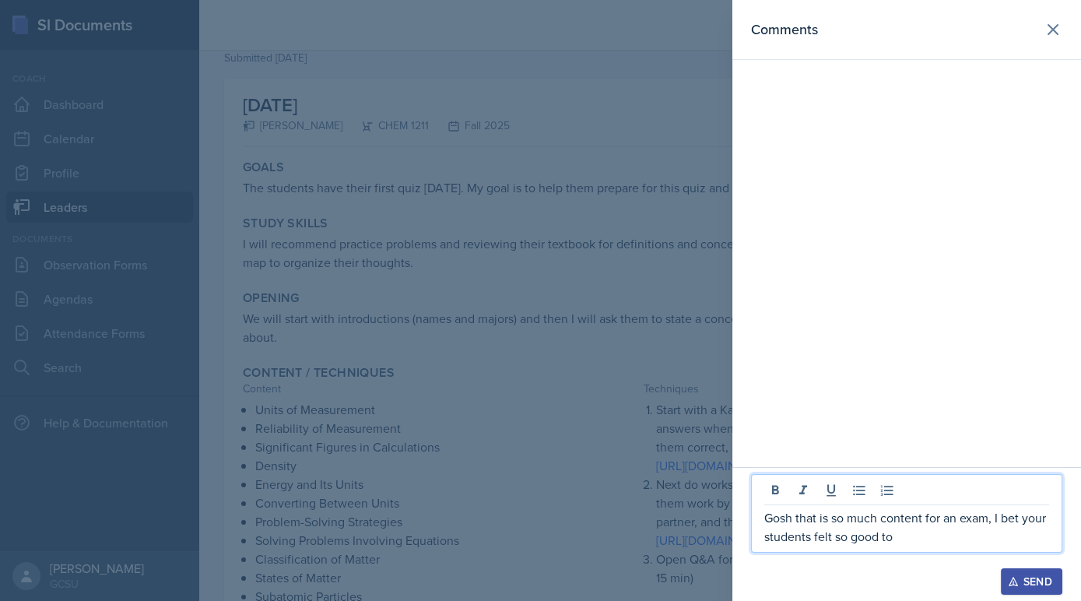
click at [693, 490] on div at bounding box center [540, 300] width 1081 height 601
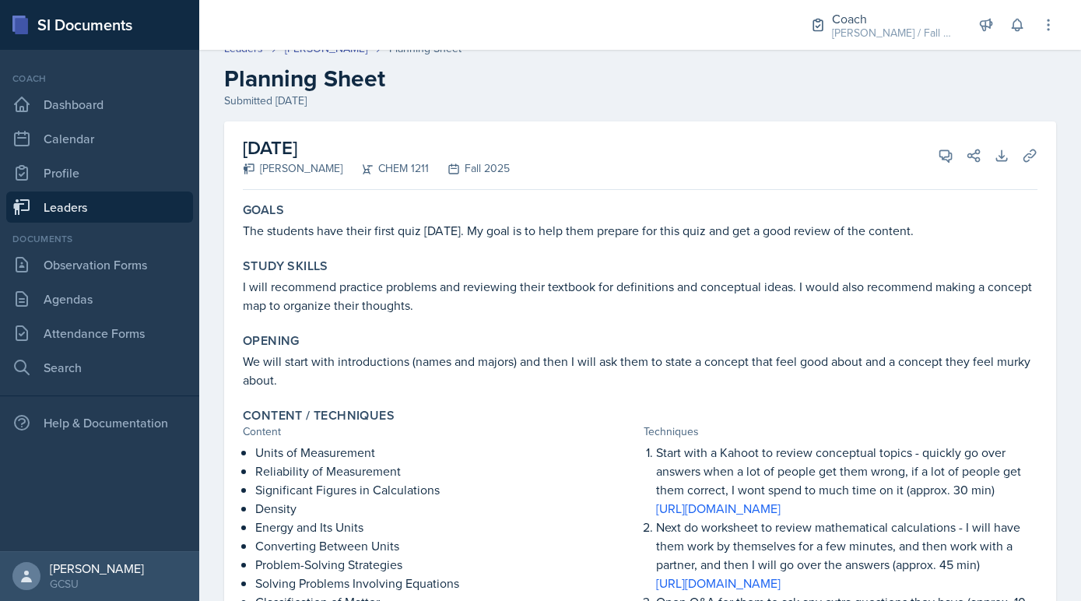
scroll to position [6, 0]
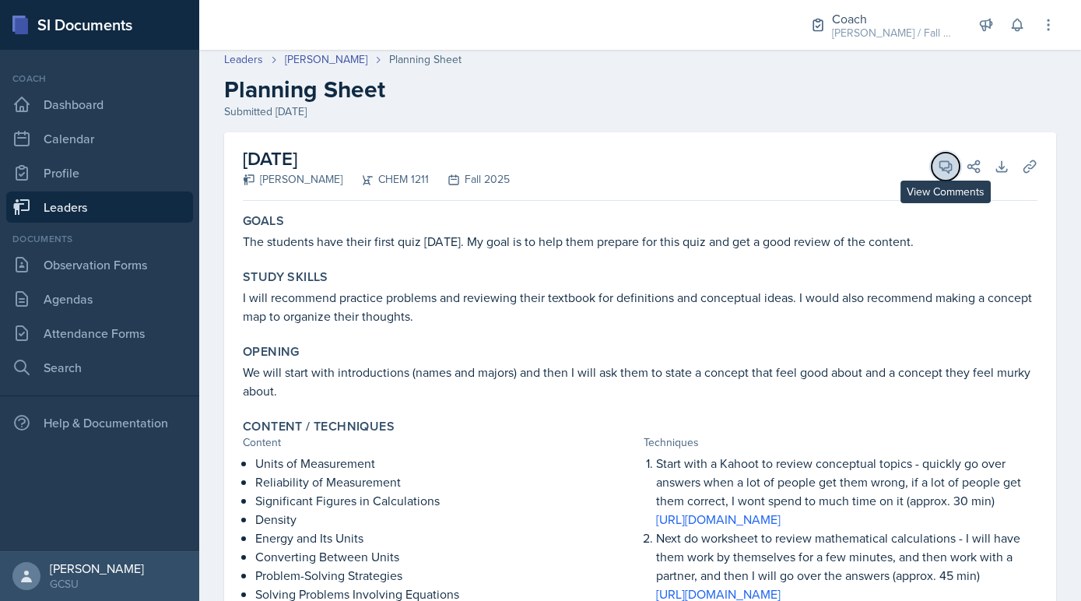
click at [940, 172] on icon at bounding box center [946, 167] width 16 height 16
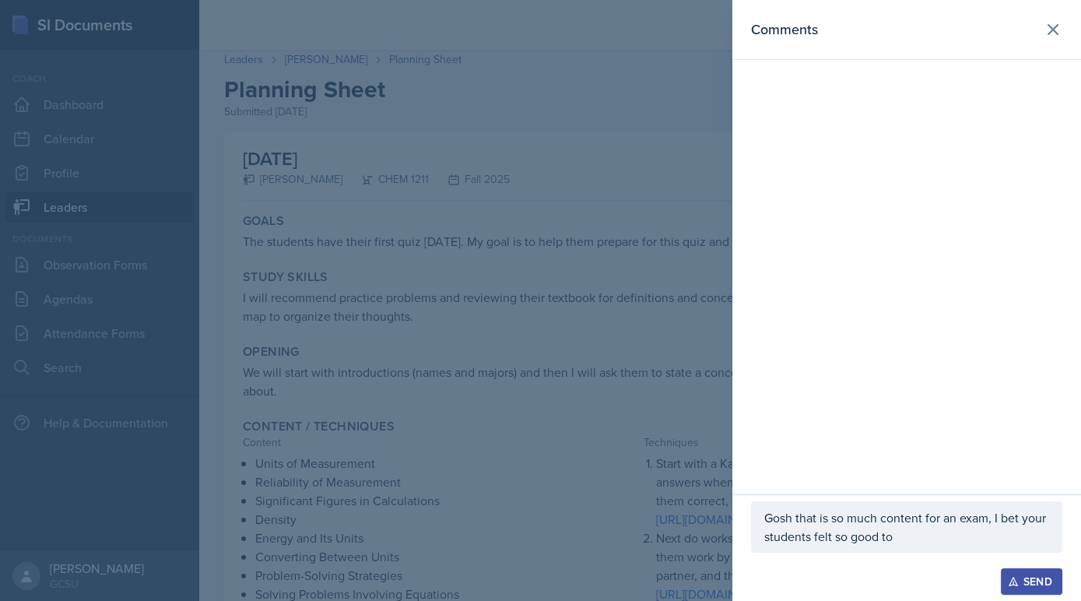
click at [904, 537] on p "Gosh that is so much content for an exam, I bet your students felt so good to" at bounding box center [906, 526] width 285 height 37
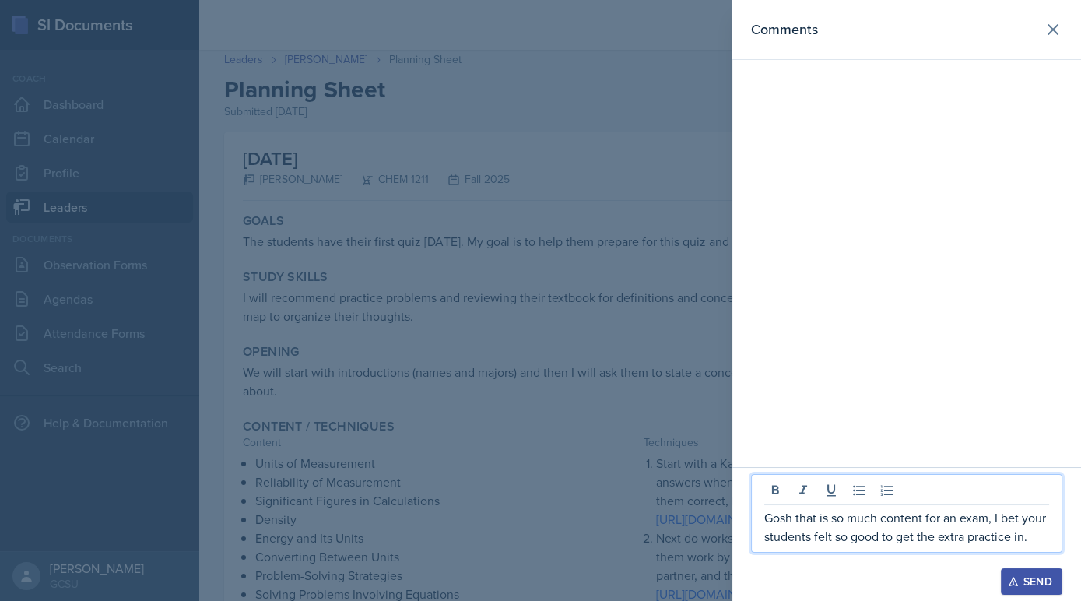
click at [631, 545] on div at bounding box center [540, 300] width 1081 height 601
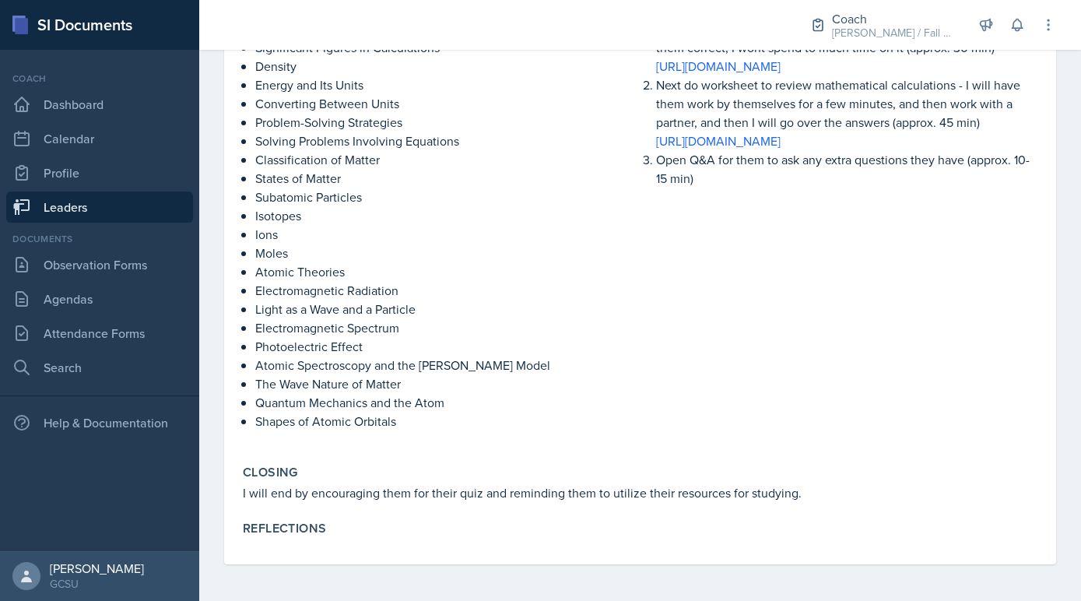
scroll to position [0, 0]
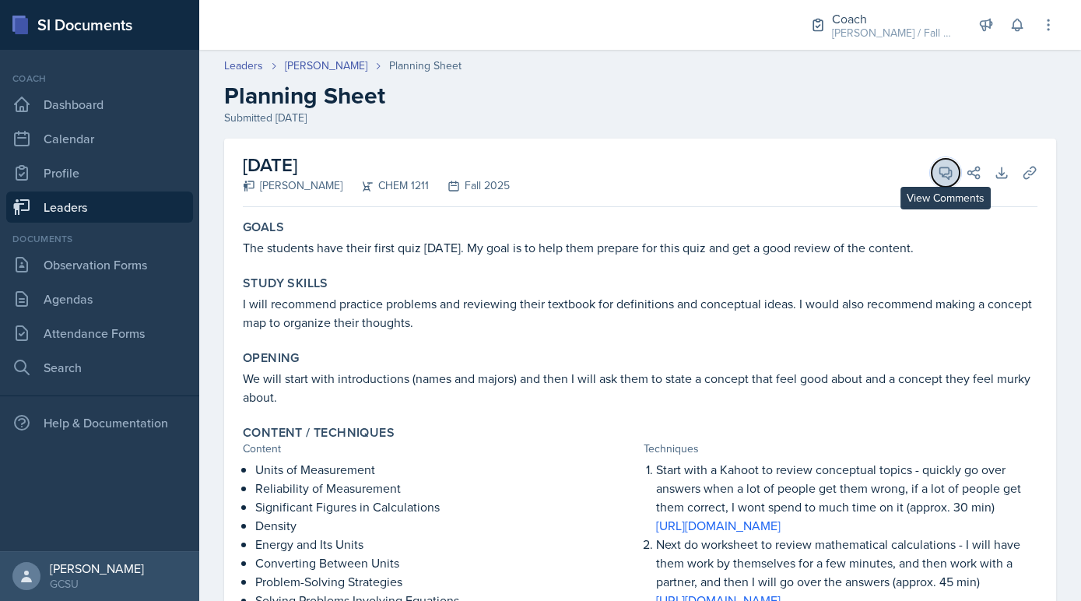
click at [941, 184] on button "View Comments" at bounding box center [946, 173] width 28 height 28
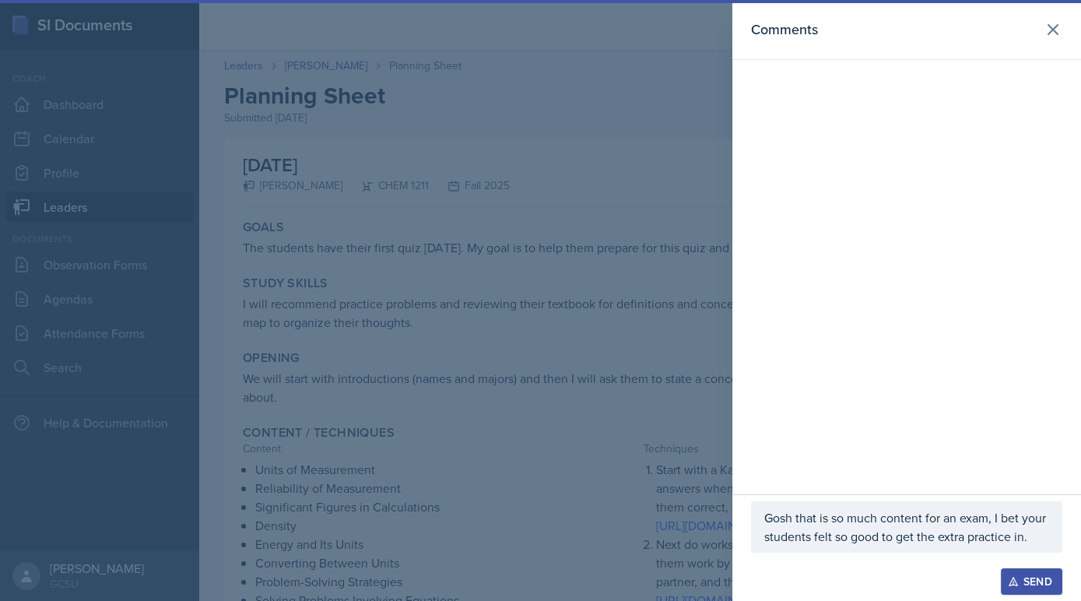
click at [1041, 546] on p "Gosh that is so much content for an exam, I bet your students felt so good to g…" at bounding box center [906, 526] width 285 height 37
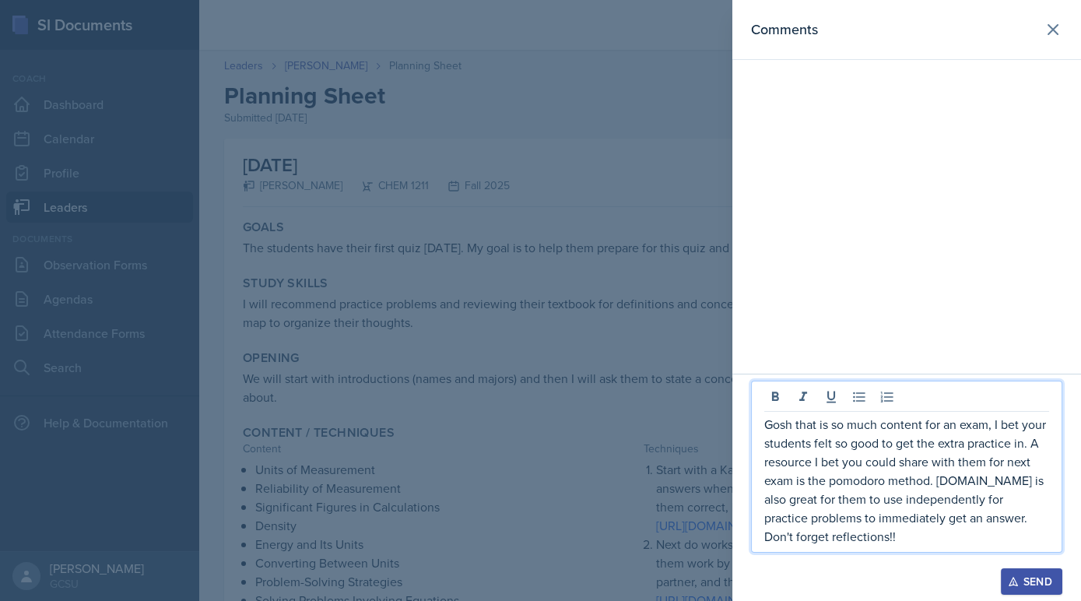
click at [1013, 578] on icon "button" at bounding box center [1013, 581] width 11 height 11
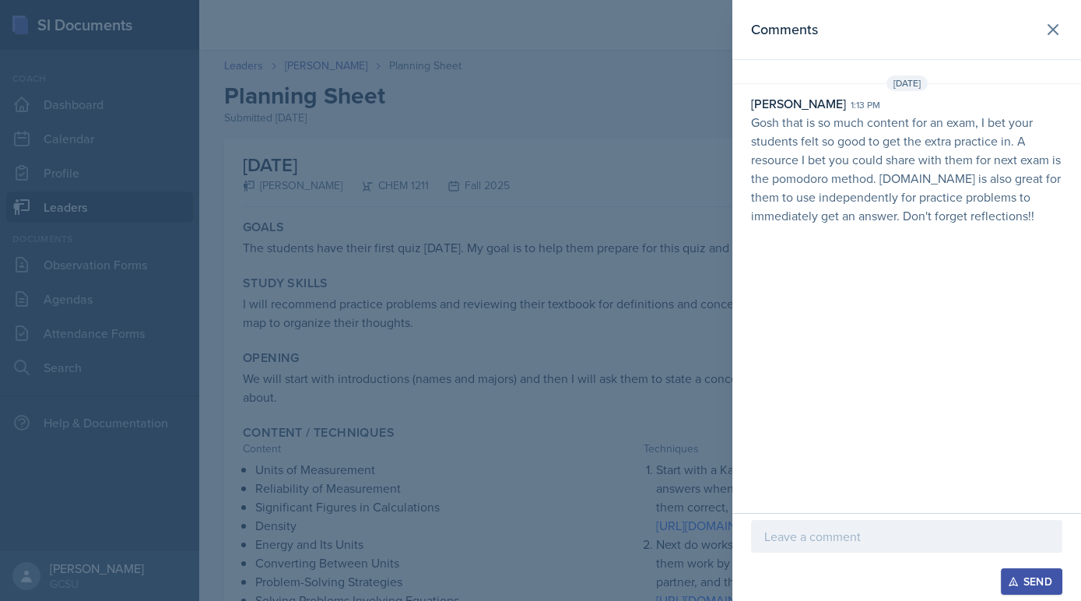
click at [480, 307] on div at bounding box center [540, 300] width 1081 height 601
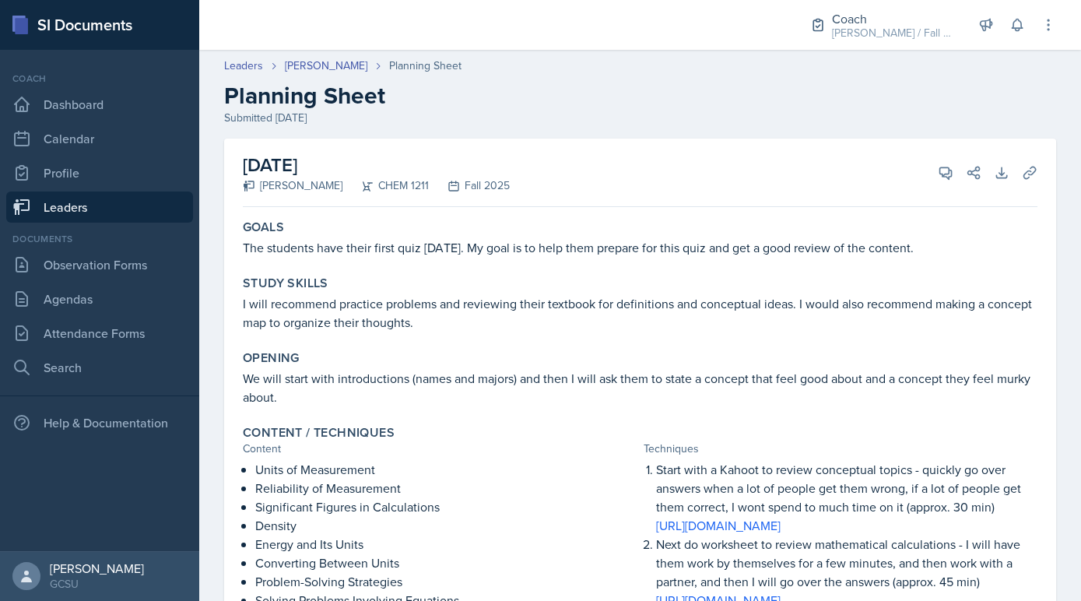
click at [133, 202] on link "Leaders" at bounding box center [99, 206] width 187 height 31
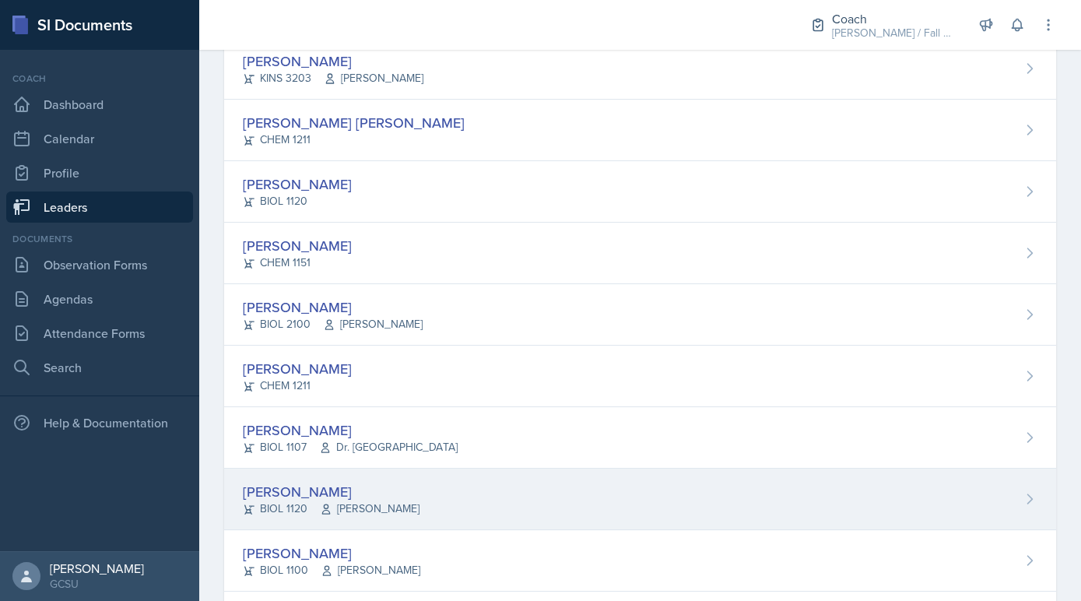
scroll to position [392, 0]
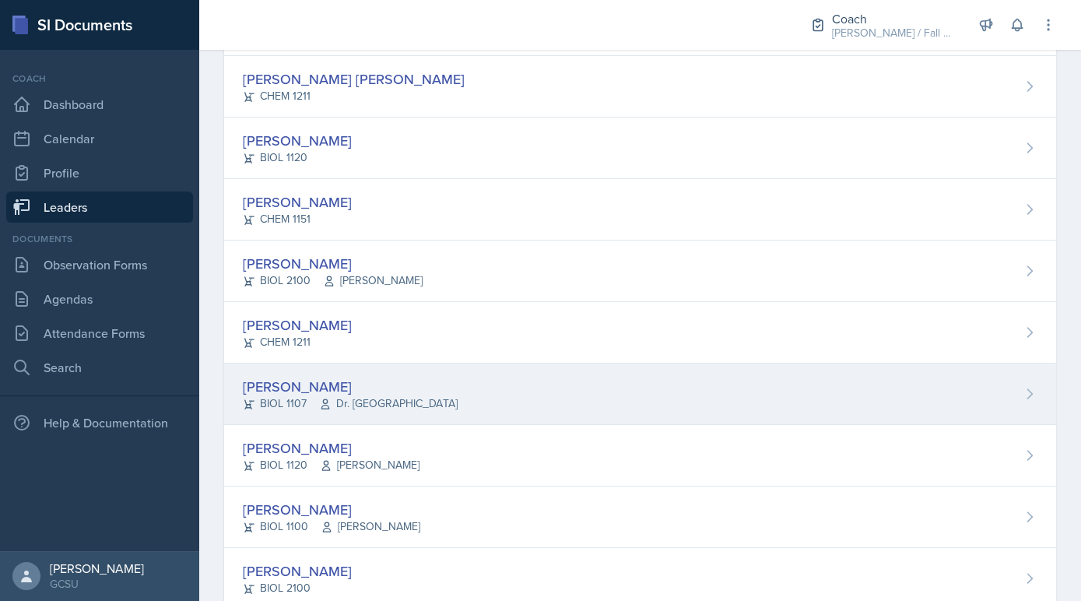
click at [310, 399] on div "BIOL 1107 Dr. France" at bounding box center [350, 403] width 215 height 16
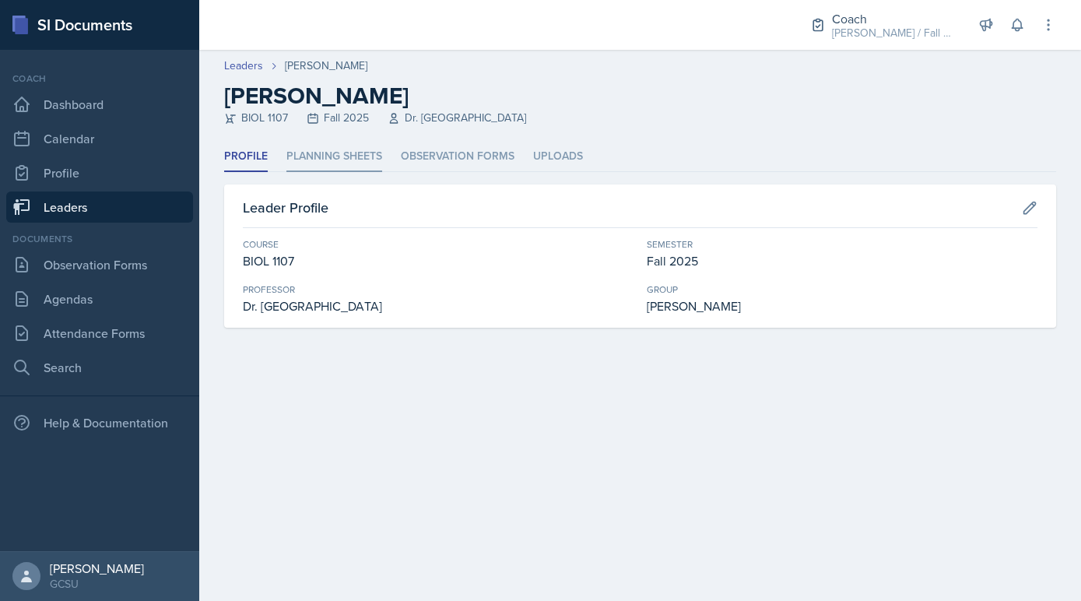
click at [342, 157] on li "Planning Sheets" at bounding box center [334, 157] width 96 height 30
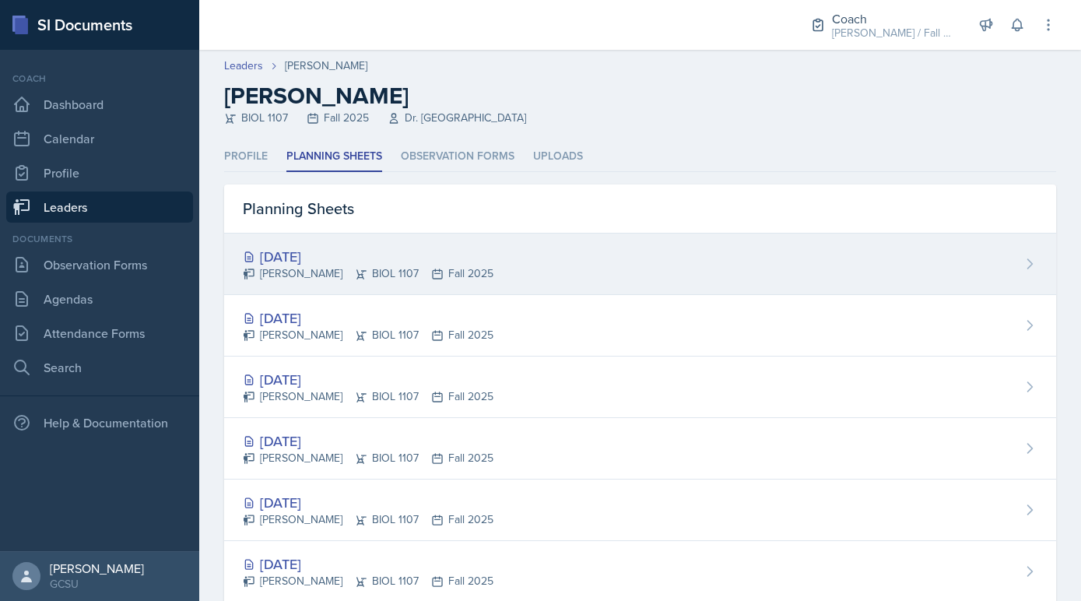
click at [355, 274] on icon at bounding box center [361, 274] width 12 height 12
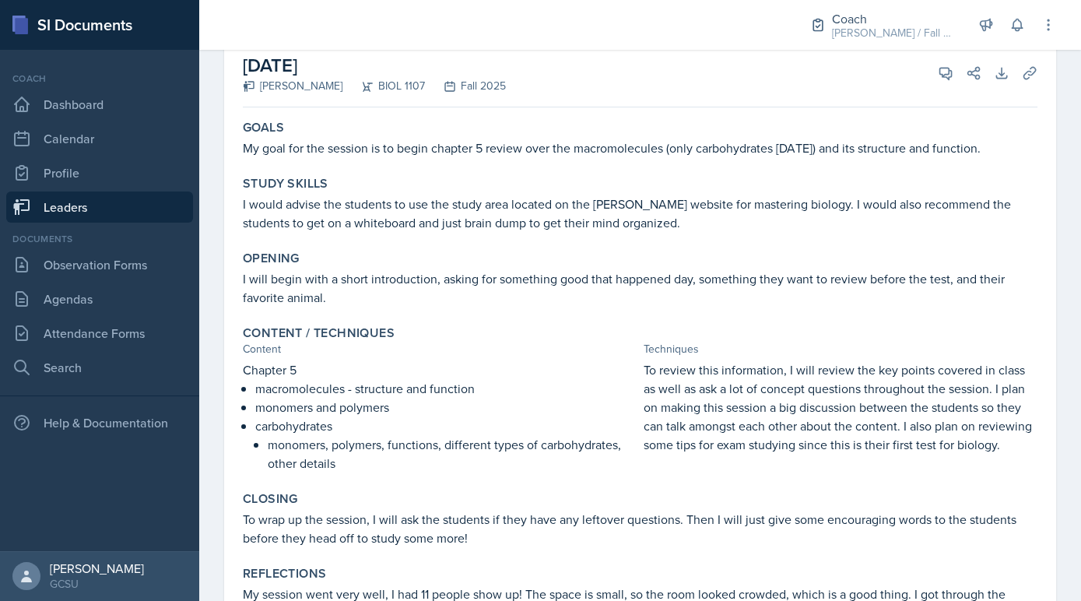
scroll to position [101, 0]
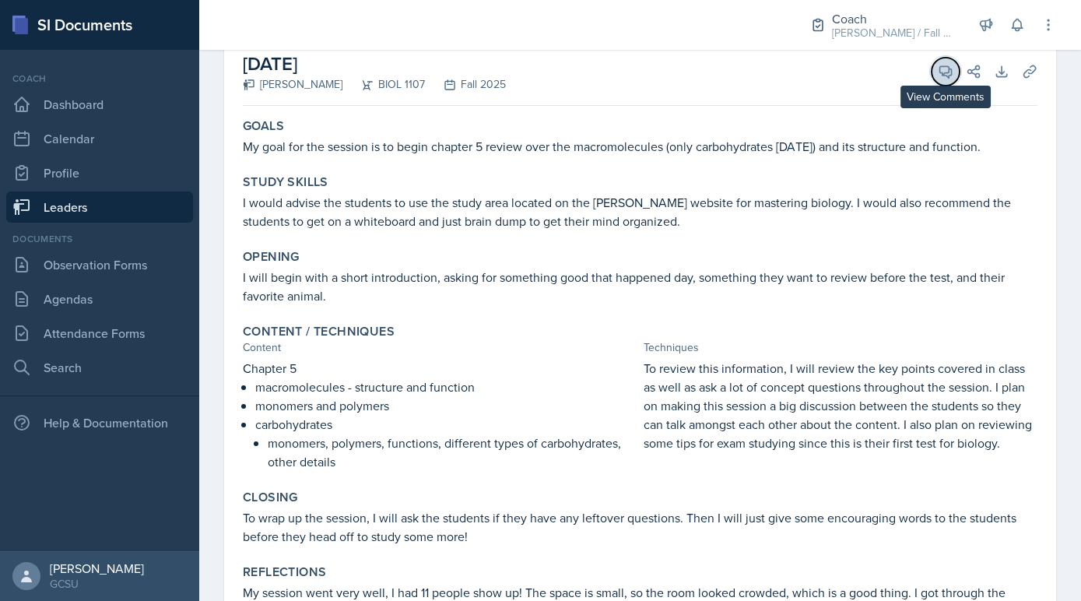
click at [935, 68] on button "View Comments" at bounding box center [946, 72] width 28 height 28
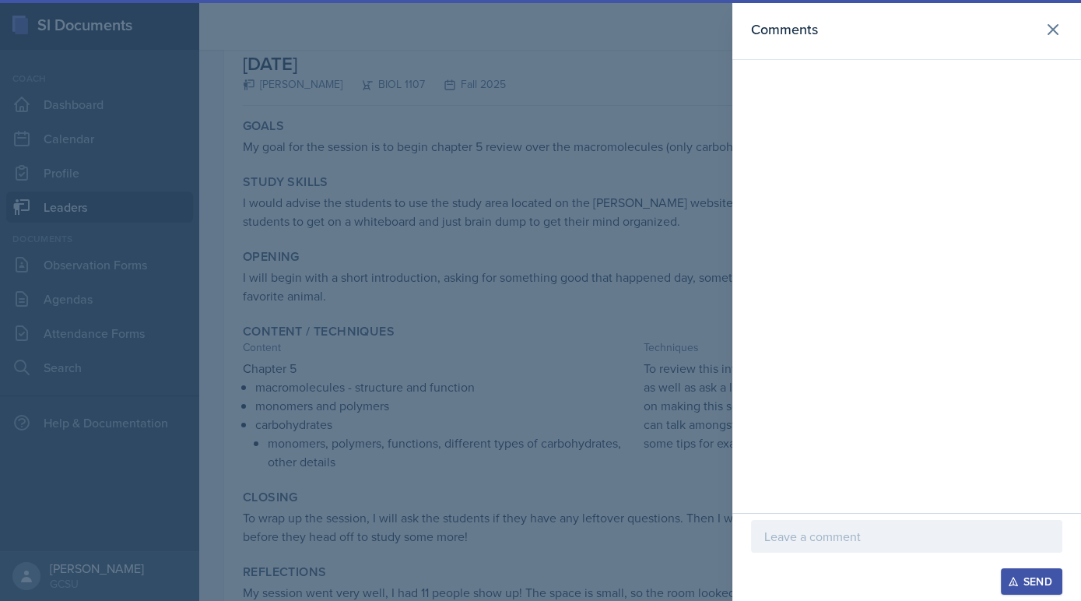
click at [863, 547] on div at bounding box center [906, 536] width 311 height 33
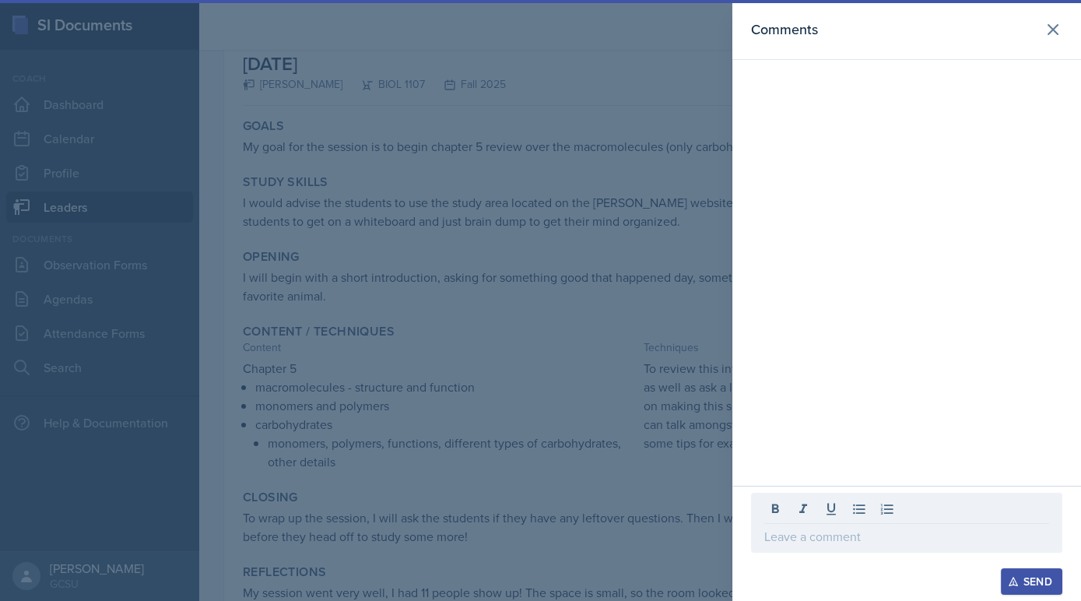
click at [863, 547] on div at bounding box center [906, 523] width 311 height 60
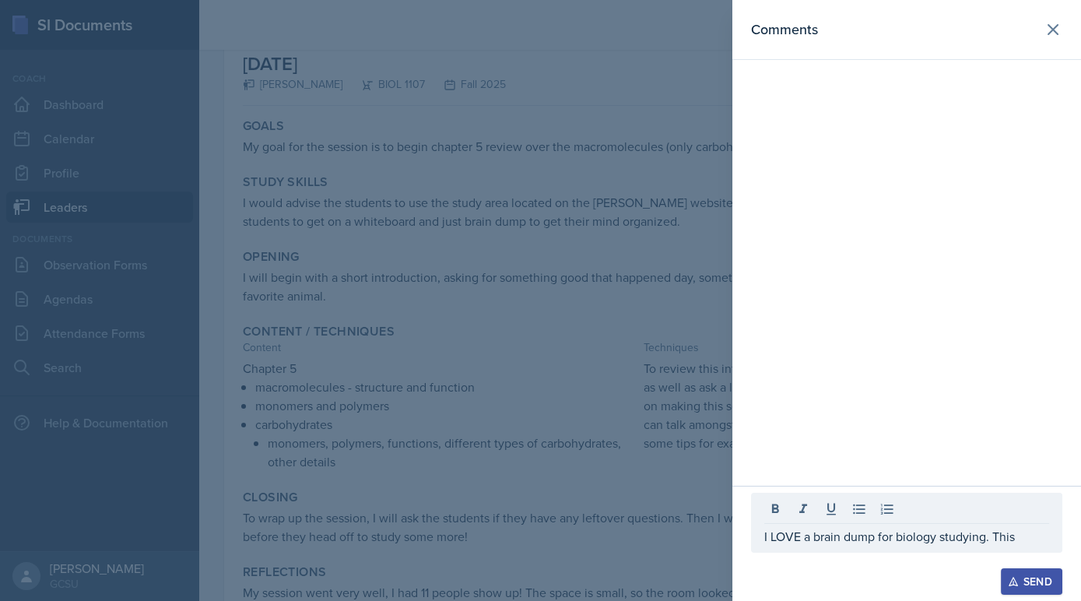
click at [620, 441] on div at bounding box center [540, 300] width 1081 height 601
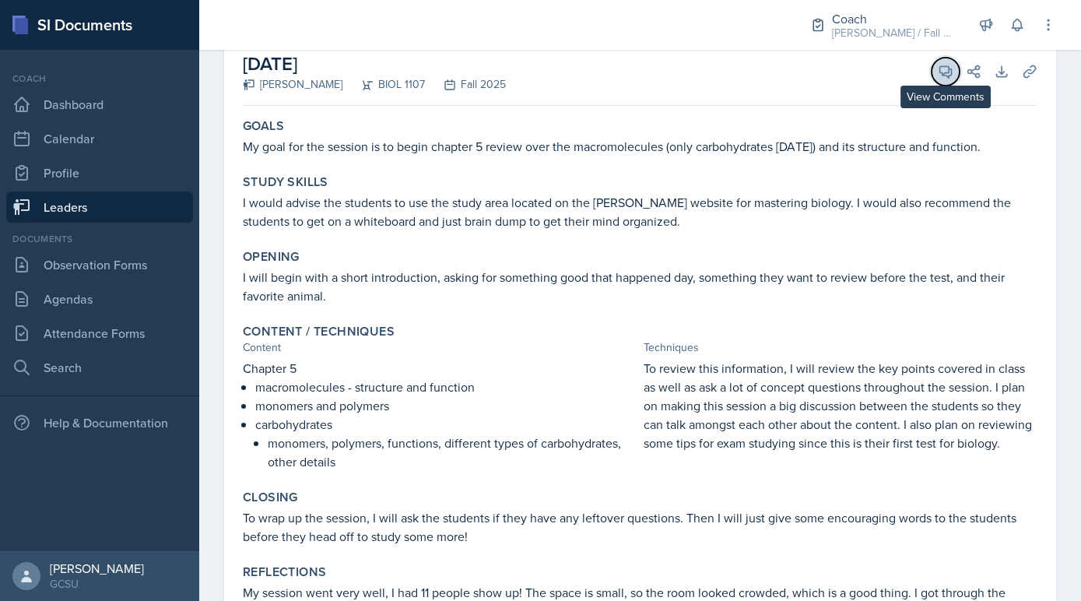
click at [950, 68] on span at bounding box center [951, 66] width 8 height 8
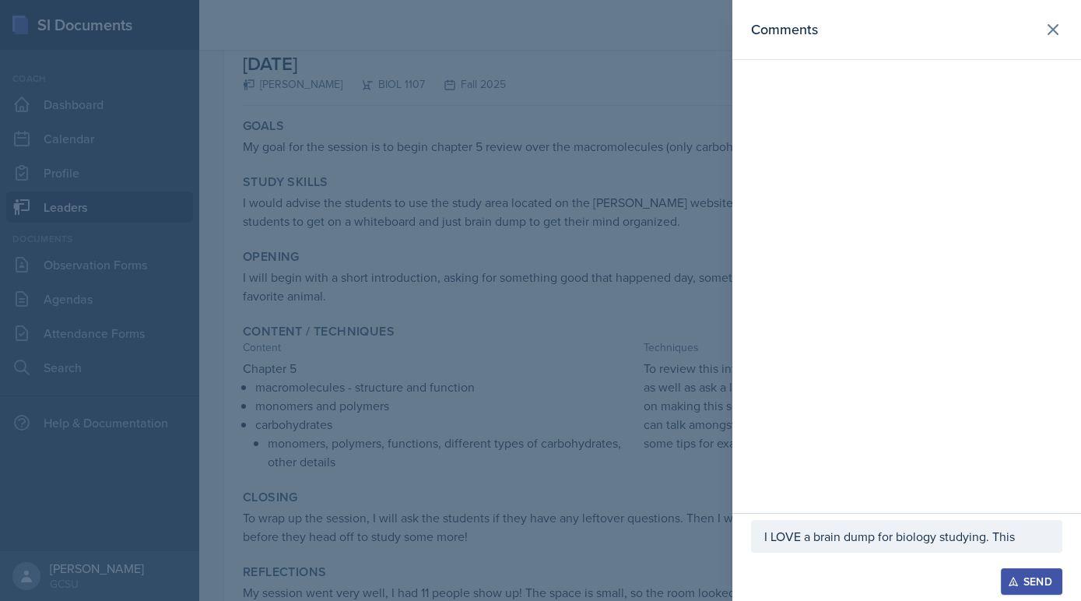
click at [1032, 547] on div "I LOVE a brain dump for biology studying. This" at bounding box center [906, 536] width 311 height 33
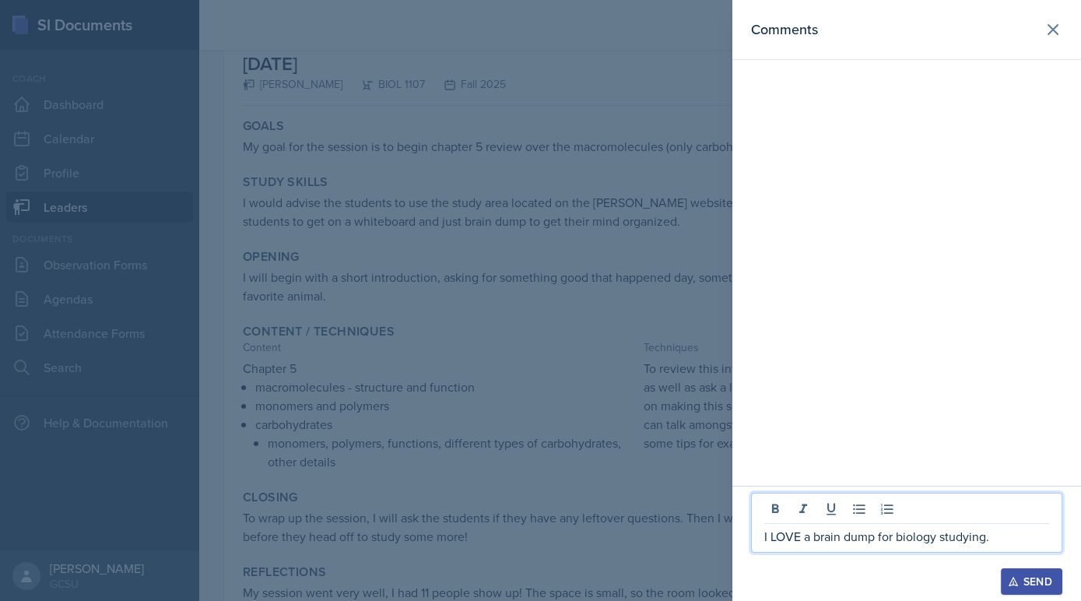
click at [571, 323] on div at bounding box center [540, 300] width 1081 height 601
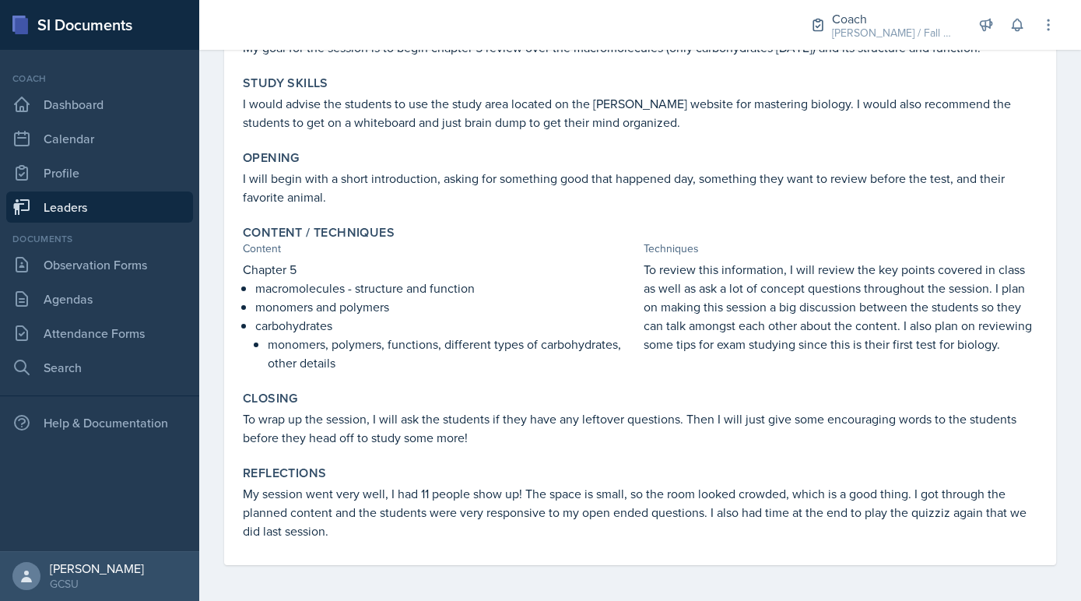
scroll to position [0, 0]
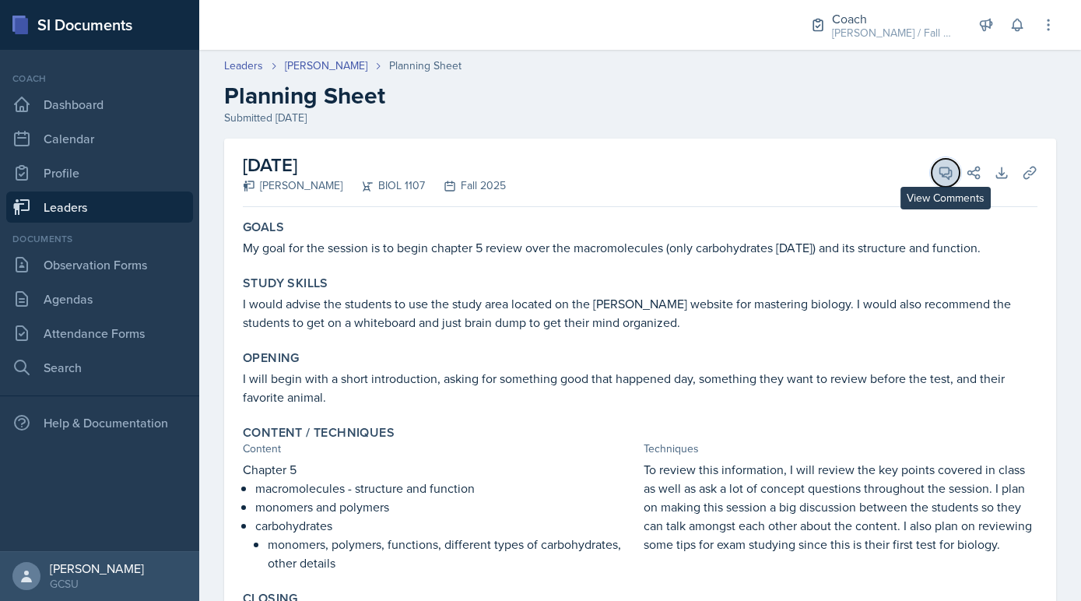
click at [948, 173] on icon at bounding box center [946, 173] width 12 height 12
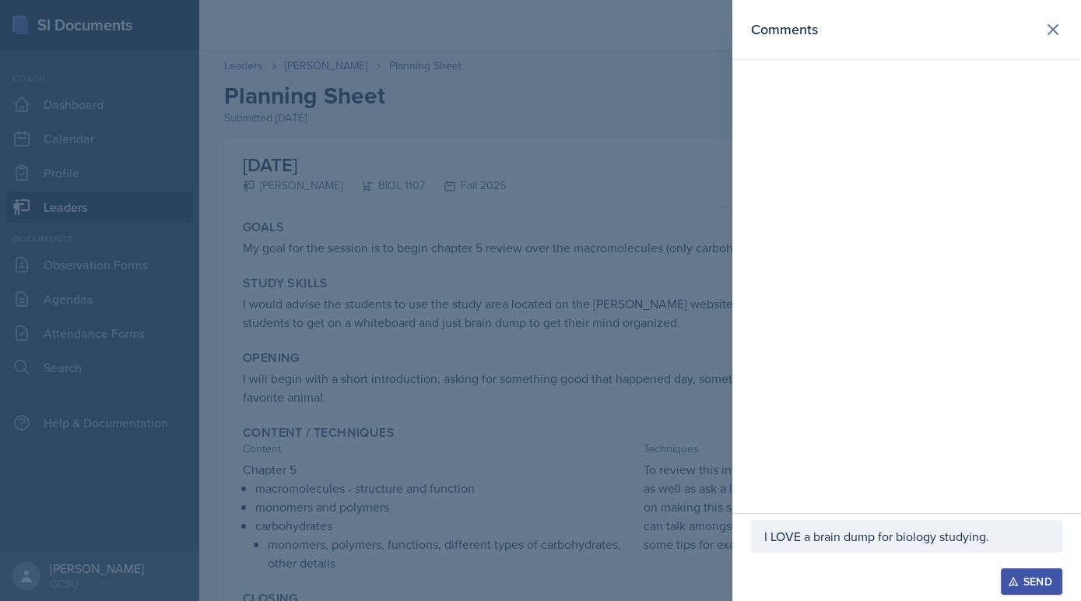
click at [627, 384] on div at bounding box center [540, 300] width 1081 height 601
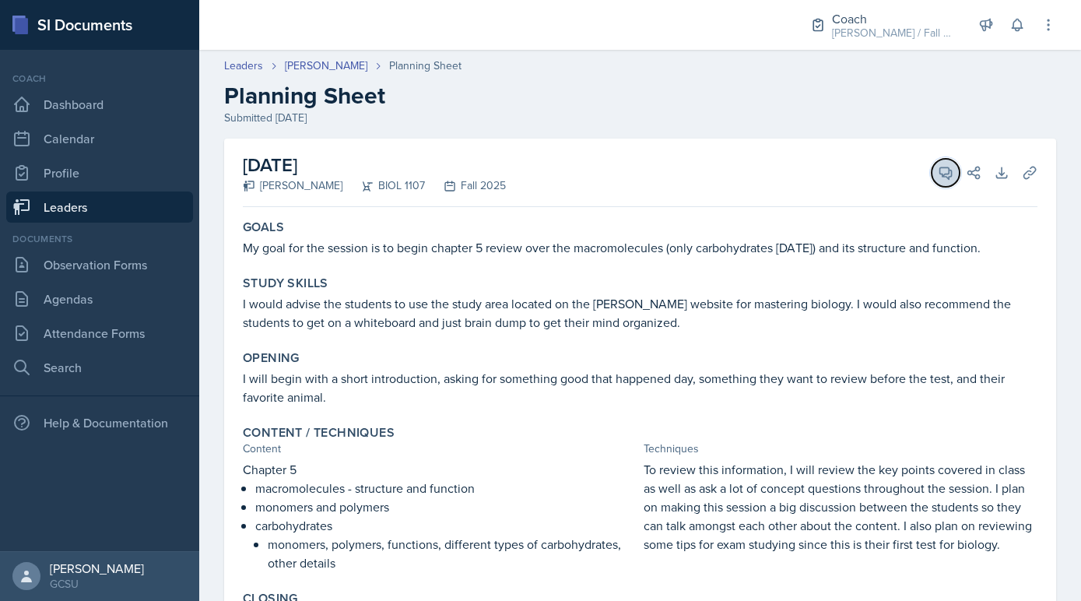
click at [942, 160] on button "View Comments" at bounding box center [946, 173] width 28 height 28
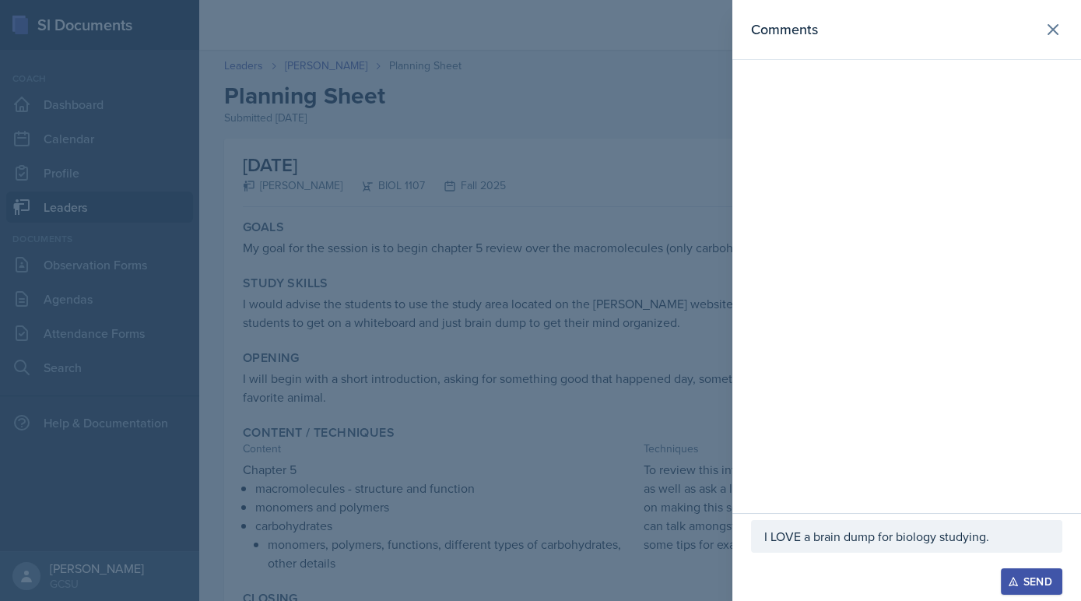
click at [1018, 539] on p "I LOVE a brain dump for biology studying." at bounding box center [906, 536] width 285 height 19
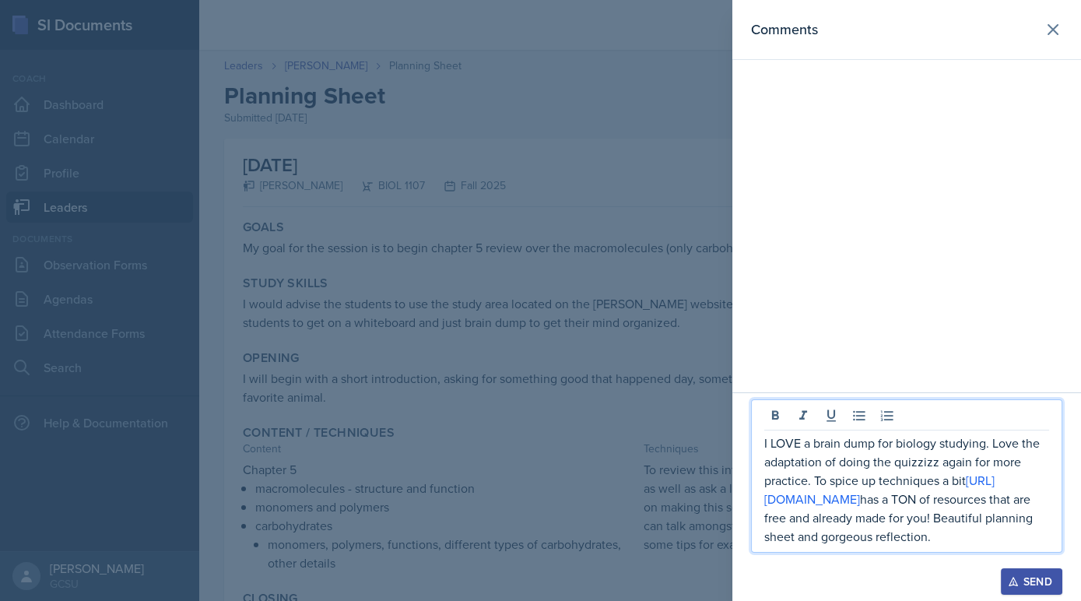
click at [1031, 523] on p "I LOVE a brain dump for biology studying. Love the adaptation of doing the quiz…" at bounding box center [906, 490] width 285 height 112
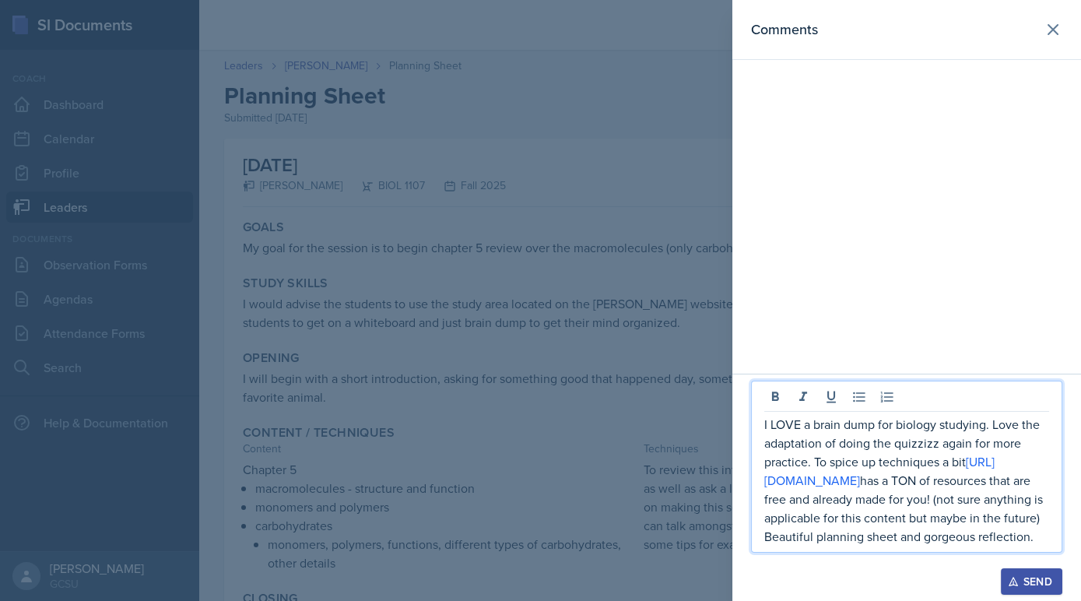
click at [1044, 581] on div "Send" at bounding box center [1031, 581] width 41 height 12
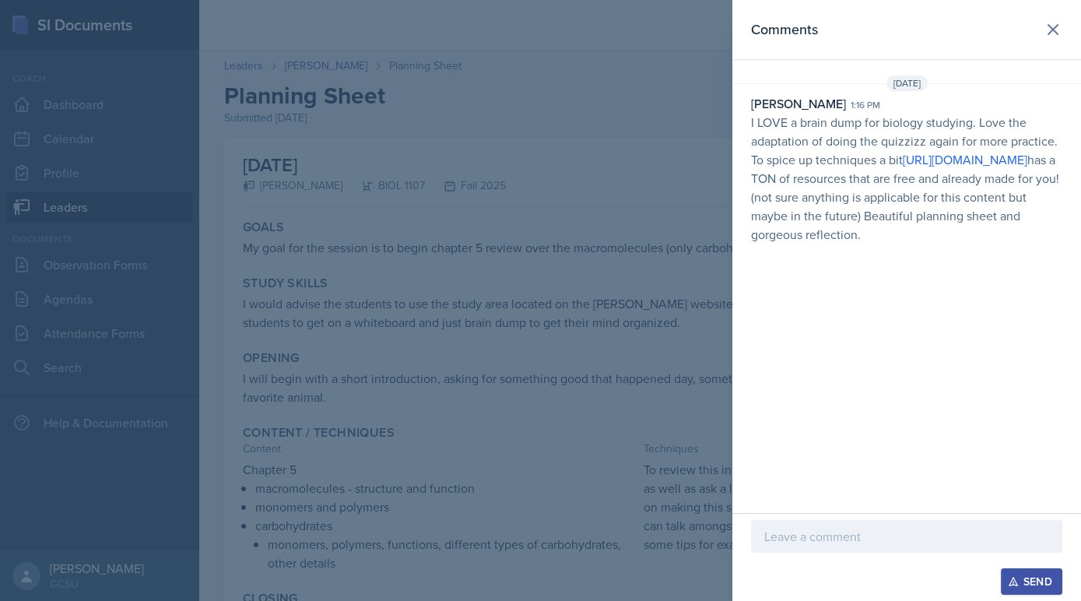
click at [517, 417] on div at bounding box center [540, 300] width 1081 height 601
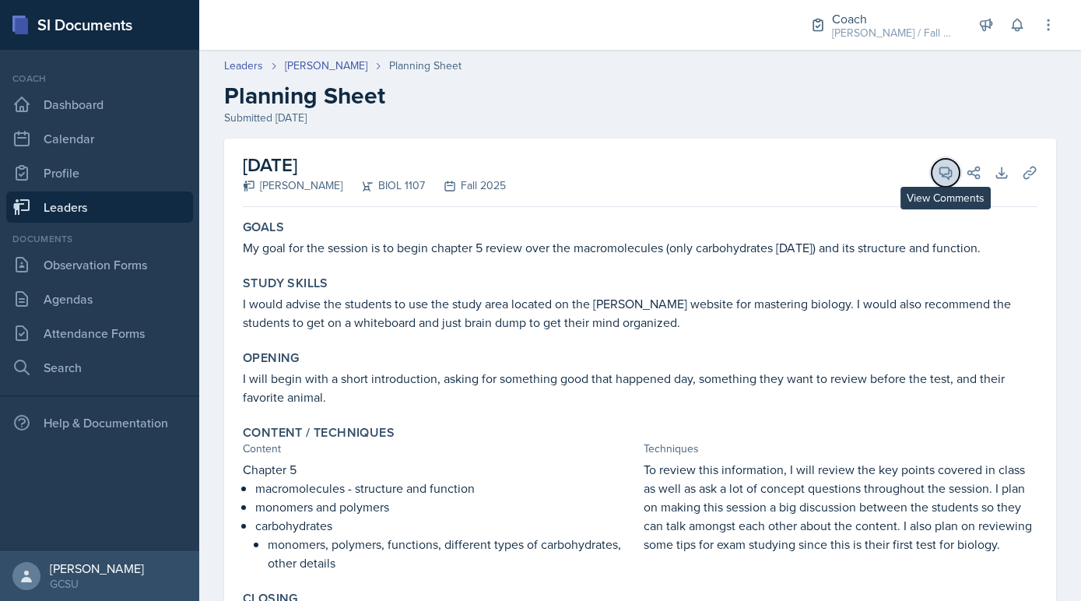
click at [950, 174] on icon at bounding box center [946, 173] width 16 height 16
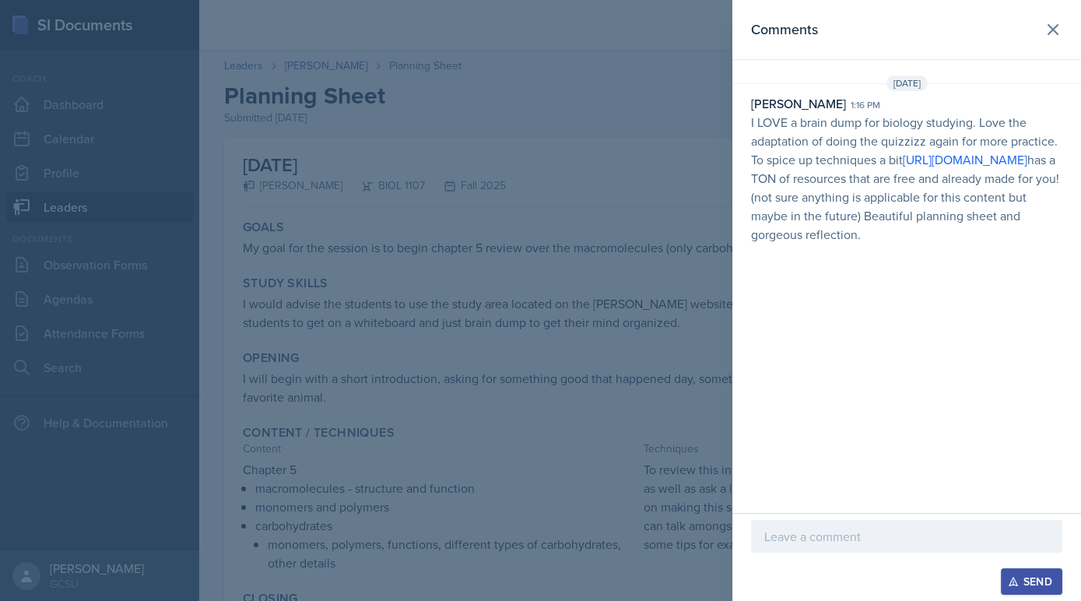
click at [665, 349] on div at bounding box center [540, 300] width 1081 height 601
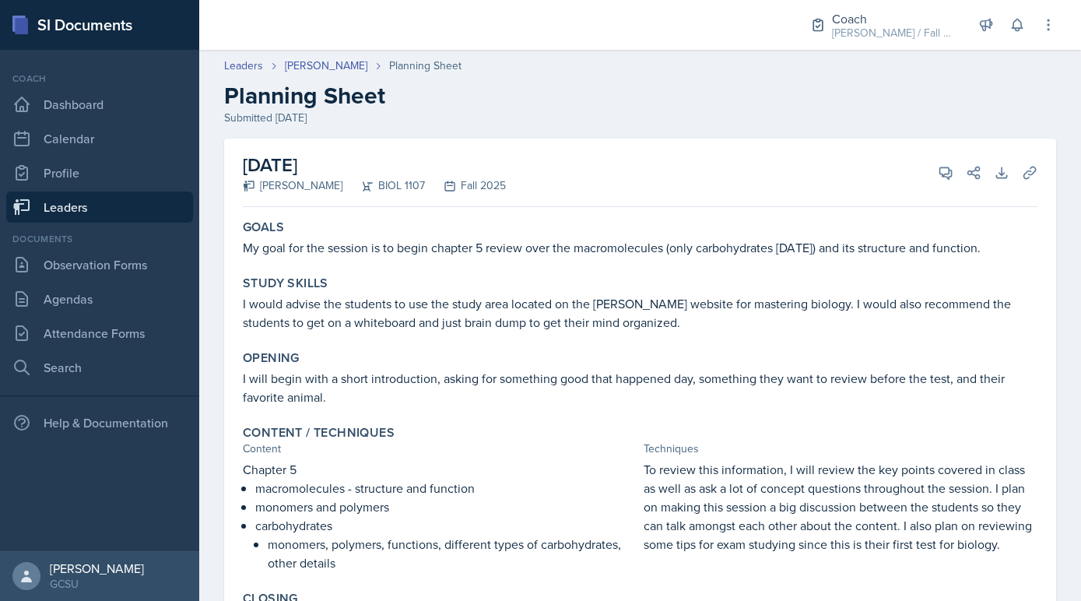
click at [99, 200] on link "Leaders" at bounding box center [99, 206] width 187 height 31
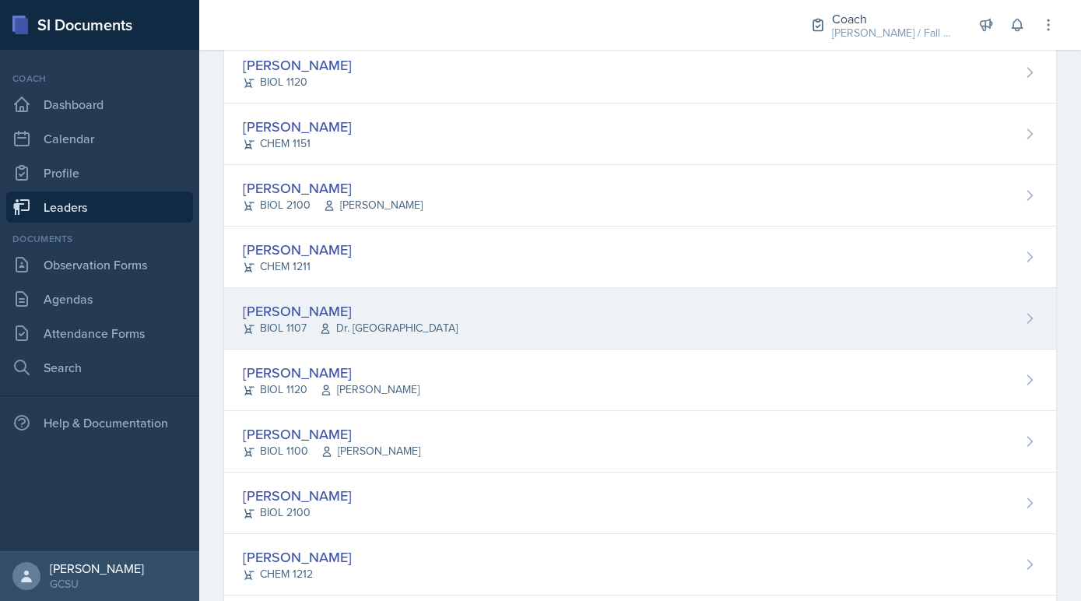
scroll to position [509, 0]
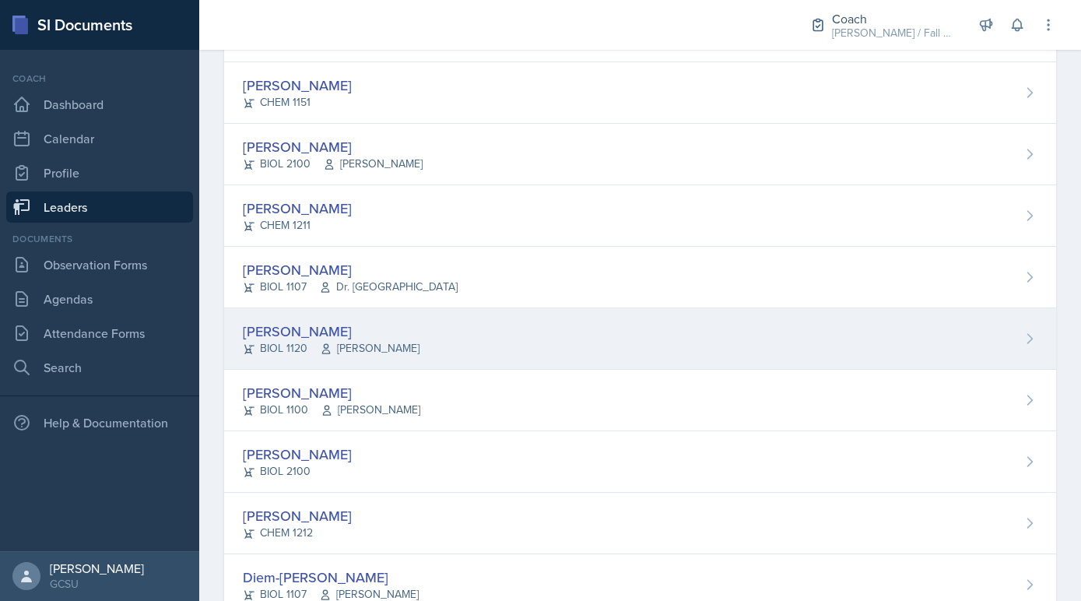
click at [377, 349] on span "[PERSON_NAME]" at bounding box center [370, 348] width 100 height 16
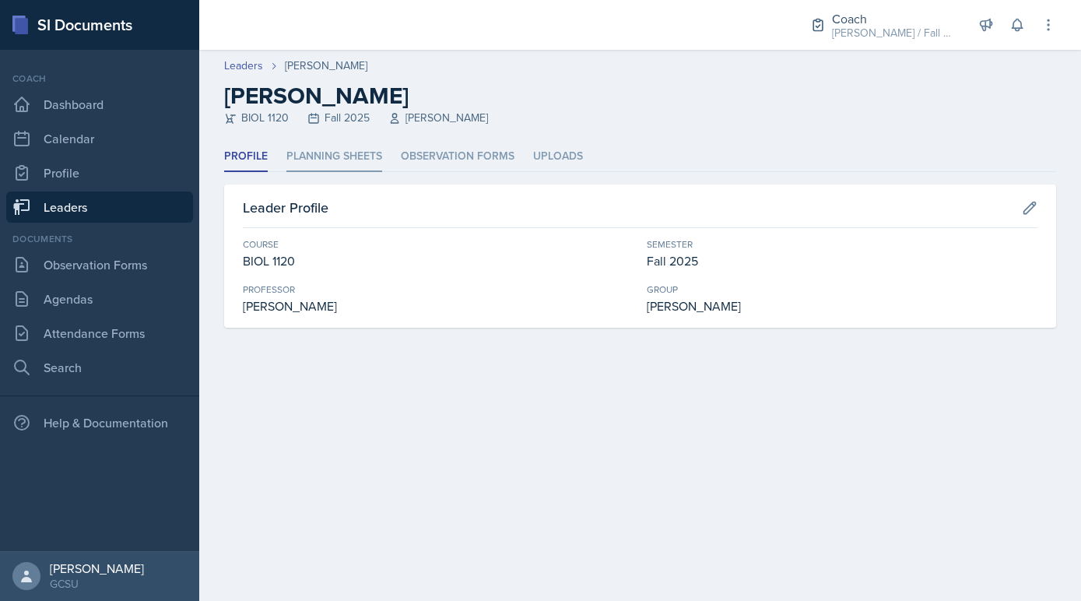
click at [342, 160] on li "Planning Sheets" at bounding box center [334, 157] width 96 height 30
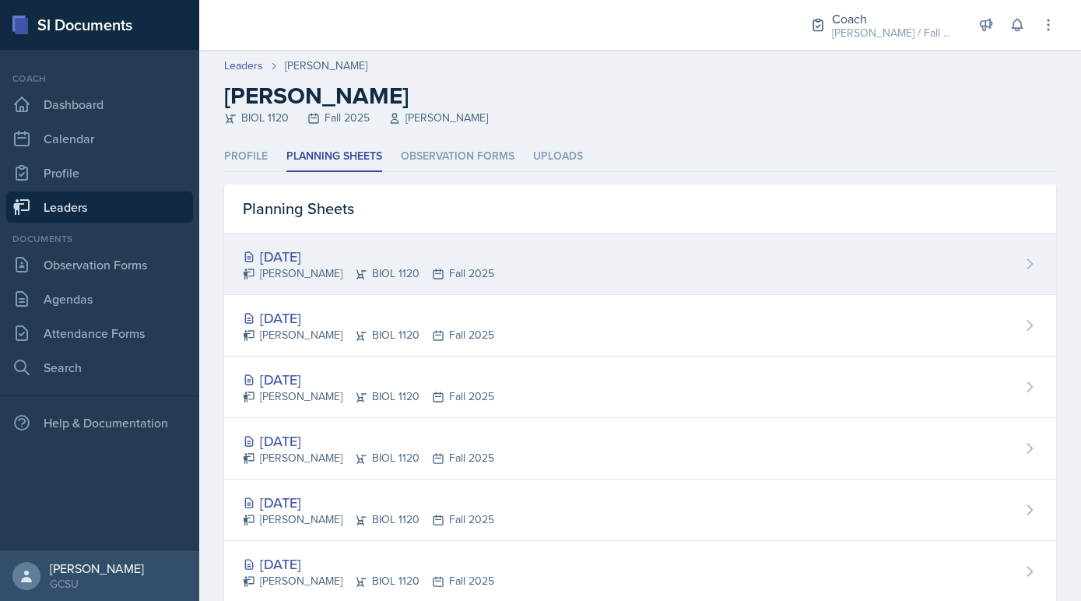
click at [327, 291] on div "Sep 17th, 2025 Emma Emmil BIOL 1120 Fall 2025" at bounding box center [640, 263] width 832 height 61
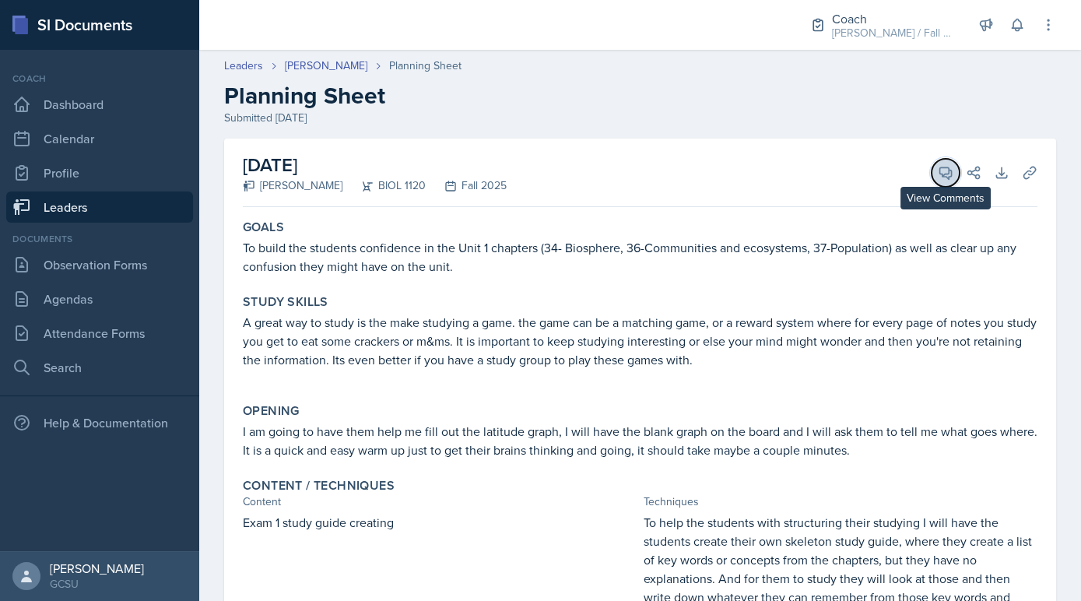
click at [945, 163] on button "View Comments" at bounding box center [946, 173] width 28 height 28
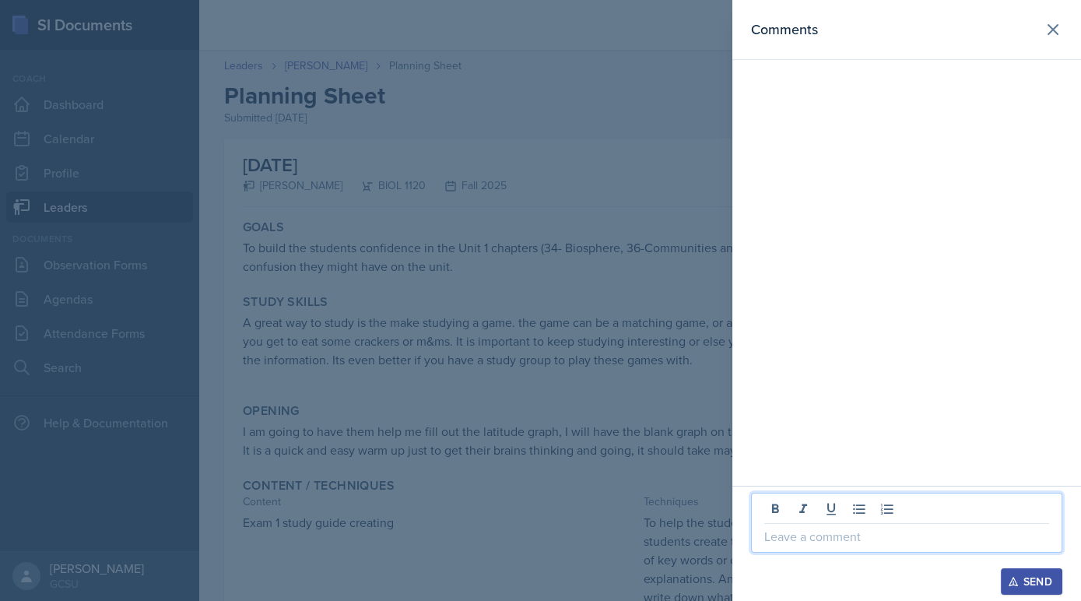
click at [825, 539] on p at bounding box center [906, 536] width 285 height 19
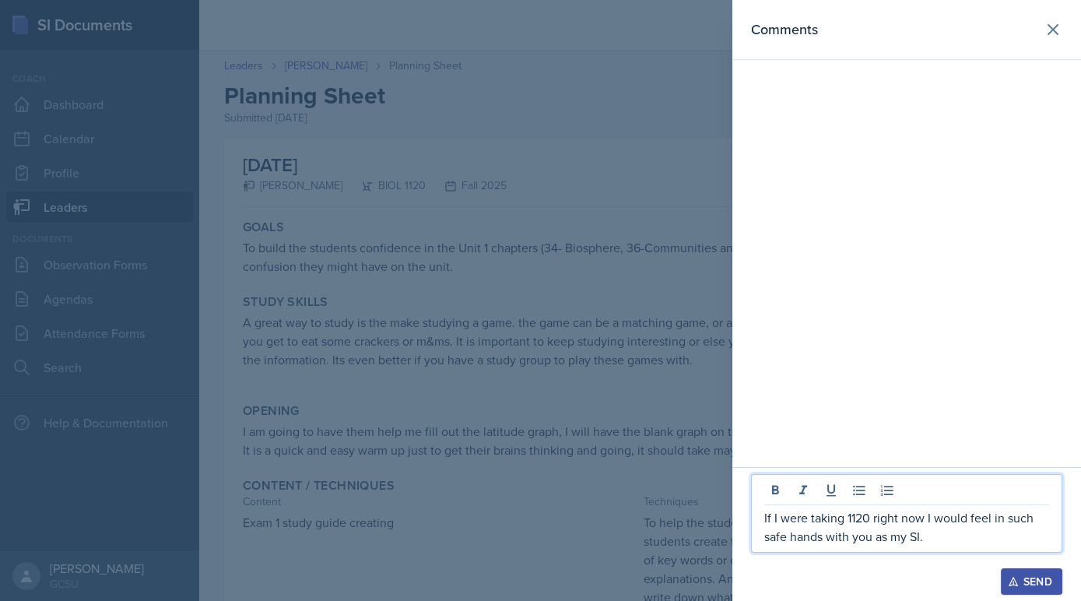
click at [539, 500] on div at bounding box center [540, 300] width 1081 height 601
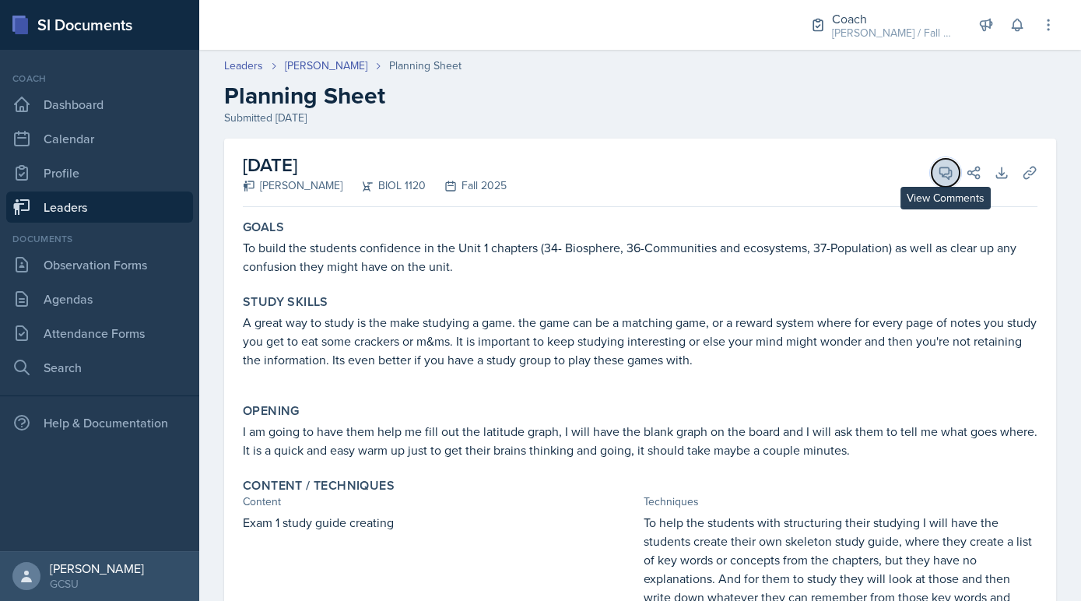
click at [946, 159] on button "View Comments" at bounding box center [946, 173] width 28 height 28
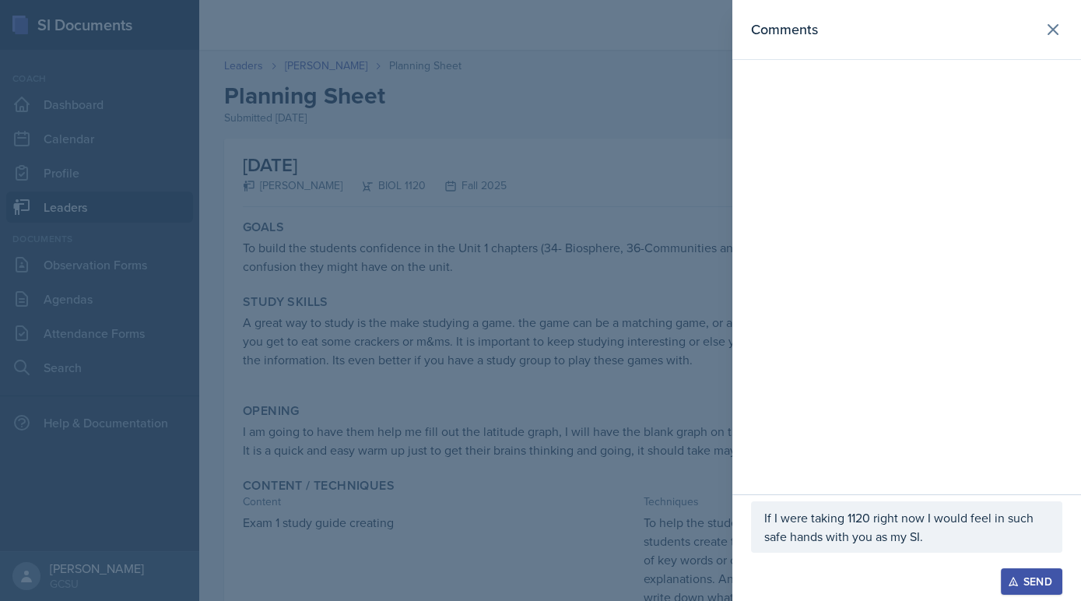
click at [992, 537] on p "If I were taking 1120 right now I would feel in such safe hands with you as my …" at bounding box center [906, 526] width 285 height 37
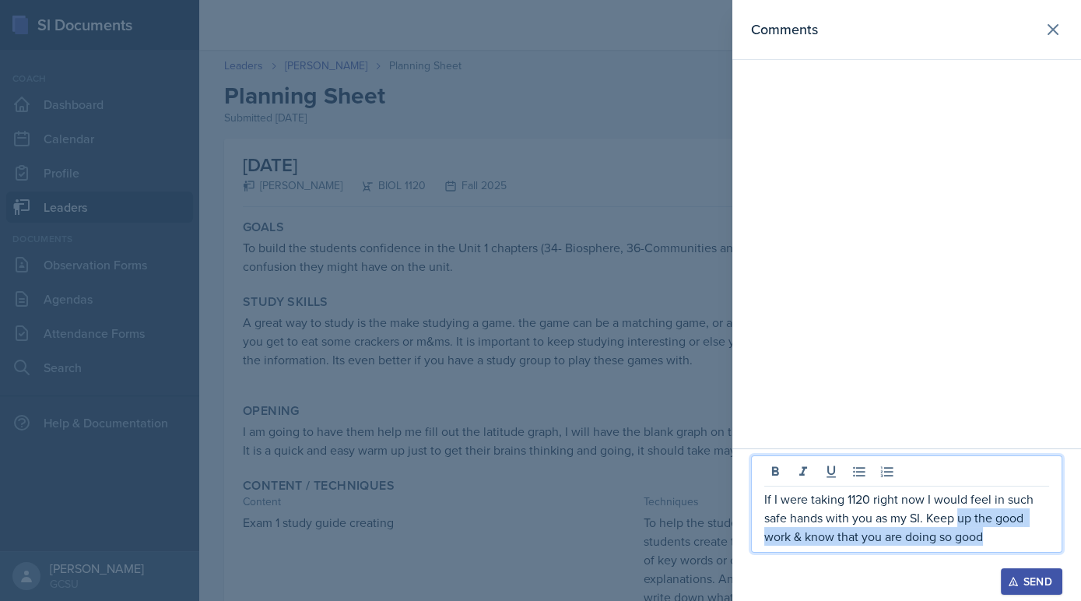
drag, startPoint x: 1009, startPoint y: 537, endPoint x: 960, endPoint y: 514, distance: 54.3
click at [959, 514] on p "If I were taking 1120 right now I would feel in such safe hands with you as my …" at bounding box center [906, 518] width 285 height 56
drag, startPoint x: 996, startPoint y: 535, endPoint x: 932, endPoint y: 520, distance: 65.5
click at [932, 520] on p "If I were taking 1120 right now I would feel in such safe hands with you as my …" at bounding box center [906, 518] width 285 height 56
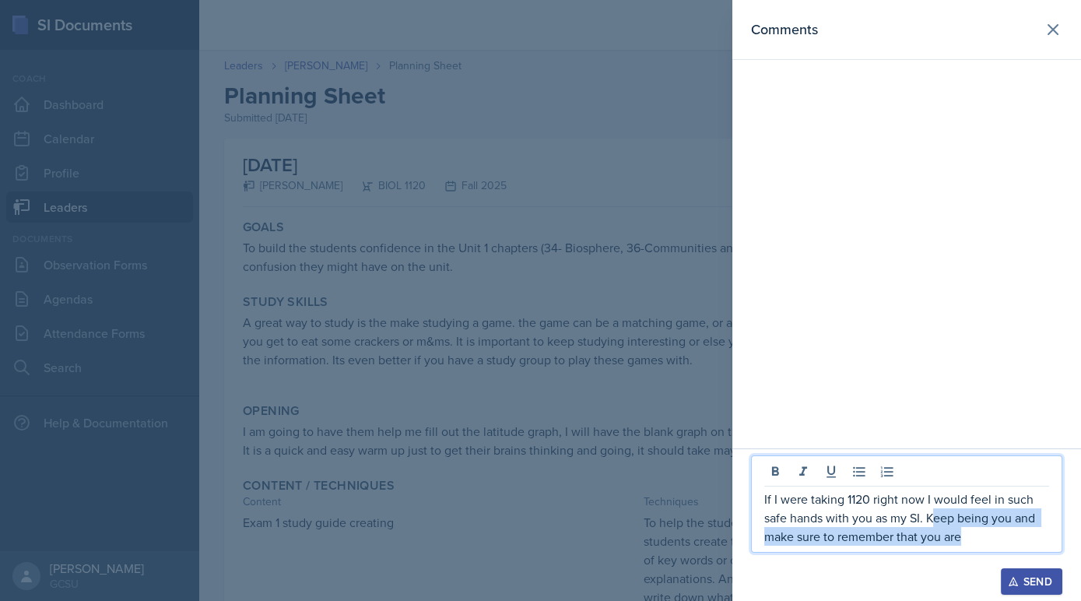
drag, startPoint x: 932, startPoint y: 520, endPoint x: 980, endPoint y: 537, distance: 50.5
click at [980, 537] on p "If I were taking 1120 right now I would feel in such safe hands with you as my …" at bounding box center [906, 518] width 285 height 56
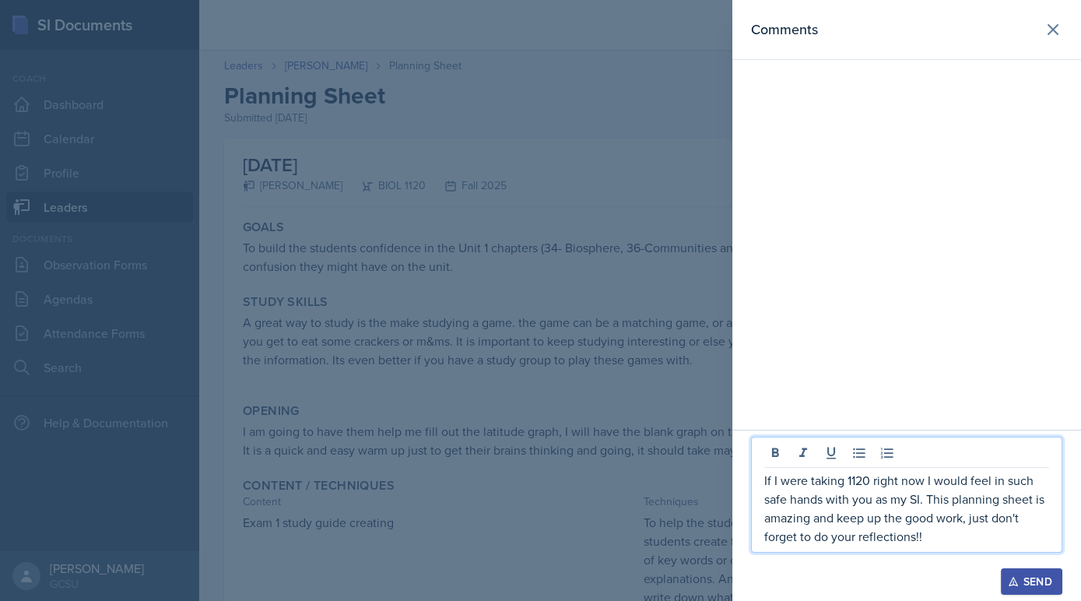
click at [1046, 577] on div "Send" at bounding box center [1031, 581] width 41 height 12
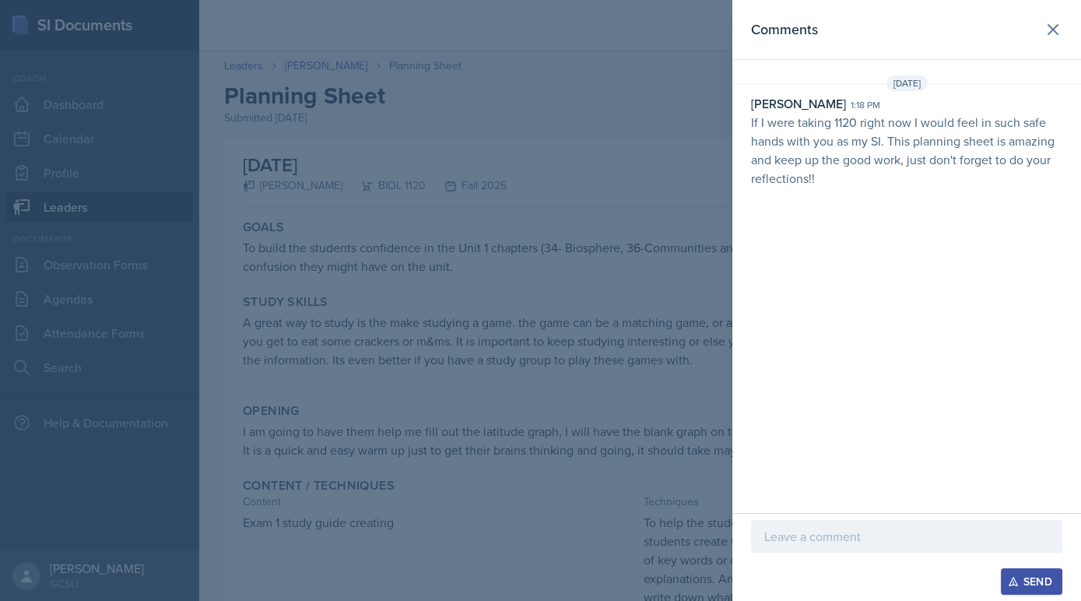
click at [381, 335] on div at bounding box center [540, 300] width 1081 height 601
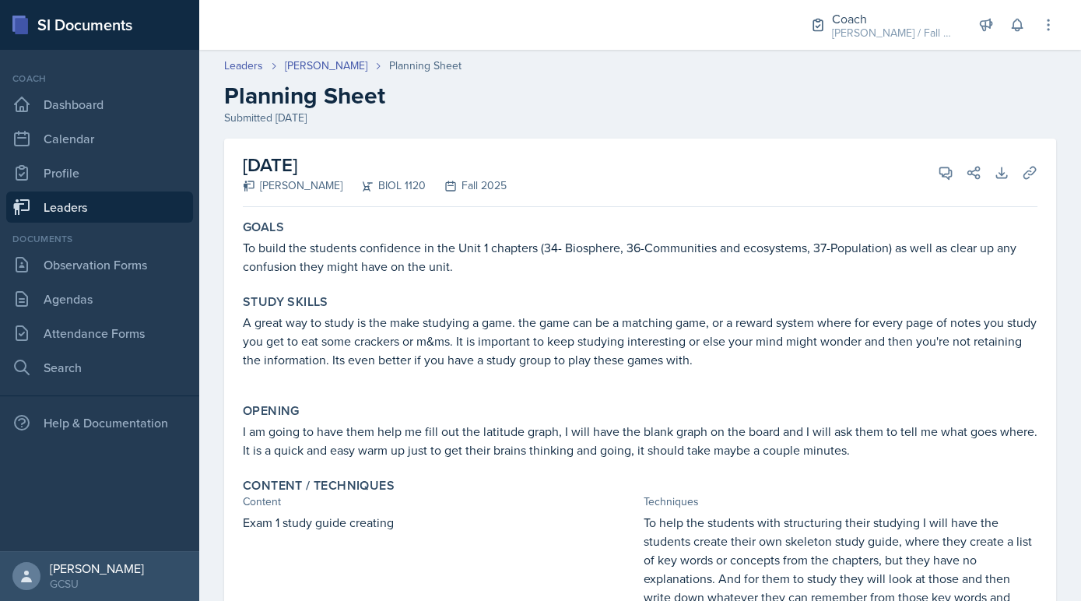
click at [309, 75] on div "Leaders Emma Emmil Planning Sheet Planning Sheet Submitted Sep 17th, 2025" at bounding box center [640, 92] width 882 height 68
click at [309, 65] on link "[PERSON_NAME]" at bounding box center [326, 66] width 83 height 16
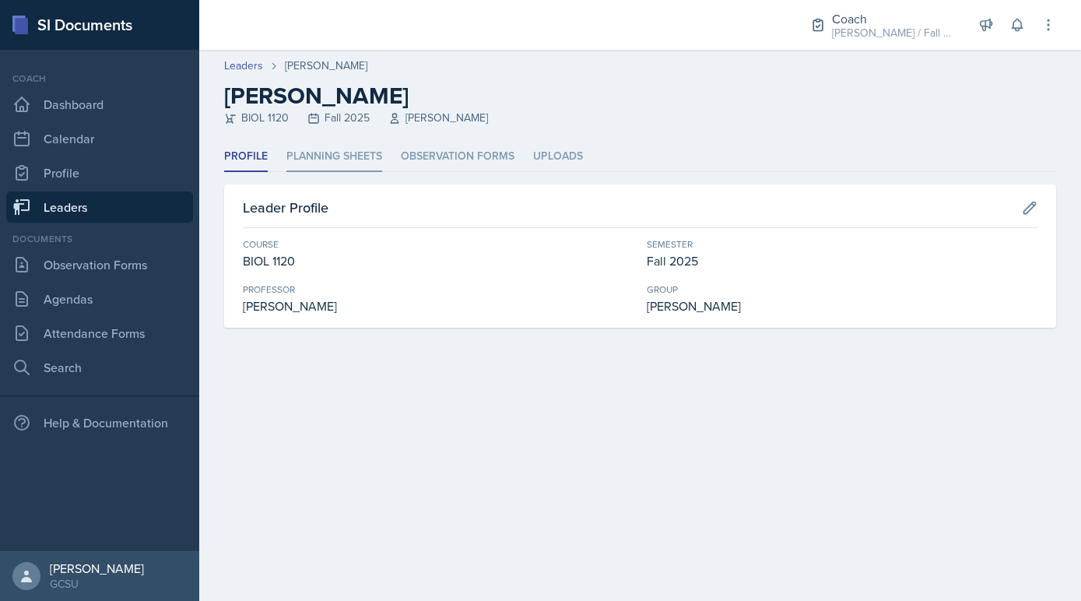
click at [314, 160] on li "Planning Sheets" at bounding box center [334, 157] width 96 height 30
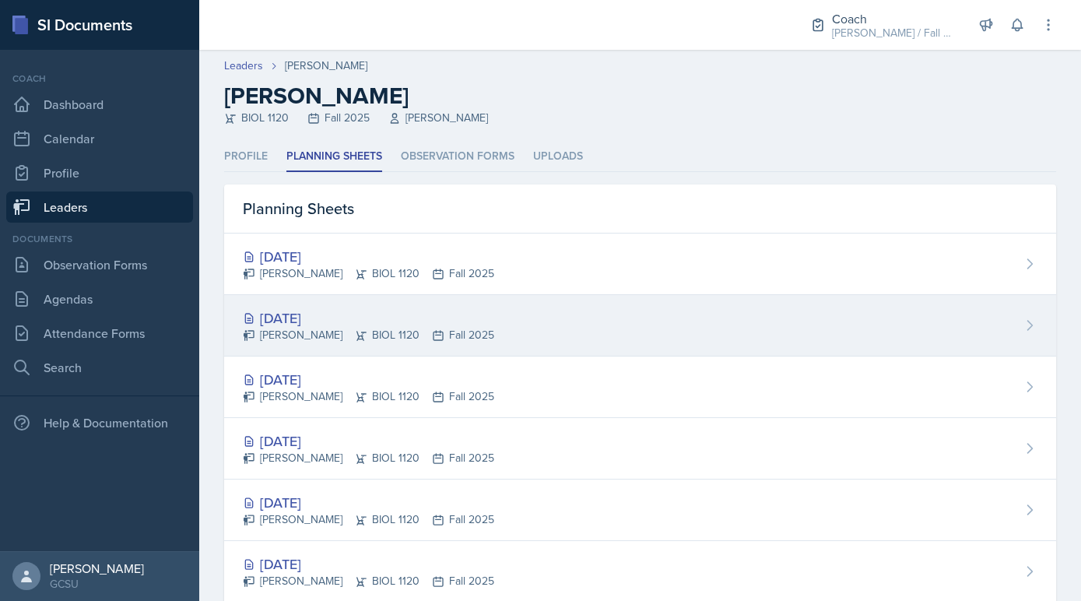
click at [321, 331] on div "Emma Emmil BIOL 1120 Fall 2025" at bounding box center [368, 335] width 251 height 16
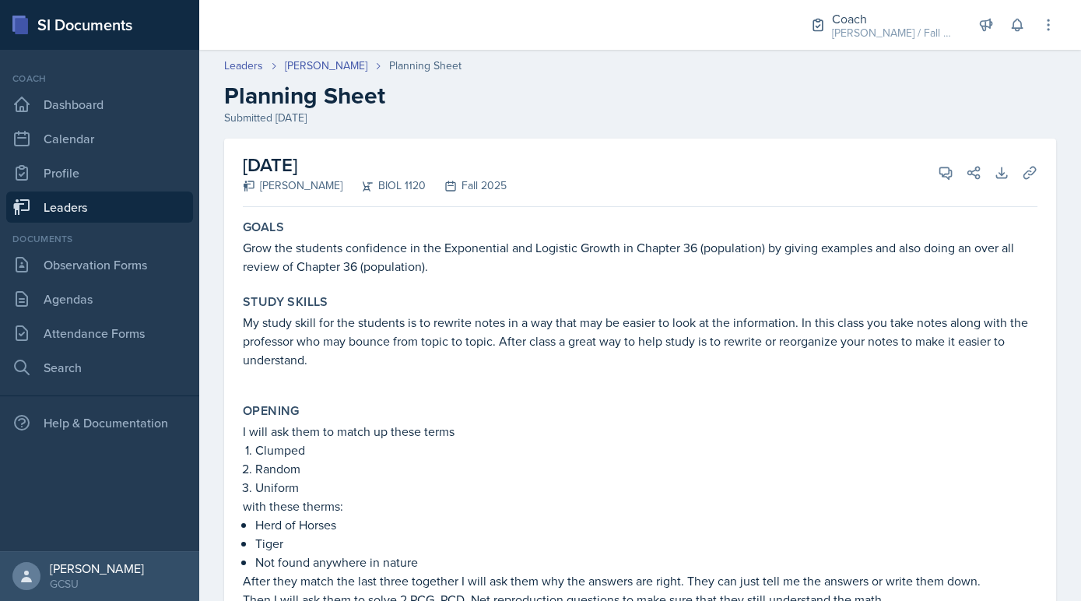
click at [100, 212] on link "Leaders" at bounding box center [99, 206] width 187 height 31
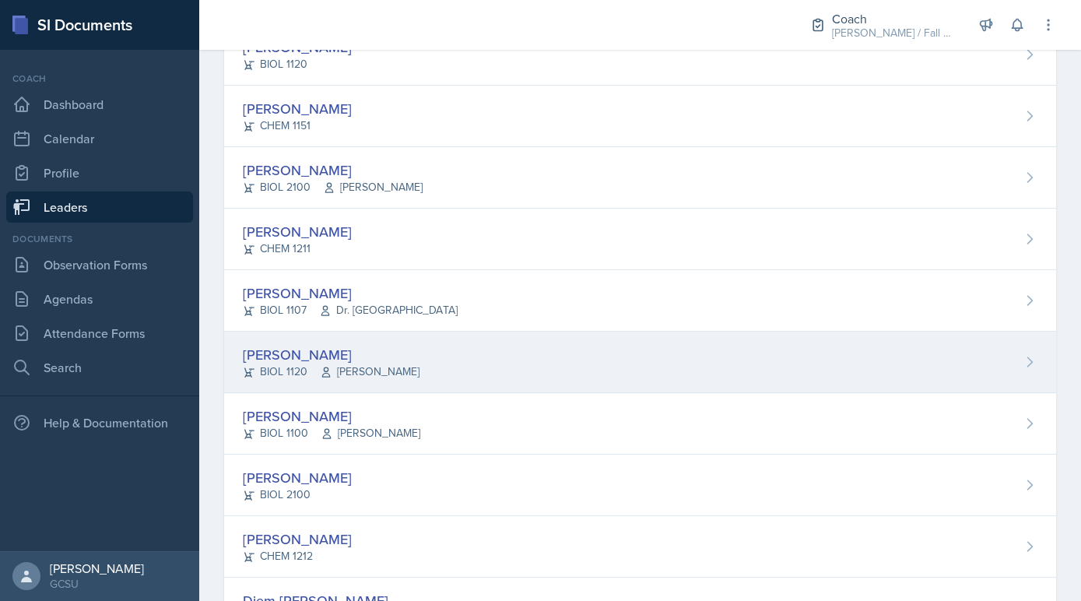
scroll to position [509, 0]
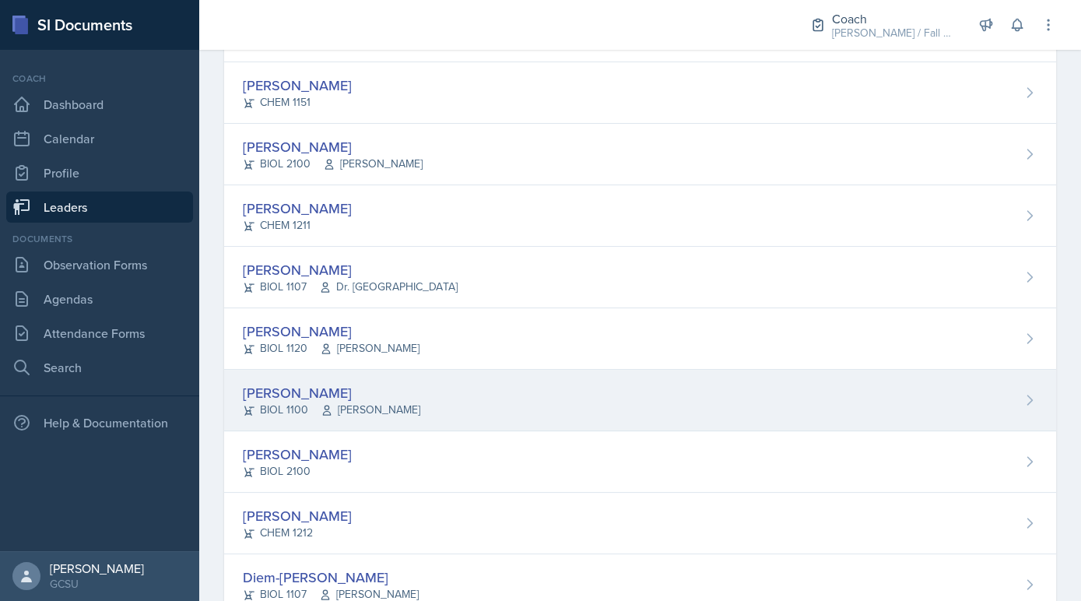
click at [310, 382] on div "[PERSON_NAME]" at bounding box center [331, 392] width 177 height 21
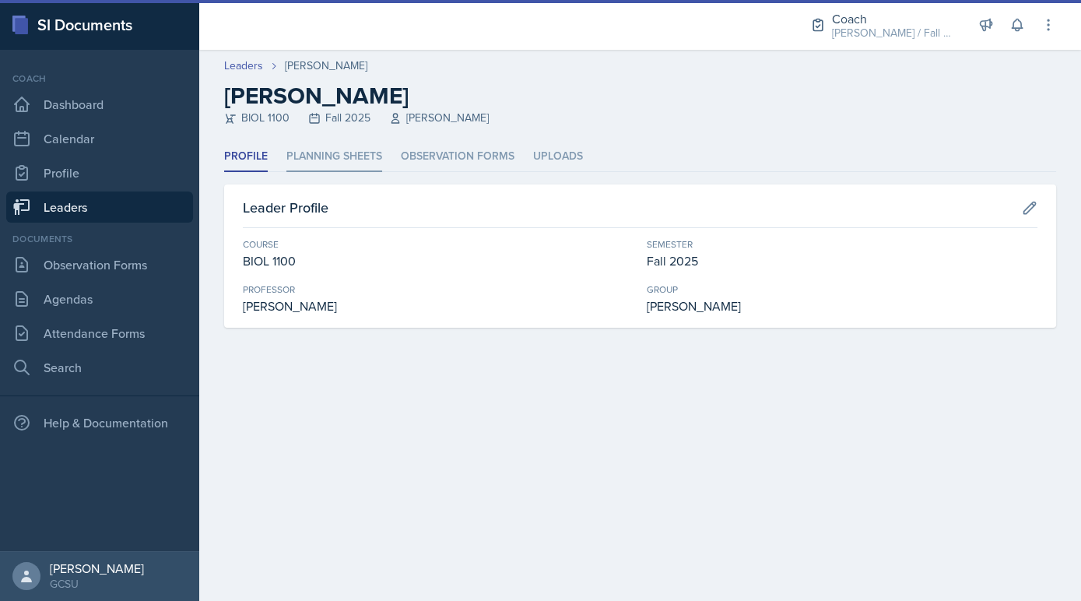
click at [353, 148] on li "Planning Sheets" at bounding box center [334, 157] width 96 height 30
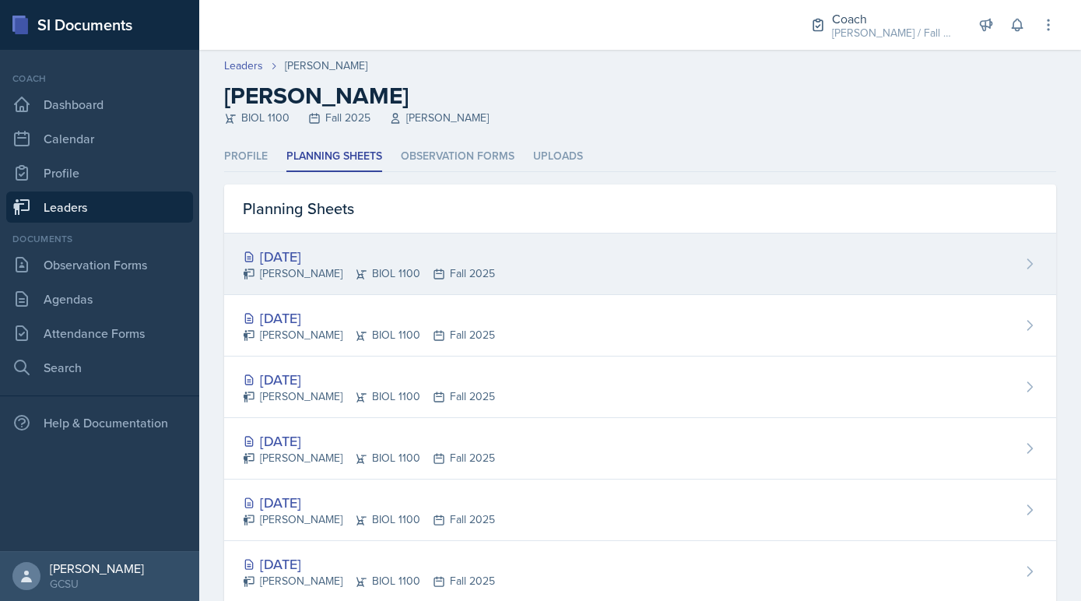
click at [341, 248] on div "Sep 17th, 2025" at bounding box center [369, 256] width 252 height 21
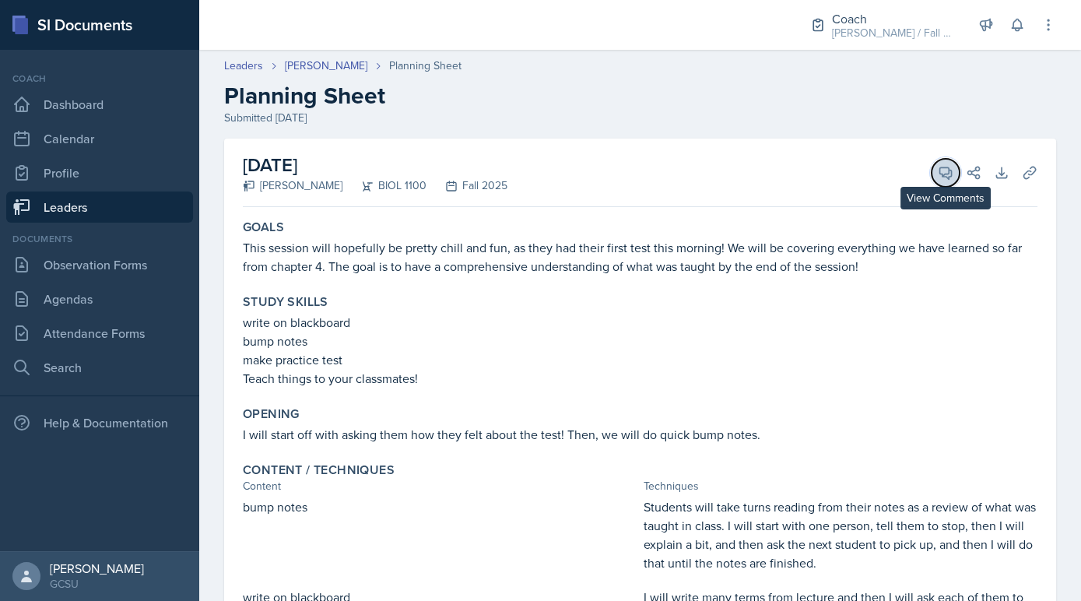
click at [945, 163] on button "View Comments" at bounding box center [946, 173] width 28 height 28
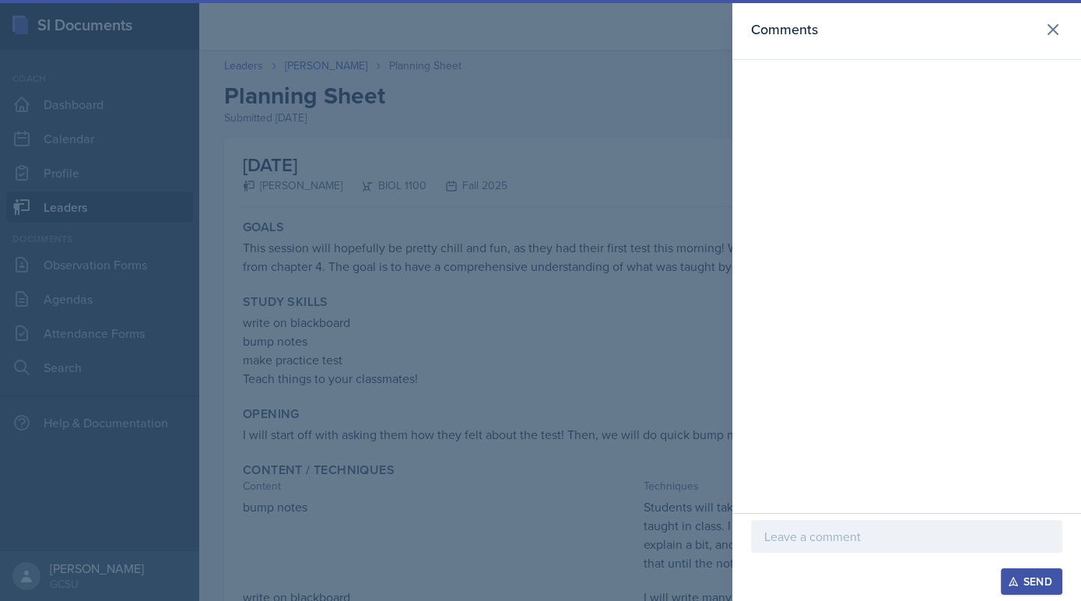
click at [820, 552] on div at bounding box center [906, 536] width 311 height 33
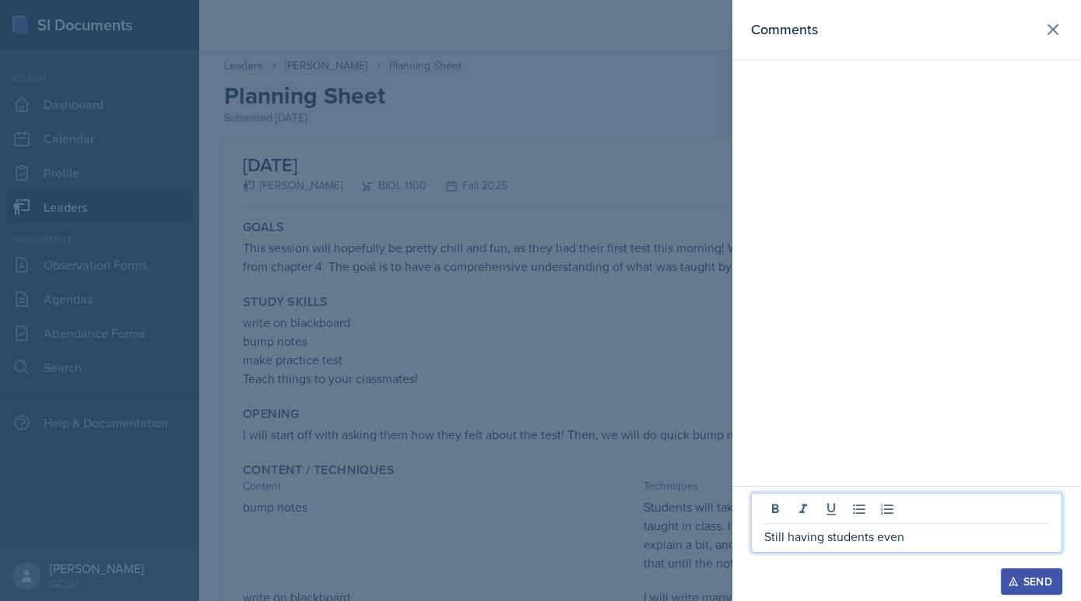
click at [616, 535] on div at bounding box center [540, 300] width 1081 height 601
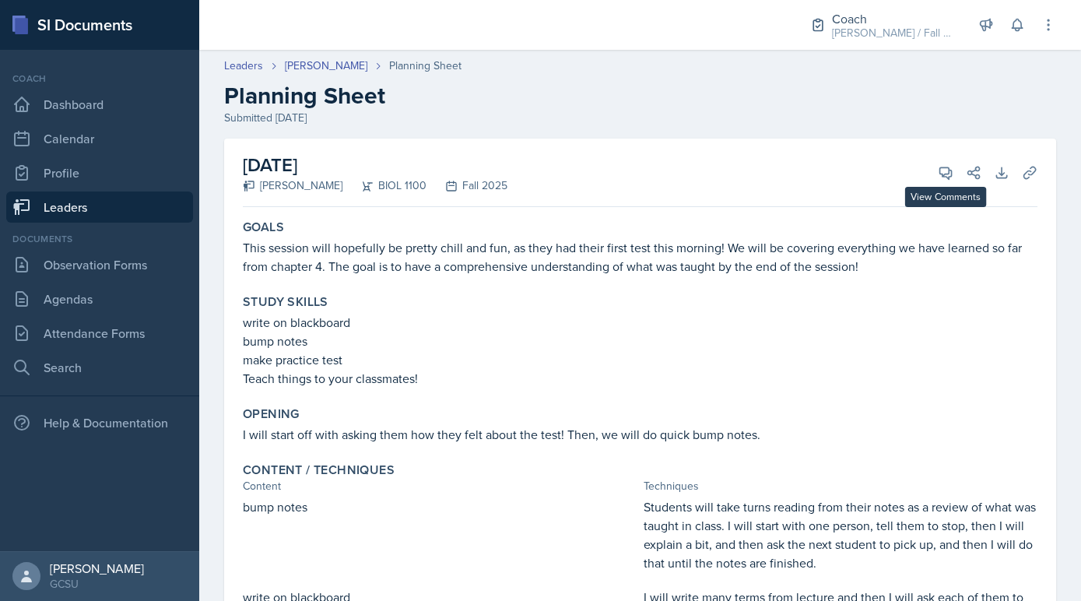
click at [943, 186] on div "September 17th, 2025 Caroline Faison BIOL 1100 Fall 2025 View Comments Comments…" at bounding box center [640, 173] width 795 height 68
click at [943, 173] on icon at bounding box center [946, 173] width 16 height 16
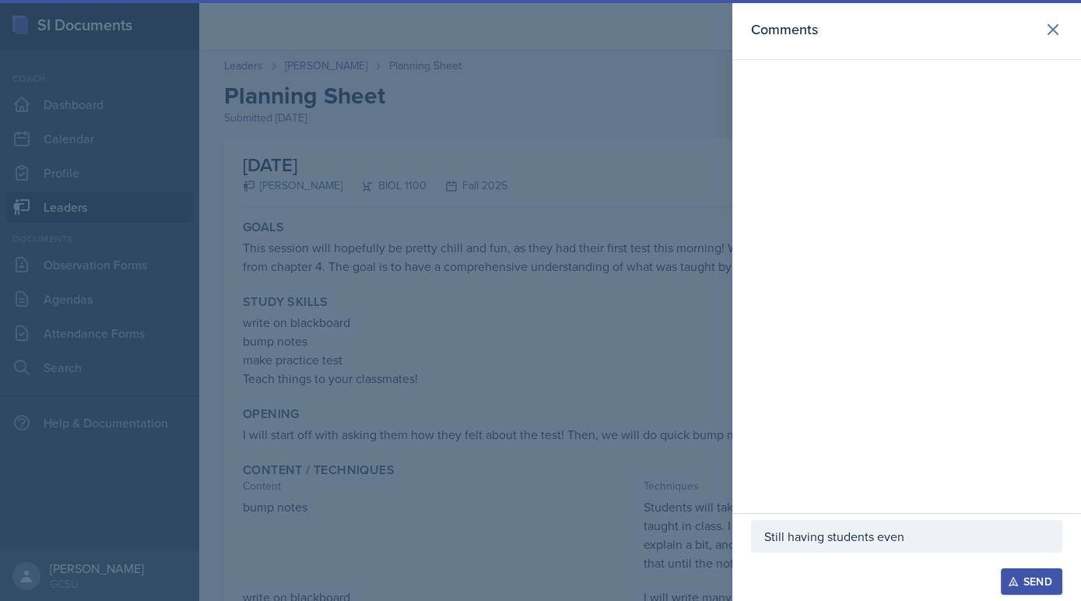
click at [926, 542] on p "Still having students even" at bounding box center [906, 536] width 285 height 19
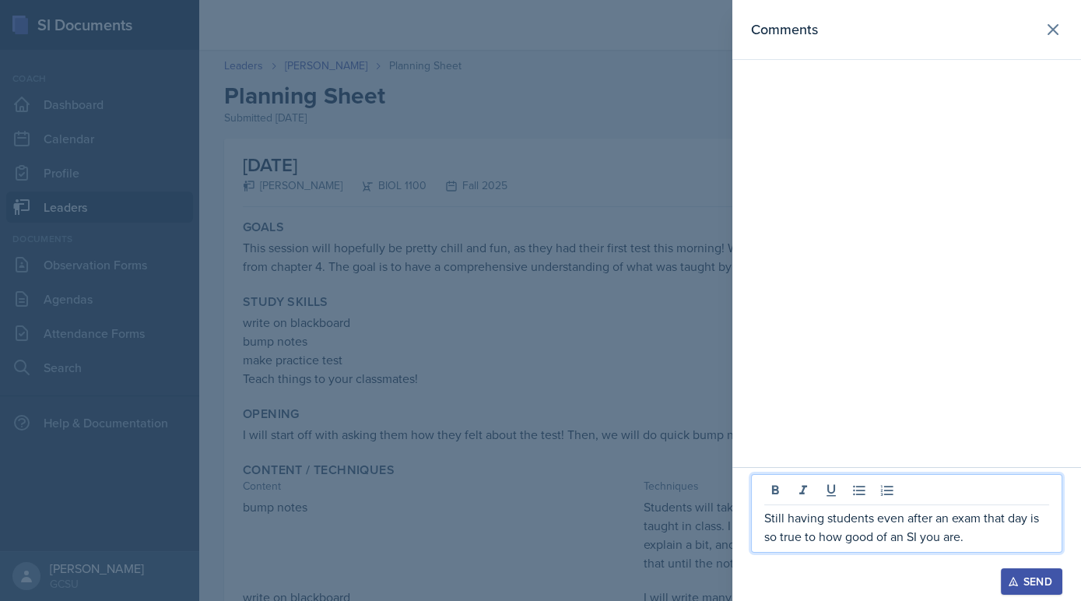
click at [517, 494] on div at bounding box center [540, 300] width 1081 height 601
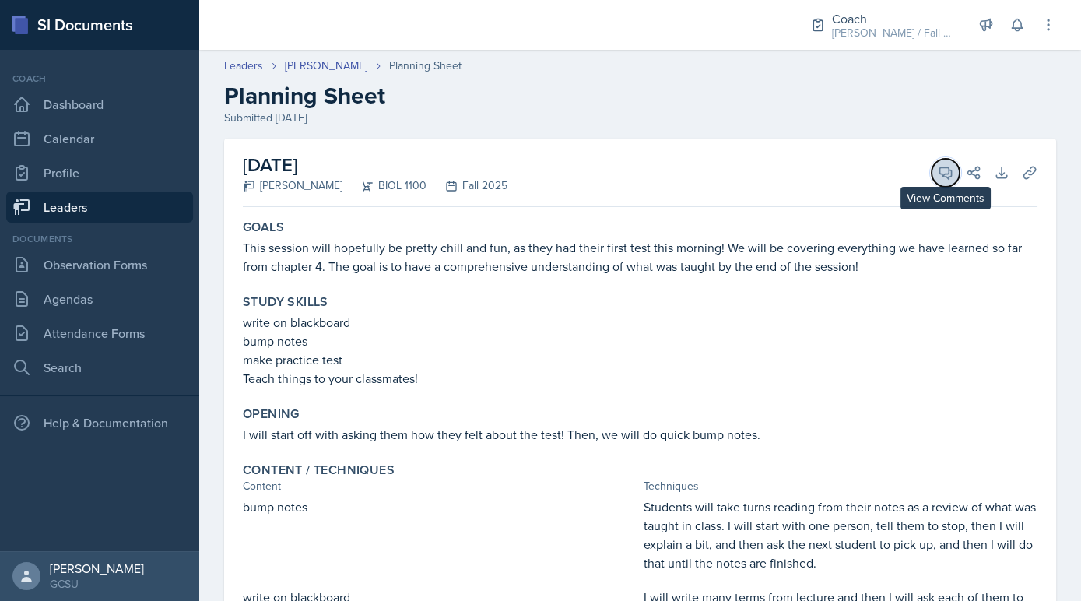
click at [944, 170] on icon at bounding box center [946, 173] width 16 height 16
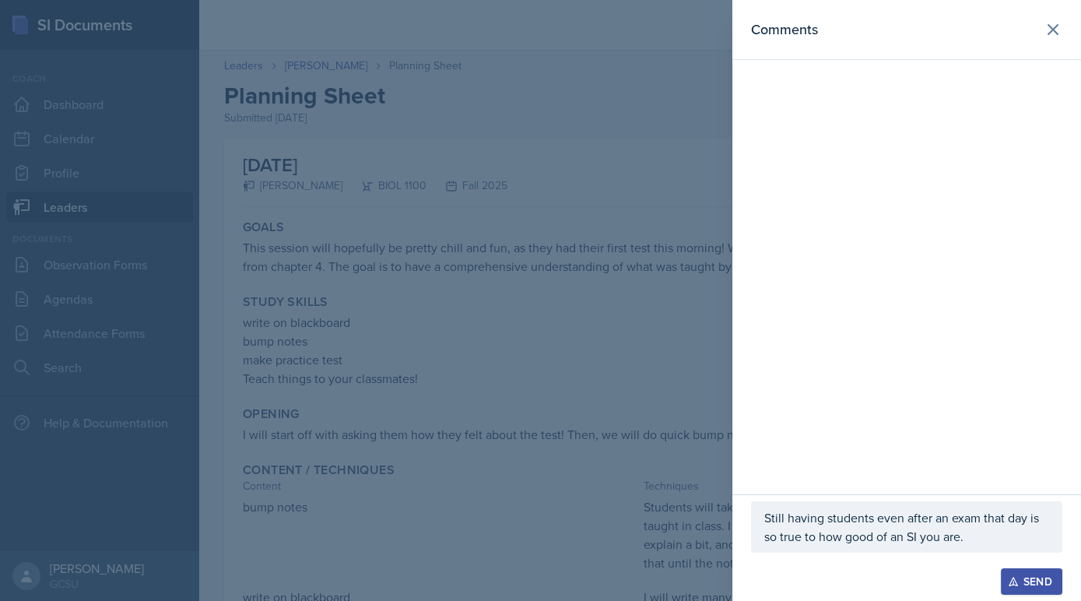
click at [979, 538] on p "Still having students even after an exam that day is so true to how good of an …" at bounding box center [906, 526] width 285 height 37
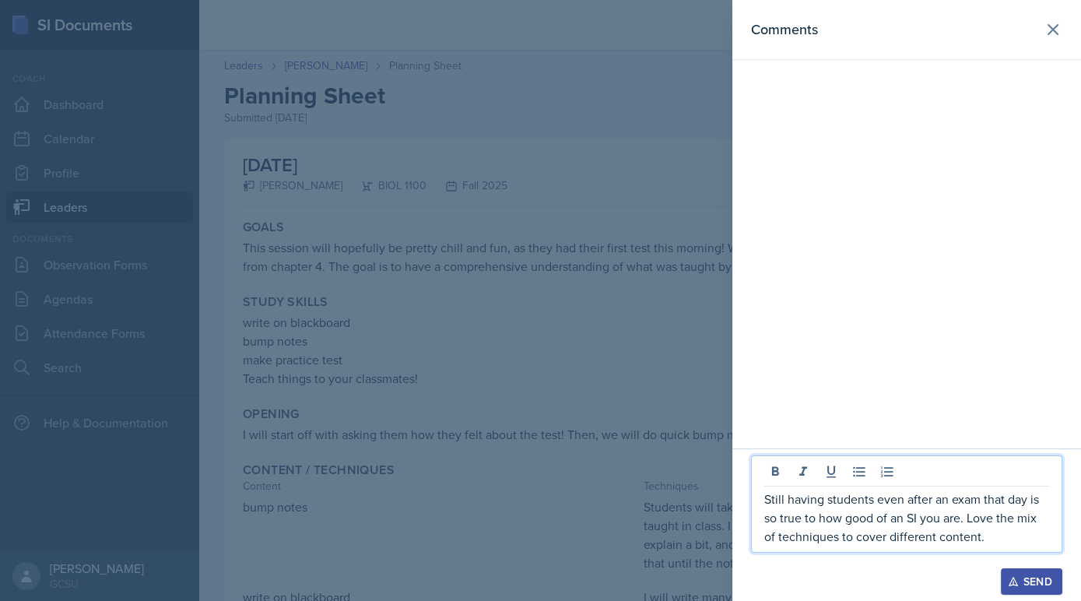
click at [1014, 535] on p "Still having students even after an exam that day is so true to how good of an …" at bounding box center [906, 518] width 285 height 56
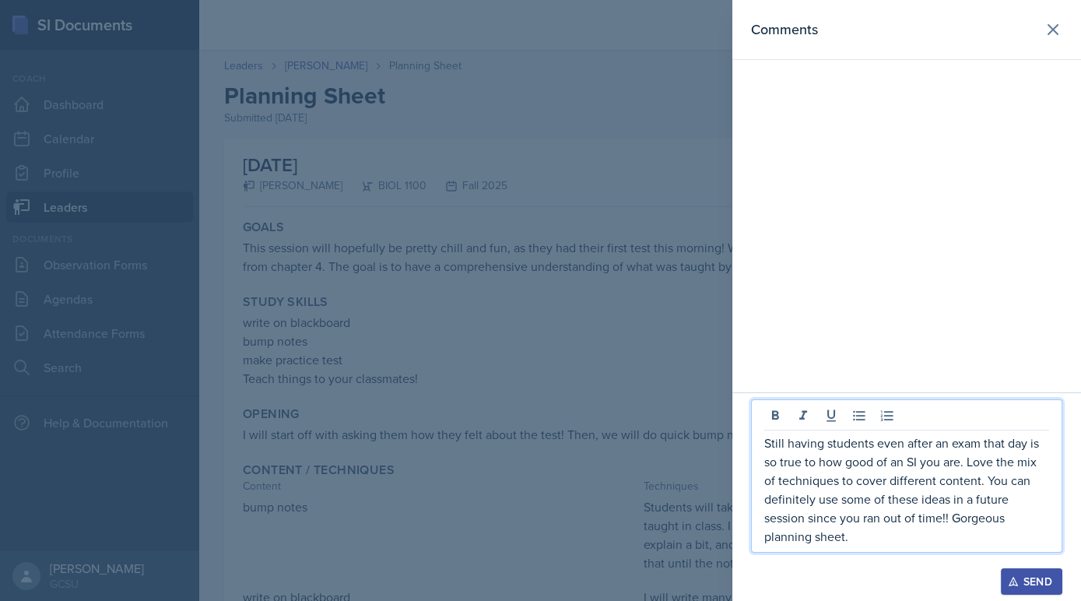
click at [1044, 577] on div "Send" at bounding box center [1031, 581] width 41 height 12
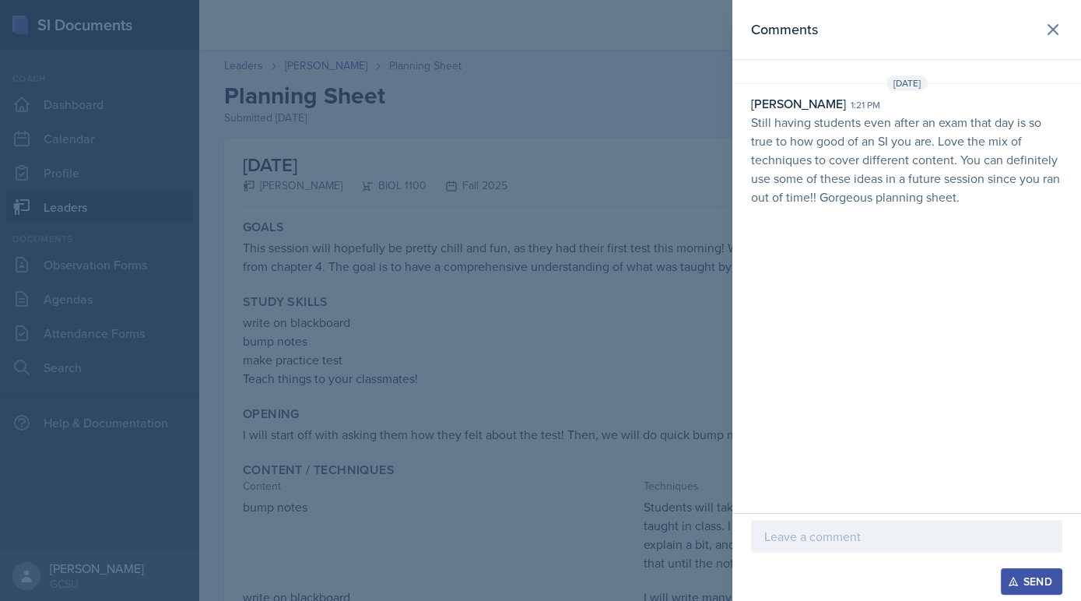
click at [526, 391] on div at bounding box center [540, 300] width 1081 height 601
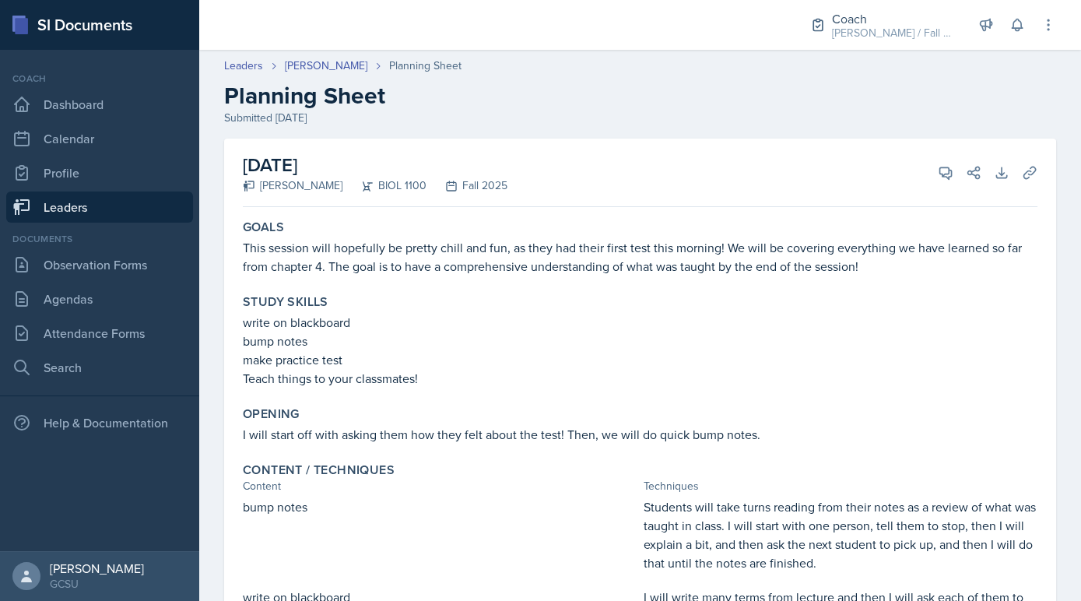
click at [116, 208] on link "Leaders" at bounding box center [99, 206] width 187 height 31
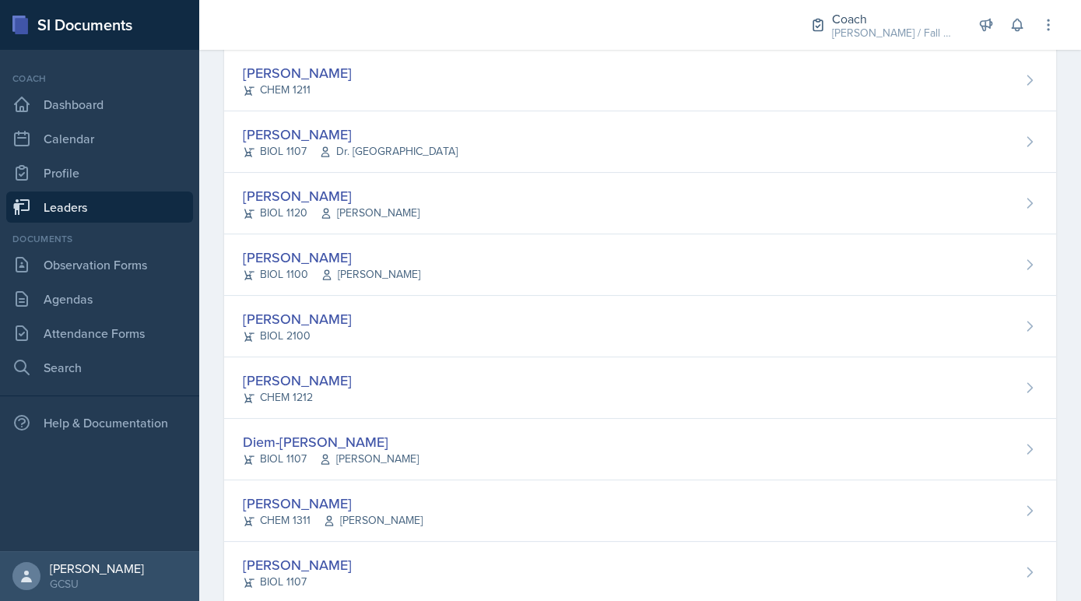
scroll to position [814, 0]
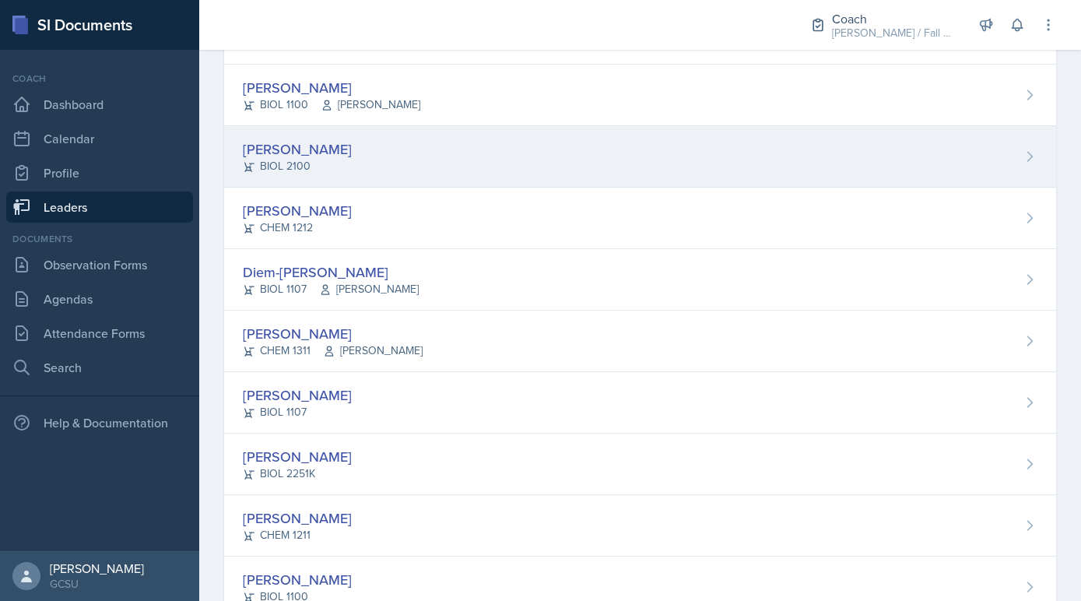
click at [380, 153] on div "Ava Farmer BIOL 2100" at bounding box center [640, 156] width 832 height 61
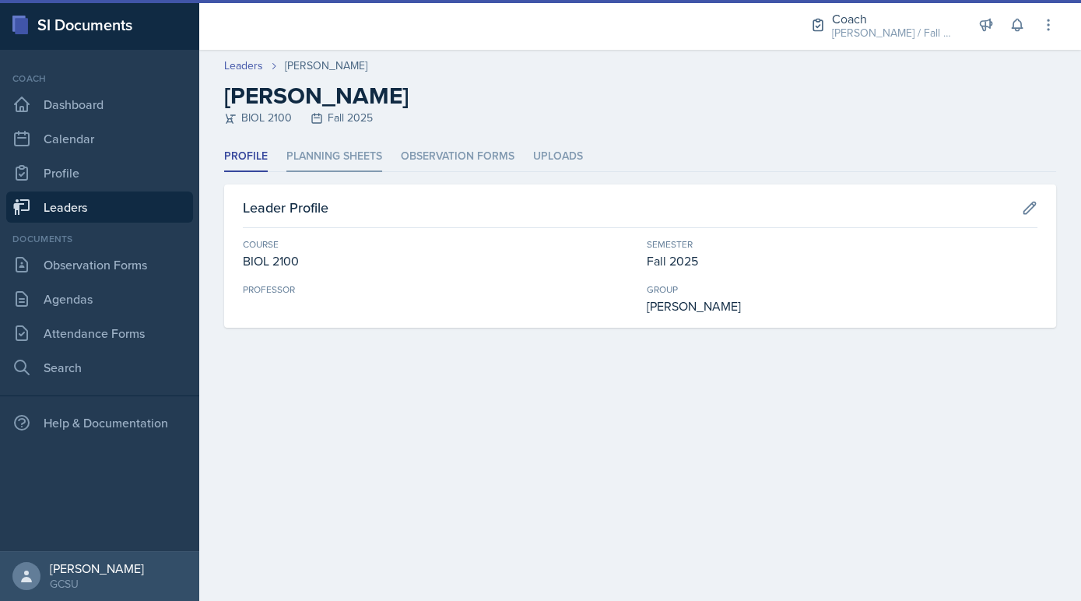
click at [366, 165] on li "Planning Sheets" at bounding box center [334, 157] width 96 height 30
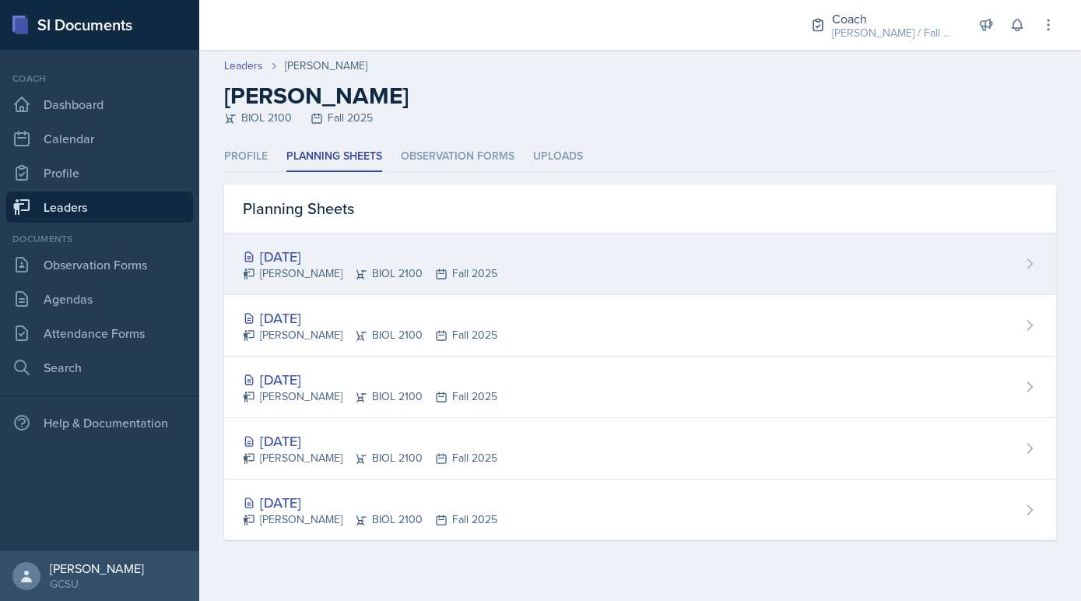
click at [360, 237] on div "Sep 16th, 2025 Ava Farmer BIOL 2100 Fall 2025" at bounding box center [640, 263] width 832 height 61
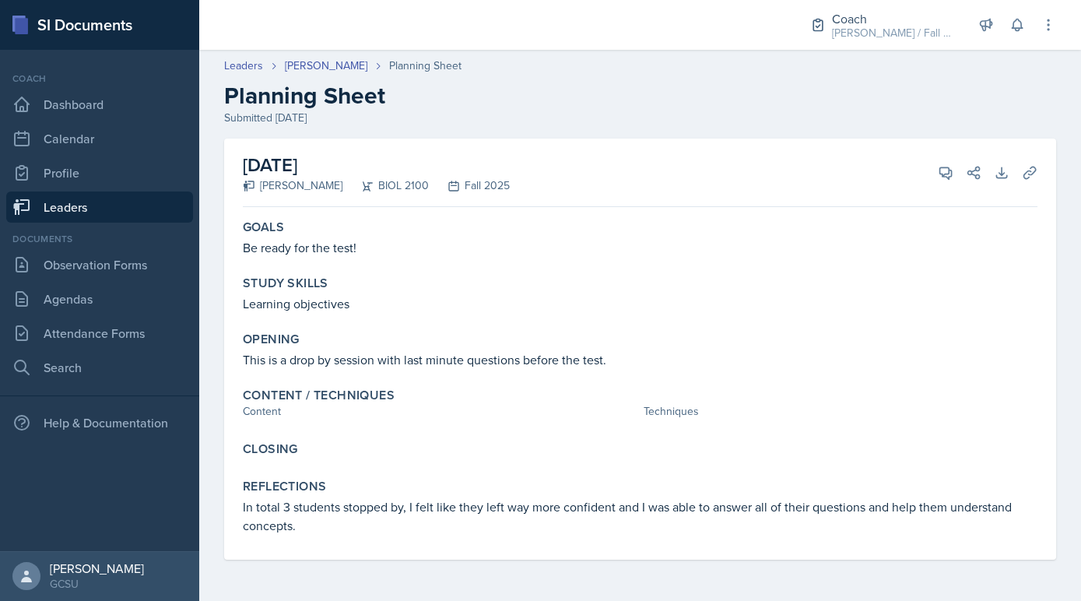
click at [156, 209] on link "Leaders" at bounding box center [99, 206] width 187 height 31
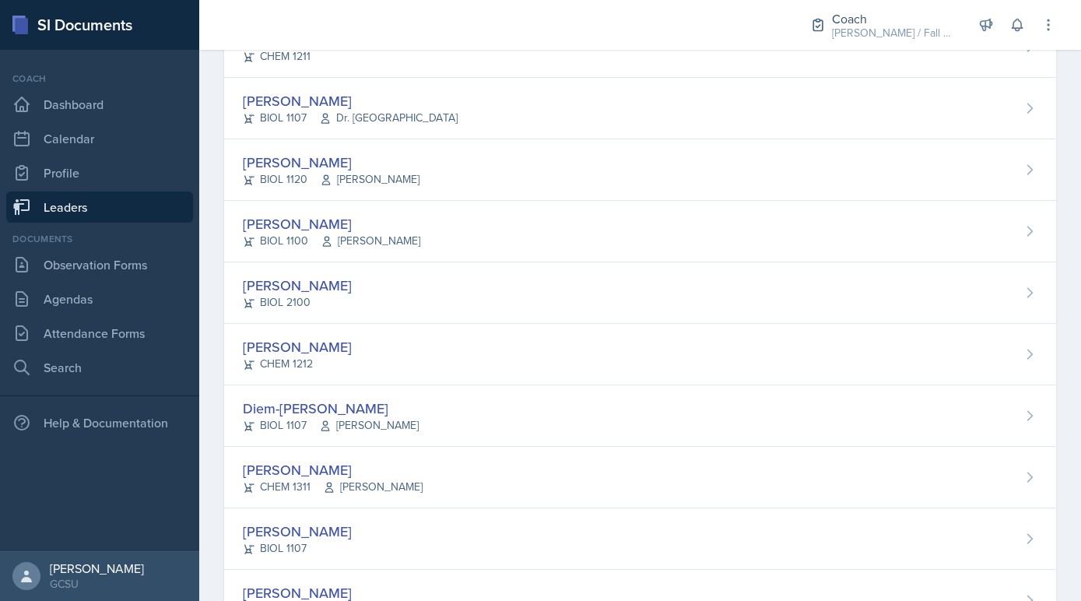
scroll to position [727, 0]
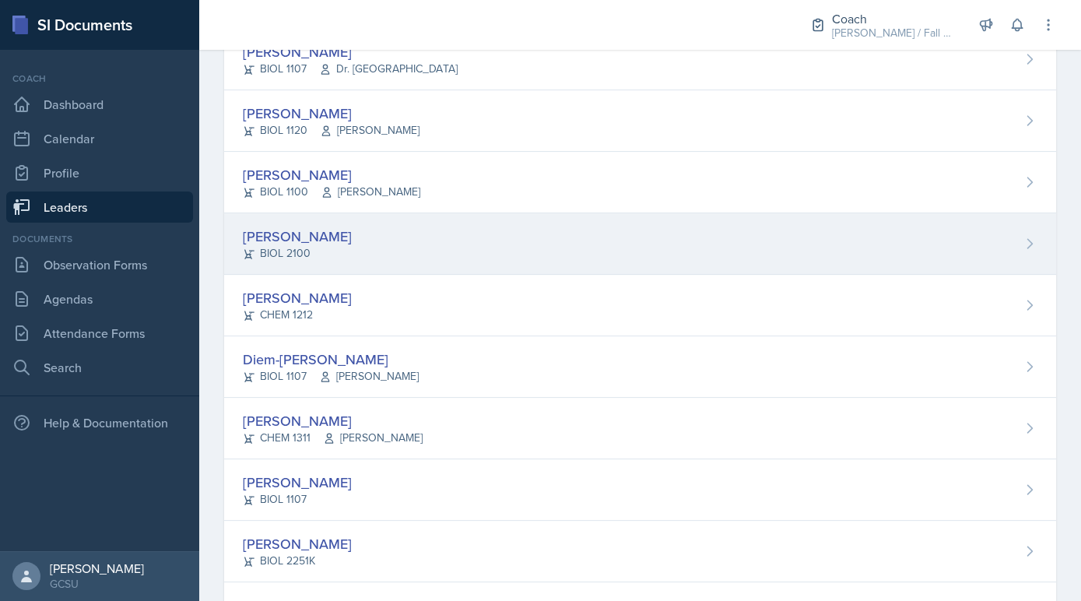
click at [342, 255] on div "Ava Farmer BIOL 2100" at bounding box center [640, 243] width 832 height 61
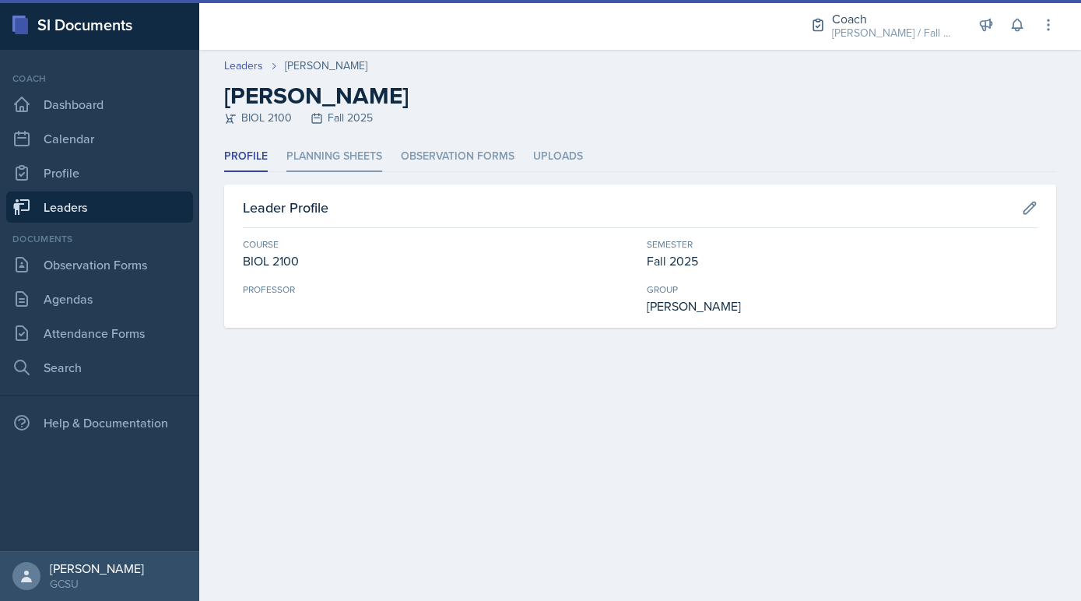
click at [306, 146] on li "Planning Sheets" at bounding box center [334, 157] width 96 height 30
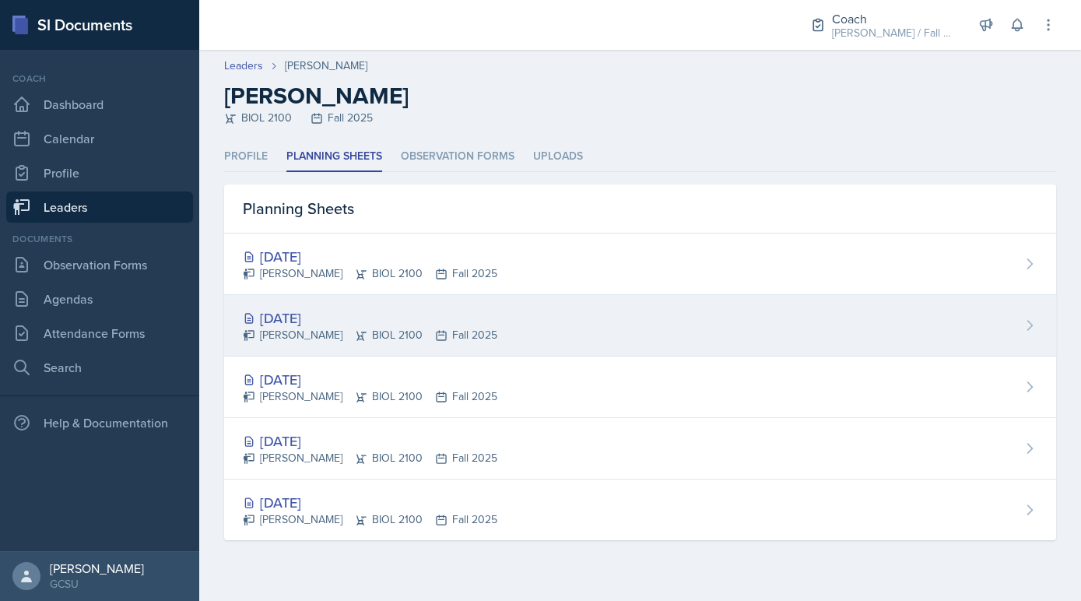
click at [318, 325] on div "[DATE]" at bounding box center [370, 317] width 255 height 21
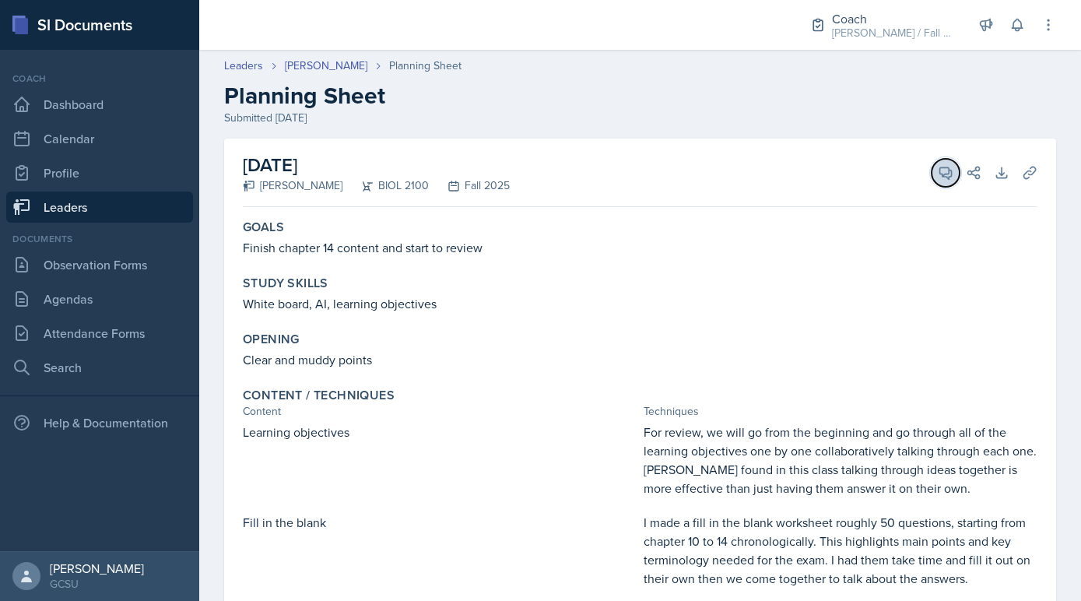
click at [932, 175] on button "View Comments" at bounding box center [946, 173] width 28 height 28
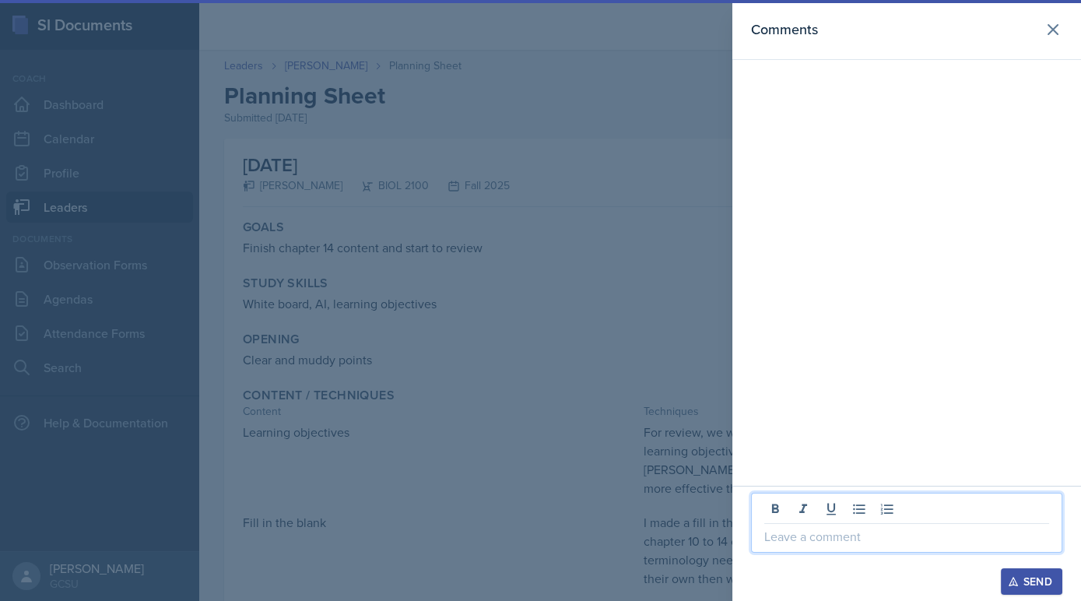
click at [811, 539] on p at bounding box center [906, 536] width 285 height 19
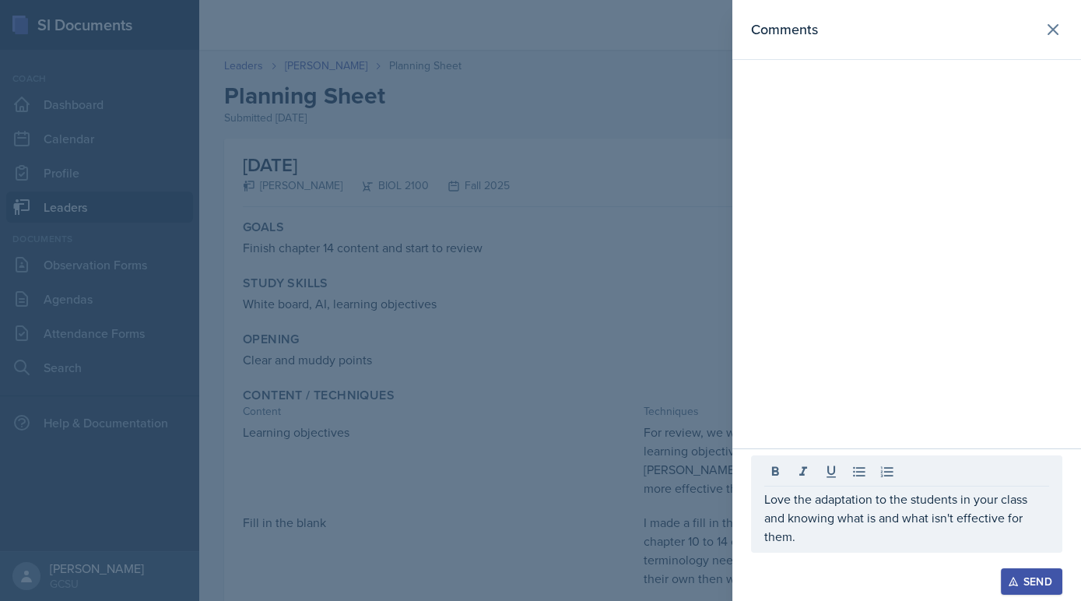
click at [422, 462] on div at bounding box center [540, 300] width 1081 height 601
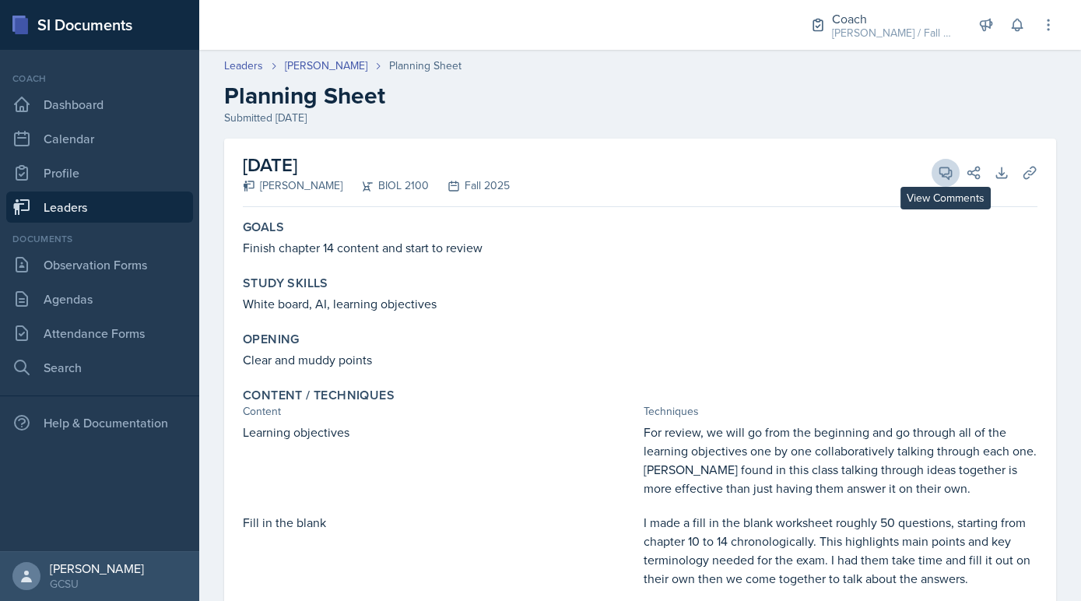
click at [951, 167] on span at bounding box center [951, 167] width 8 height 8
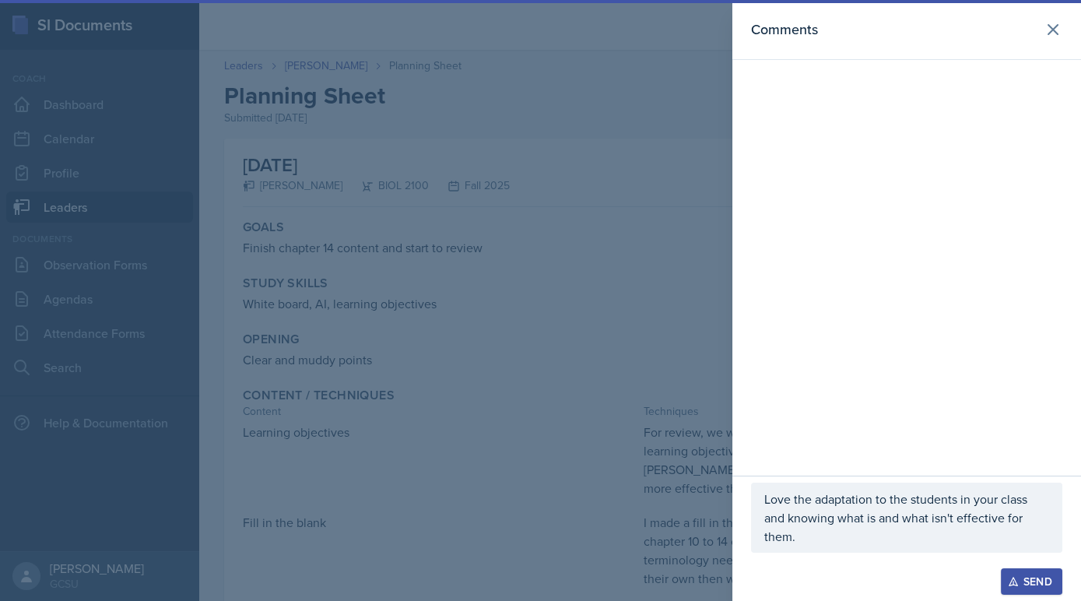
click at [832, 528] on p "Love the adaptation to the students in your class and knowing what is and what …" at bounding box center [906, 518] width 285 height 56
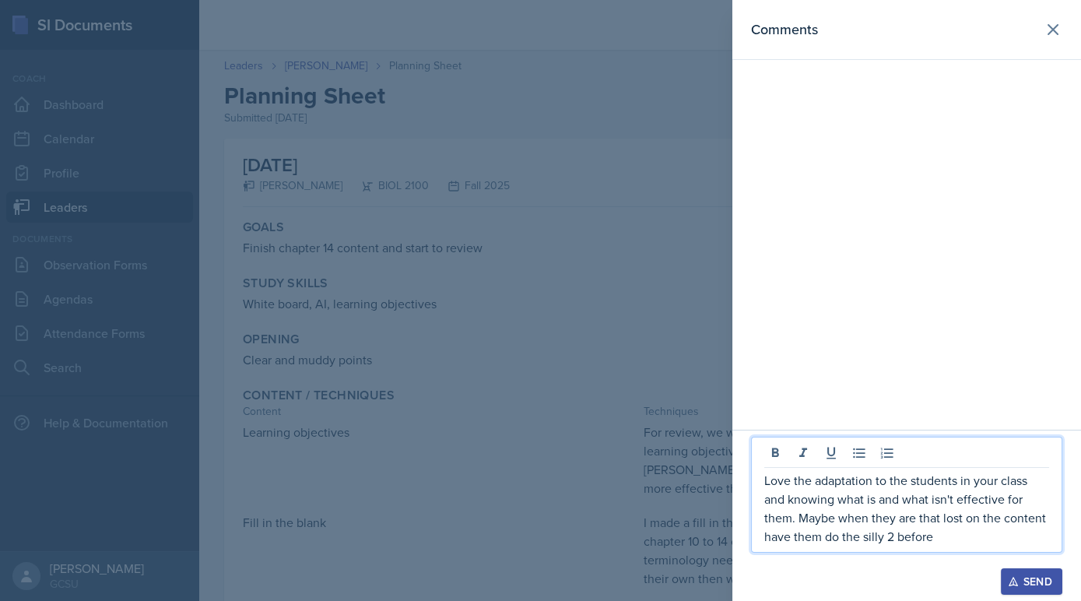
click at [885, 537] on p "Love the adaptation to the students in your class and knowing what is and what …" at bounding box center [906, 508] width 285 height 75
click at [888, 540] on p "Love the adaptation to the students in your class and knowing what is and what …" at bounding box center [906, 508] width 285 height 75
click at [980, 540] on p "Love the adaptation to the students in your class and knowing what is and what …" at bounding box center [906, 508] width 285 height 75
click at [915, 529] on p "Love the adaptation to the students in your class and knowing what is and what …" at bounding box center [906, 508] width 285 height 75
click at [918, 528] on p "Love the adaptation to the students in your class and knowing what is and what …" at bounding box center [906, 508] width 285 height 75
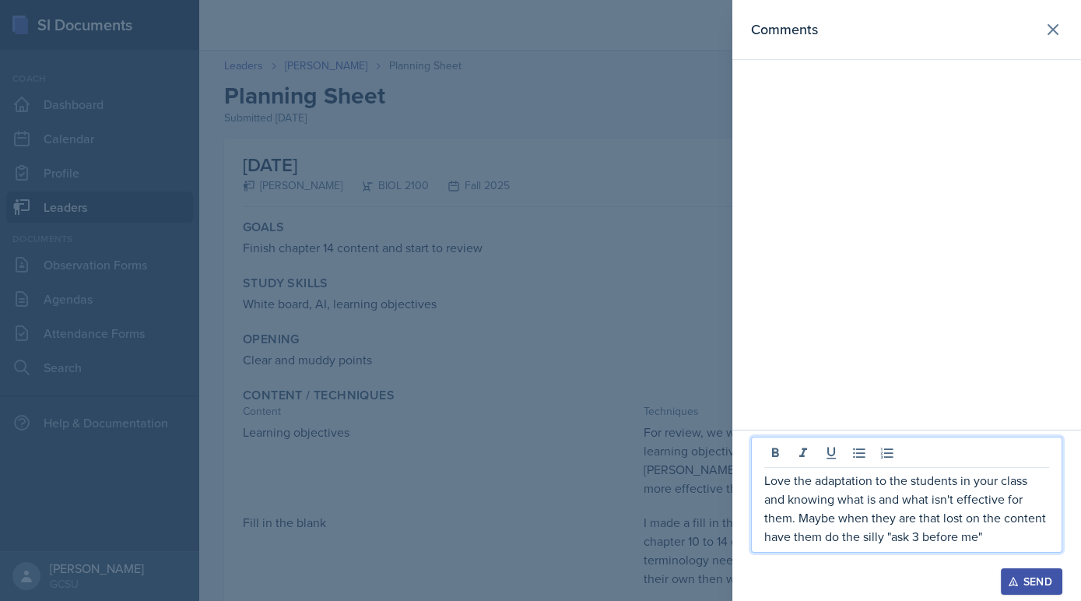
click at [998, 547] on div "Love the adaptation to the students in your class and knowing what is and what …" at bounding box center [906, 495] width 311 height 116
click at [995, 536] on p "Love the adaptation to the students in your class and knowing what is and what …" at bounding box center [906, 508] width 285 height 75
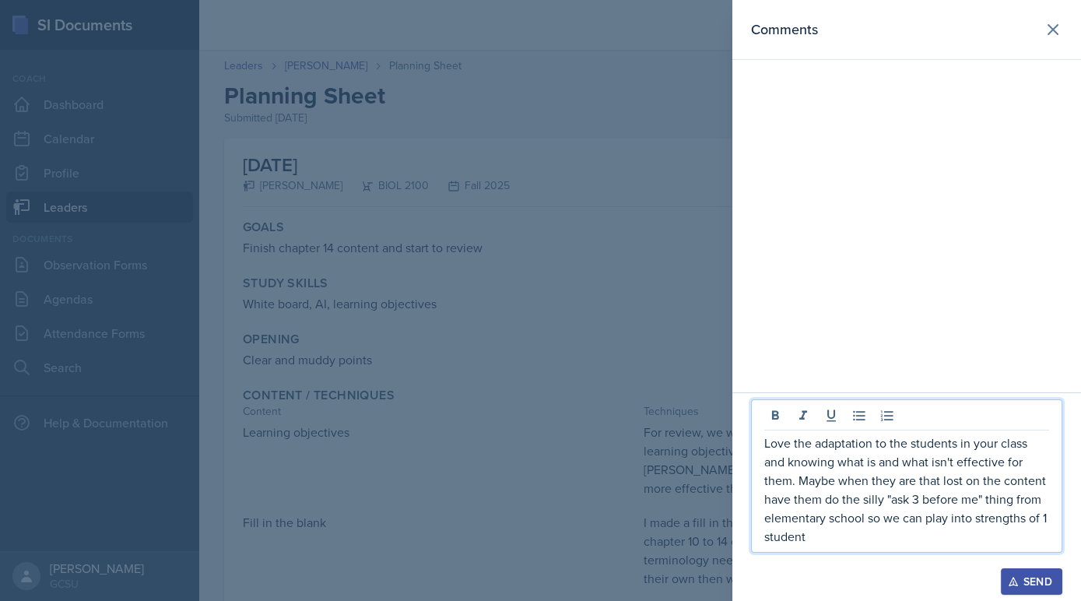
drag, startPoint x: 1019, startPoint y: 547, endPoint x: 1042, endPoint y: 523, distance: 33.6
click at [1042, 521] on div "Love the adaptation to the students in your class and knowing what is and what …" at bounding box center [906, 475] width 311 height 153
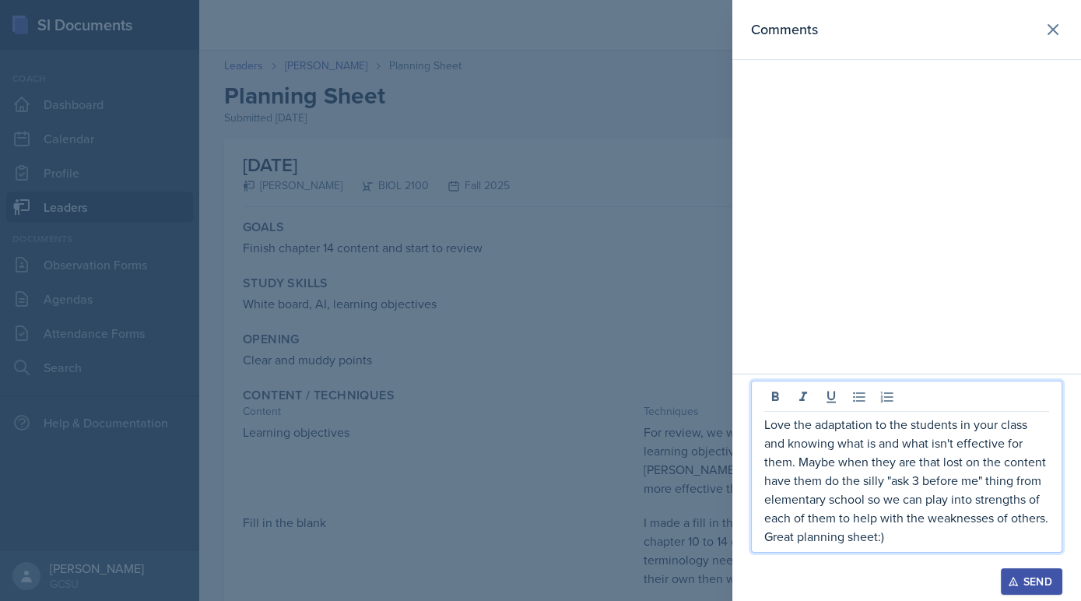
click at [1011, 585] on icon "button" at bounding box center [1013, 581] width 11 height 11
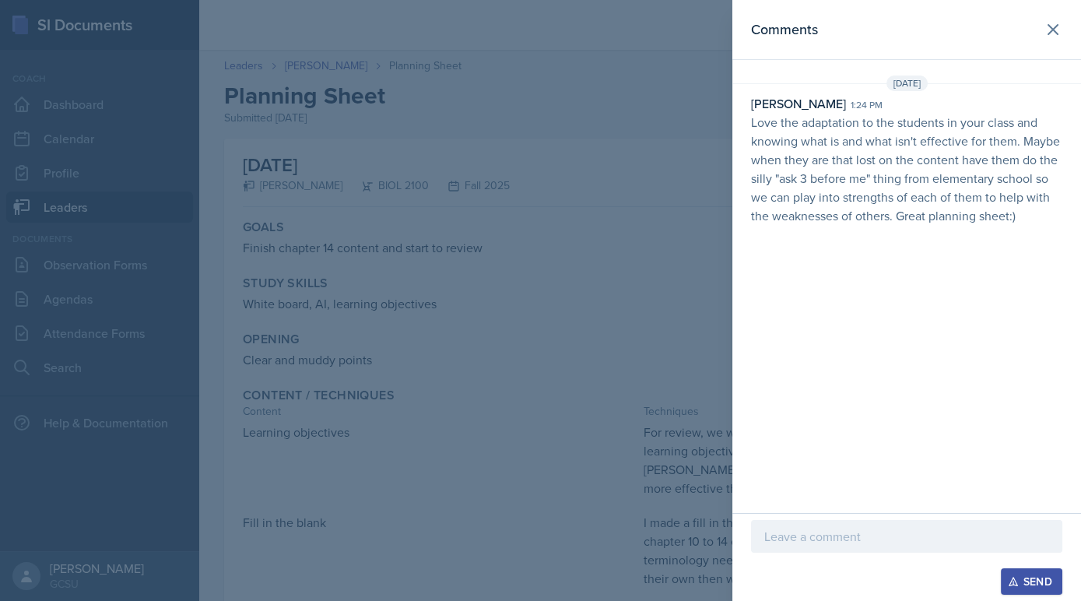
click at [336, 384] on div at bounding box center [540, 300] width 1081 height 601
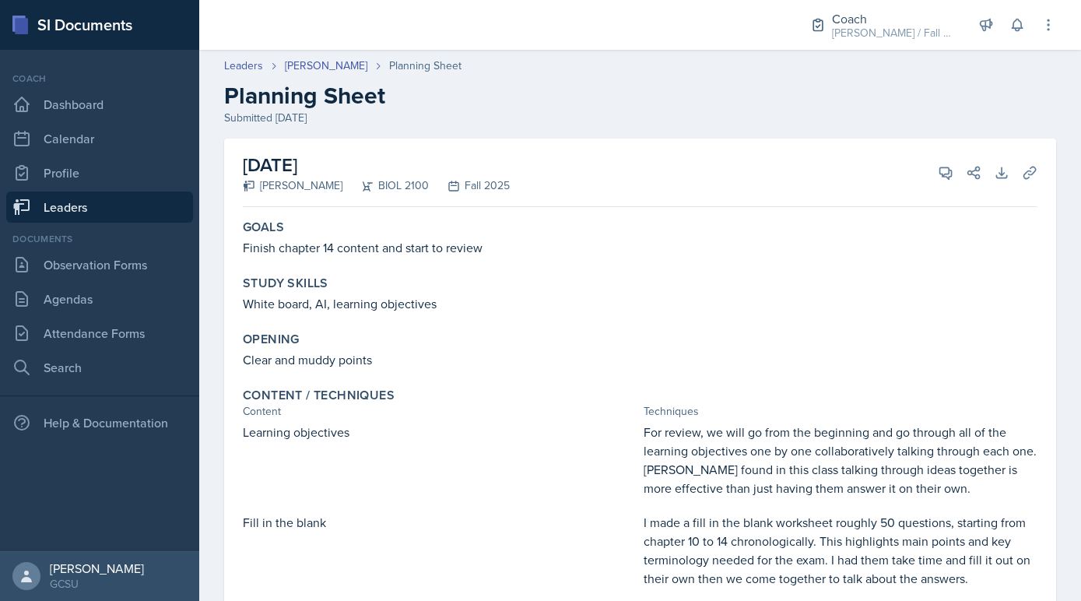
click at [105, 198] on link "Leaders" at bounding box center [99, 206] width 187 height 31
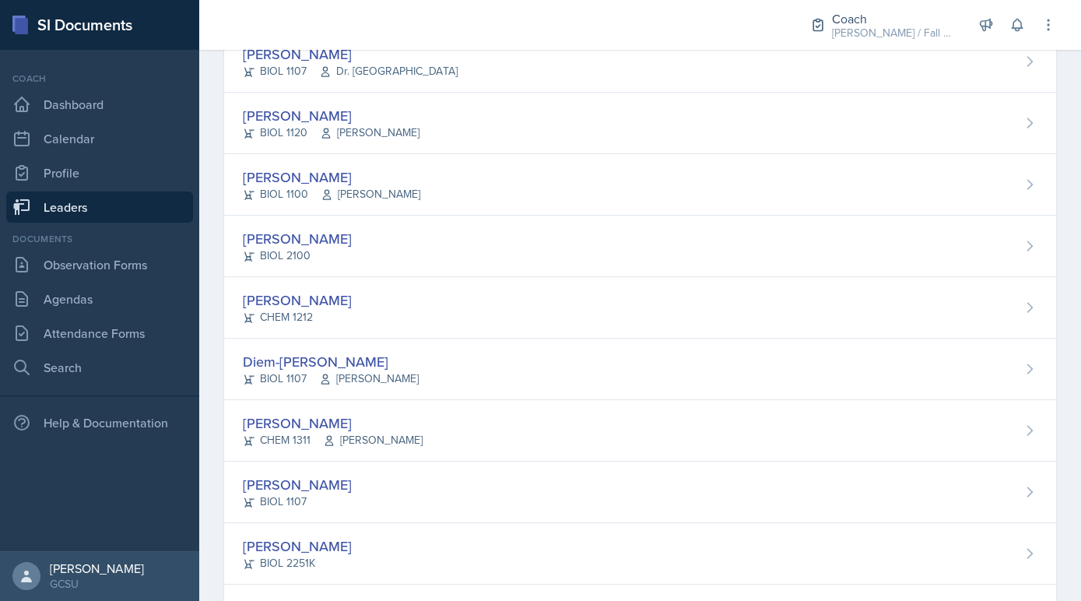
scroll to position [720, 0]
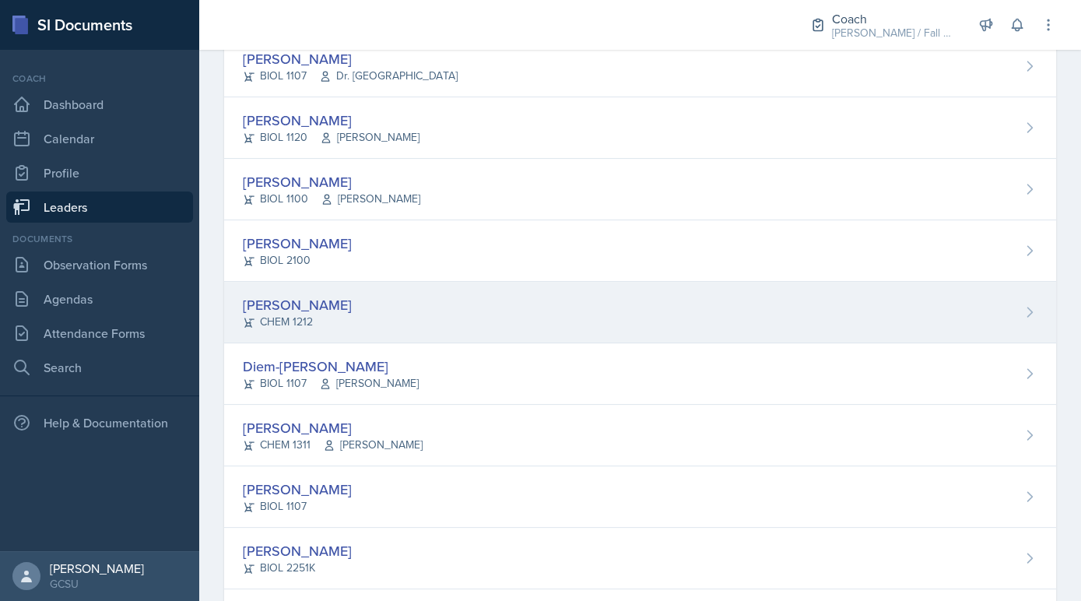
click at [339, 324] on div "Hailey Hill CHEM 1212" at bounding box center [640, 312] width 832 height 61
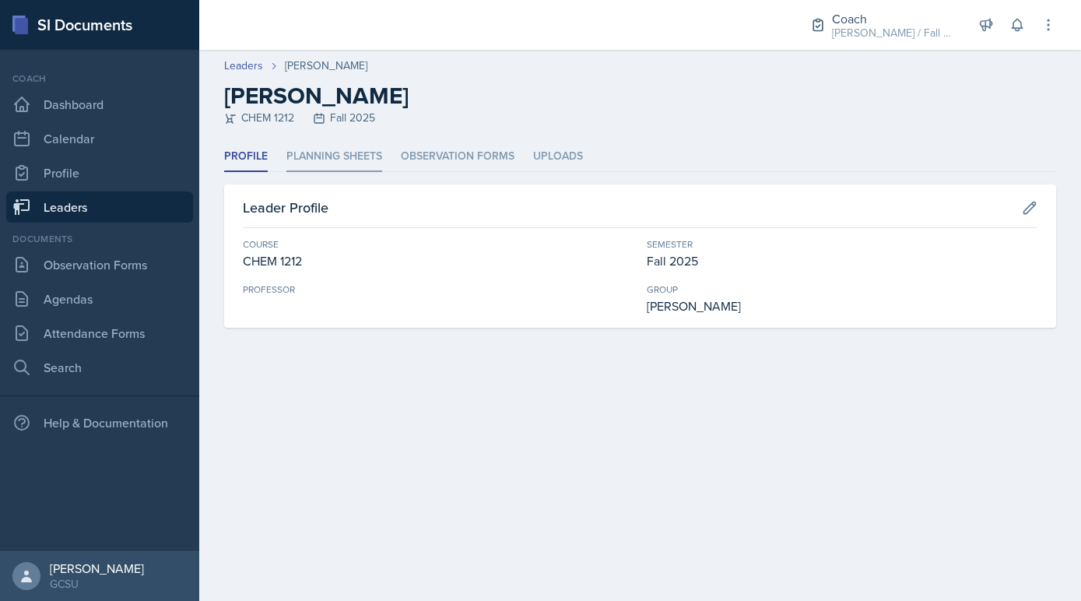
click at [339, 160] on li "Planning Sheets" at bounding box center [334, 157] width 96 height 30
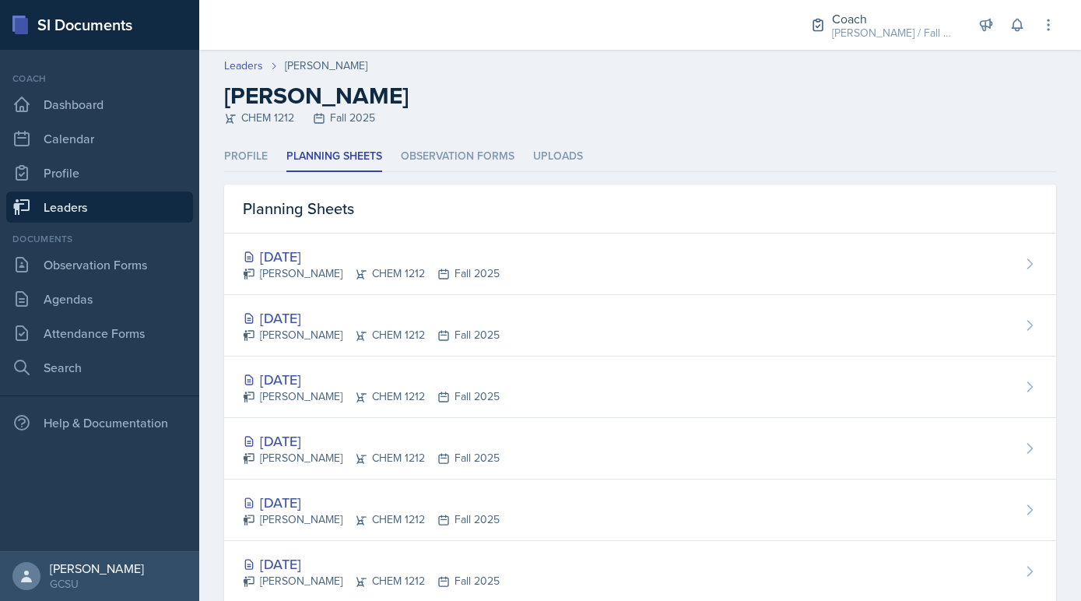
click at [338, 230] on div "Planning Sheets" at bounding box center [640, 208] width 832 height 49
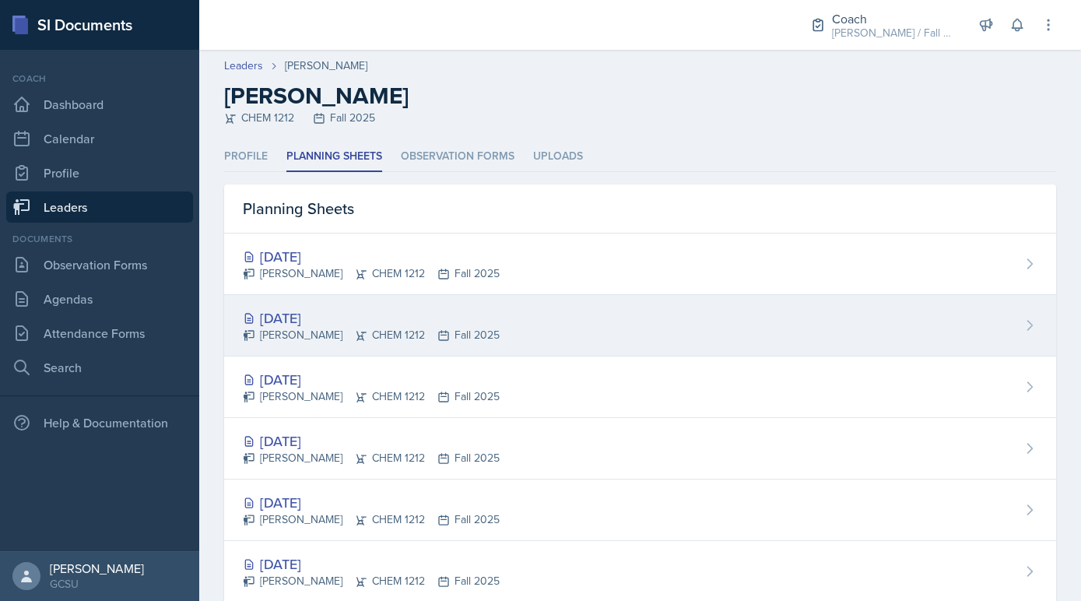
click at [345, 325] on div "Sep 11th, 2025" at bounding box center [371, 317] width 257 height 21
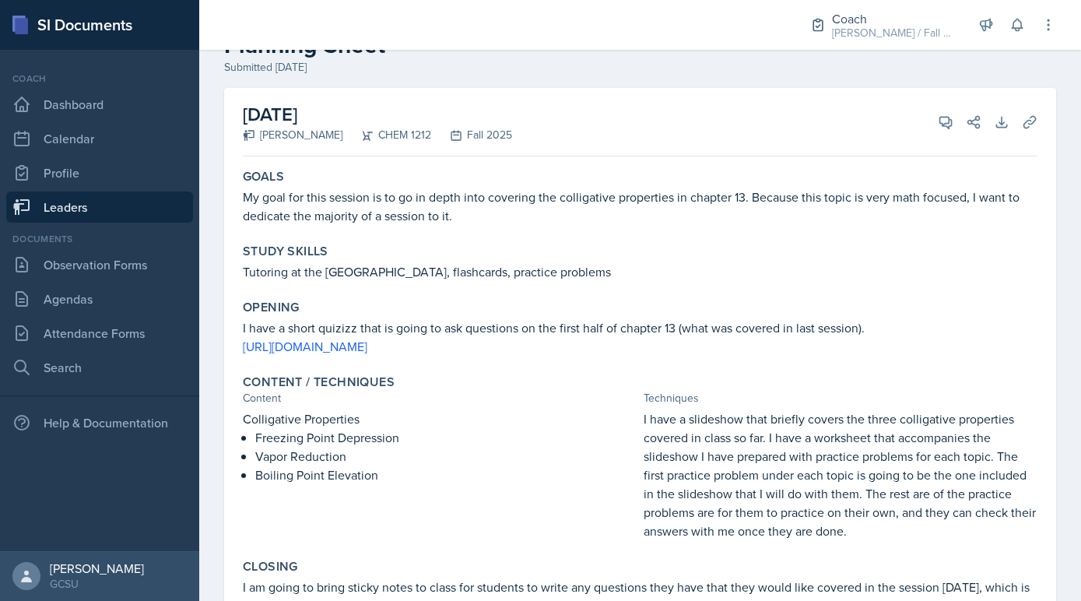
scroll to position [50, 0]
click at [957, 127] on button "View Comments" at bounding box center [946, 123] width 28 height 28
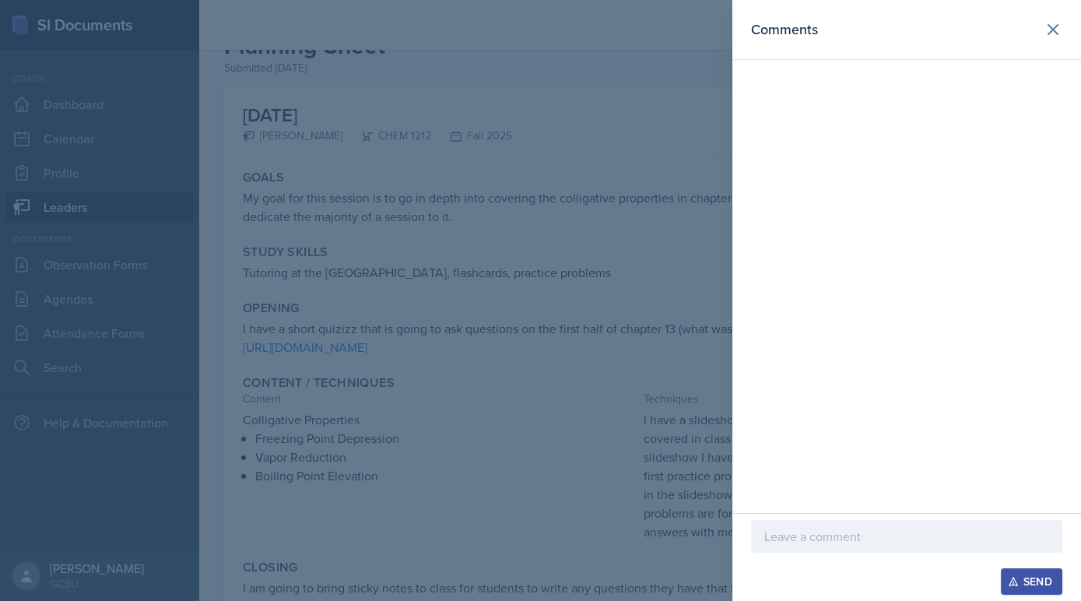
click at [599, 313] on div at bounding box center [540, 300] width 1081 height 601
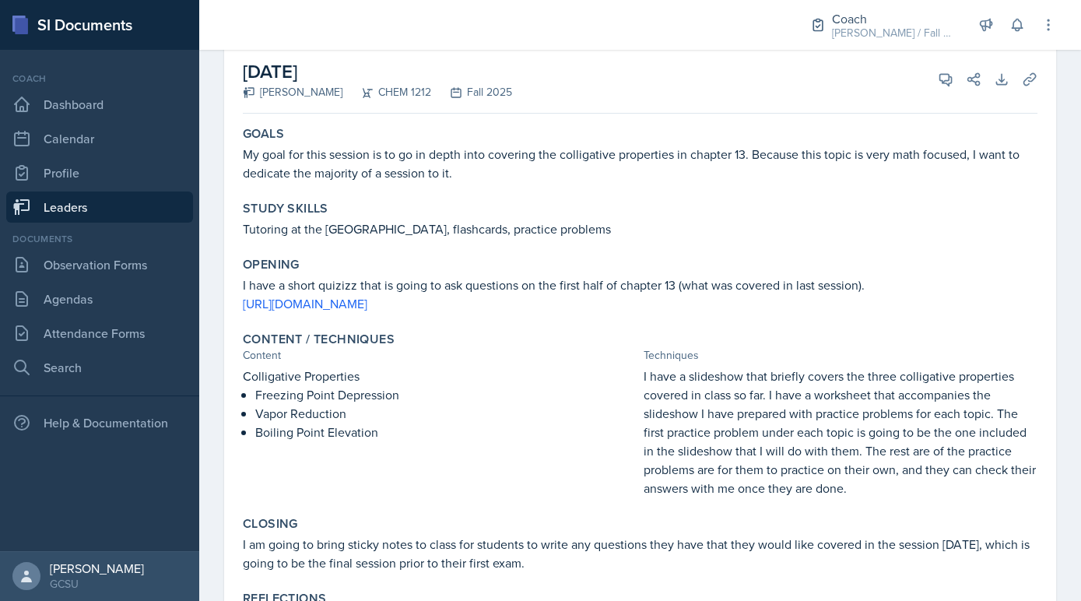
scroll to position [87, 0]
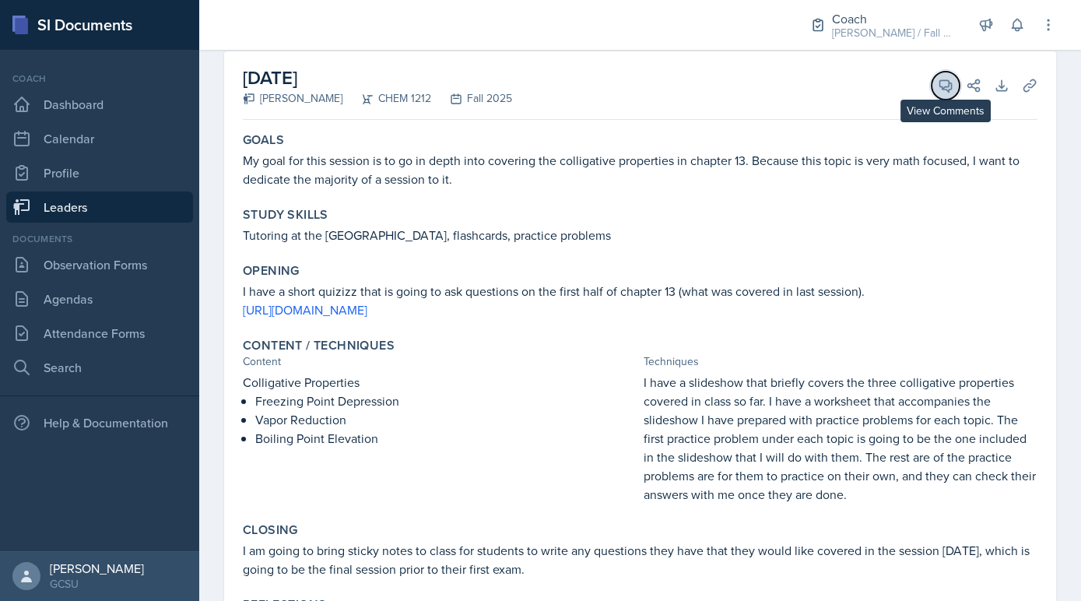
click at [948, 88] on icon at bounding box center [946, 86] width 16 height 16
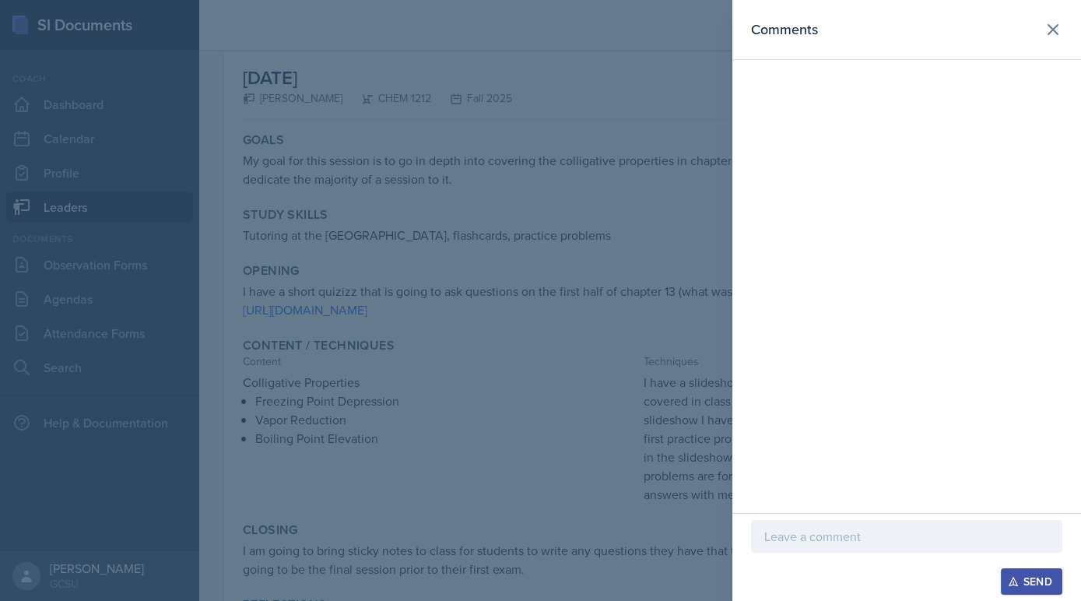
click at [803, 535] on p at bounding box center [906, 536] width 285 height 19
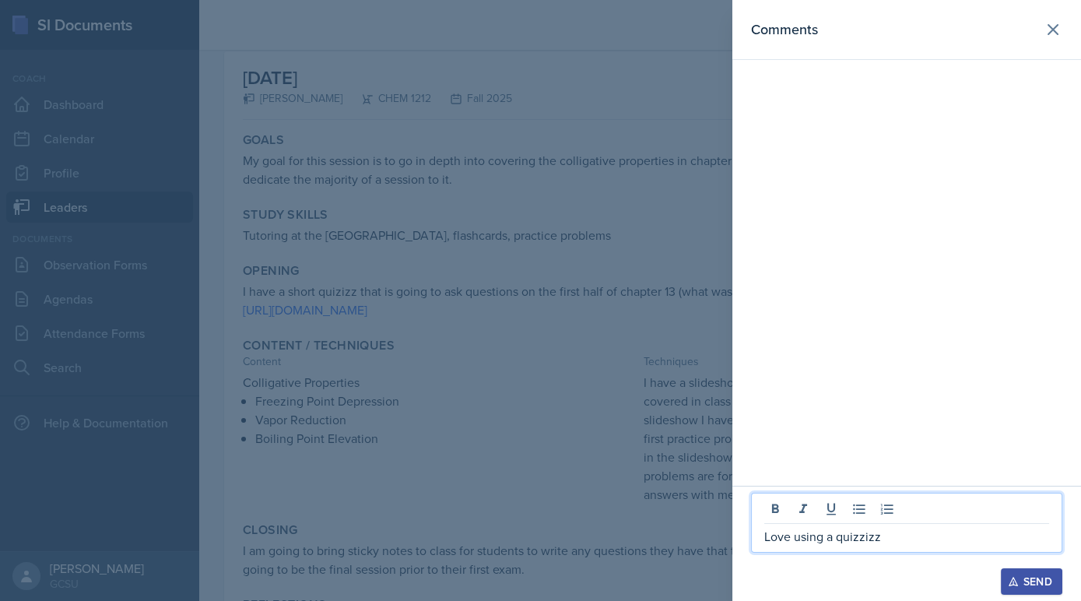
click at [864, 546] on p "Love using a quizzizz" at bounding box center [906, 536] width 285 height 19
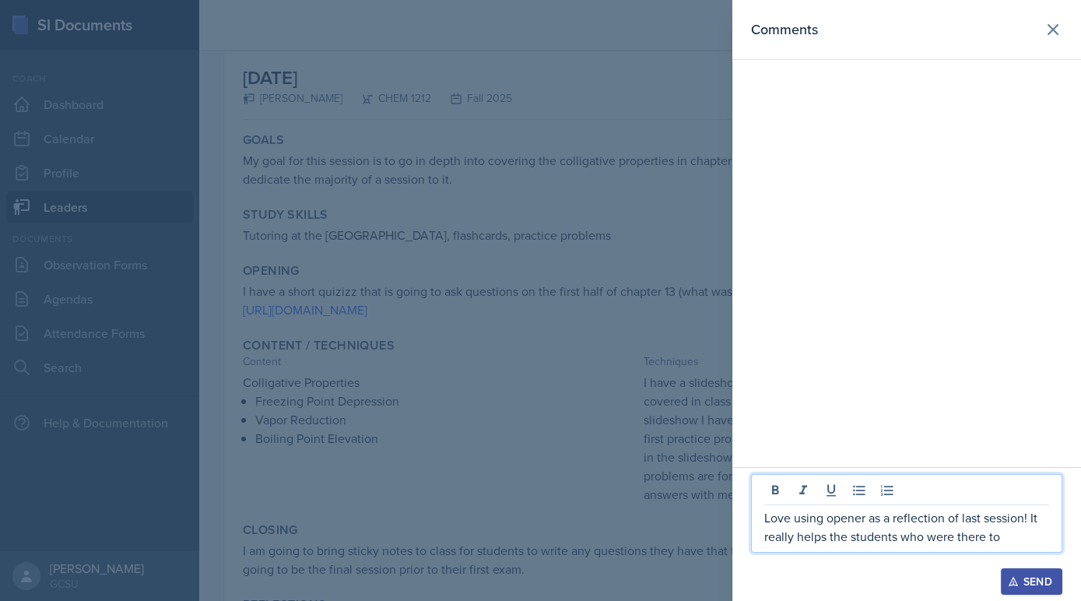
click at [692, 456] on div at bounding box center [540, 300] width 1081 height 601
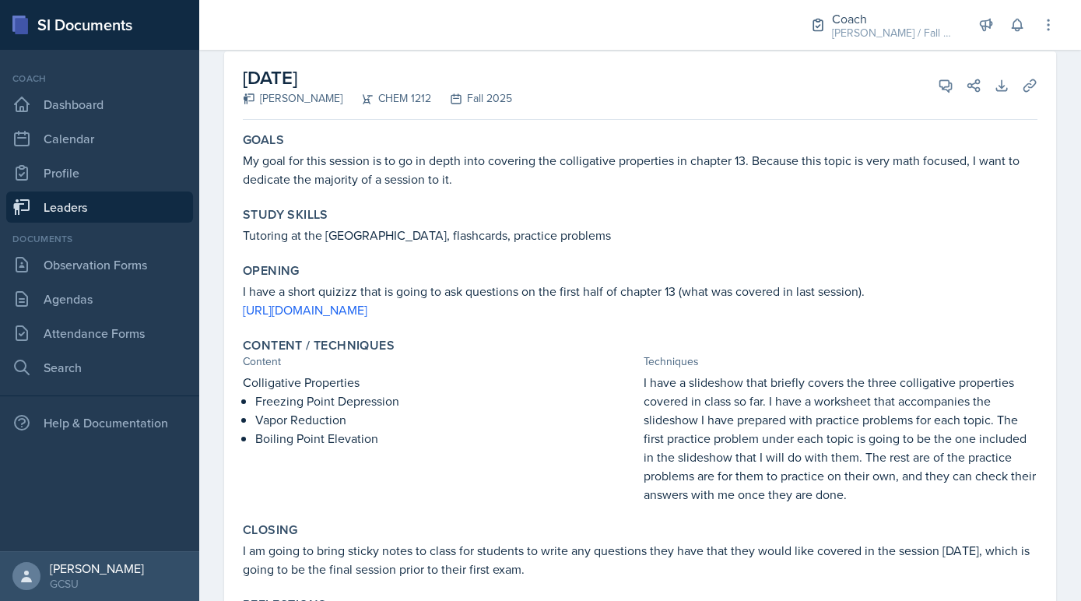
click at [946, 100] on div "September 11th, 2025 Hailey Hill CHEM 1212 Fall 2025 View Comments Comments Lov…" at bounding box center [640, 85] width 795 height 68
click at [944, 85] on icon at bounding box center [946, 86] width 16 height 16
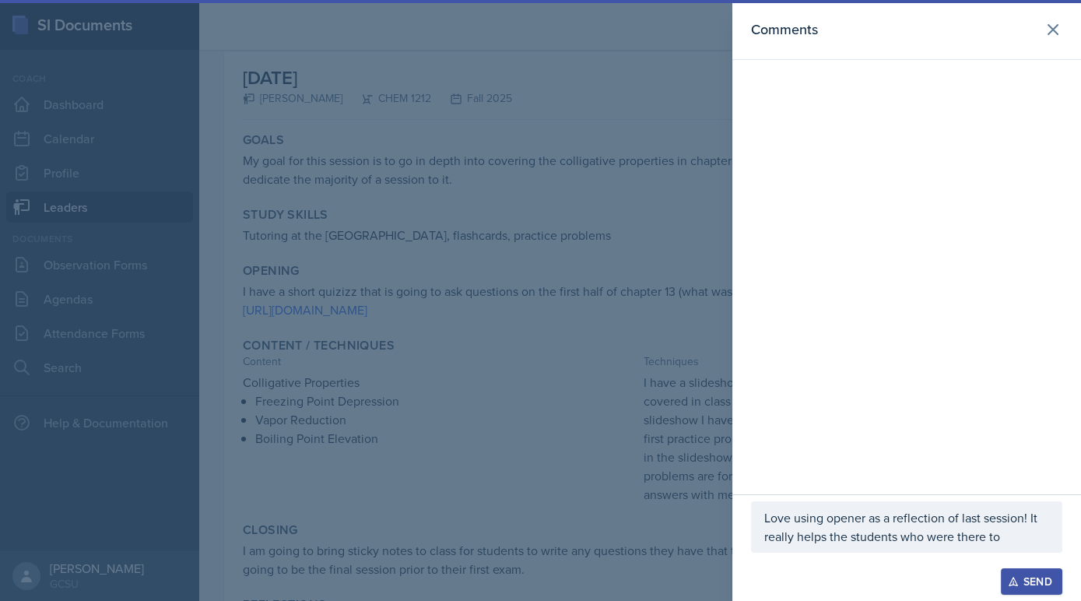
click at [1051, 552] on div "Love using opener as a reflection of last session! It really helps the students…" at bounding box center [906, 526] width 311 height 51
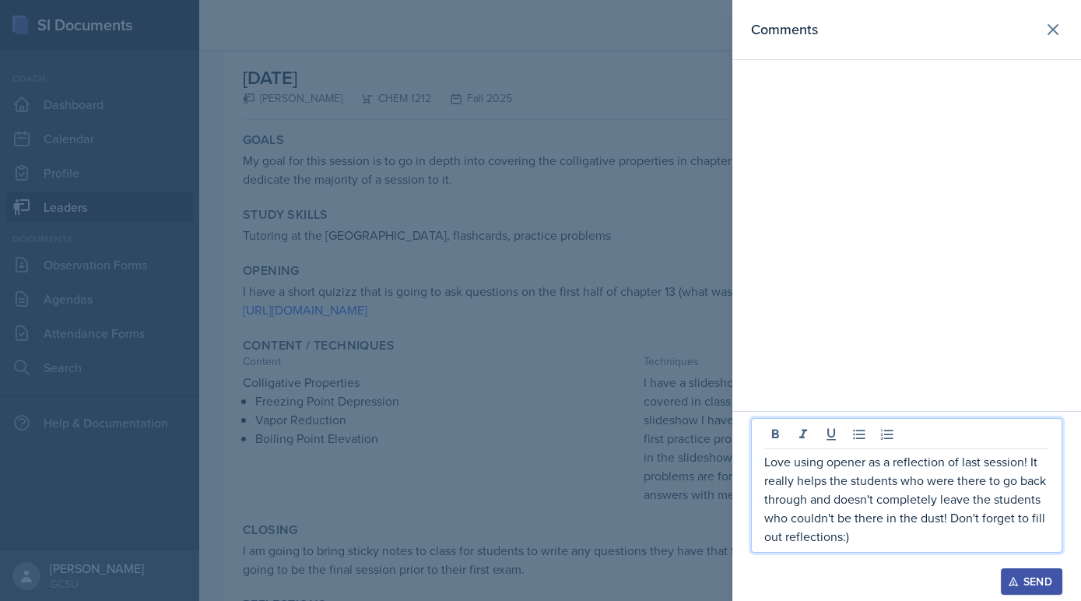
click at [1053, 586] on button "Send" at bounding box center [1031, 581] width 61 height 26
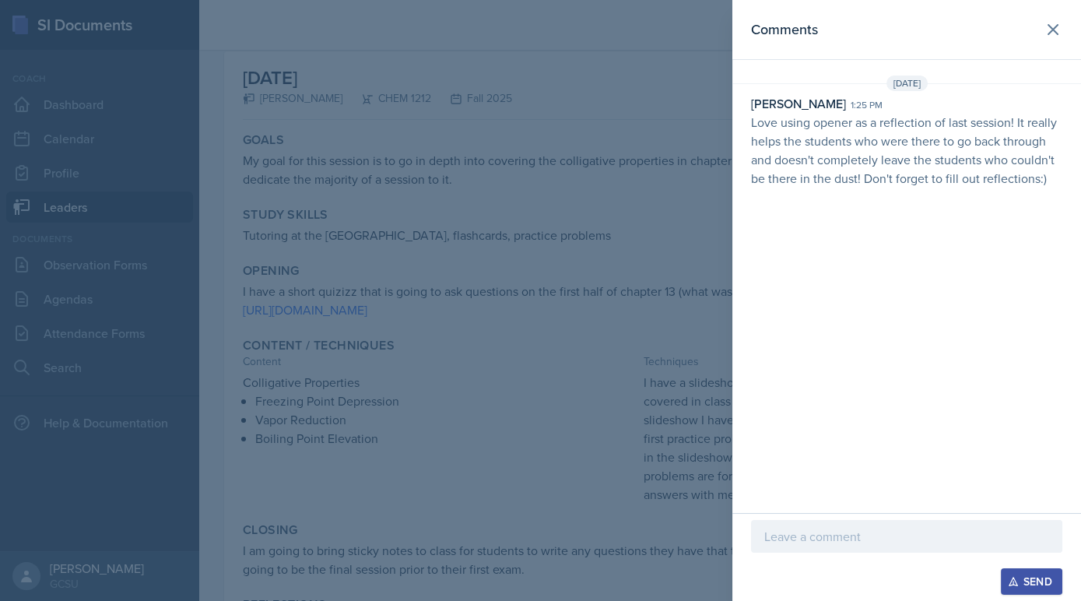
click at [410, 498] on div at bounding box center [540, 300] width 1081 height 601
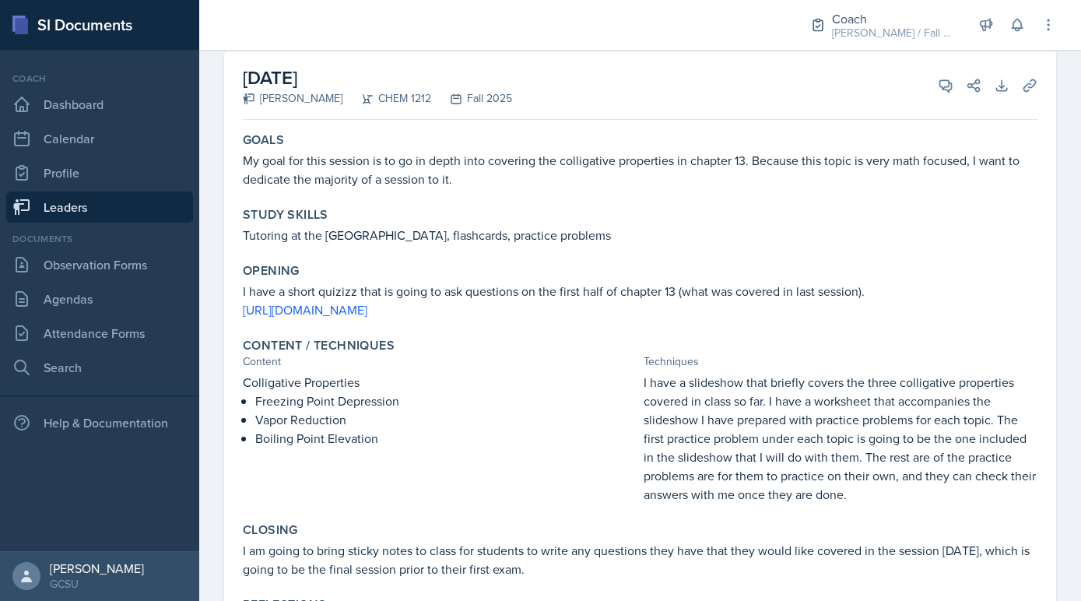
click at [139, 198] on link "Leaders" at bounding box center [99, 206] width 187 height 31
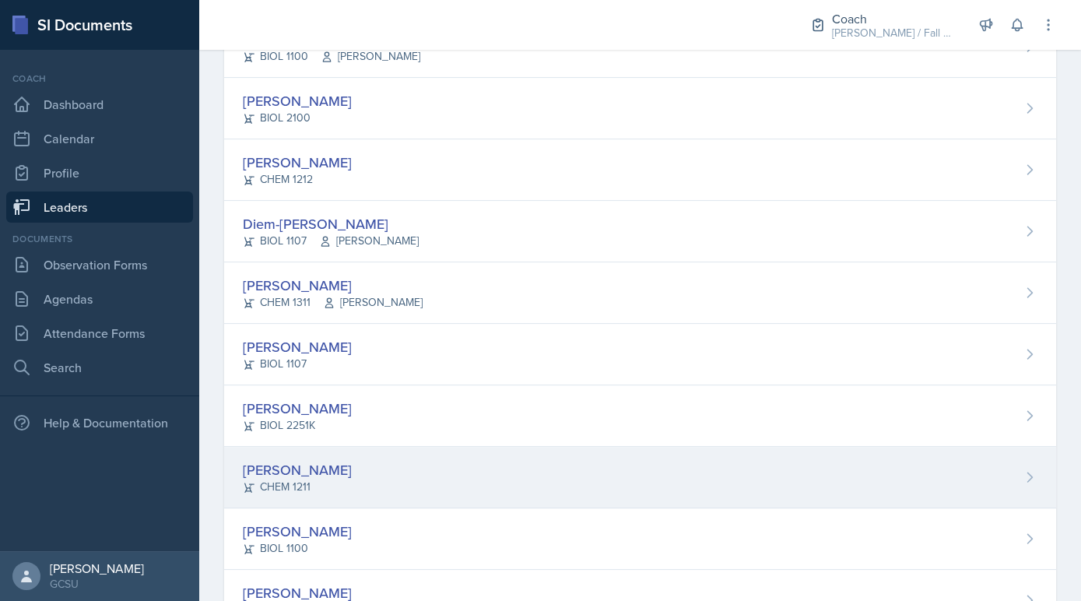
scroll to position [860, 0]
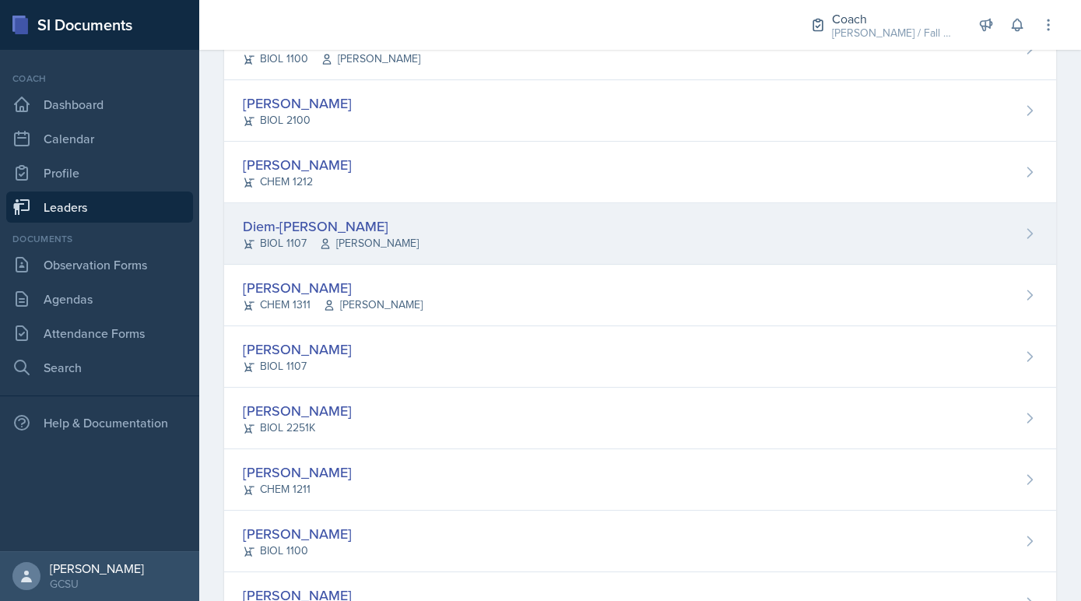
click at [290, 219] on div "Diem-[PERSON_NAME]" at bounding box center [331, 226] width 176 height 21
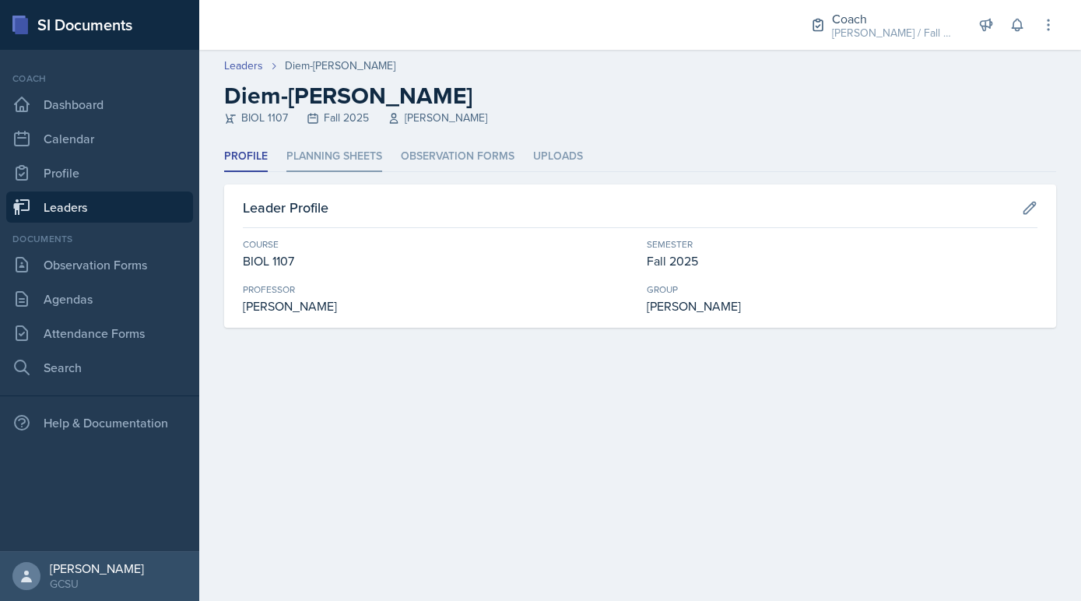
click at [331, 158] on li "Planning Sheets" at bounding box center [334, 157] width 96 height 30
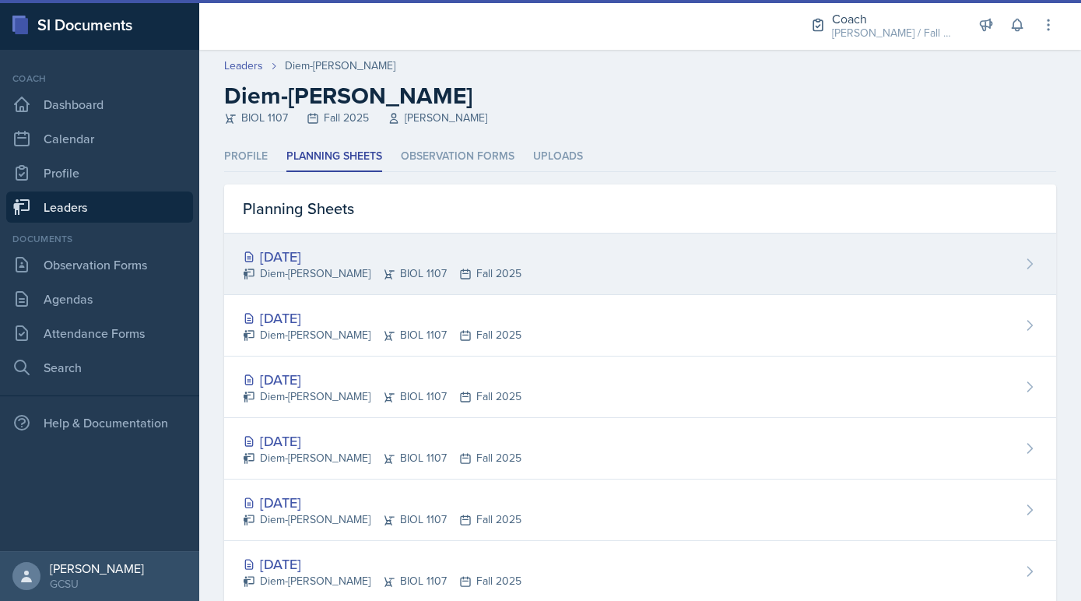
click at [324, 244] on div "Sep 25th, 2025 Diem-Linh Hoang BIOL 1107 Fall 2025" at bounding box center [640, 263] width 832 height 61
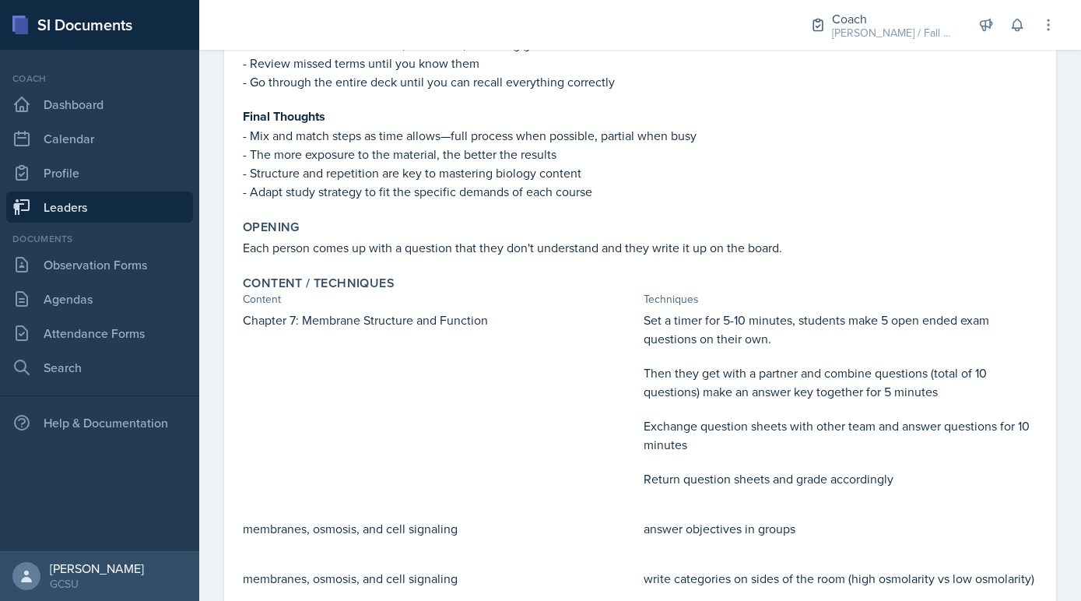
scroll to position [827, 0]
click at [170, 201] on link "Leaders" at bounding box center [99, 206] width 187 height 31
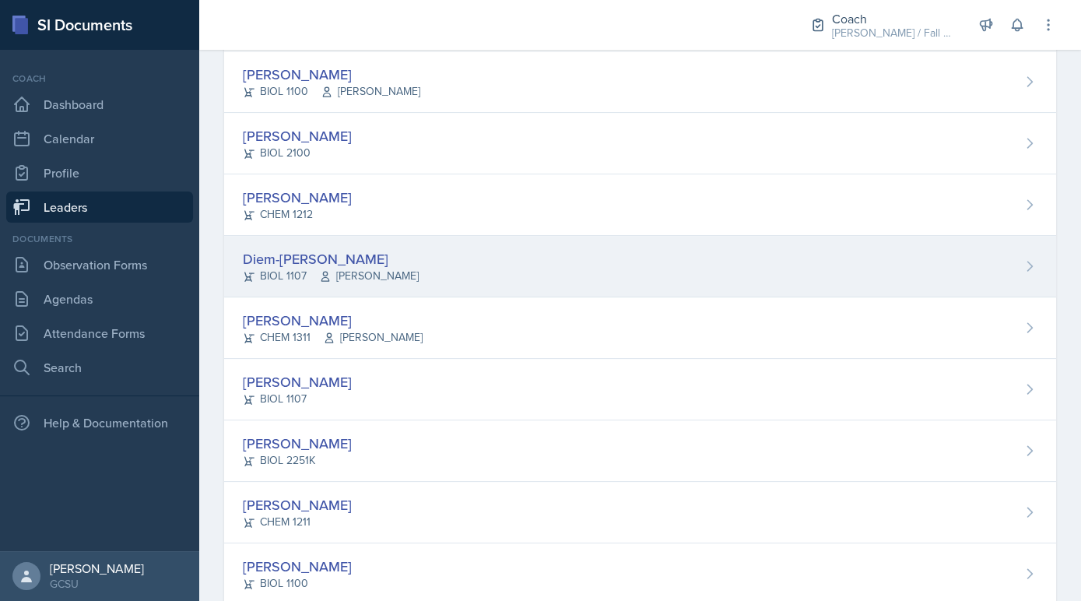
click at [337, 283] on div "Diem-Linh Hoang BIOL 1107 Snyder" at bounding box center [640, 266] width 832 height 61
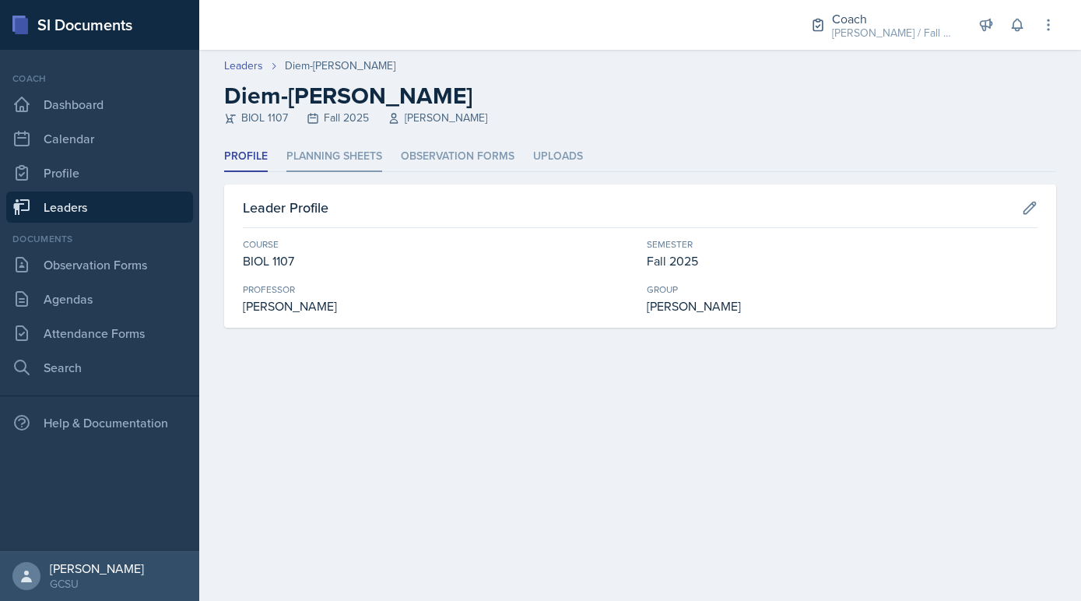
click at [347, 157] on li "Planning Sheets" at bounding box center [334, 157] width 96 height 30
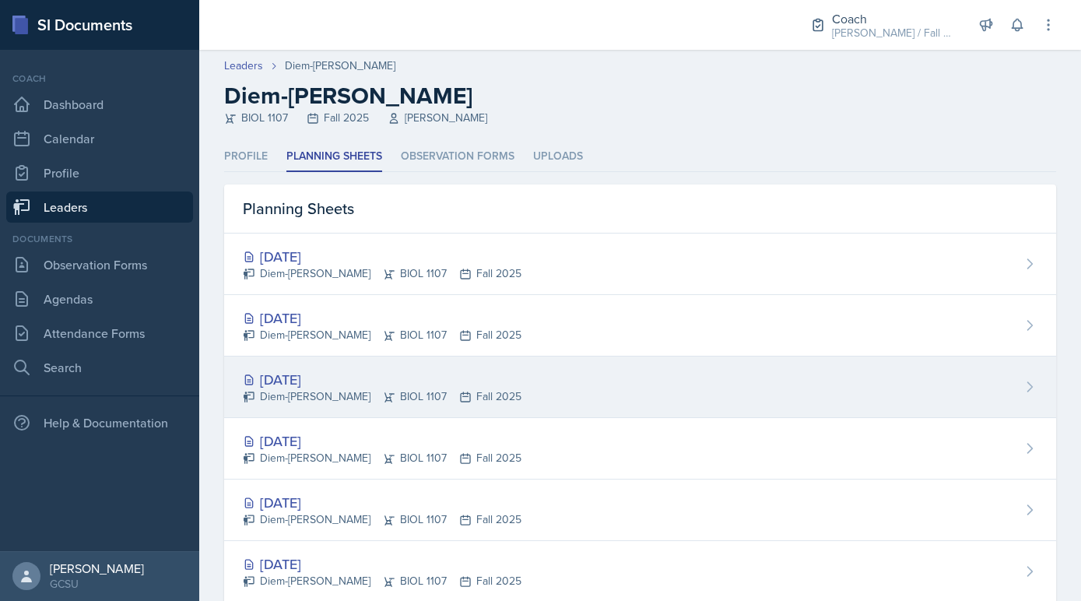
click at [334, 365] on div "Sep 11th, 2025 Diem-Linh Hoang BIOL 1107 Fall 2025" at bounding box center [640, 386] width 832 height 61
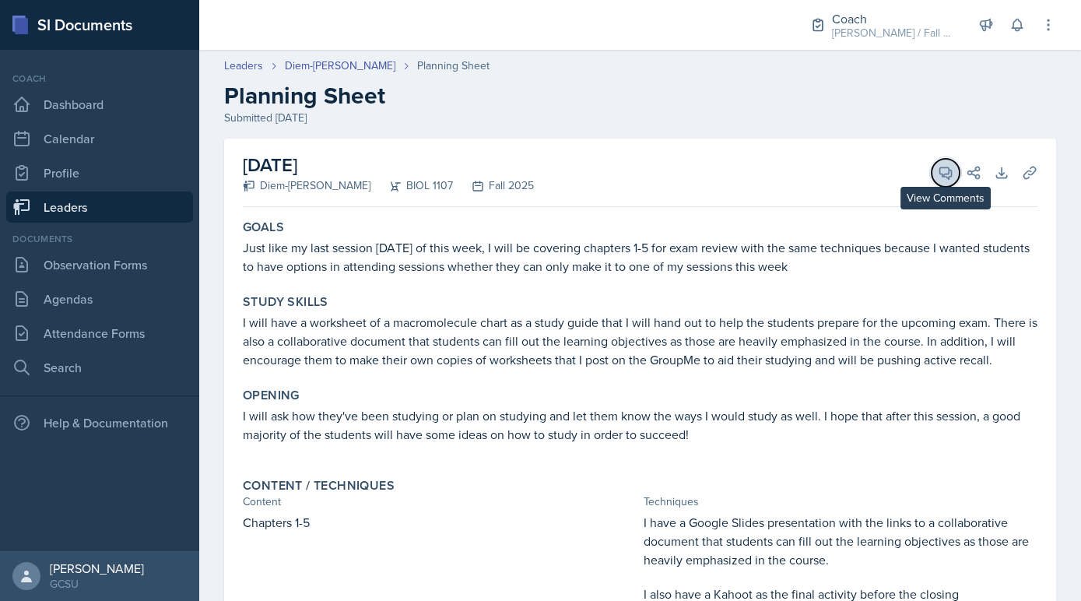
click at [951, 170] on span at bounding box center [951, 167] width 8 height 8
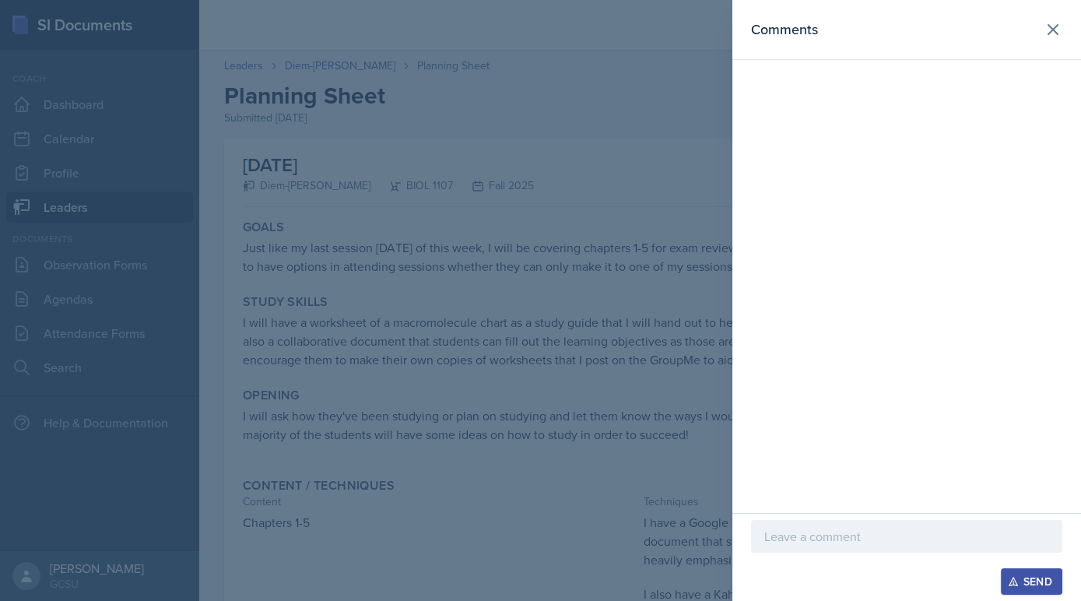
click at [873, 561] on div at bounding box center [906, 561] width 311 height 16
click at [872, 548] on div at bounding box center [906, 536] width 311 height 33
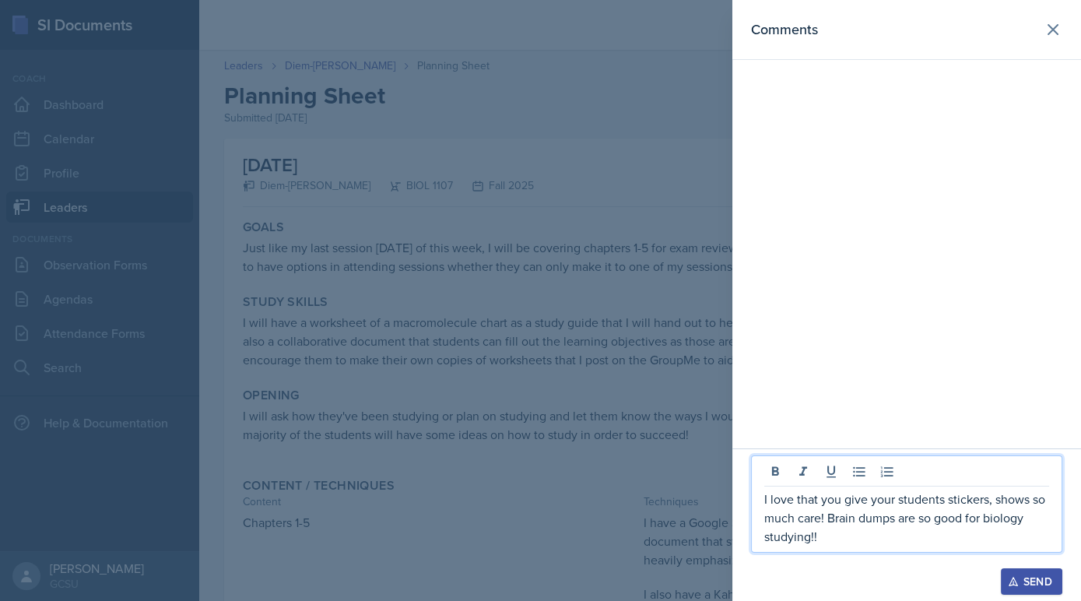
click at [557, 504] on div at bounding box center [540, 300] width 1081 height 601
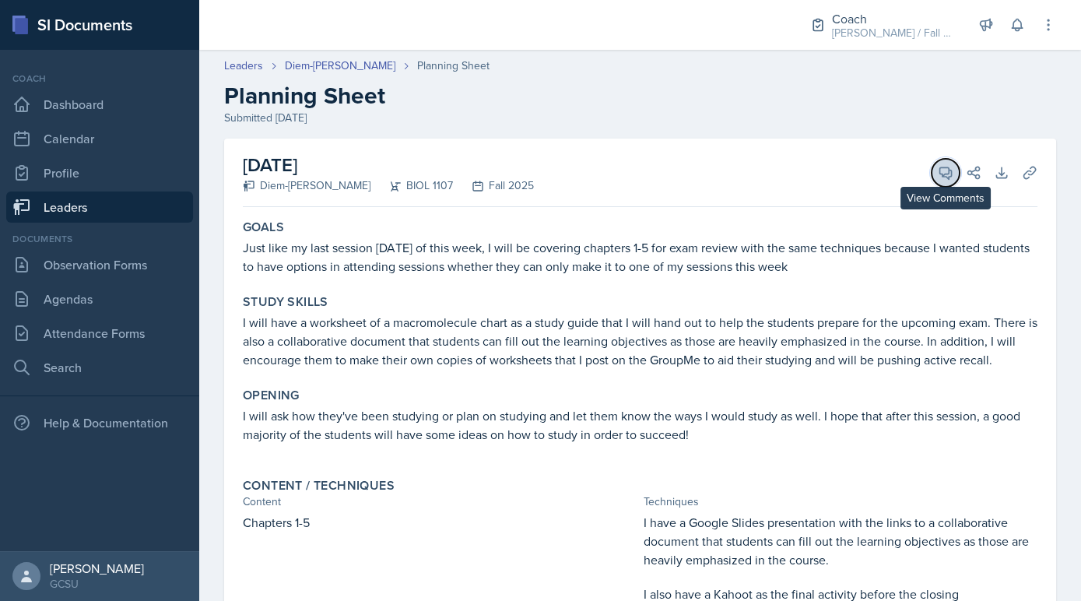
click at [939, 175] on icon at bounding box center [946, 173] width 16 height 16
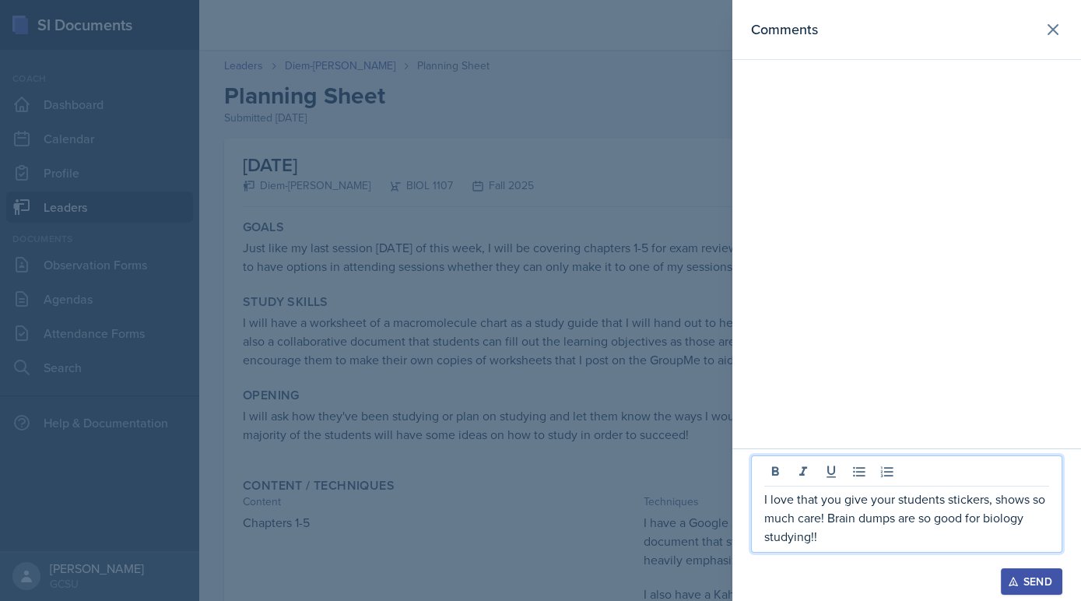
click at [840, 536] on p "I love that you give your students stickers, shows so much care! Brain dumps ar…" at bounding box center [906, 518] width 285 height 56
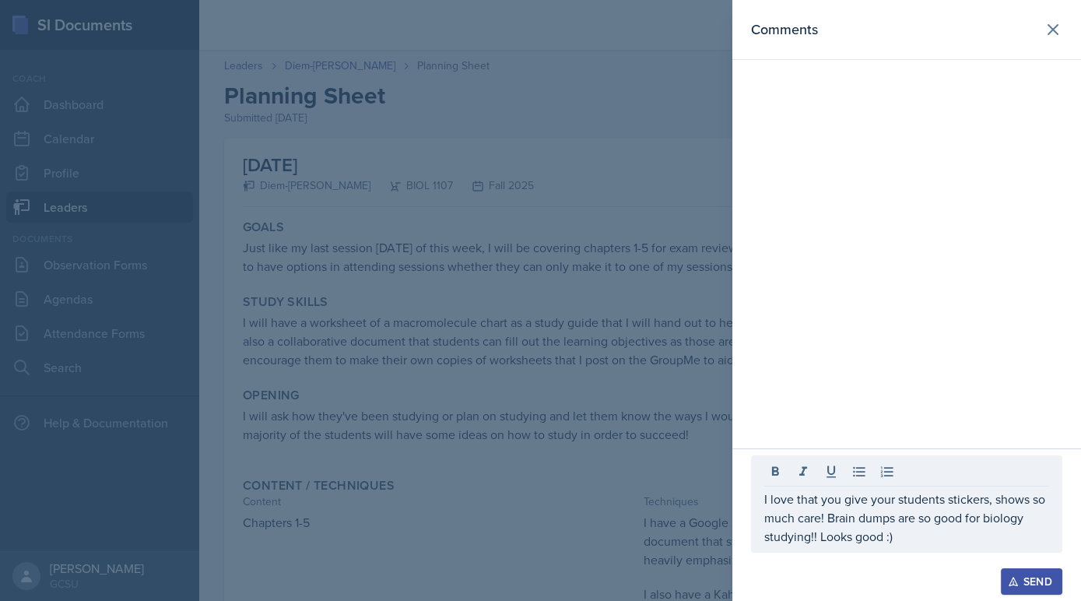
click at [1027, 576] on div "Send" at bounding box center [1031, 581] width 41 height 12
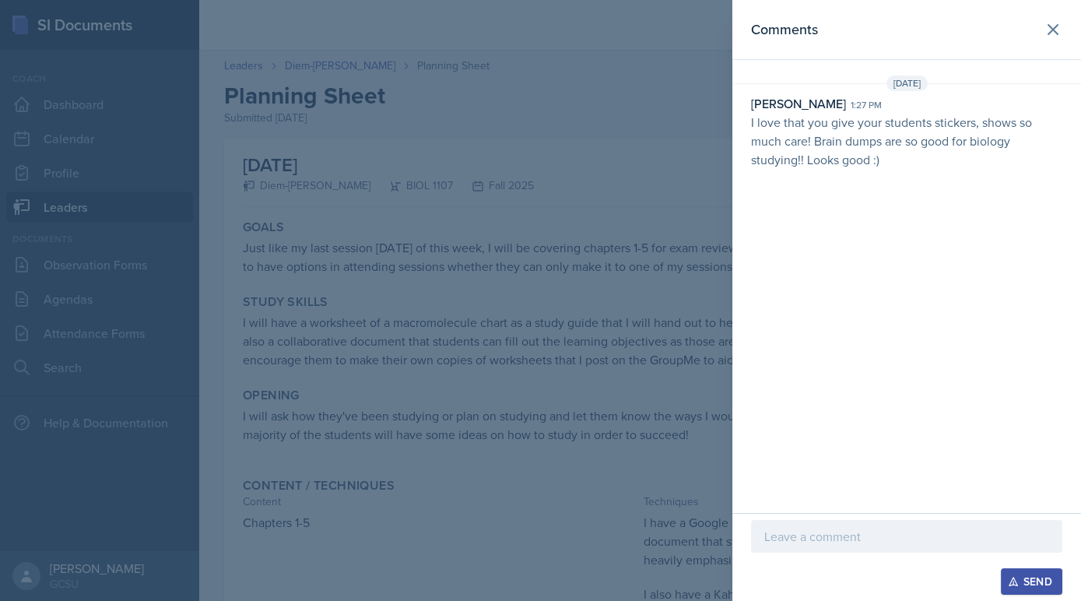
click at [365, 384] on div at bounding box center [540, 300] width 1081 height 601
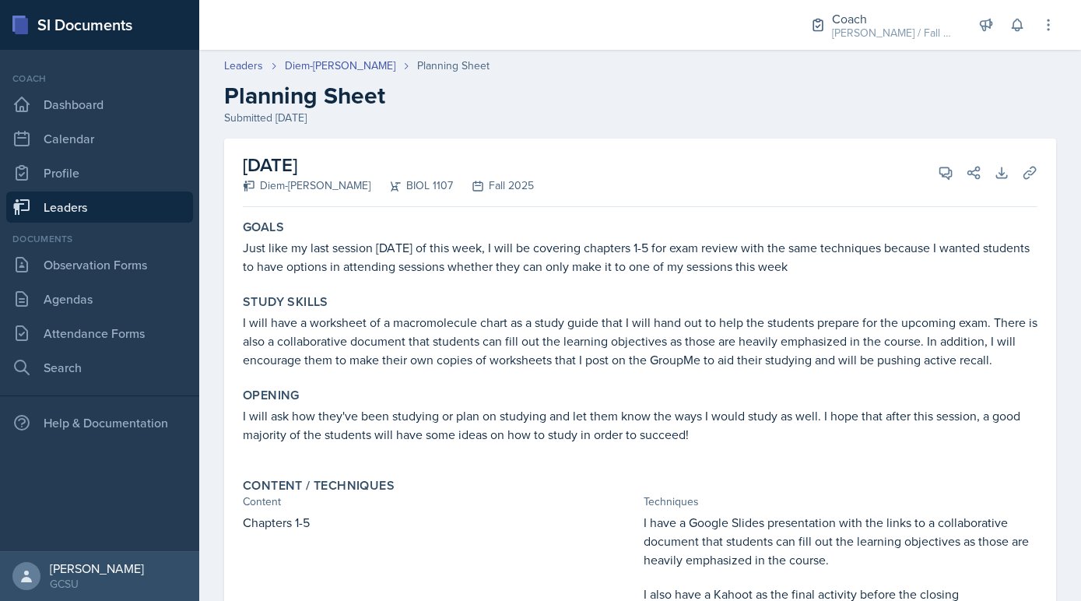
click at [160, 212] on link "Leaders" at bounding box center [99, 206] width 187 height 31
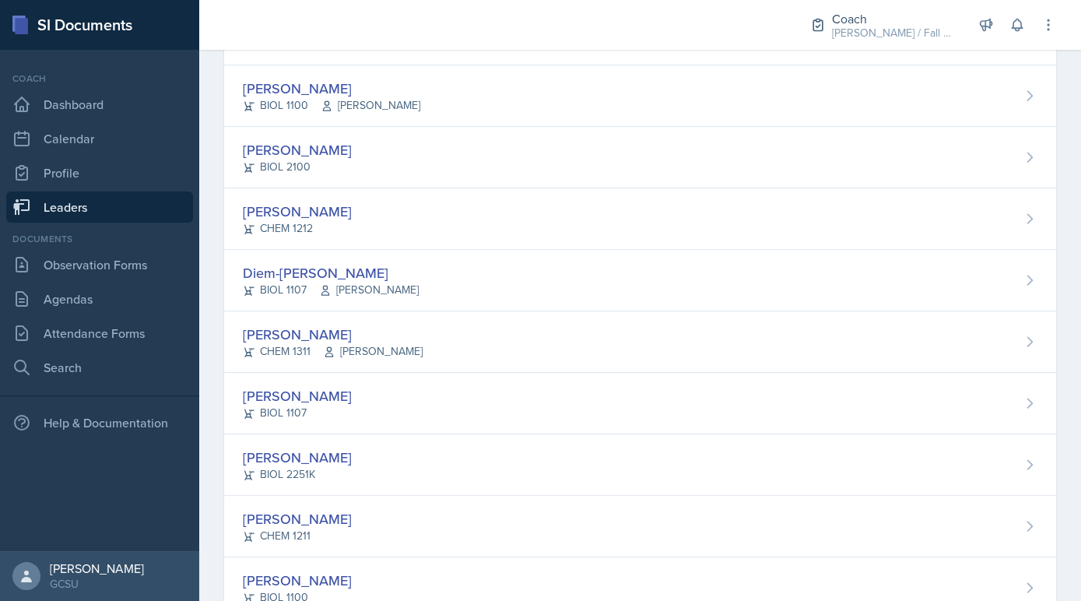
scroll to position [780, 0]
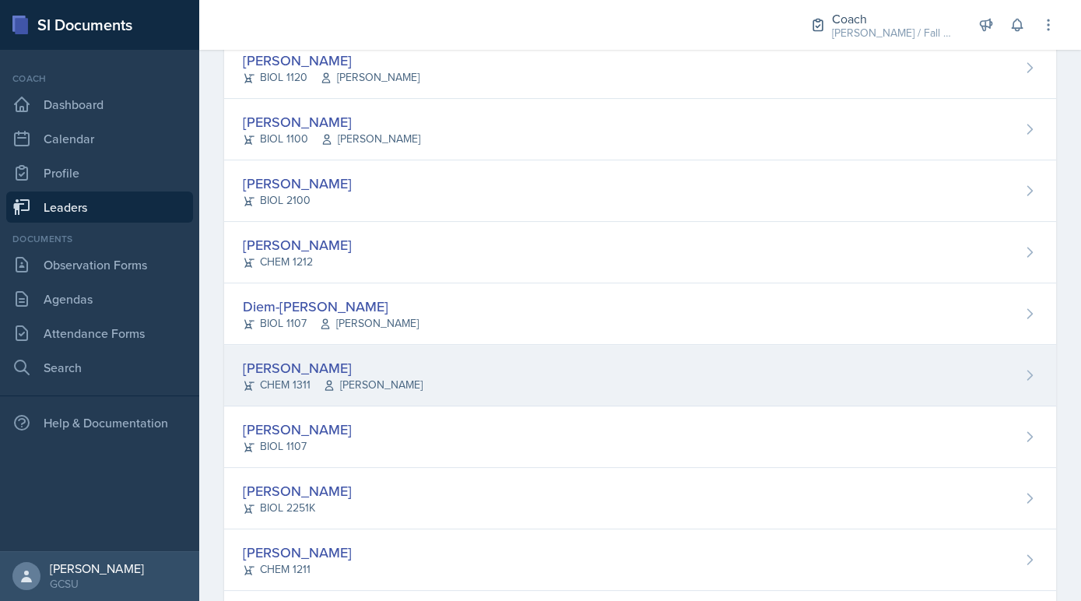
click at [372, 384] on span "[PERSON_NAME]" at bounding box center [373, 385] width 100 height 16
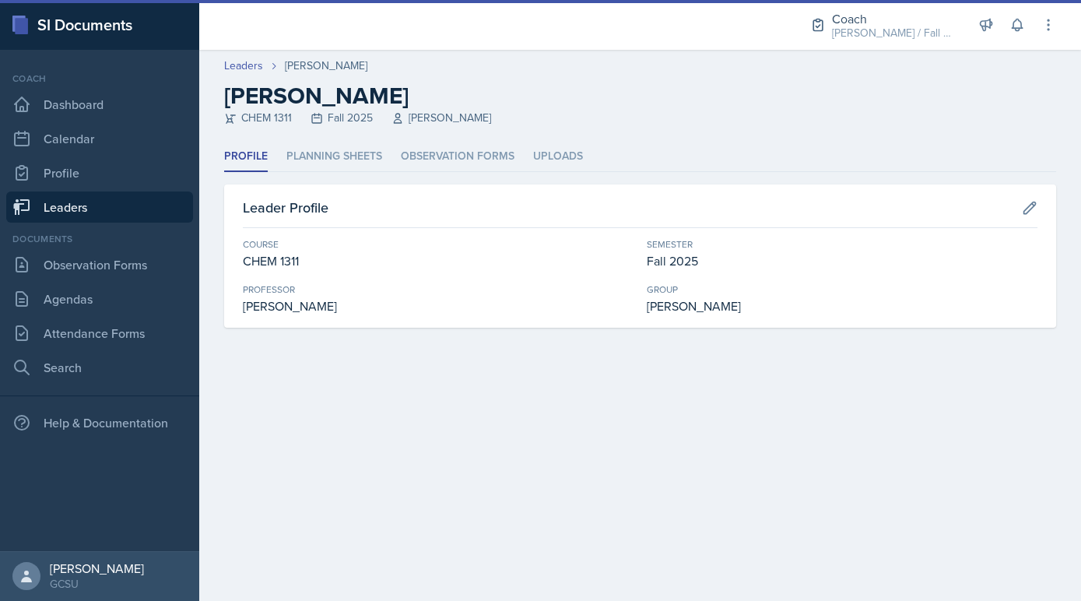
click at [320, 156] on li "Planning Sheets" at bounding box center [334, 157] width 96 height 30
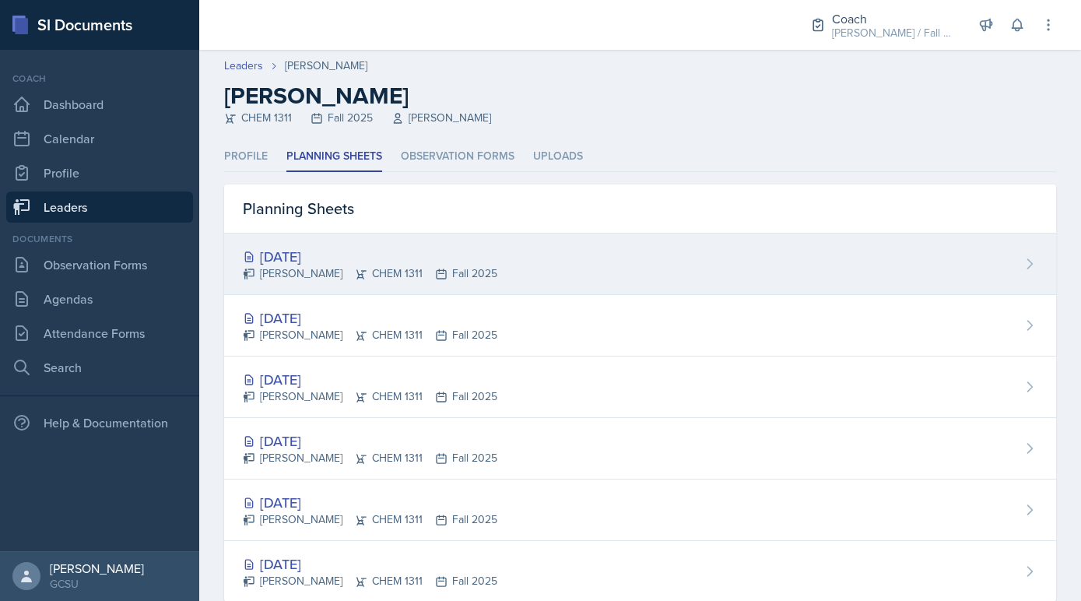
click at [332, 268] on div "Camille Hodek CHEM 1311 Fall 2025" at bounding box center [370, 273] width 255 height 16
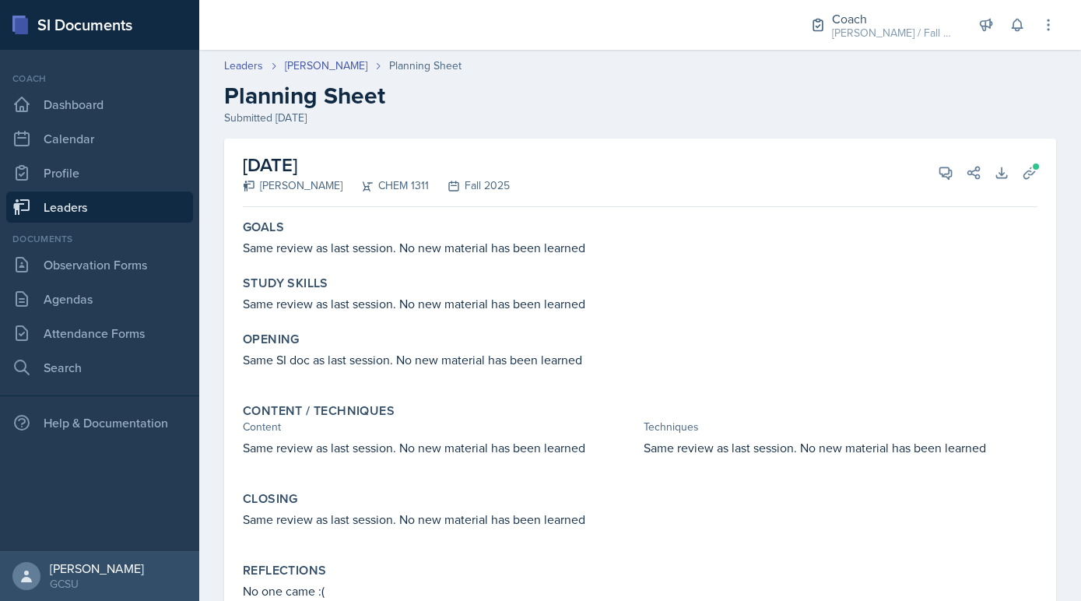
scroll to position [60, 0]
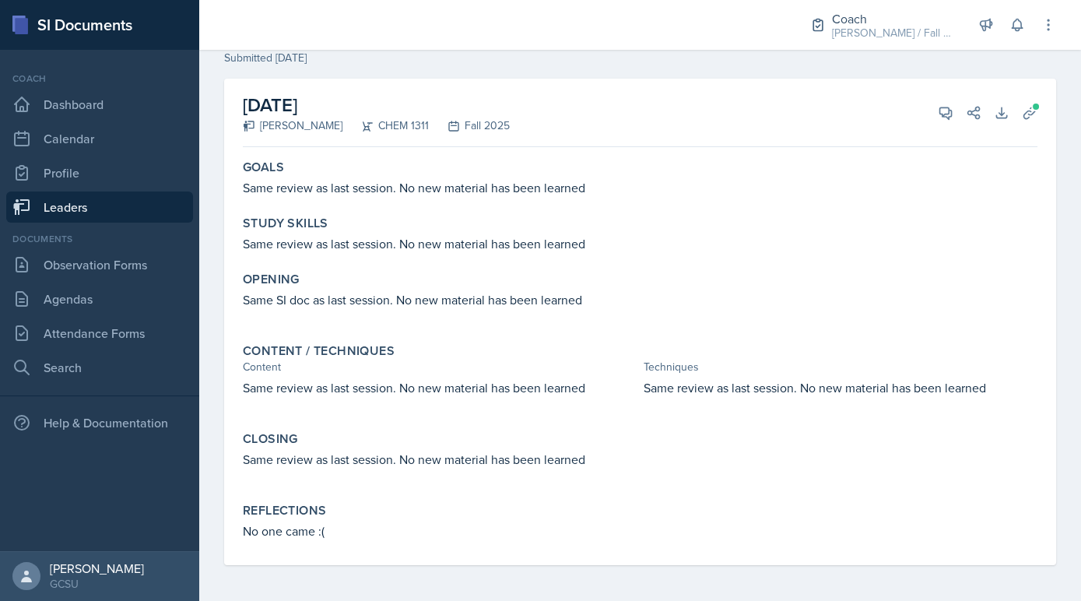
click at [181, 219] on link "Leaders" at bounding box center [99, 206] width 187 height 31
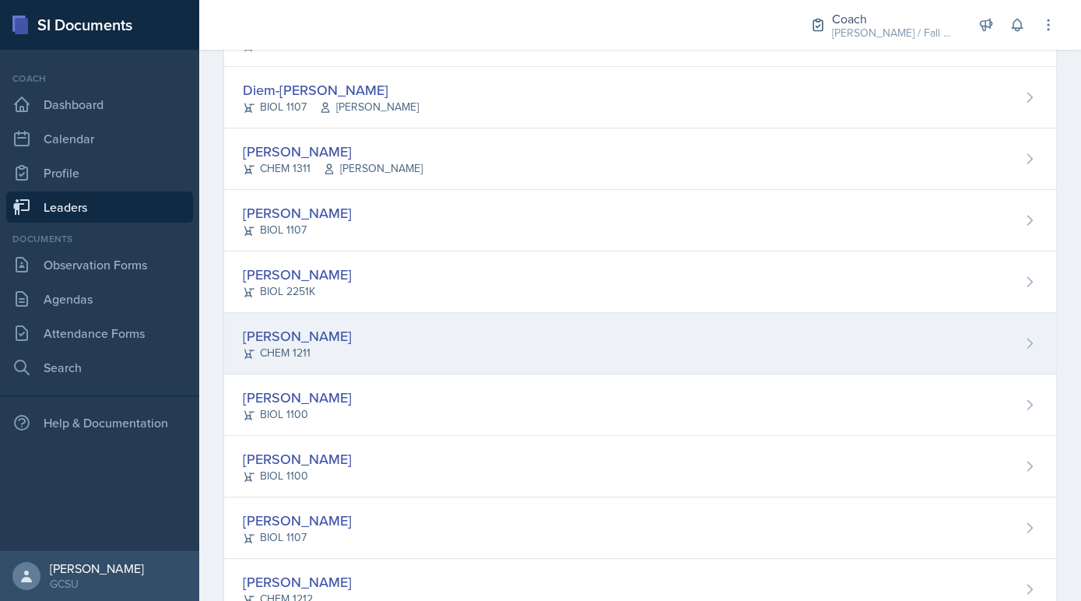
scroll to position [992, 0]
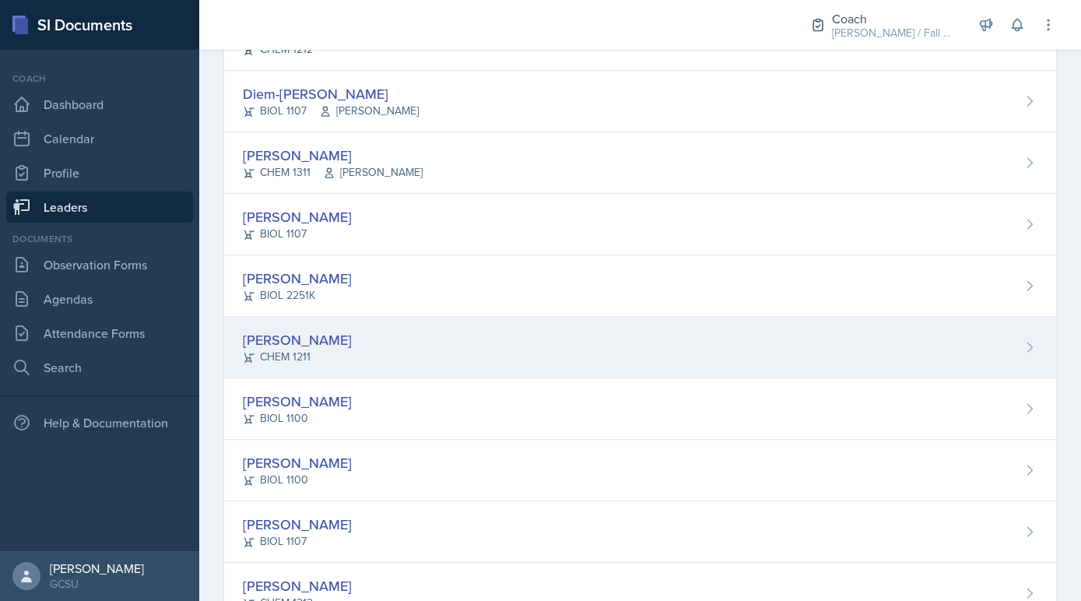
click at [319, 184] on div "Camille Hodek CHEM 1311 Catrena Lisse" at bounding box center [640, 162] width 832 height 61
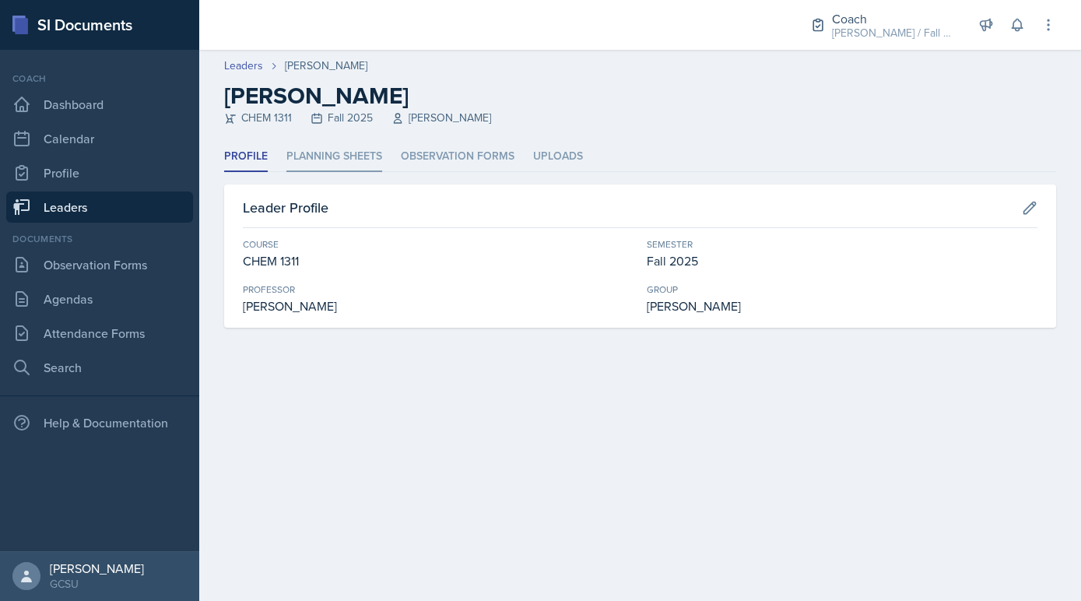
click at [305, 145] on li "Planning Sheets" at bounding box center [334, 157] width 96 height 30
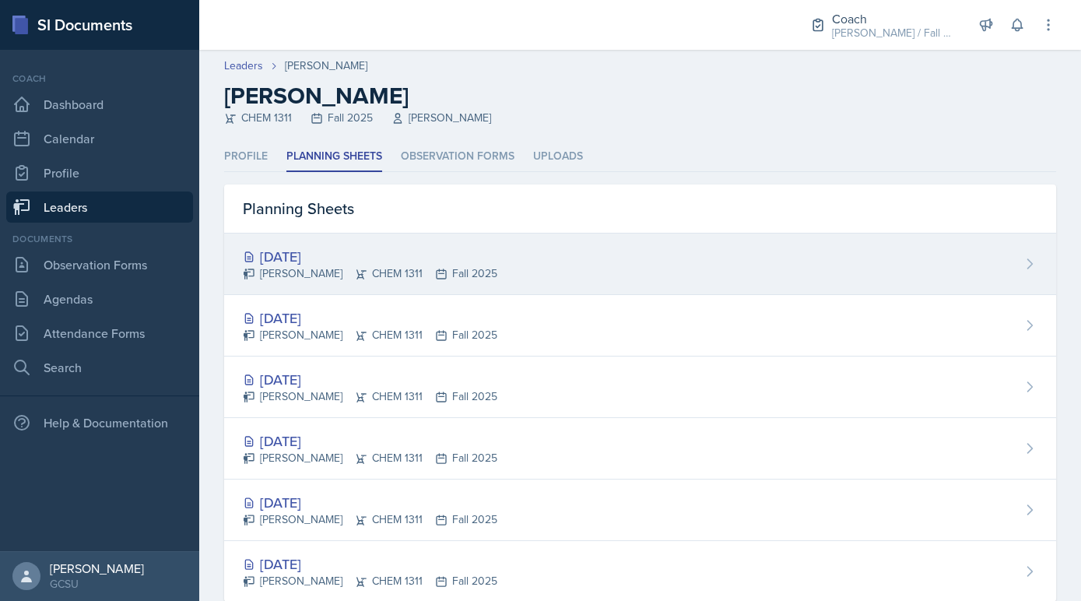
click at [324, 265] on div "Camille Hodek CHEM 1311 Fall 2025" at bounding box center [370, 273] width 255 height 16
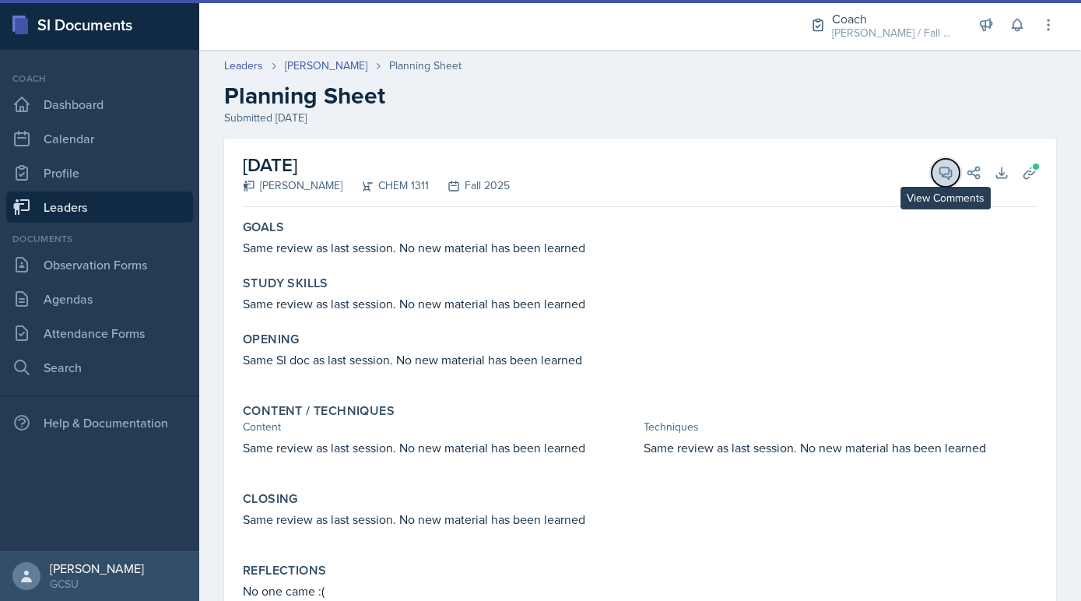
click at [944, 176] on icon at bounding box center [946, 173] width 12 height 12
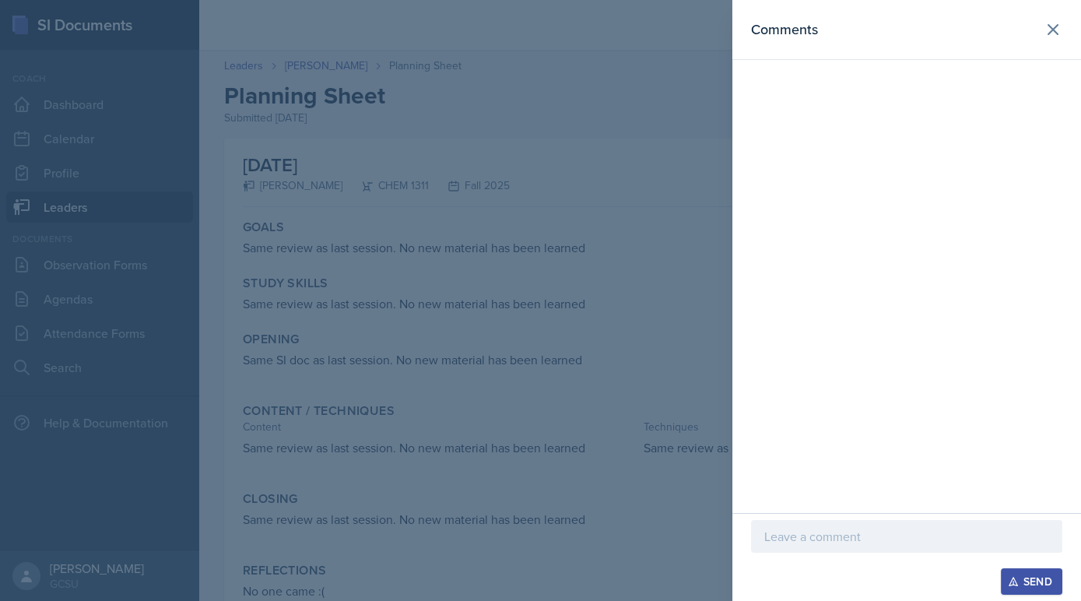
click at [833, 539] on p at bounding box center [906, 536] width 285 height 19
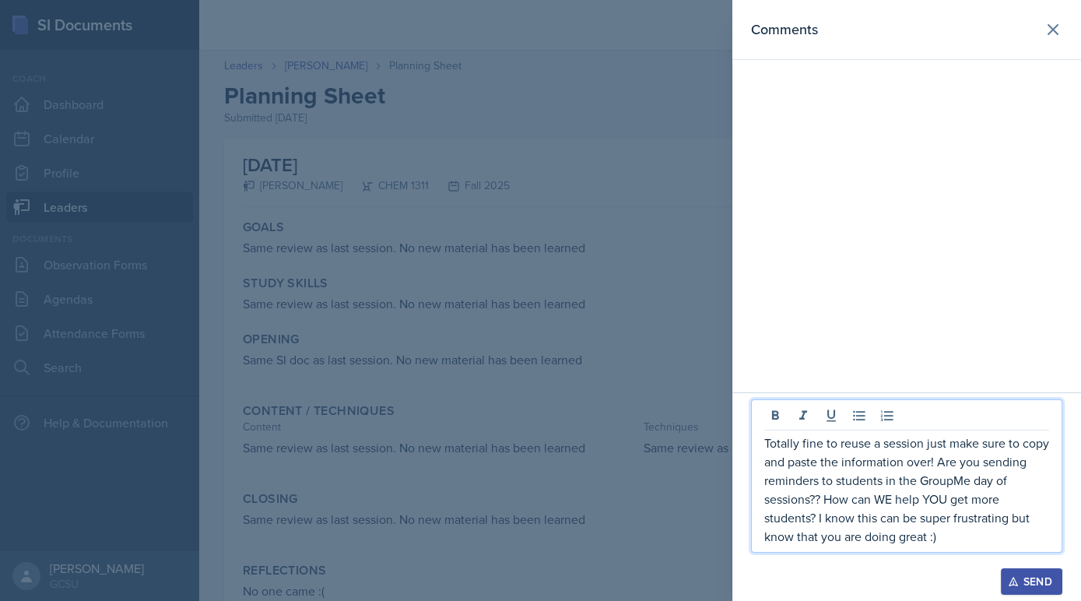
click at [1043, 591] on button "Send" at bounding box center [1031, 581] width 61 height 26
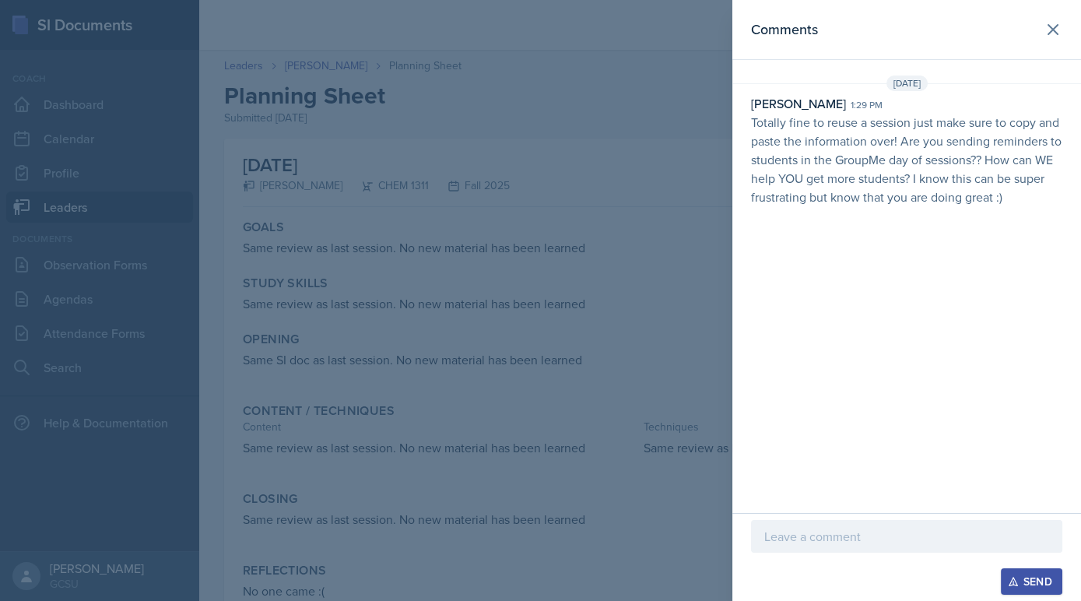
click at [567, 413] on div at bounding box center [540, 300] width 1081 height 601
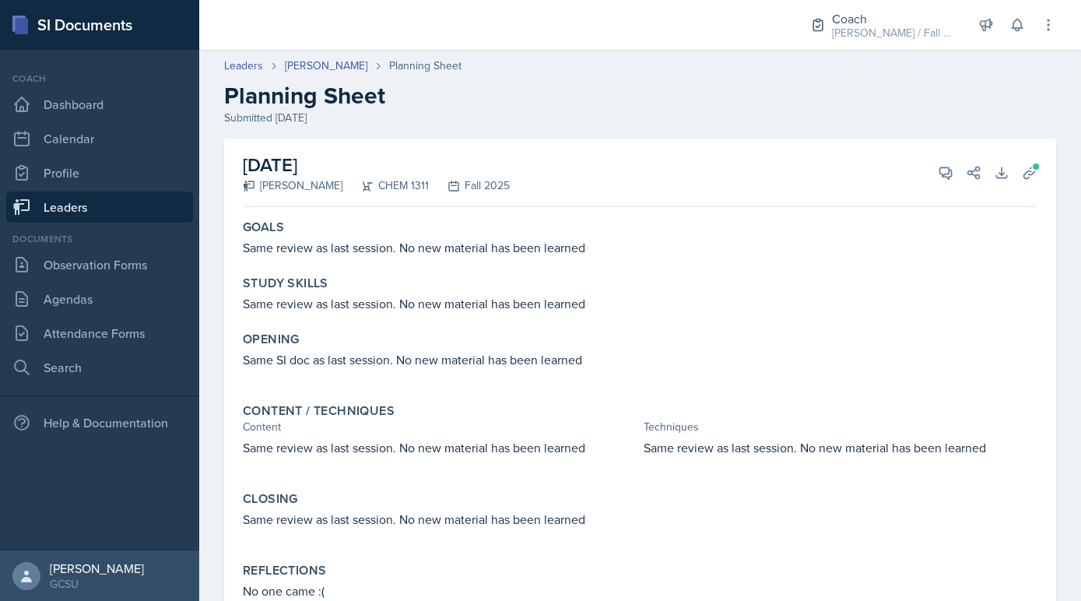
click at [100, 201] on link "Leaders" at bounding box center [99, 206] width 187 height 31
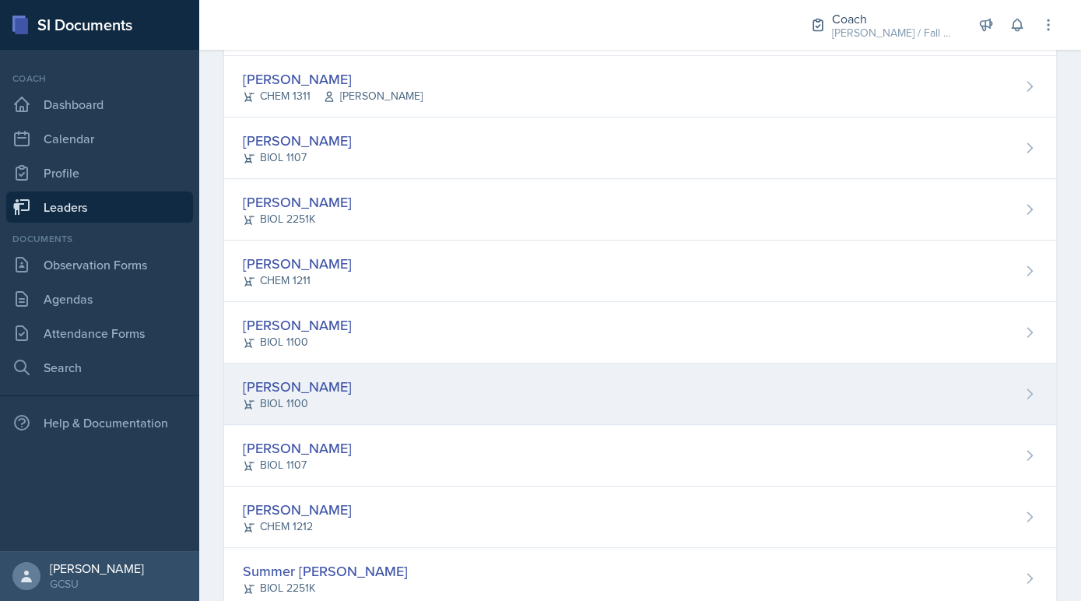
scroll to position [1016, 0]
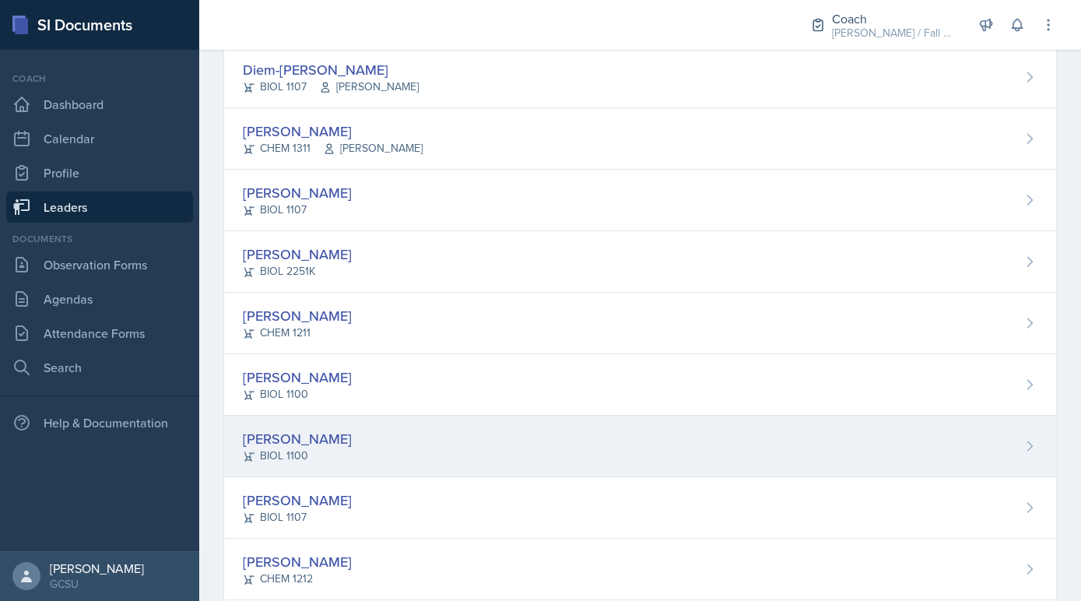
click at [390, 196] on div "Olivia Hood BIOL 1107" at bounding box center [640, 200] width 832 height 61
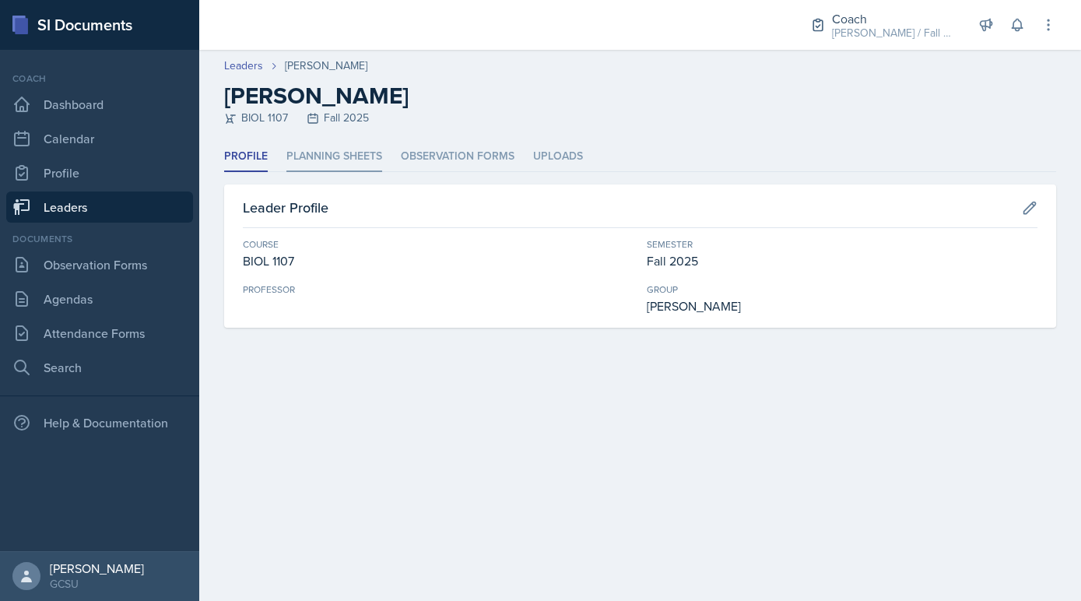
click at [328, 169] on li "Planning Sheets" at bounding box center [334, 157] width 96 height 30
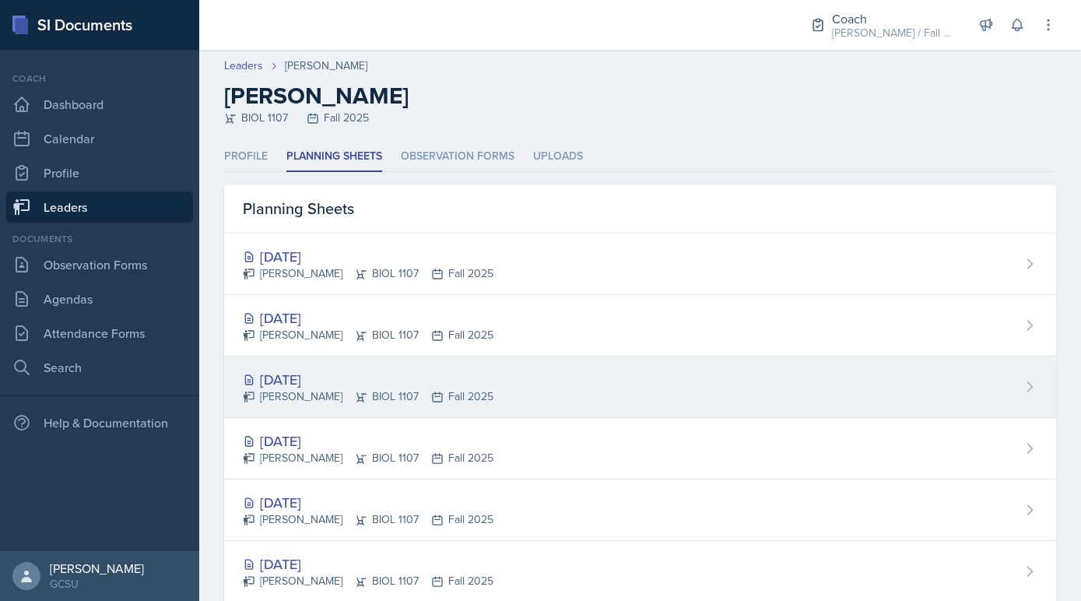
click at [339, 374] on div "Sep 17th, 2025" at bounding box center [368, 379] width 251 height 21
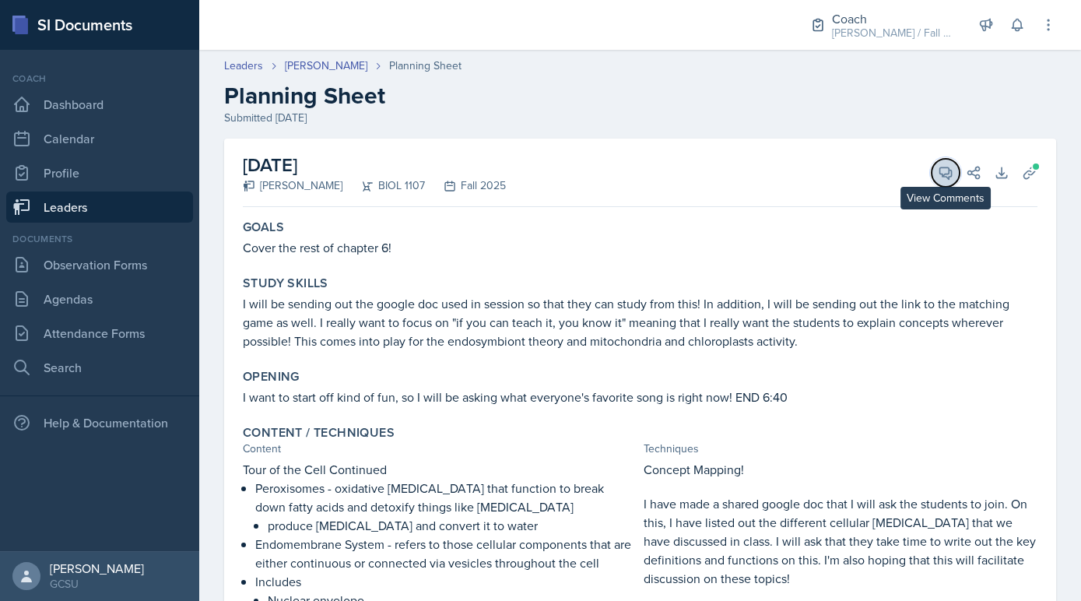
click at [951, 161] on button "View Comments" at bounding box center [946, 173] width 28 height 28
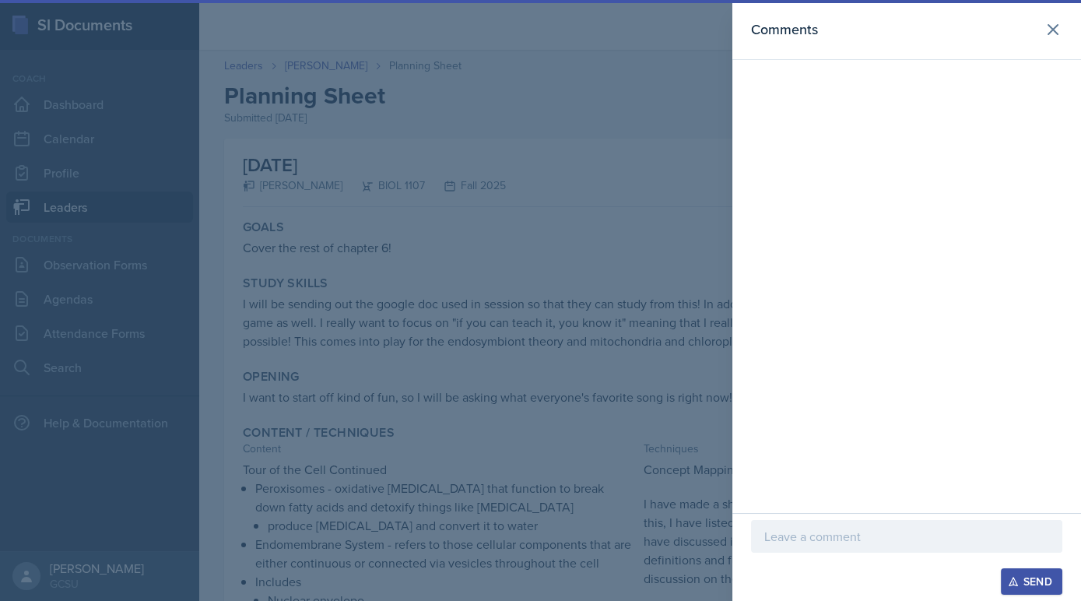
click at [789, 545] on p at bounding box center [906, 536] width 285 height 19
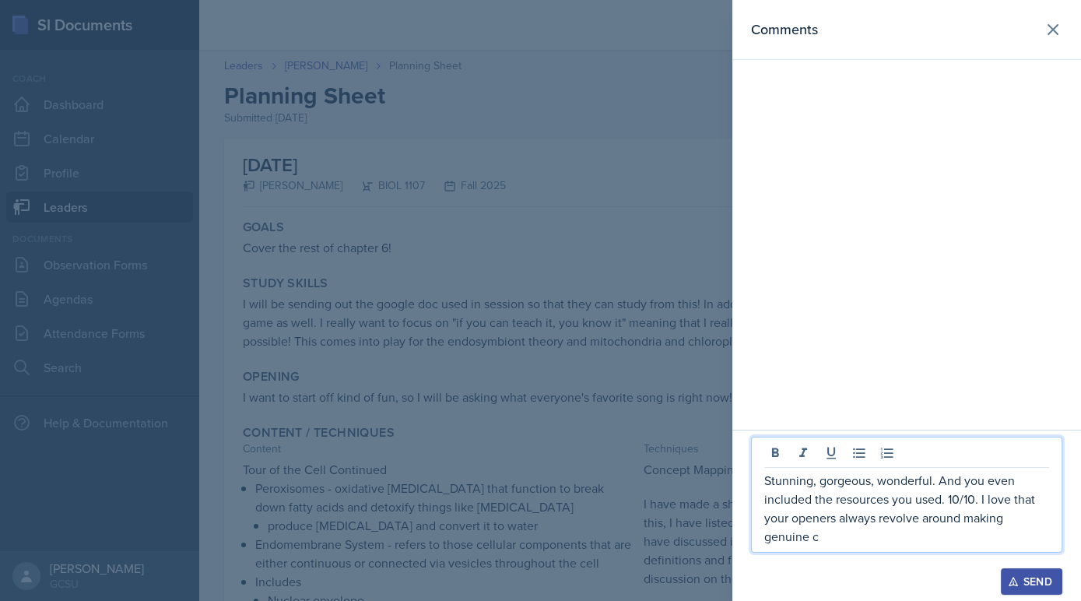
click at [850, 532] on p "Stunning, gorgeous, wonderful. And you even included the resources you used. 10…" at bounding box center [906, 508] width 285 height 75
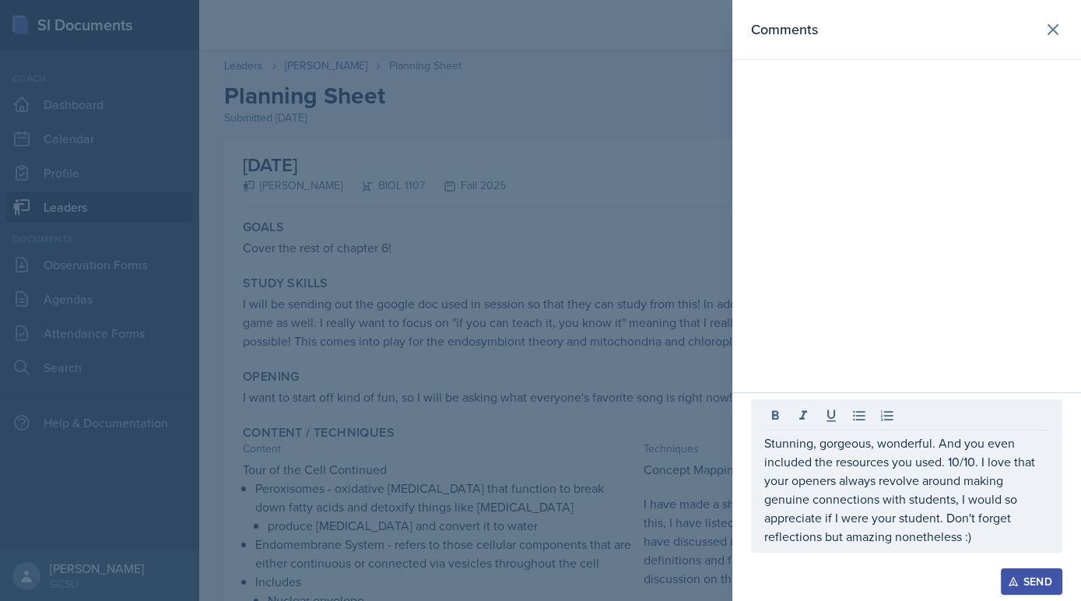
click at [1047, 573] on button "Send" at bounding box center [1031, 581] width 61 height 26
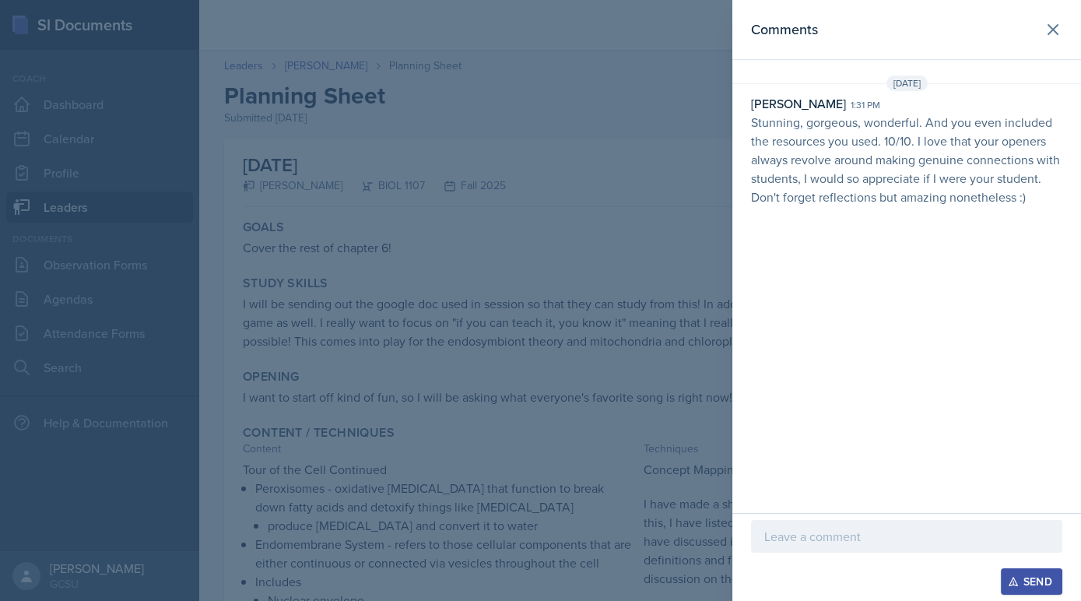
click at [507, 210] on div at bounding box center [540, 300] width 1081 height 601
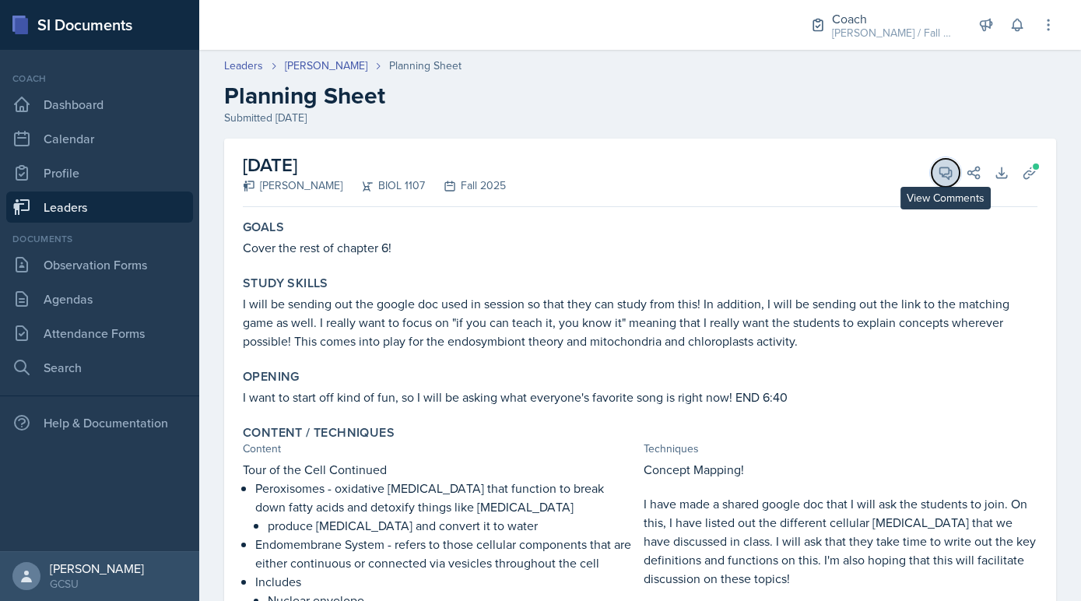
click at [950, 178] on icon at bounding box center [946, 173] width 16 height 16
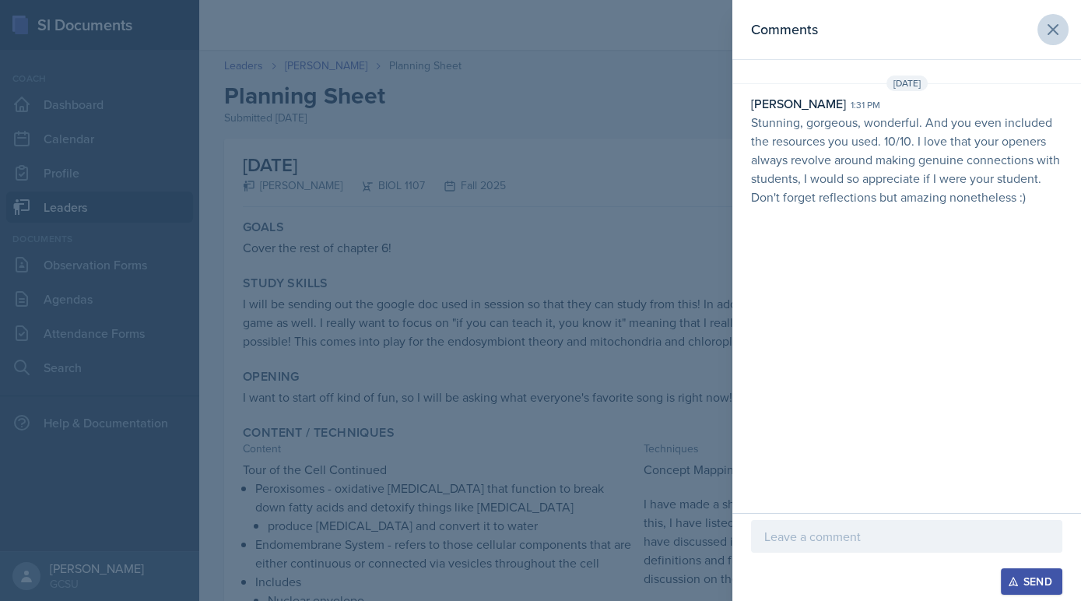
click at [1062, 35] on icon at bounding box center [1053, 29] width 19 height 19
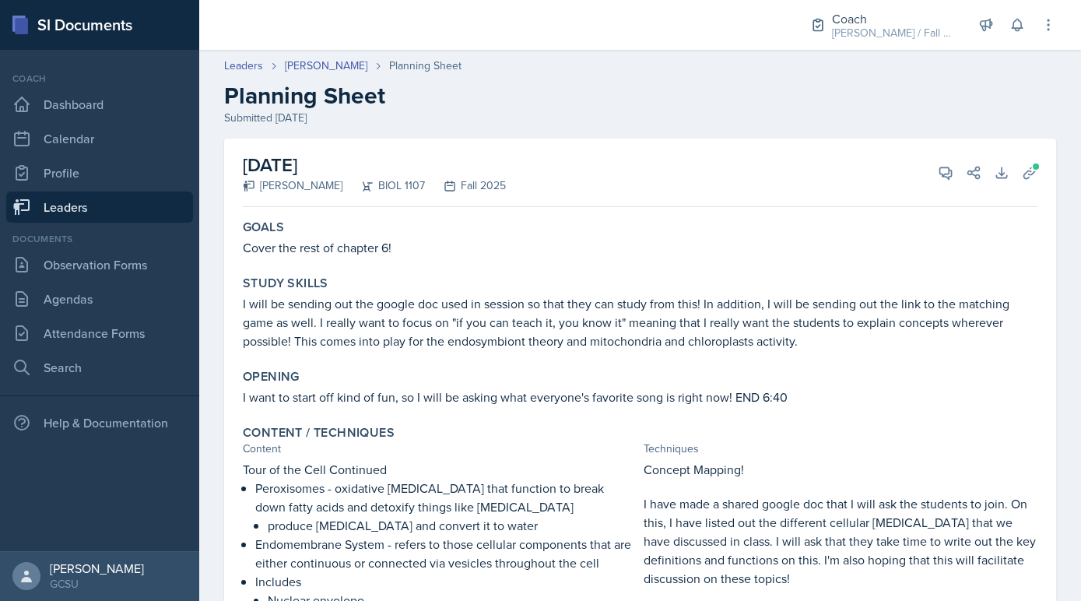
click at [96, 210] on link "Leaders" at bounding box center [99, 206] width 187 height 31
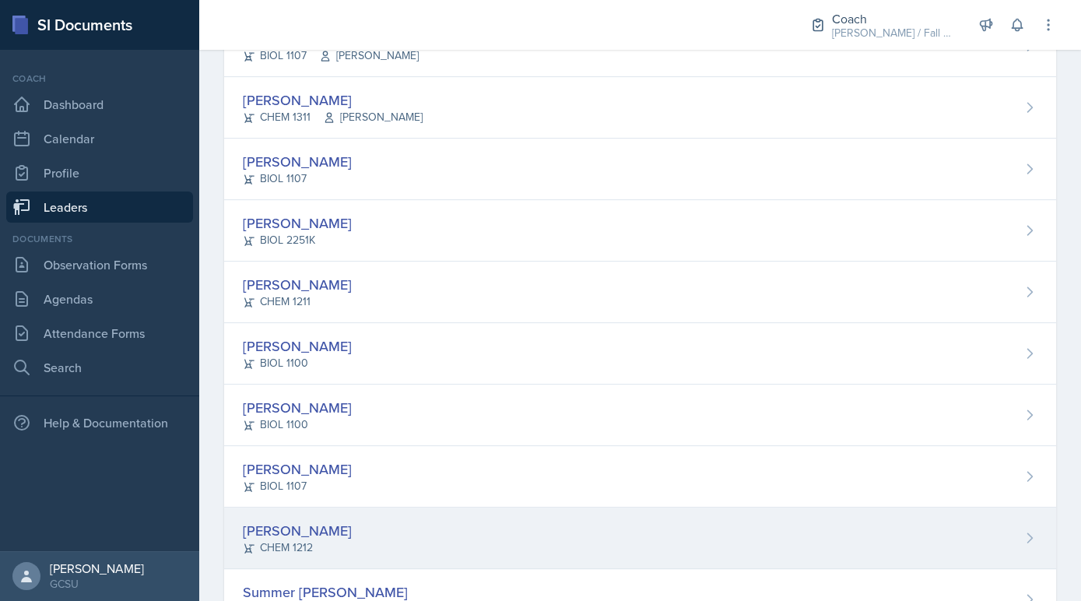
scroll to position [1047, 0]
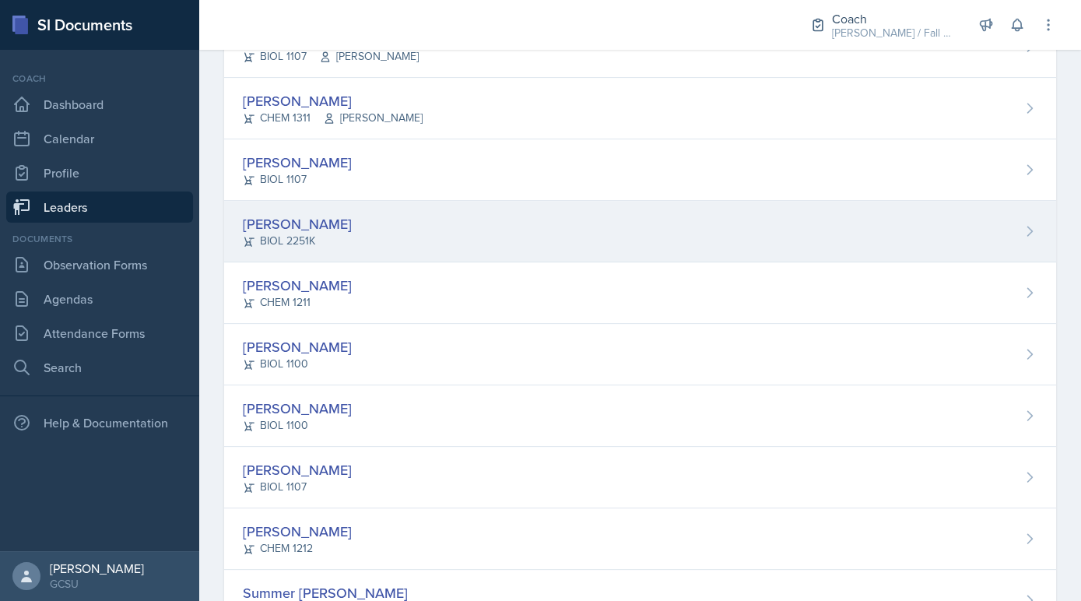
click at [315, 223] on div "[PERSON_NAME]" at bounding box center [297, 223] width 109 height 21
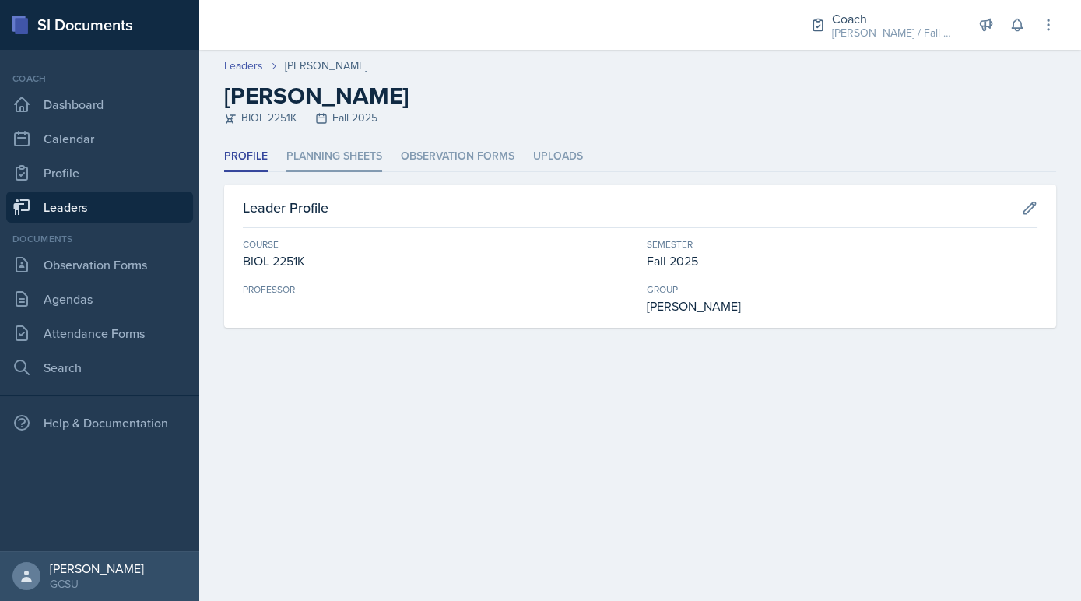
click at [308, 149] on li "Planning Sheets" at bounding box center [334, 157] width 96 height 30
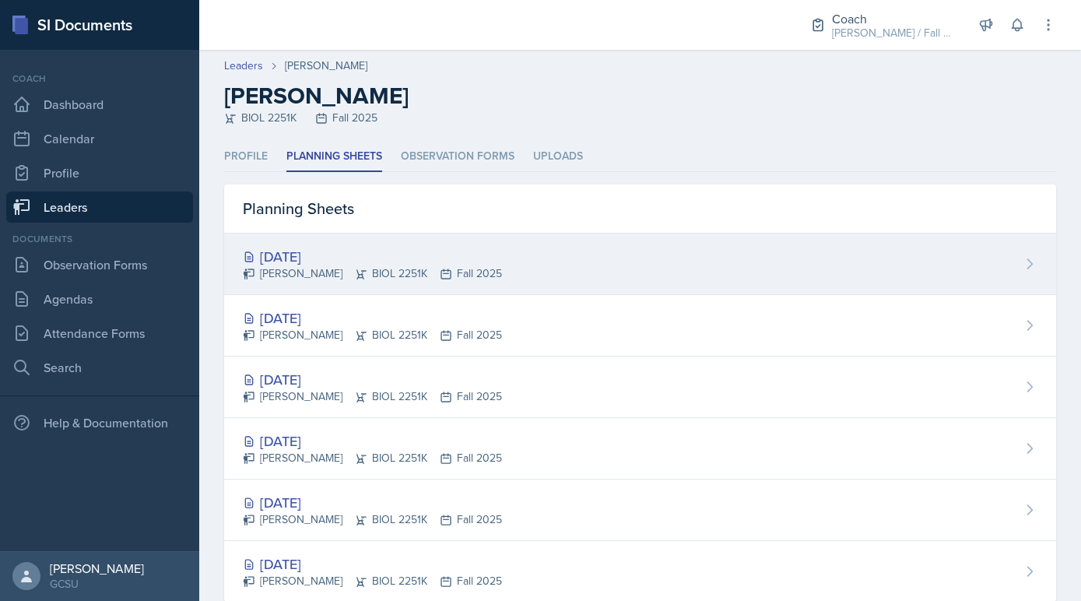
click at [318, 279] on div "Elyse Hoopes BIOL 2251K Fall 2025" at bounding box center [372, 273] width 259 height 16
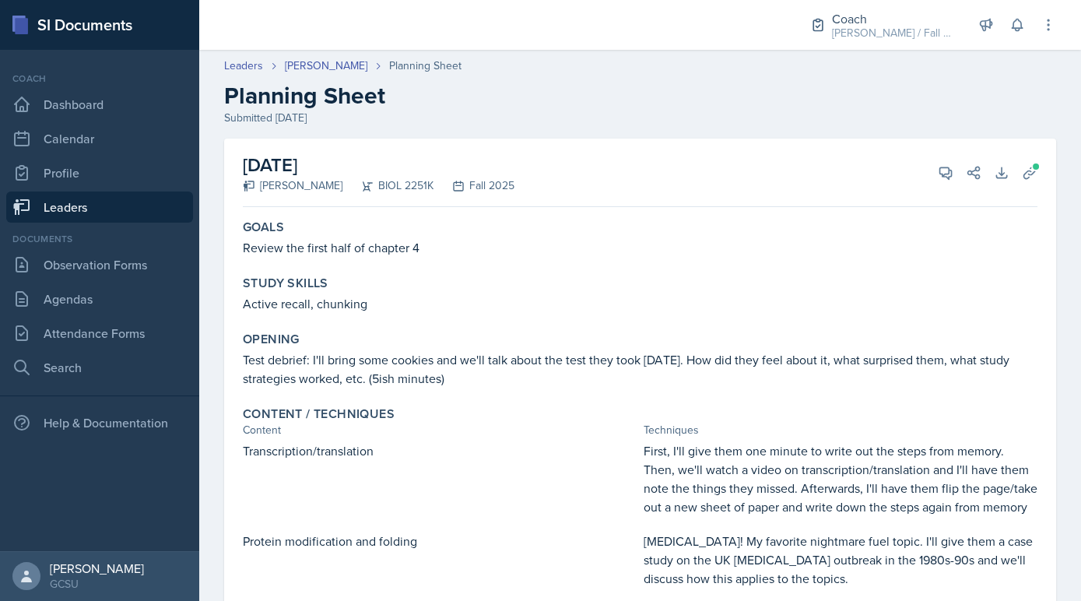
scroll to position [193, 0]
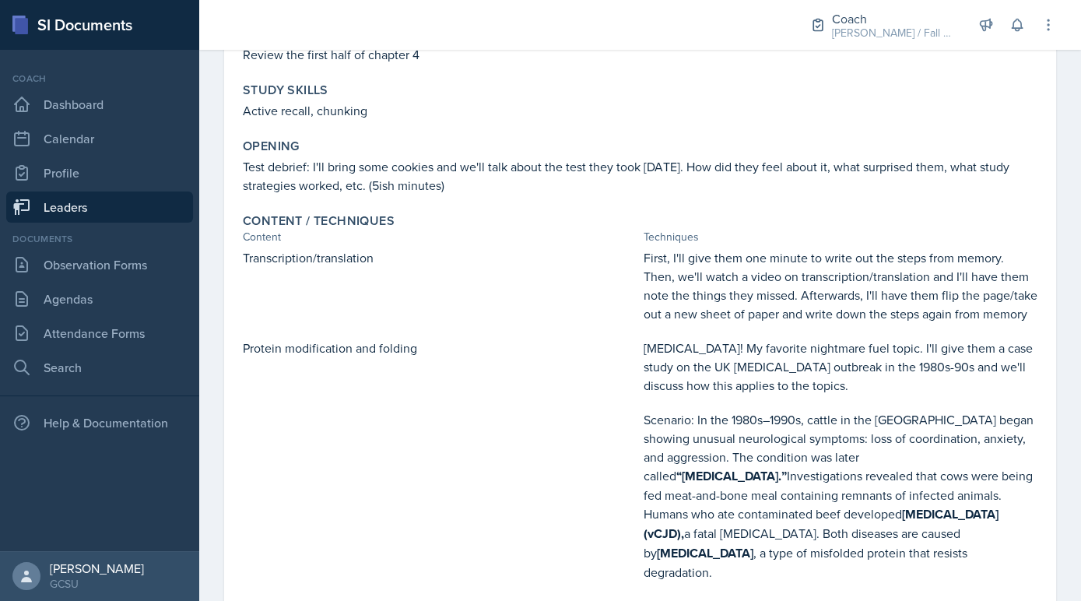
click at [764, 355] on p "PRIONS! My favorite nightmare fuel topic. I'll give them a case study on the UK…" at bounding box center [841, 367] width 395 height 56
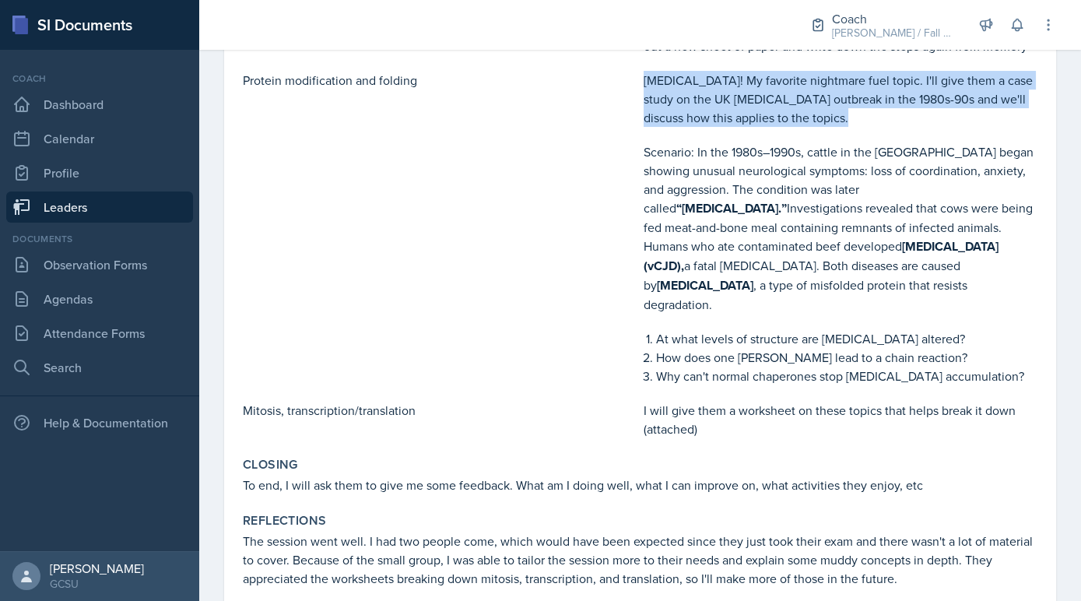
scroll to position [0, 0]
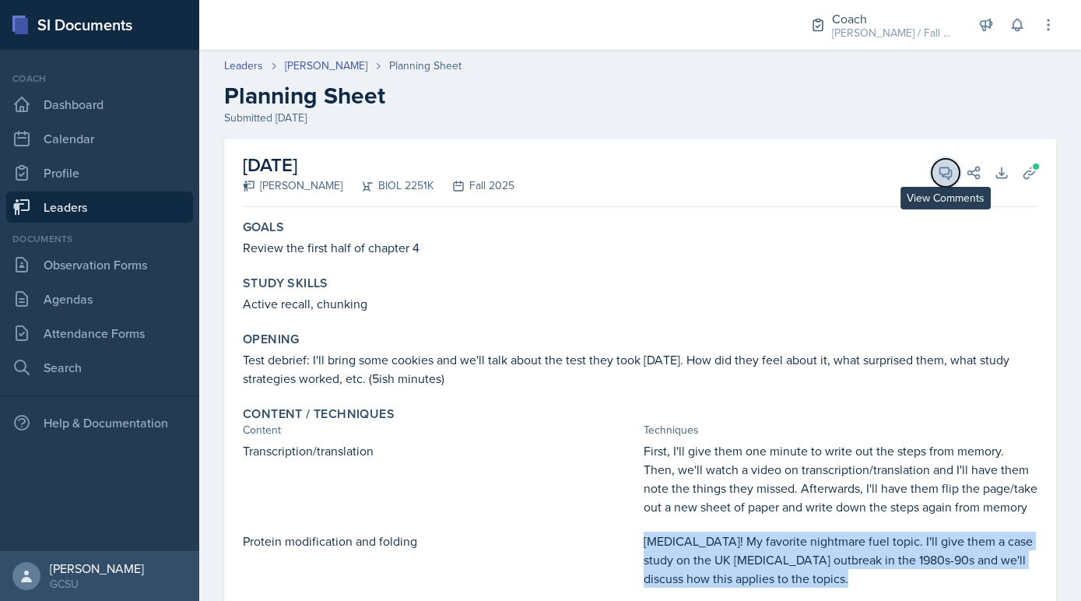
click at [938, 179] on icon at bounding box center [946, 173] width 16 height 16
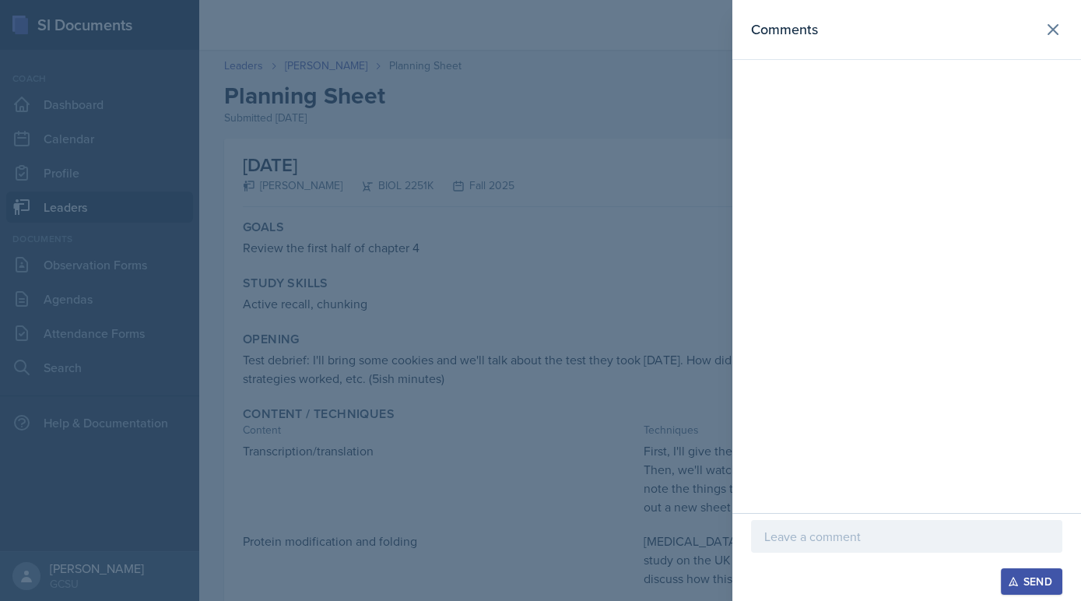
click at [837, 538] on p at bounding box center [906, 536] width 285 height 19
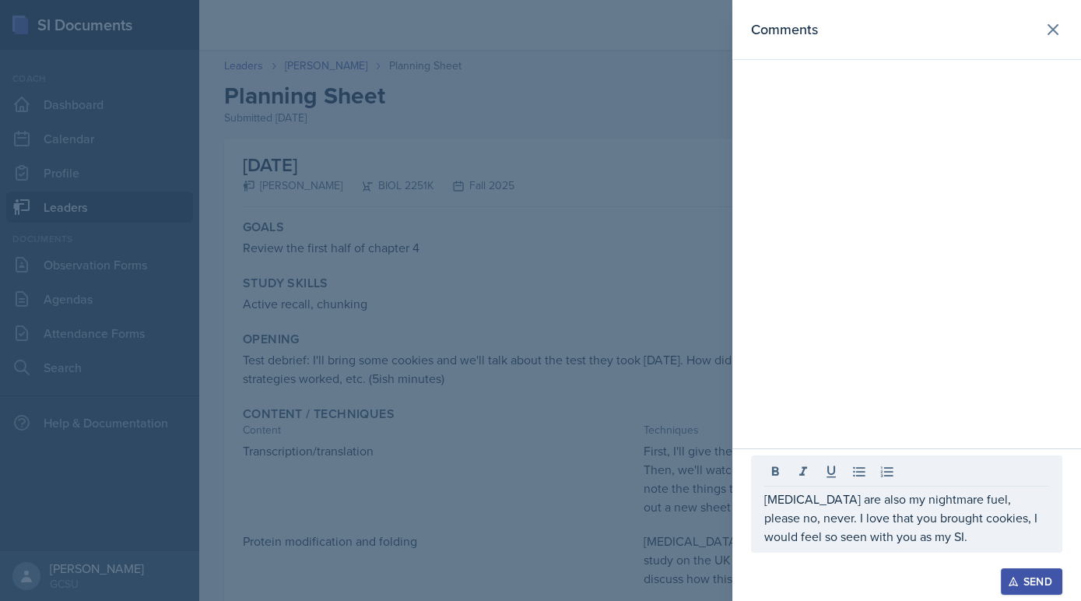
click at [439, 361] on div at bounding box center [540, 300] width 1081 height 601
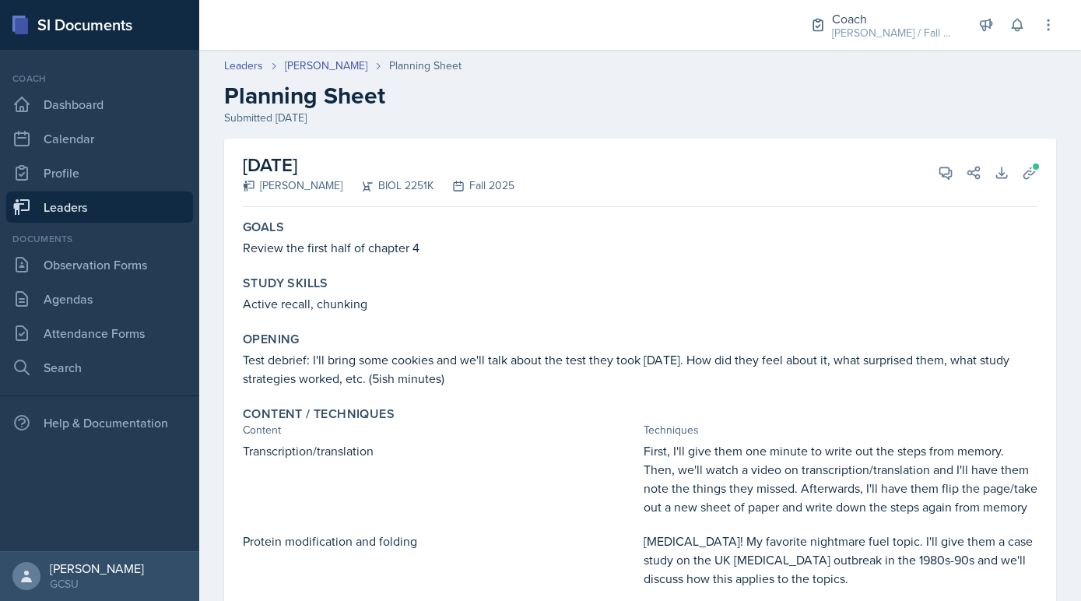
click at [944, 157] on div "September 17th, 2025 Elyse Hoopes BIOL 2251K Fall 2025 View Comments Comments P…" at bounding box center [640, 173] width 795 height 68
click at [944, 171] on icon at bounding box center [946, 173] width 16 height 16
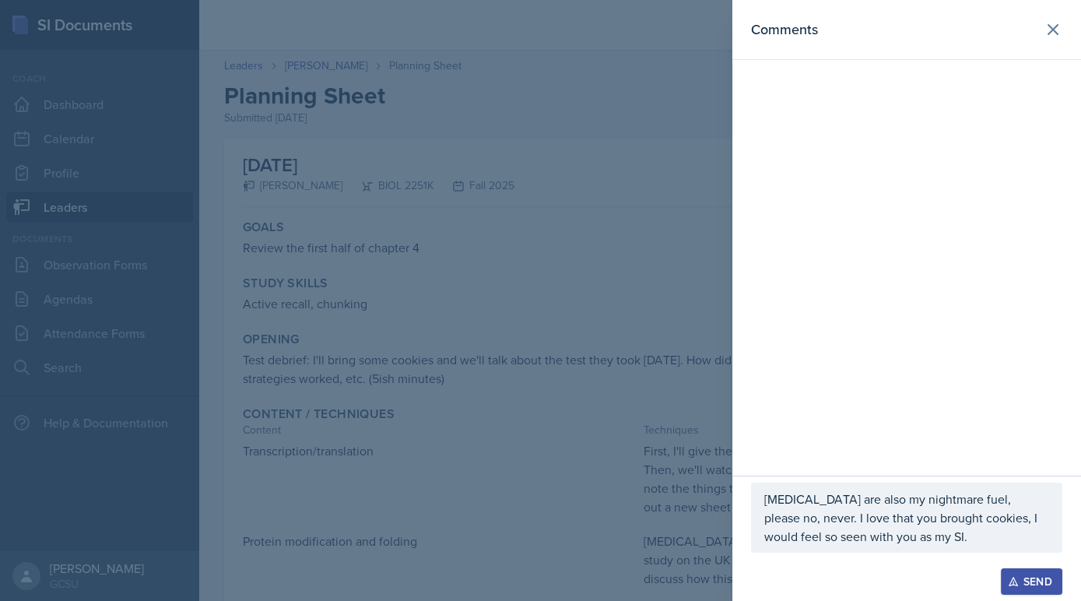
click at [905, 535] on p "Prions are also my nightmare fuel, please no, never. I love that you brought co…" at bounding box center [906, 518] width 285 height 56
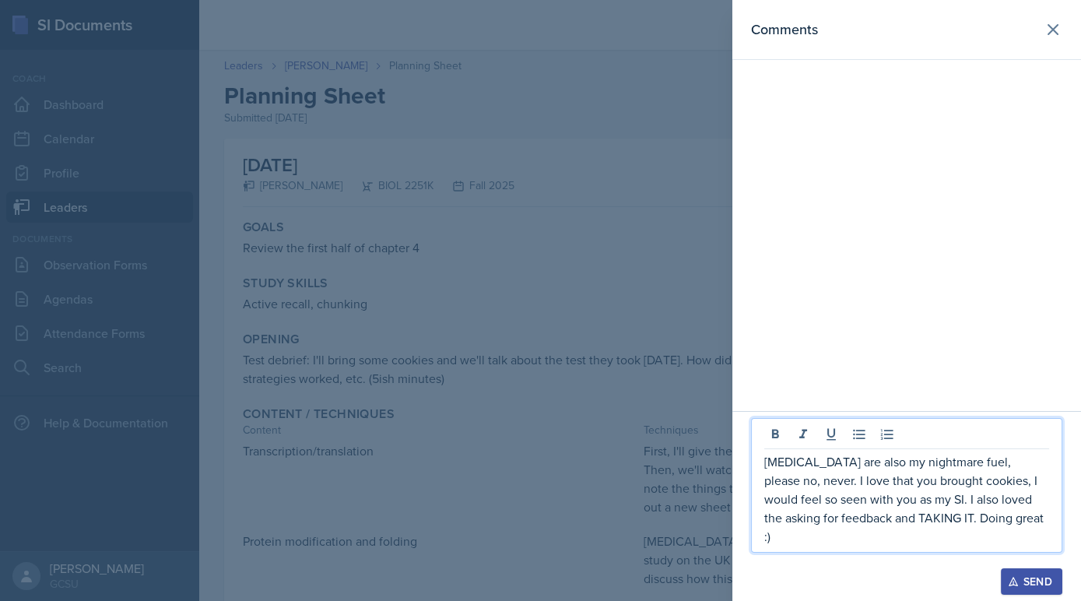
click at [967, 544] on p "Prions are also my nightmare fuel, please no, never. I love that you brought co…" at bounding box center [906, 498] width 285 height 93
click at [1033, 580] on div "Send" at bounding box center [1031, 581] width 41 height 12
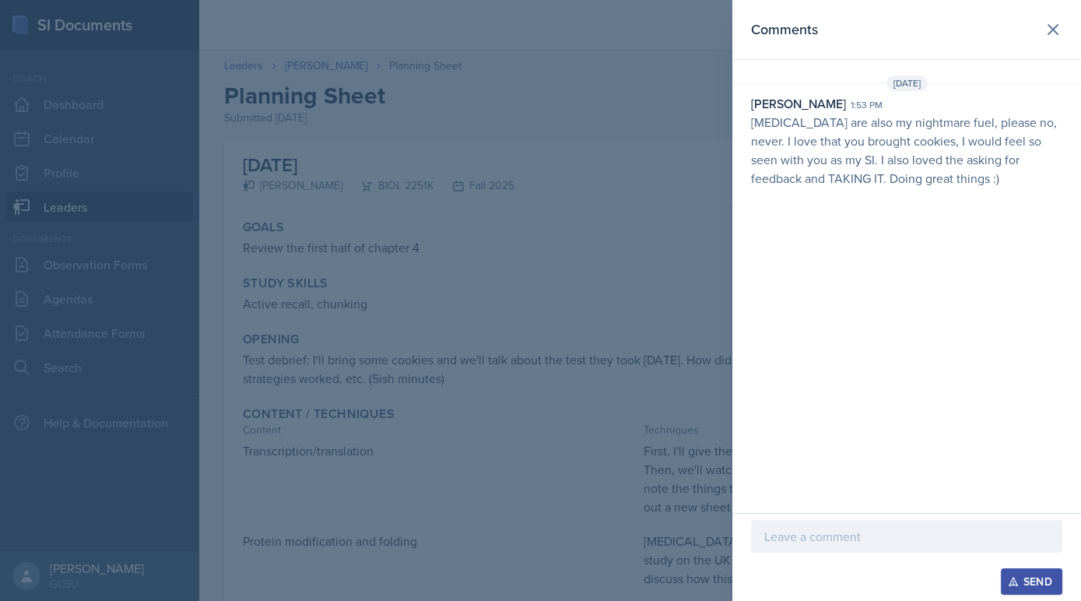
click at [283, 262] on div at bounding box center [540, 300] width 1081 height 601
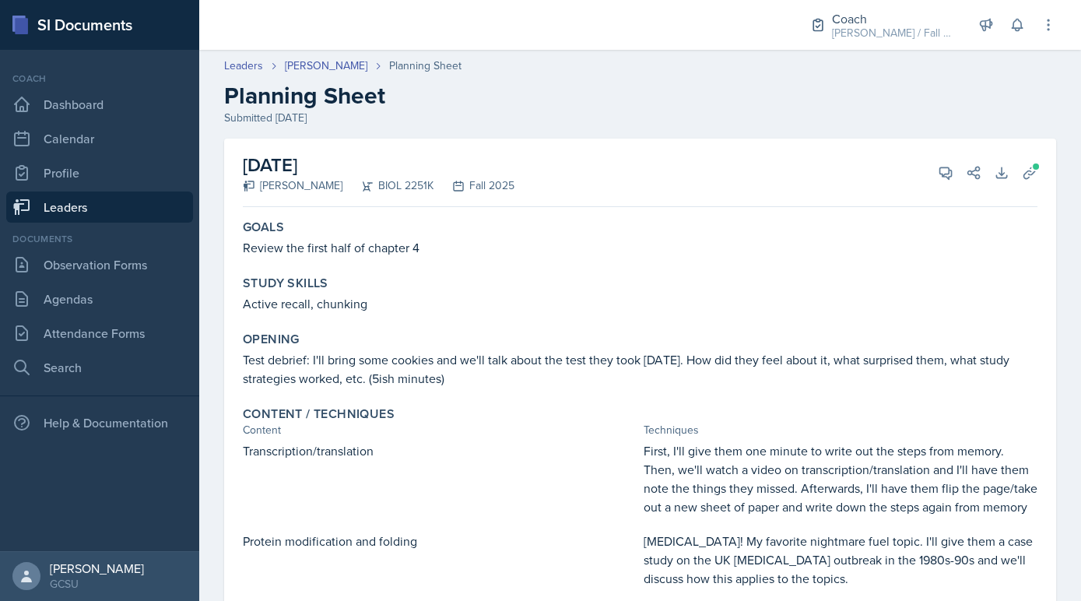
click at [89, 218] on link "Leaders" at bounding box center [99, 206] width 187 height 31
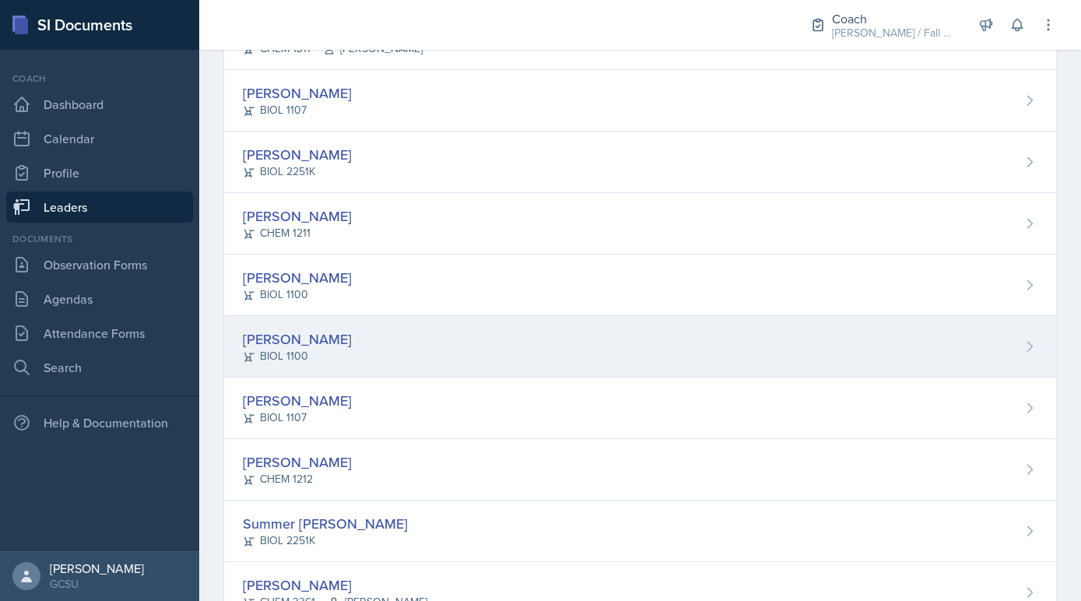
scroll to position [1077, 0]
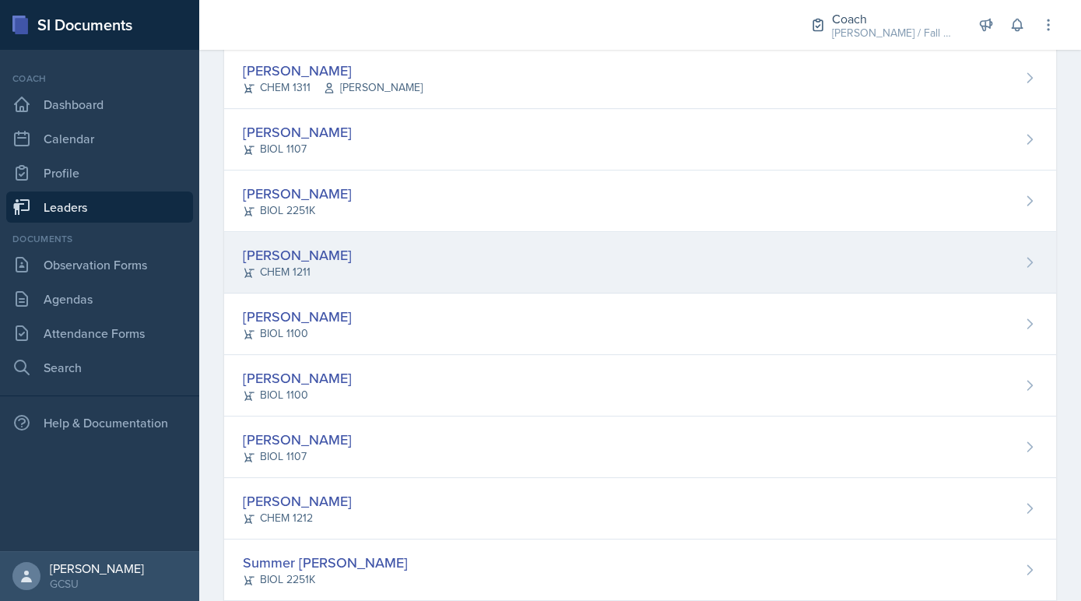
click at [304, 265] on div "CHEM 1211" at bounding box center [297, 272] width 109 height 16
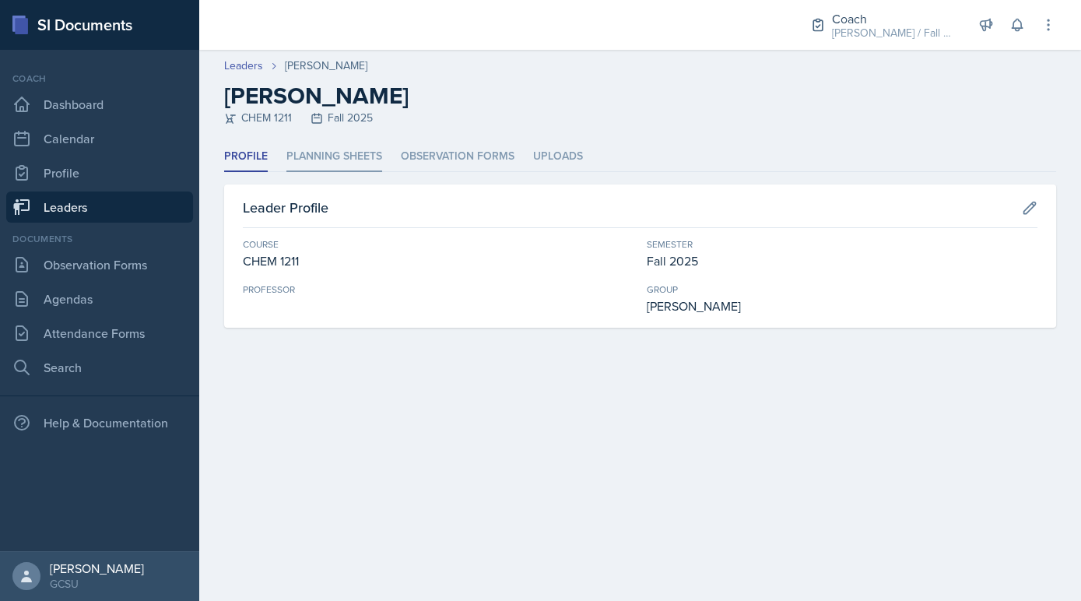
click at [347, 152] on li "Planning Sheets" at bounding box center [334, 157] width 96 height 30
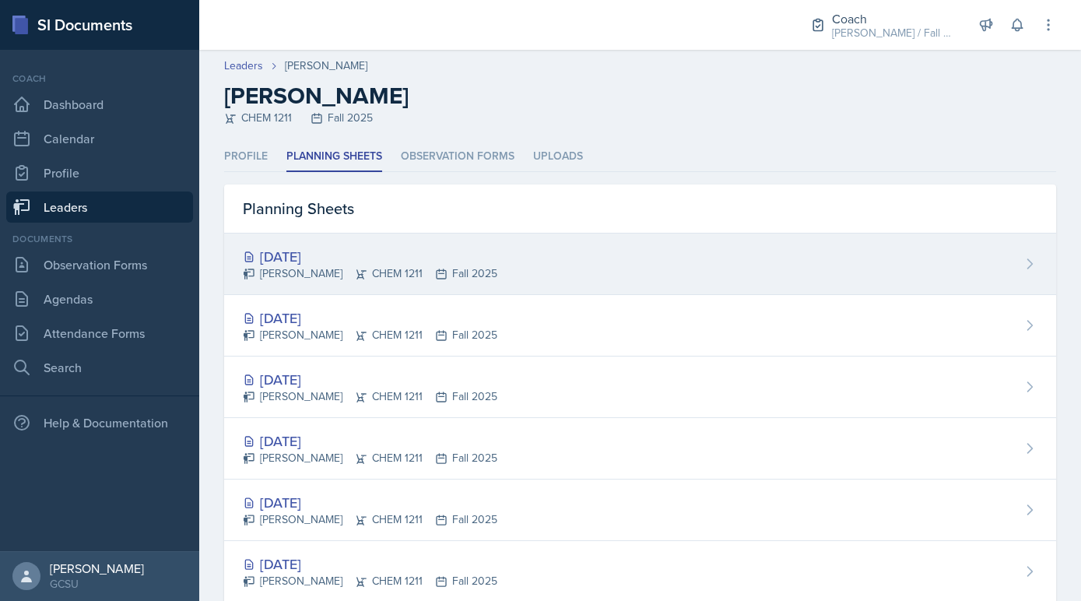
click at [356, 269] on icon at bounding box center [361, 273] width 10 height 9
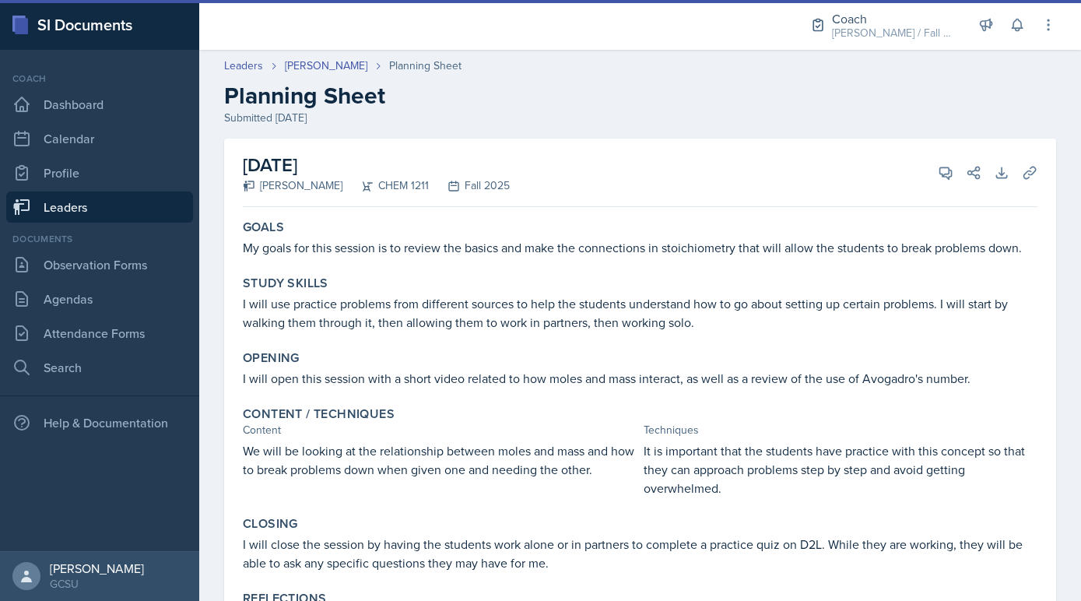
scroll to position [107, 0]
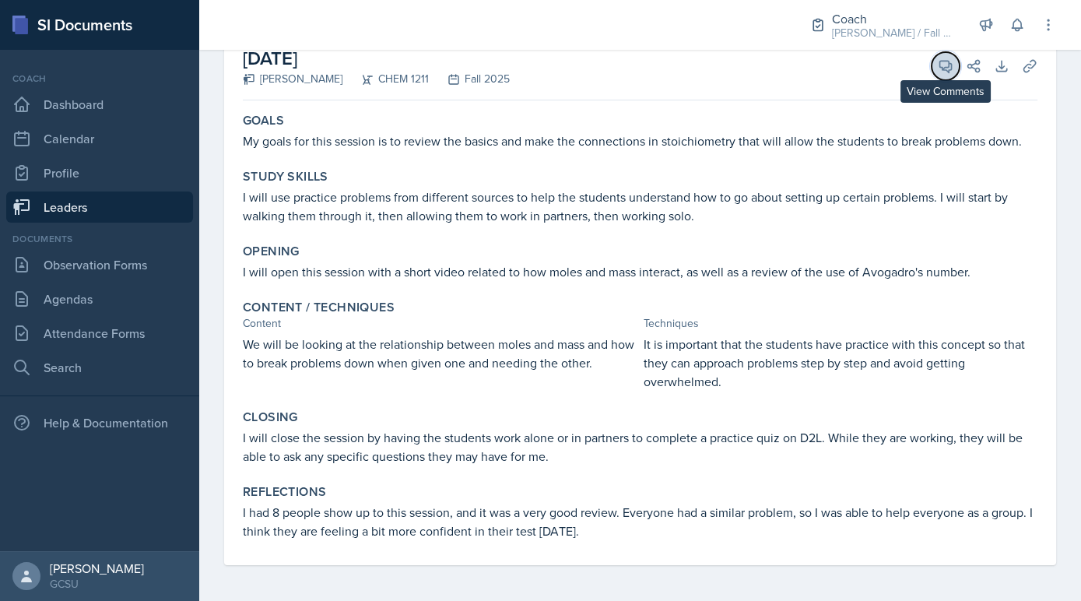
click at [950, 72] on icon at bounding box center [946, 66] width 16 height 16
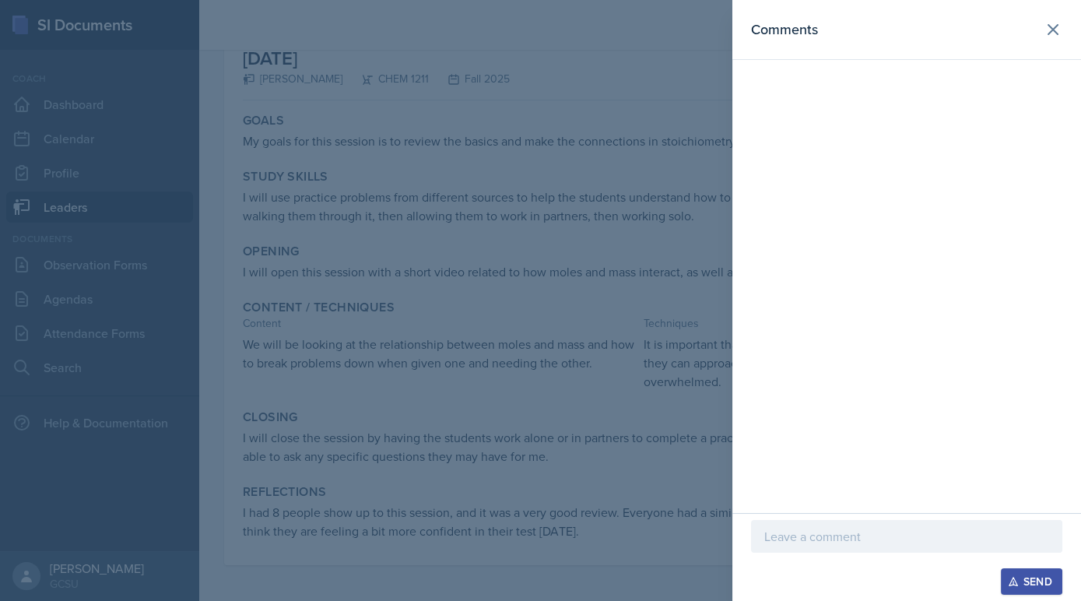
click at [863, 546] on div at bounding box center [906, 536] width 311 height 33
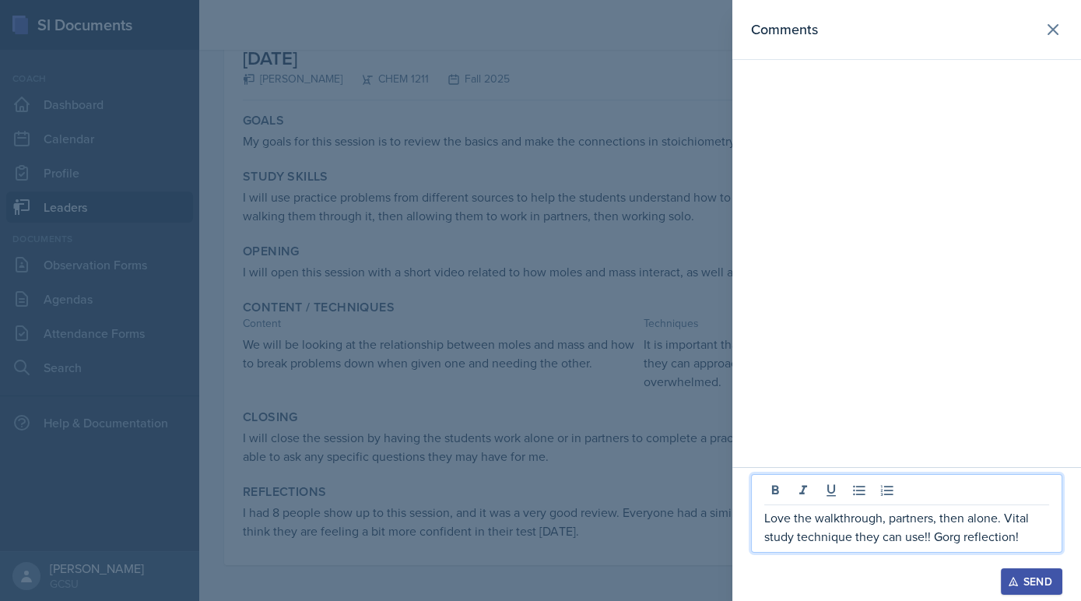
click at [959, 542] on p "Love the walkthrough, partners, then alone. Vital study technique they can use!…" at bounding box center [906, 526] width 285 height 37
click at [1051, 540] on div "Love the walkthrough, partners, then alone. Vital study technique they can use!…" at bounding box center [906, 513] width 311 height 79
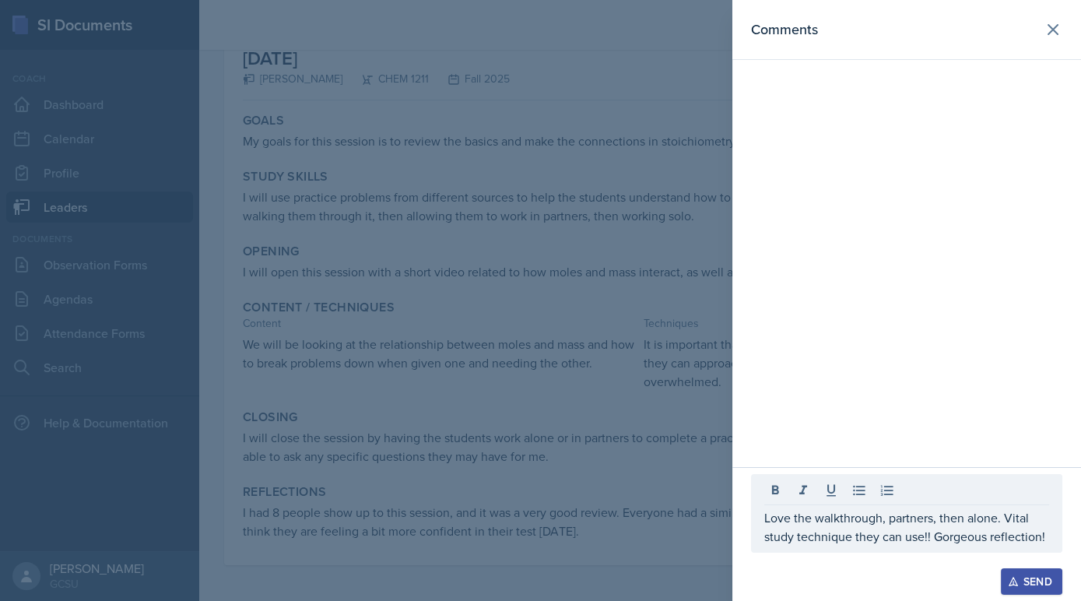
click at [1051, 540] on div "Love the walkthrough, partners, then alone. Vital study technique they can use!…" at bounding box center [906, 513] width 311 height 79
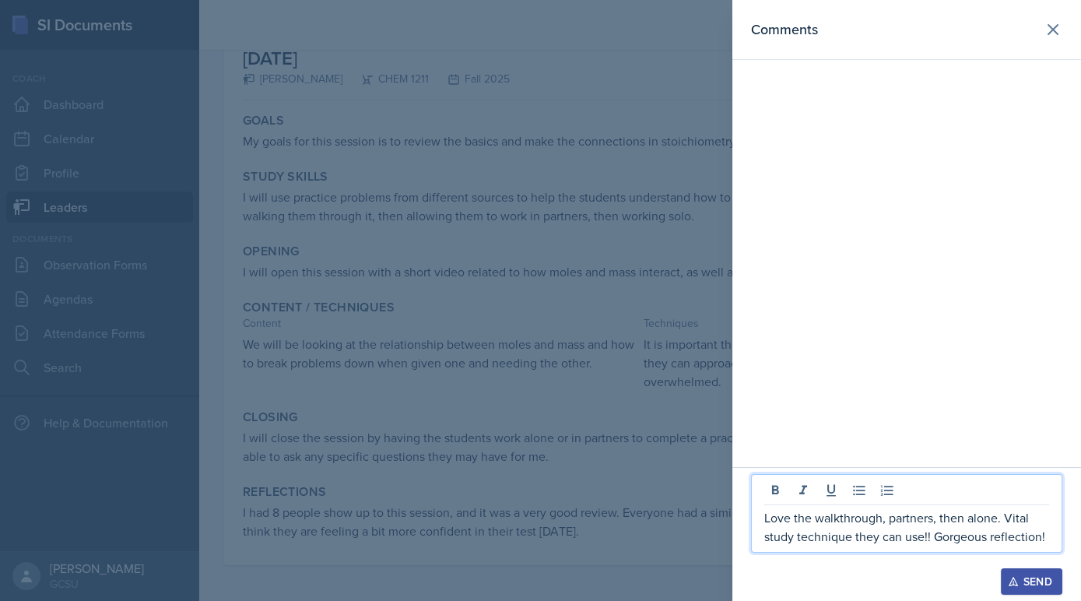
click at [1050, 540] on div "Love the walkthrough, partners, then alone. Vital study technique they can use!…" at bounding box center [906, 513] width 311 height 79
click at [1045, 540] on p "Love the walkthrough, partners, then alone. Vital study technique they can use!…" at bounding box center [906, 526] width 285 height 37
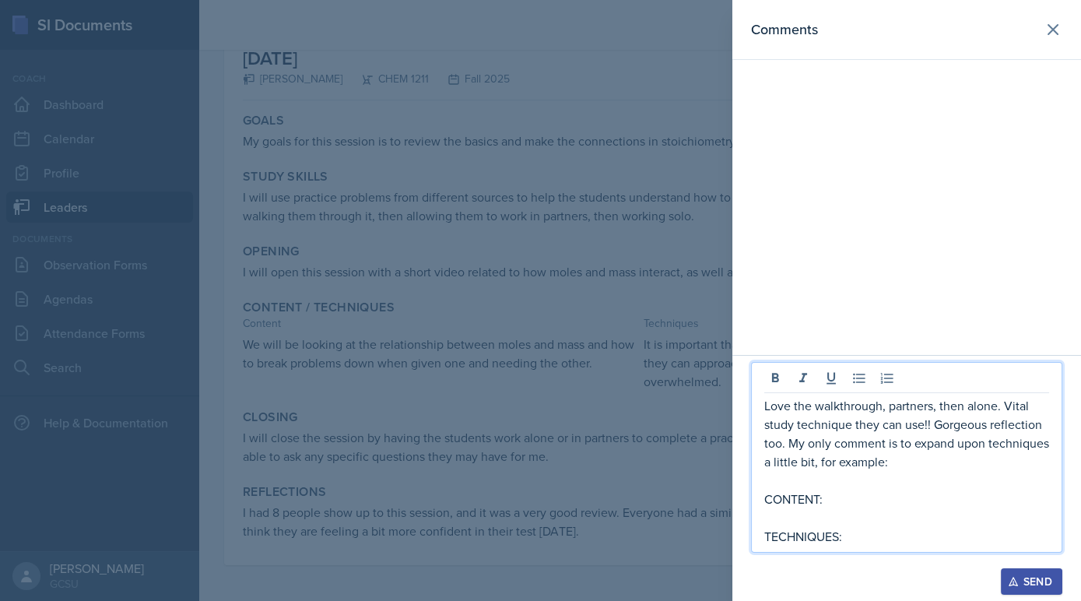
click at [935, 495] on p "CONTENT:" at bounding box center [906, 499] width 285 height 19
click at [862, 493] on p "CONTENT:" at bounding box center [906, 499] width 285 height 19
click at [862, 497] on p "CONTENT:" at bounding box center [906, 499] width 285 height 19
click at [911, 540] on p "TECHNIQUES:" at bounding box center [906, 536] width 285 height 19
click at [426, 425] on div at bounding box center [540, 300] width 1081 height 601
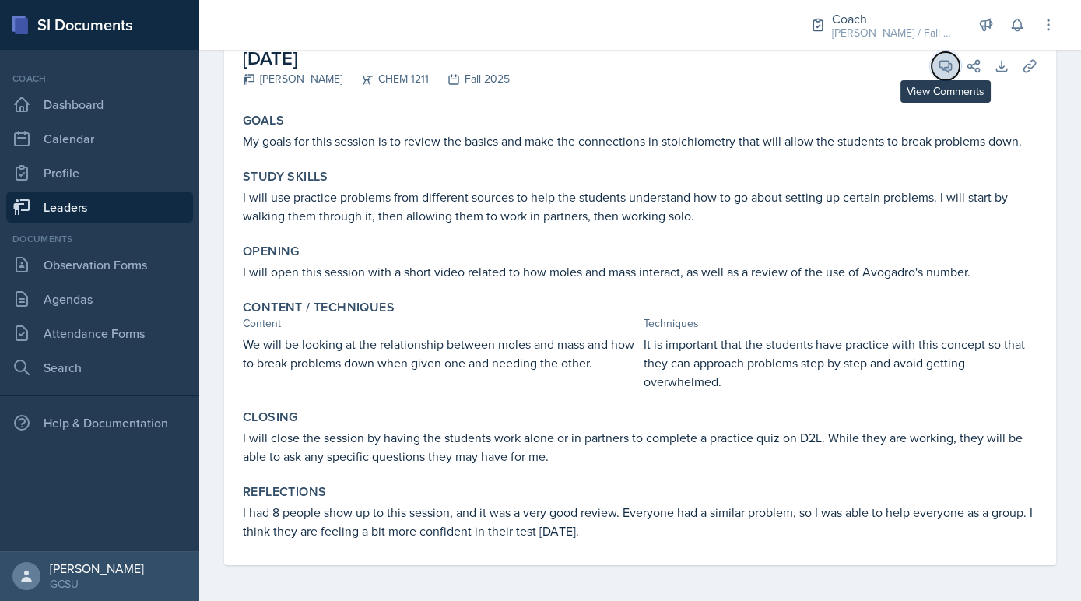
click at [938, 67] on icon at bounding box center [946, 66] width 16 height 16
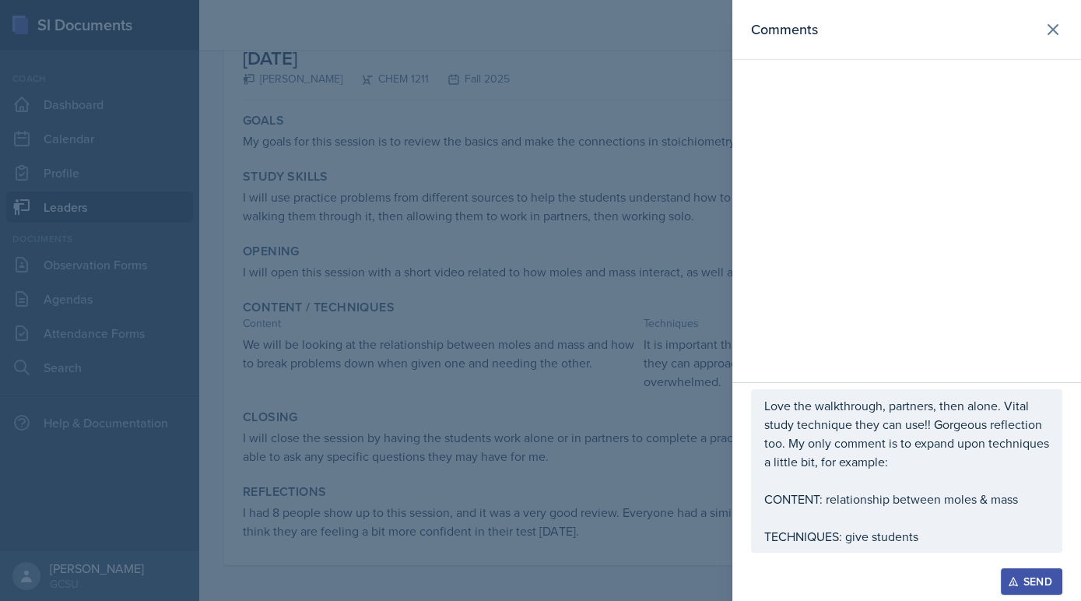
click at [939, 550] on div "Love the walkthrough, partners, then alone. Vital study technique they can use!…" at bounding box center [906, 470] width 311 height 163
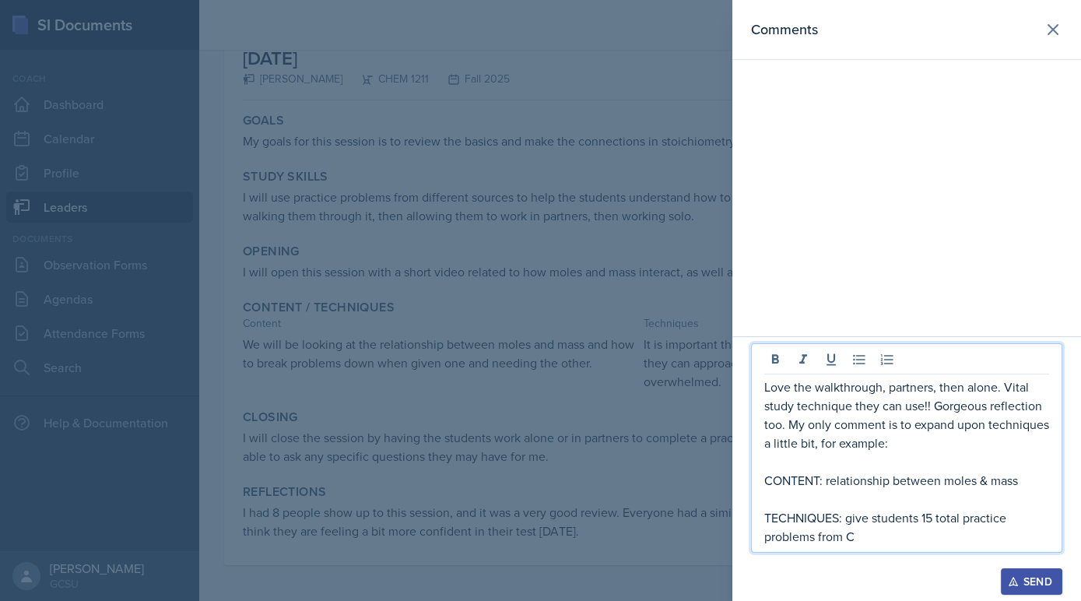
click at [961, 472] on p "CONTENT: relationship between moles & mass" at bounding box center [906, 480] width 285 height 19
click at [887, 564] on div at bounding box center [906, 561] width 311 height 16
click at [887, 538] on p "TECHNIQUES: give students 15 total practice problems from C" at bounding box center [906, 526] width 285 height 37
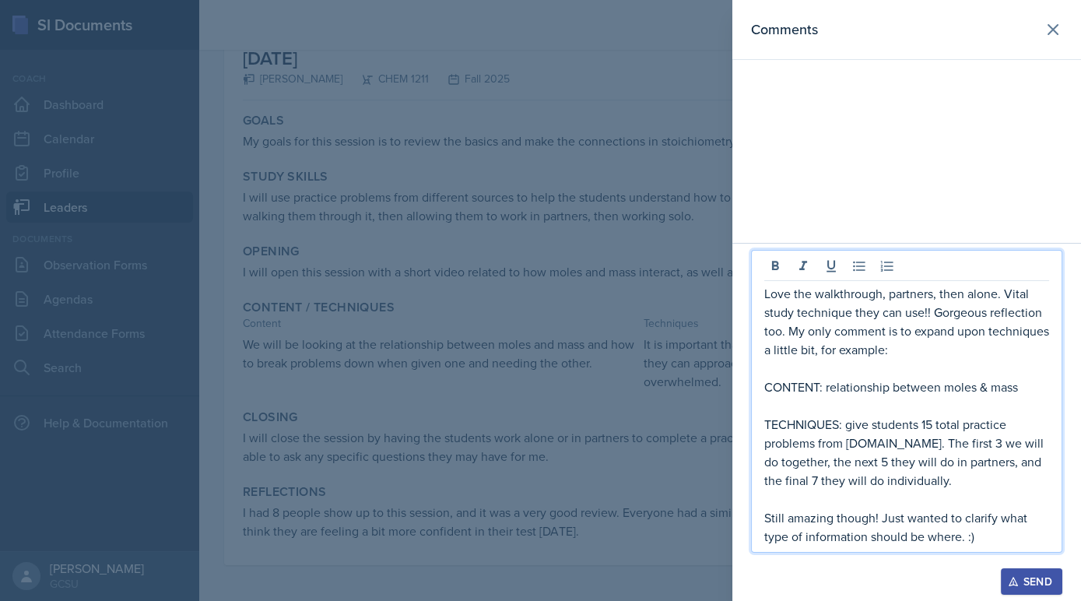
click at [1045, 578] on div "Send" at bounding box center [1031, 581] width 41 height 12
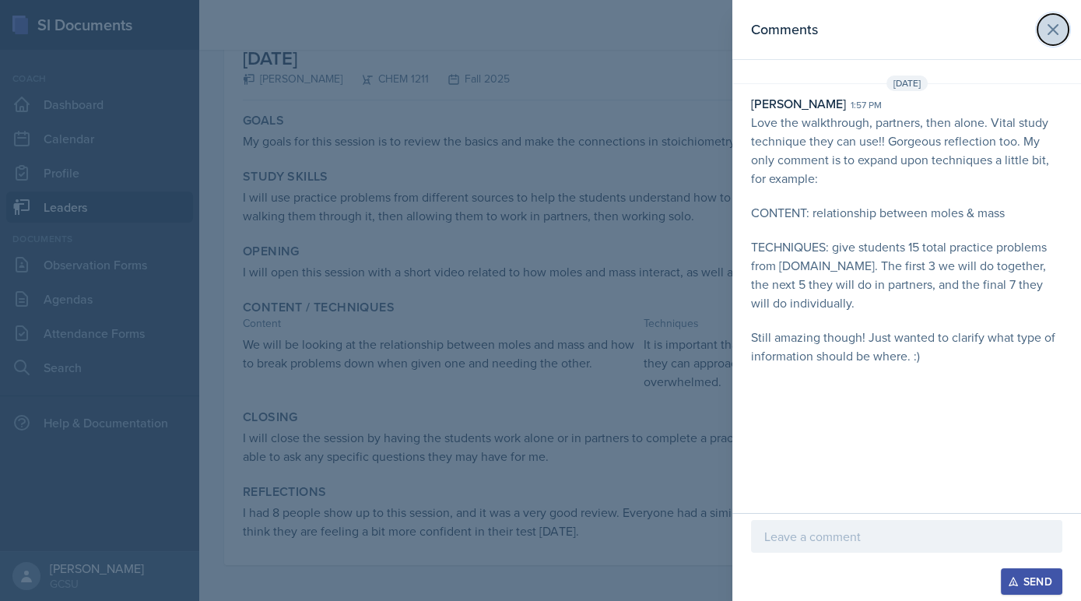
click at [1057, 43] on button at bounding box center [1053, 29] width 31 height 31
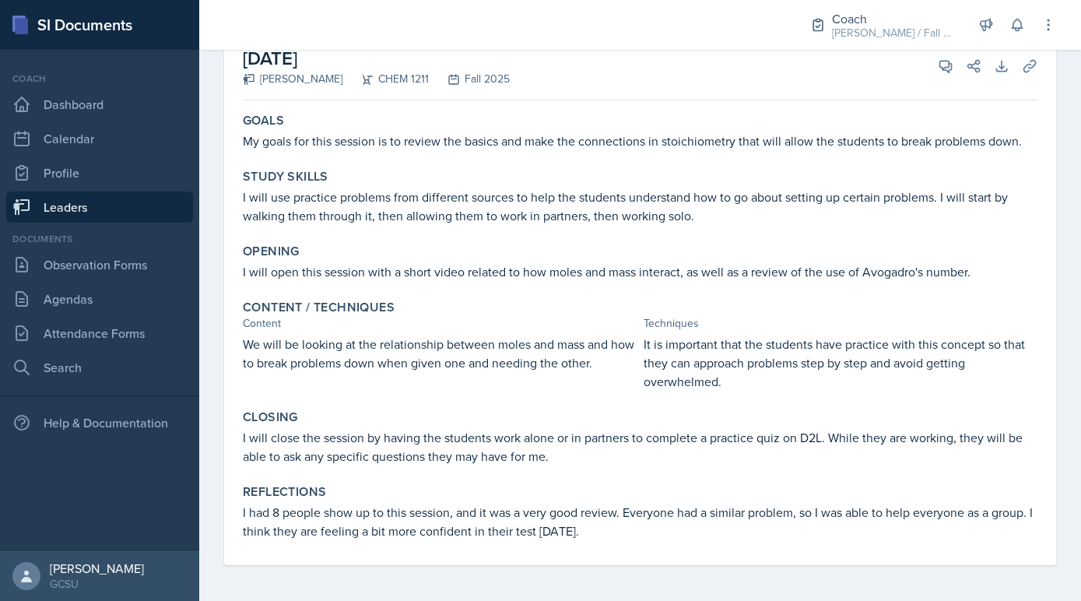
click at [139, 197] on link "Leaders" at bounding box center [99, 206] width 187 height 31
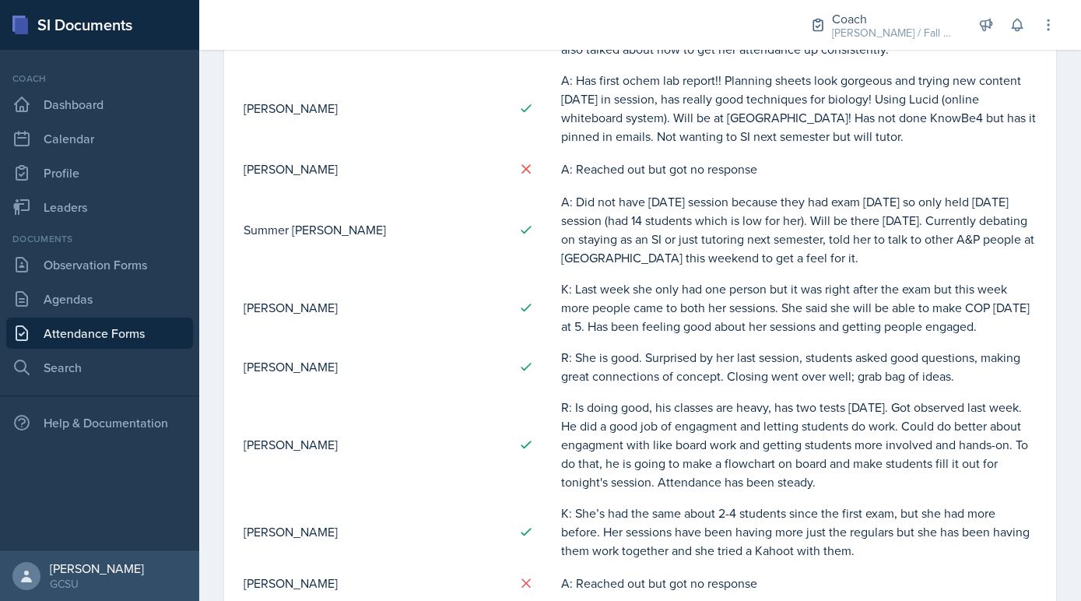
scroll to position [1622, 0]
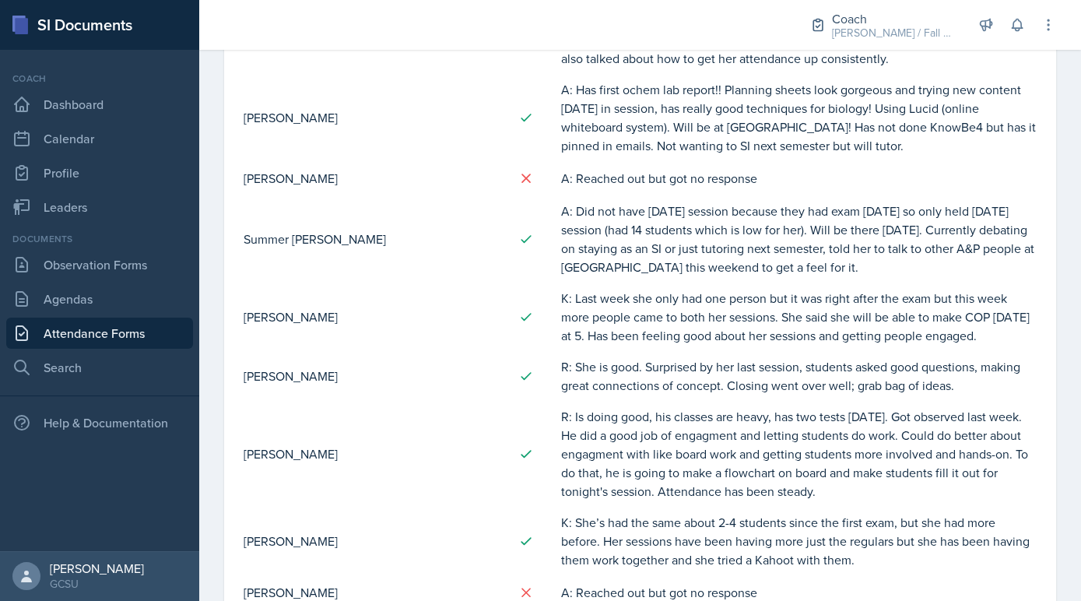
click at [154, 321] on link "Attendance Forms" at bounding box center [99, 333] width 187 height 31
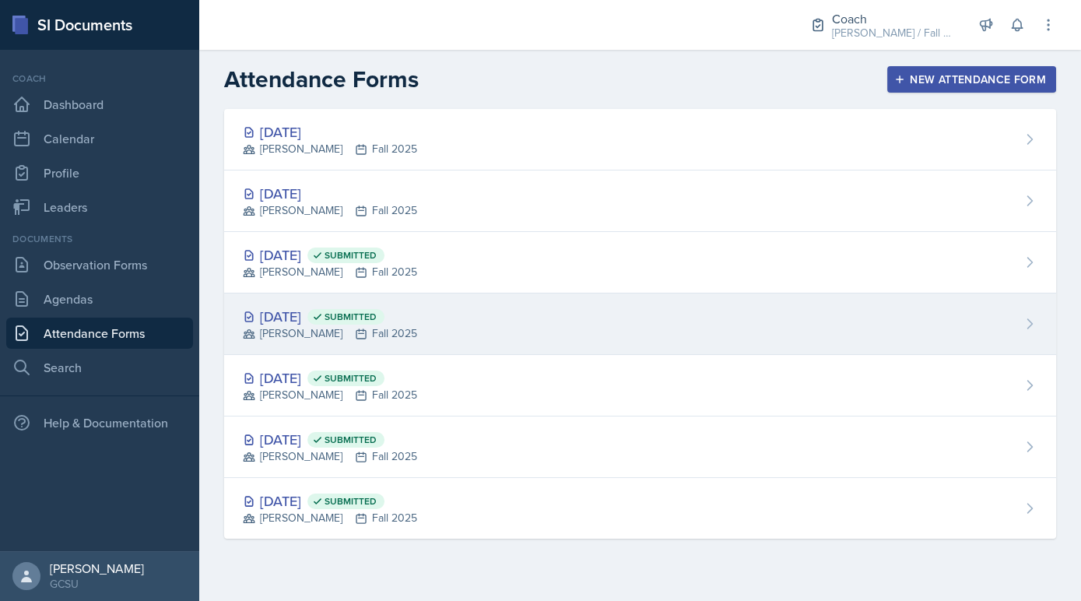
click at [318, 310] on div "[DATE] Submitted" at bounding box center [330, 316] width 174 height 21
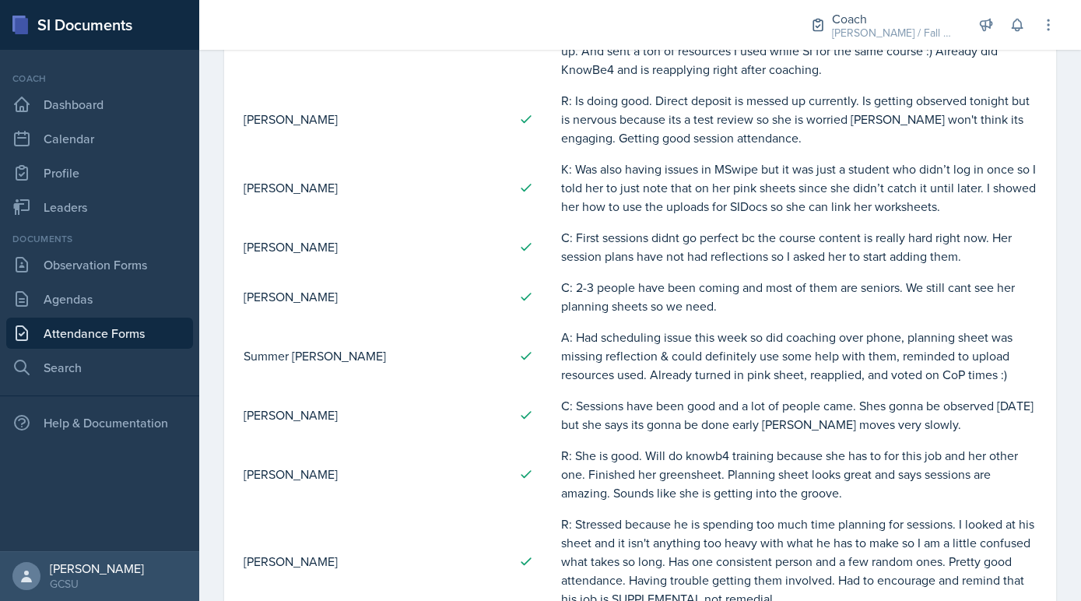
scroll to position [1490, 0]
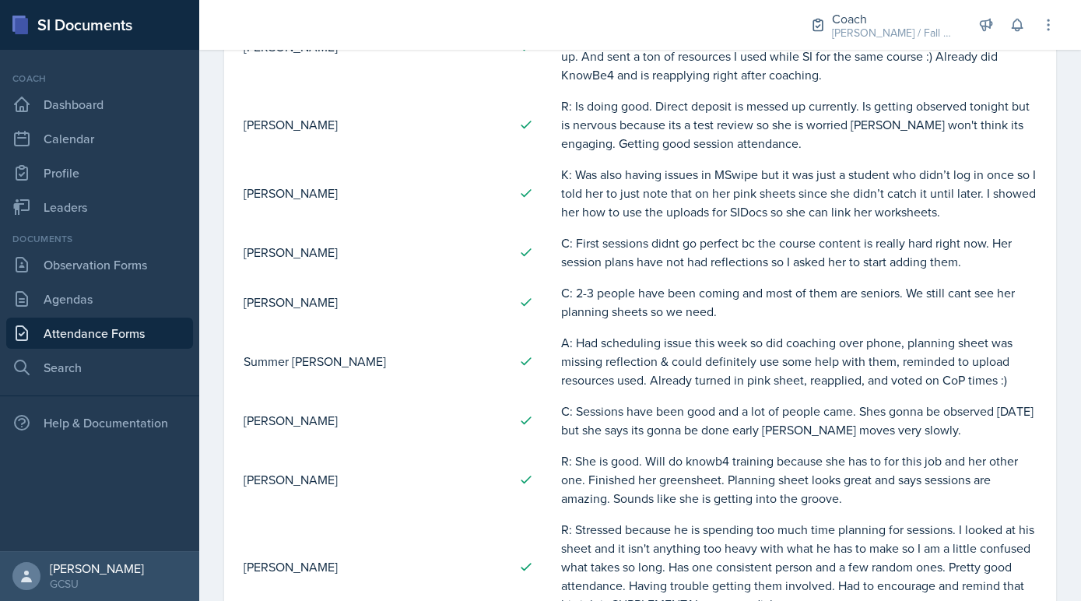
click at [666, 302] on td "C: 2-3 people have been coming and most of them are seniors. We still cant see …" at bounding box center [798, 302] width 477 height 50
click at [96, 207] on link "Leaders" at bounding box center [99, 206] width 187 height 31
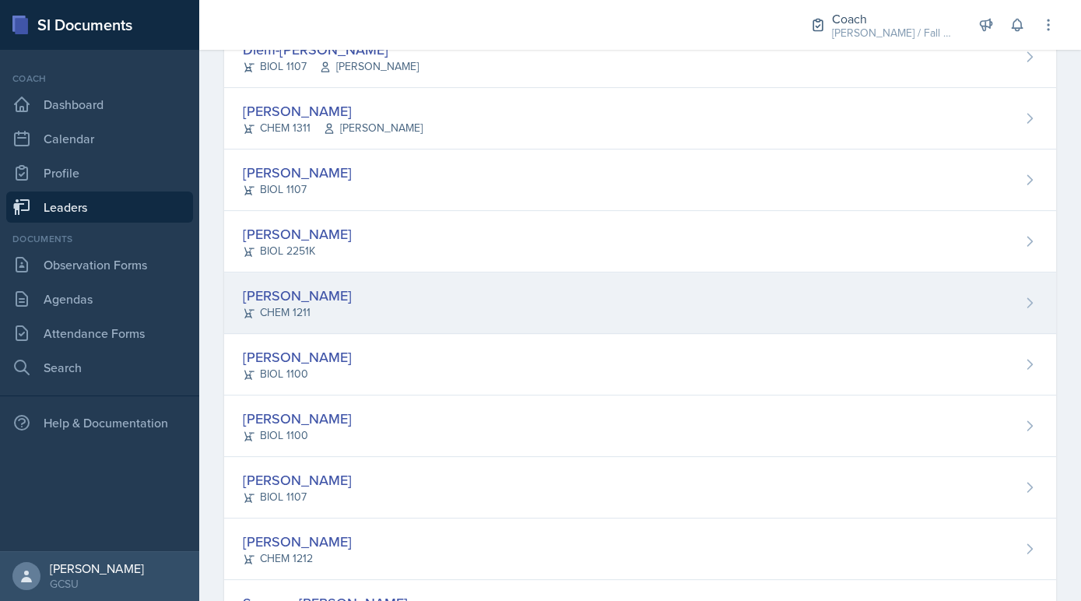
scroll to position [1276, 0]
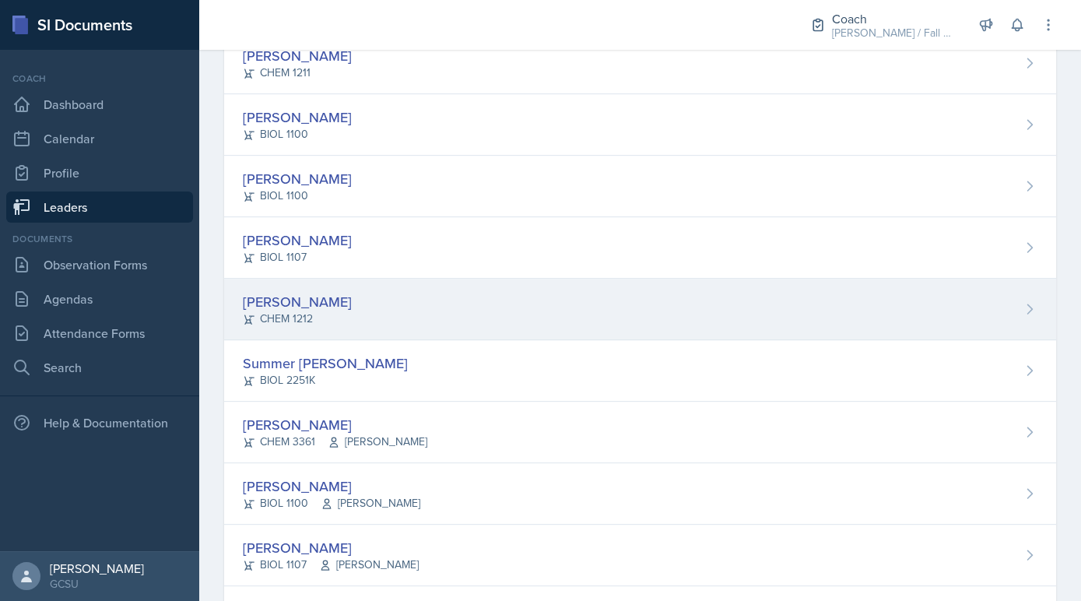
click at [363, 297] on div "[PERSON_NAME] CHEM 1212" at bounding box center [640, 309] width 832 height 61
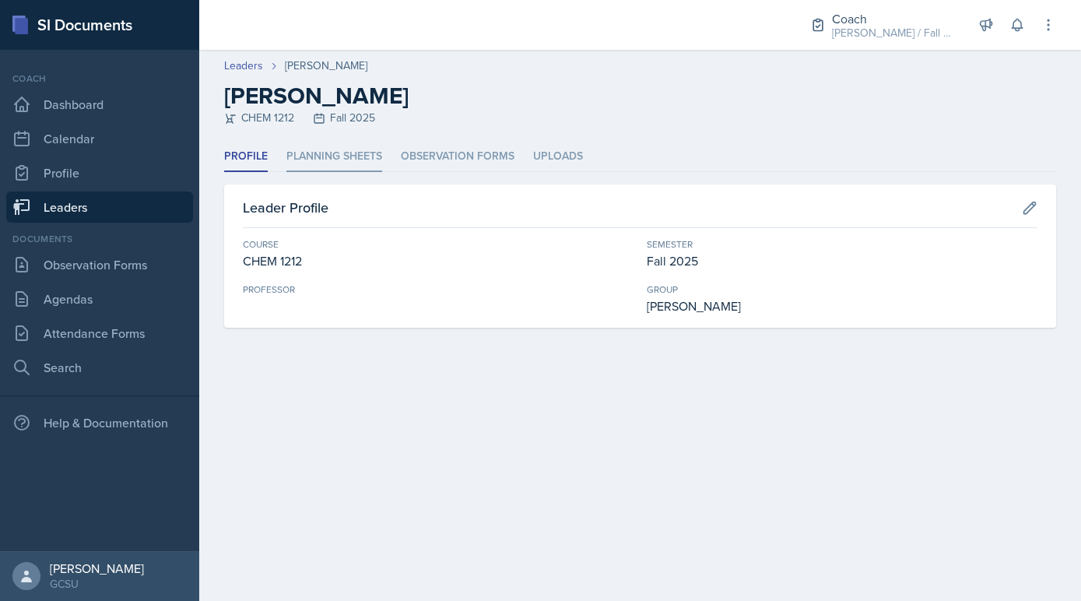
click at [339, 145] on li "Planning Sheets" at bounding box center [334, 157] width 96 height 30
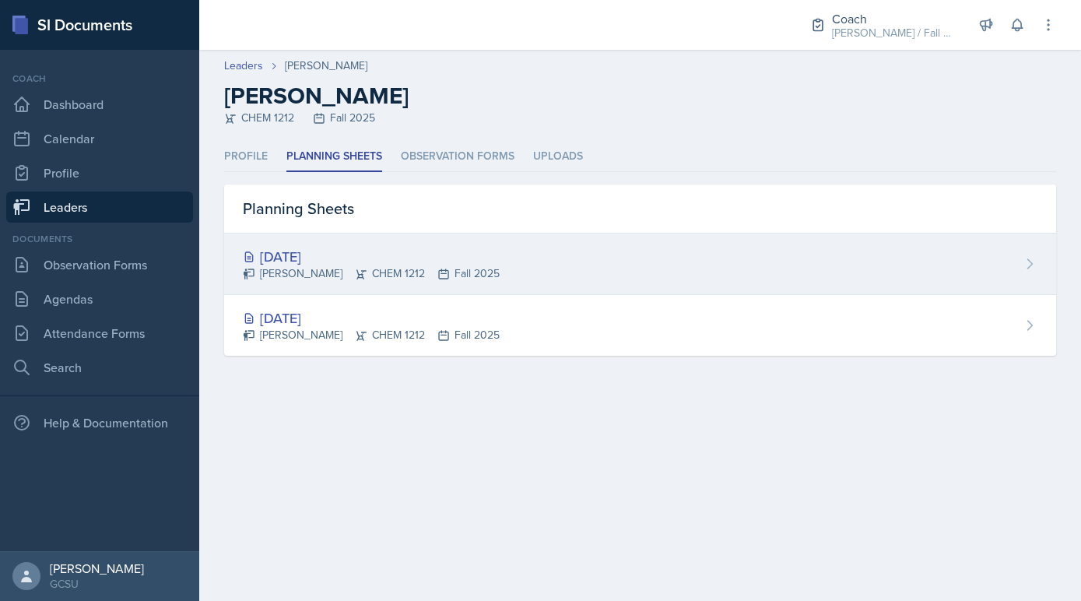
click at [346, 265] on div "[DATE]" at bounding box center [371, 256] width 257 height 21
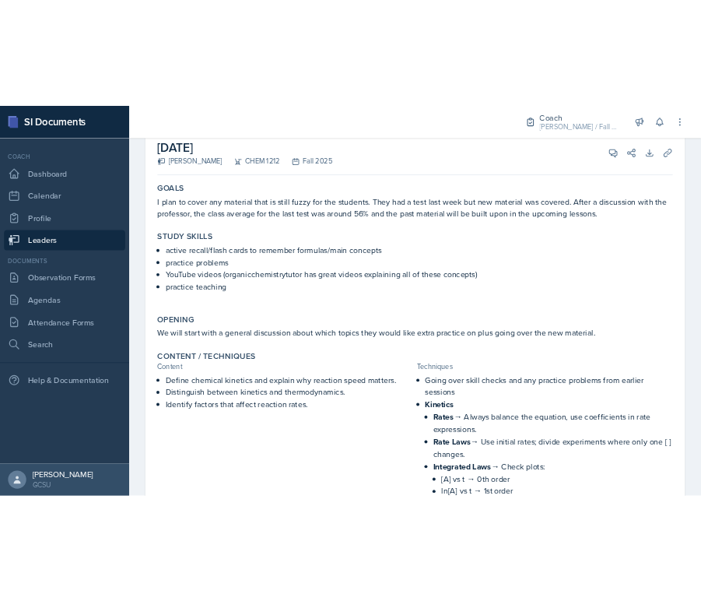
scroll to position [99, 0]
